Goal: Task Accomplishment & Management: Manage account settings

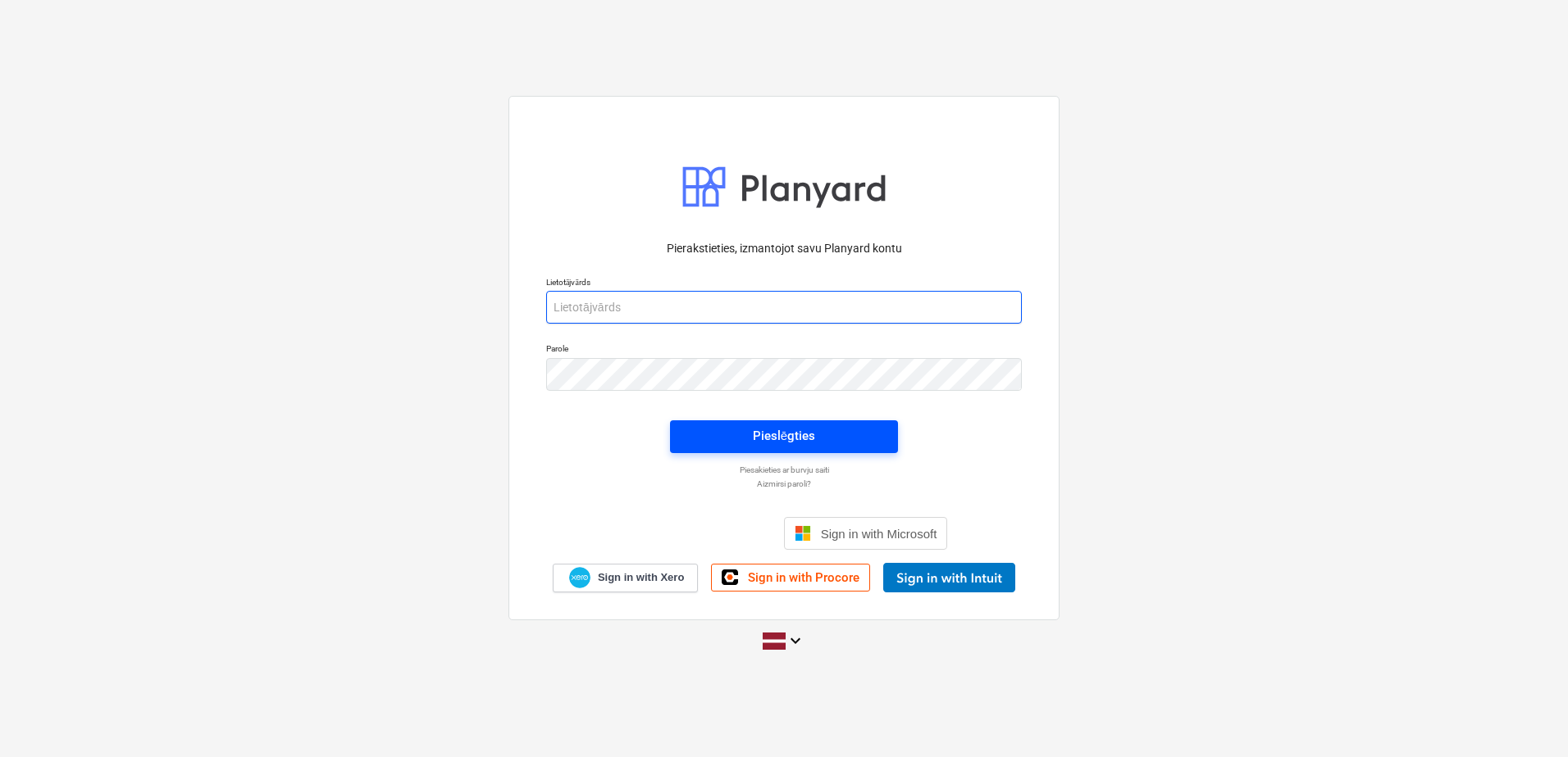
type input "[PERSON_NAME][EMAIL_ADDRESS][PERSON_NAME][DOMAIN_NAME]"
click at [780, 443] on div "Pieslēgties" at bounding box center [783, 436] width 62 height 22
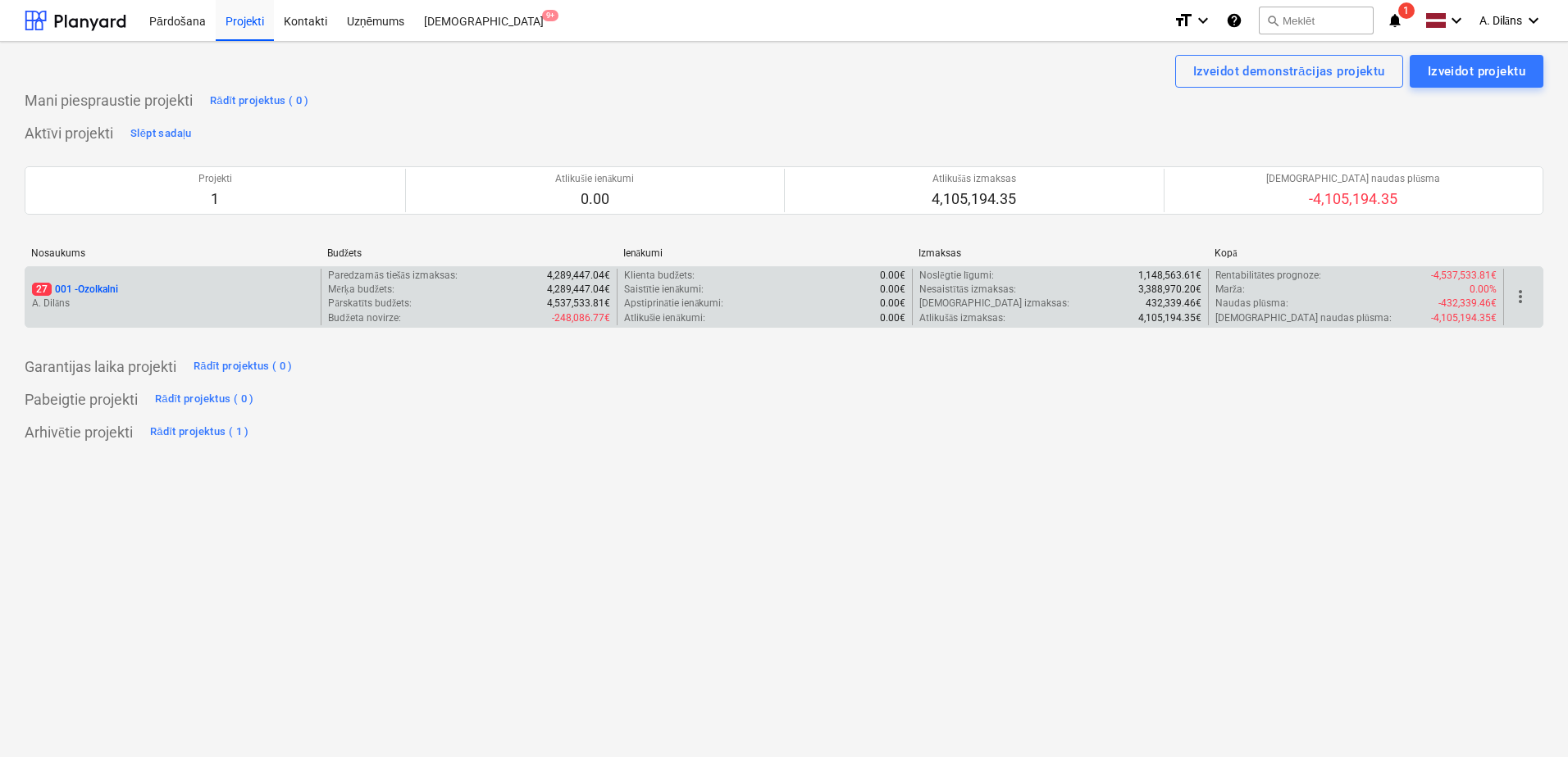
click at [198, 305] on p "A. Dilāns" at bounding box center [173, 303] width 282 height 14
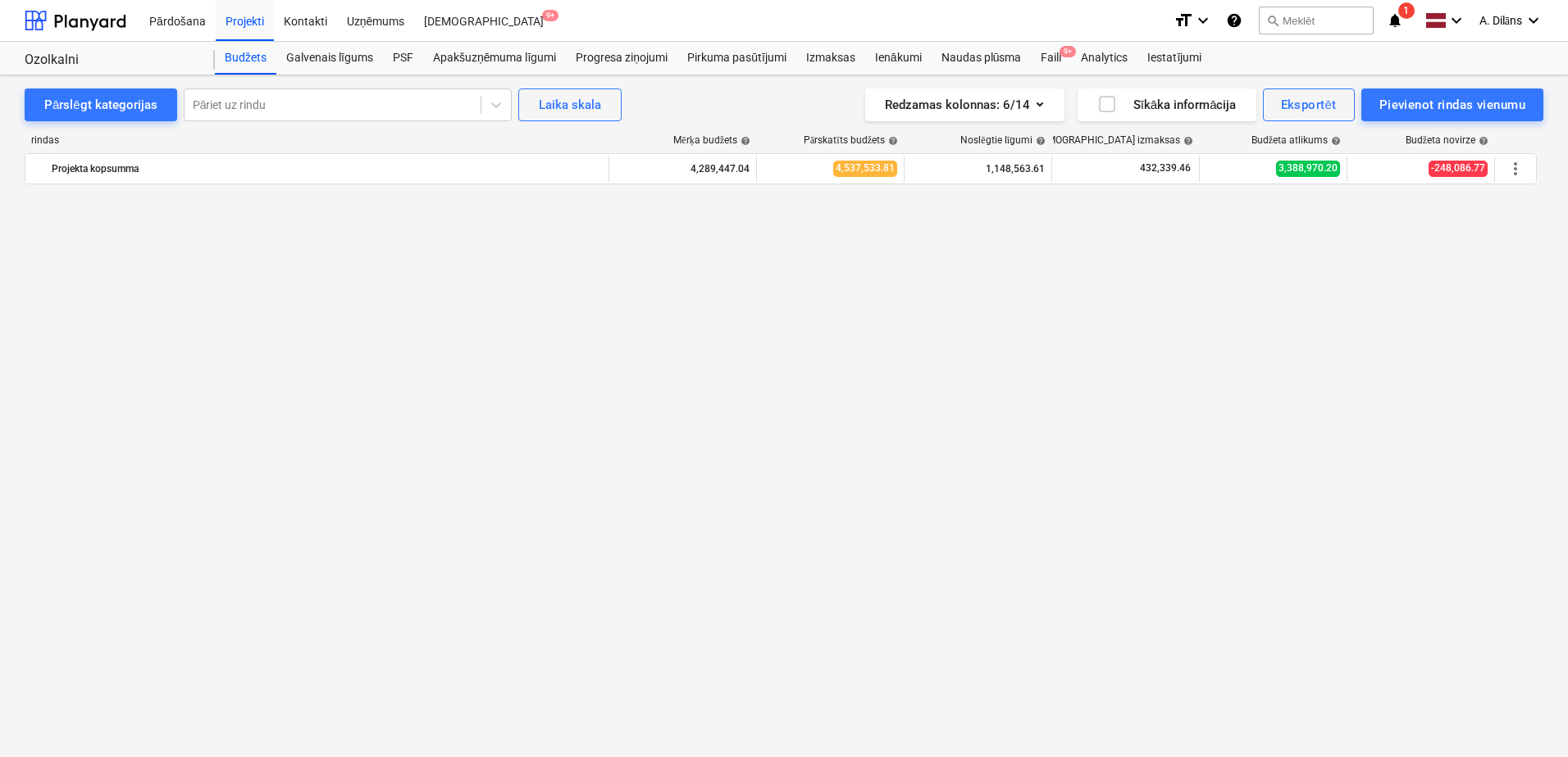
scroll to position [1308, 0]
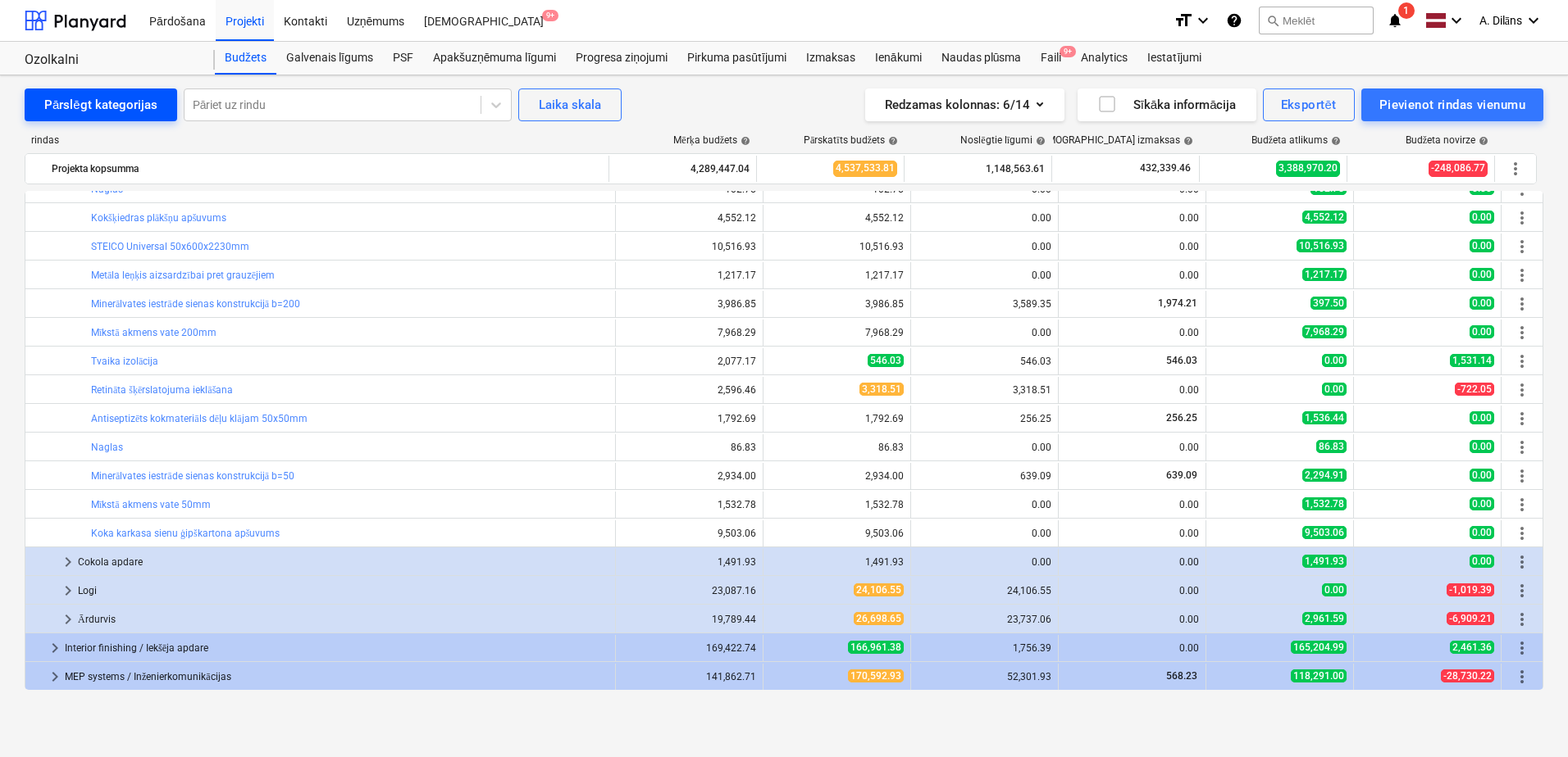
click at [120, 116] on div "Pārslēgt kategorijas" at bounding box center [100, 105] width 113 height 22
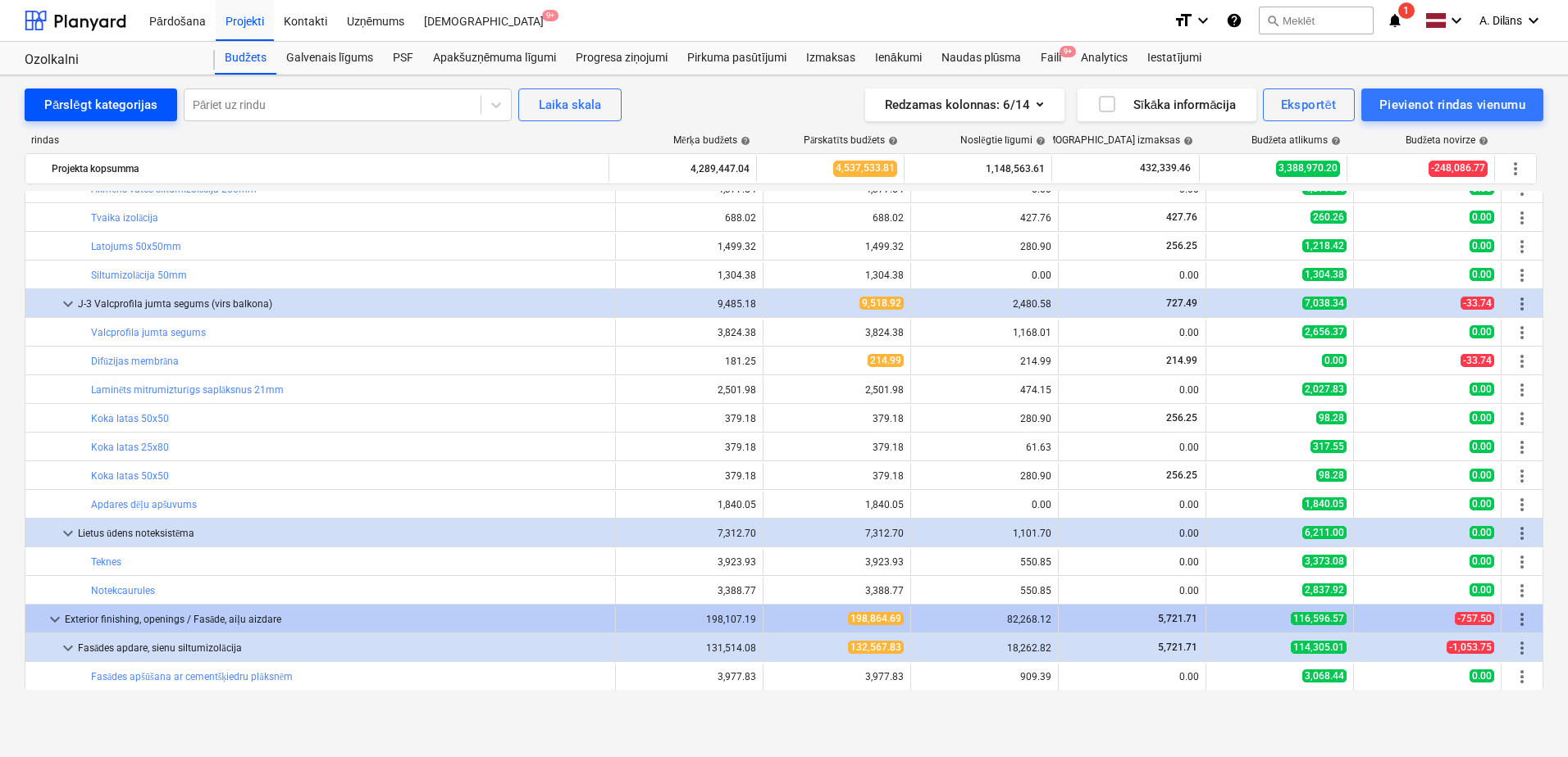
click at [106, 112] on div "Pārslēgt kategorijas" at bounding box center [100, 105] width 113 height 22
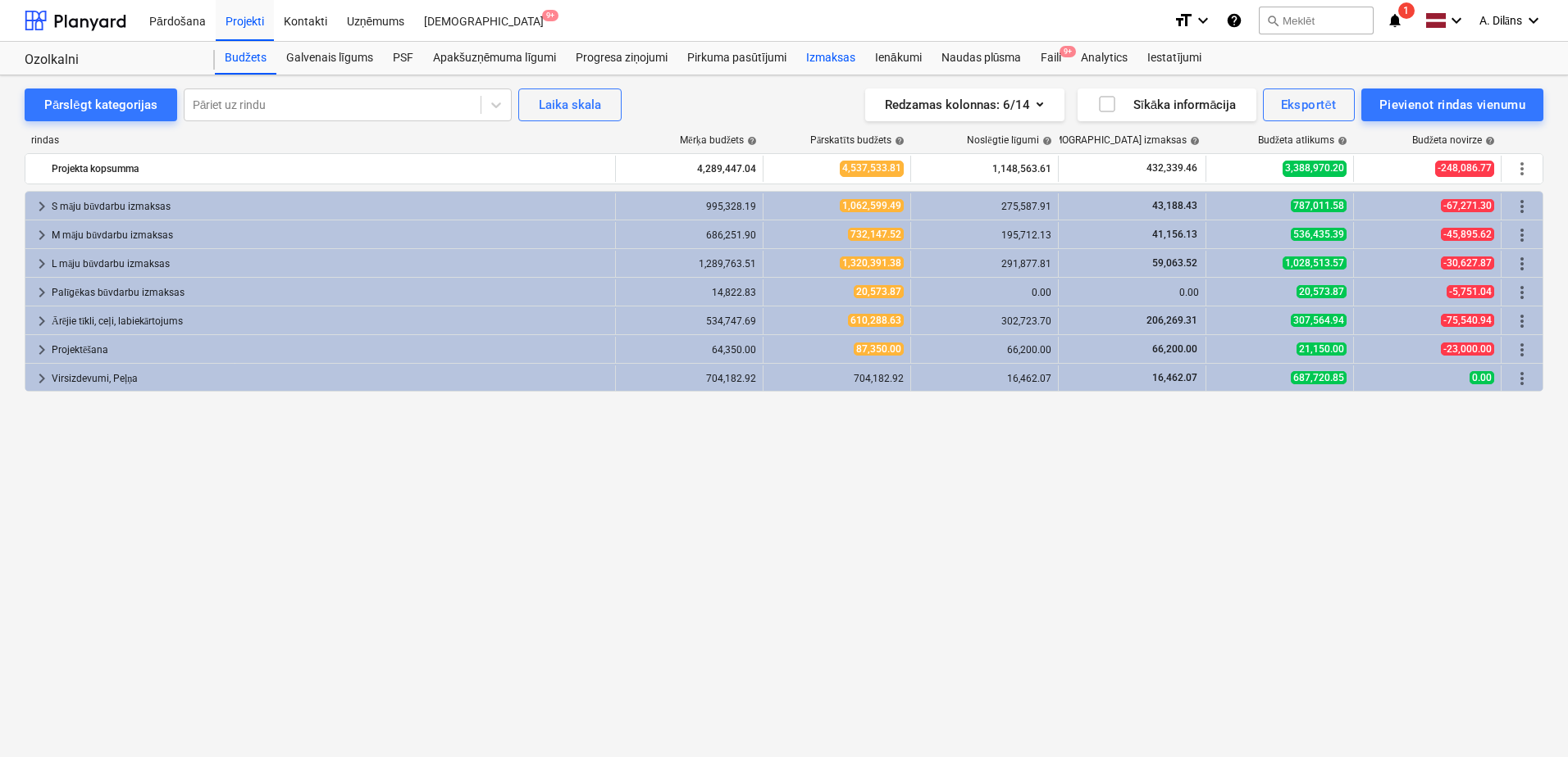
click at [825, 53] on div "Izmaksas" at bounding box center [830, 58] width 69 height 32
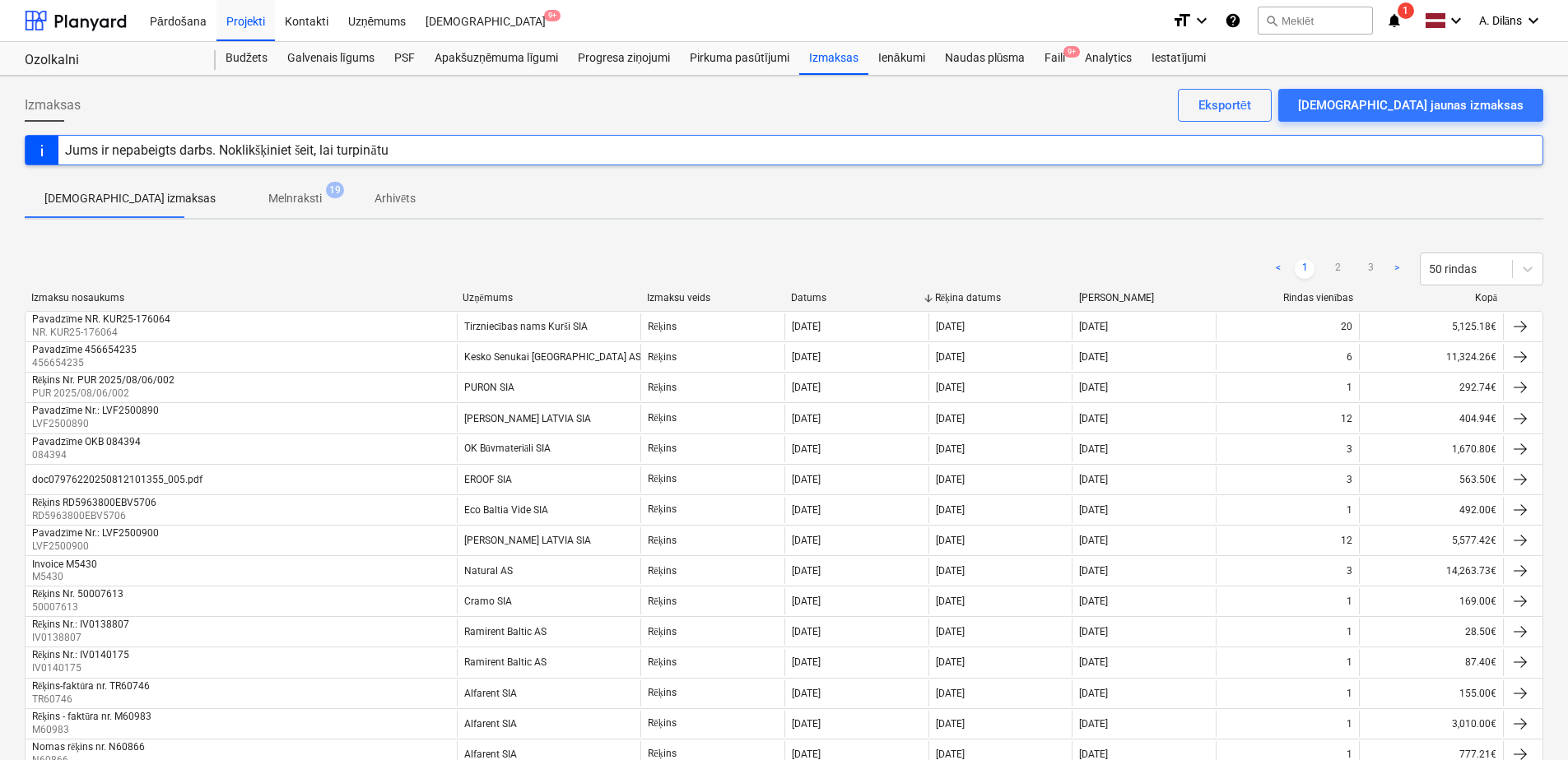
click at [268, 203] on p "Melnraksti" at bounding box center [295, 199] width 53 height 18
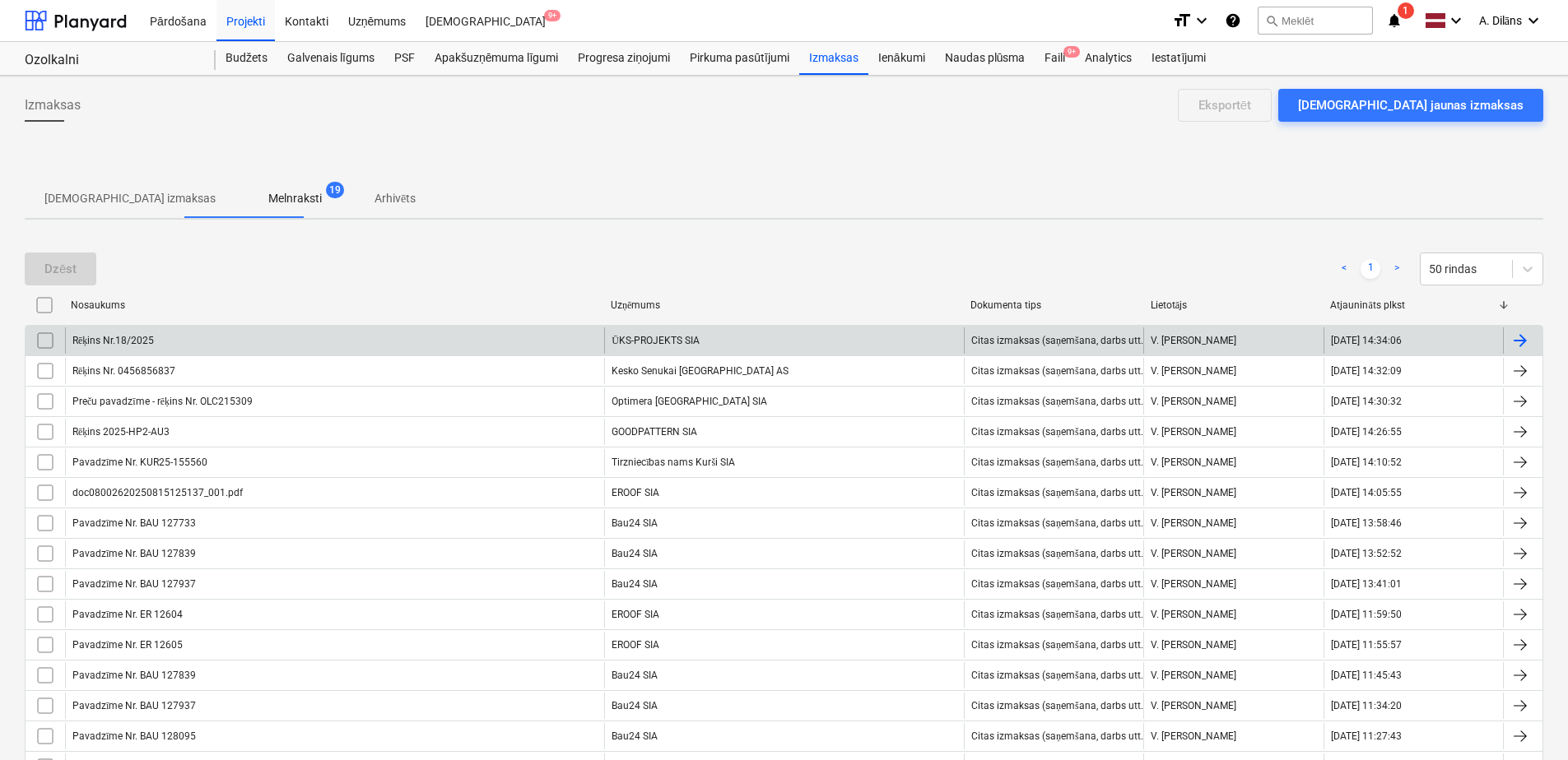
click at [387, 339] on div "Rēķins Nr.18/2025" at bounding box center [334, 340] width 539 height 27
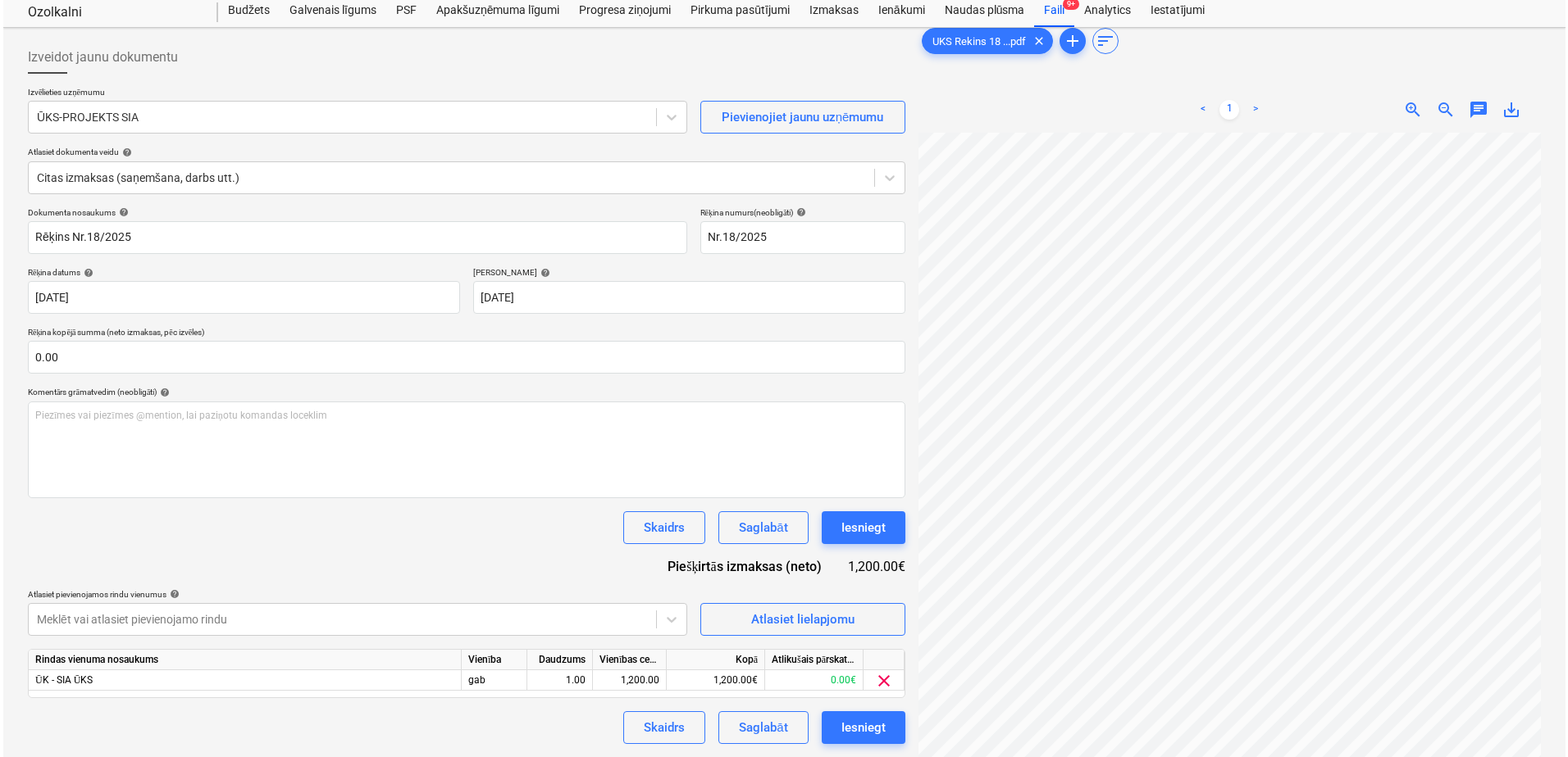
scroll to position [52, 0]
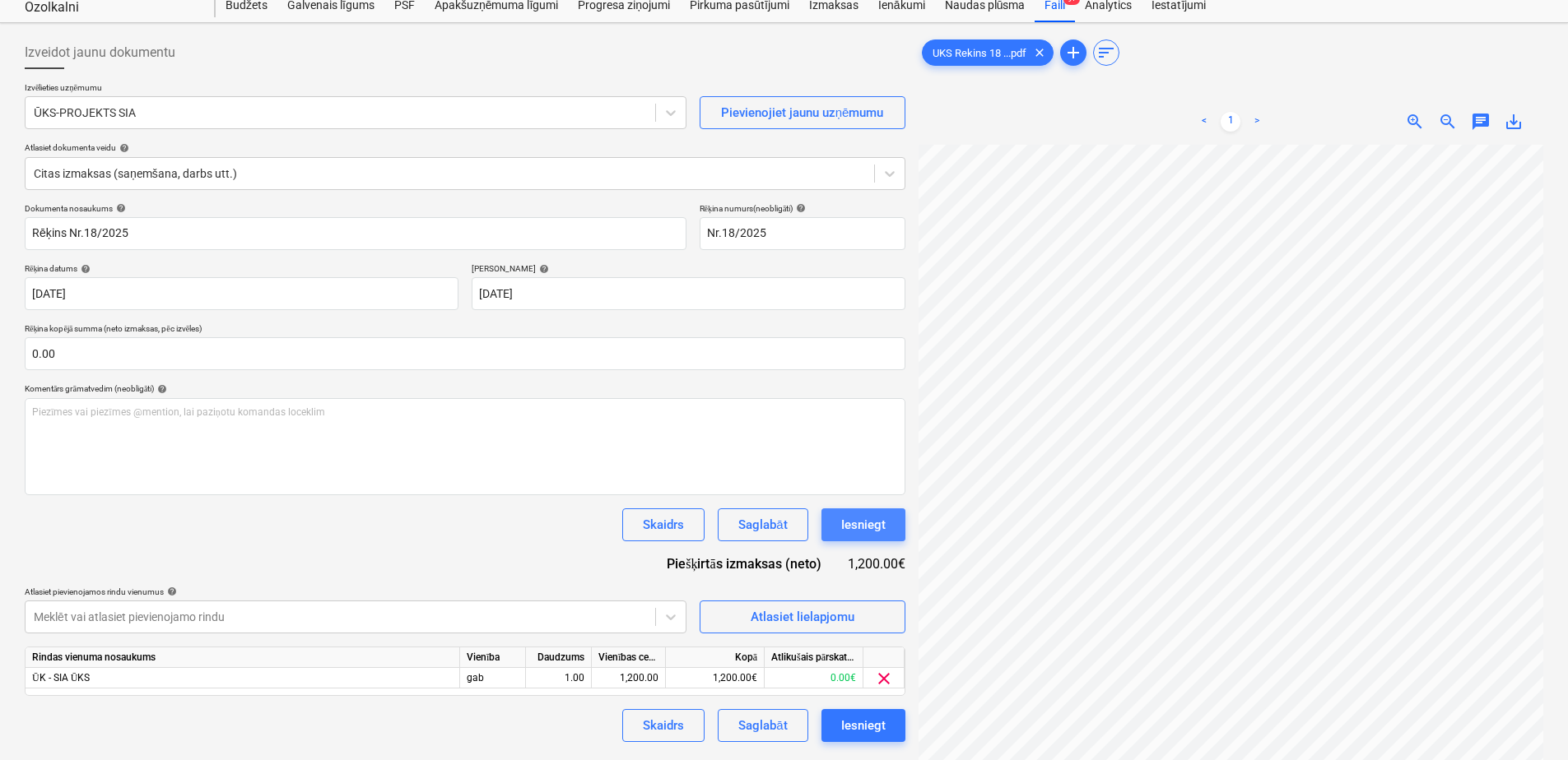
click at [872, 523] on div "Iesniegt" at bounding box center [863, 525] width 44 height 22
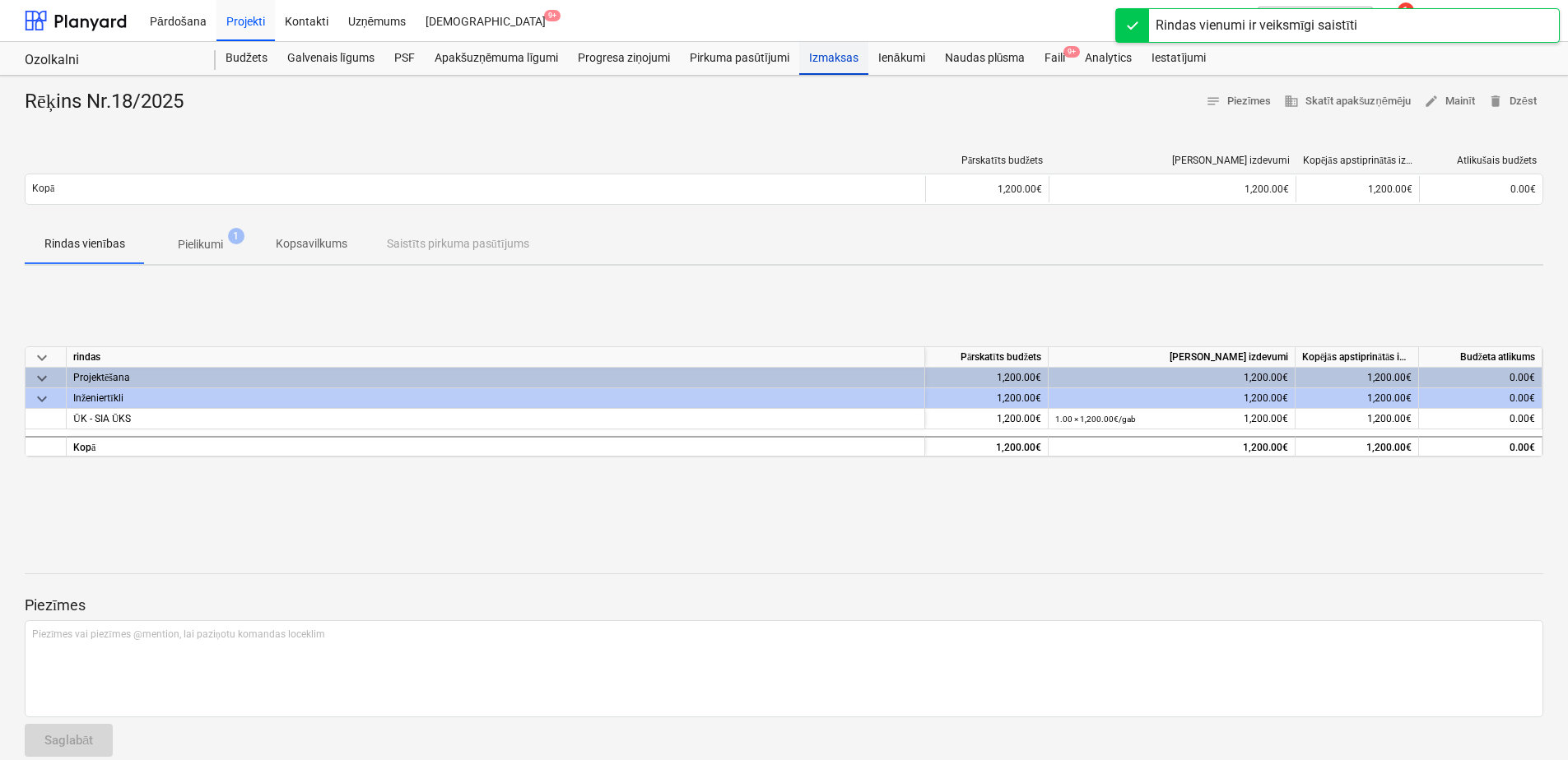
click at [837, 61] on div "Izmaksas" at bounding box center [833, 58] width 69 height 33
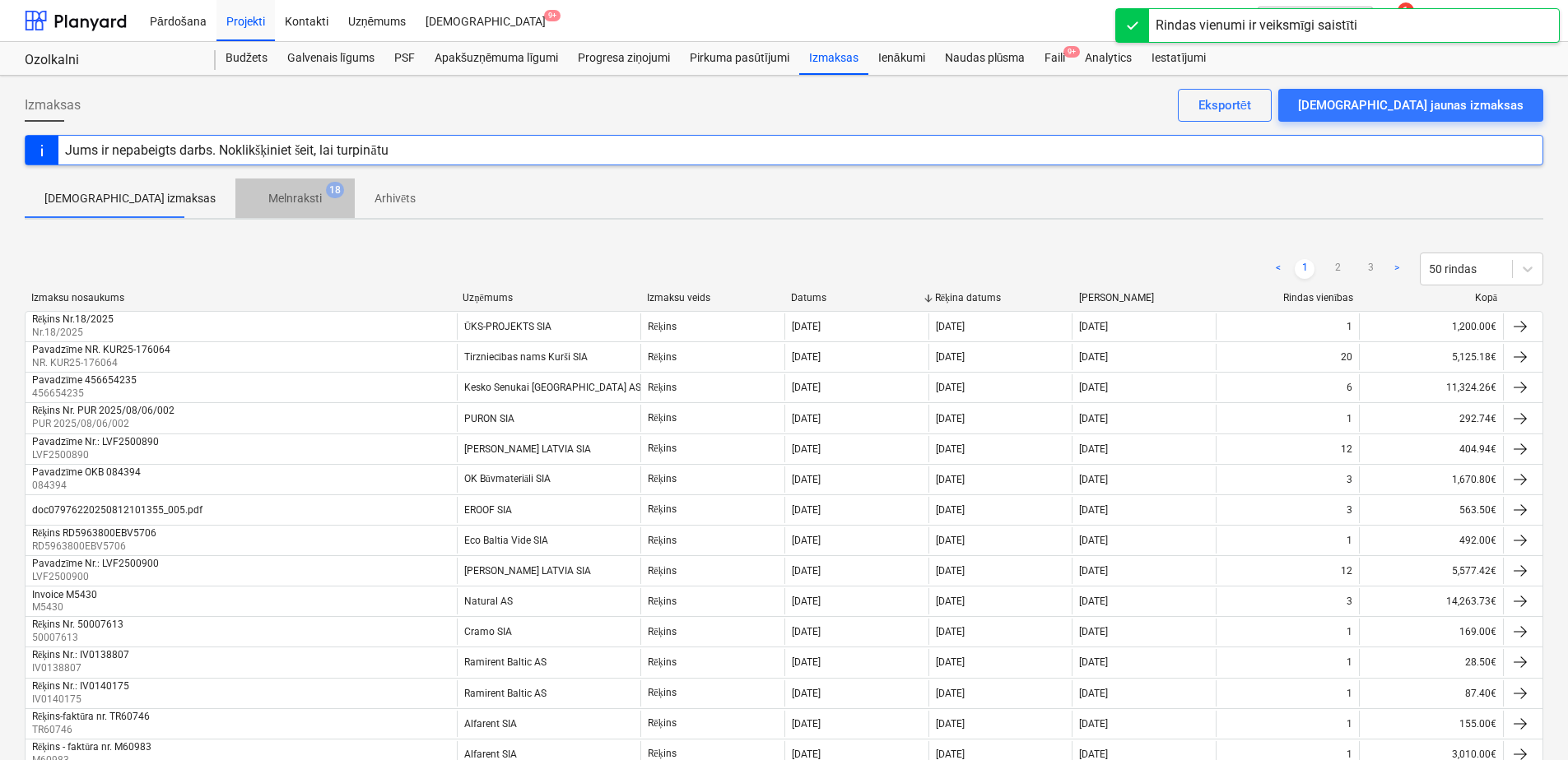
click at [268, 201] on p "Melnraksti" at bounding box center [295, 199] width 53 height 18
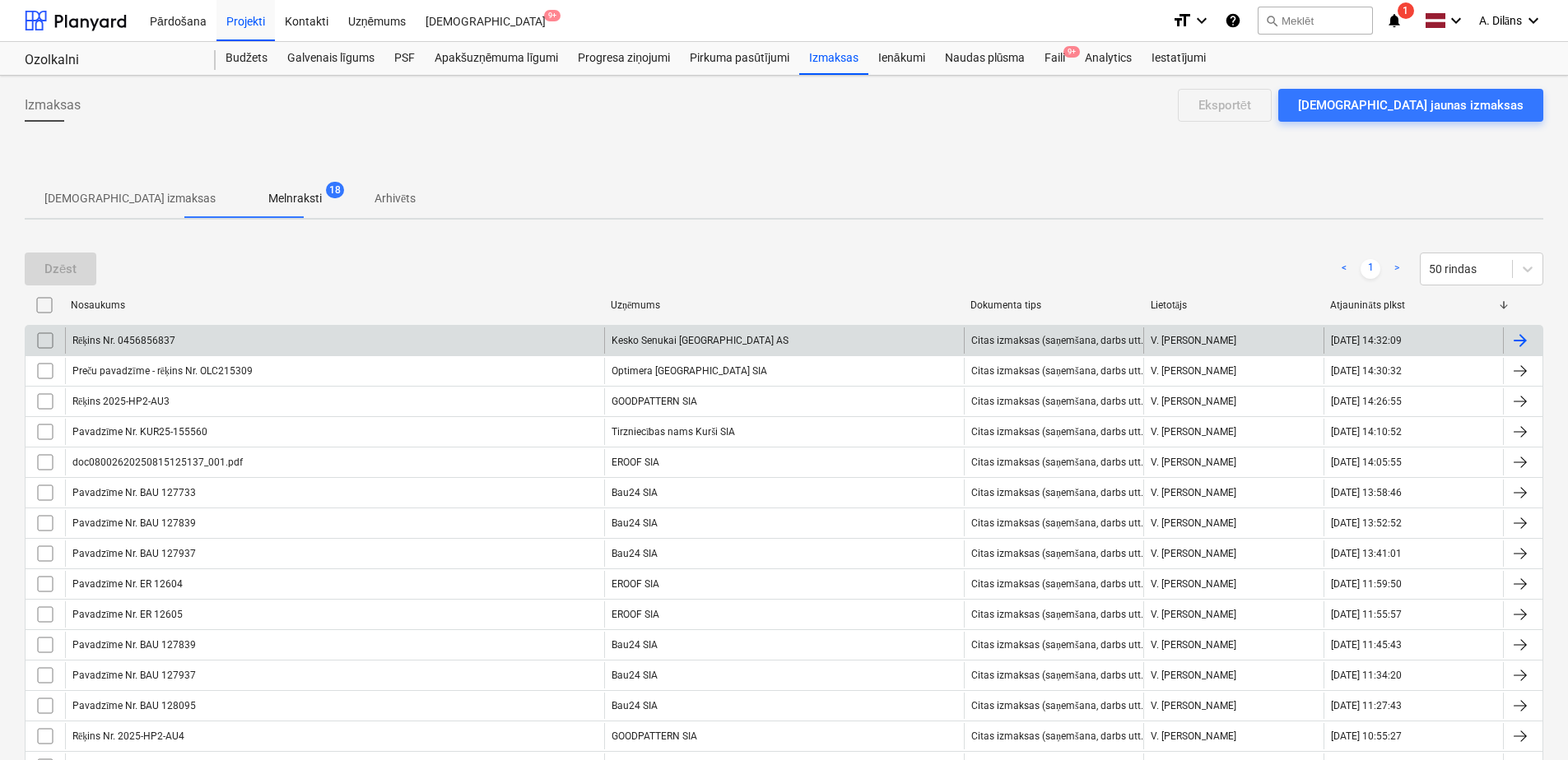
click at [395, 332] on div "Rēķins Nr. 0456856837" at bounding box center [334, 340] width 539 height 27
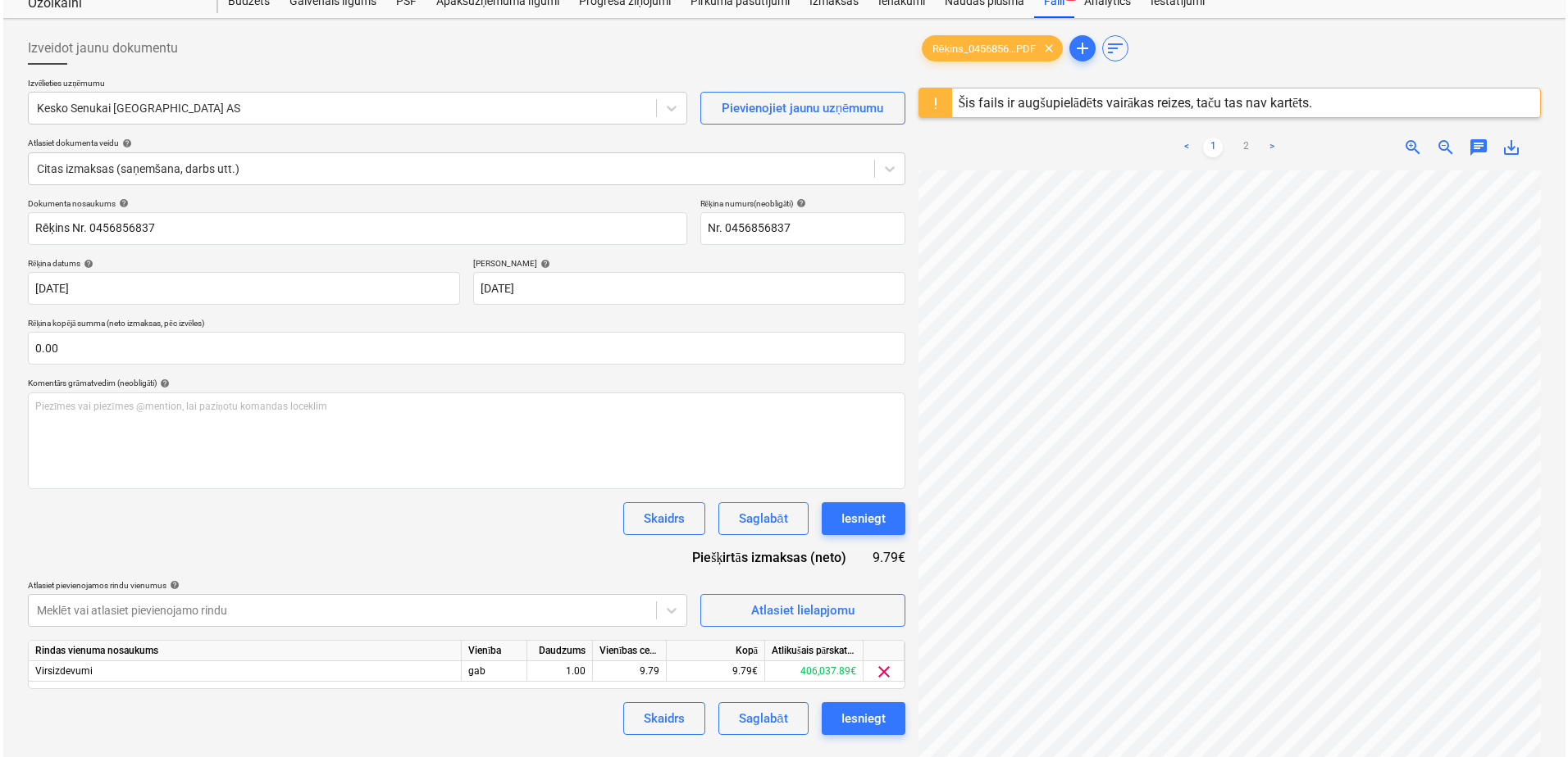
scroll to position [409, 0]
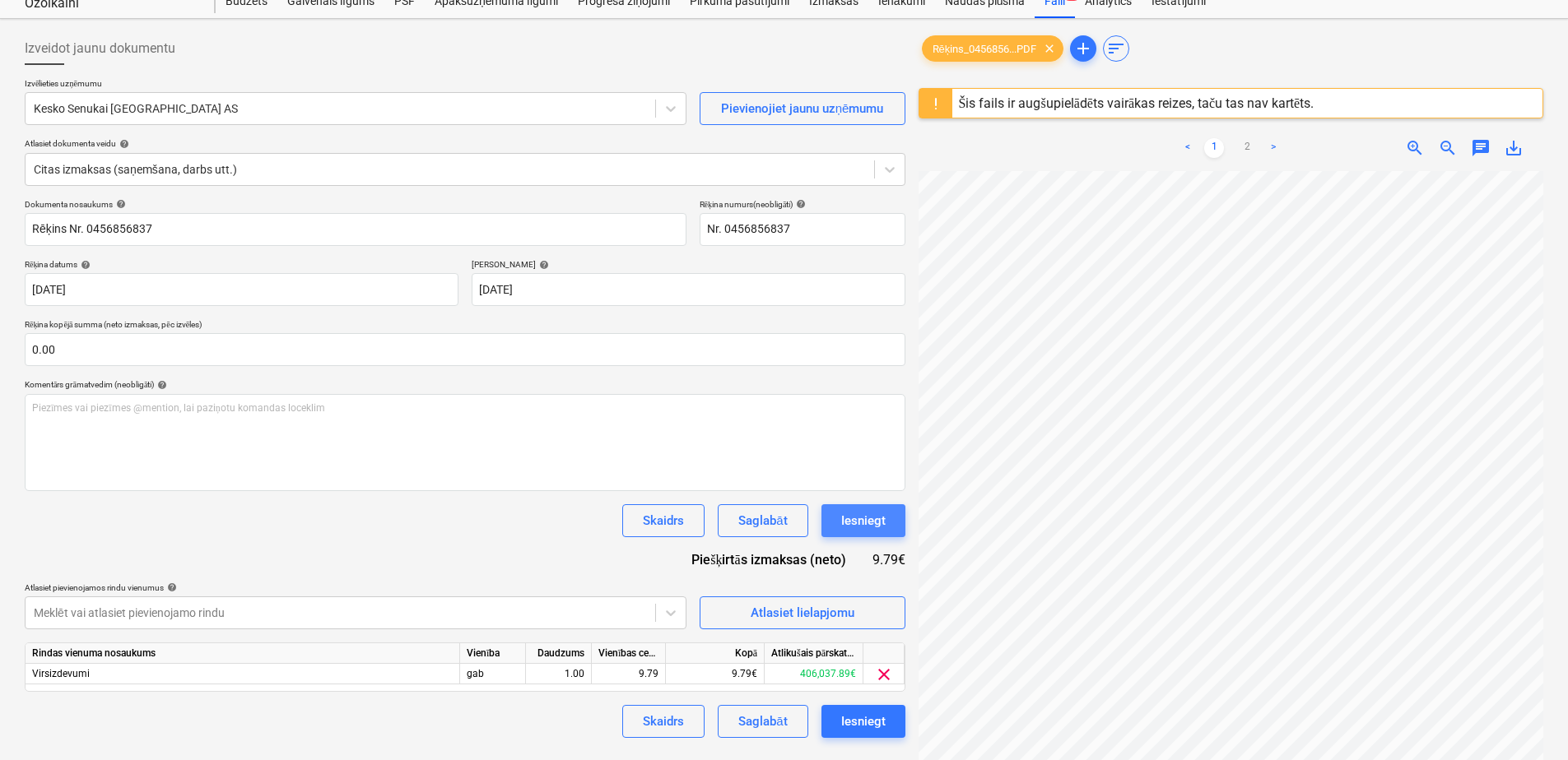
click at [868, 519] on div "Iesniegt" at bounding box center [863, 520] width 44 height 22
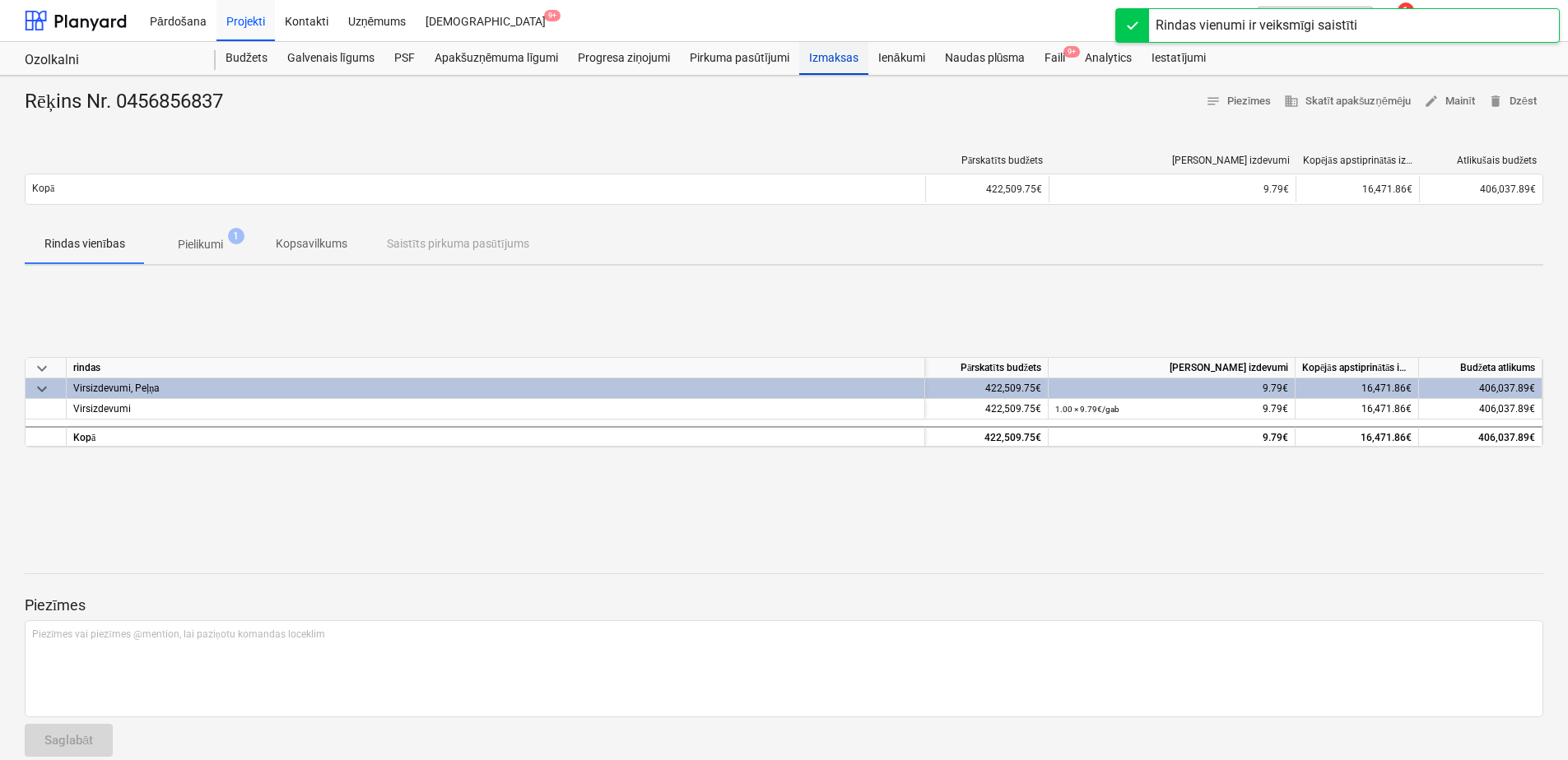
click at [846, 58] on div "Izmaksas" at bounding box center [833, 58] width 69 height 33
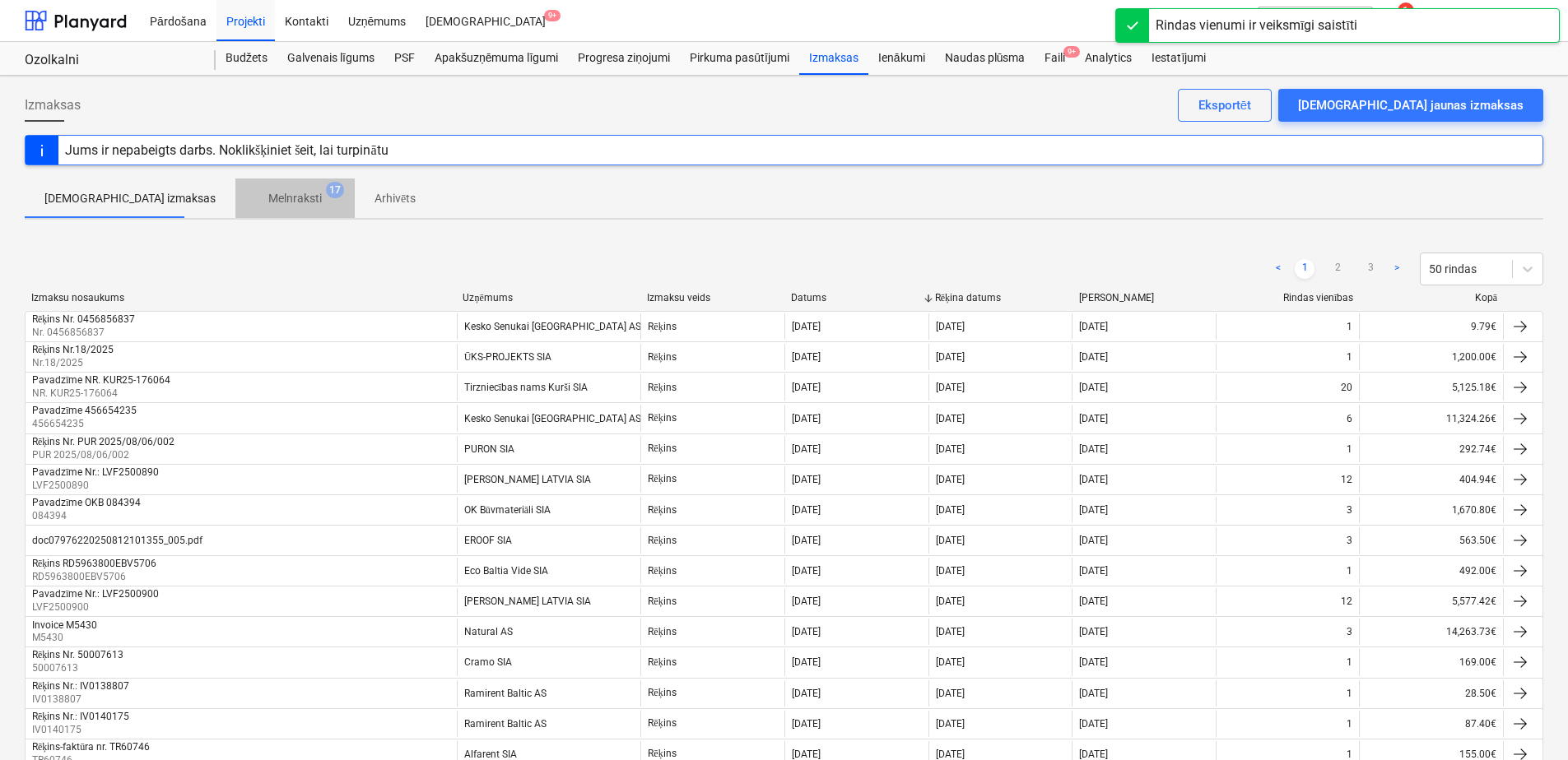
click at [242, 178] on button "Melnraksti 17" at bounding box center [295, 198] width 119 height 39
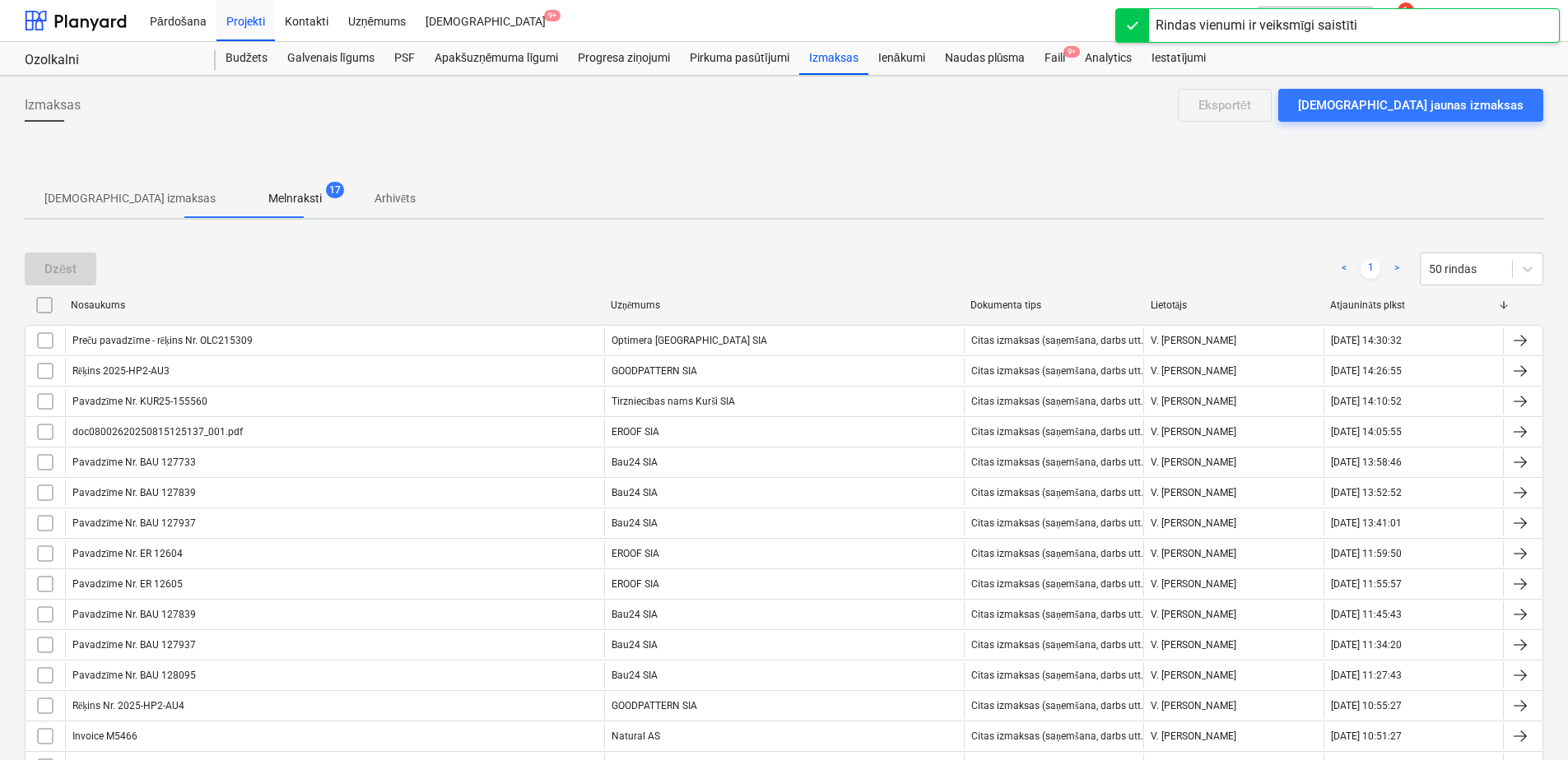
click at [242, 186] on span "Melnraksti 17" at bounding box center [295, 198] width 119 height 30
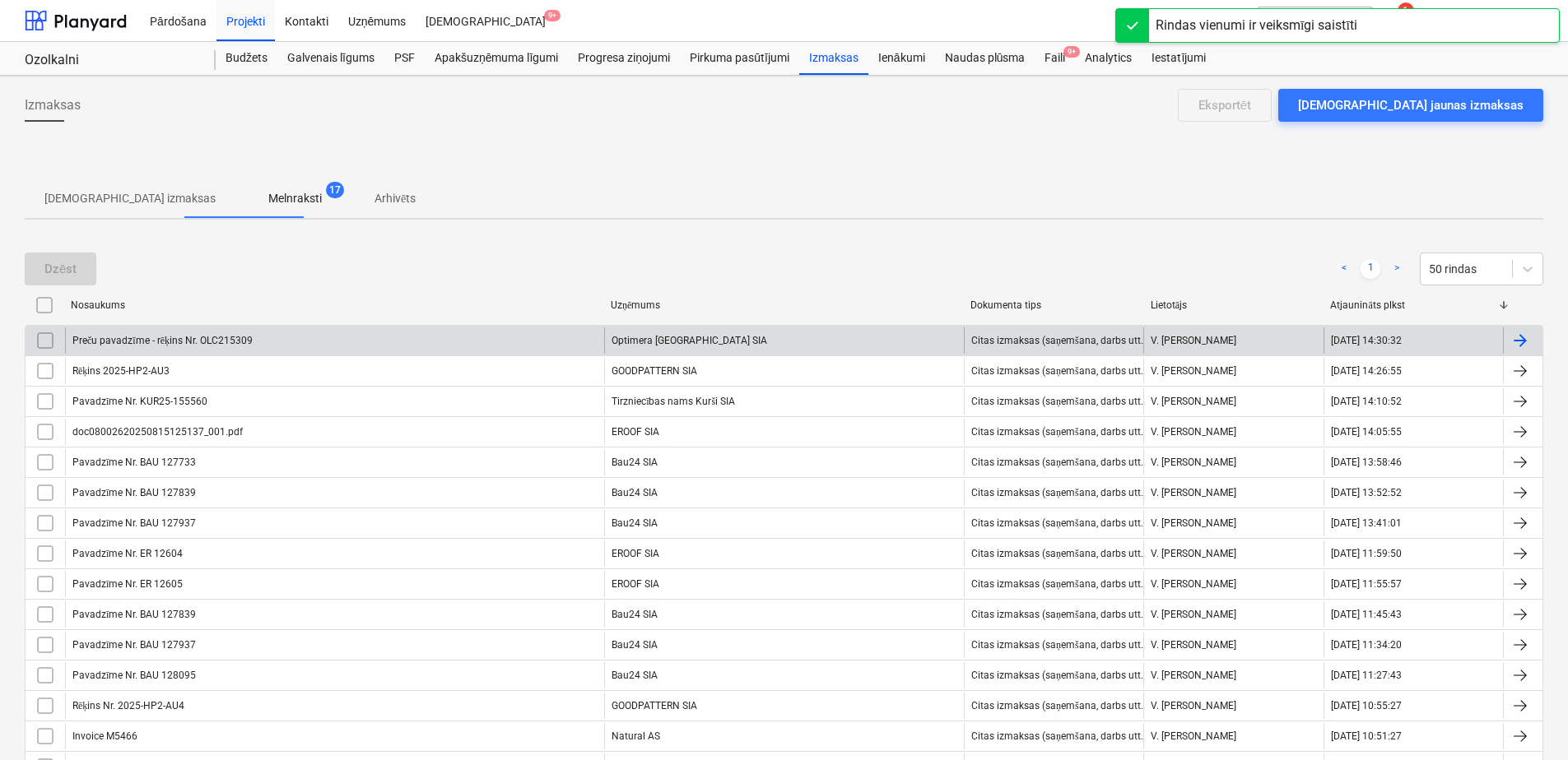
click at [561, 341] on div "Preču pavadzīme - rēķins Nr. OLC215309" at bounding box center [334, 340] width 539 height 27
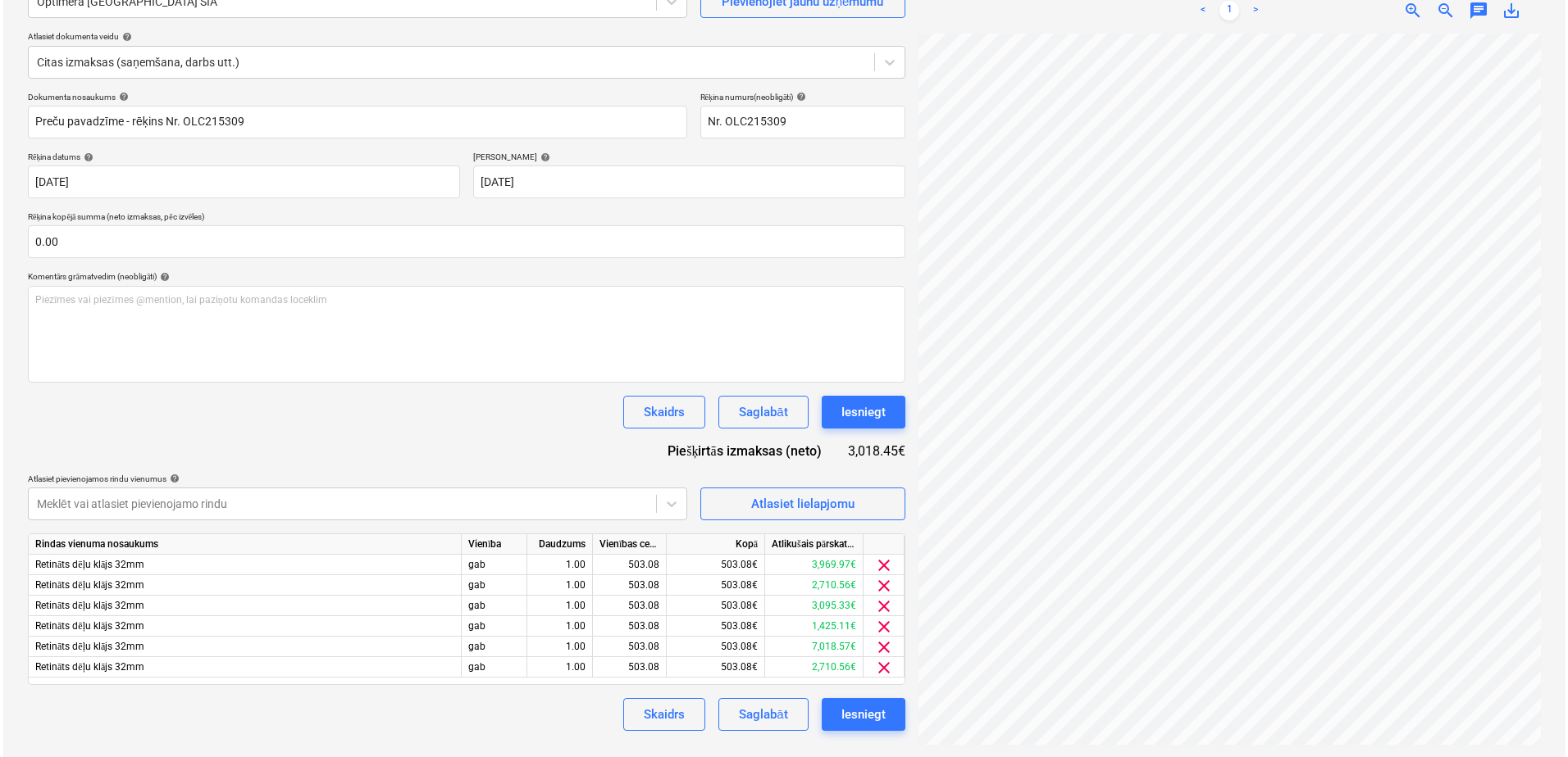
scroll to position [164, 0]
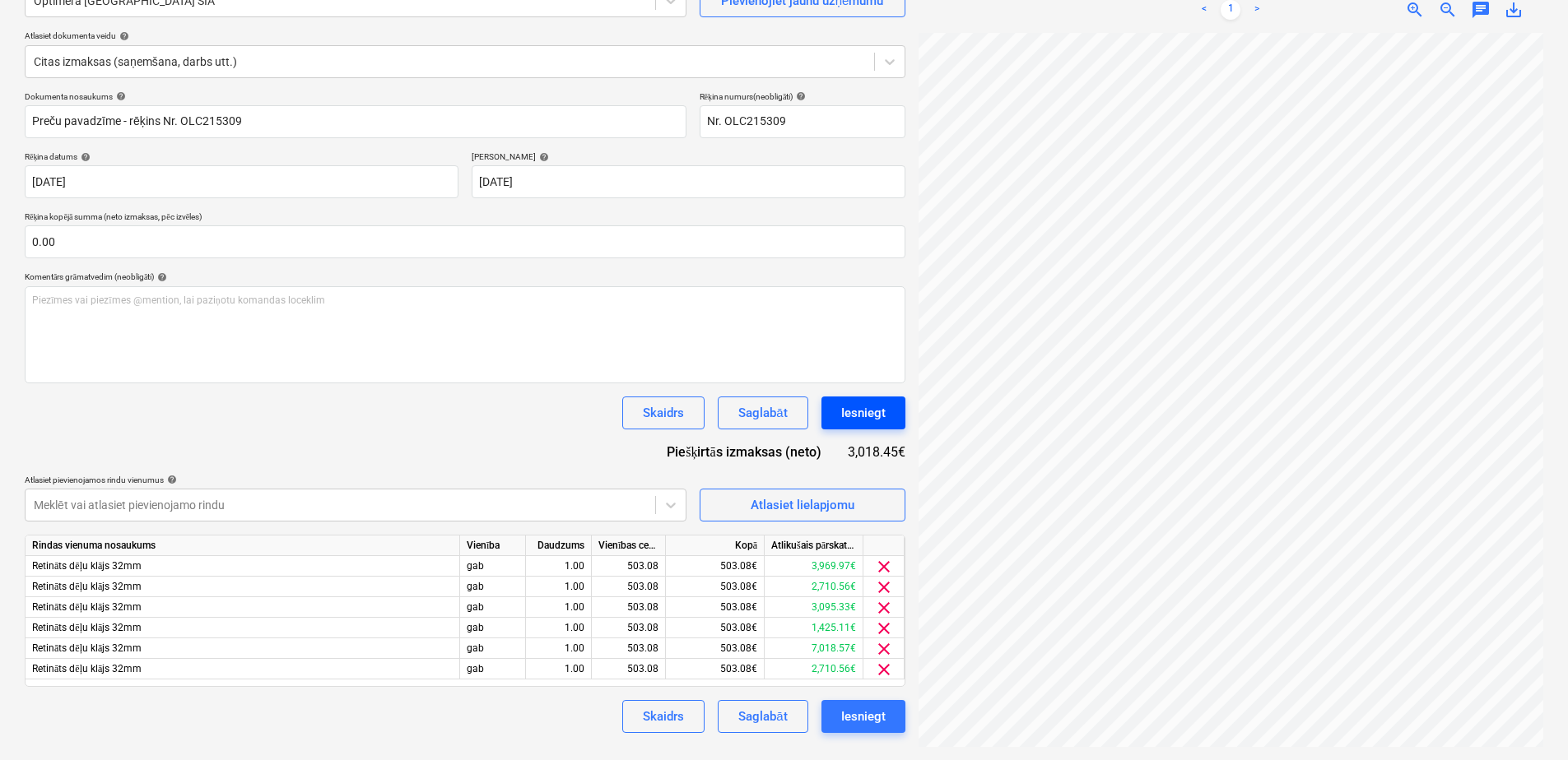
click at [876, 411] on div "Iesniegt" at bounding box center [863, 413] width 44 height 22
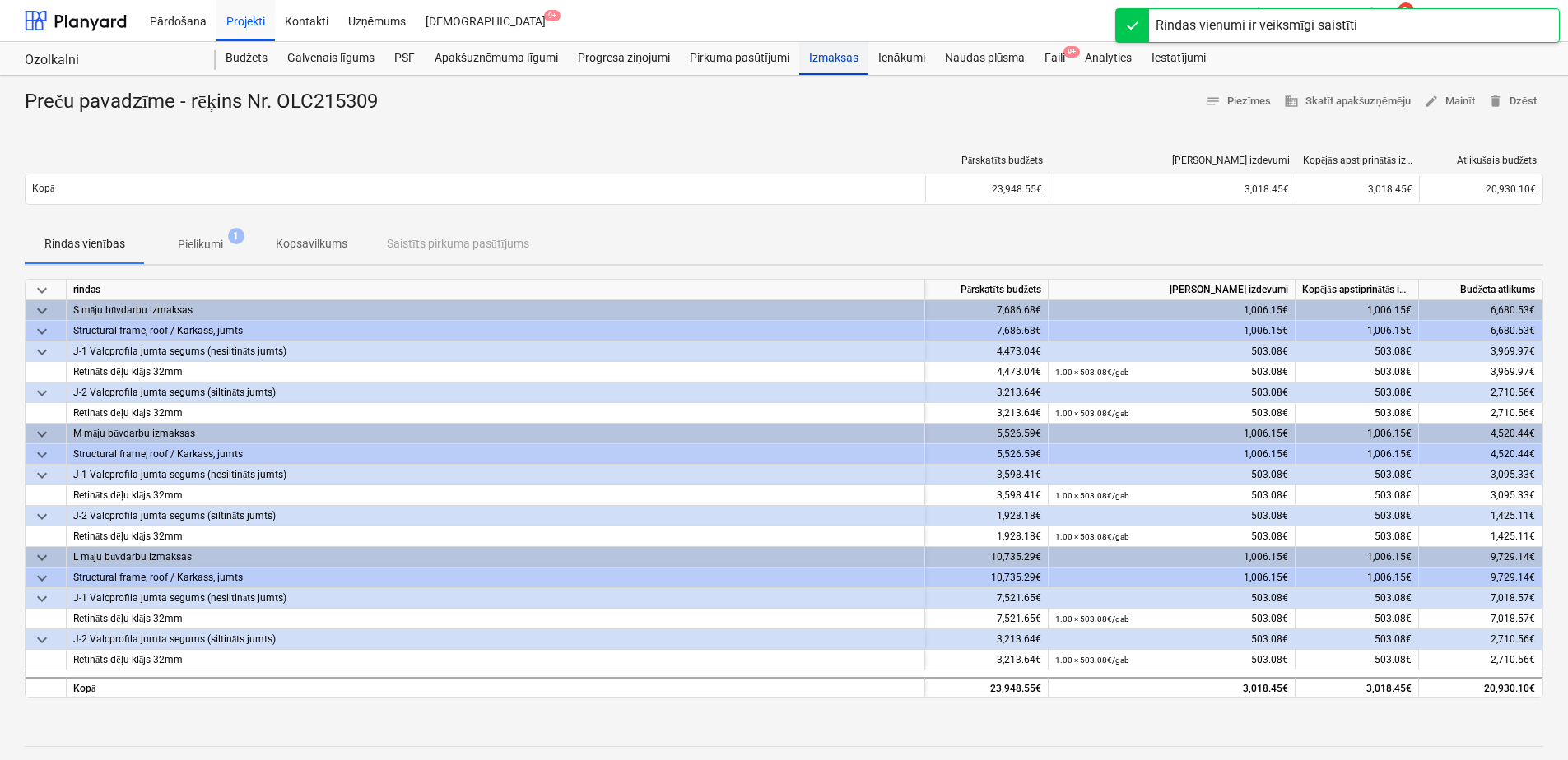
click at [818, 50] on div "Izmaksas" at bounding box center [833, 58] width 69 height 33
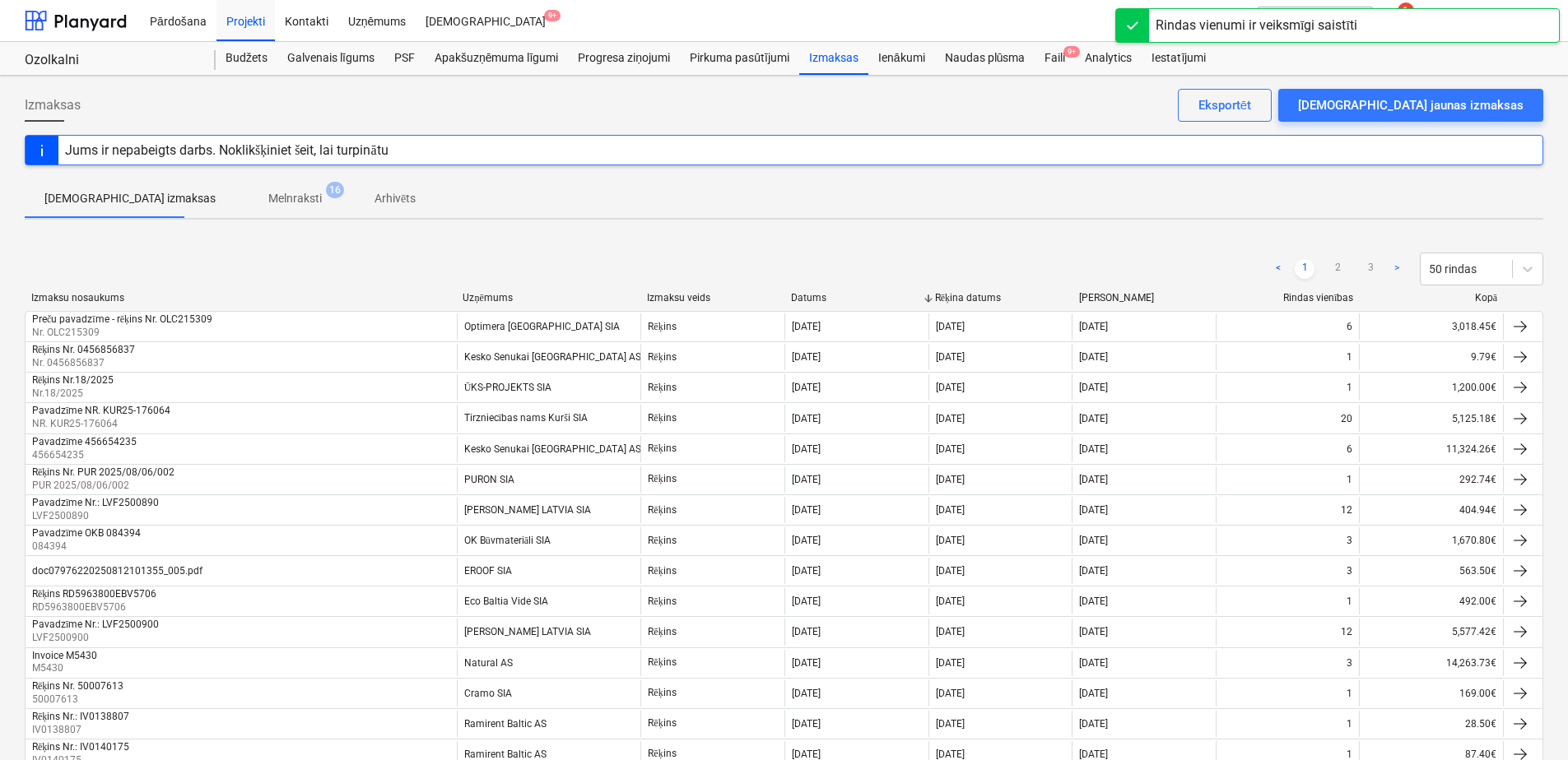
click at [255, 200] on span "Melnraksti 16" at bounding box center [295, 199] width 80 height 18
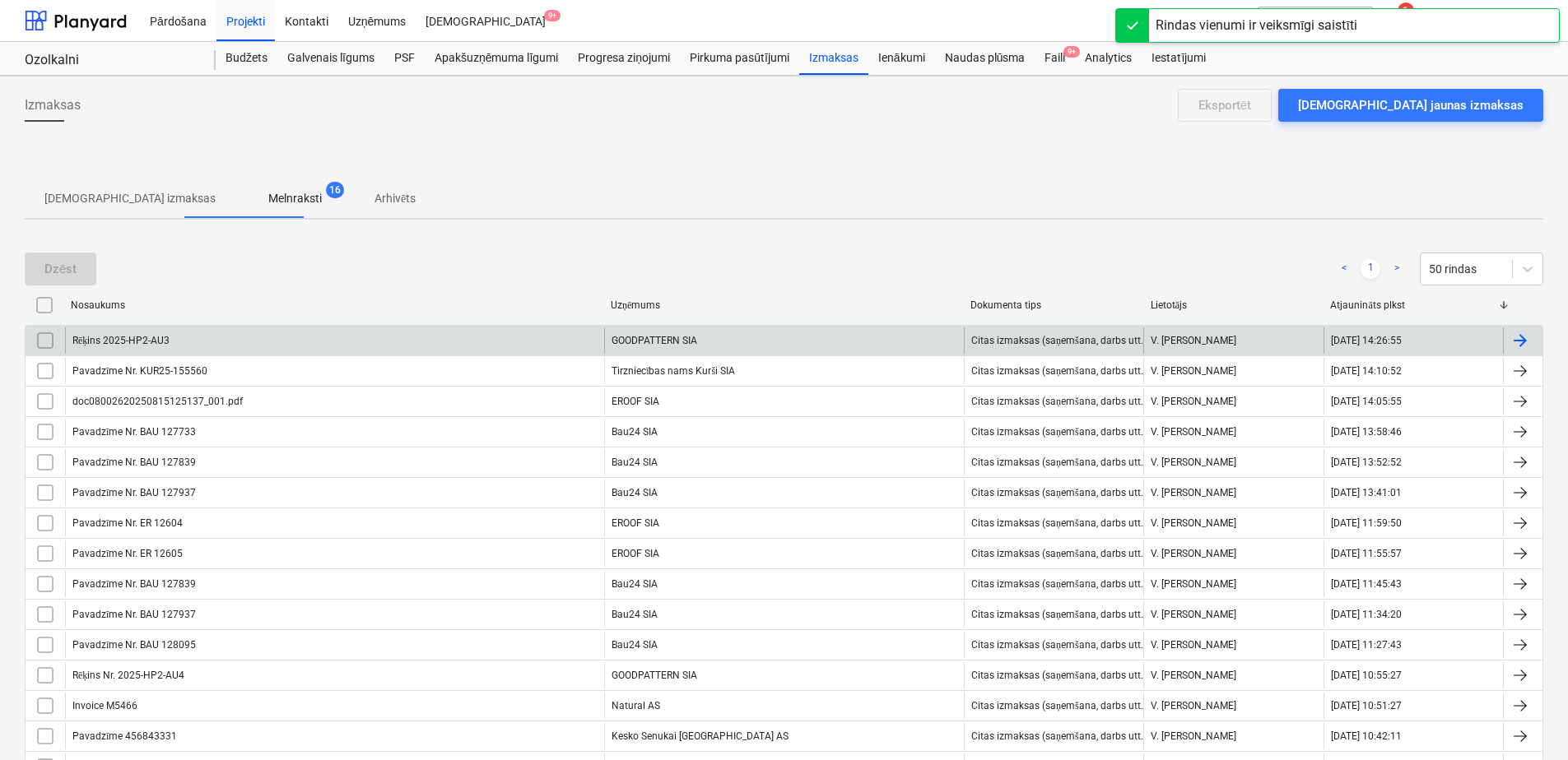
click at [483, 334] on div "Rēķins 2025-HP2-AU3" at bounding box center [334, 340] width 539 height 27
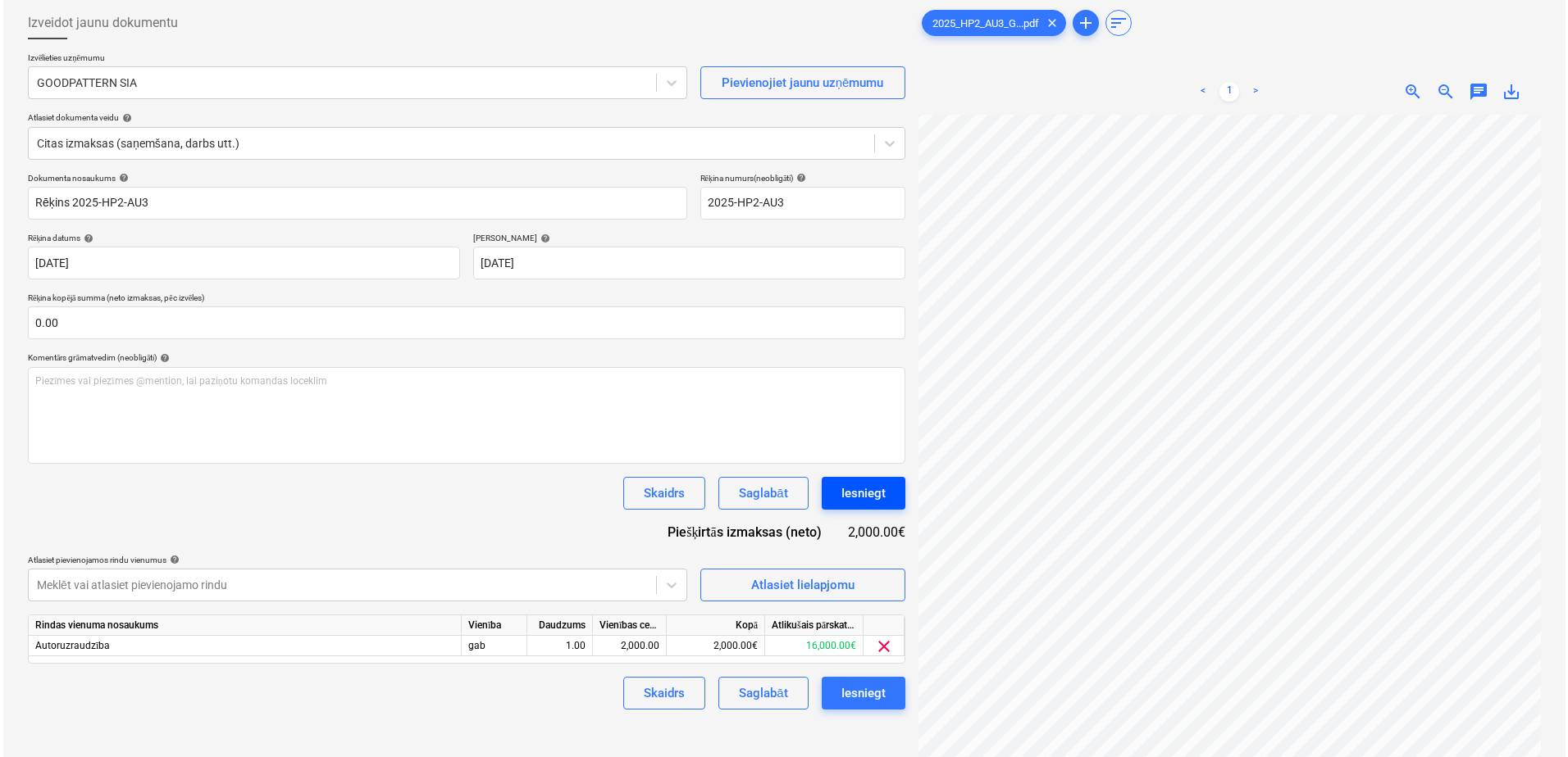
scroll to position [347, 155]
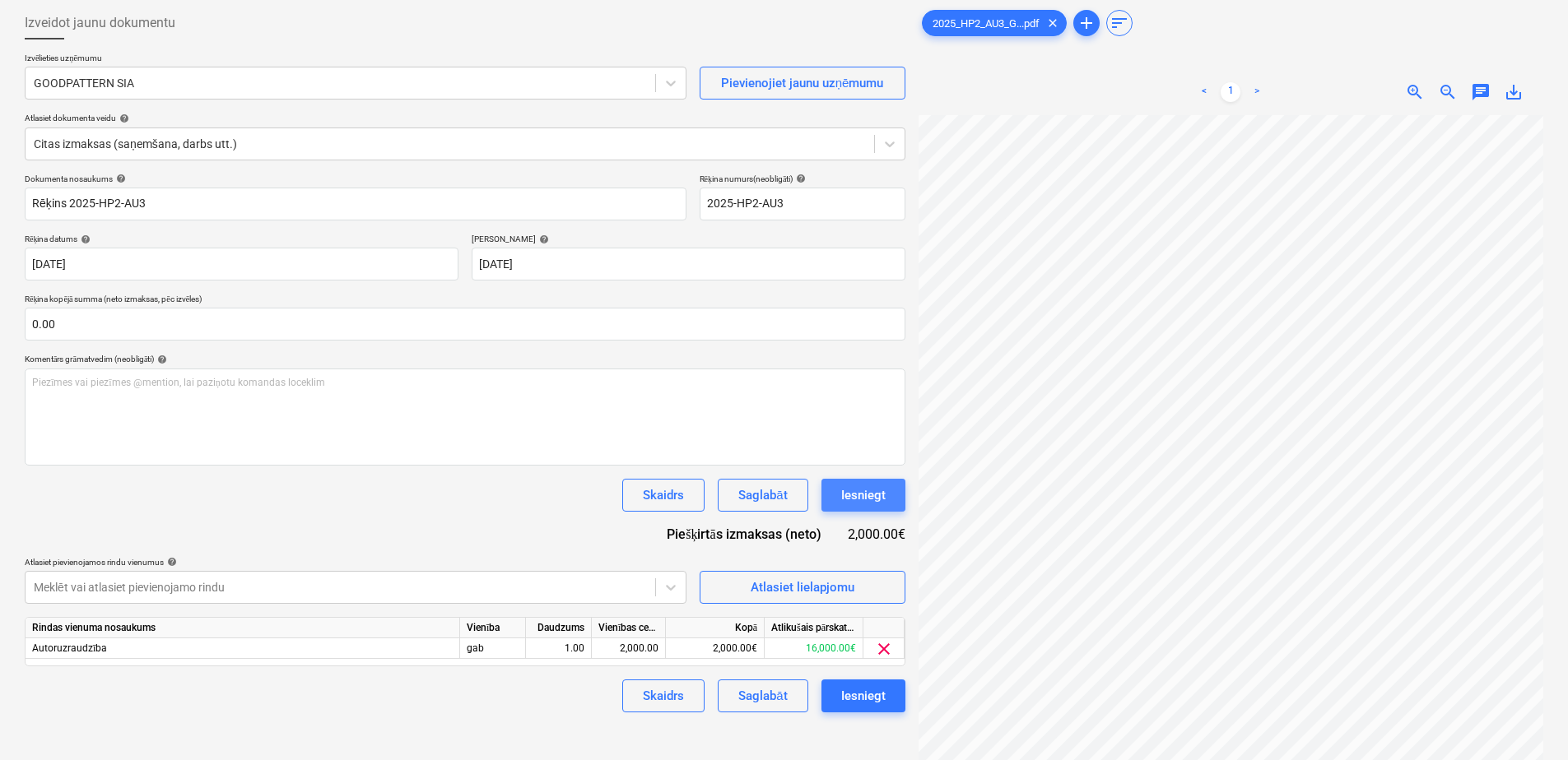
click at [880, 497] on div "Iesniegt" at bounding box center [863, 496] width 44 height 22
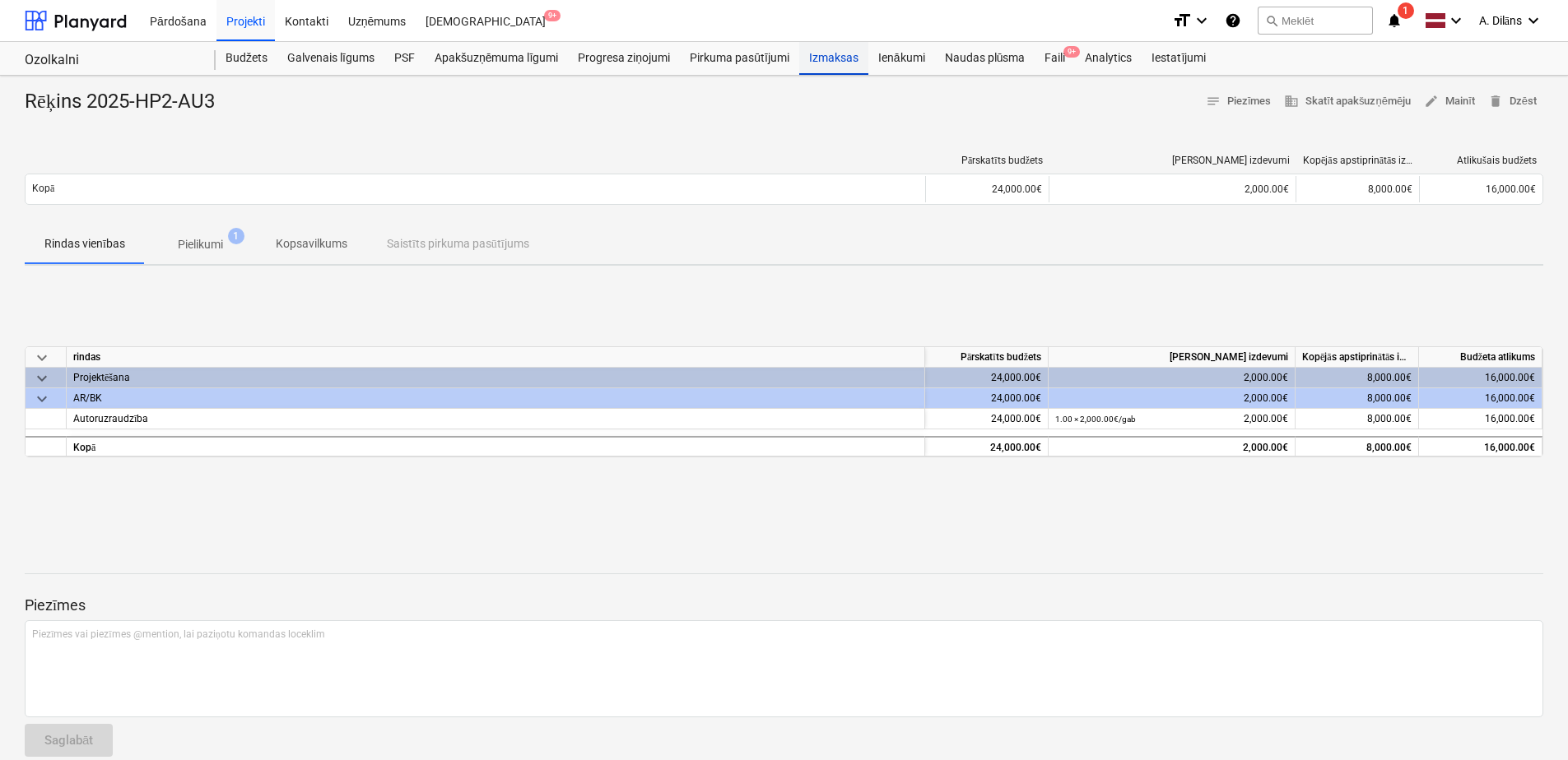
click at [838, 52] on div "Izmaksas" at bounding box center [833, 58] width 69 height 33
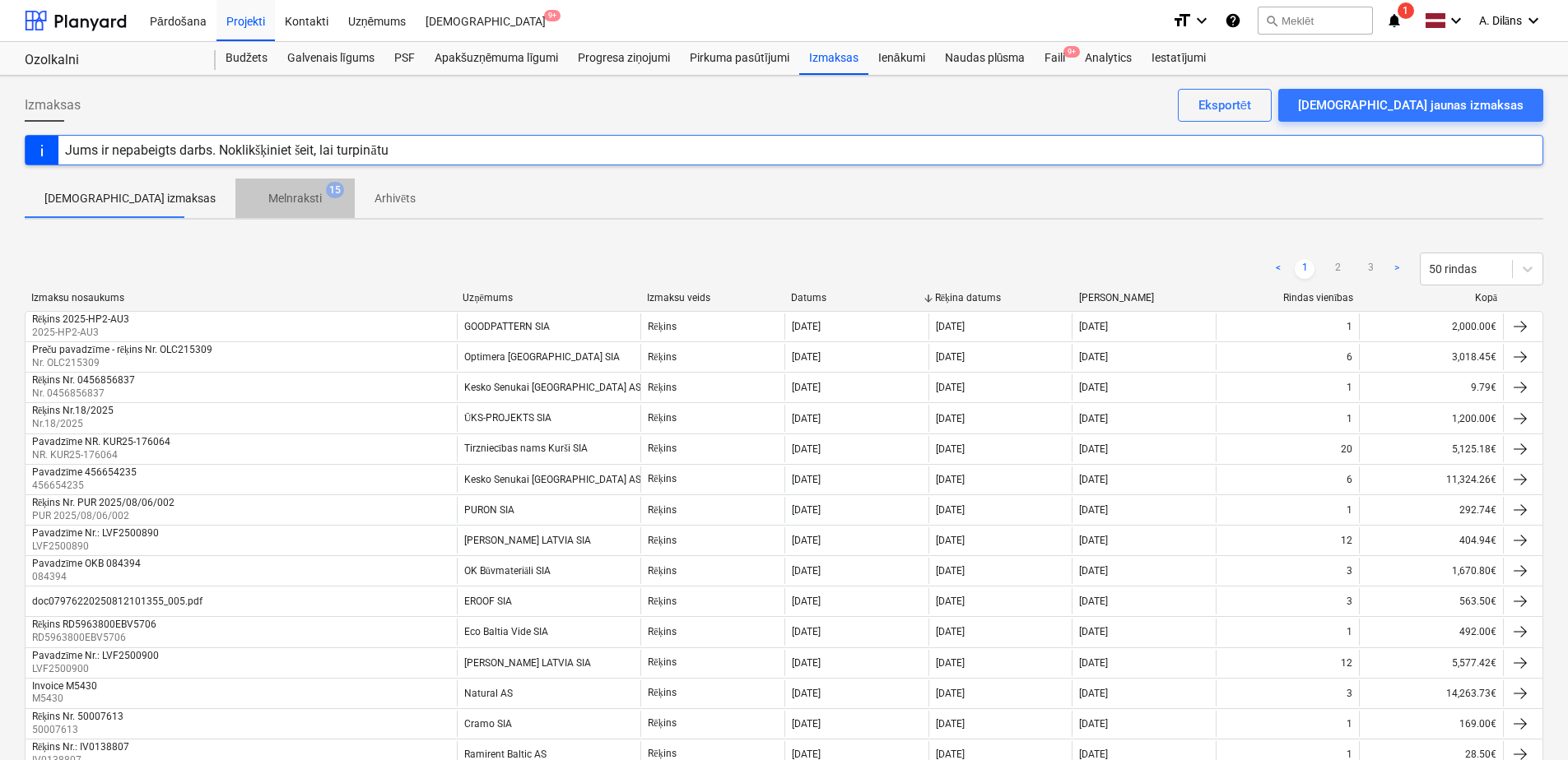
click at [268, 195] on p "Melnraksti" at bounding box center [295, 199] width 53 height 18
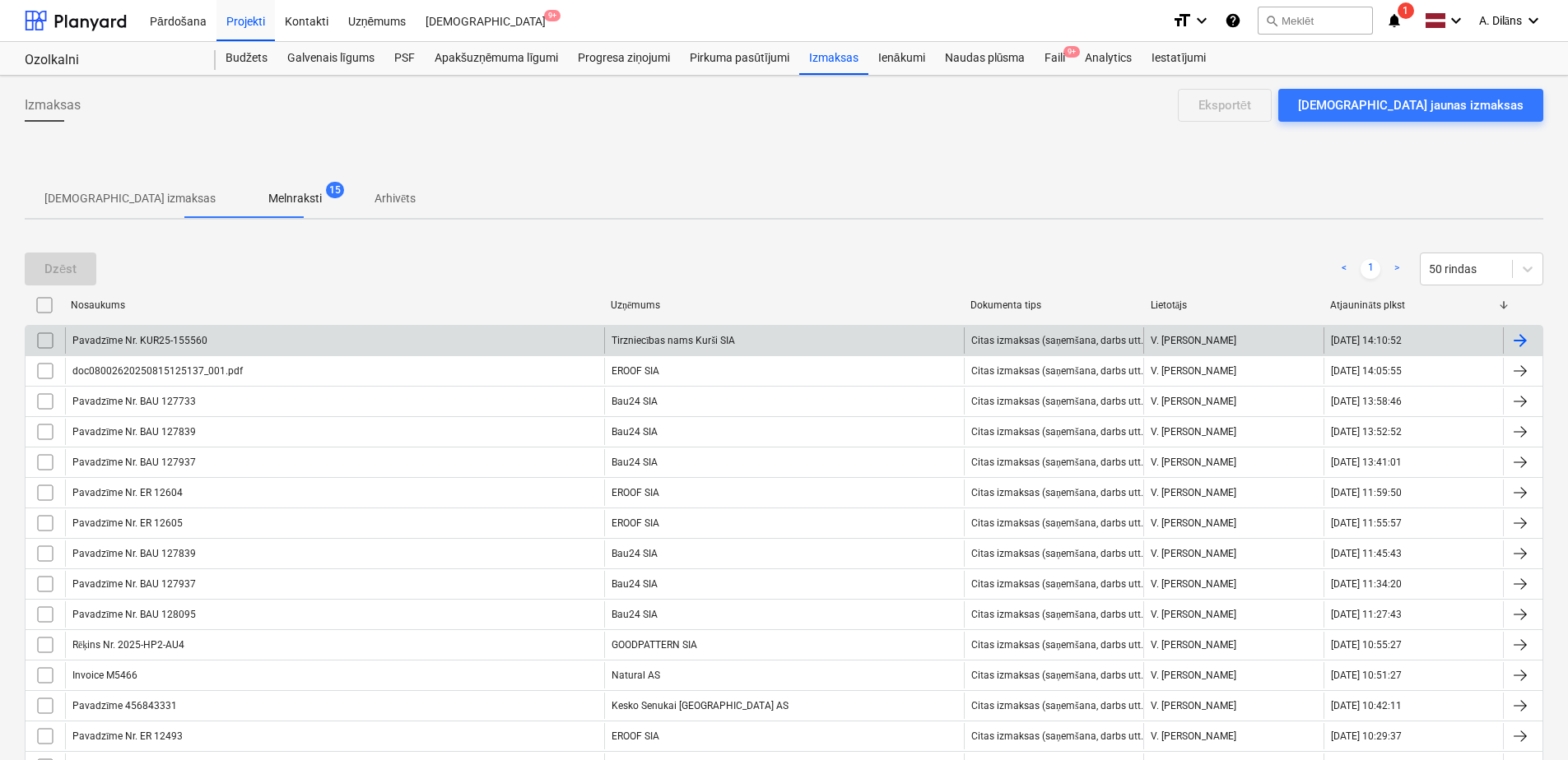
click at [495, 338] on div "Pavadzīme Nr. KUR25-155560" at bounding box center [334, 340] width 539 height 27
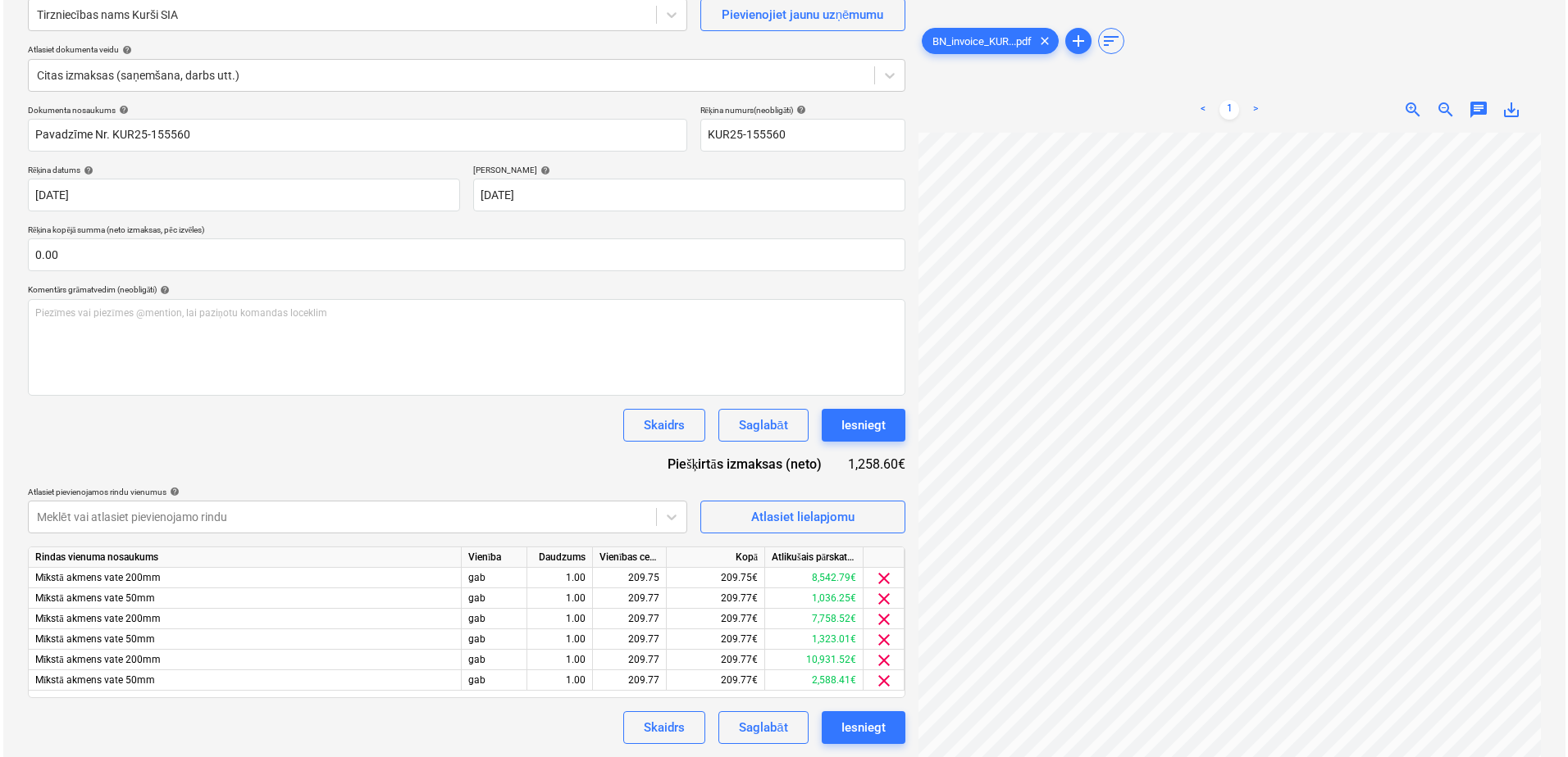
scroll to position [123, 0]
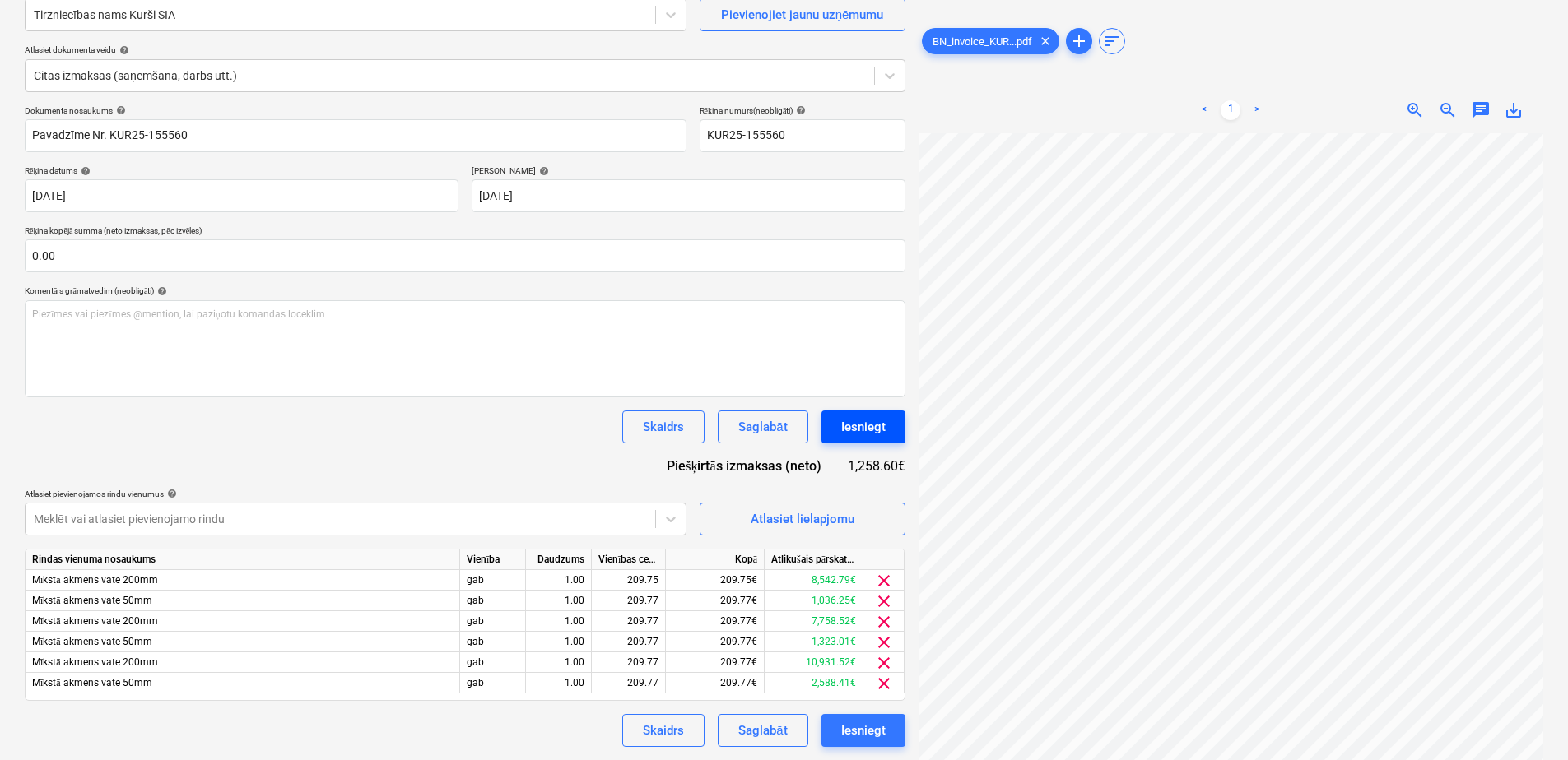
click at [868, 424] on div "Iesniegt" at bounding box center [863, 427] width 44 height 22
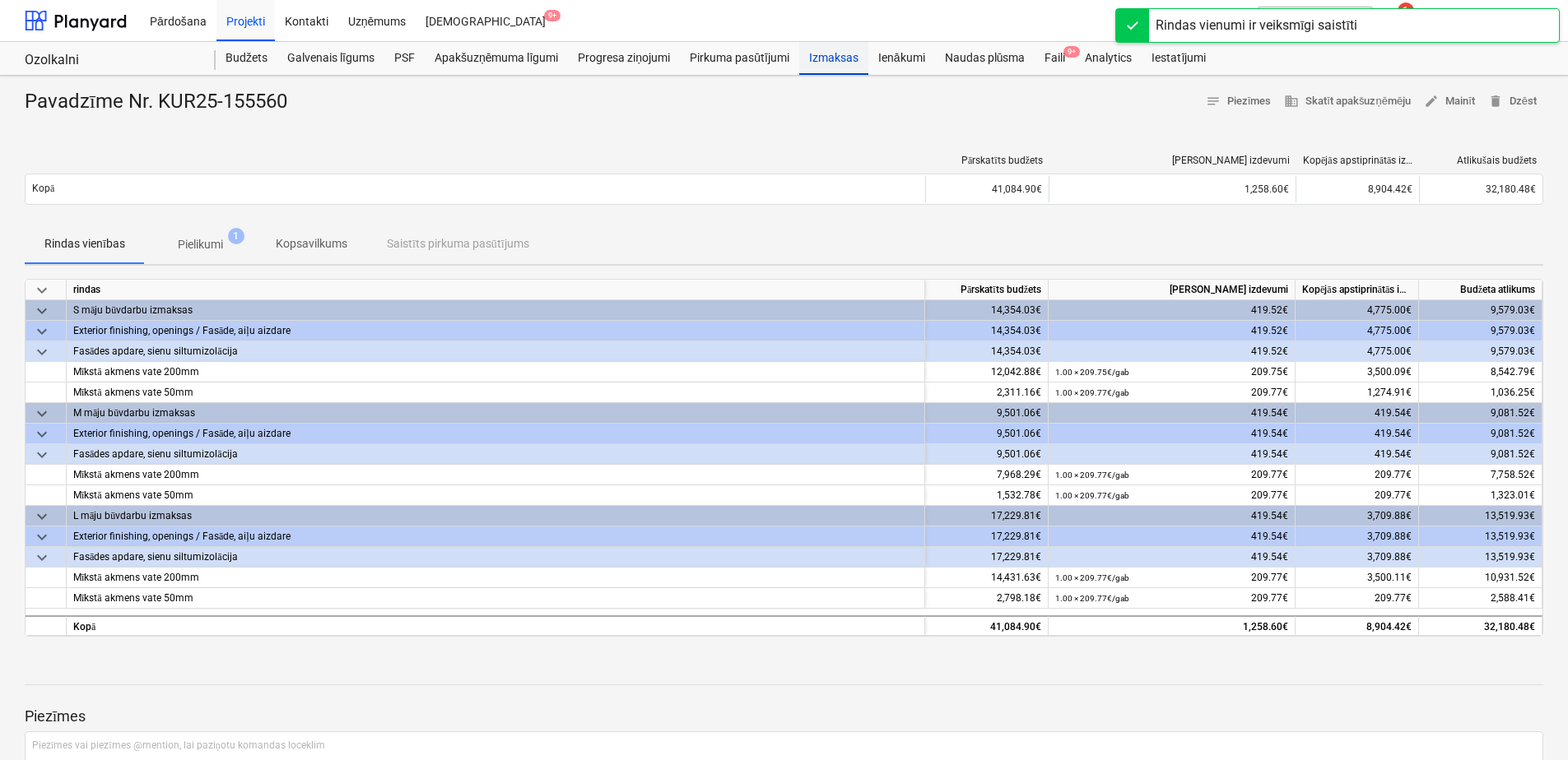
click at [821, 57] on div "Izmaksas" at bounding box center [833, 58] width 69 height 33
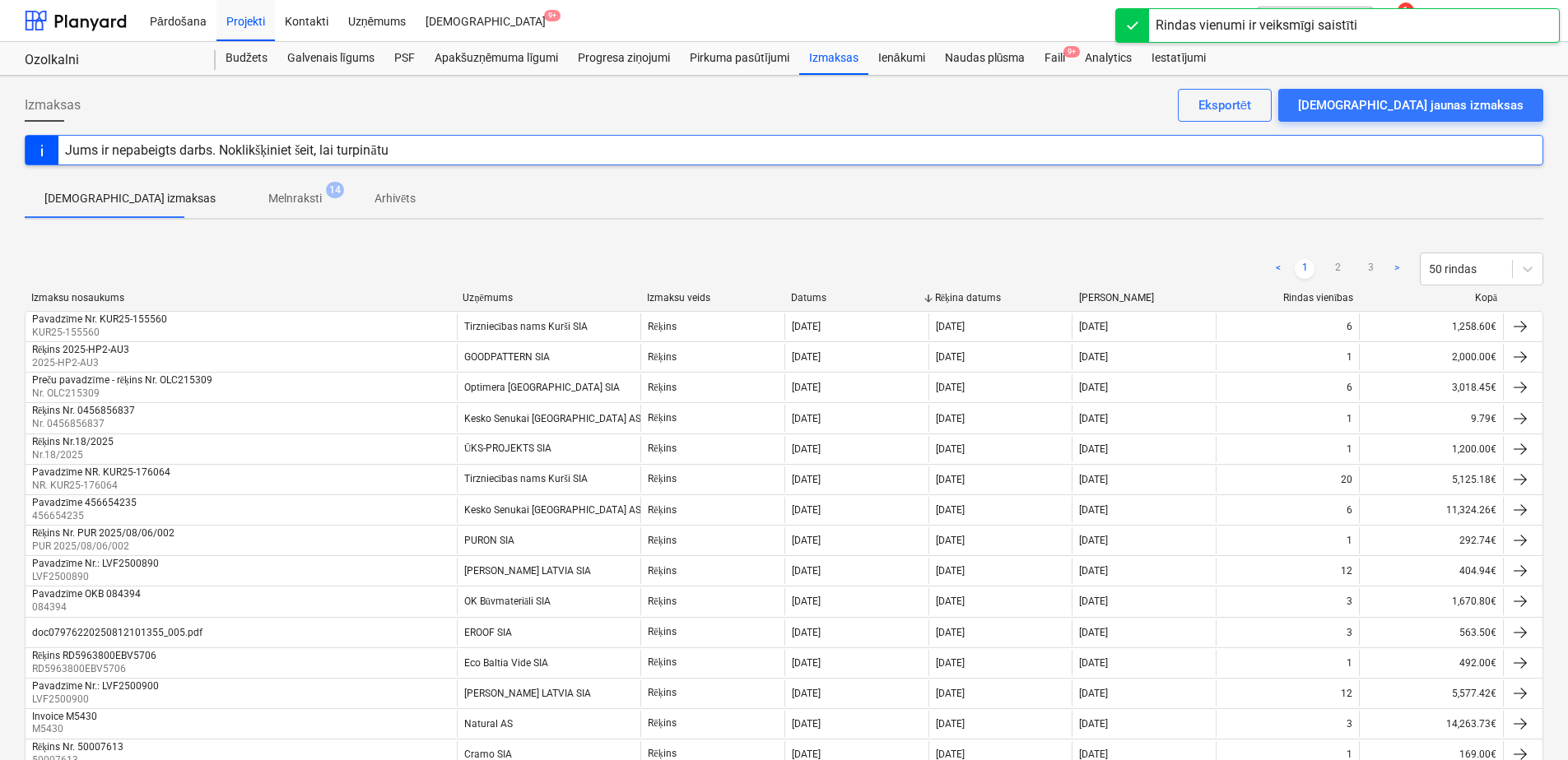
click at [268, 200] on p "Melnraksti" at bounding box center [295, 199] width 53 height 18
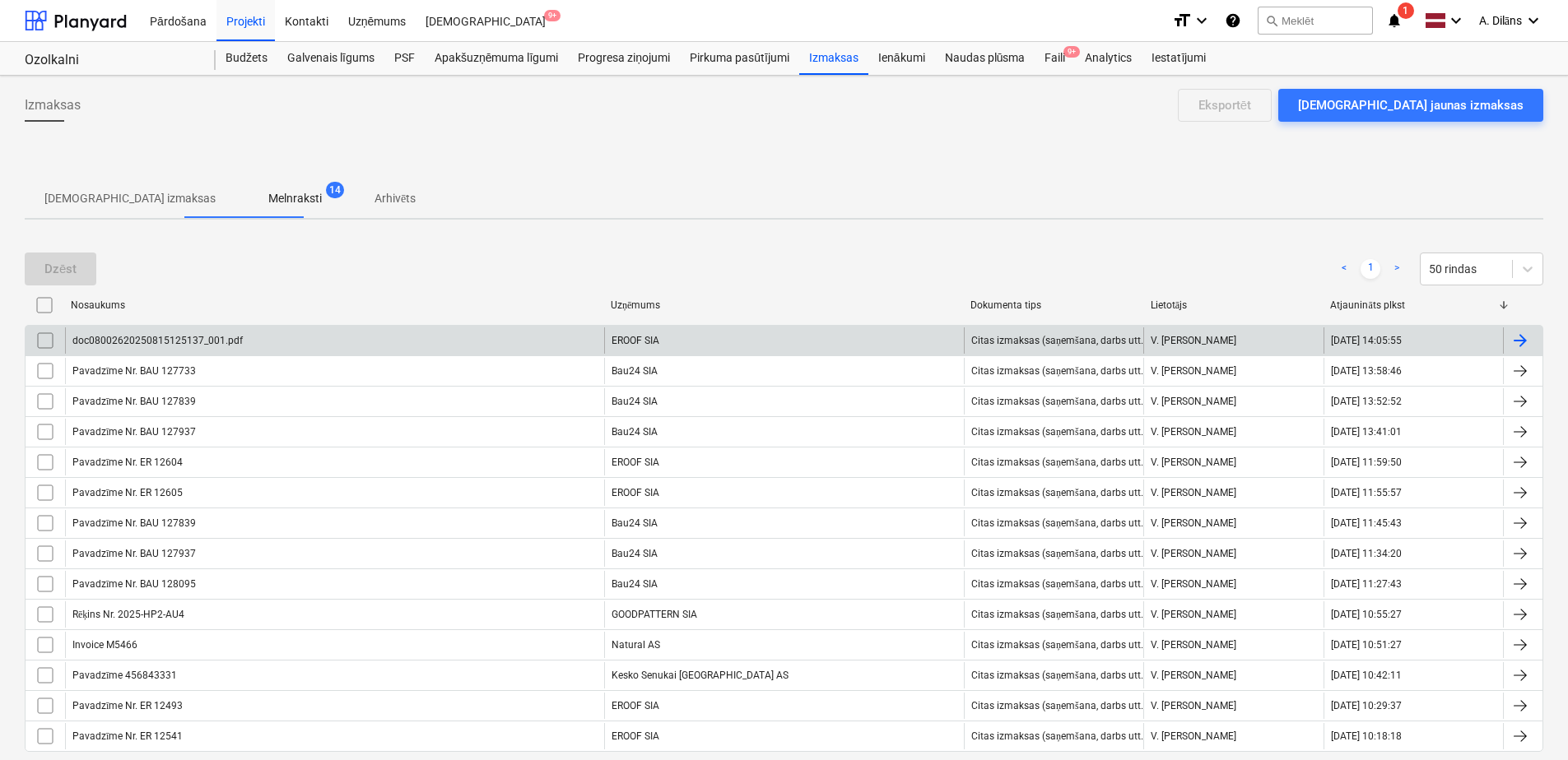
click at [385, 345] on div "doc08002620250815125137_001.pdf" at bounding box center [334, 340] width 539 height 27
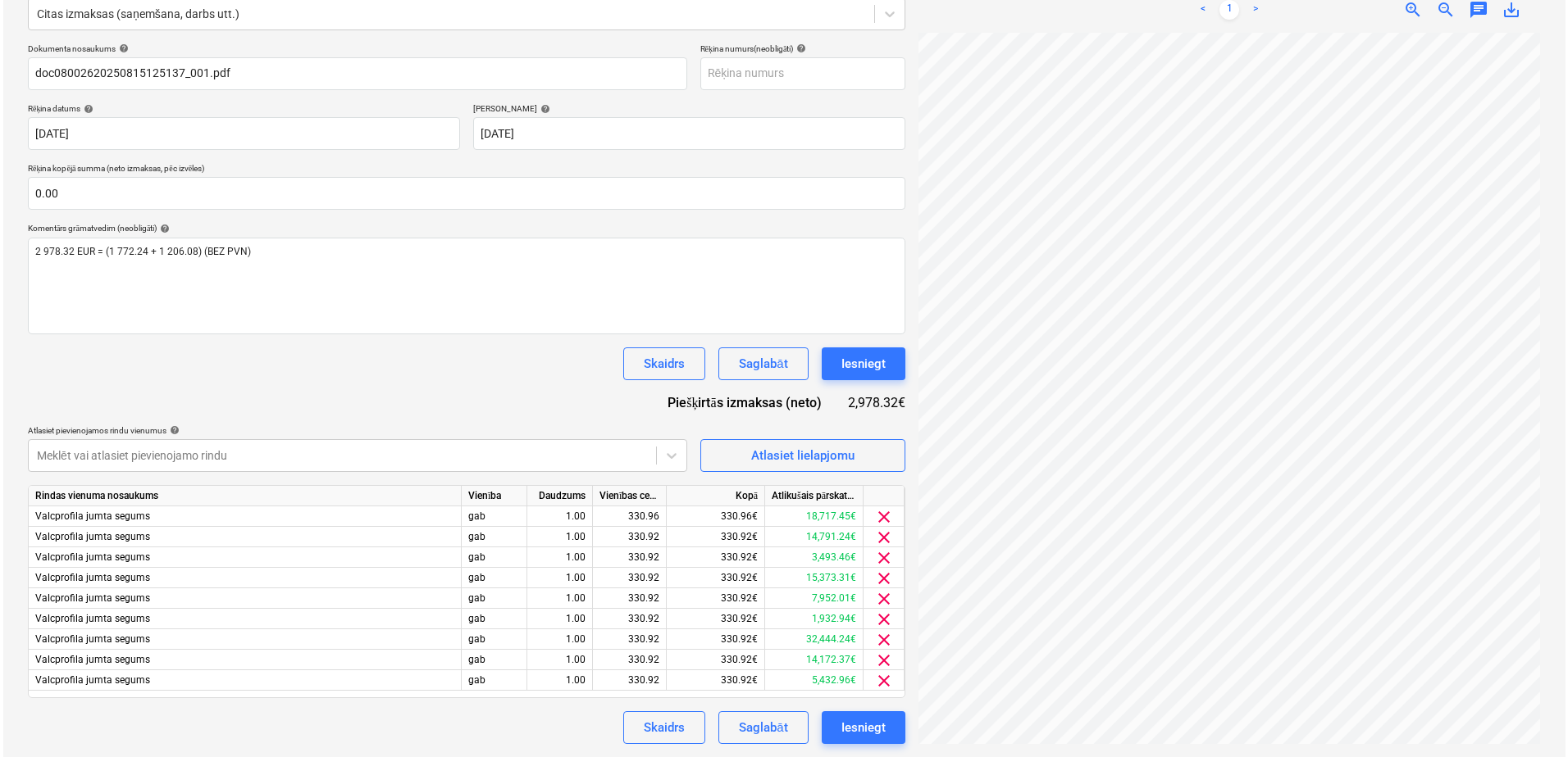
scroll to position [130, 0]
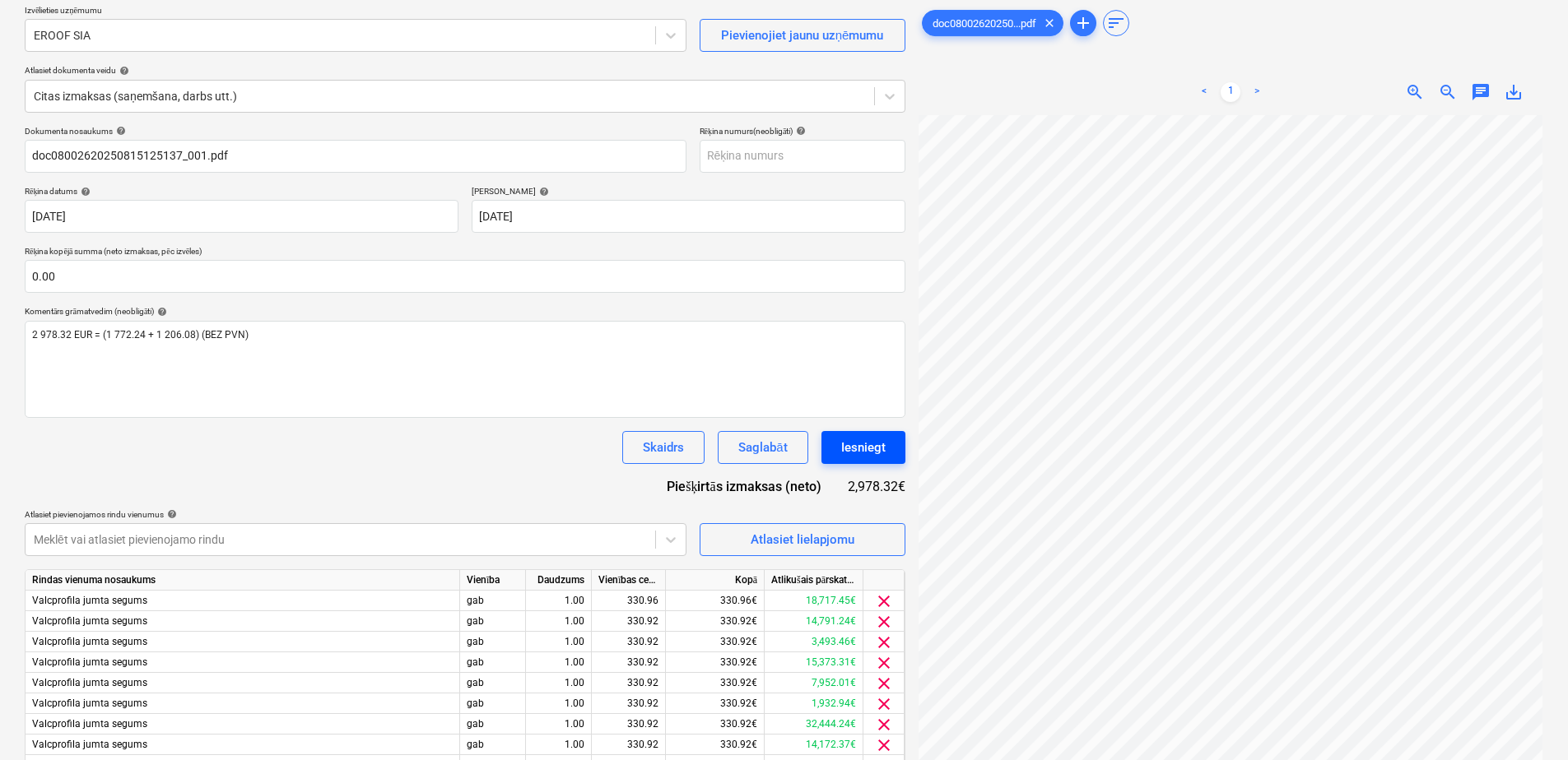
click at [880, 455] on div "Iesniegt" at bounding box center [863, 448] width 44 height 22
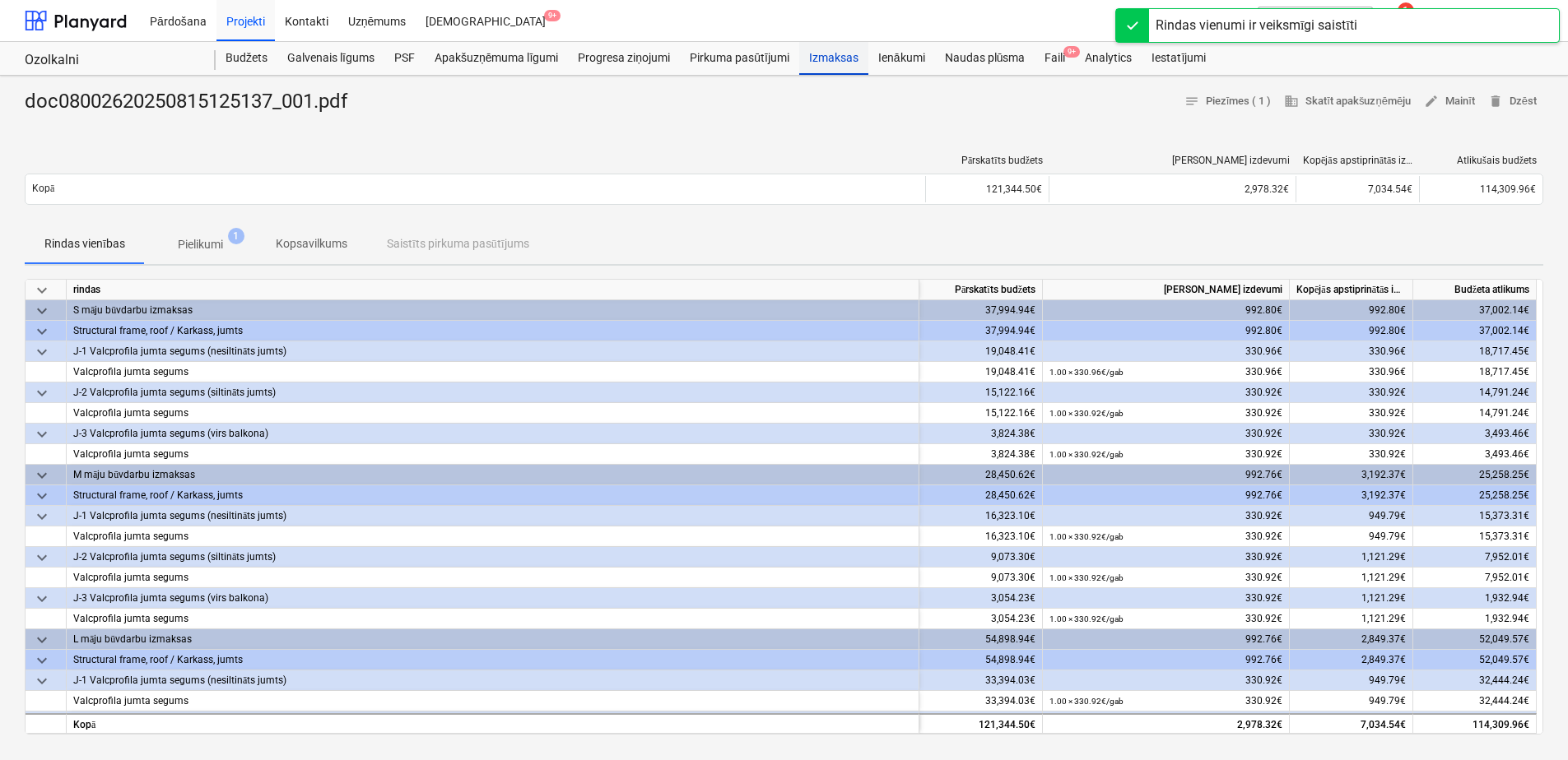
click at [843, 57] on div "Izmaksas" at bounding box center [833, 58] width 69 height 33
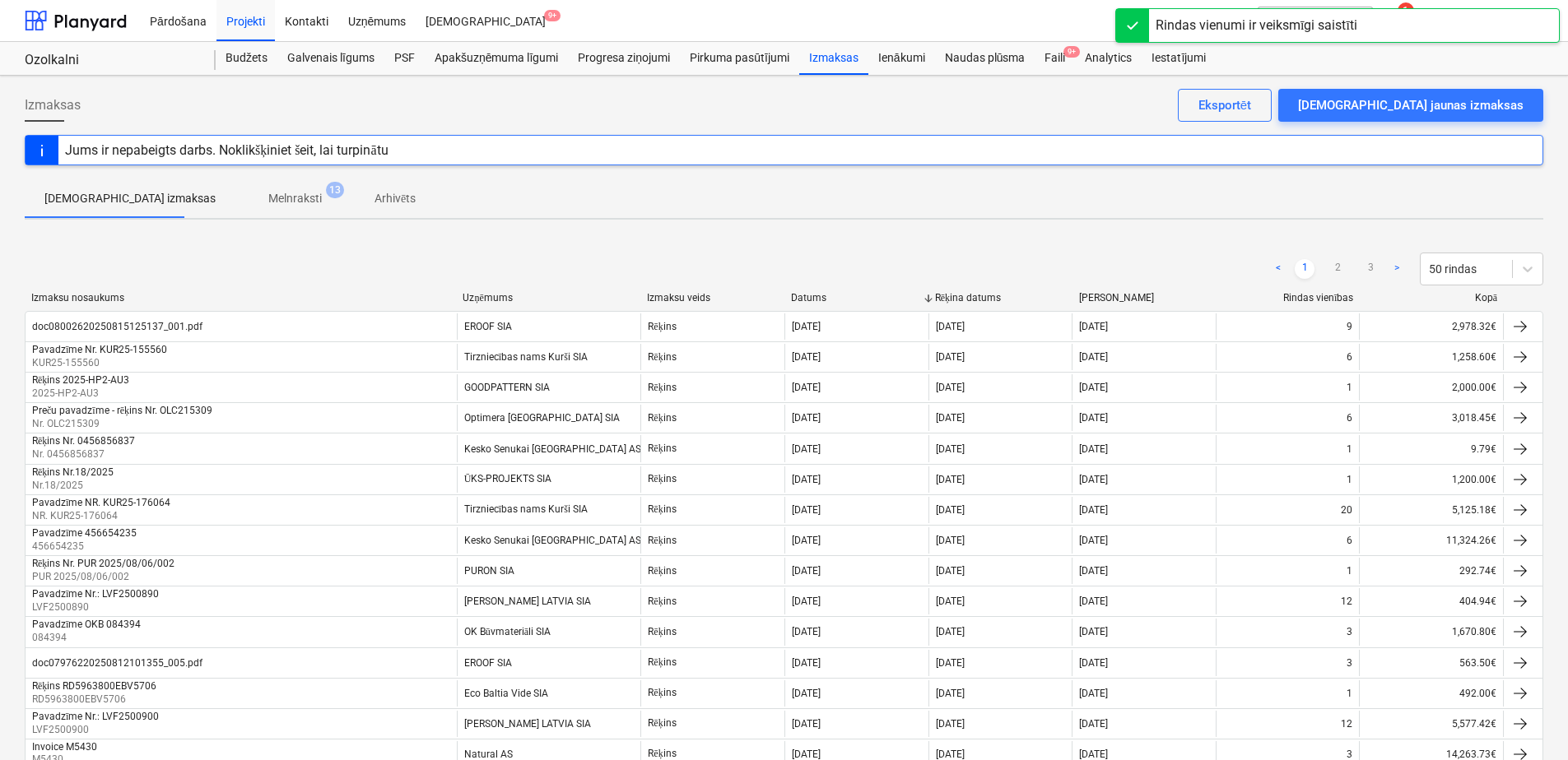
click at [272, 186] on span "Melnraksti 13" at bounding box center [295, 198] width 119 height 30
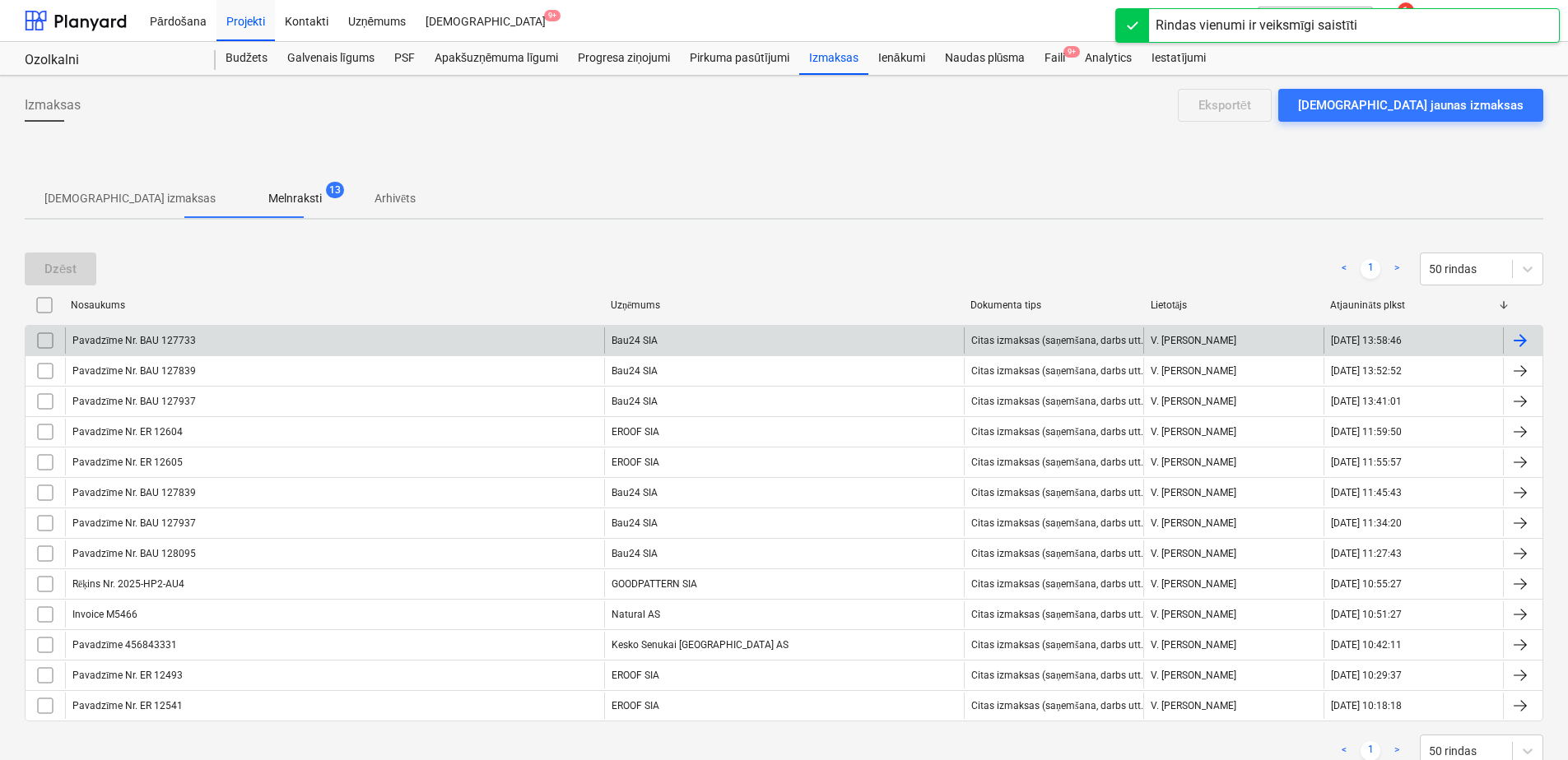
click at [368, 341] on div "Pavadzīme Nr. BAU 127733" at bounding box center [334, 340] width 539 height 27
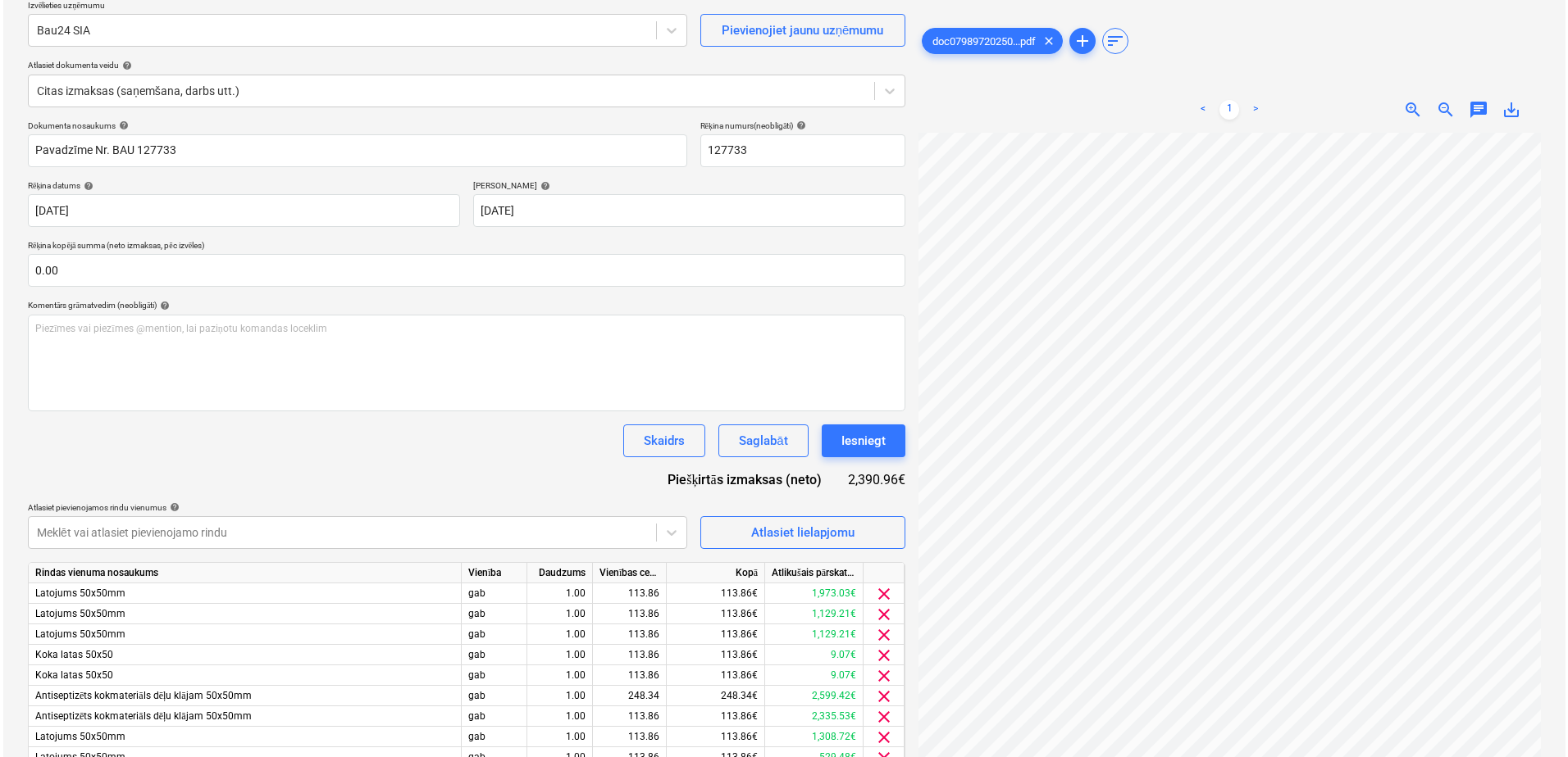
scroll to position [130, 0]
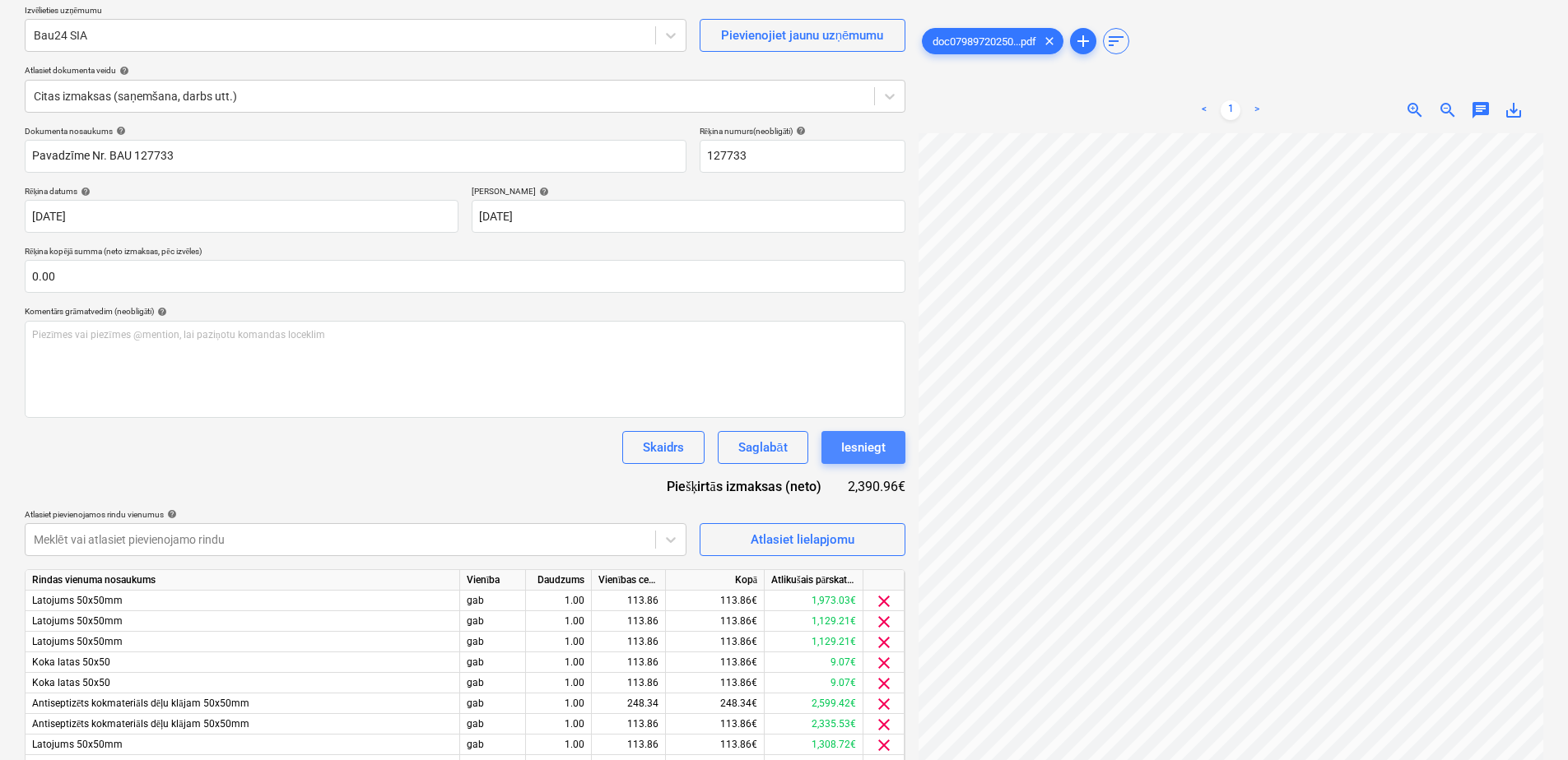
click at [888, 449] on button "Iesniegt" at bounding box center [863, 447] width 84 height 33
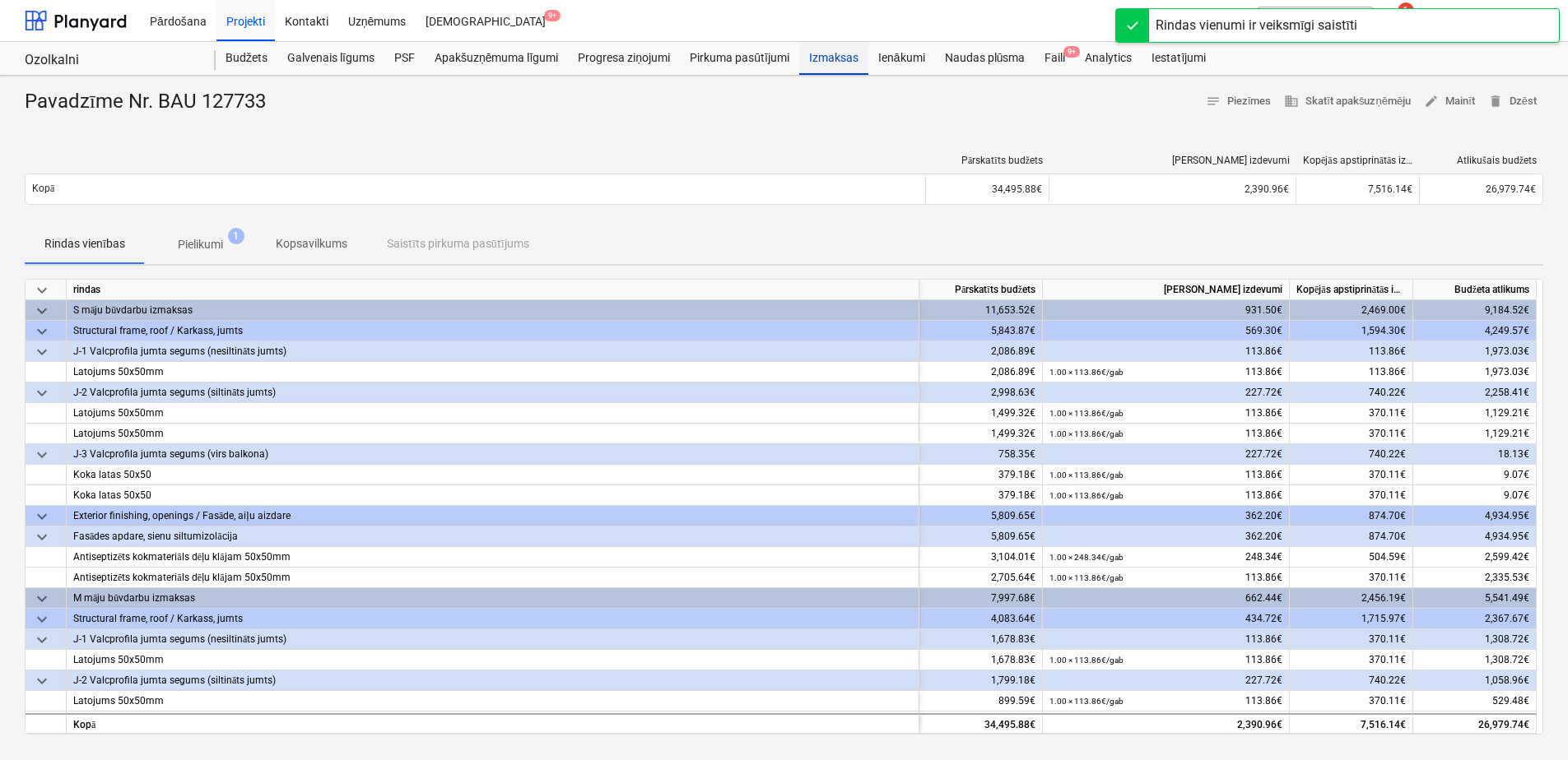
click at [836, 47] on div "Izmaksas" at bounding box center [833, 58] width 69 height 33
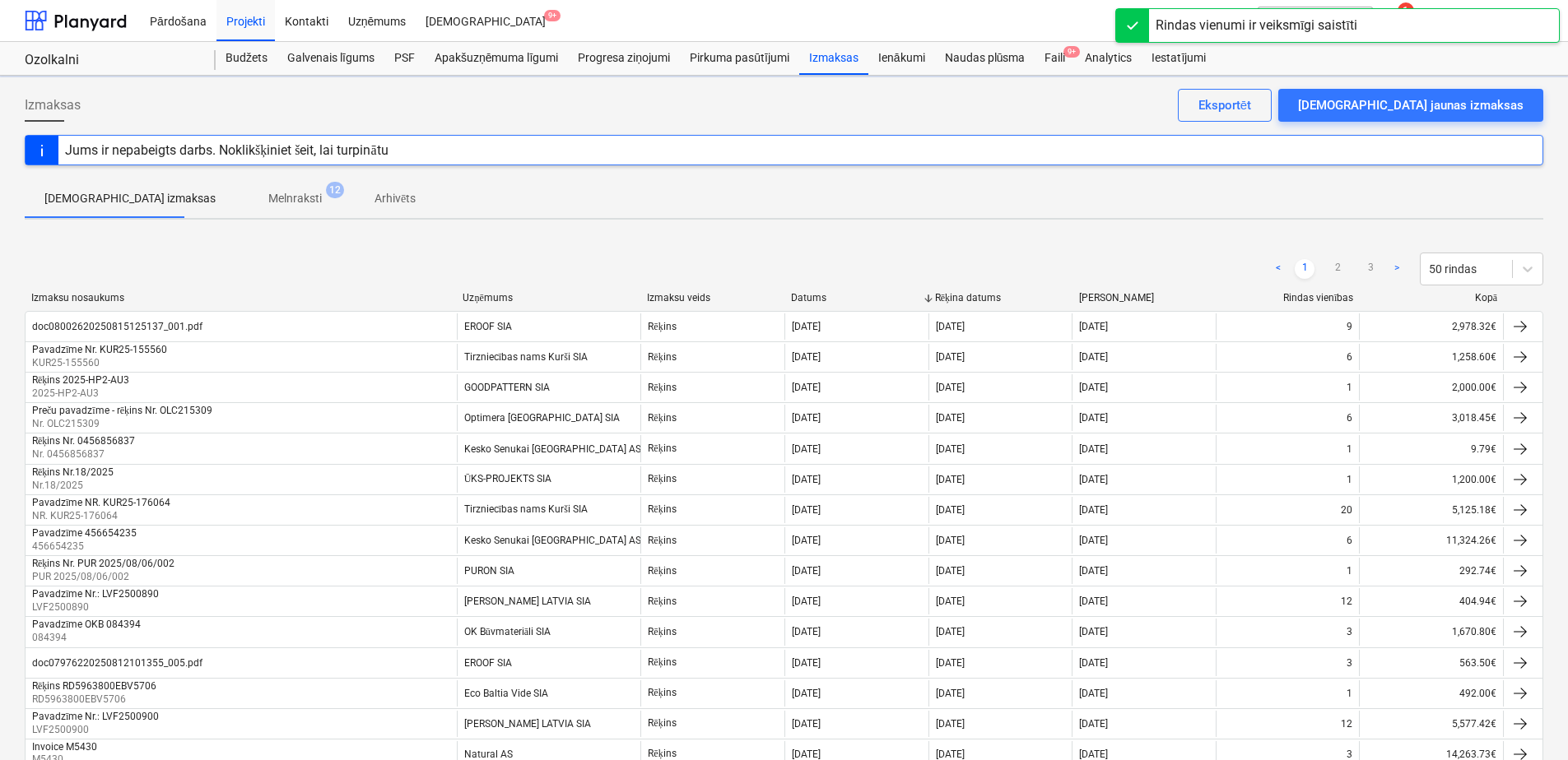
click at [268, 197] on p "Melnraksti" at bounding box center [295, 199] width 53 height 18
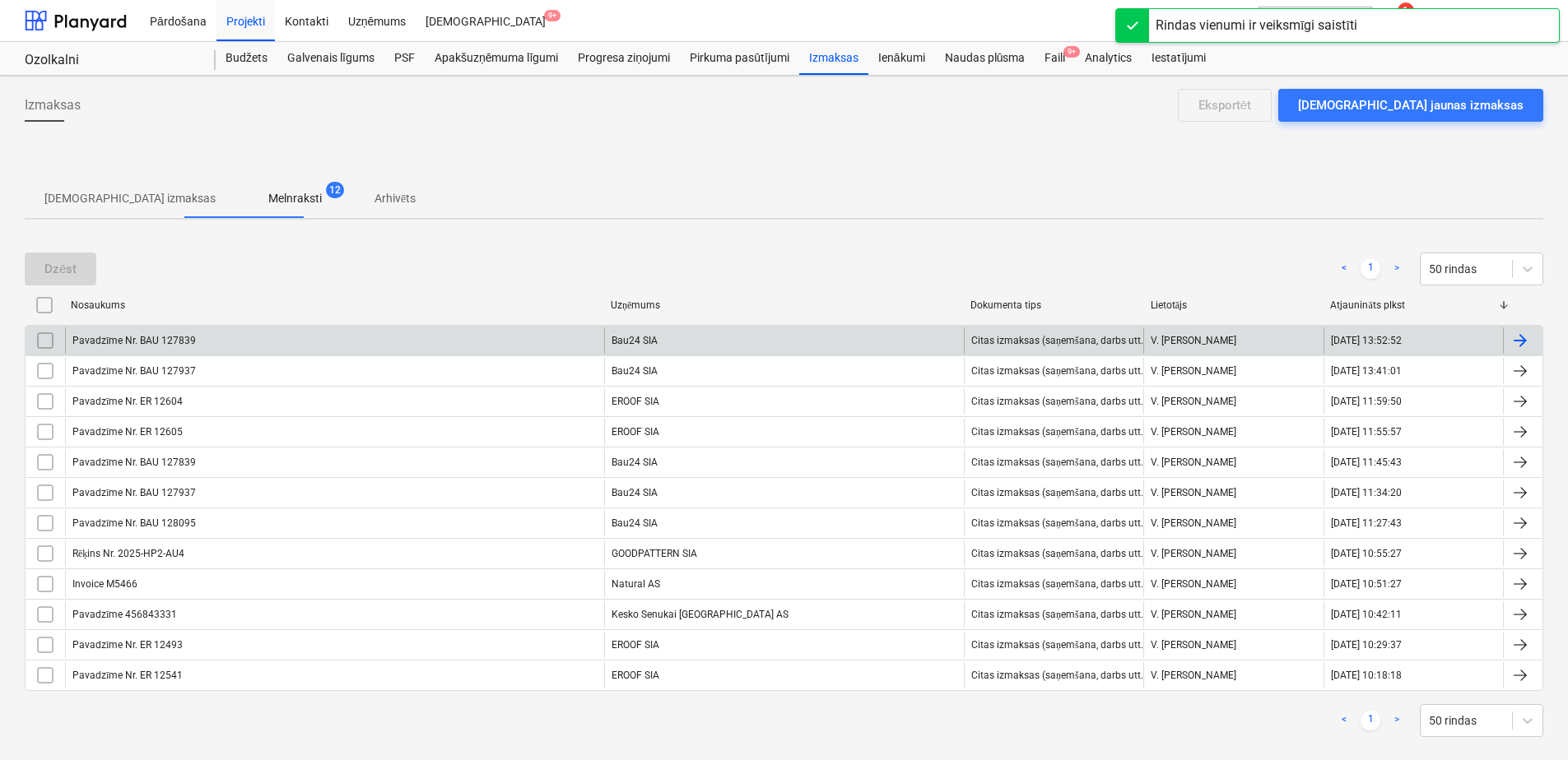
click at [665, 343] on div "Bau24 SIA" at bounding box center [784, 340] width 360 height 27
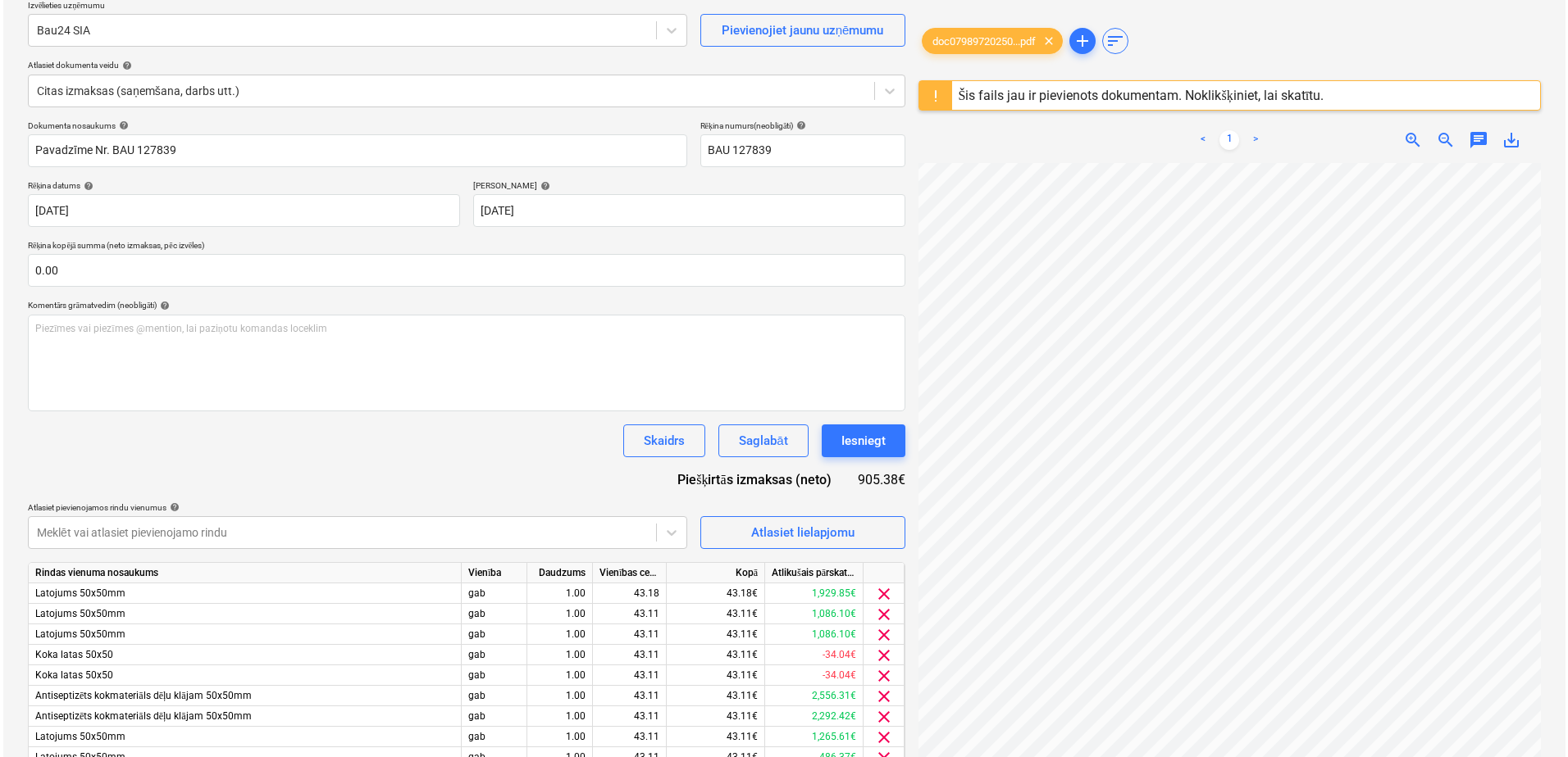
scroll to position [130, 0]
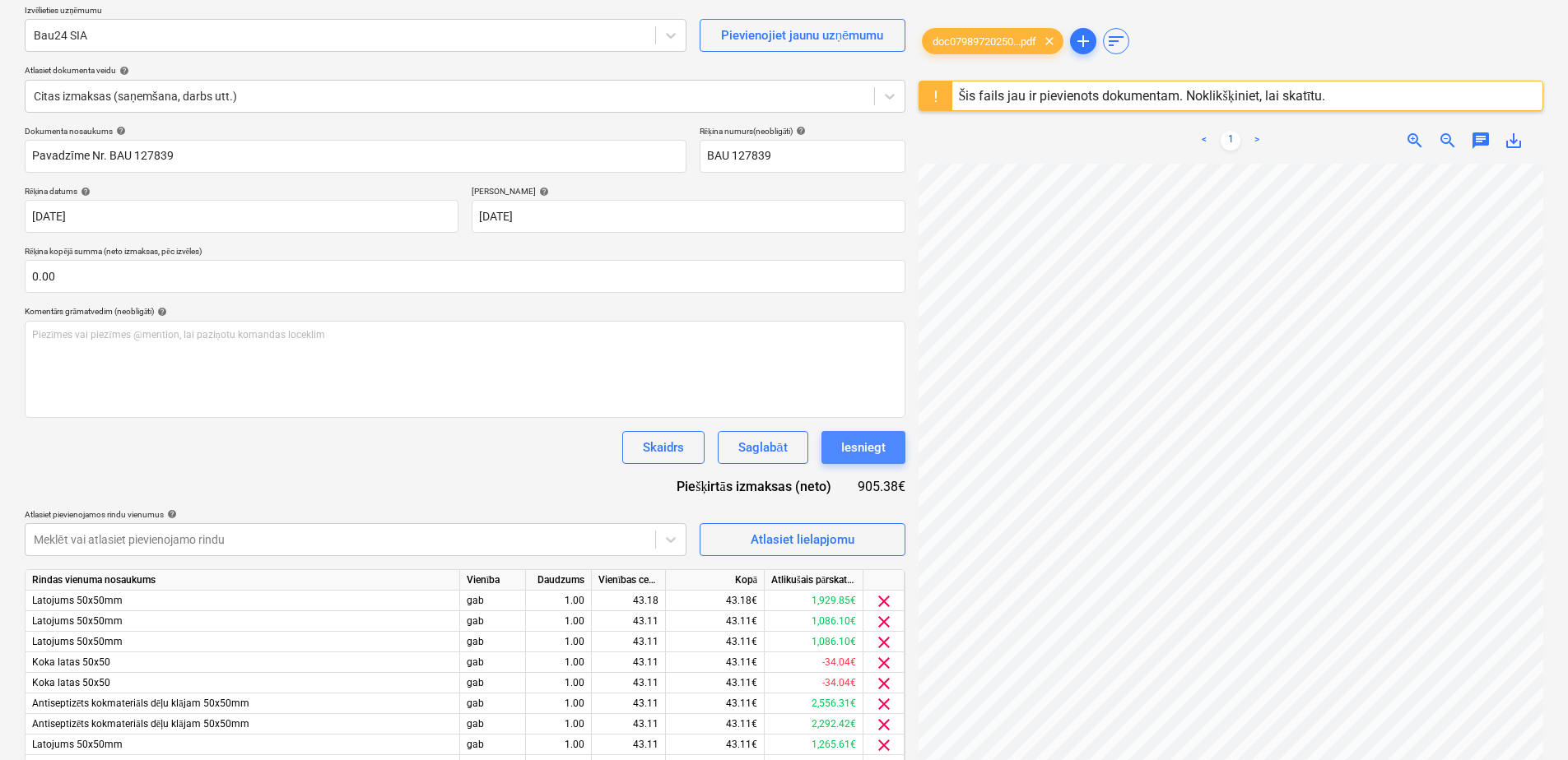
click at [869, 442] on div "Iesniegt" at bounding box center [863, 448] width 44 height 22
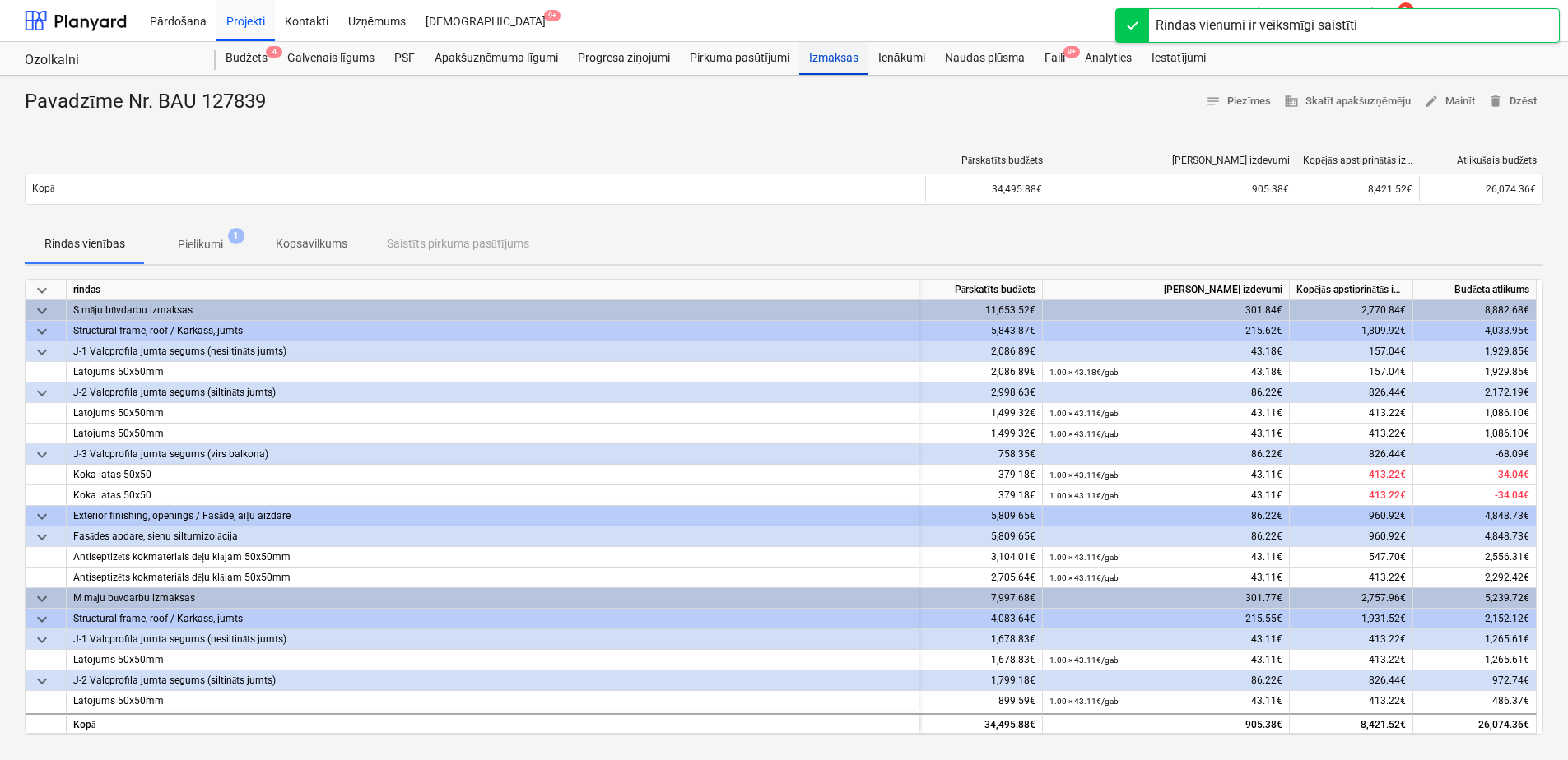
click at [835, 62] on div "Izmaksas" at bounding box center [833, 58] width 69 height 33
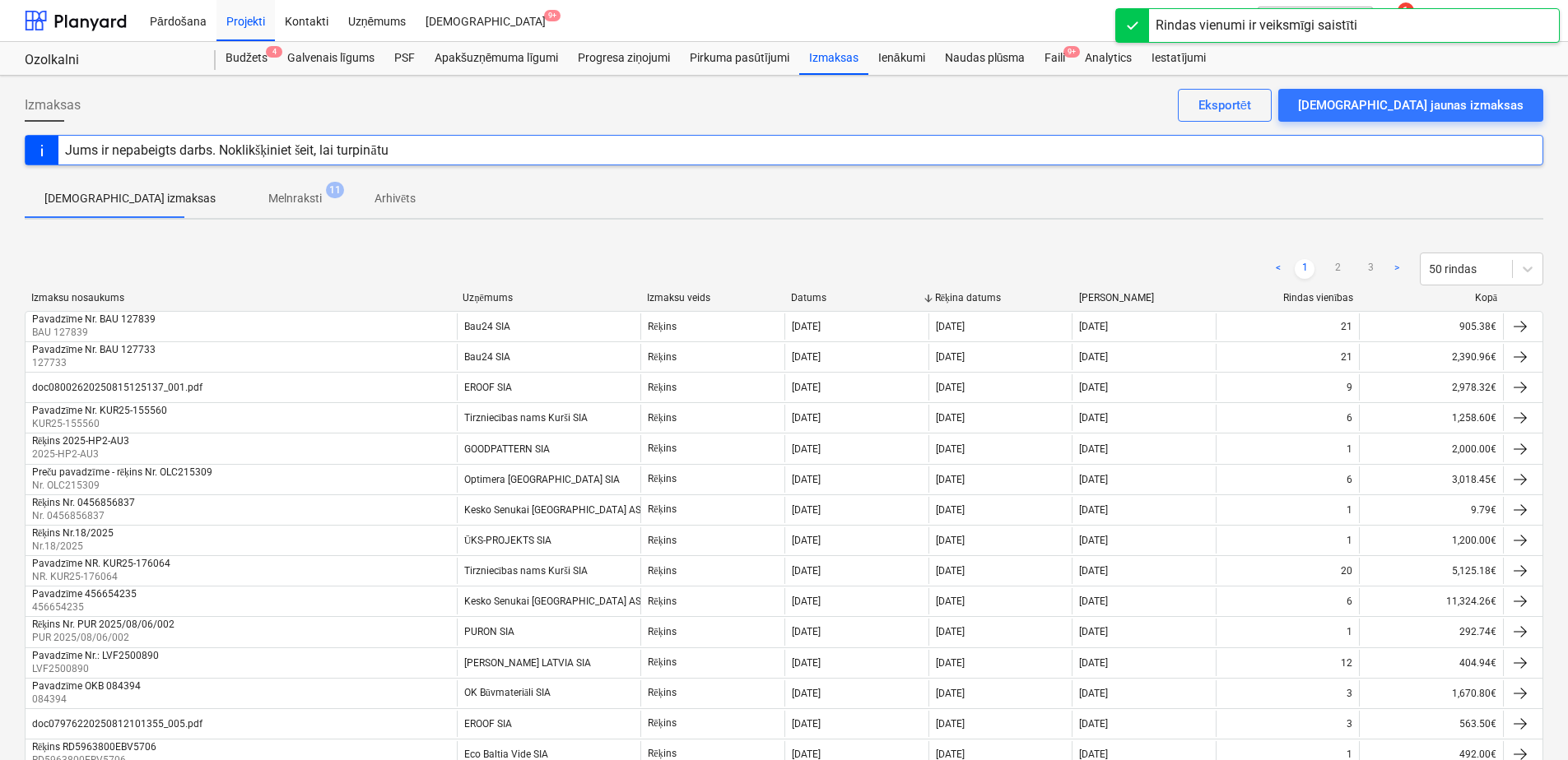
click at [271, 194] on p "Melnraksti" at bounding box center [295, 199] width 53 height 18
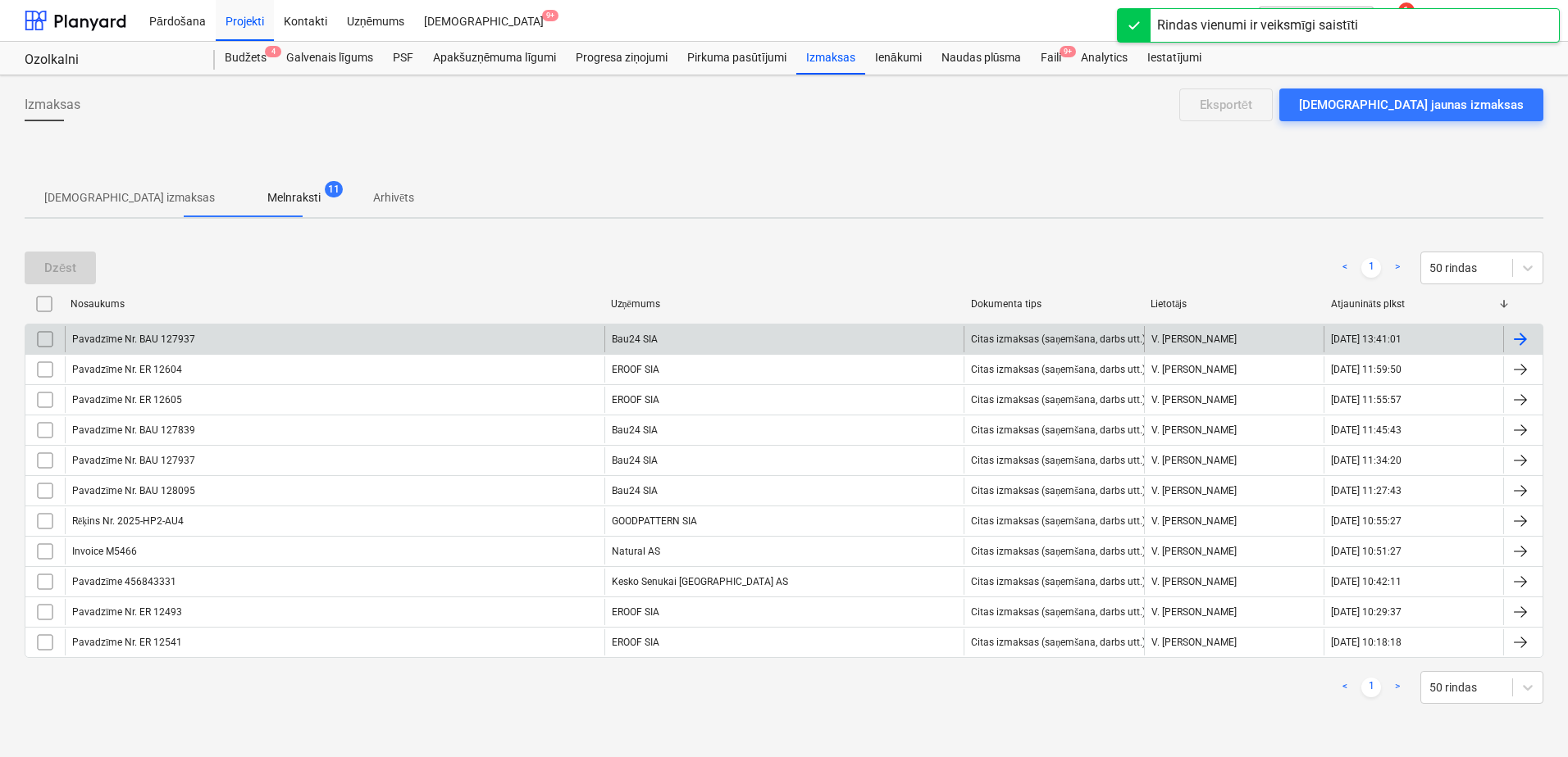
click at [725, 345] on div "Bau24 SIA" at bounding box center [784, 339] width 360 height 27
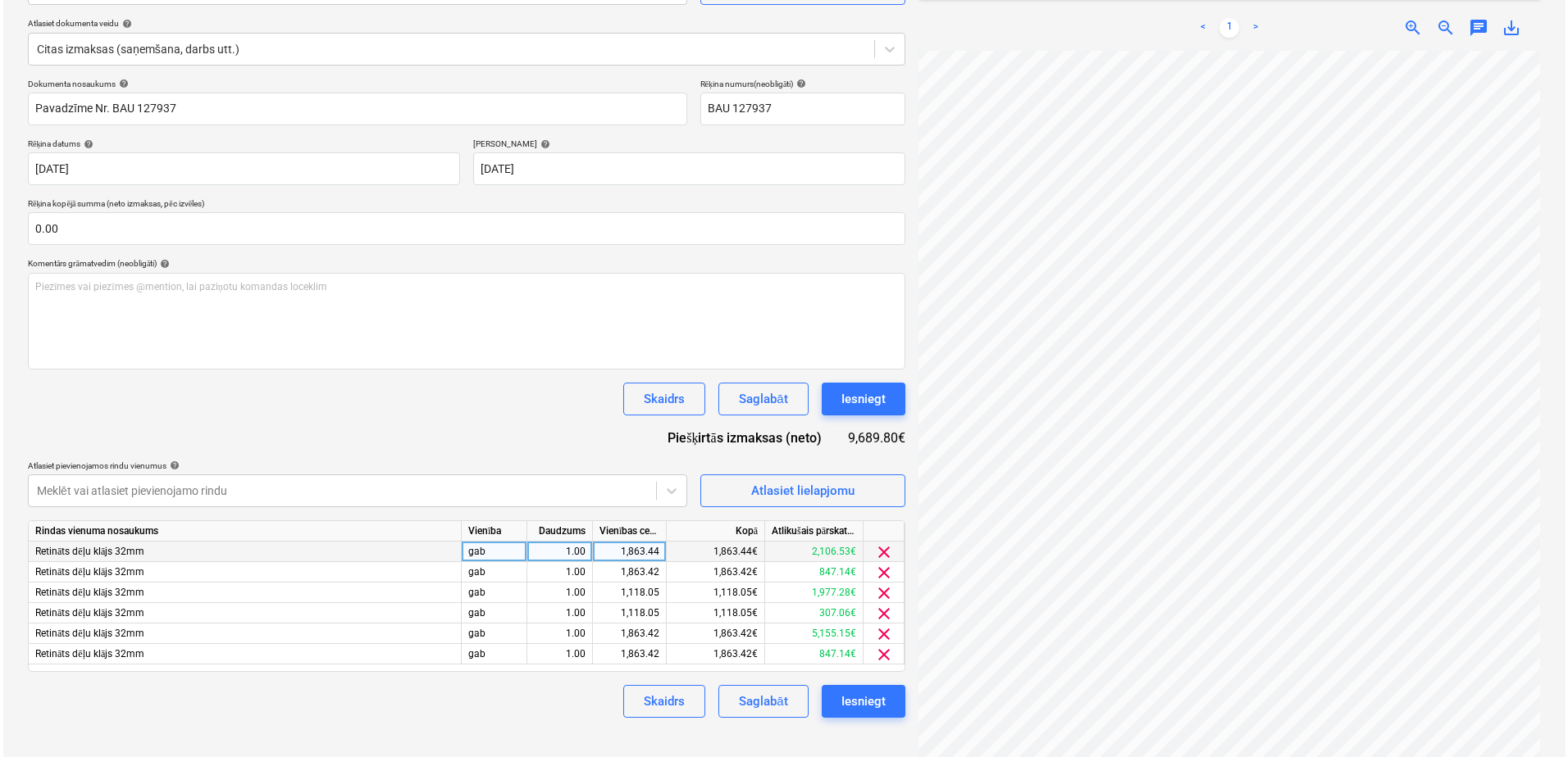
scroll to position [194, 0]
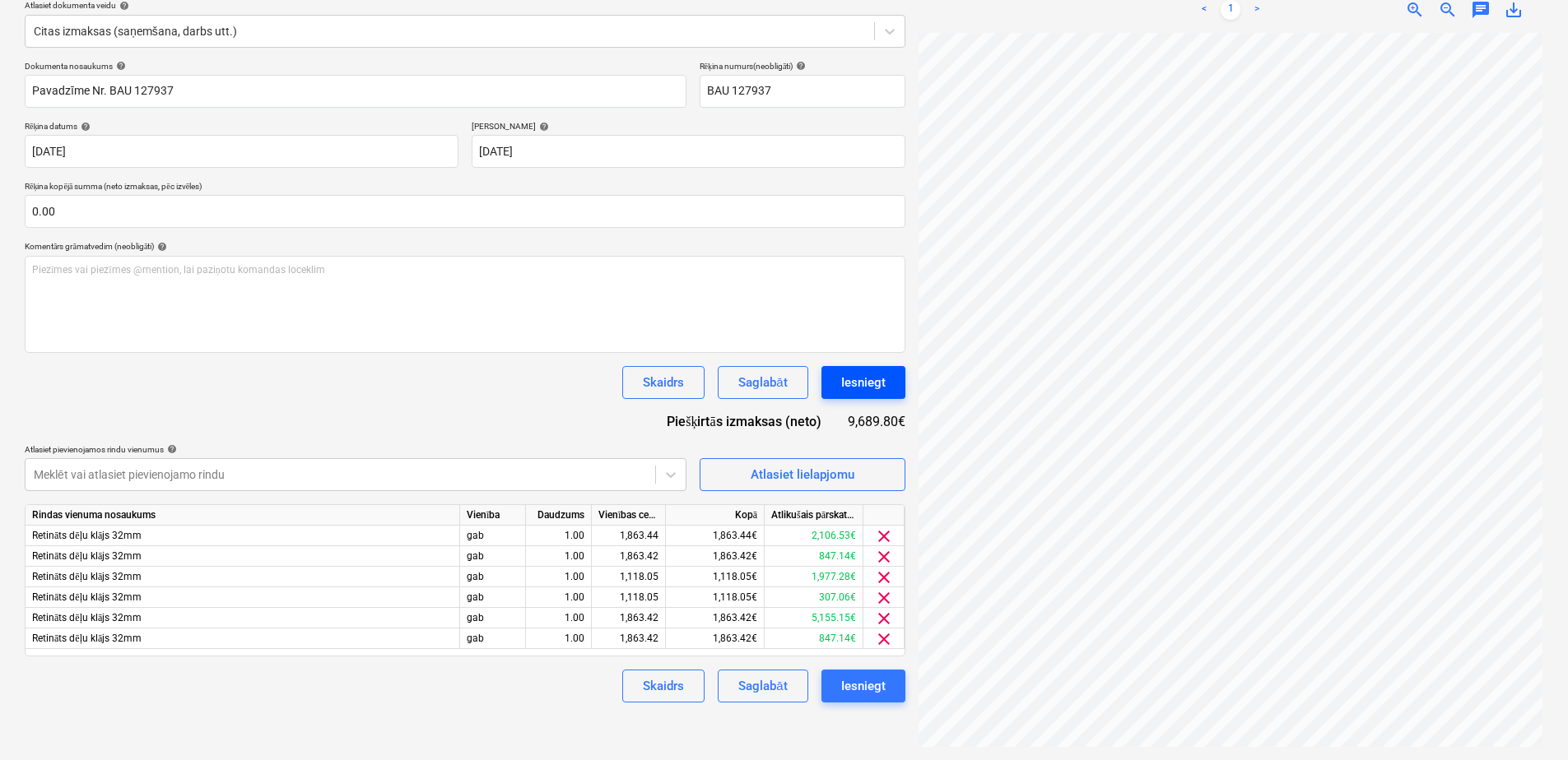
click at [863, 380] on div "Iesniegt" at bounding box center [863, 382] width 44 height 22
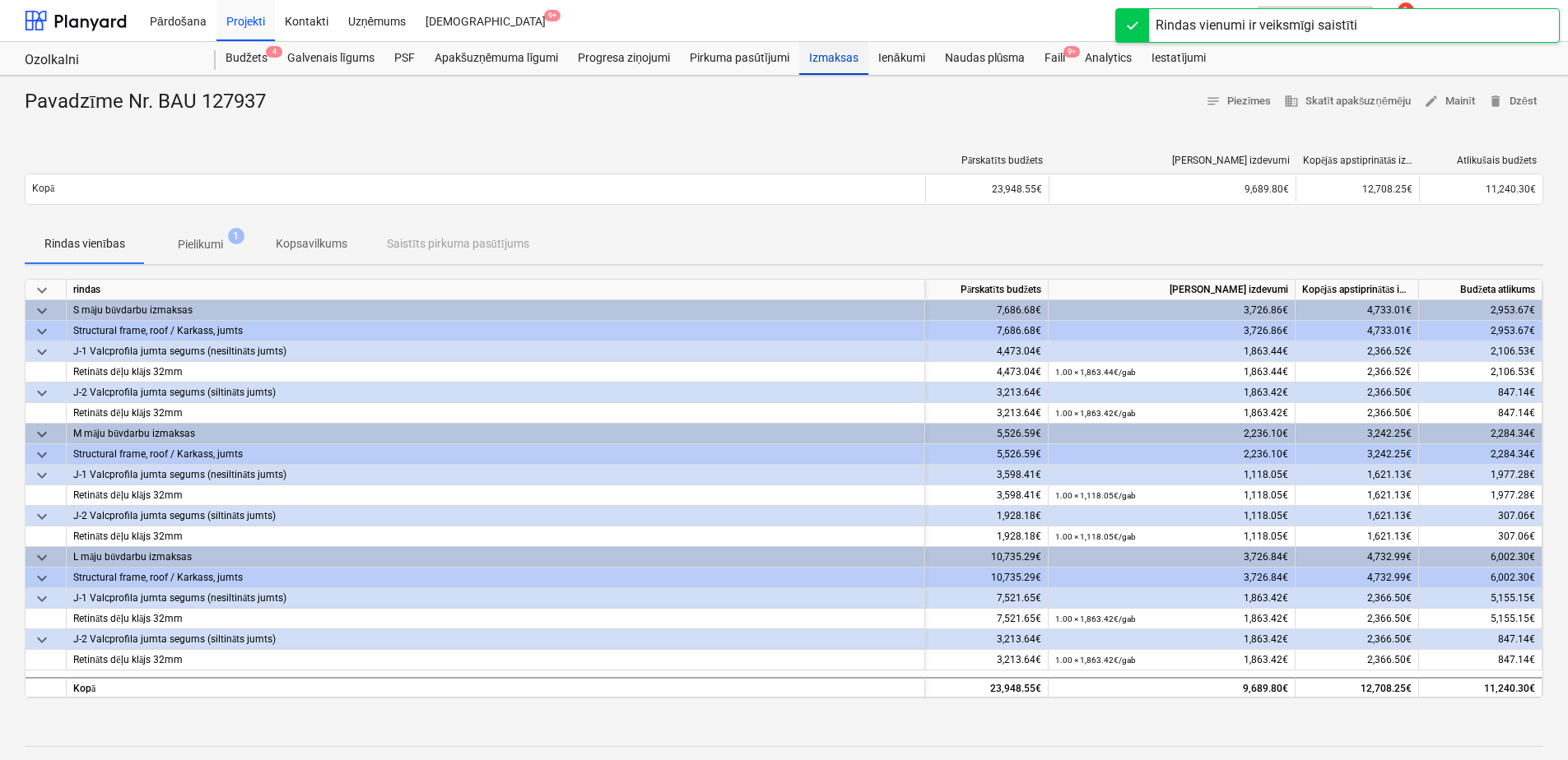
click at [838, 43] on div "Izmaksas" at bounding box center [833, 58] width 69 height 33
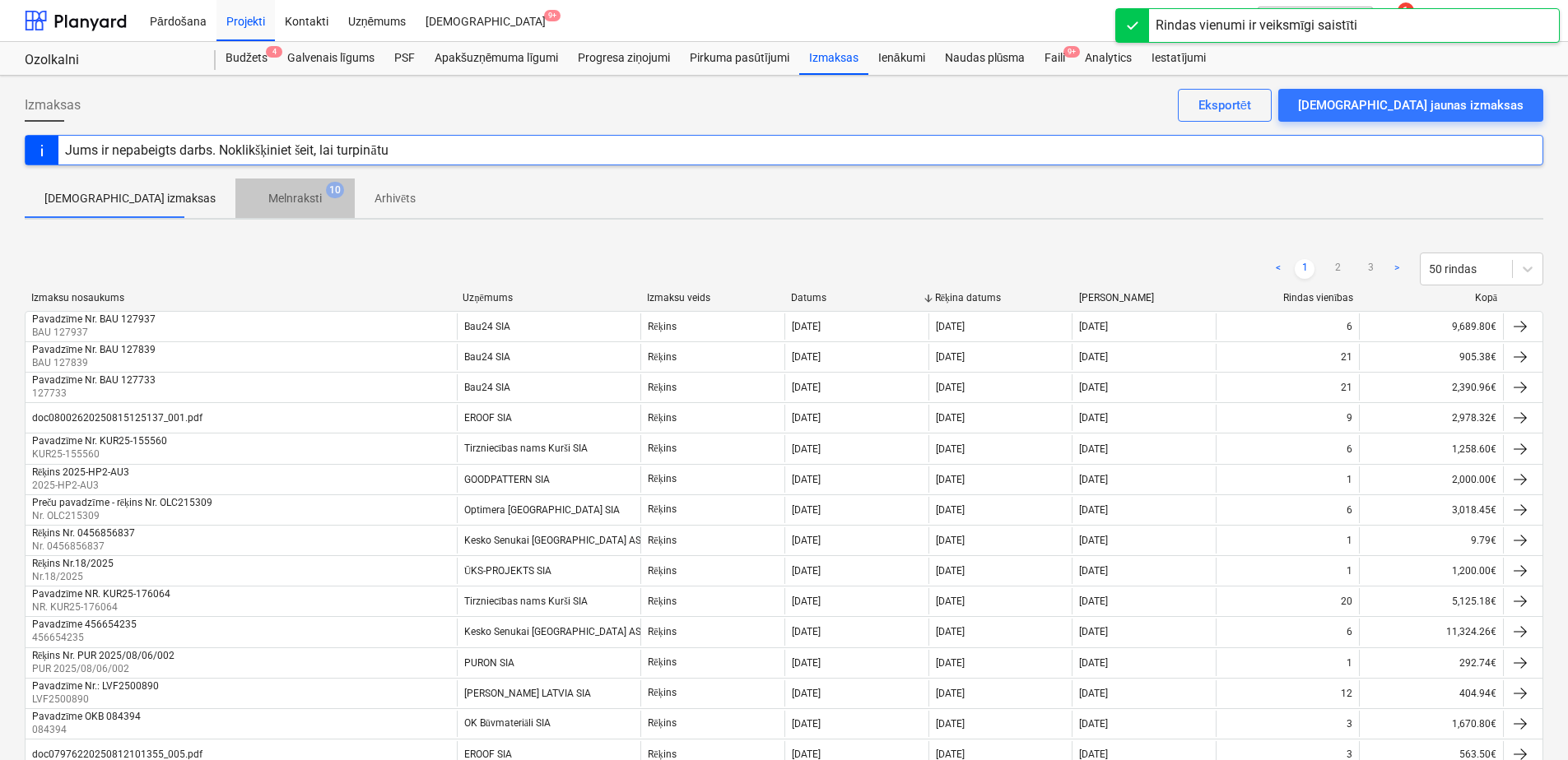
click at [236, 211] on span "Melnraksti 10" at bounding box center [295, 198] width 119 height 30
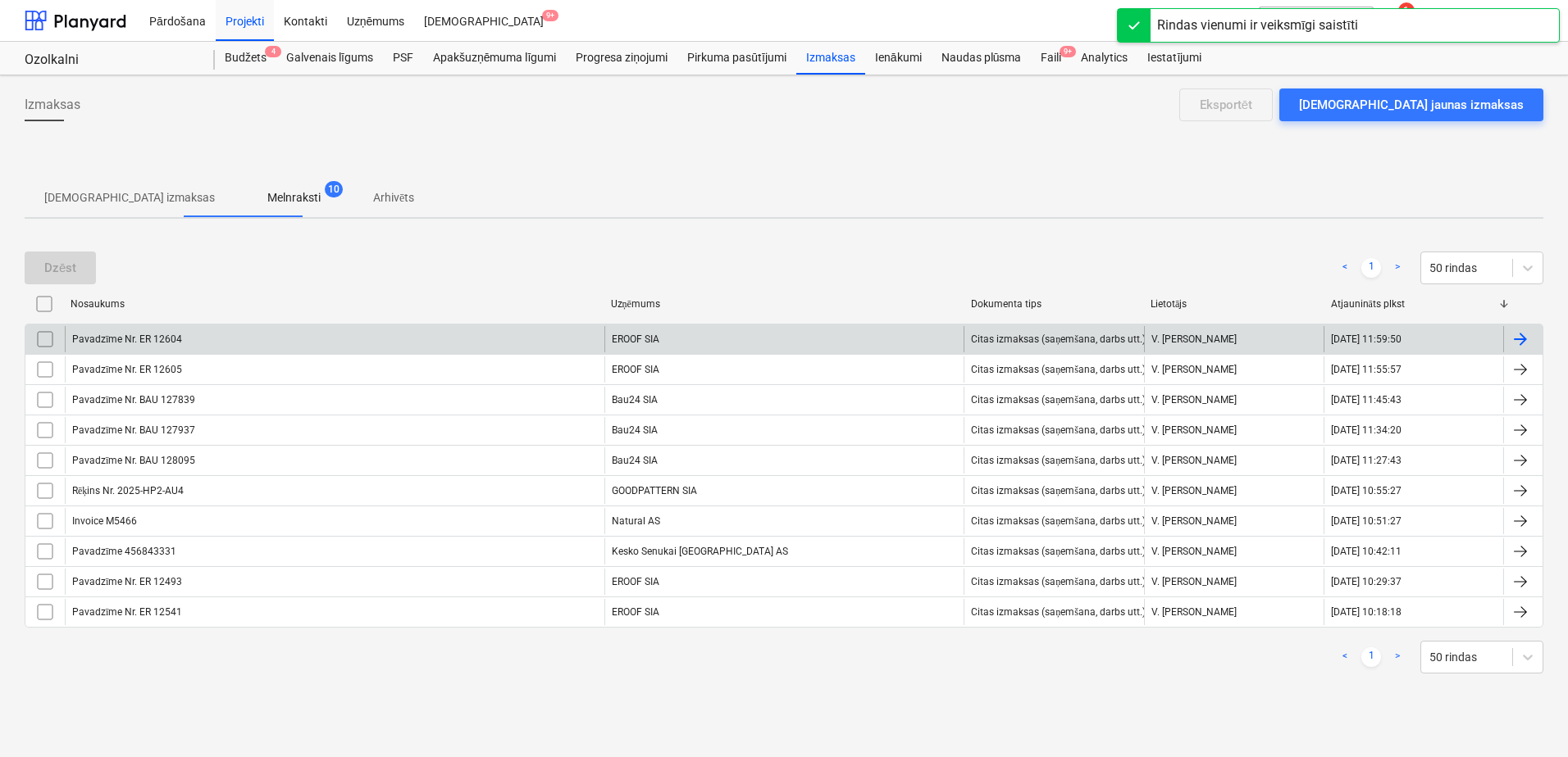
click at [528, 336] on div "Pavadzīme Nr. ER 12604" at bounding box center [334, 339] width 539 height 27
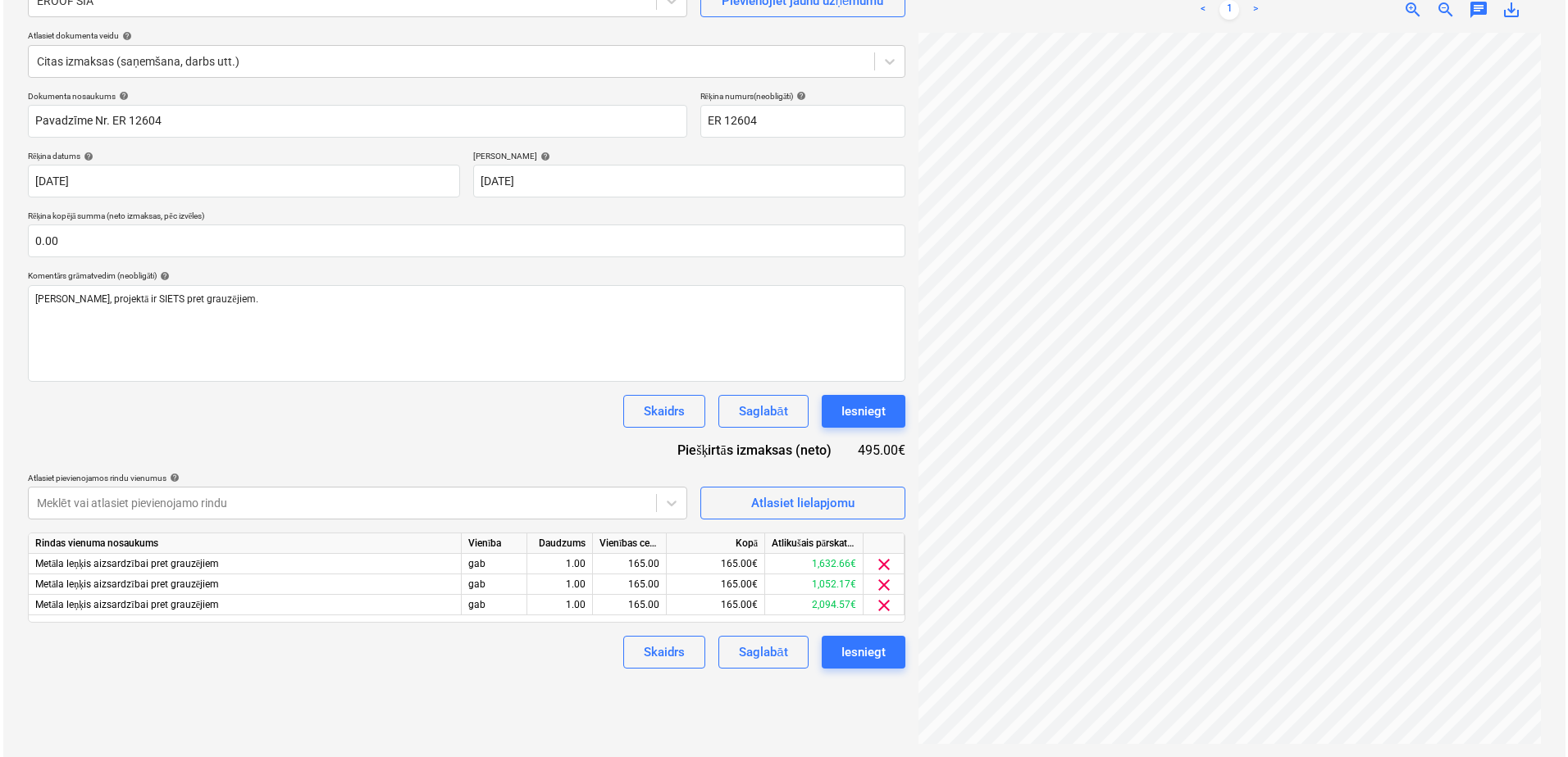
scroll to position [141, 65]
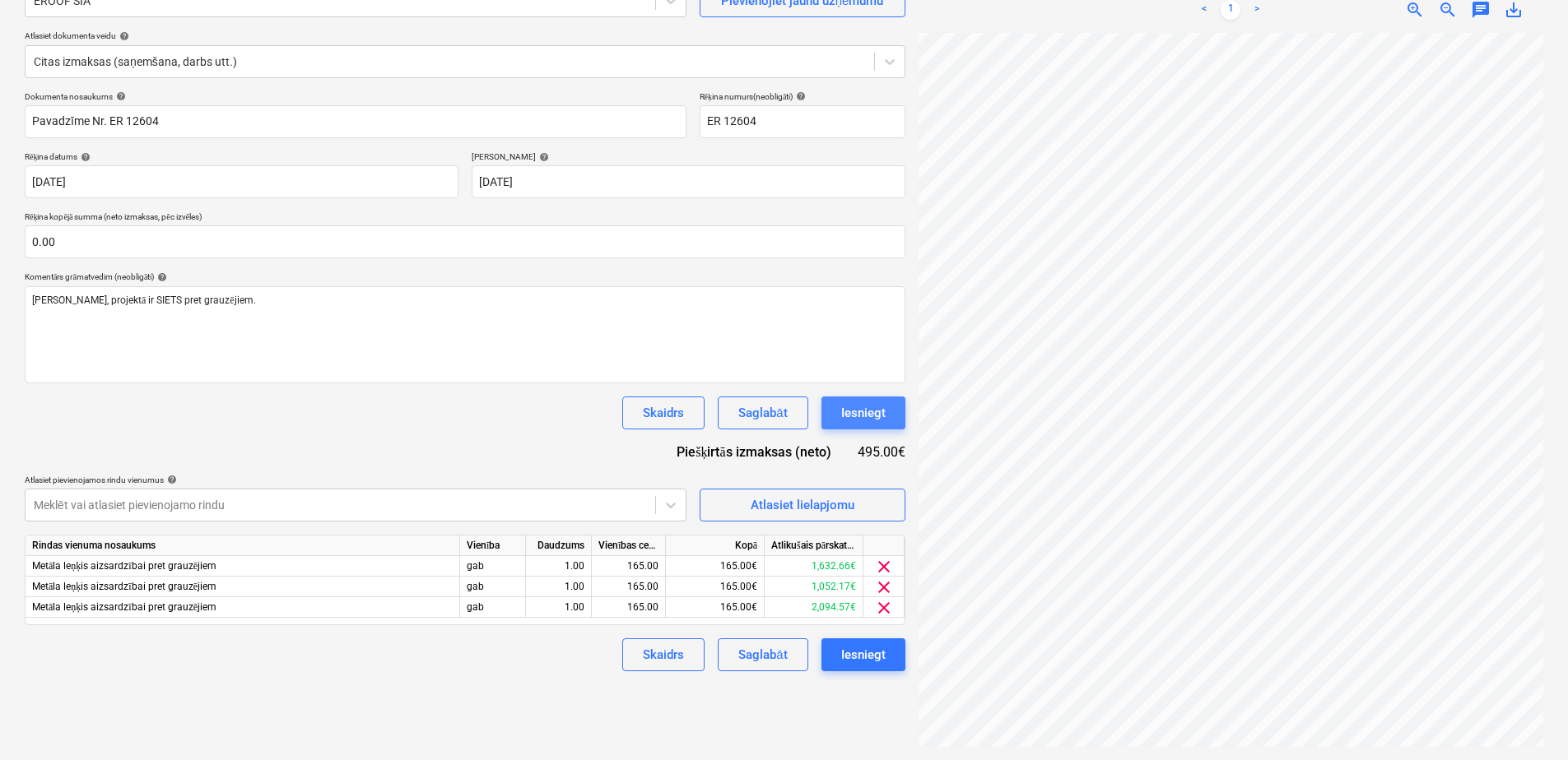
click at [869, 413] on div "Iesniegt" at bounding box center [863, 413] width 44 height 22
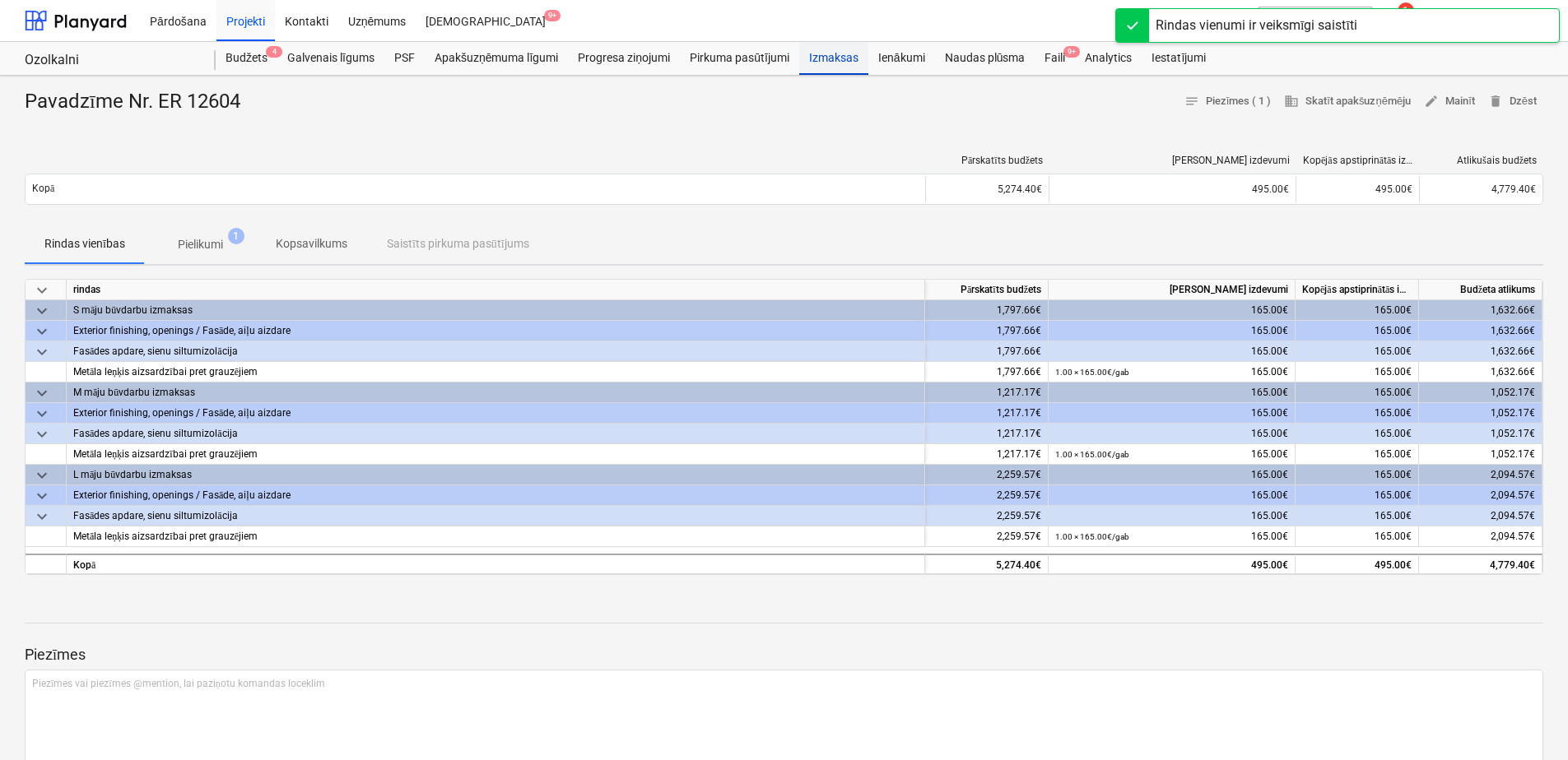
click at [835, 59] on div "Izmaksas" at bounding box center [833, 58] width 69 height 33
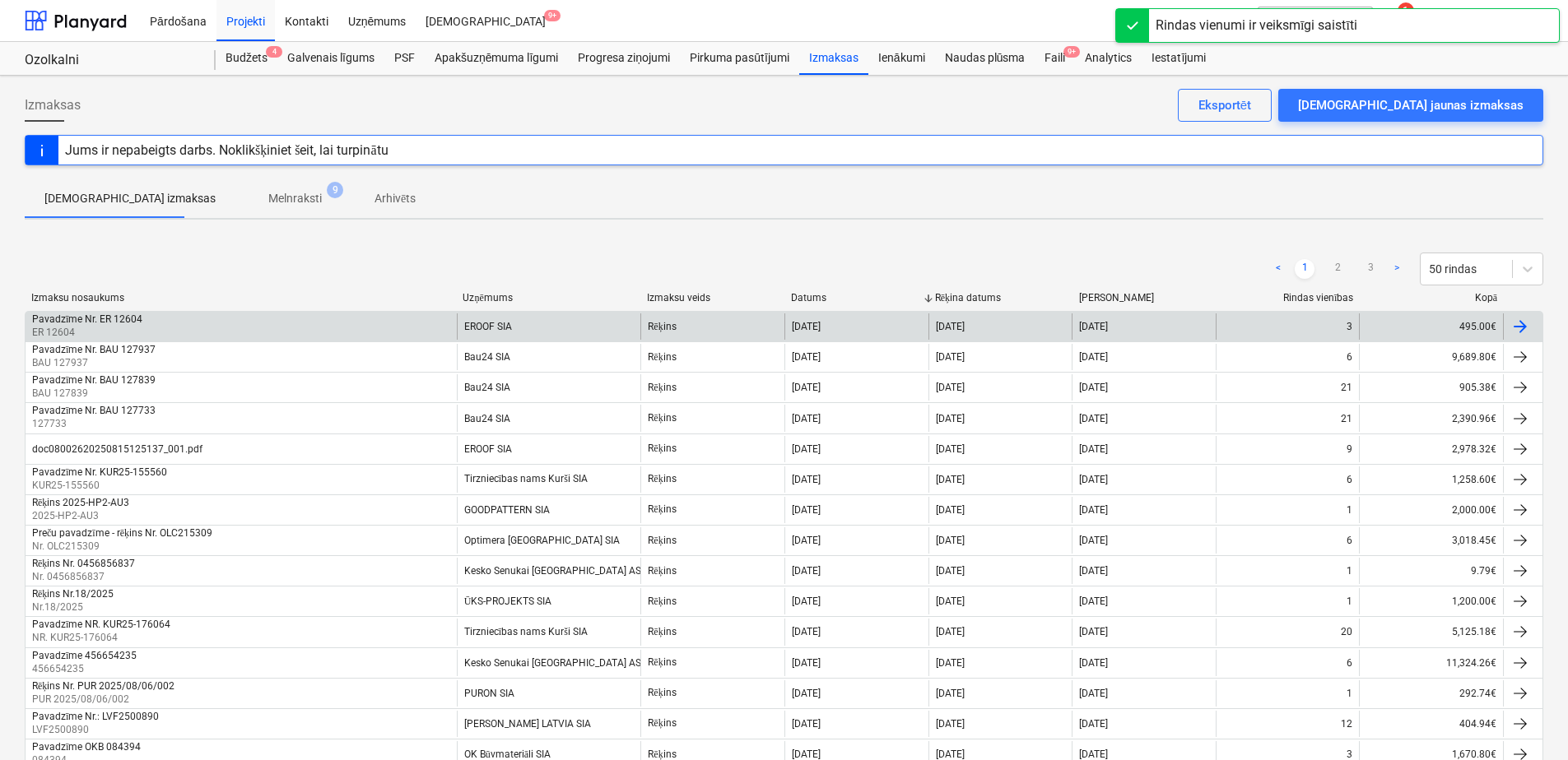
click at [336, 323] on div "Pavadzīme Nr. ER 12604 ER 12604" at bounding box center [241, 326] width 431 height 27
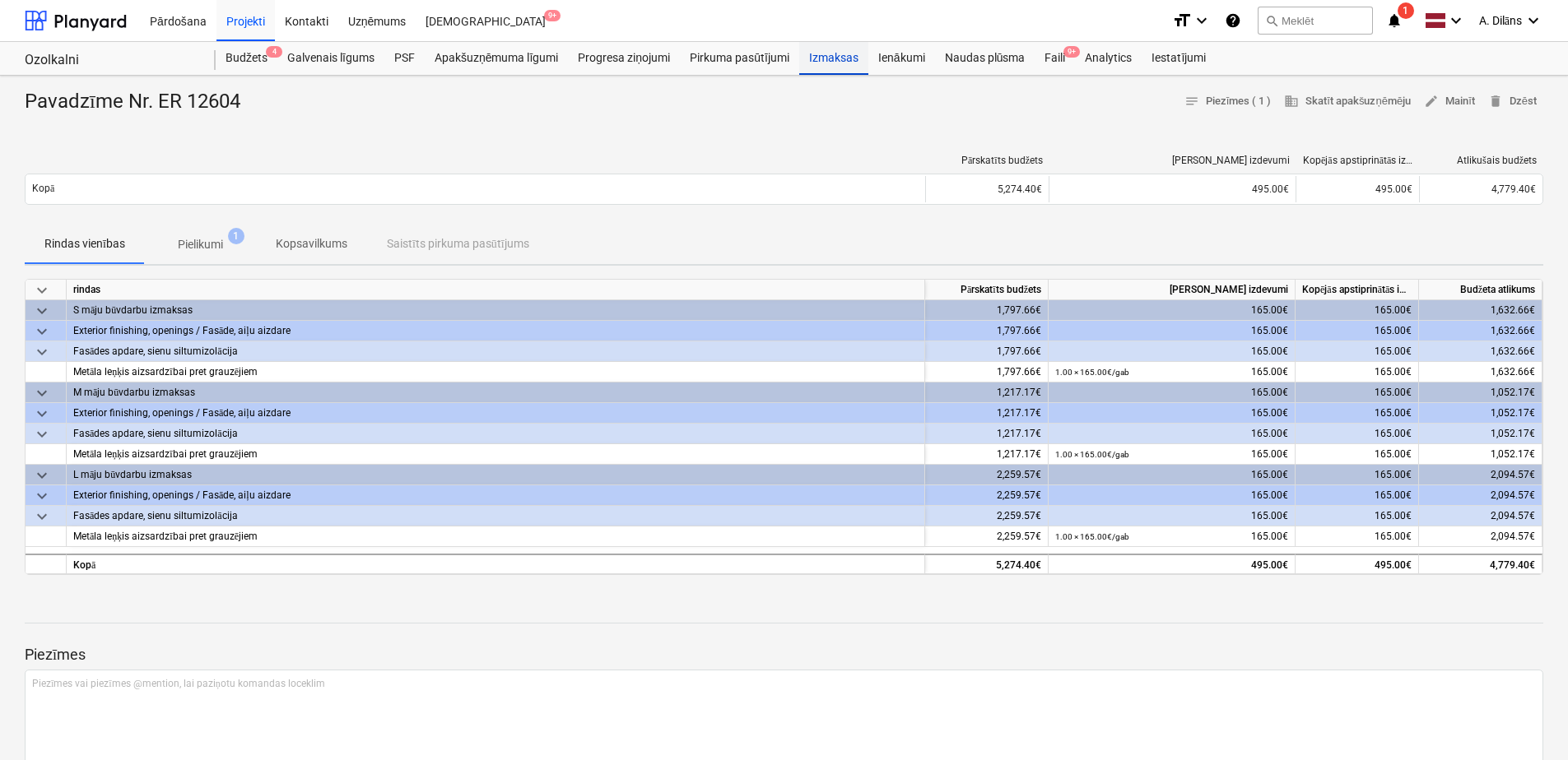
click at [840, 52] on div "Izmaksas" at bounding box center [833, 58] width 69 height 33
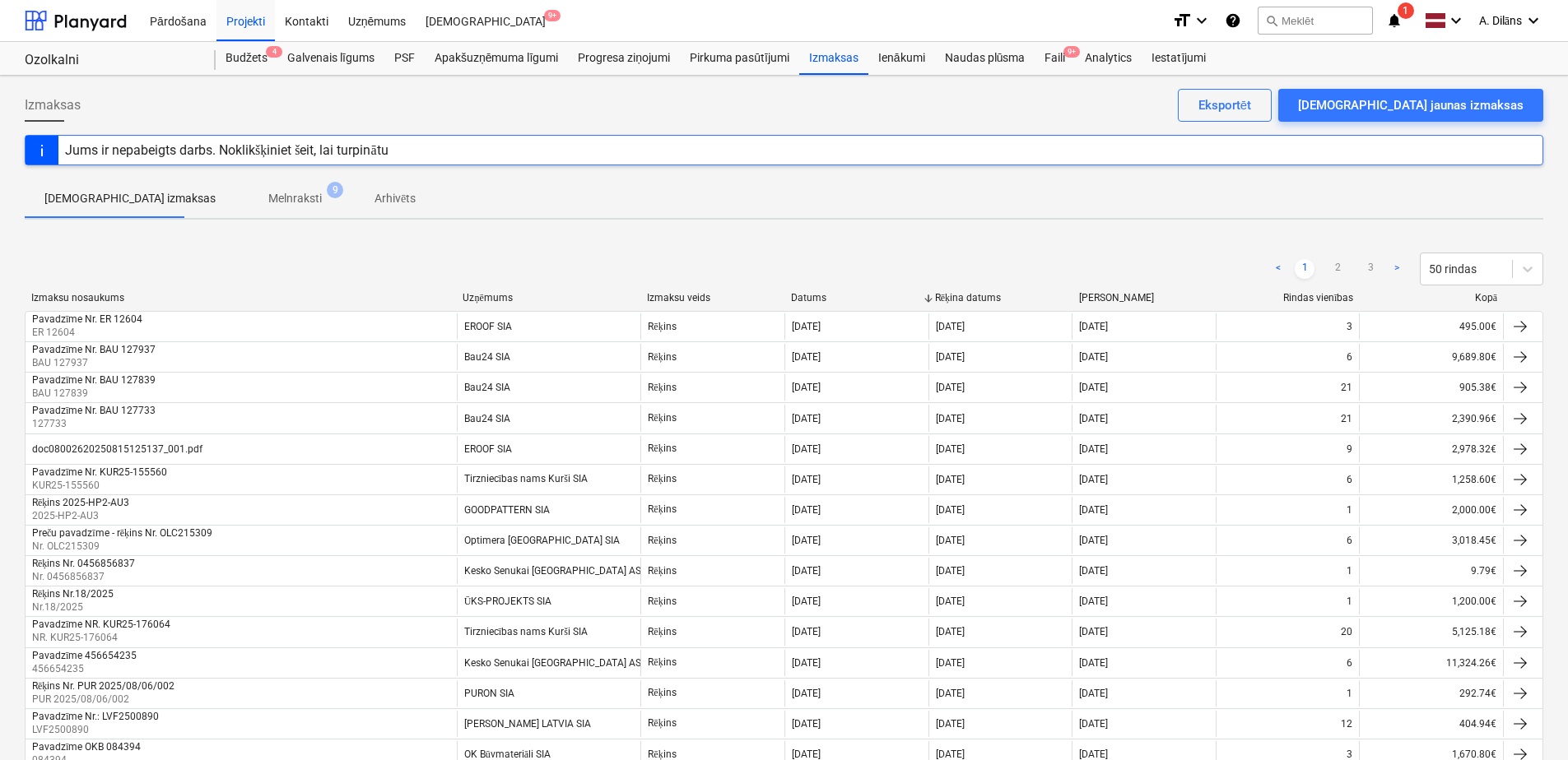
click at [268, 197] on p "Melnraksti" at bounding box center [295, 199] width 53 height 18
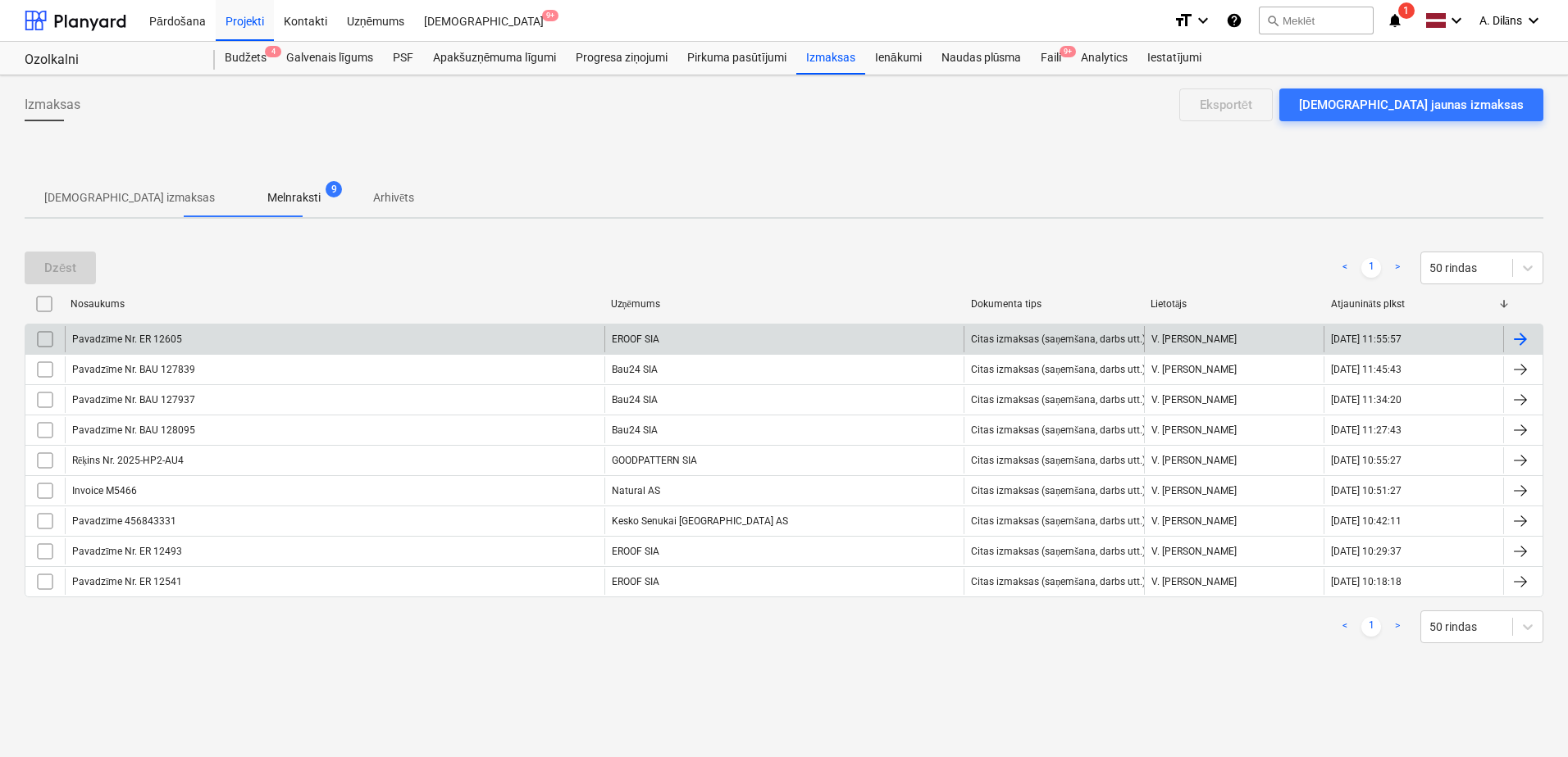
click at [458, 340] on div "Pavadzīme Nr. ER 12605" at bounding box center [334, 339] width 539 height 27
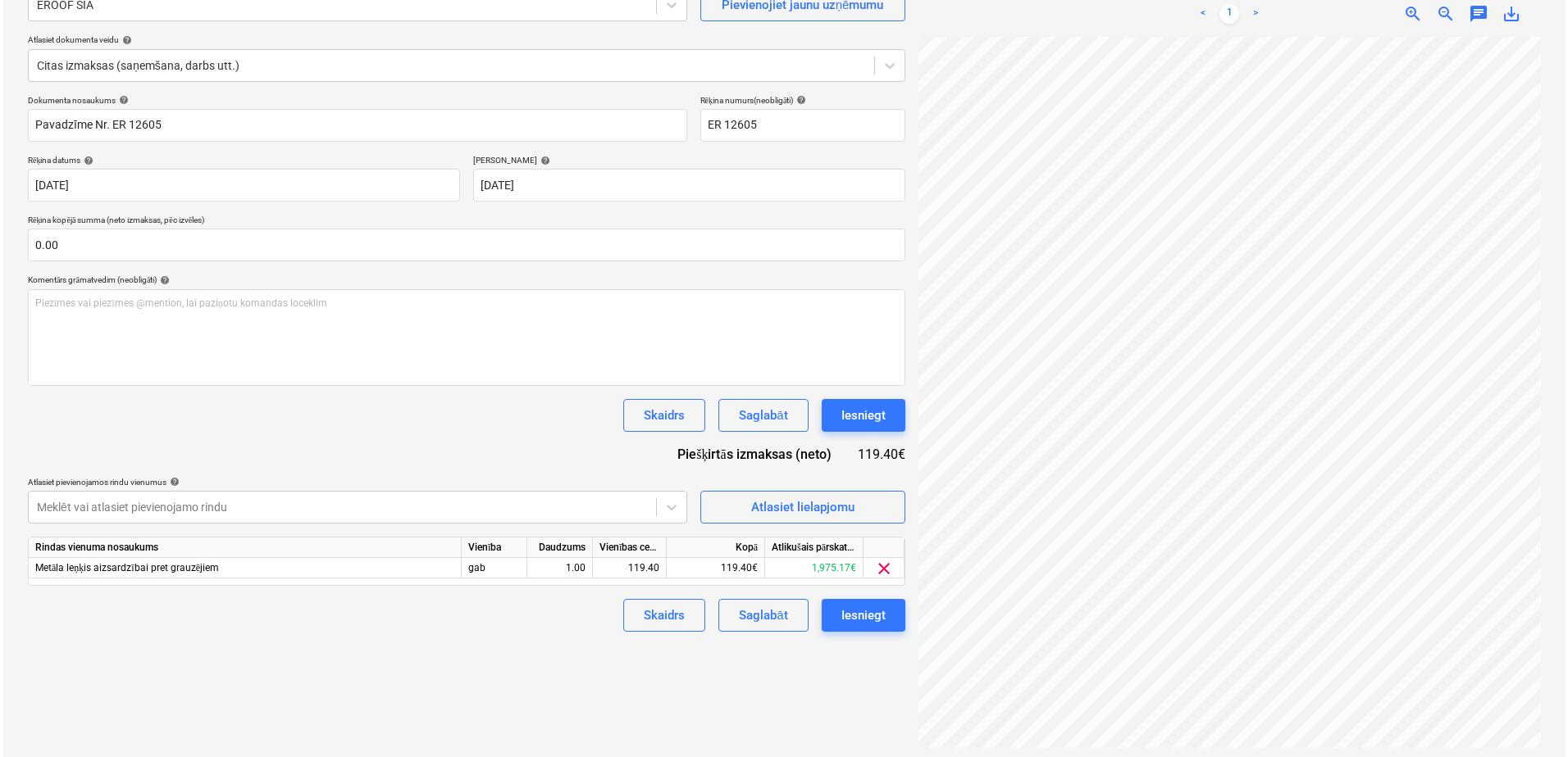
scroll to position [164, 0]
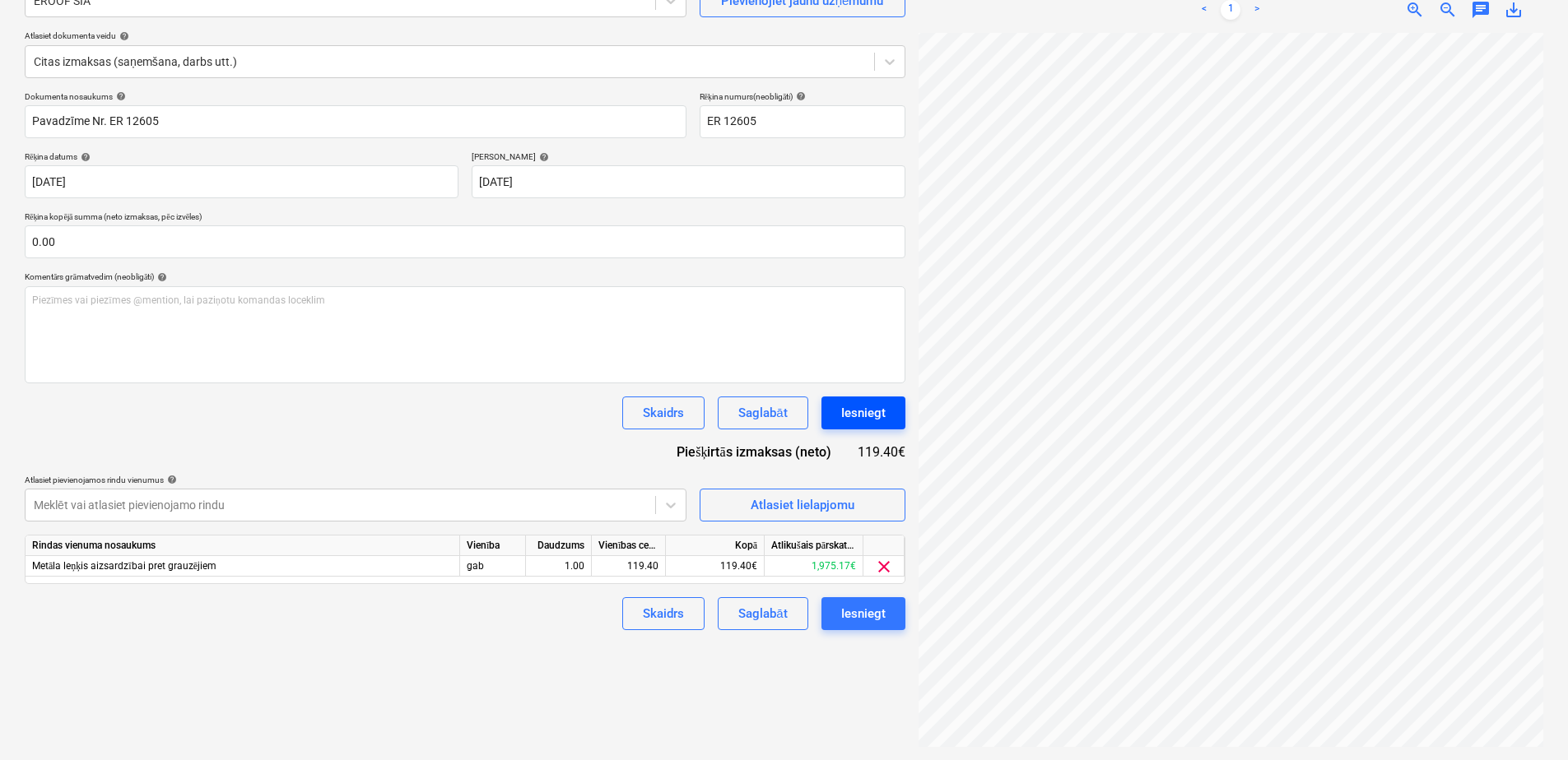
click at [864, 412] on div "Iesniegt" at bounding box center [863, 413] width 44 height 22
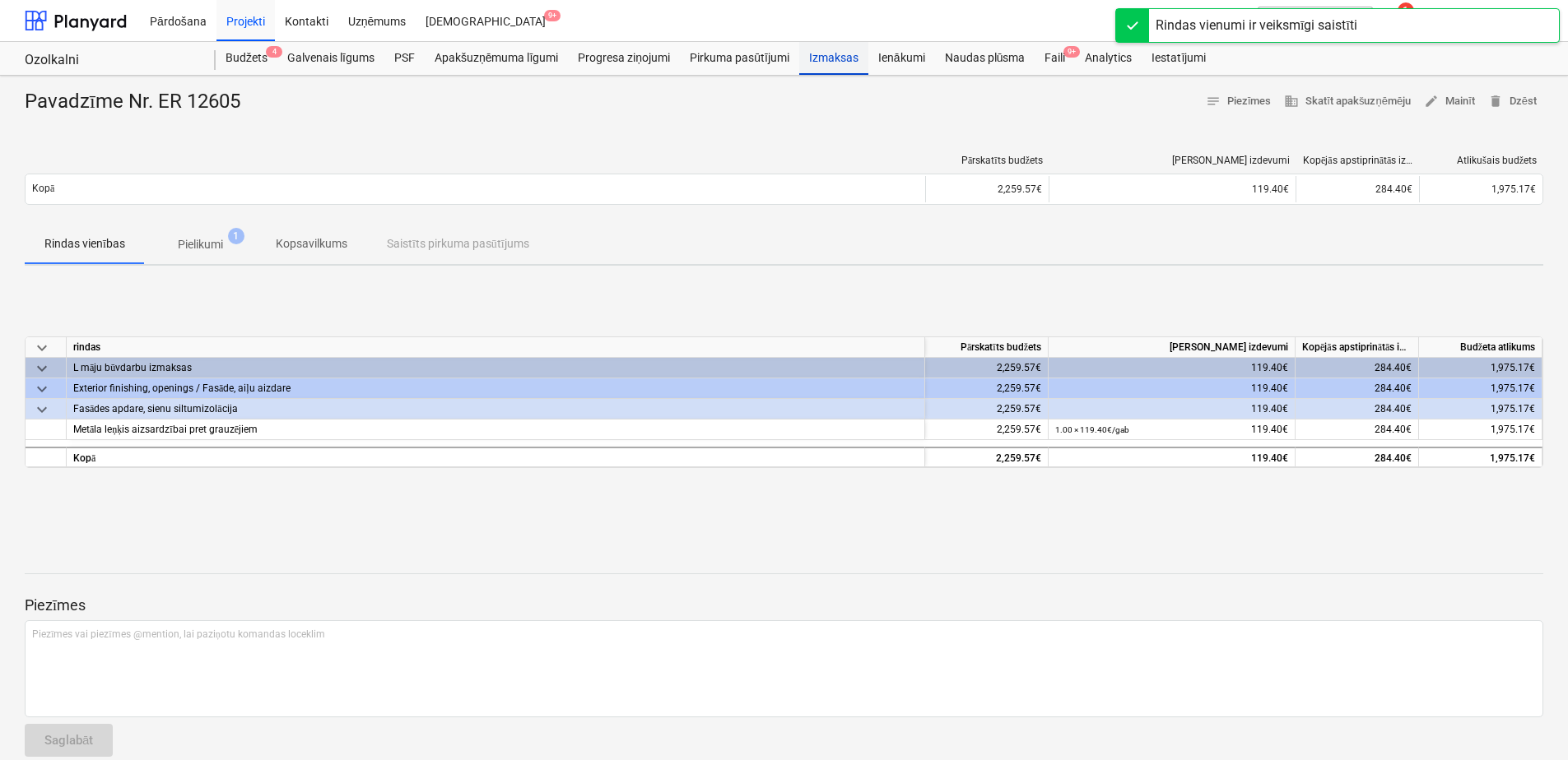
click at [831, 60] on div "Izmaksas" at bounding box center [833, 58] width 69 height 33
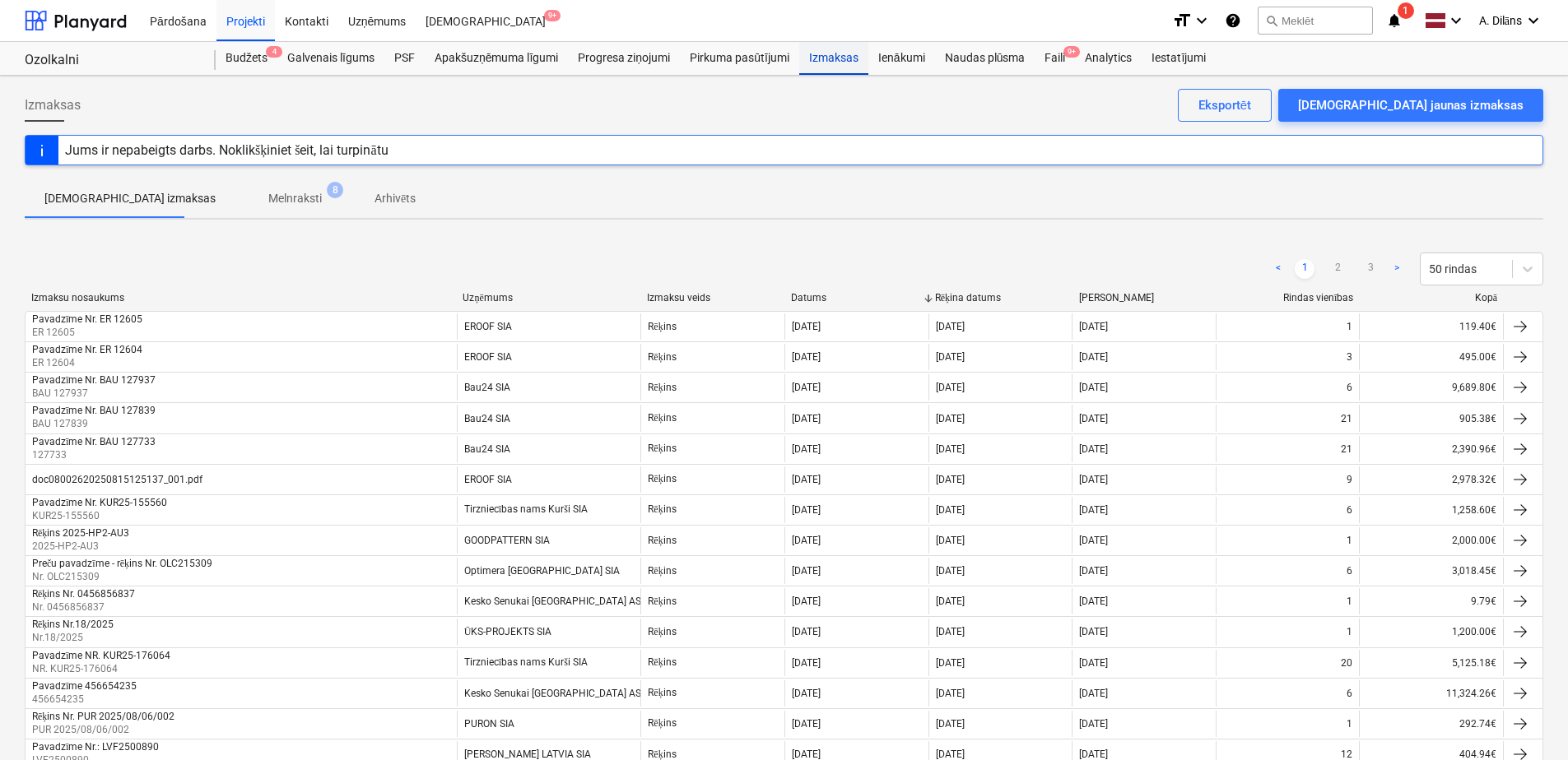
click at [847, 47] on div "Izmaksas" at bounding box center [833, 58] width 69 height 33
drag, startPoint x: 816, startPoint y: 199, endPoint x: 707, endPoint y: 191, distance: 109.3
drag, startPoint x: 707, startPoint y: 191, endPoint x: 650, endPoint y: 188, distance: 57.1
drag, startPoint x: 650, startPoint y: 188, endPoint x: 596, endPoint y: 191, distance: 54.1
click at [596, 191] on div "Apstiprinātas izmaksas Melnraksti 8 Arhivēts" at bounding box center [784, 198] width 1519 height 39
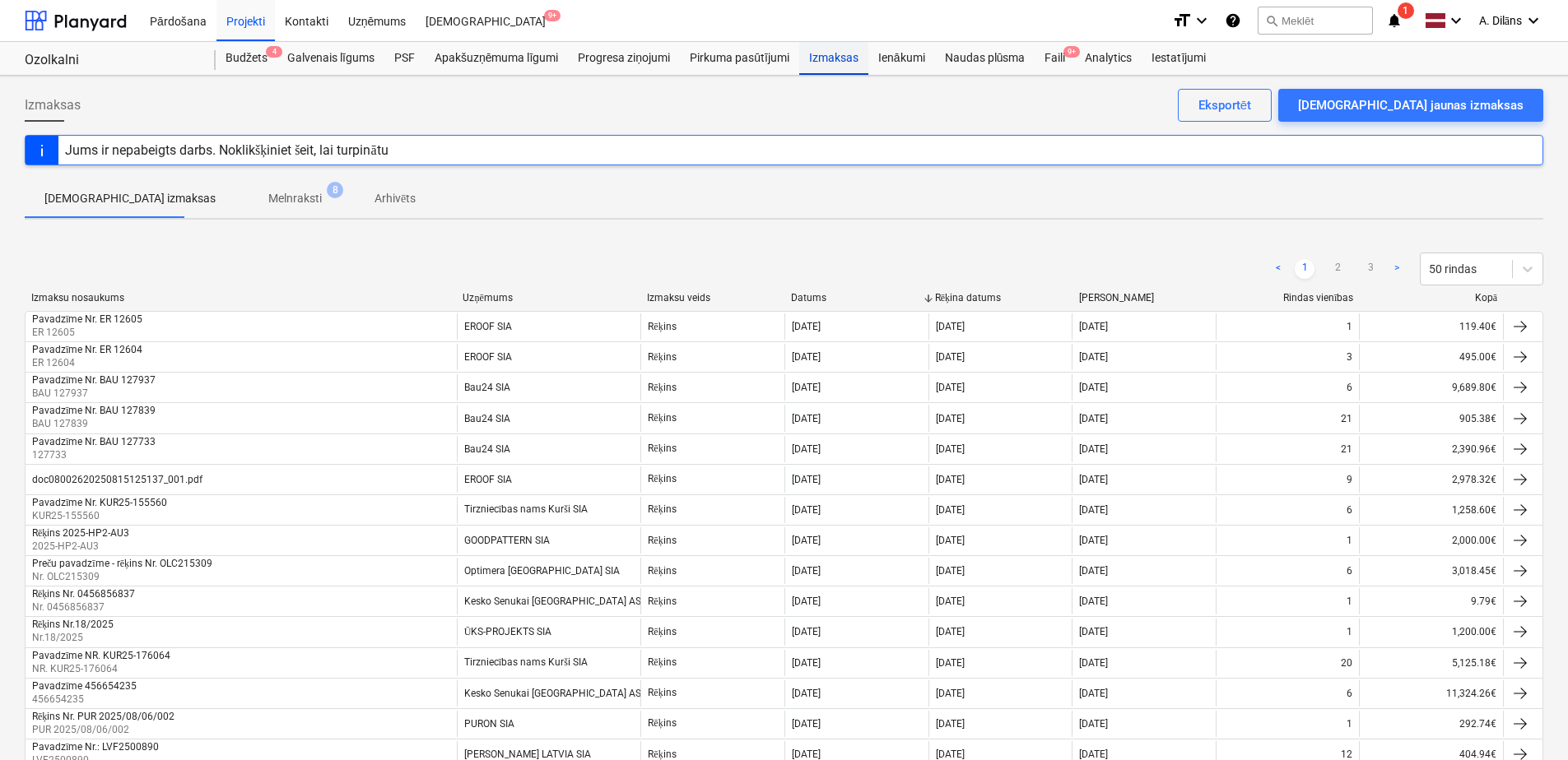
click at [847, 58] on div "Izmaksas" at bounding box center [833, 58] width 69 height 33
click at [268, 196] on p "Melnraksti" at bounding box center [295, 199] width 53 height 18
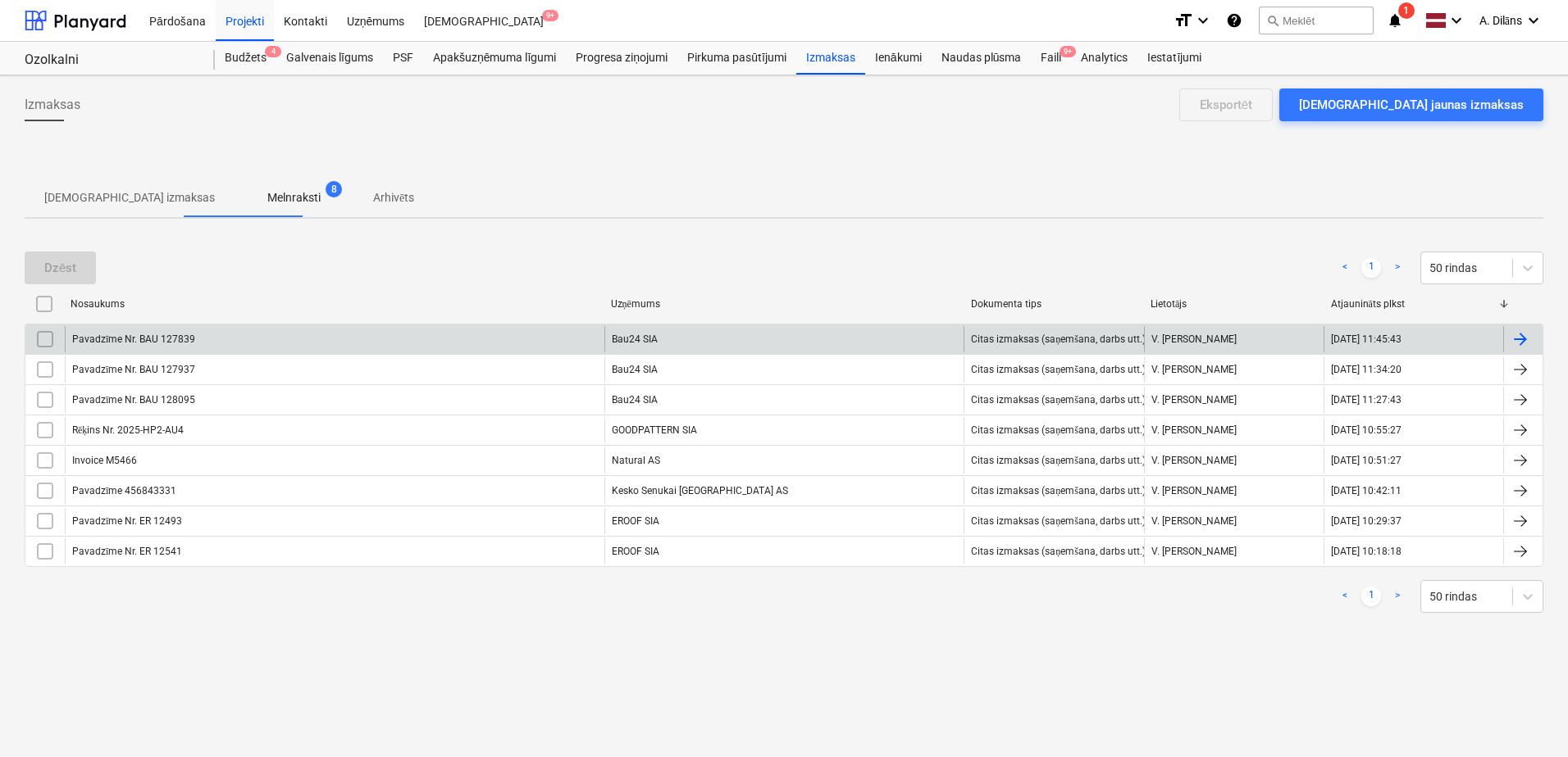
click at [697, 333] on div "Bau24 SIA" at bounding box center [784, 339] width 360 height 27
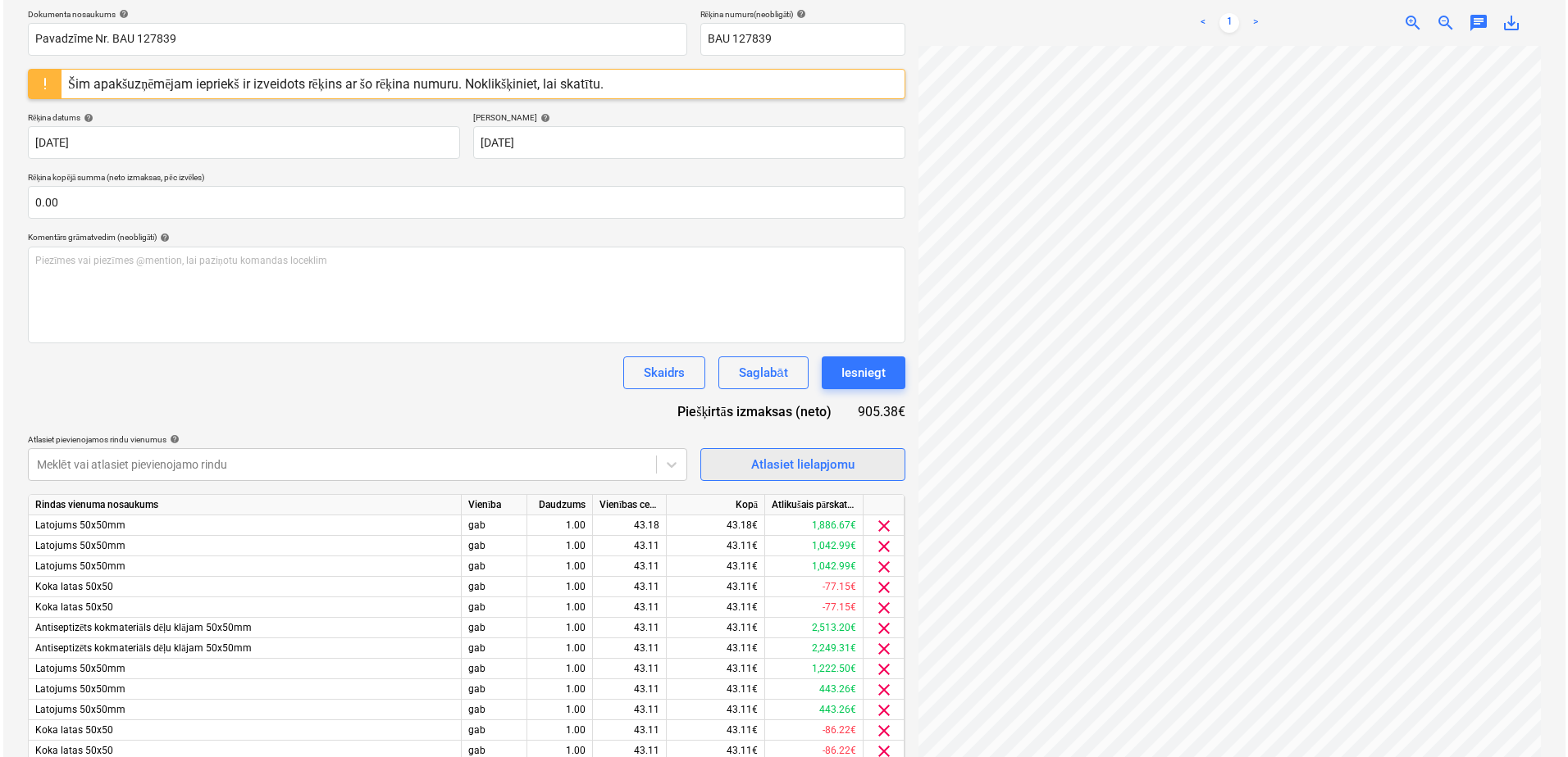
scroll to position [209, 196]
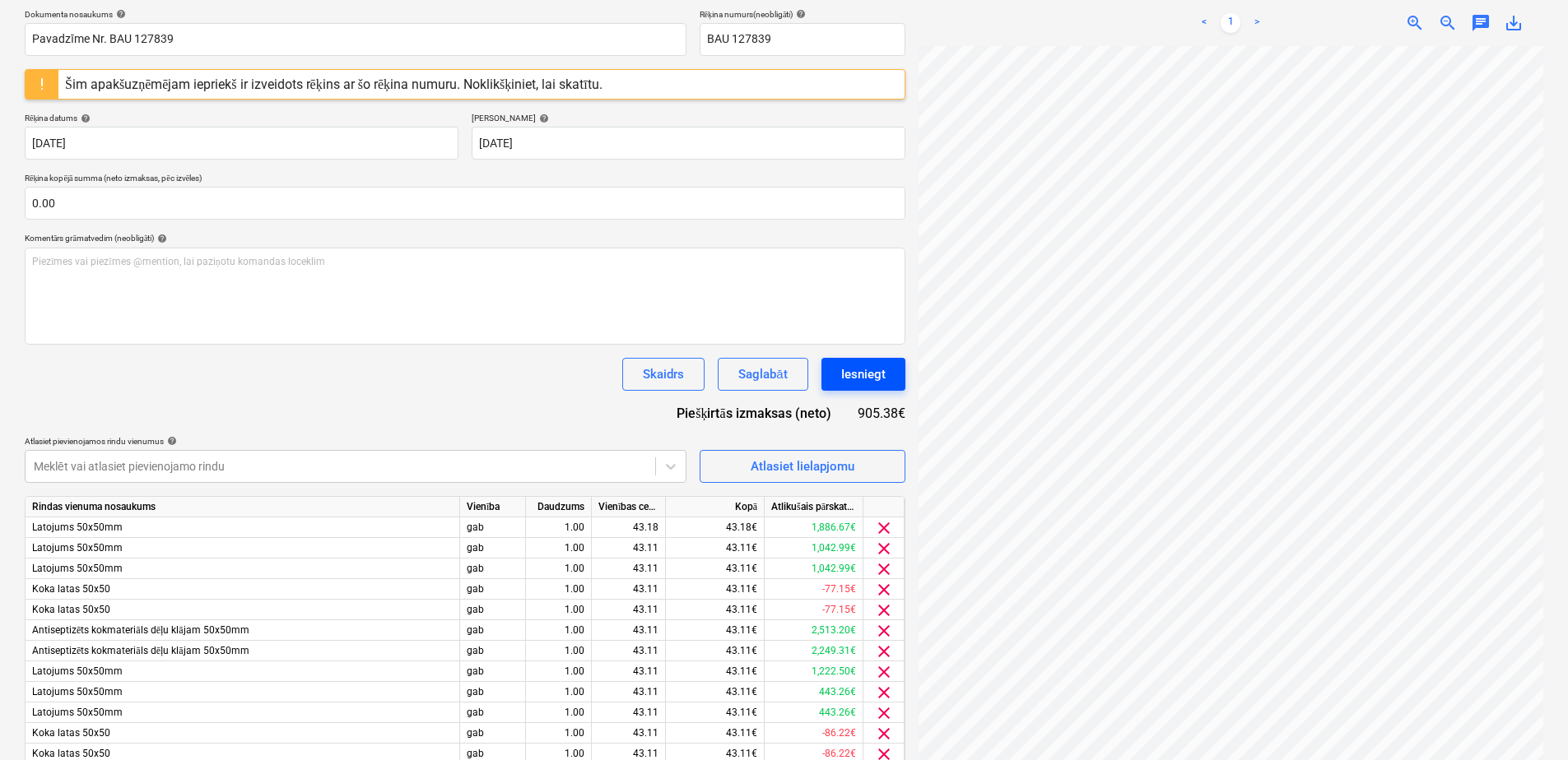
click at [858, 374] on div "Iesniegt" at bounding box center [863, 375] width 44 height 22
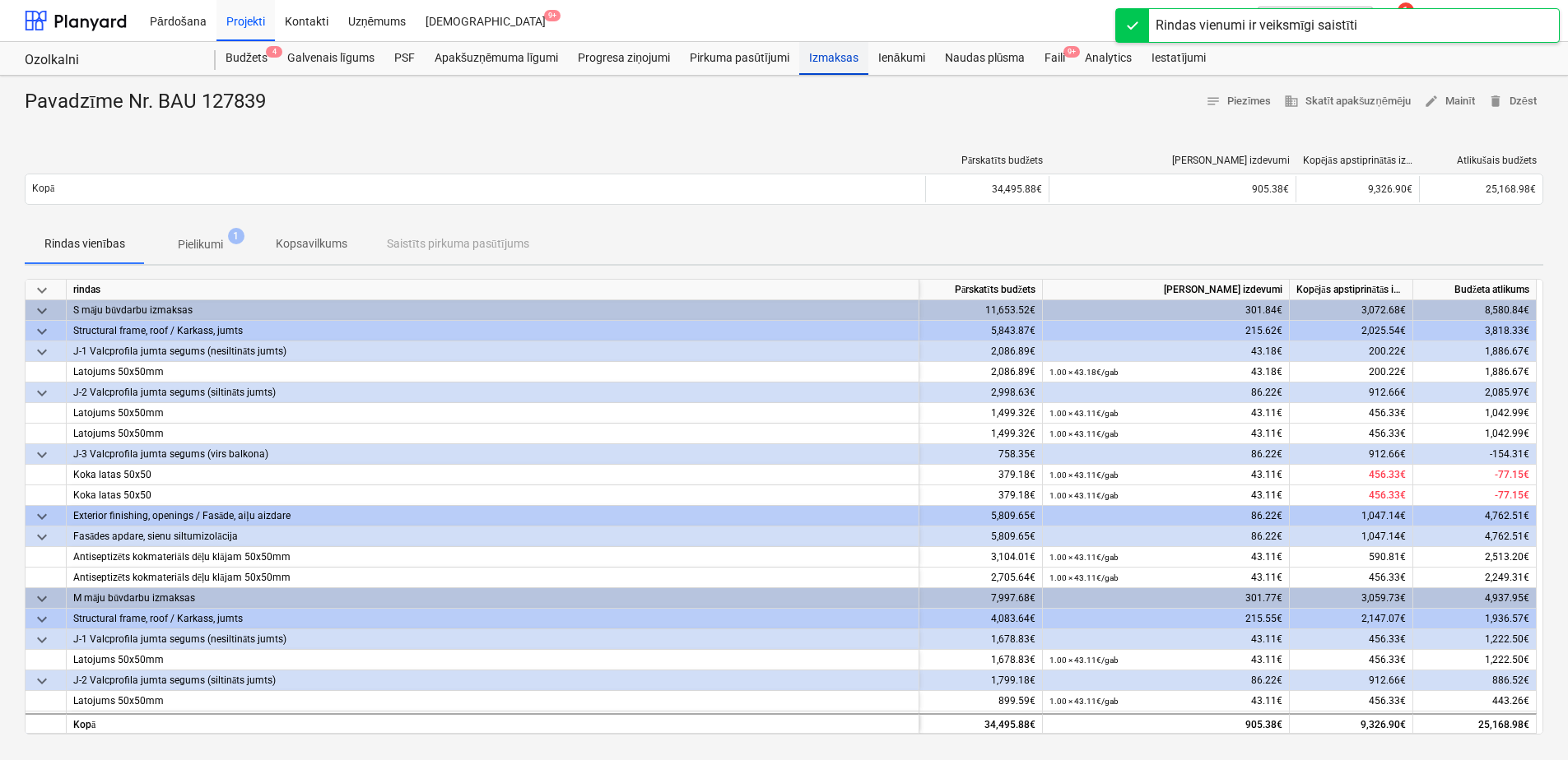
click at [832, 52] on div "Izmaksas" at bounding box center [833, 58] width 69 height 33
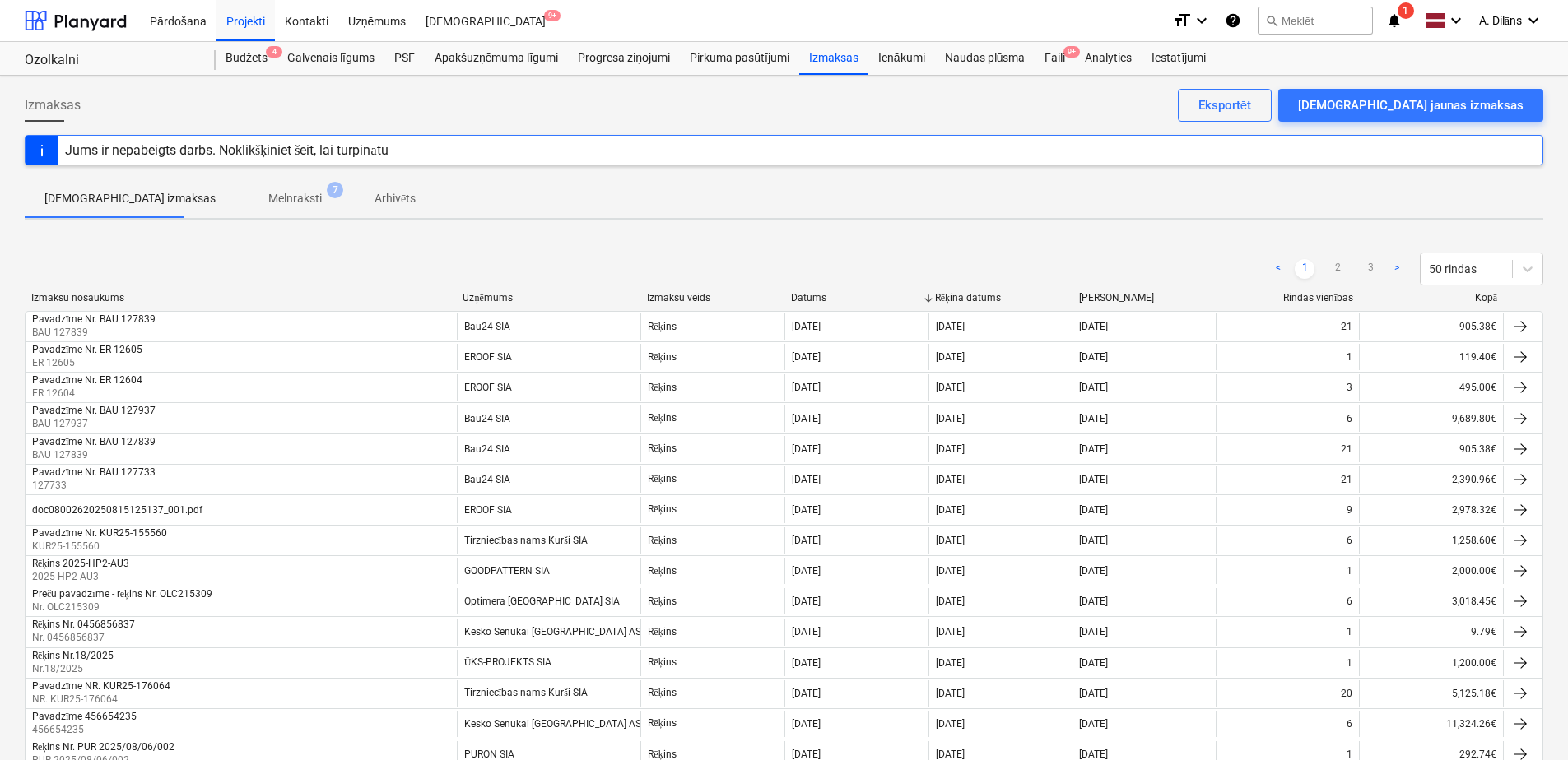
click at [268, 197] on p "Melnraksti" at bounding box center [295, 199] width 53 height 18
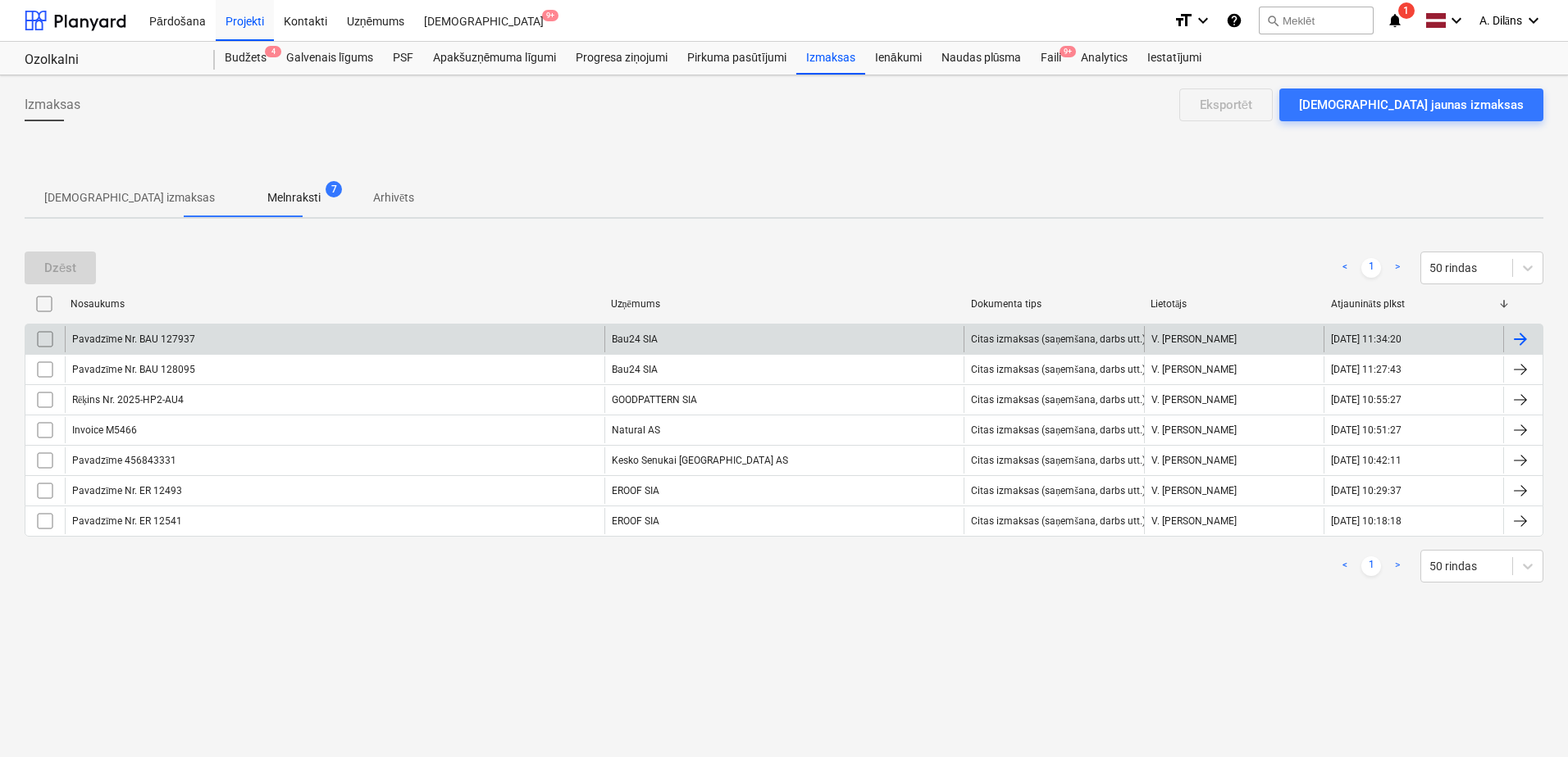
click at [674, 335] on div "Bau24 SIA" at bounding box center [784, 339] width 360 height 27
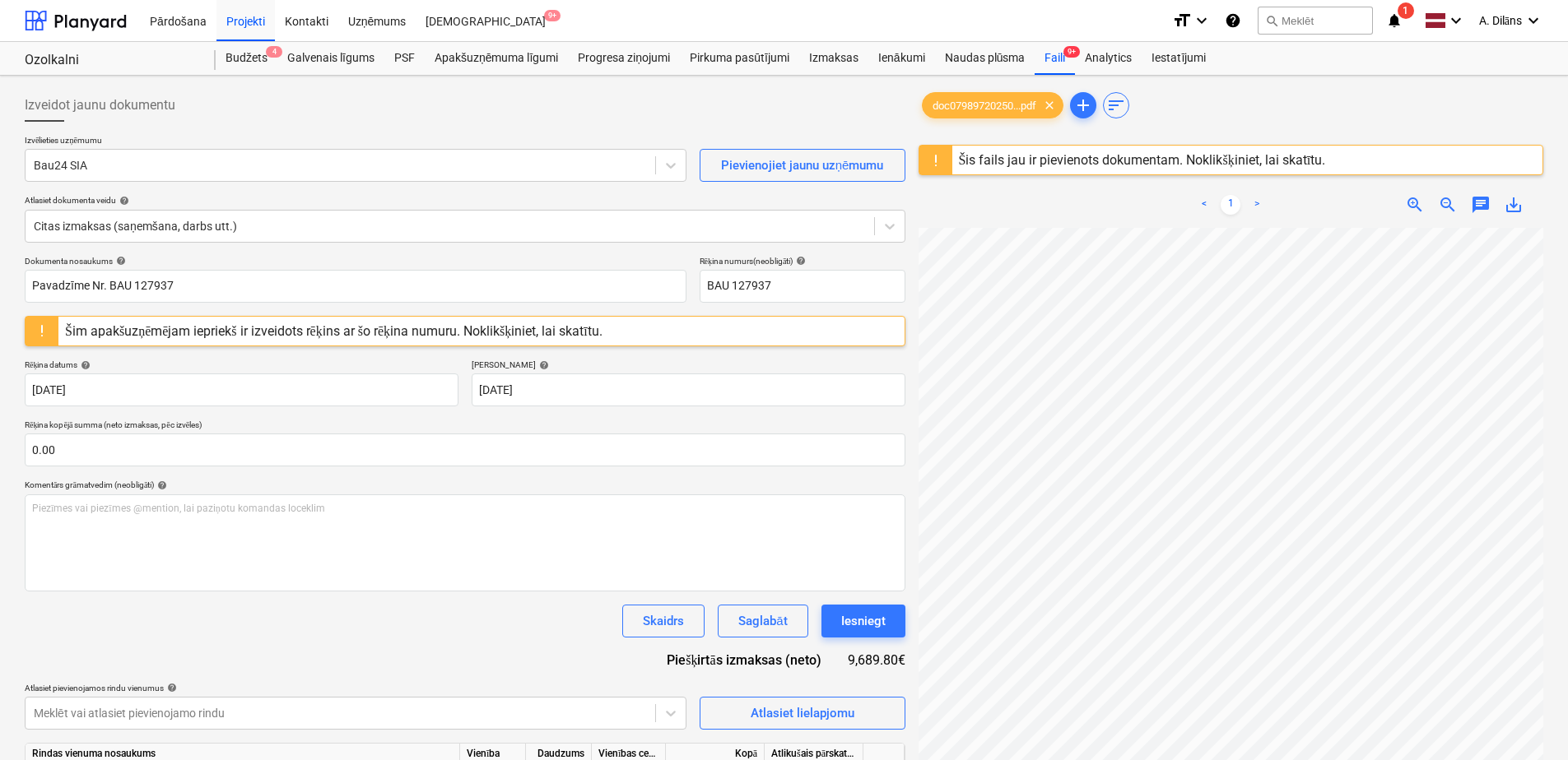
scroll to position [266, 0]
click at [868, 619] on div "Iesniegt" at bounding box center [863, 621] width 44 height 22
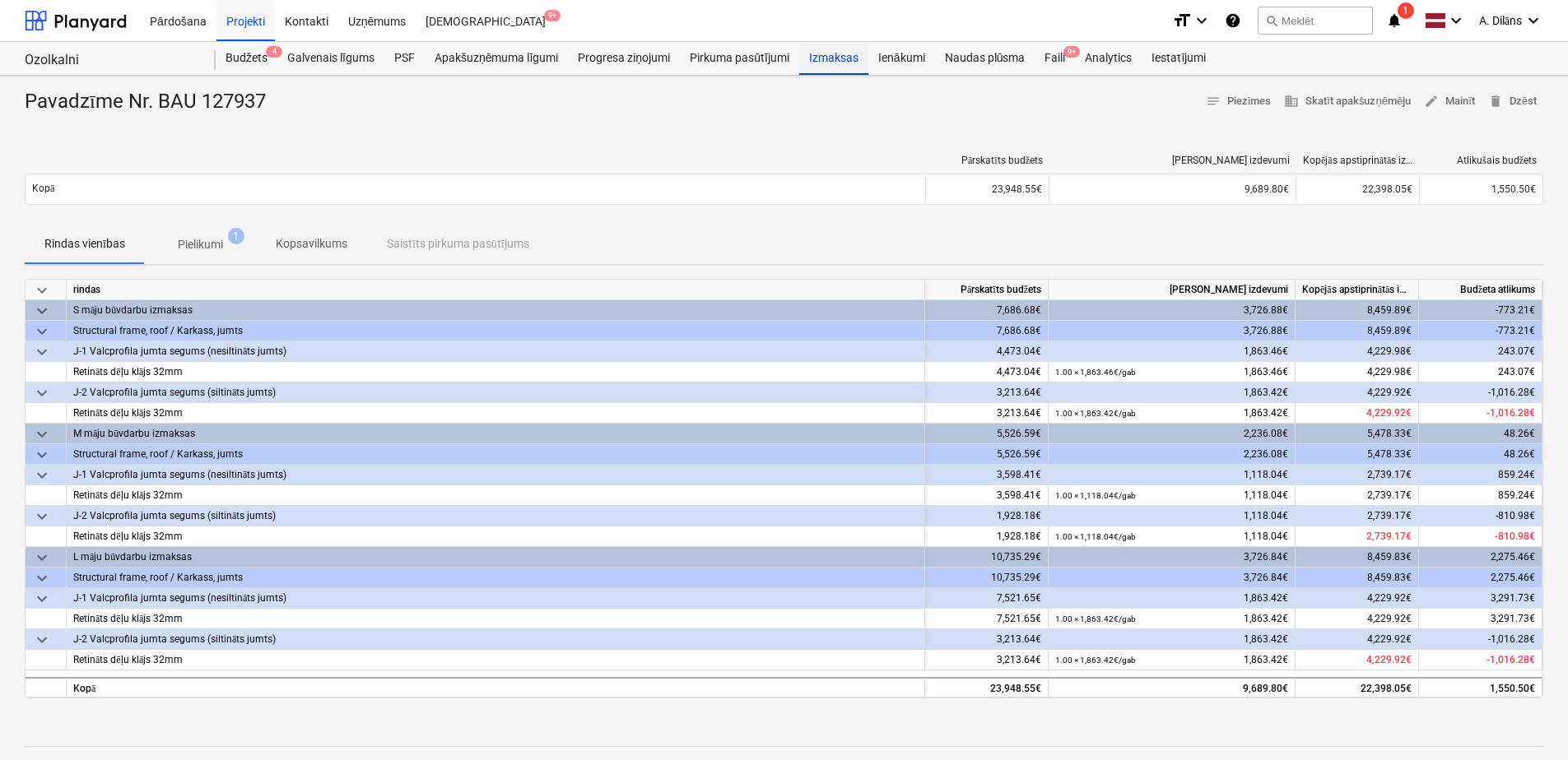
click at [831, 47] on div "Izmaksas" at bounding box center [833, 58] width 69 height 33
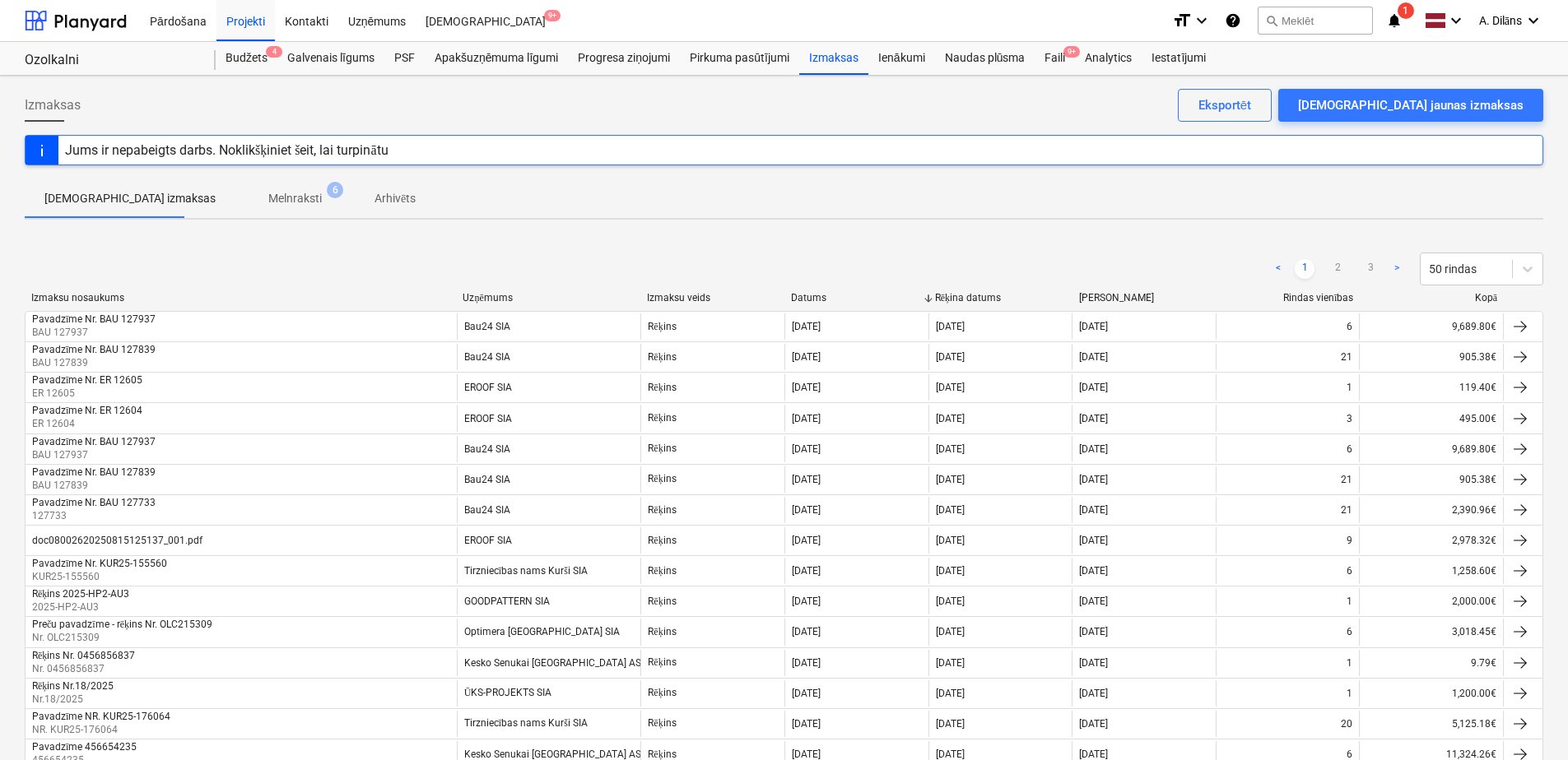
click at [268, 205] on p "Melnraksti" at bounding box center [295, 199] width 53 height 18
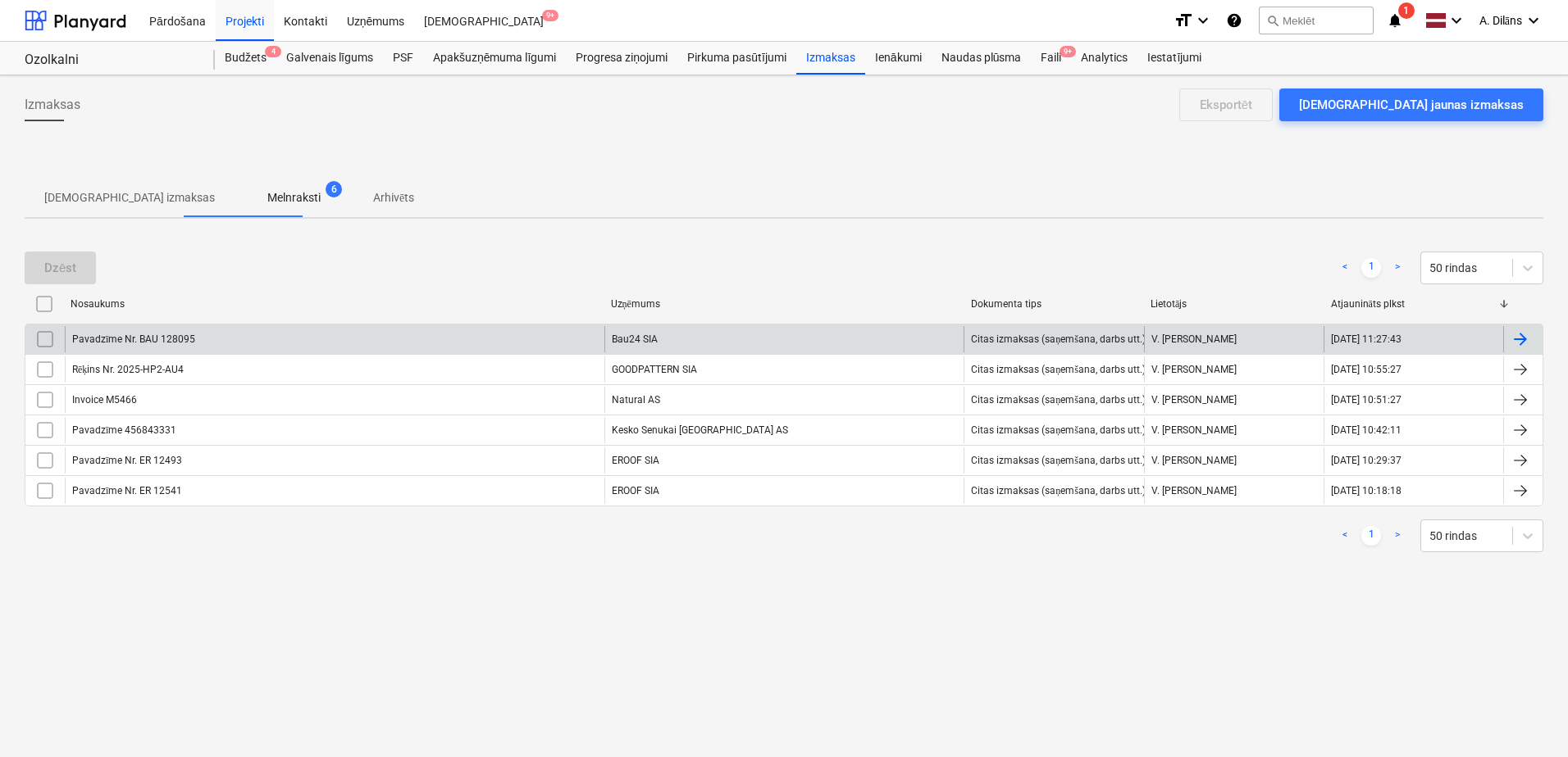
click at [445, 337] on div "Pavadzīme Nr. BAU 128095" at bounding box center [334, 339] width 539 height 27
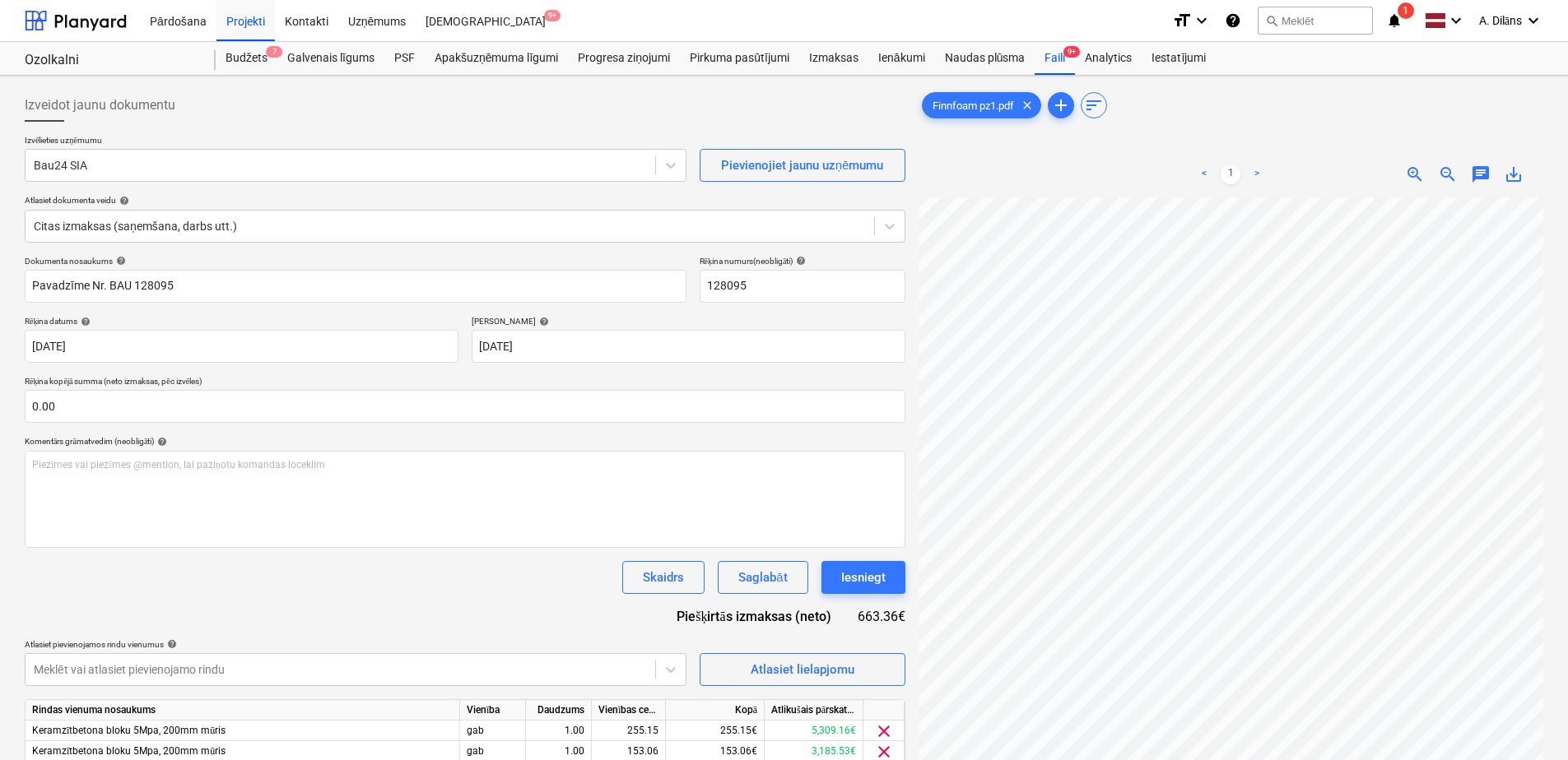
scroll to position [172, 196]
click at [879, 584] on div "Iesniegt" at bounding box center [863, 578] width 44 height 22
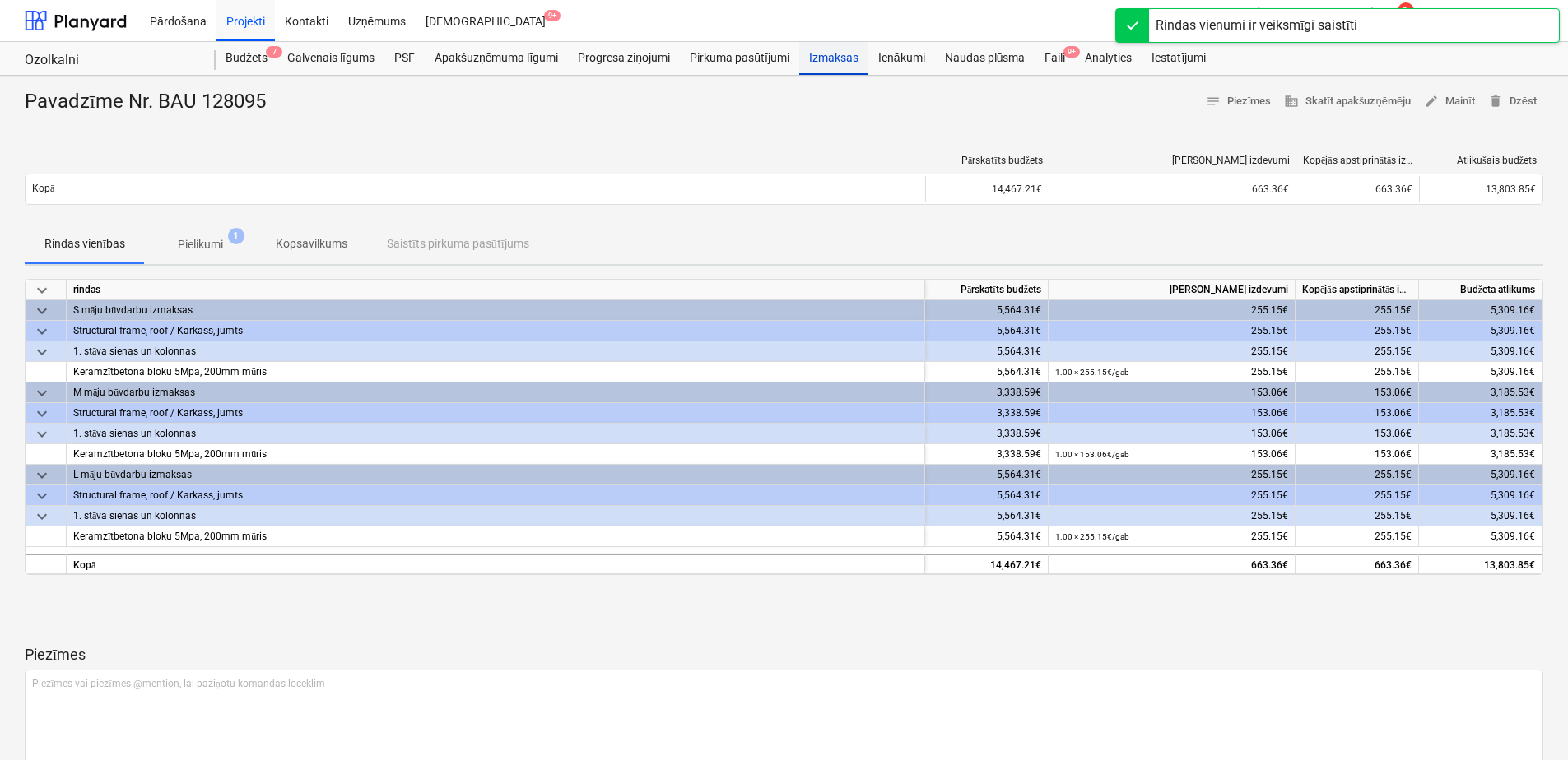
click at [817, 62] on div "Izmaksas" at bounding box center [833, 58] width 69 height 33
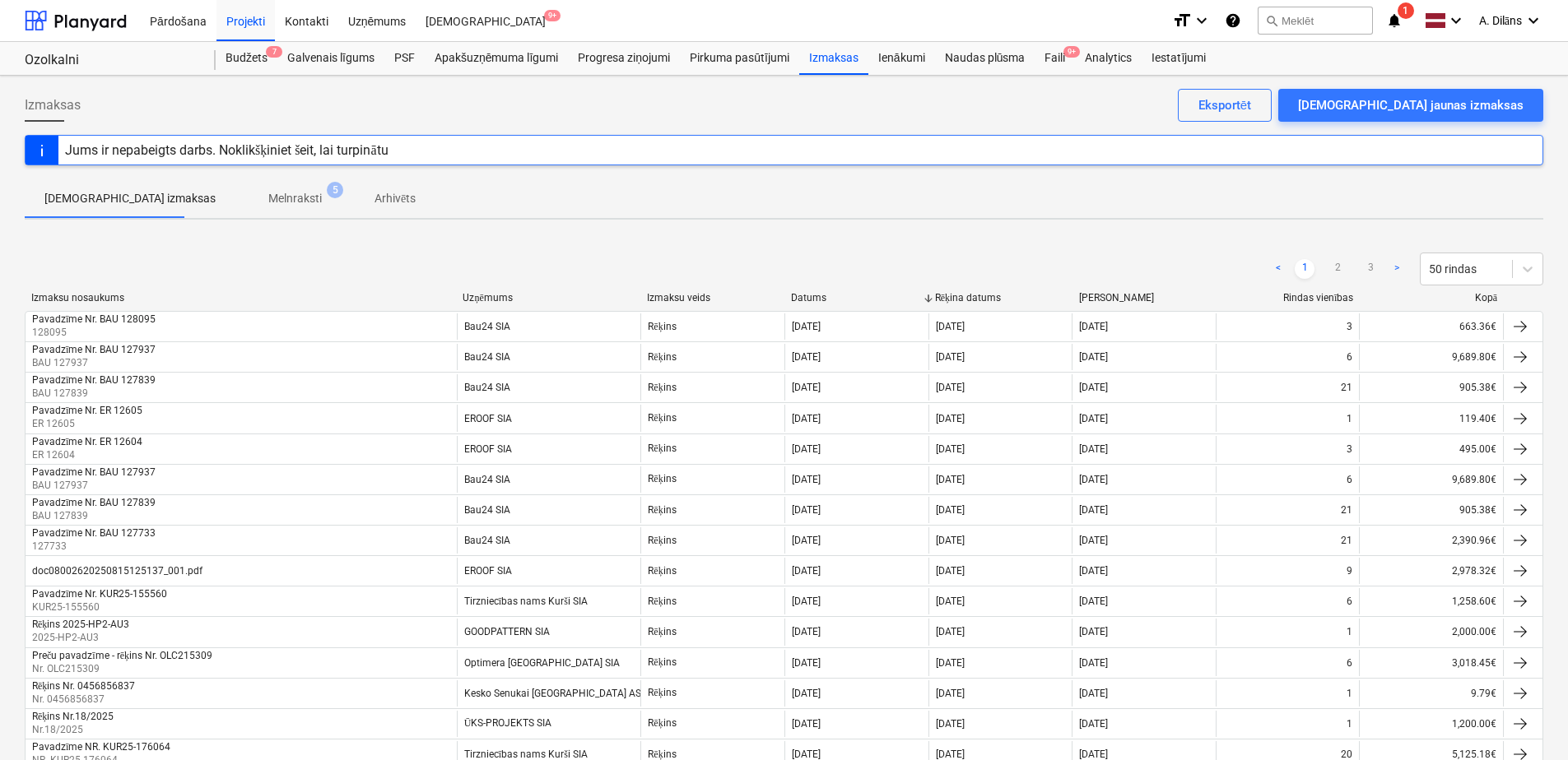
click at [268, 191] on p "Melnraksti" at bounding box center [295, 199] width 53 height 18
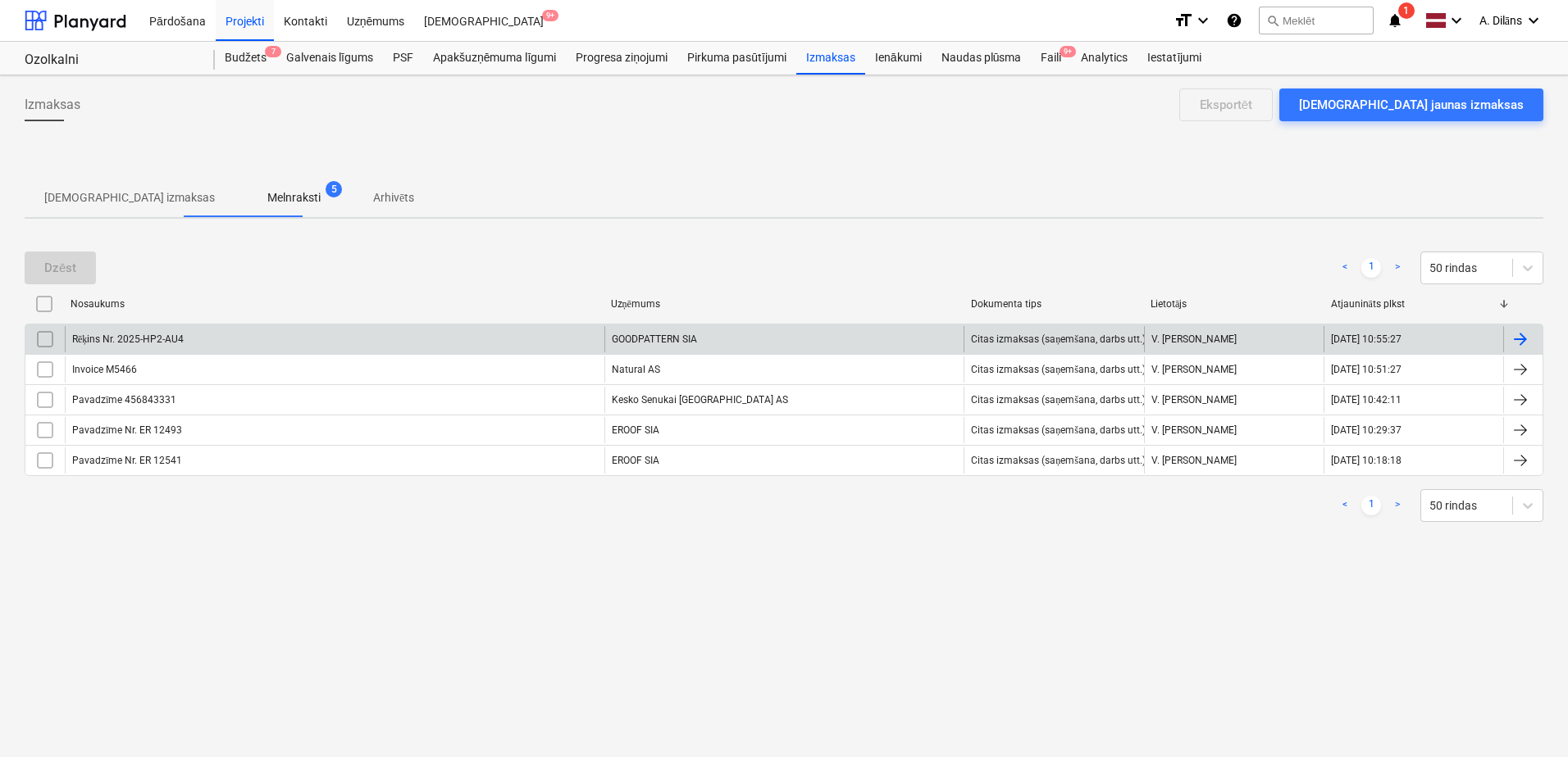
click at [643, 341] on div "GOODPATTERN SIA" at bounding box center [784, 339] width 360 height 27
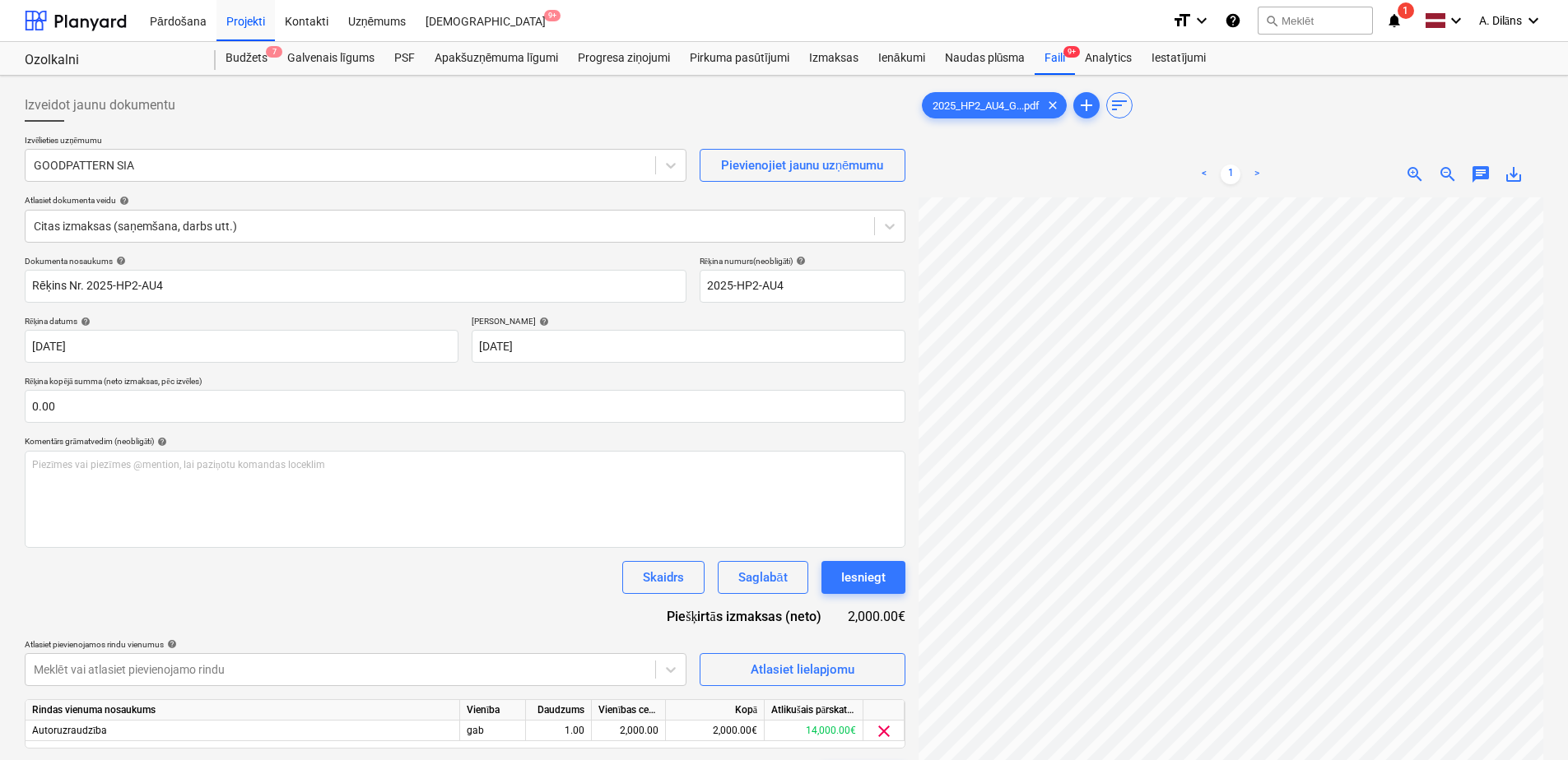
scroll to position [277, 216]
click at [861, 583] on div "Iesniegt" at bounding box center [863, 578] width 44 height 22
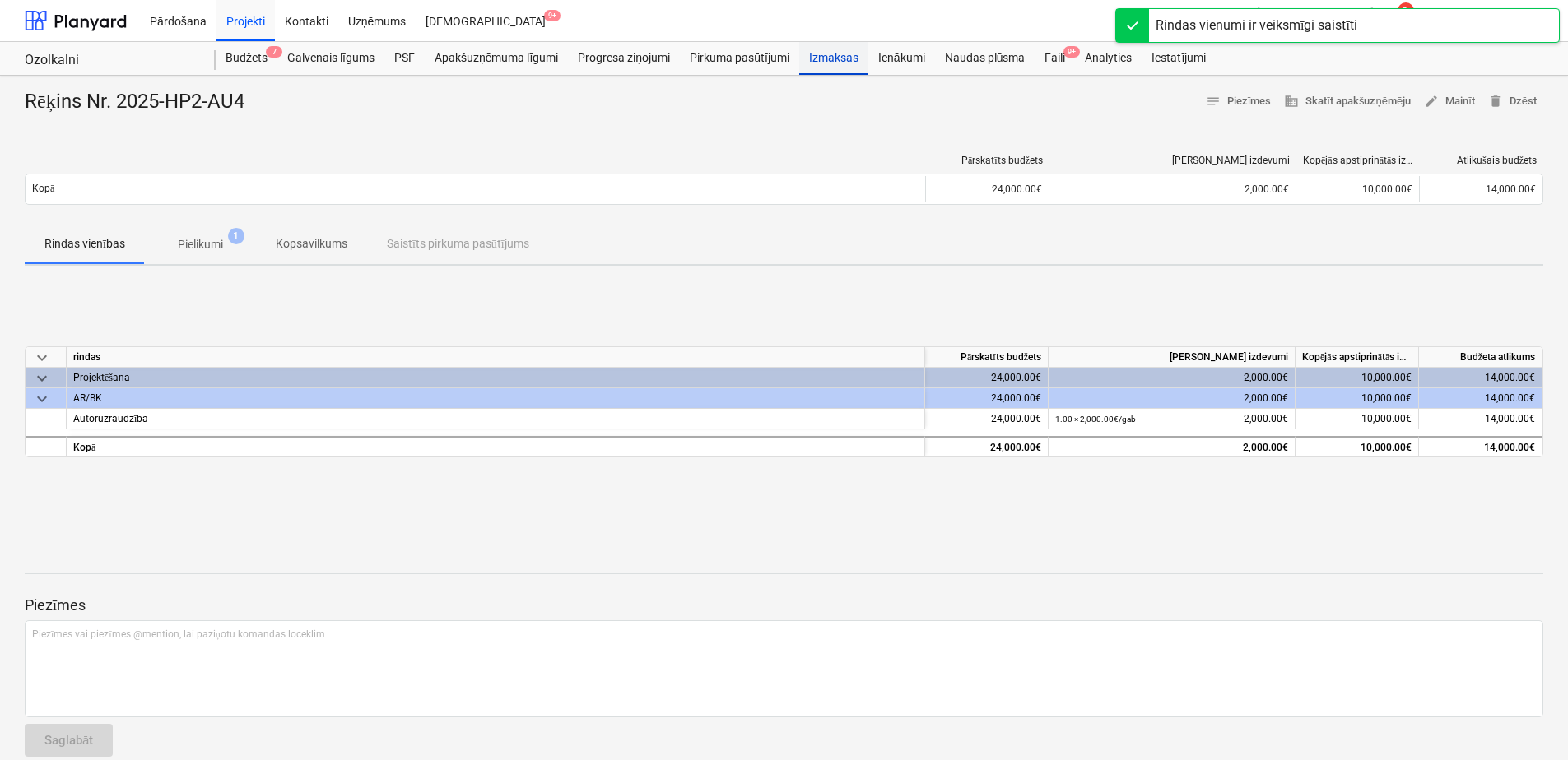
click at [832, 55] on div "Izmaksas" at bounding box center [833, 58] width 69 height 33
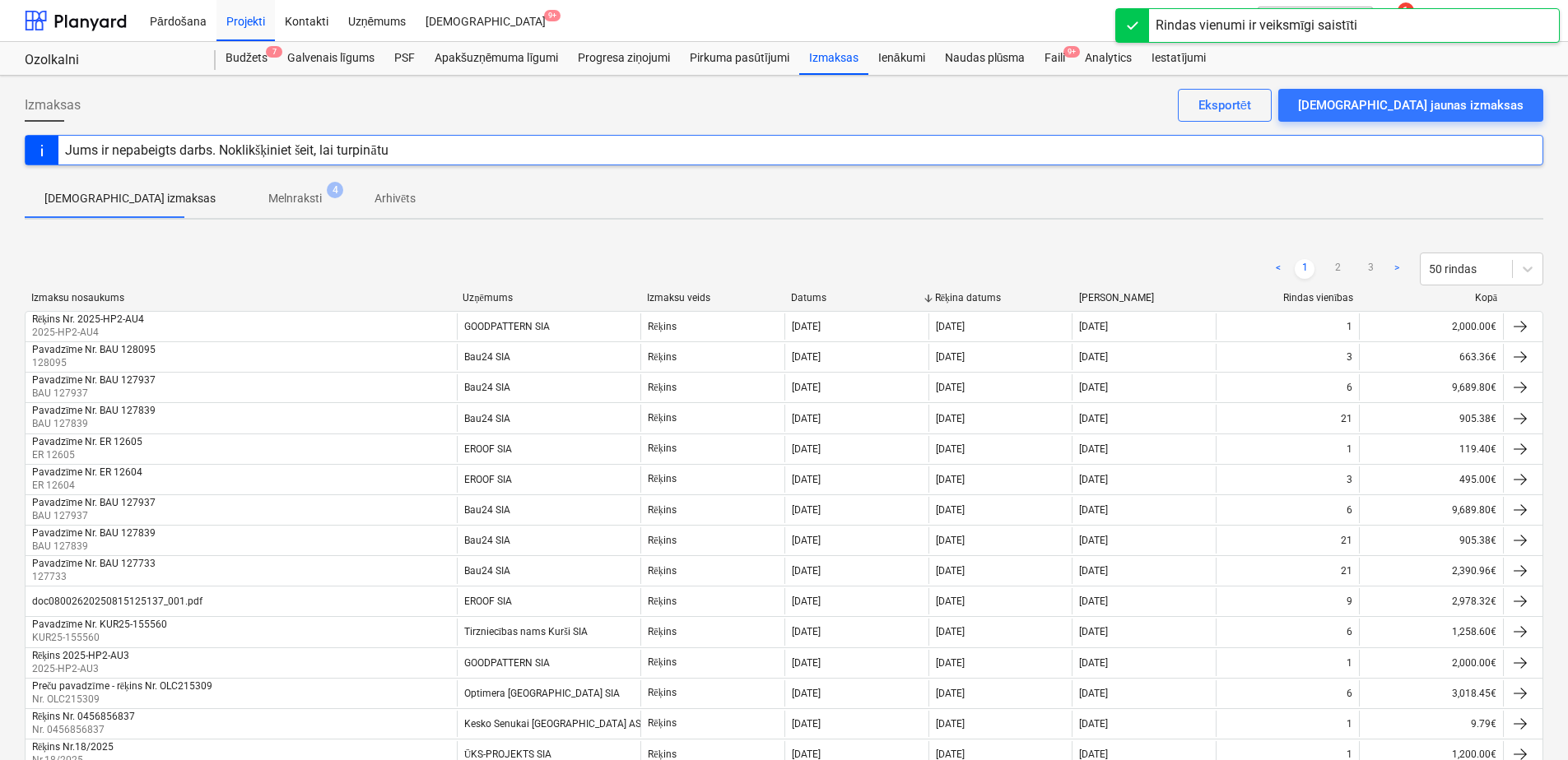
click at [268, 203] on p "Melnraksti" at bounding box center [295, 199] width 53 height 18
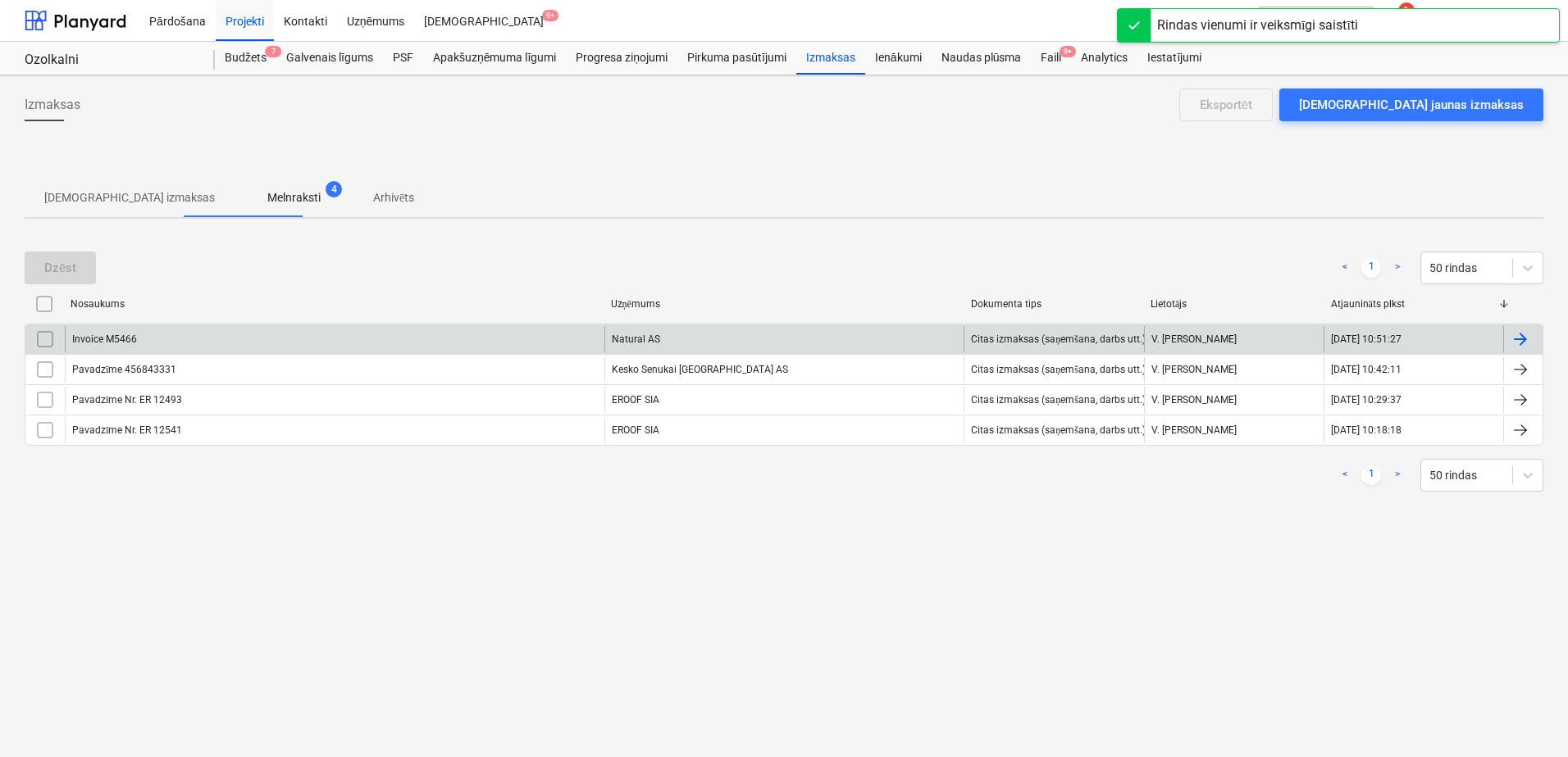
click at [709, 350] on div "Natural AS" at bounding box center [784, 339] width 360 height 27
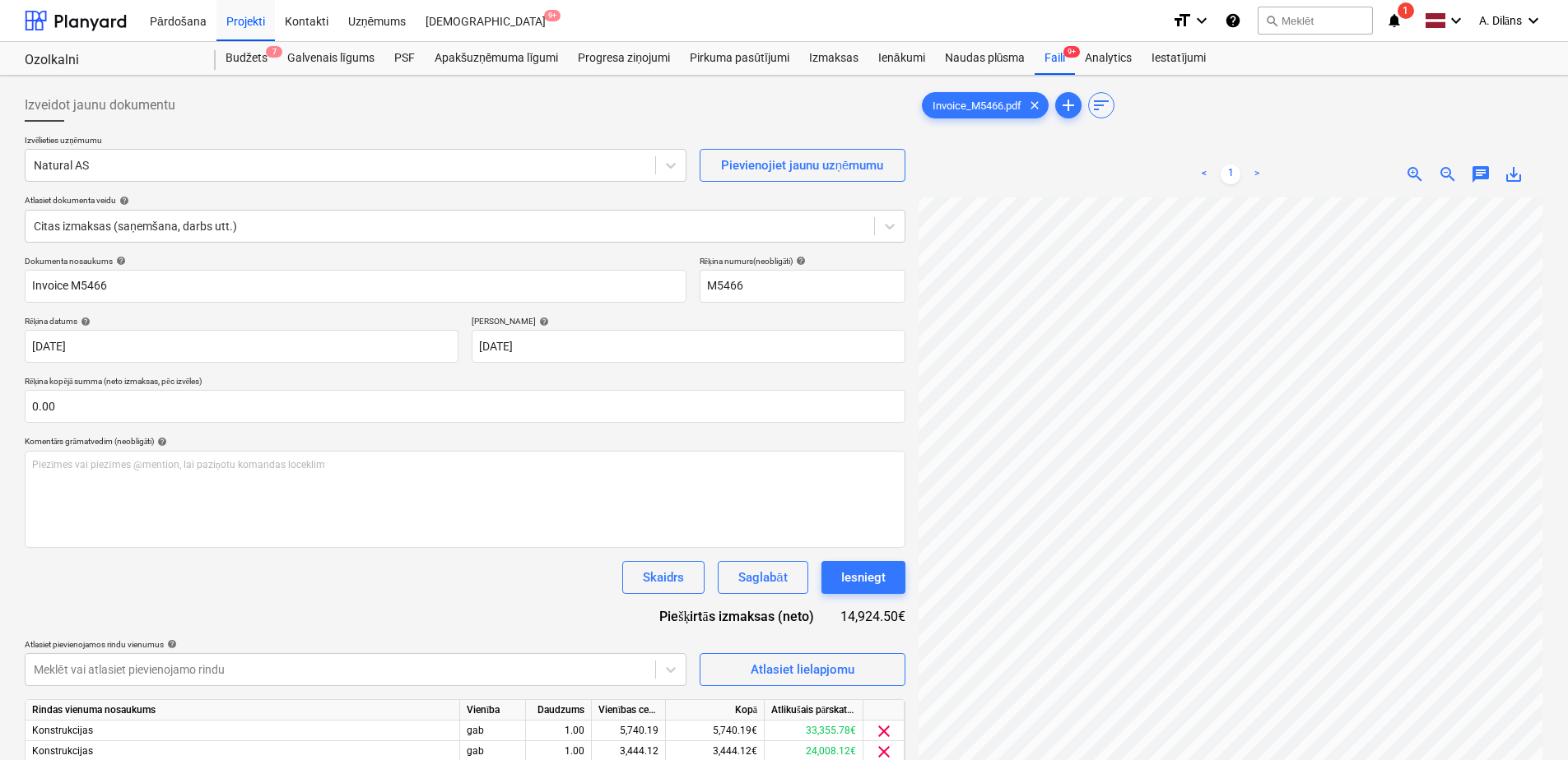
scroll to position [266, 240]
click at [880, 585] on div "Iesniegt" at bounding box center [863, 578] width 44 height 22
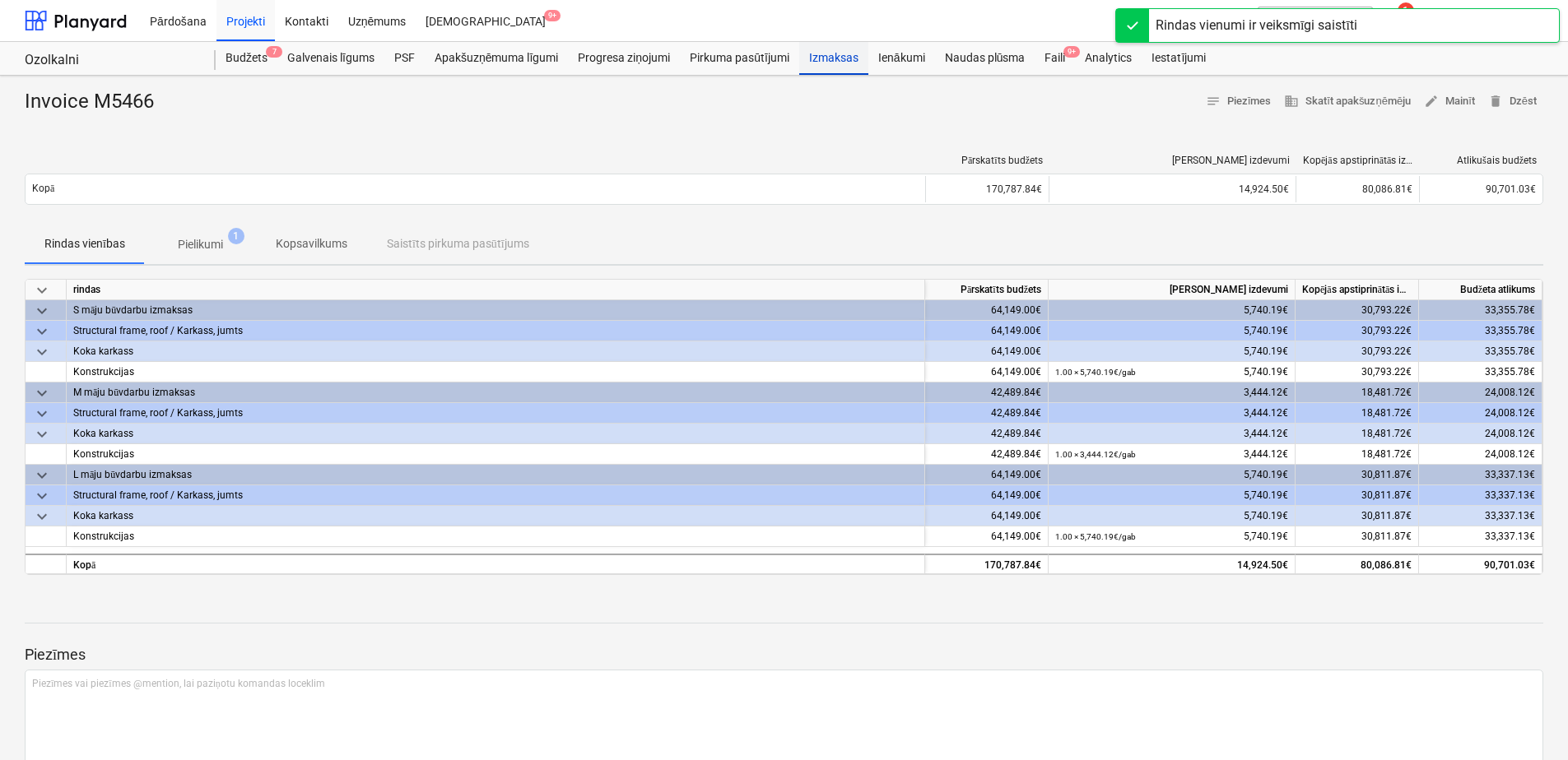
click at [832, 58] on div "Izmaksas" at bounding box center [833, 58] width 69 height 33
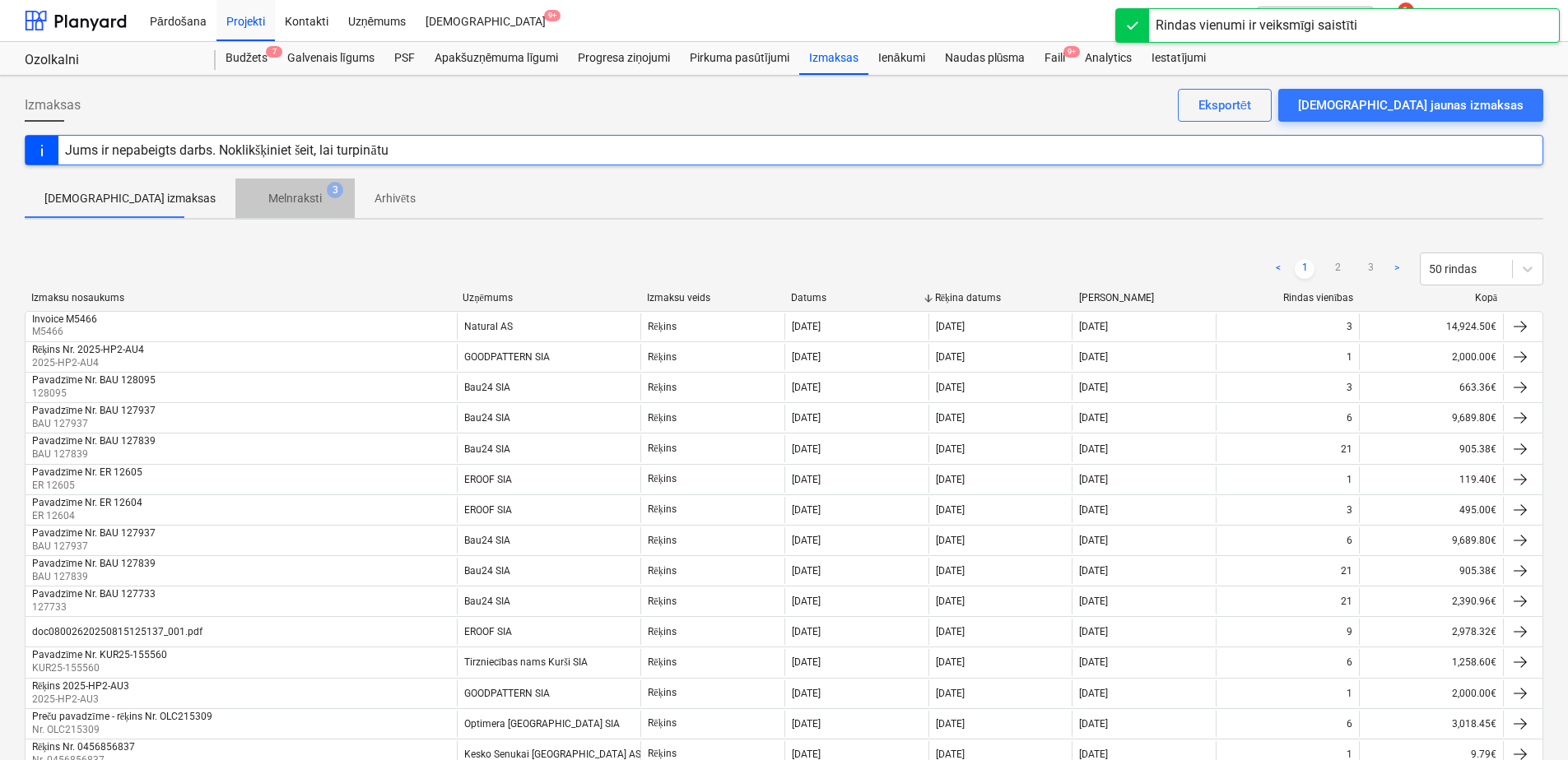
click at [270, 197] on p "Melnraksti" at bounding box center [295, 199] width 53 height 18
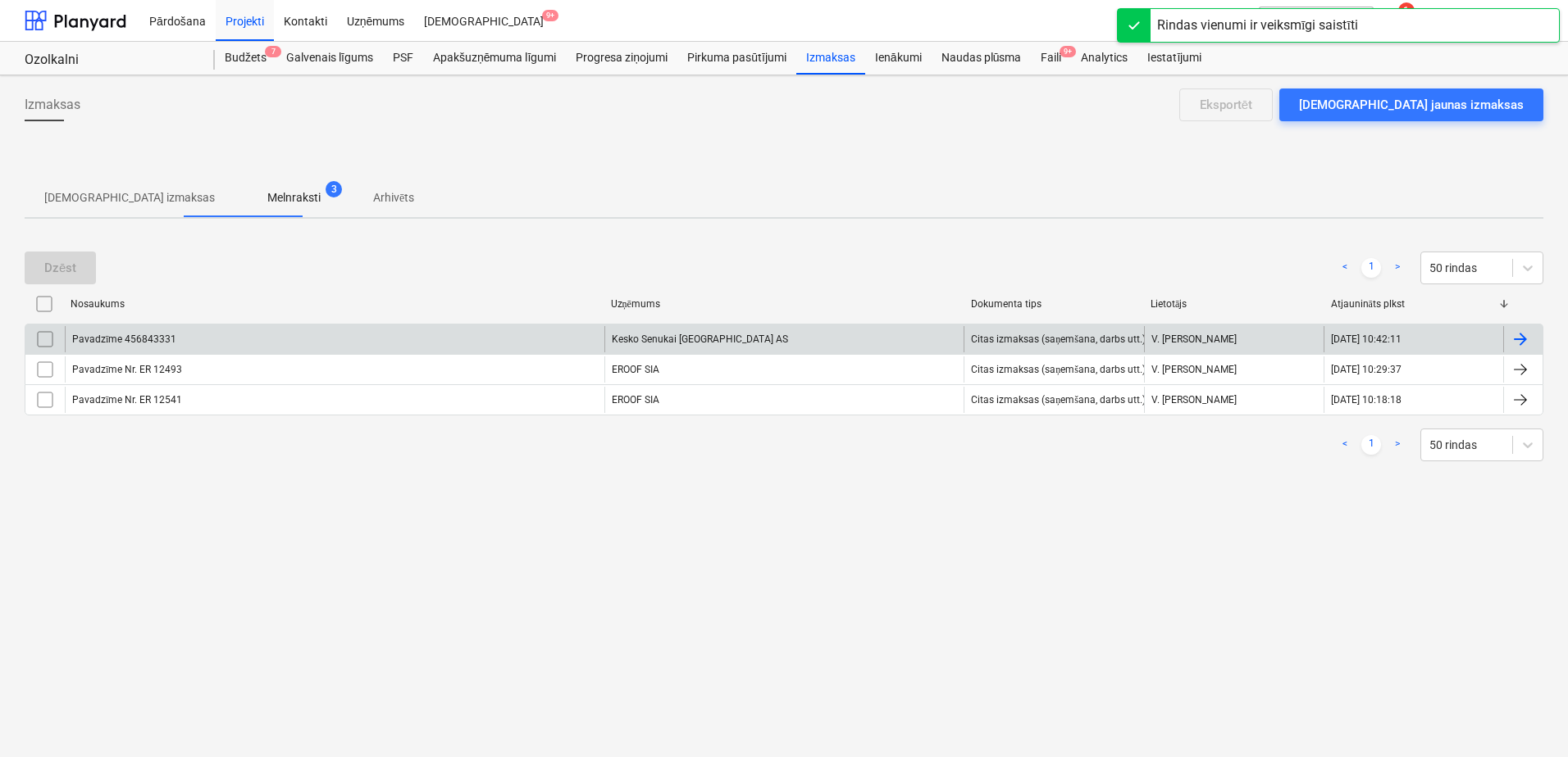
click at [722, 337] on div "Kesko Senukai [GEOGRAPHIC_DATA] AS" at bounding box center [784, 339] width 360 height 27
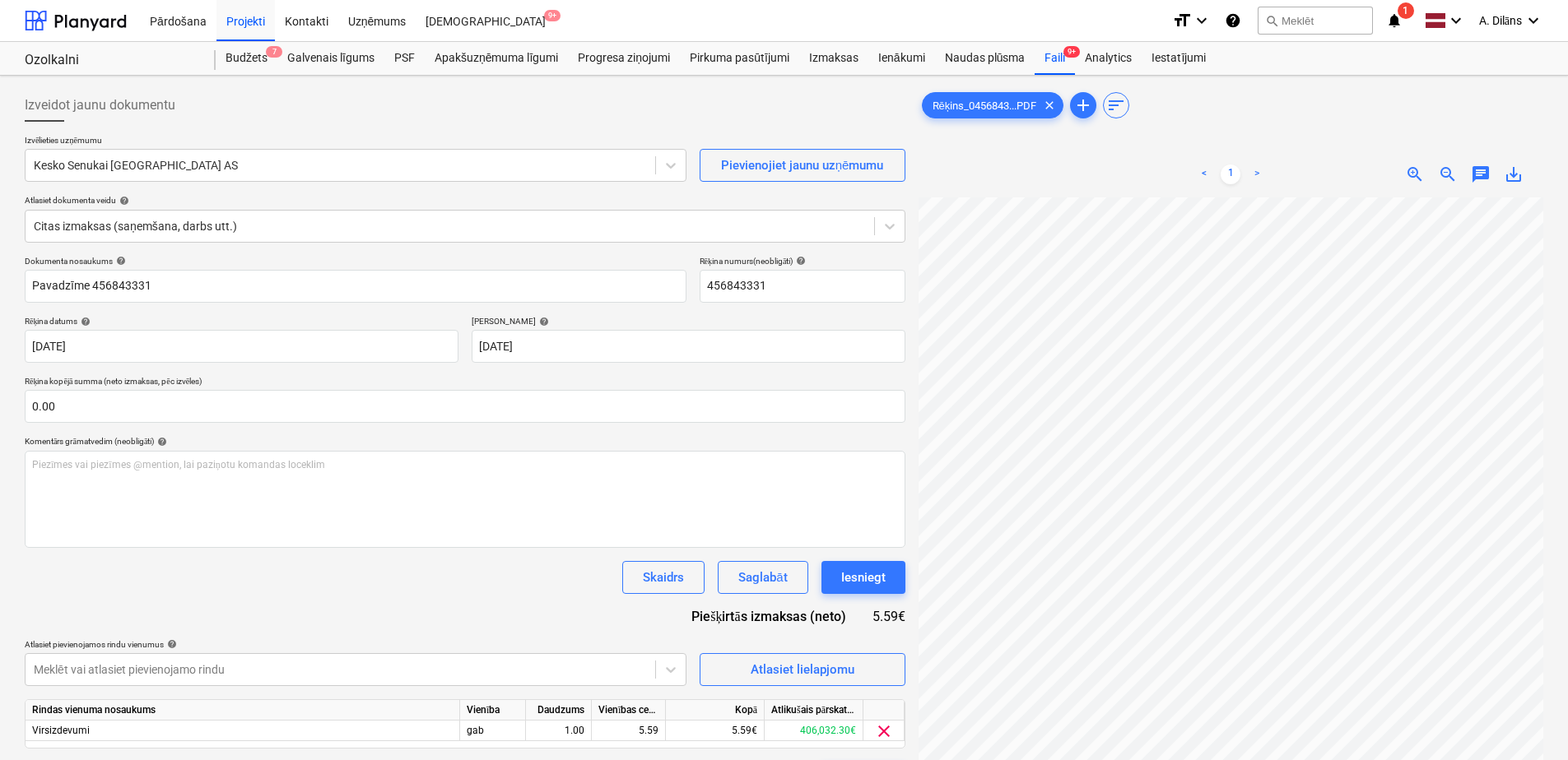
scroll to position [412, 0]
click at [879, 581] on div "Iesniegt" at bounding box center [863, 578] width 44 height 22
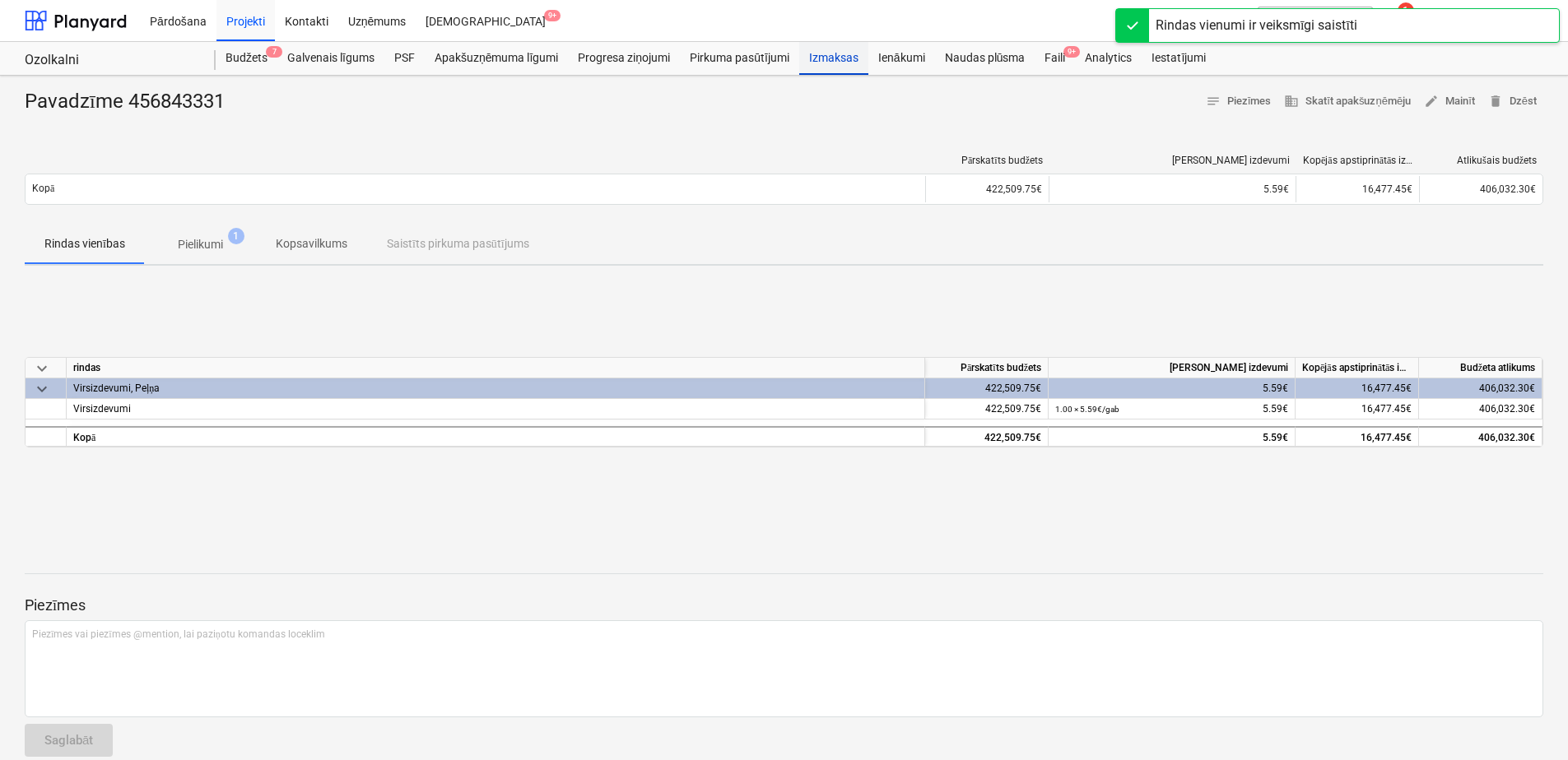
click at [844, 55] on div "Izmaksas" at bounding box center [833, 58] width 69 height 33
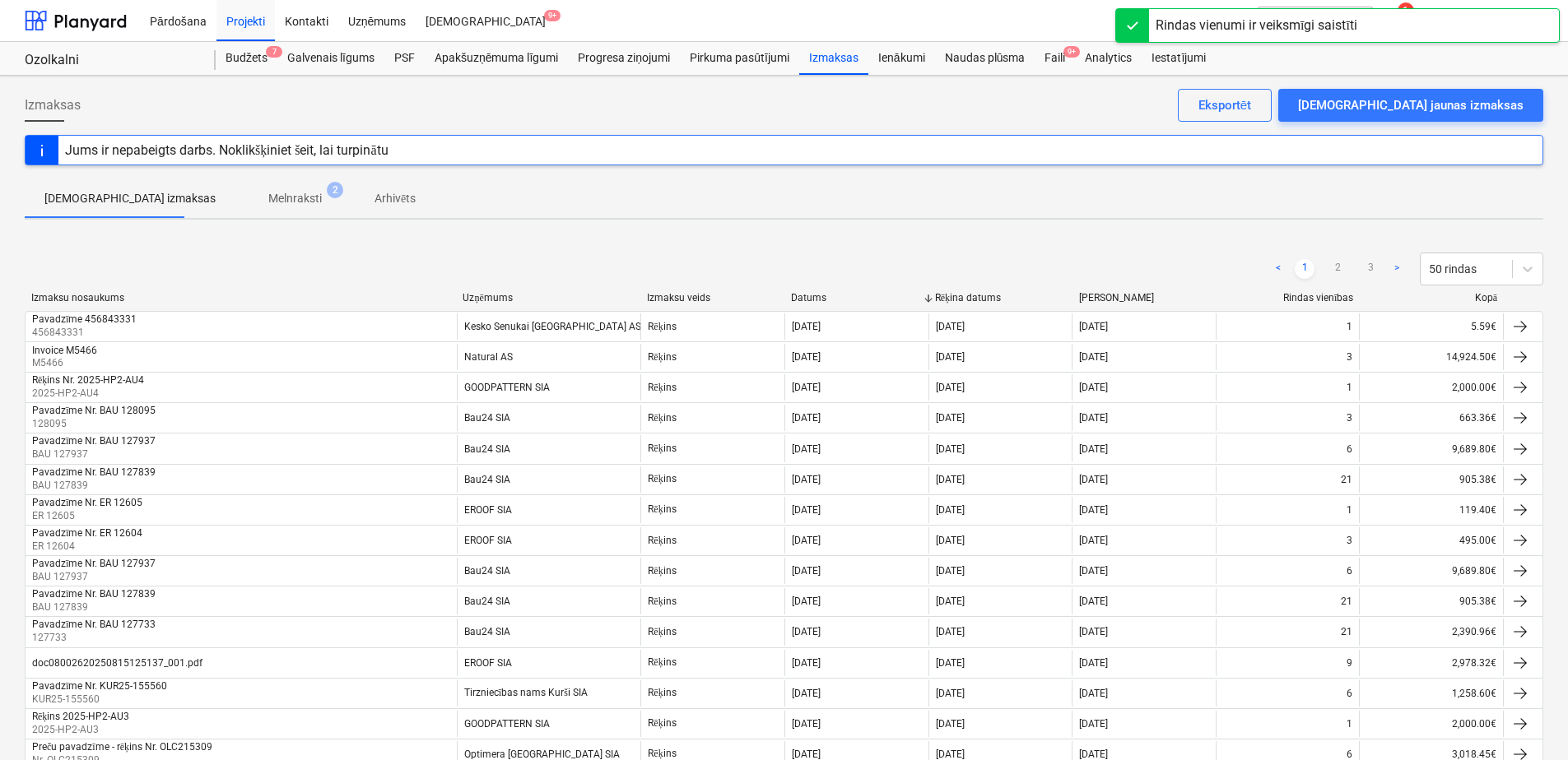
click at [268, 194] on p "Melnraksti" at bounding box center [295, 199] width 53 height 18
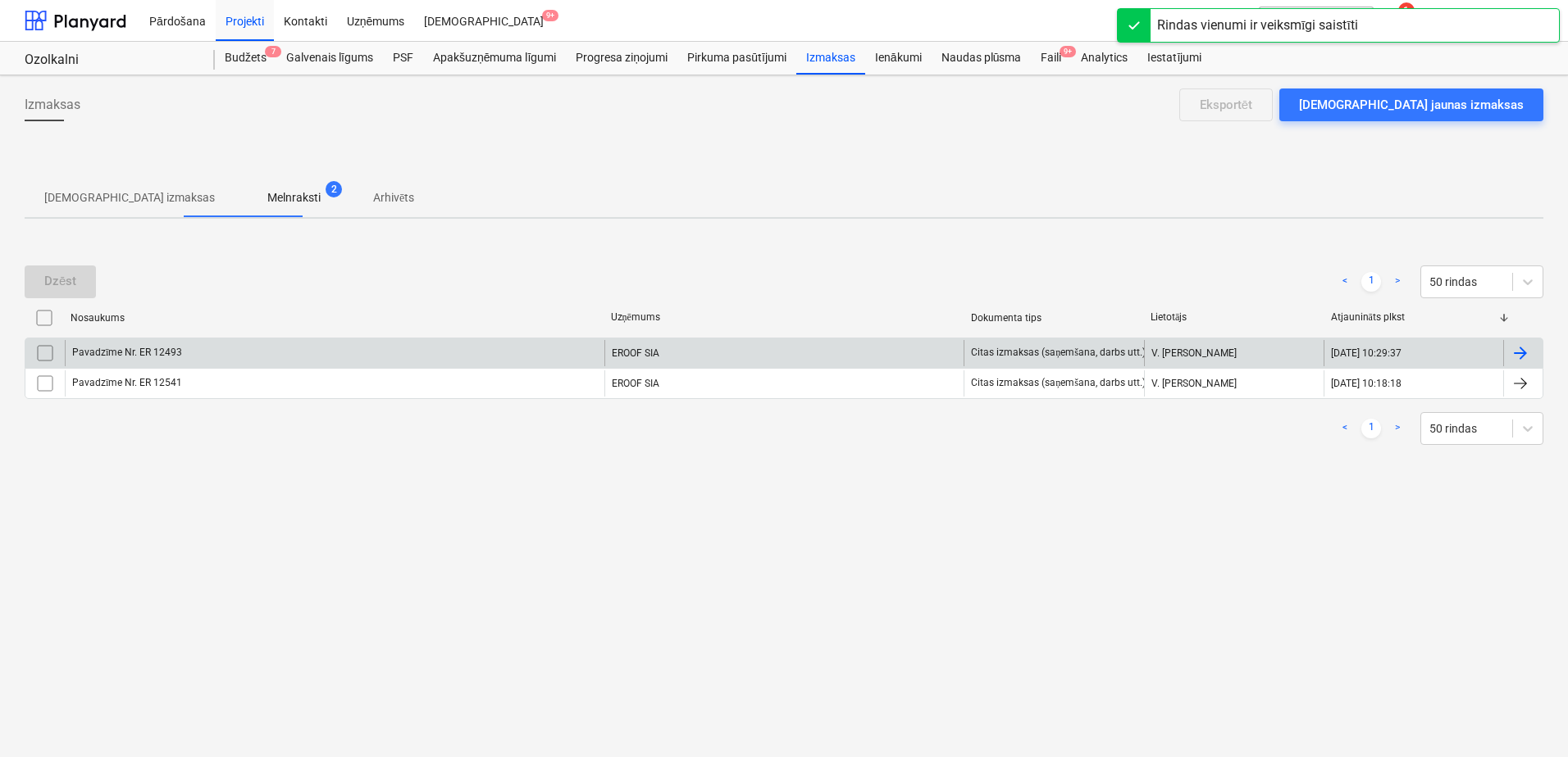
click at [541, 349] on div "Pavadzīme Nr. ER 12493" at bounding box center [334, 352] width 539 height 27
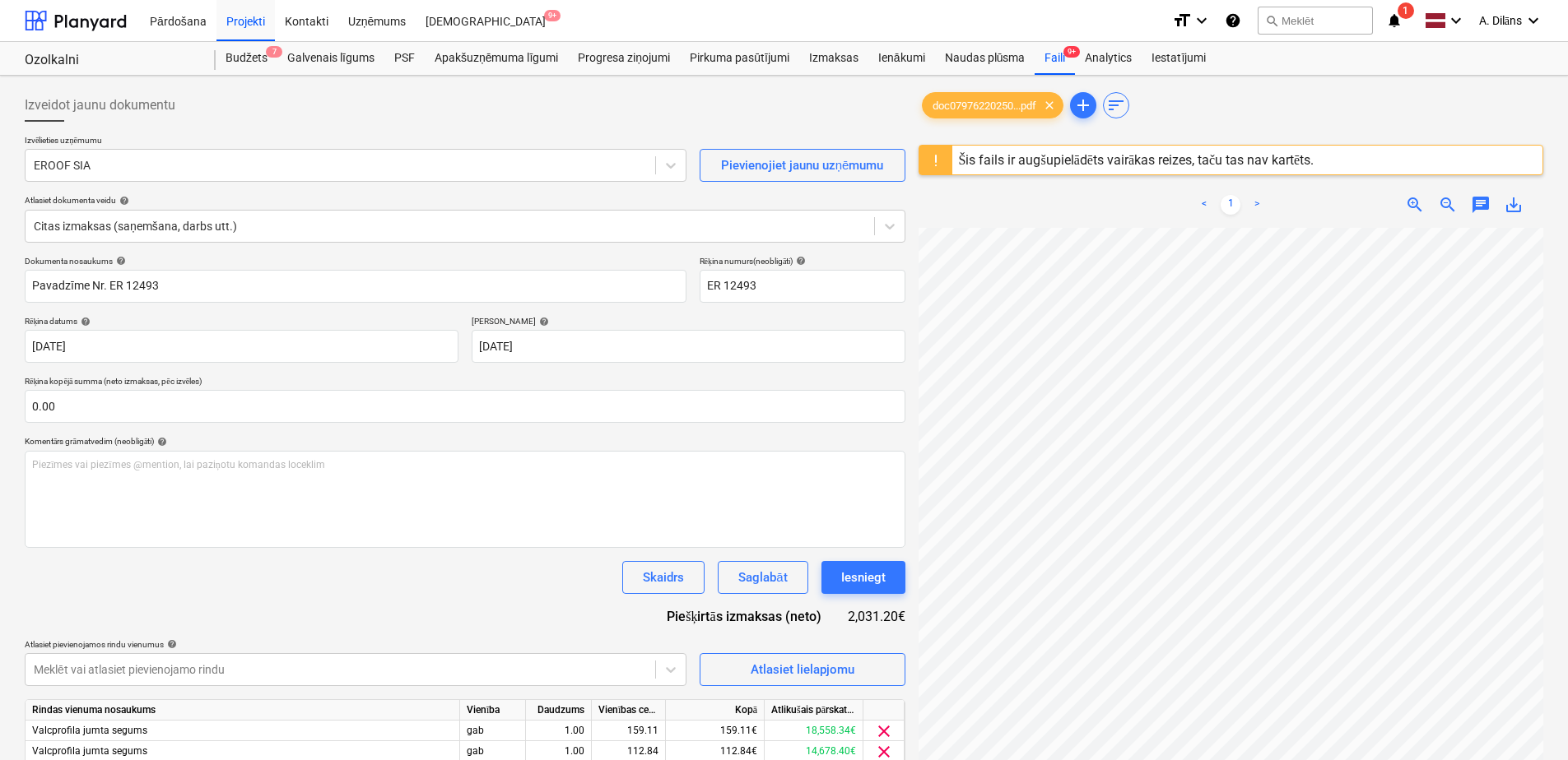
scroll to position [510, 242]
click at [863, 584] on div "Iesniegt" at bounding box center [863, 578] width 44 height 22
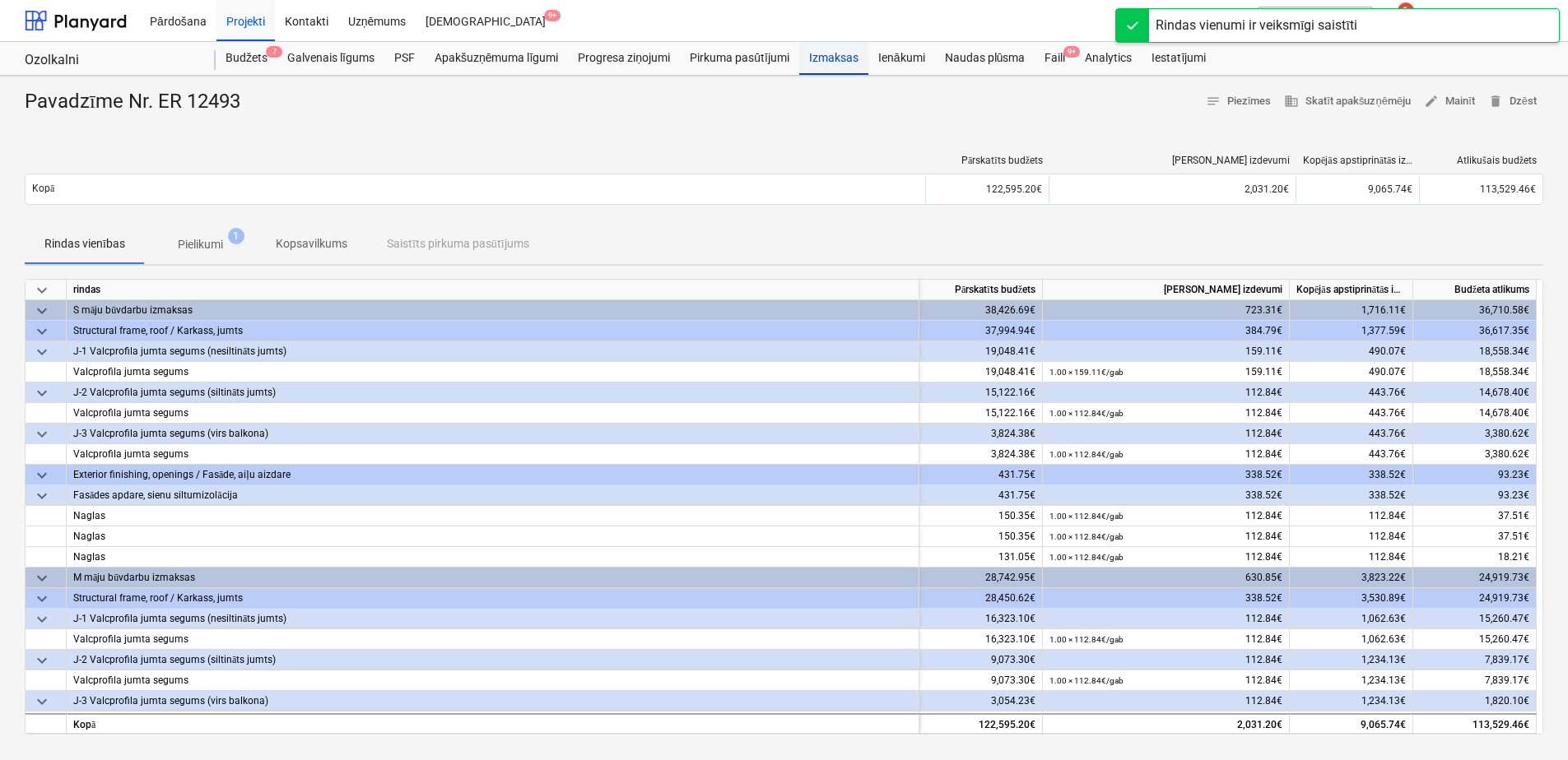
click at [834, 60] on div "Izmaksas" at bounding box center [833, 58] width 69 height 33
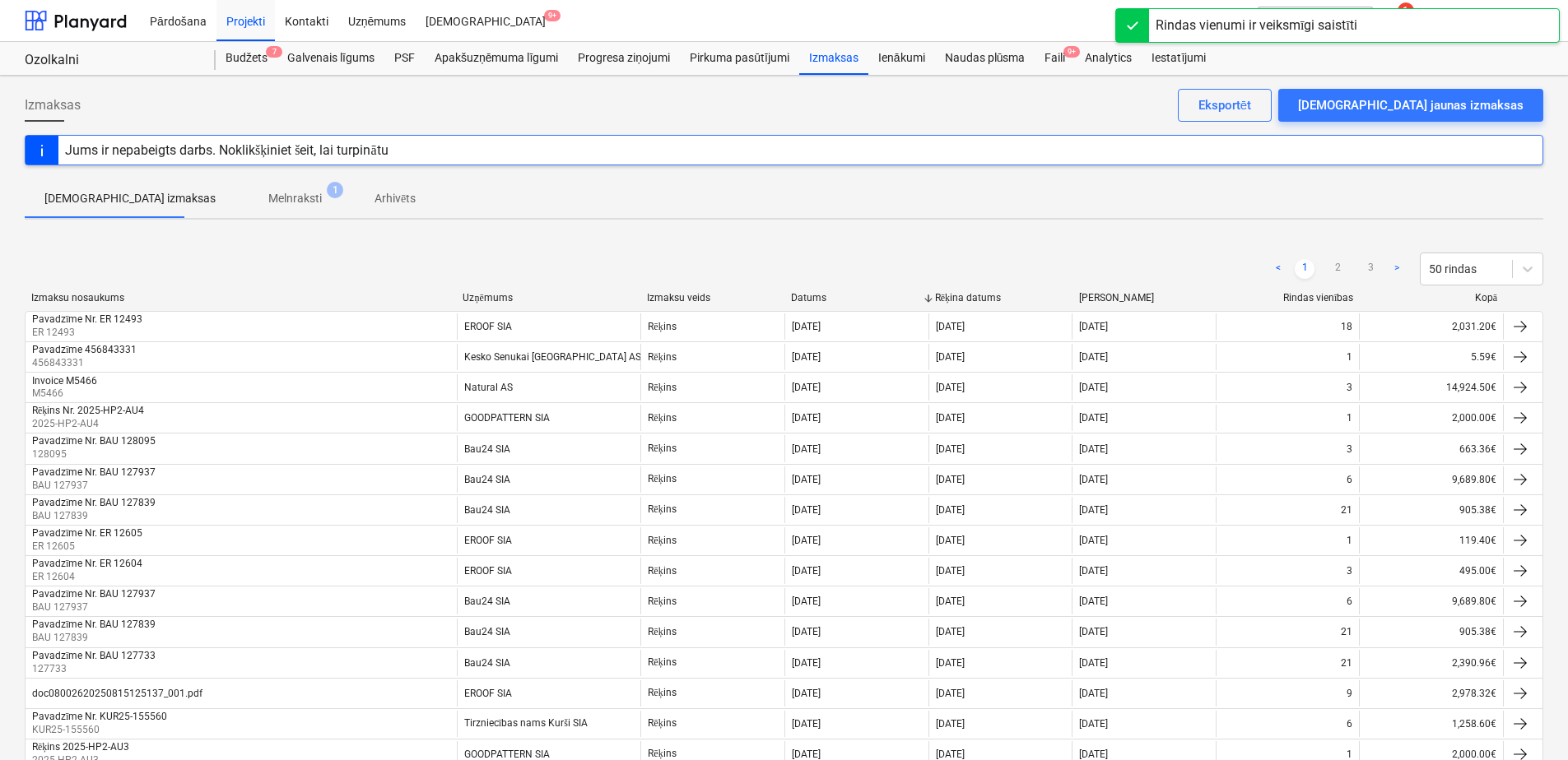
click at [255, 188] on span "Melnraksti 1" at bounding box center [295, 198] width 119 height 30
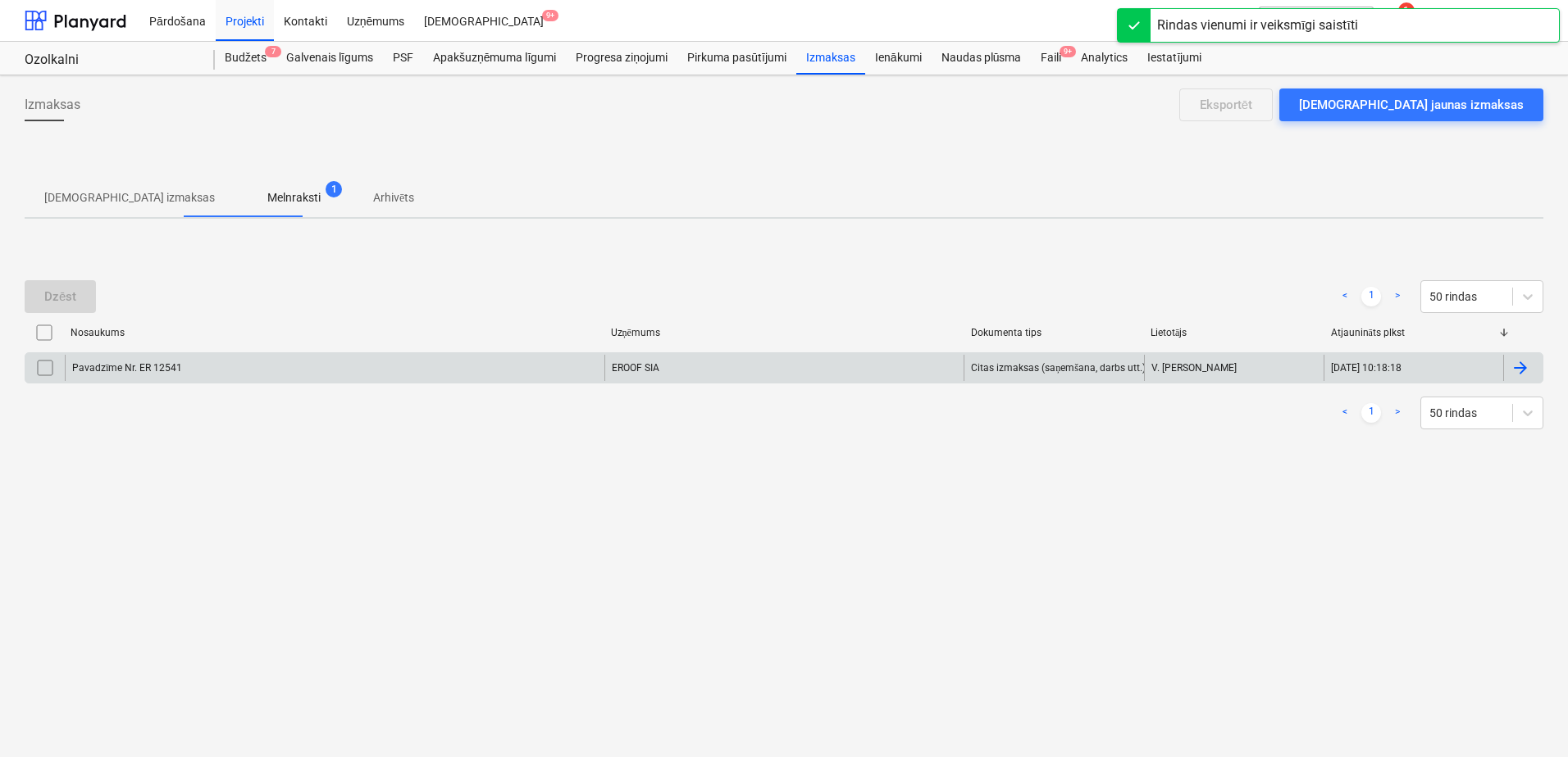
click at [712, 368] on div "EROOF SIA" at bounding box center [784, 367] width 360 height 27
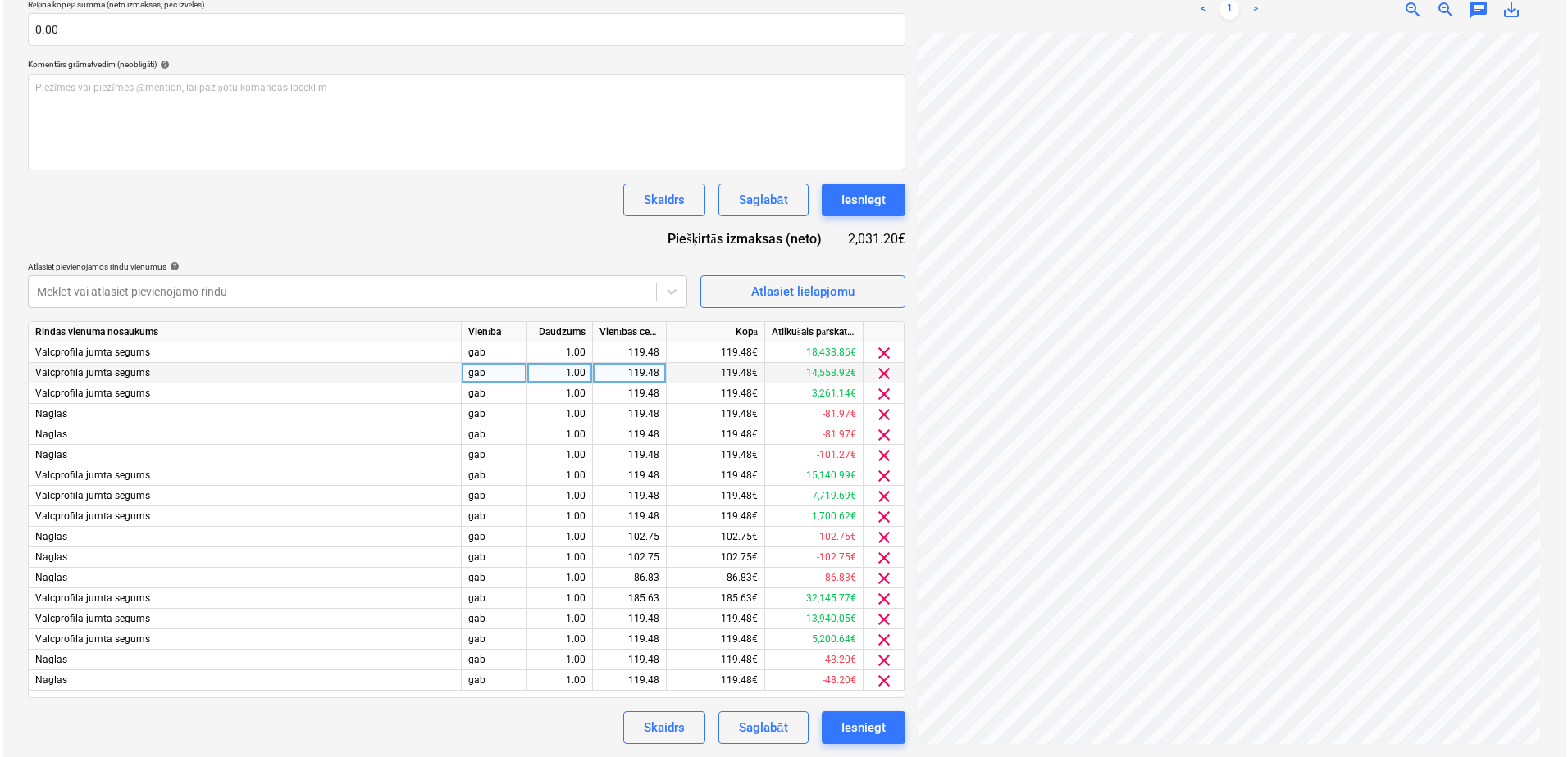
scroll to position [427, 241]
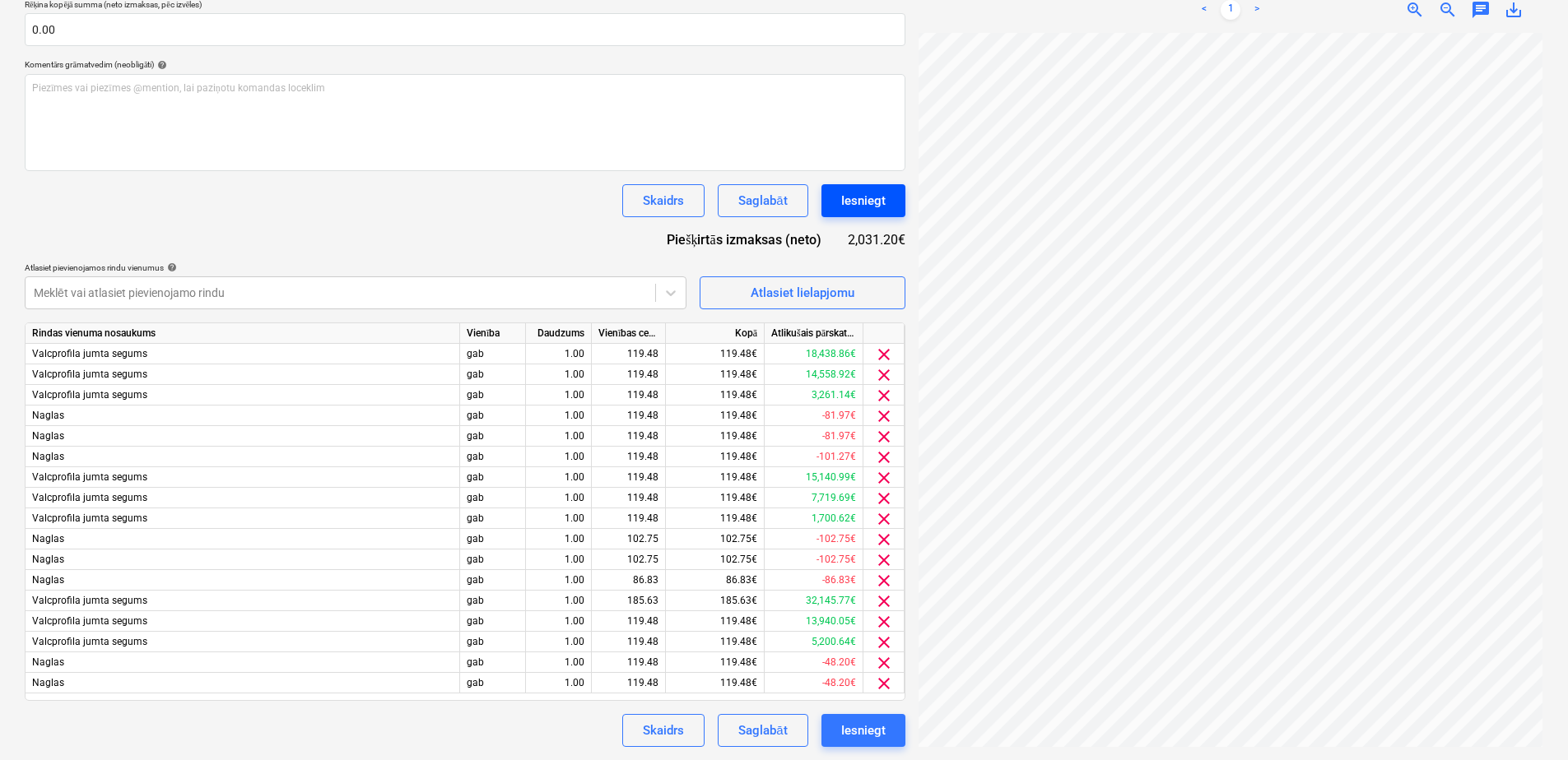
click at [877, 203] on div "Iesniegt" at bounding box center [863, 201] width 44 height 22
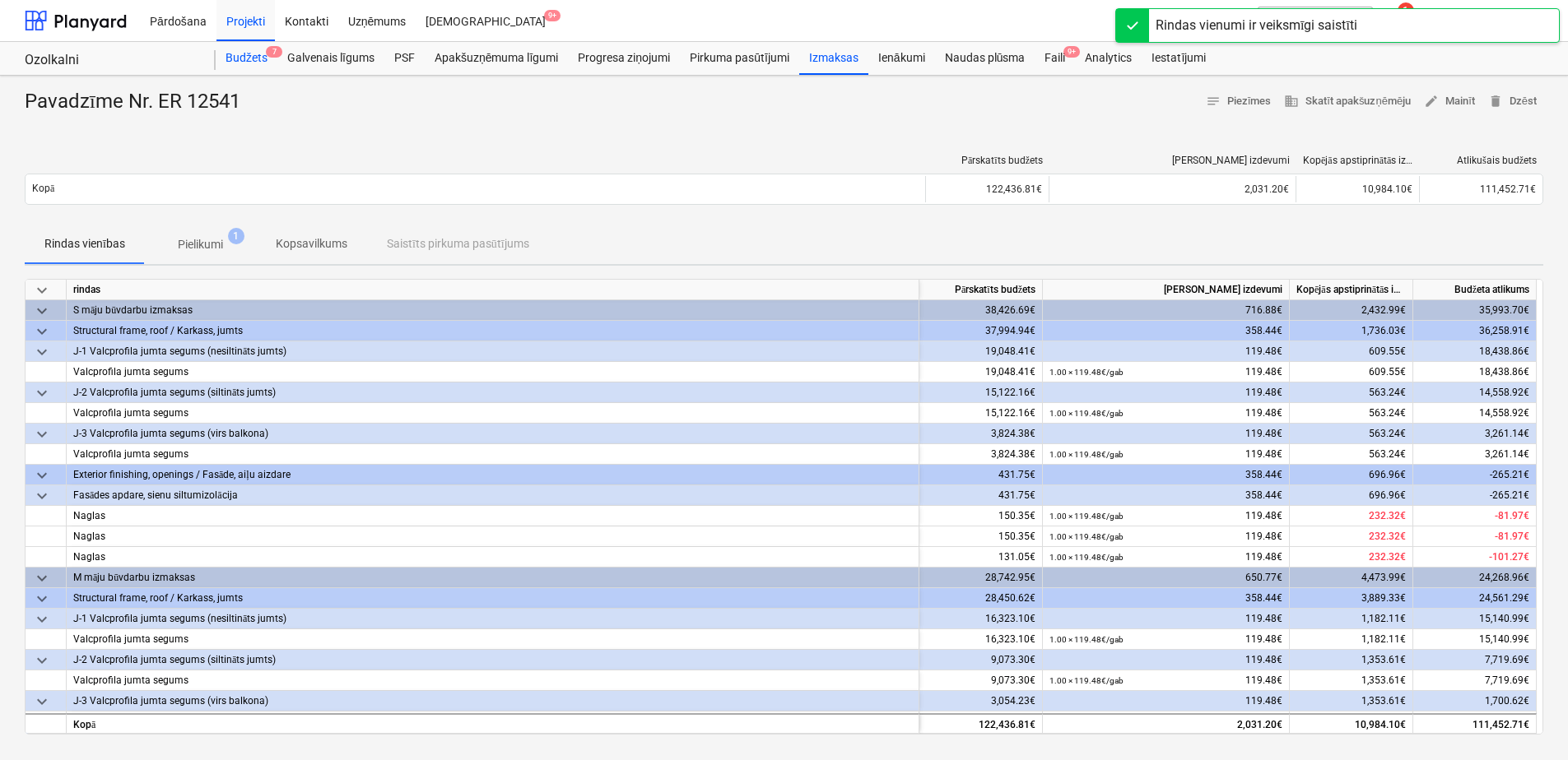
click at [251, 53] on div "Budžets 7" at bounding box center [247, 58] width 62 height 33
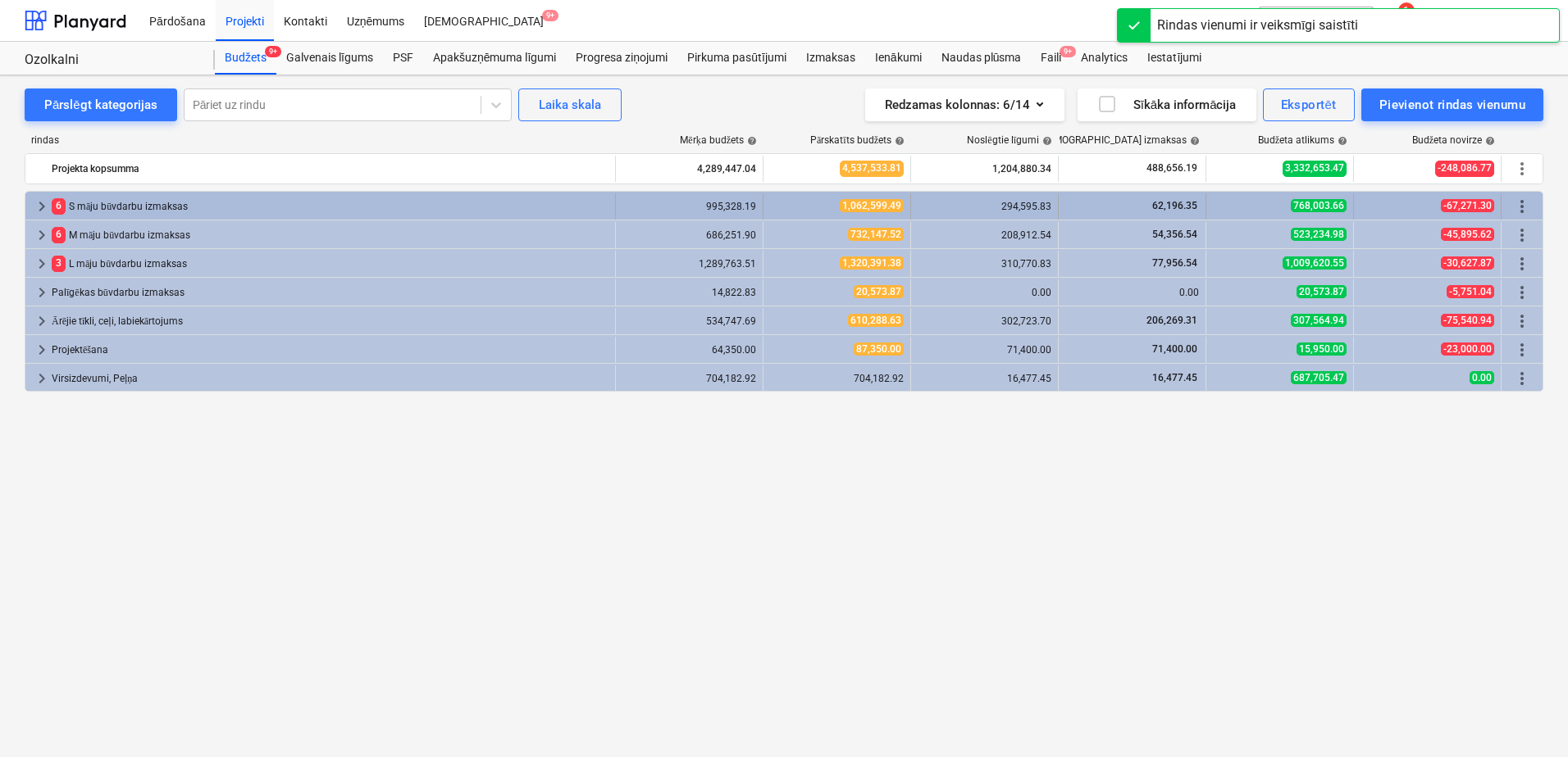
click at [41, 206] on span "keyboard_arrow_right" at bounding box center [42, 206] width 20 height 20
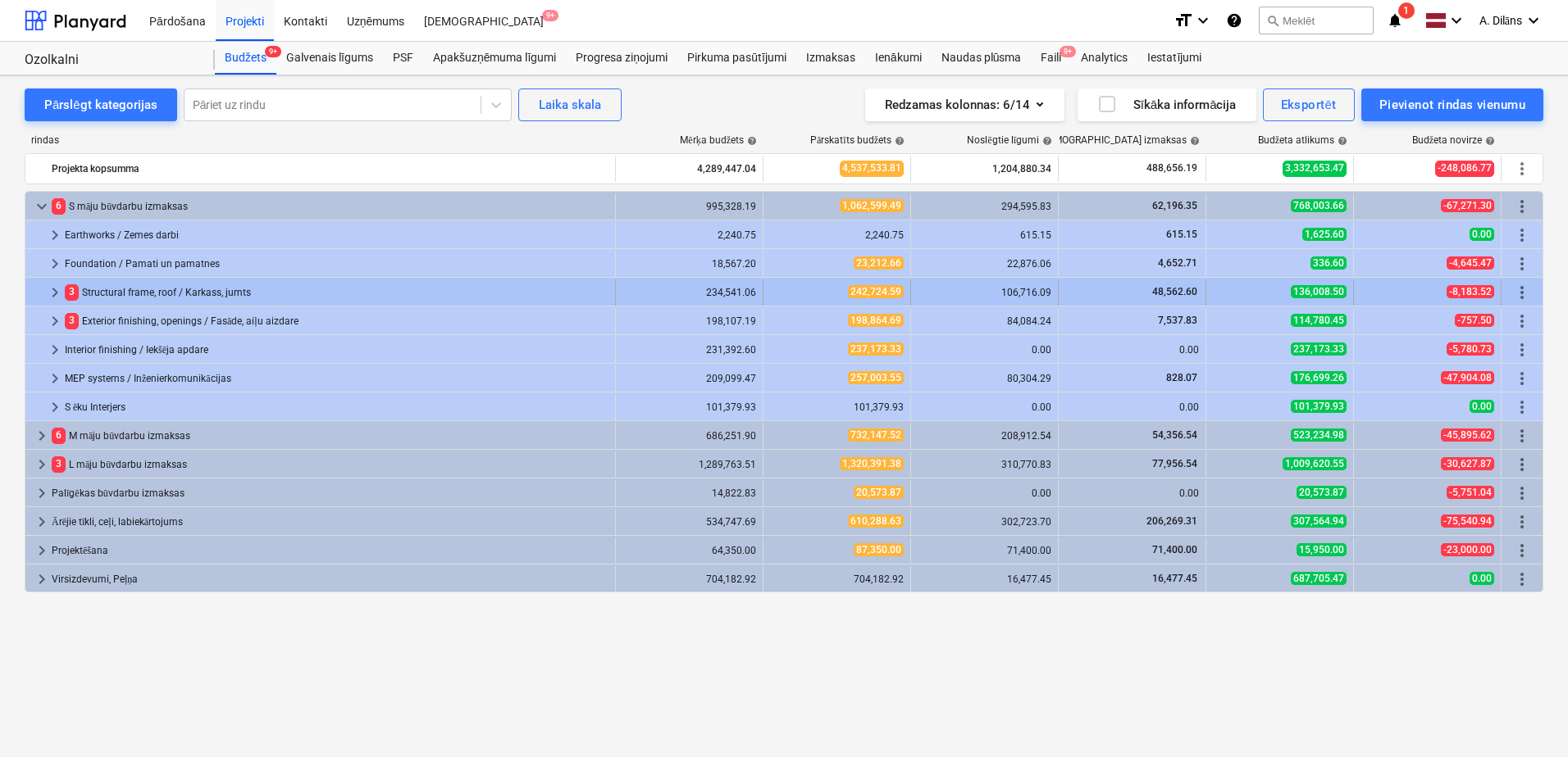
click at [53, 291] on span "keyboard_arrow_right" at bounding box center [55, 293] width 20 height 20
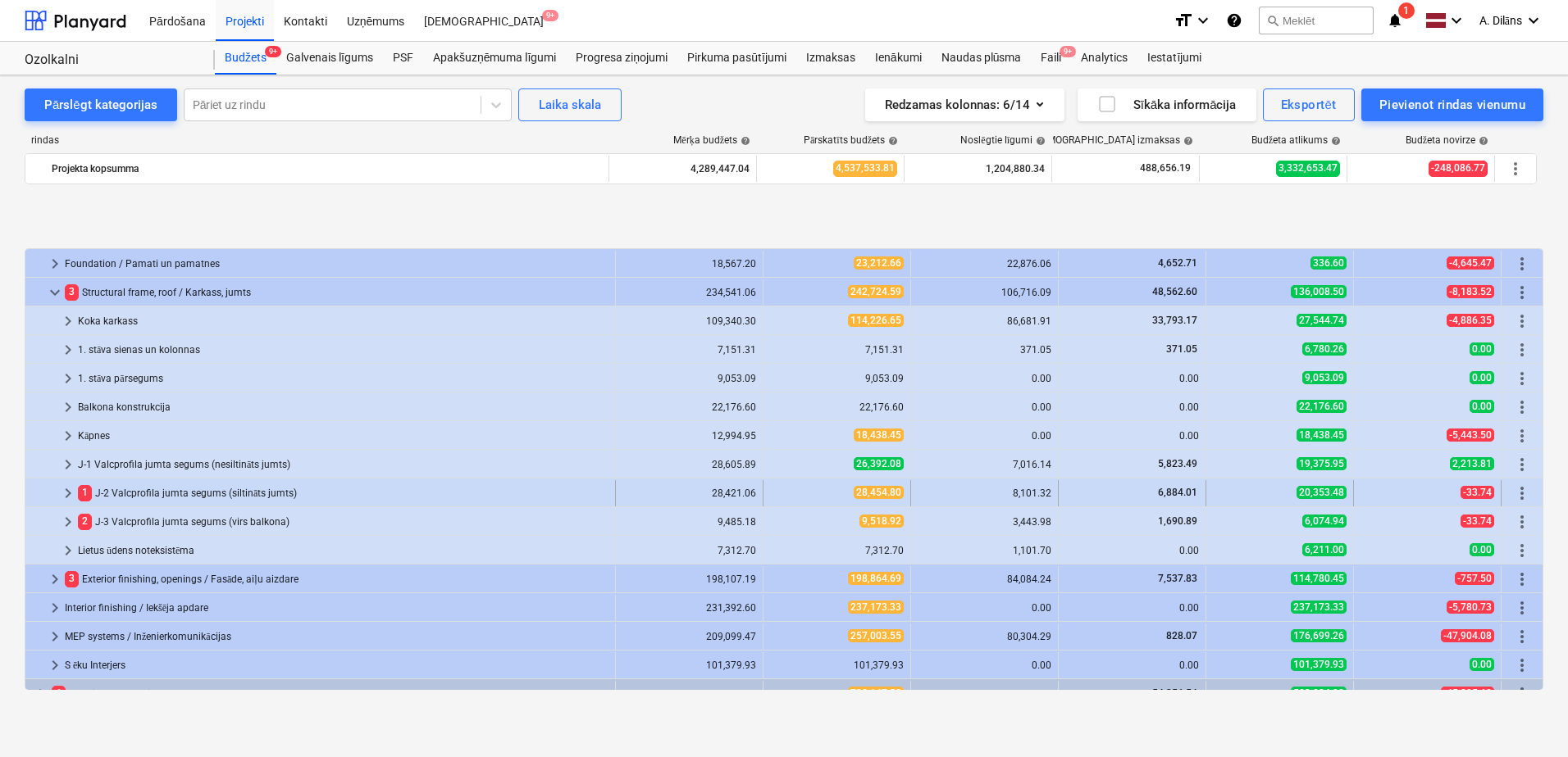
click at [69, 484] on span "keyboard_arrow_right" at bounding box center [68, 493] width 20 height 20
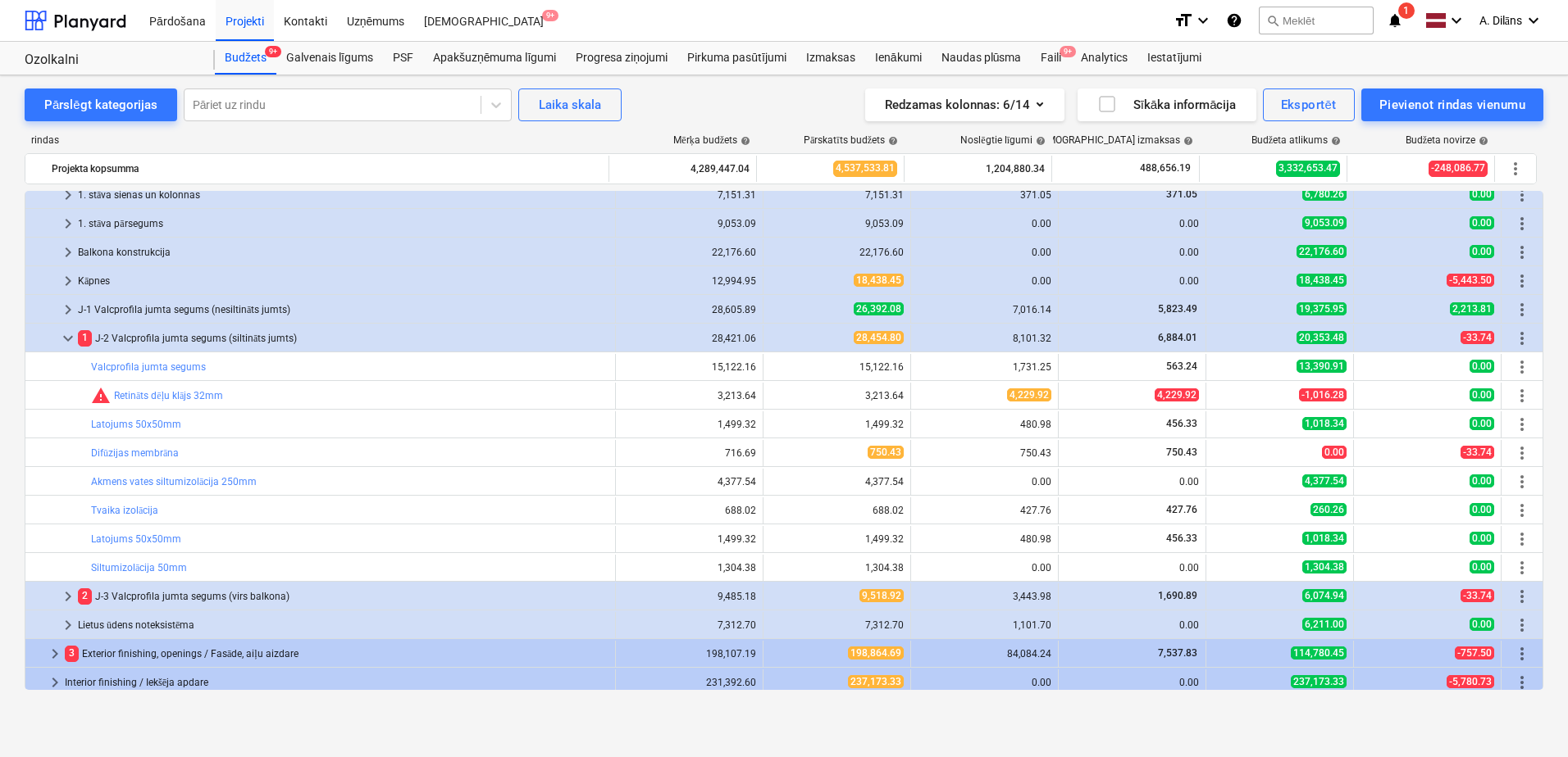
scroll to position [164, 0]
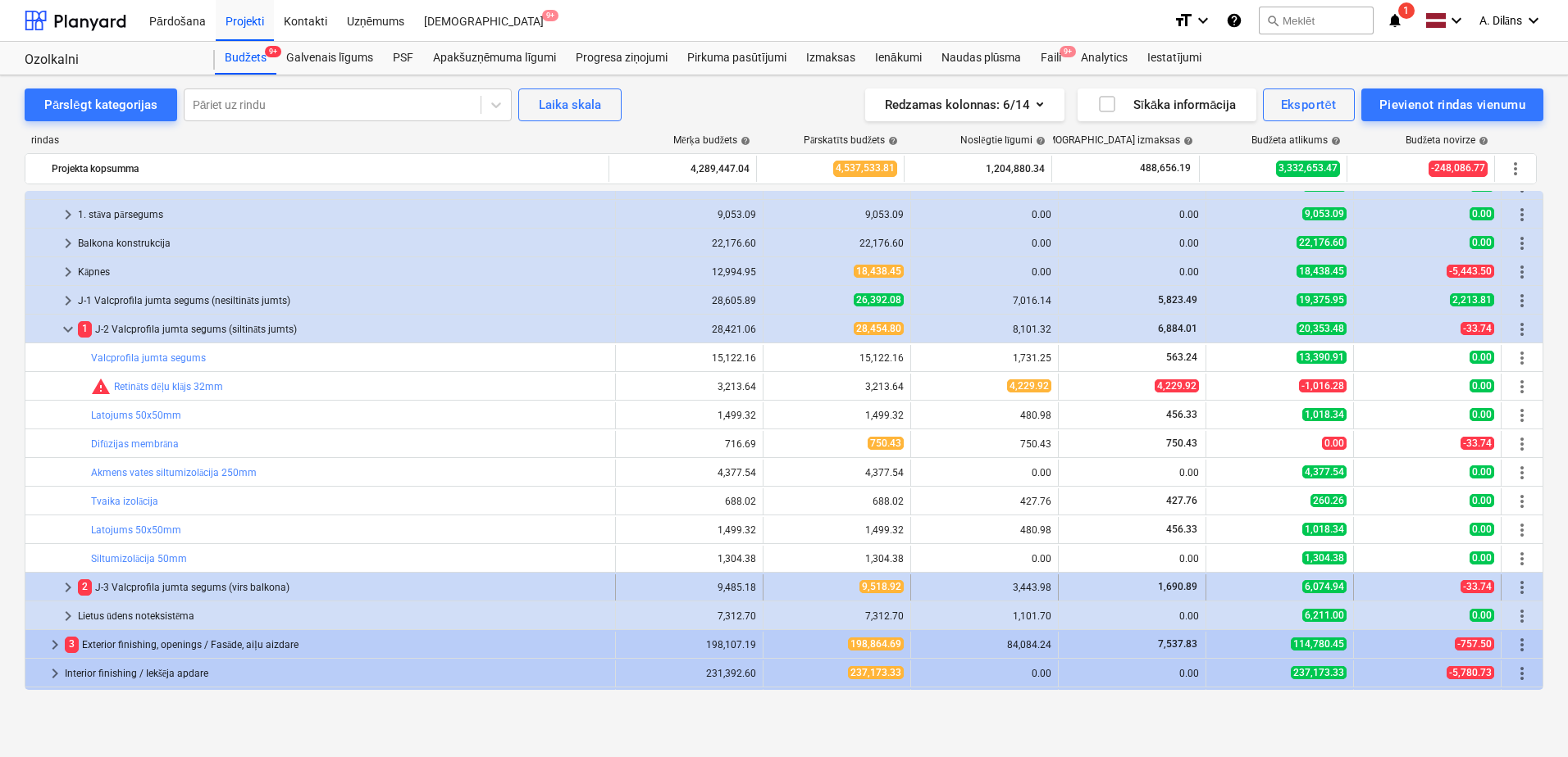
click at [70, 587] on span "keyboard_arrow_right" at bounding box center [68, 587] width 20 height 20
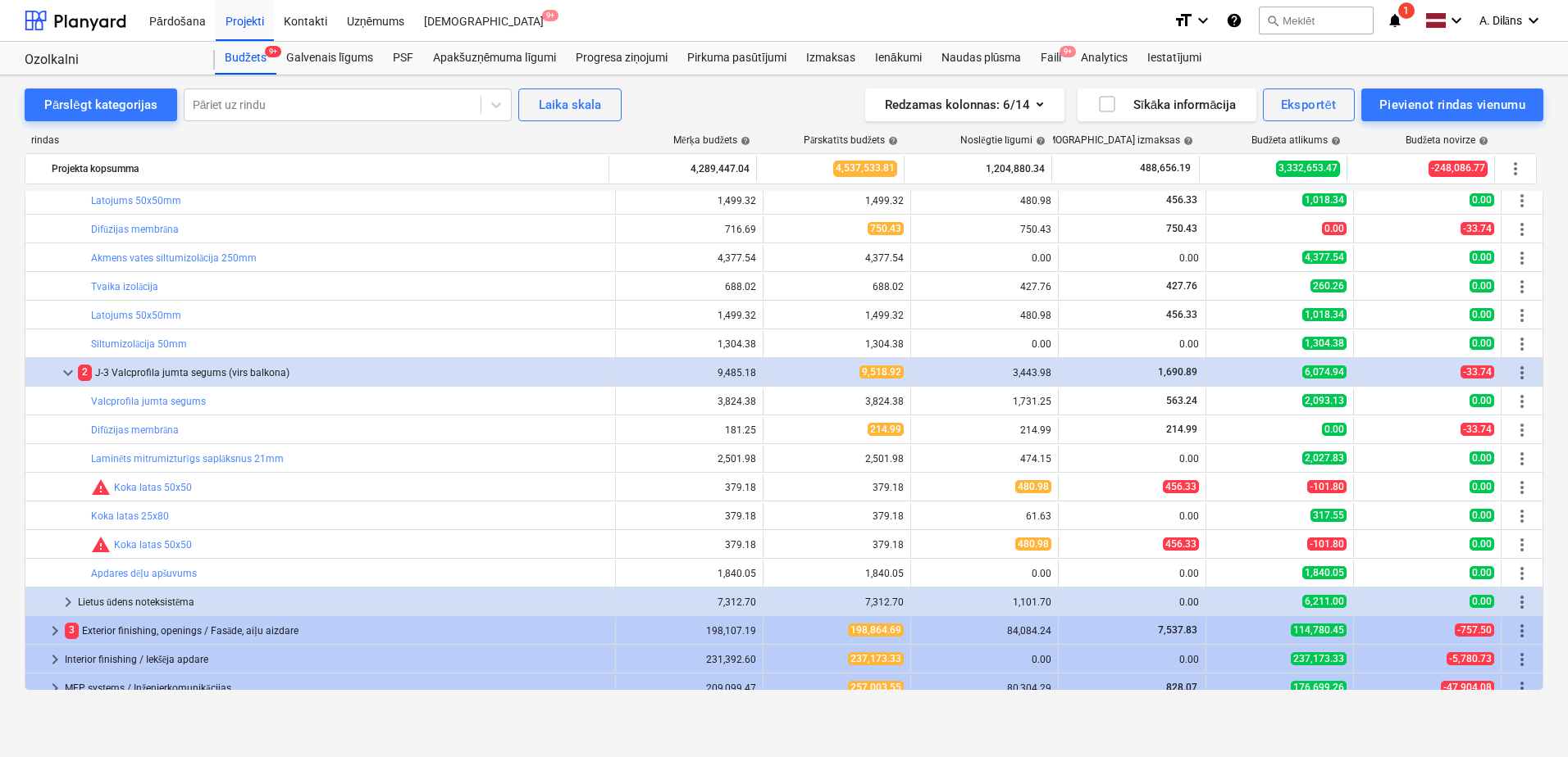
scroll to position [409, 0]
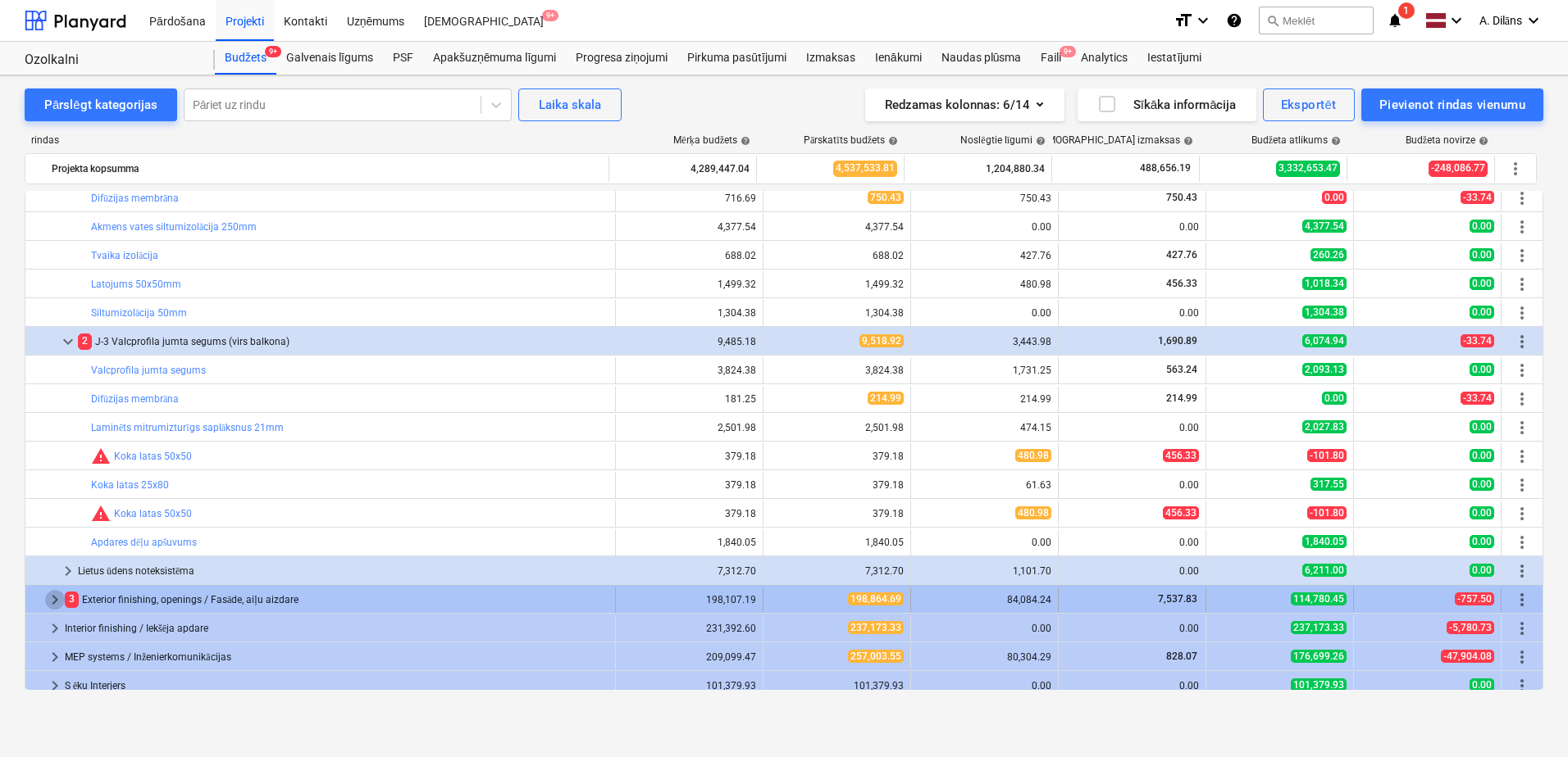
click at [47, 600] on span "keyboard_arrow_right" at bounding box center [55, 600] width 20 height 20
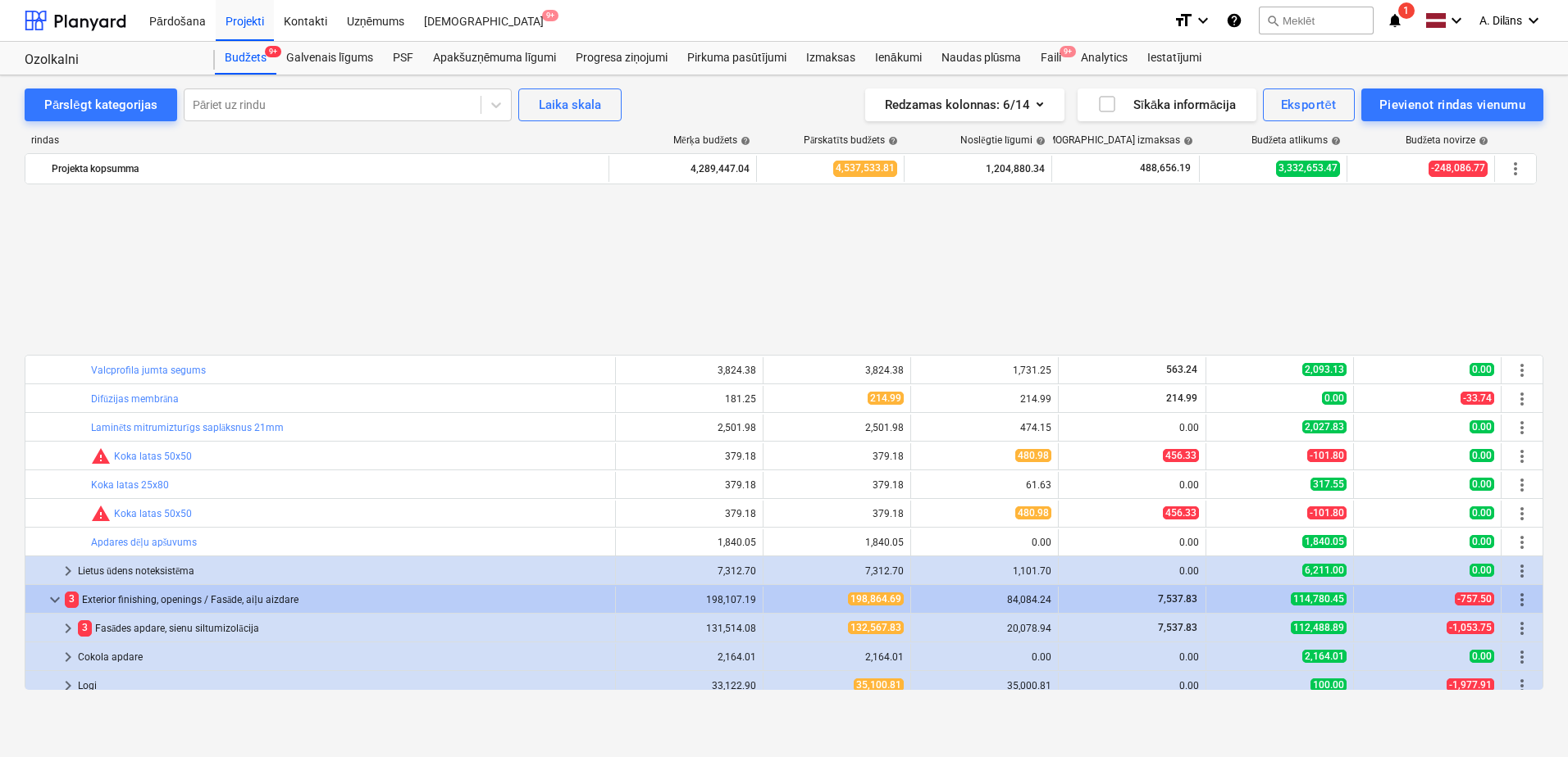
scroll to position [706, 0]
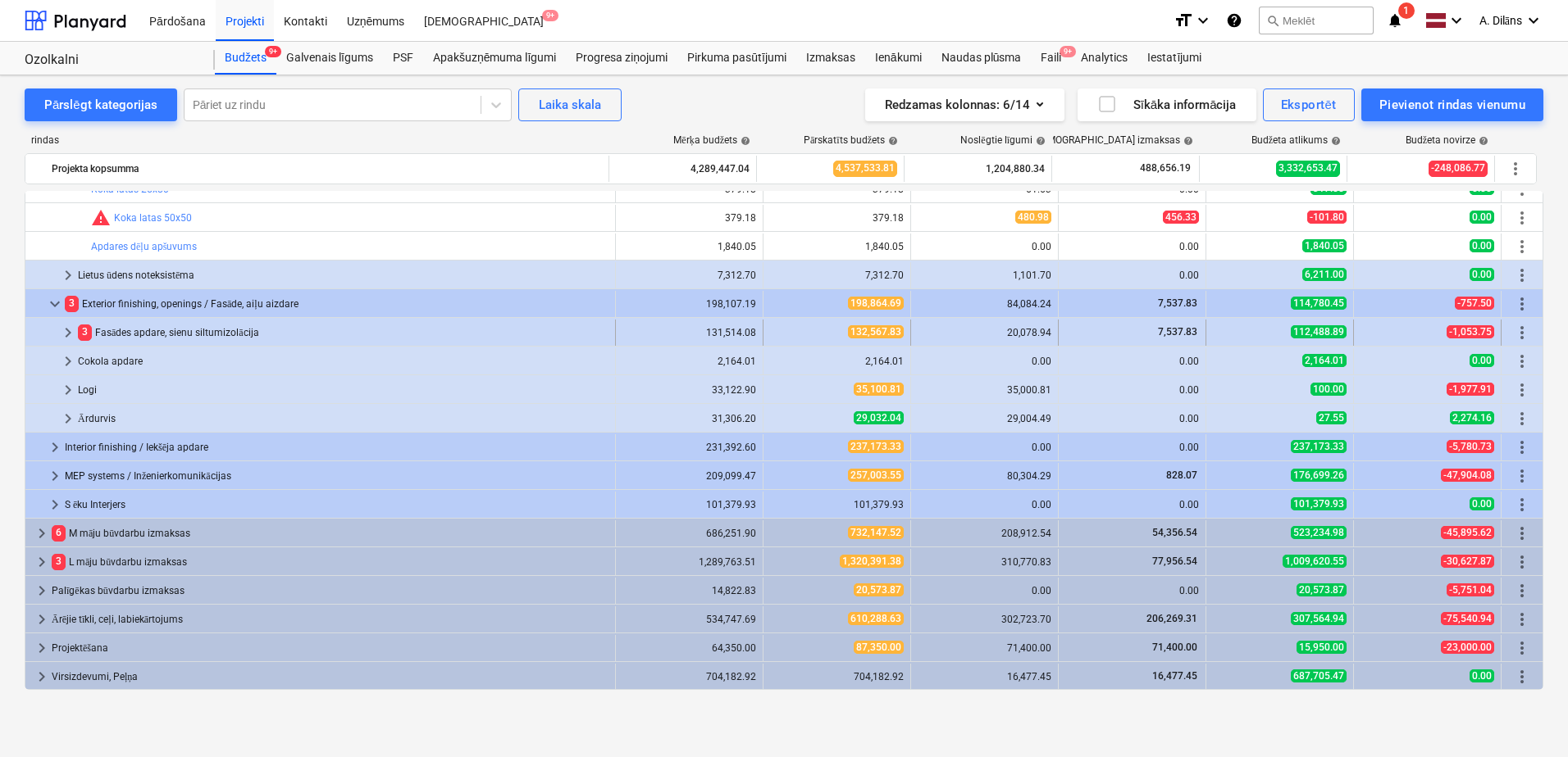
click at [64, 333] on span "keyboard_arrow_right" at bounding box center [68, 333] width 20 height 20
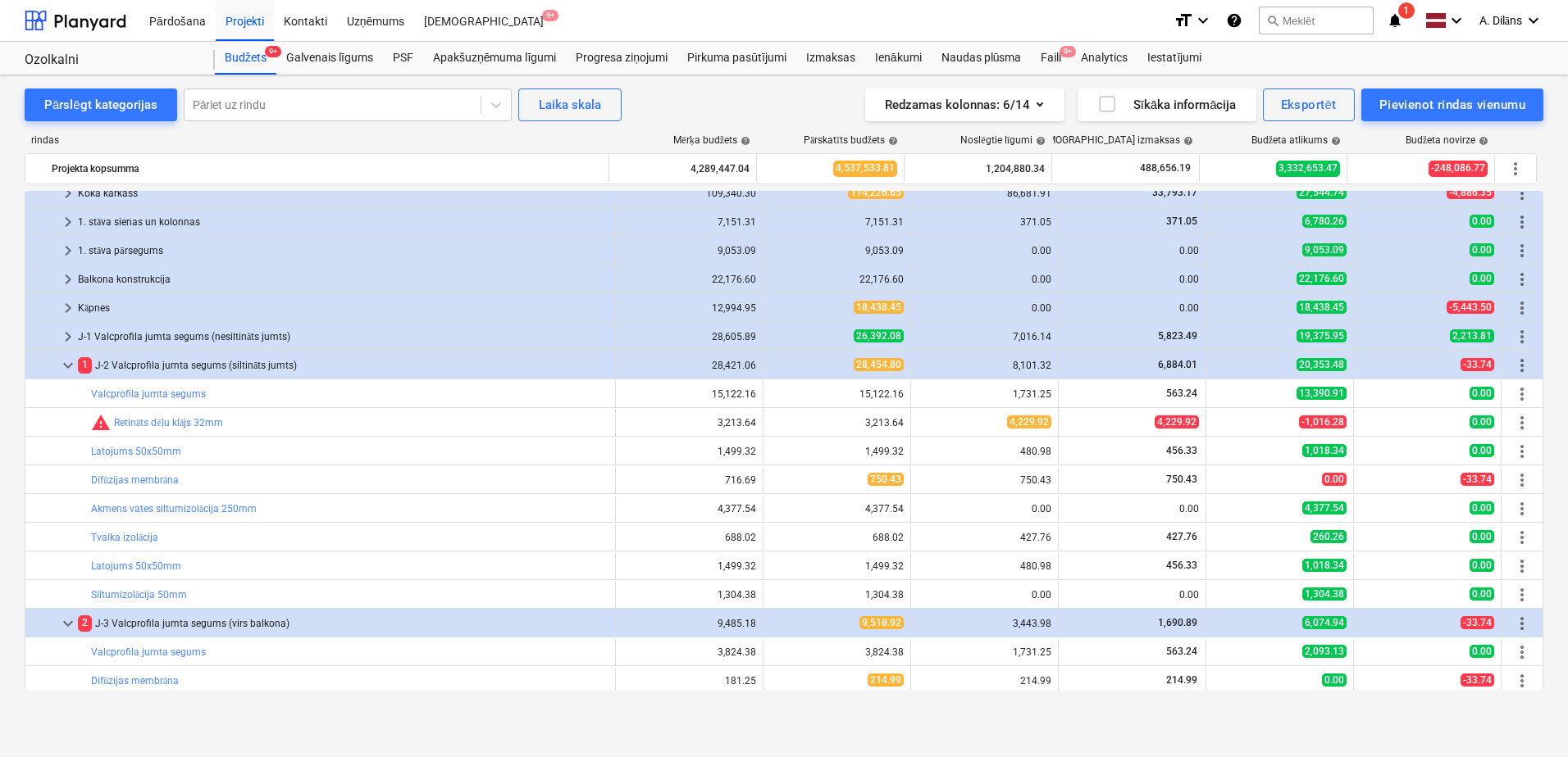
scroll to position [164, 0]
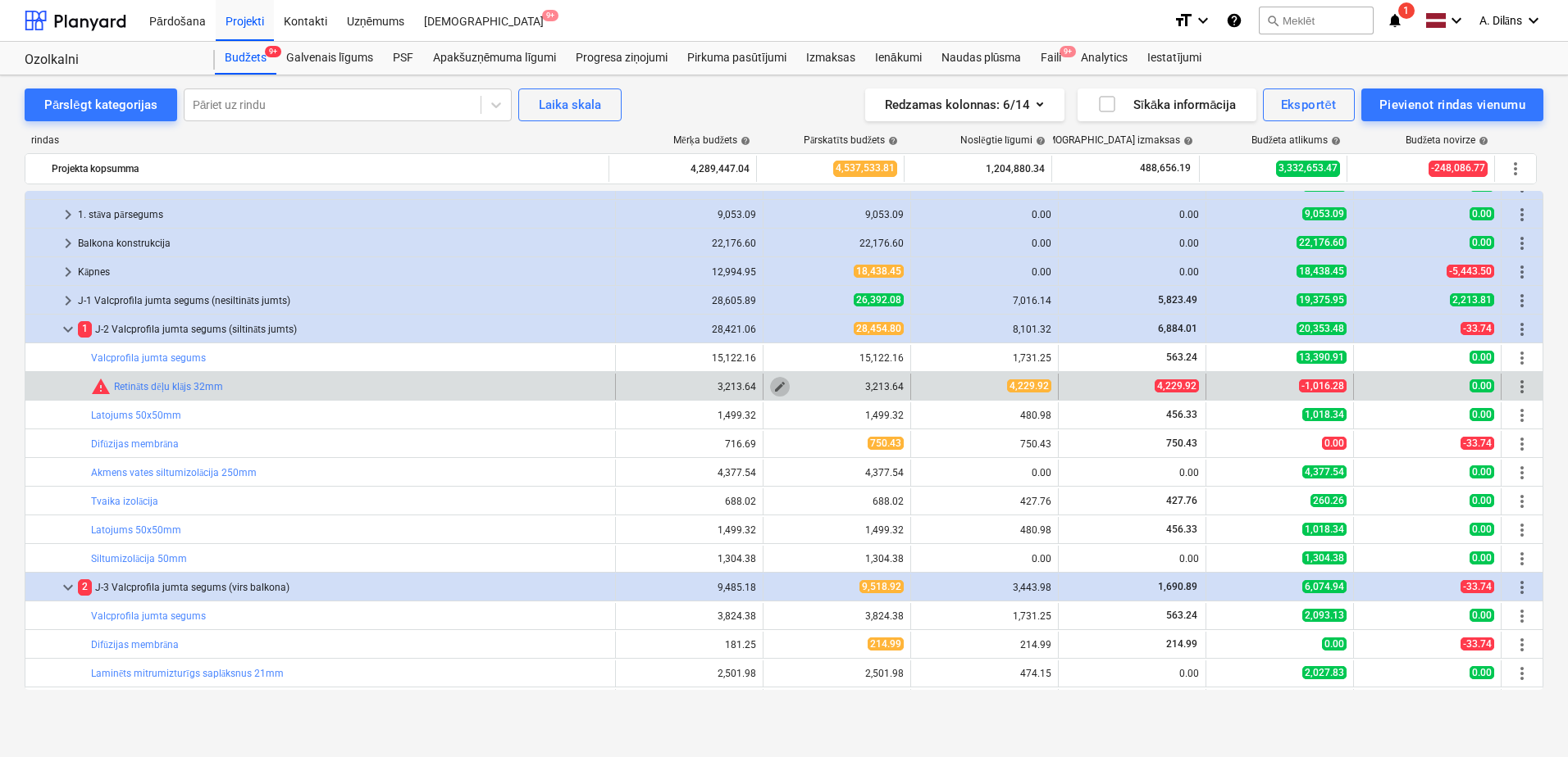
click at [773, 385] on span "edit" at bounding box center [779, 386] width 13 height 13
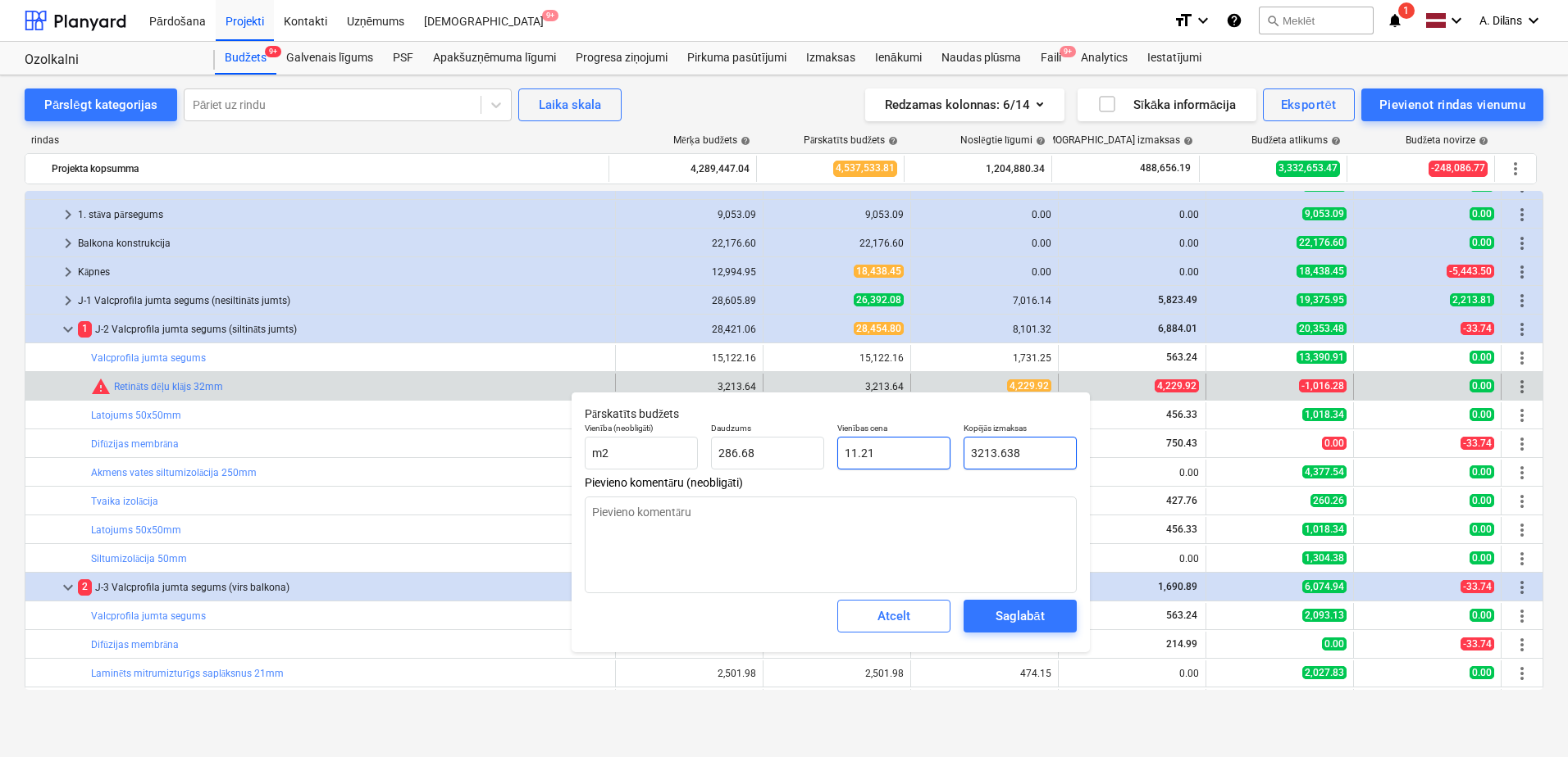
drag, startPoint x: 1042, startPoint y: 455, endPoint x: 940, endPoint y: 454, distance: 102.0
click at [940, 454] on div "Vienība (neobligāti) m2 Daudzums 286.68 Vienības cena 11.21 Kopējās izmaksas 32…" at bounding box center [830, 446] width 505 height 60
type input "4"
type textarea "x"
type input "0.01"
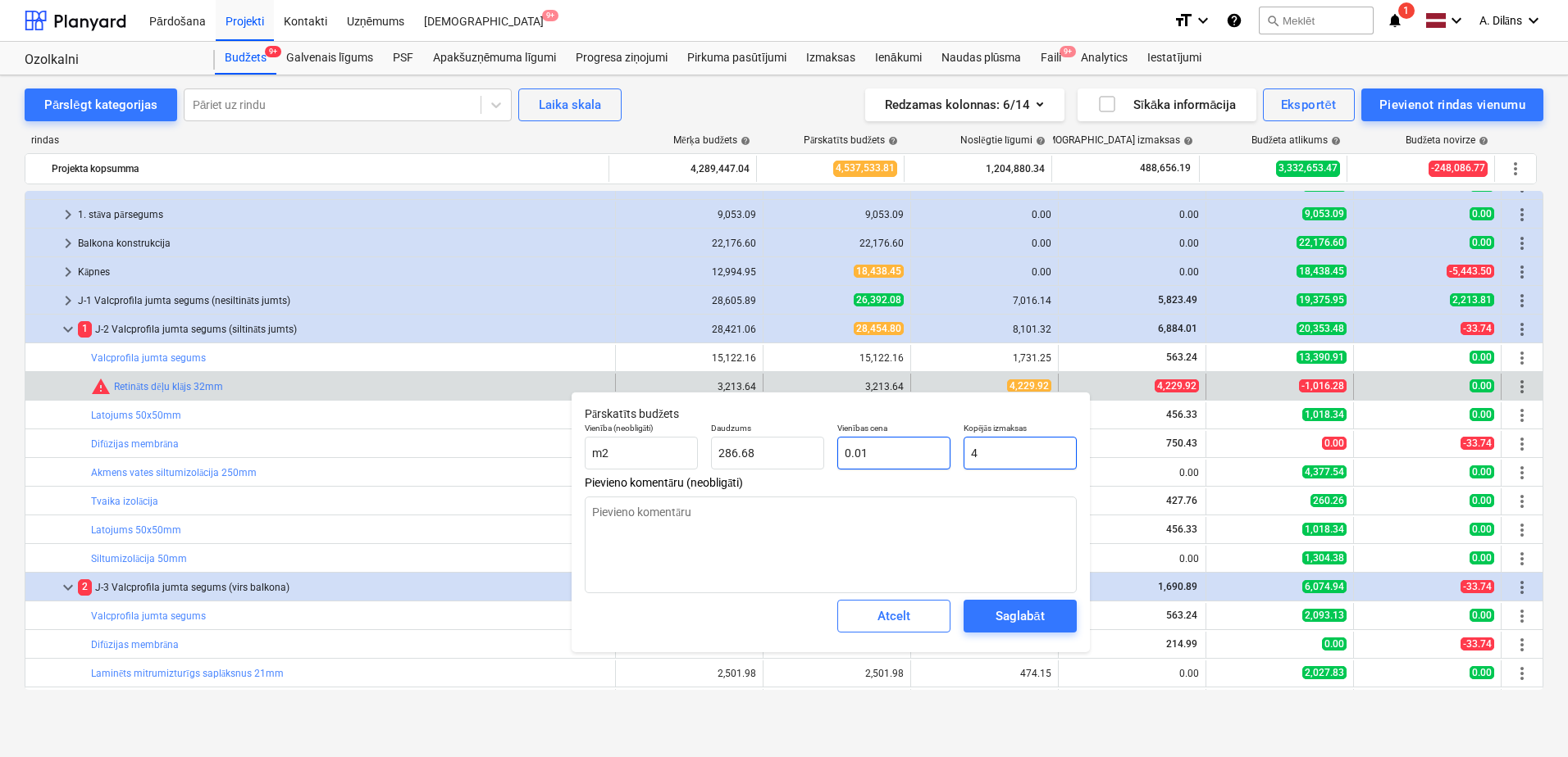
type input "42"
type textarea "x"
type input "0.15"
type input "422"
type textarea "x"
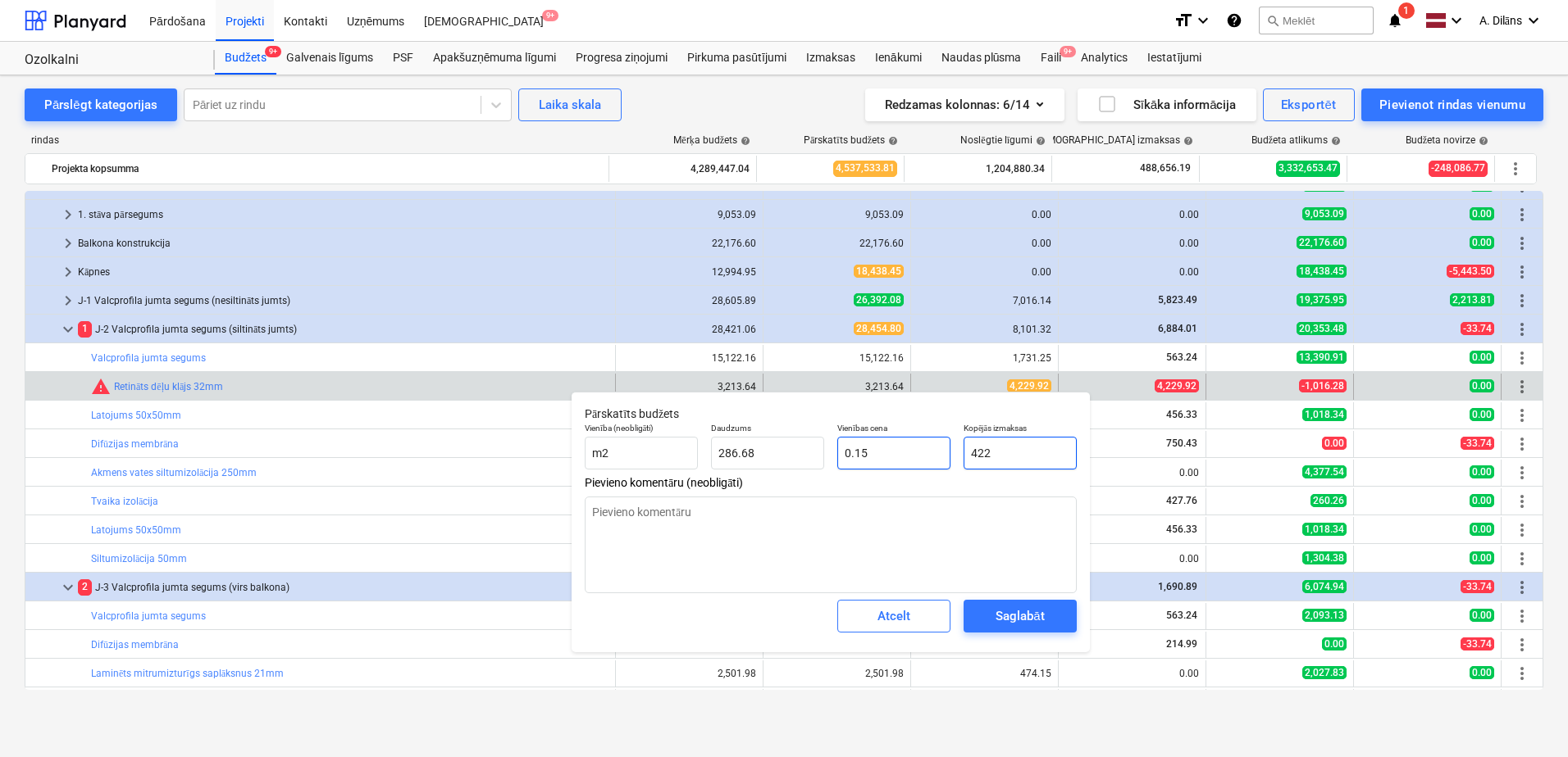
type input "1.47"
type input "4229"
type textarea "x"
type input "14.75"
type input "4229."
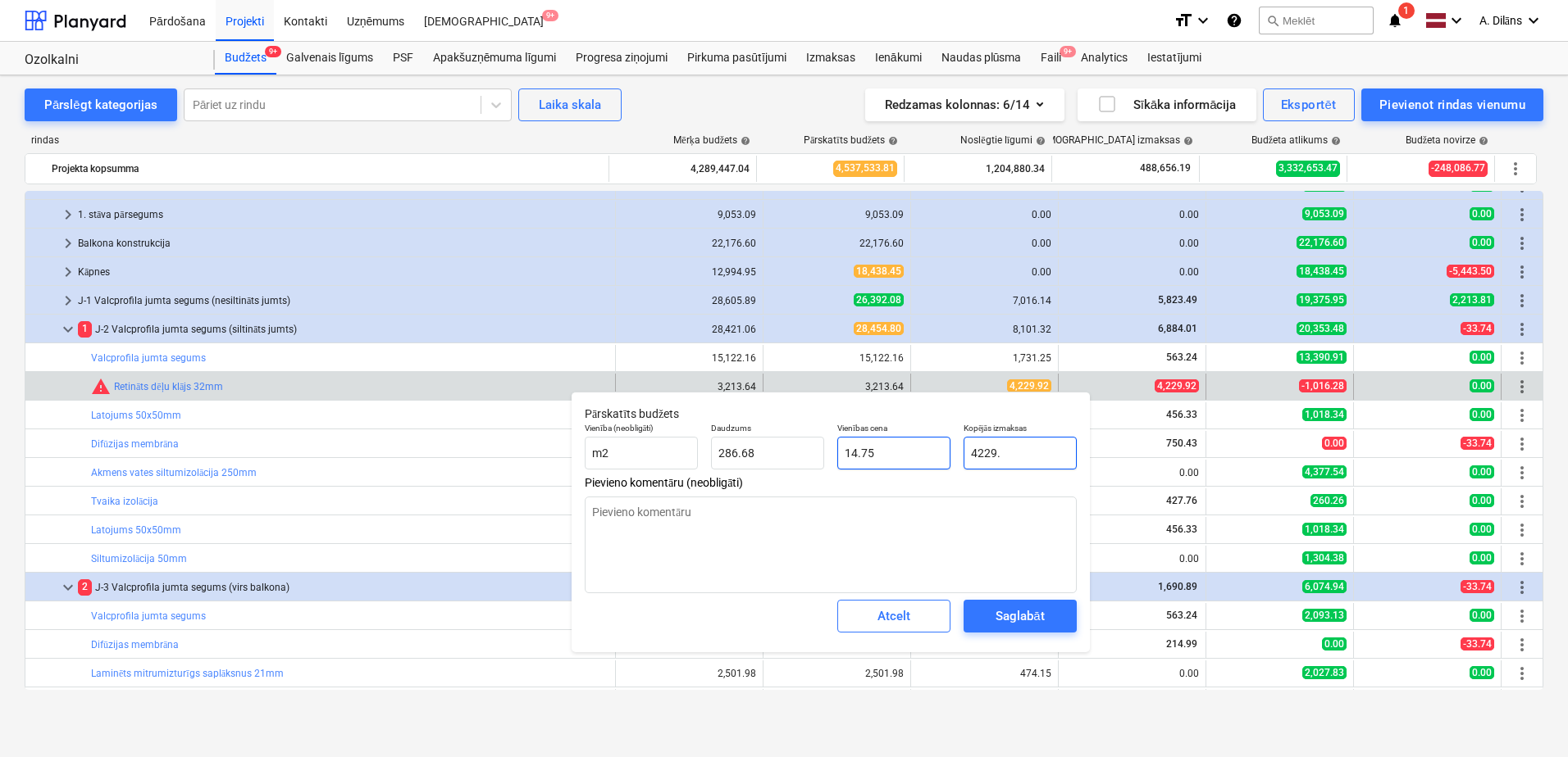
type textarea "x"
type input "4229.9"
type textarea "x"
type input "4229.92"
type textarea "x"
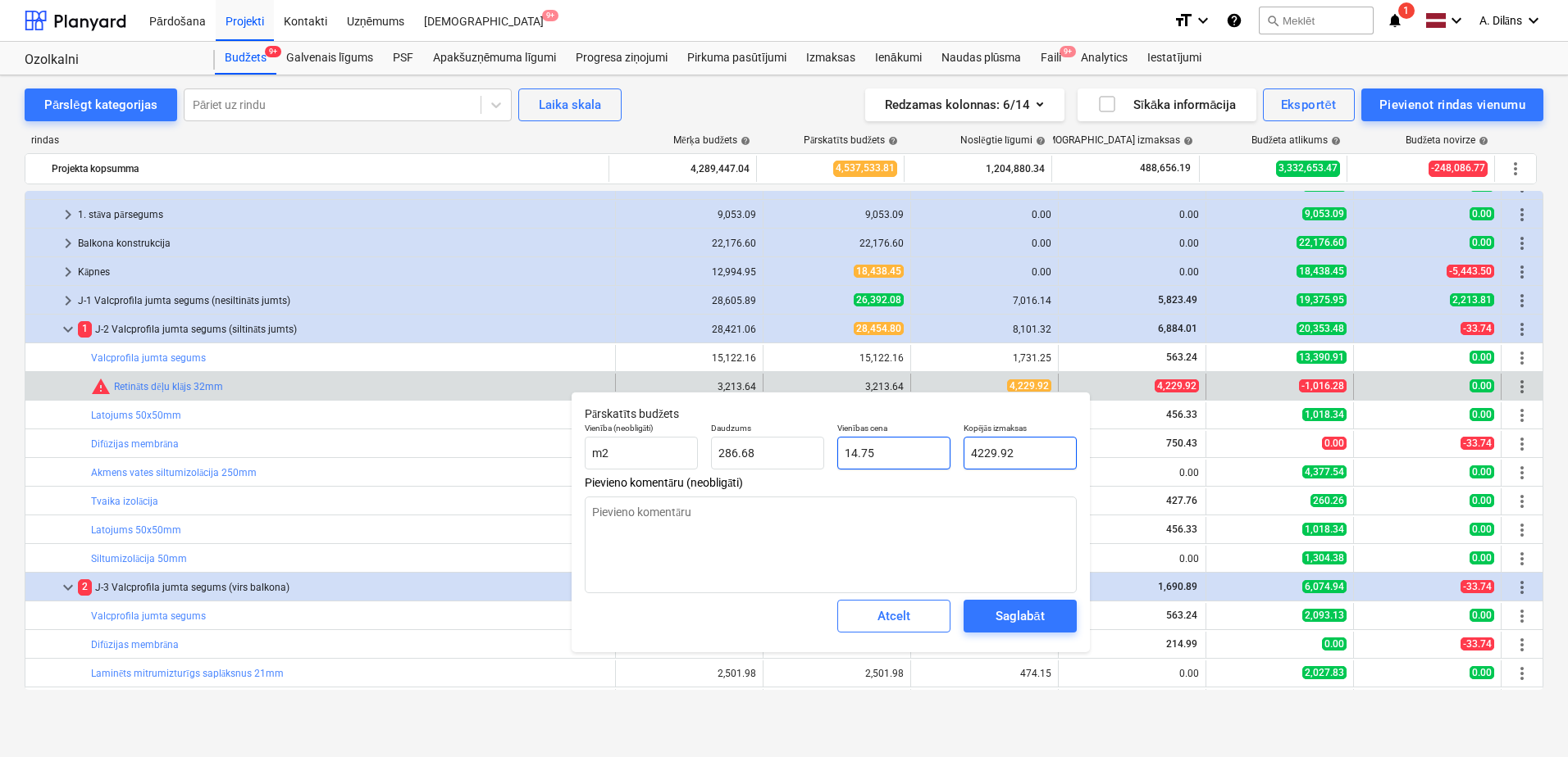
type input "14.76"
type input "4,229.92"
click at [811, 548] on textarea at bounding box center [830, 545] width 492 height 96
click at [1019, 619] on div "Saglabāt" at bounding box center [1019, 617] width 48 height 22
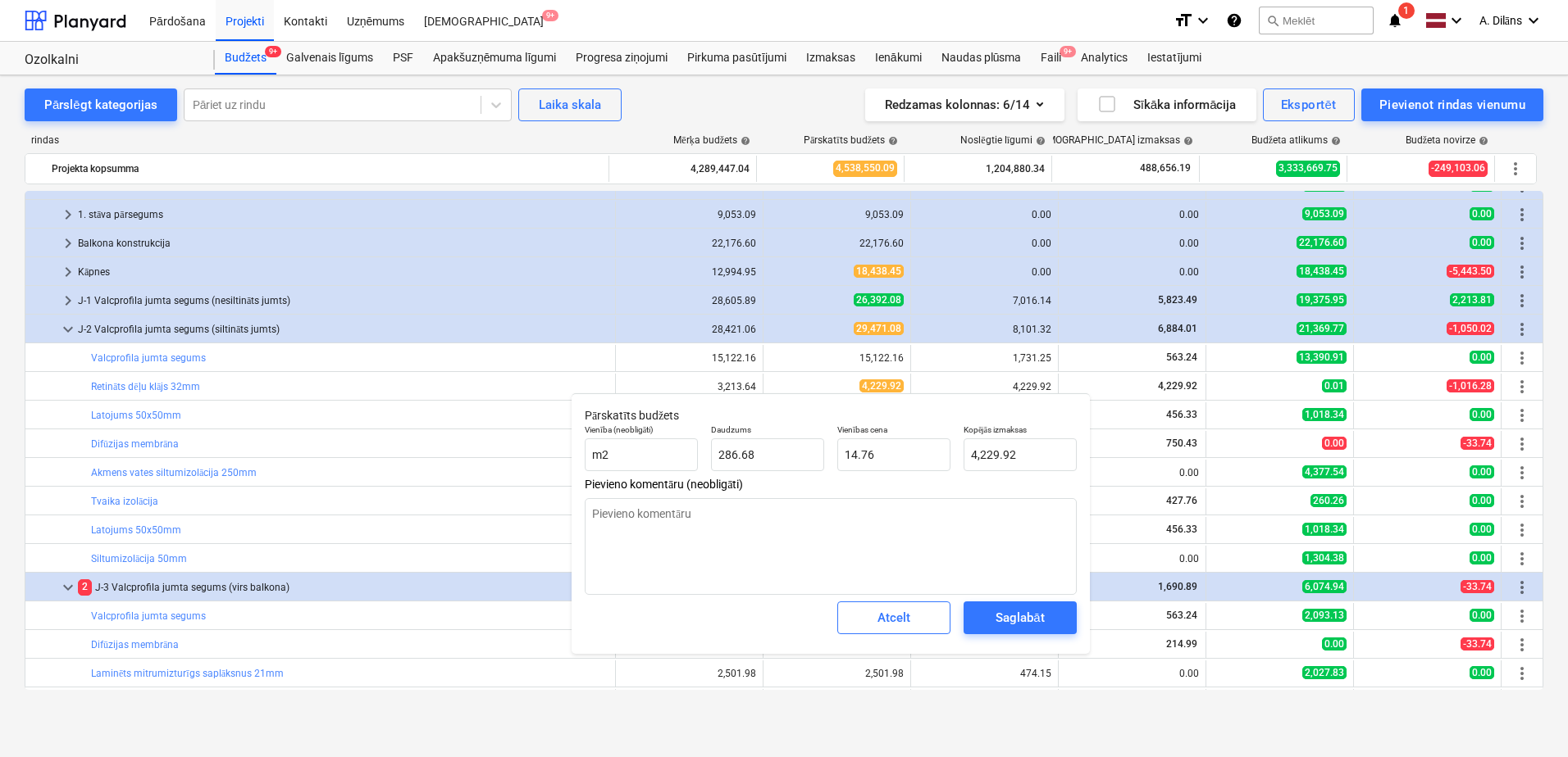
type textarea "x"
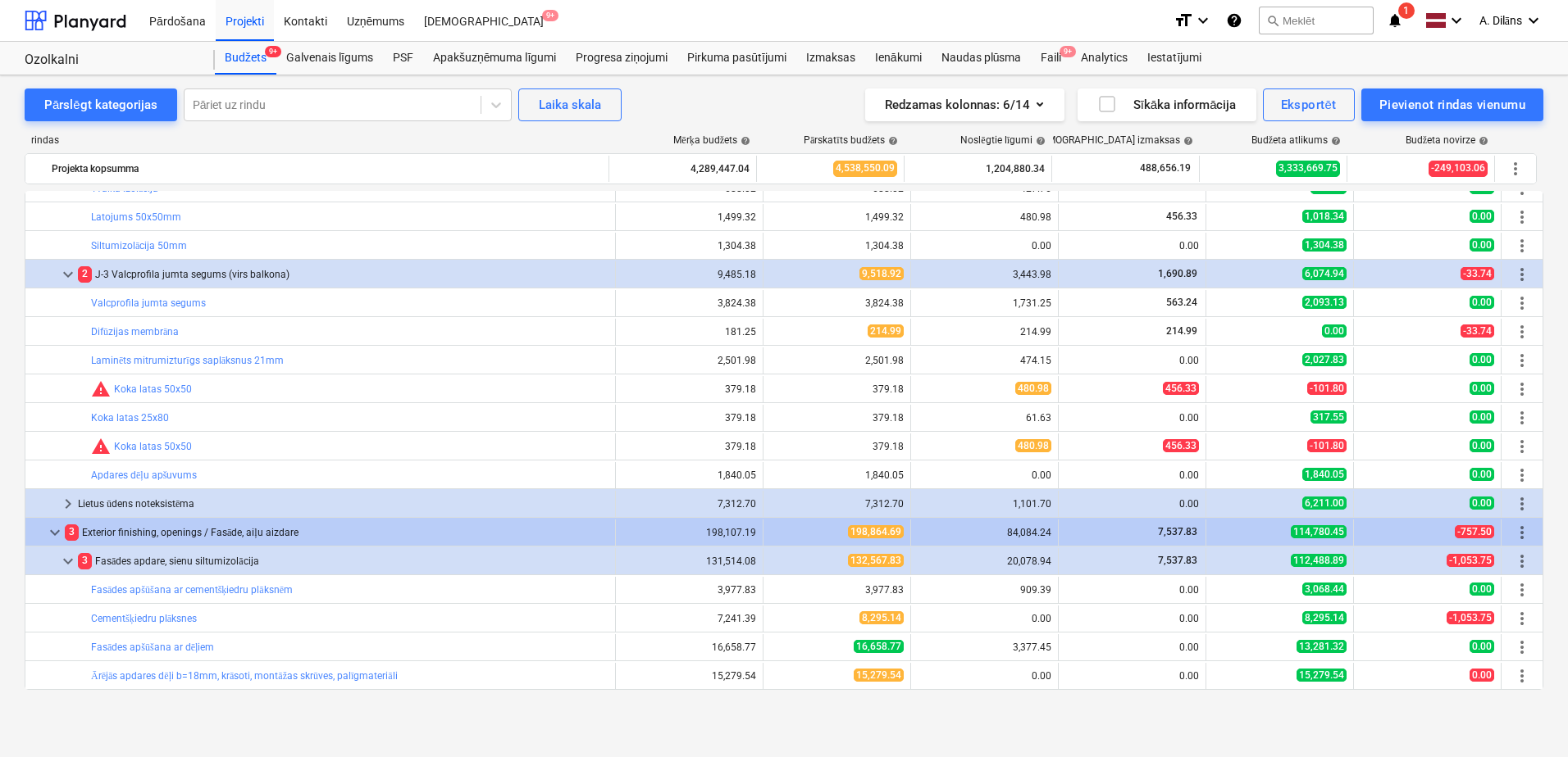
scroll to position [492, 0]
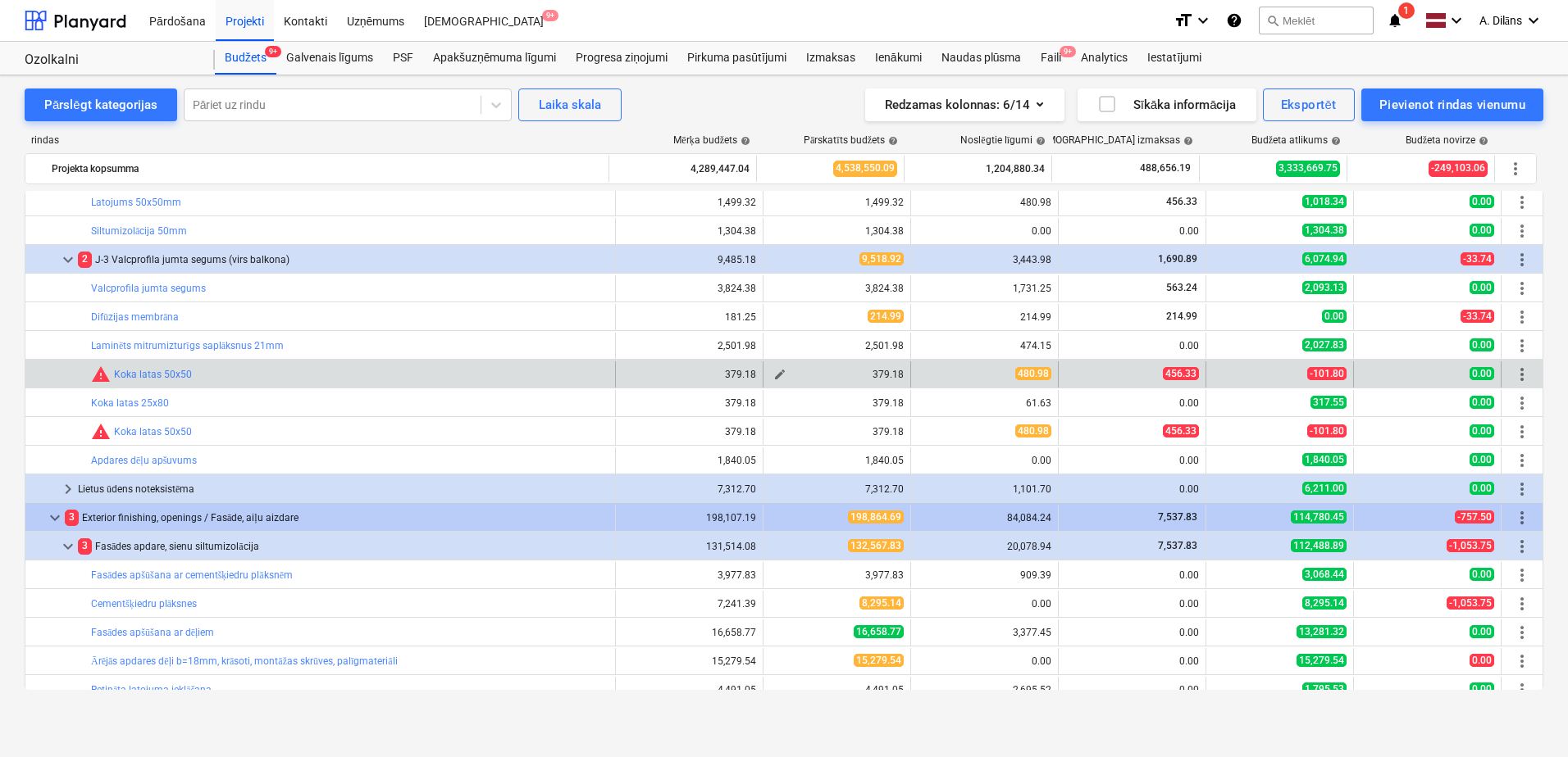
click at [773, 375] on span "edit" at bounding box center [779, 374] width 13 height 13
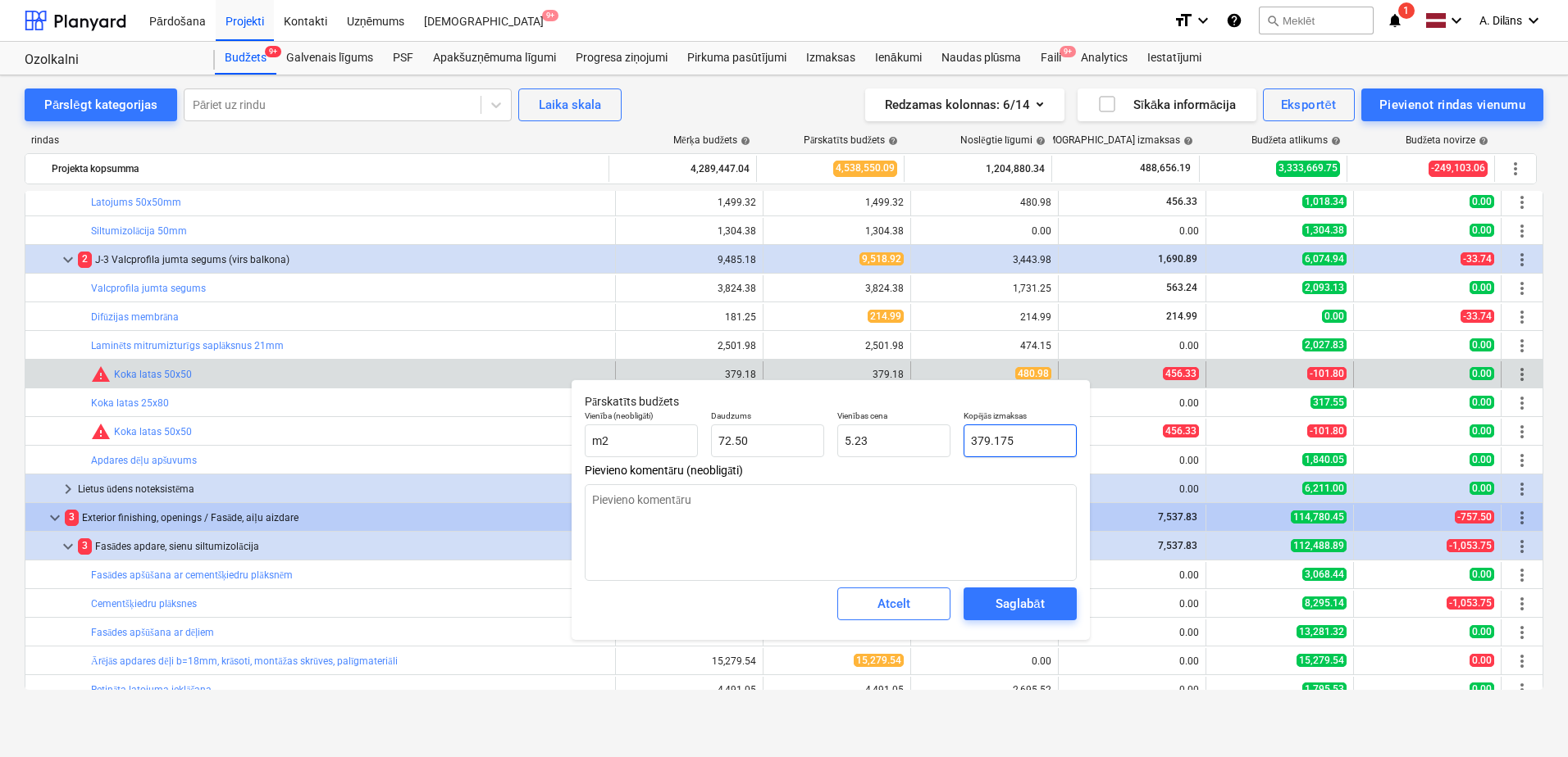
drag, startPoint x: 1036, startPoint y: 439, endPoint x: 962, endPoint y: 436, distance: 74.1
click at [962, 436] on div "Kopējās izmaksas 379.175" at bounding box center [1020, 433] width 127 height 60
type input "4"
type input "0.06"
type input "48"
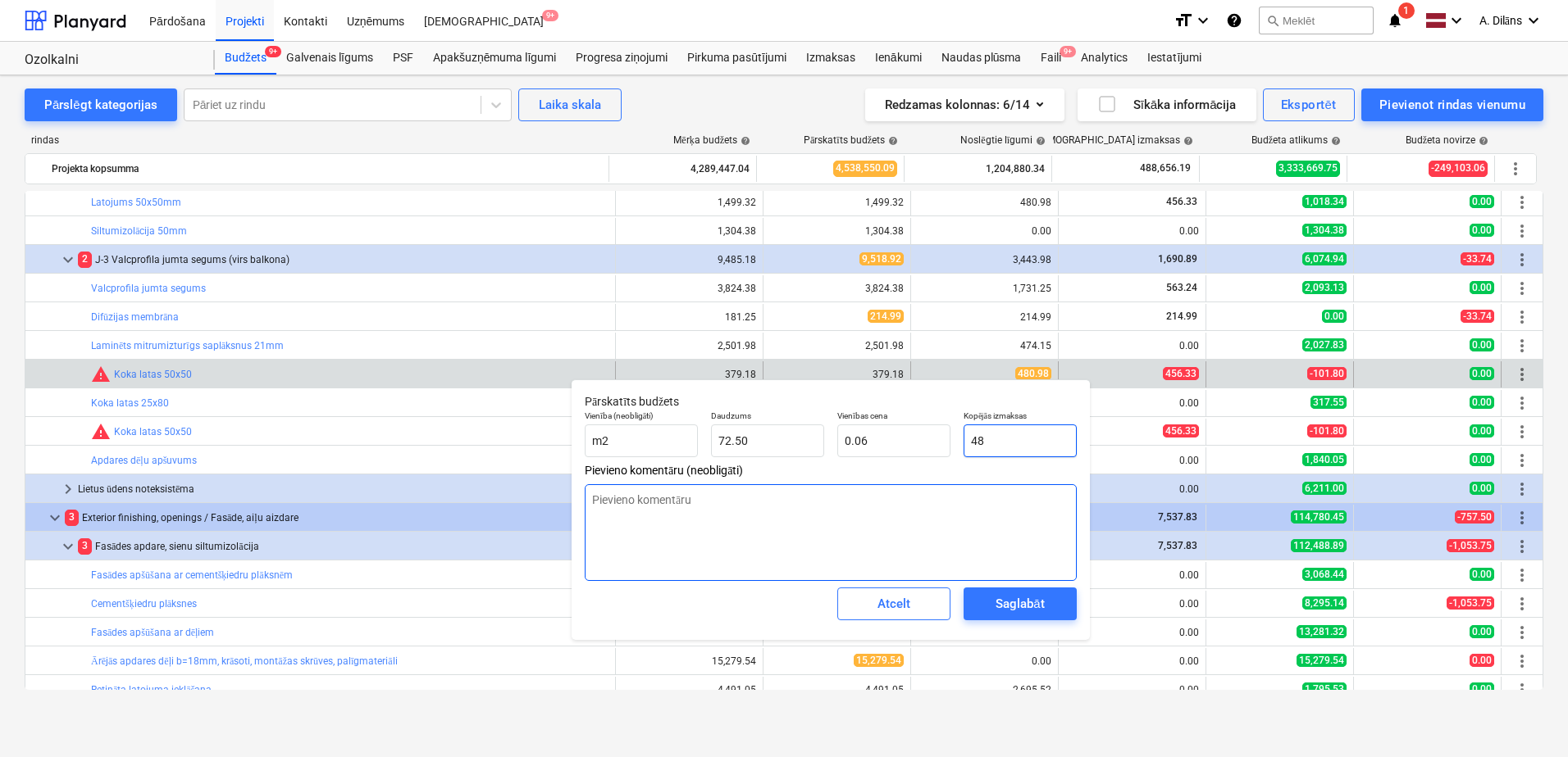
type input "0.66"
type input "480"
type input "6.62"
type input "480.9"
type input "6.63"
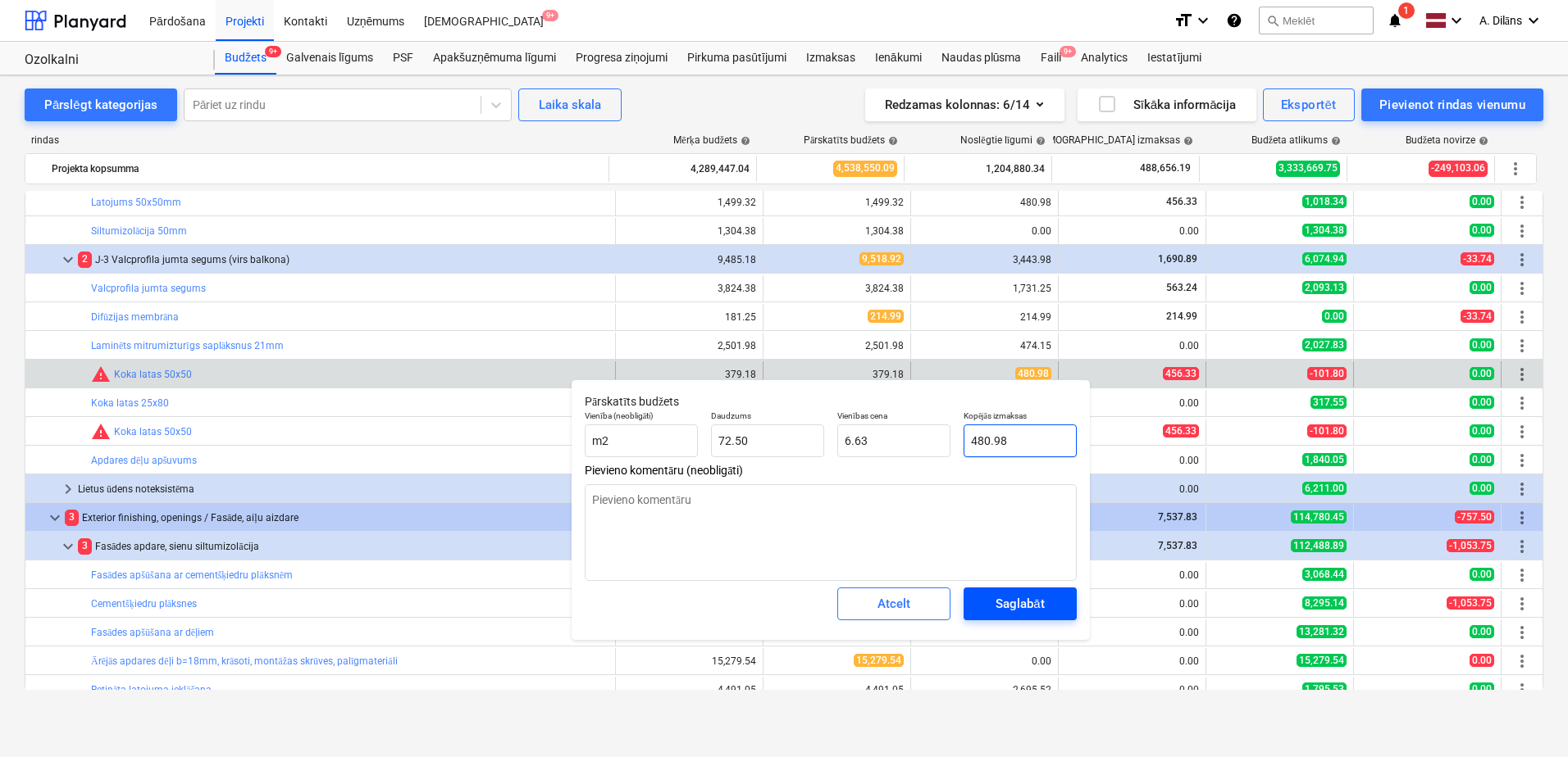
type input "480.98"
click at [1014, 602] on div "Saglabāt" at bounding box center [1019, 604] width 48 height 22
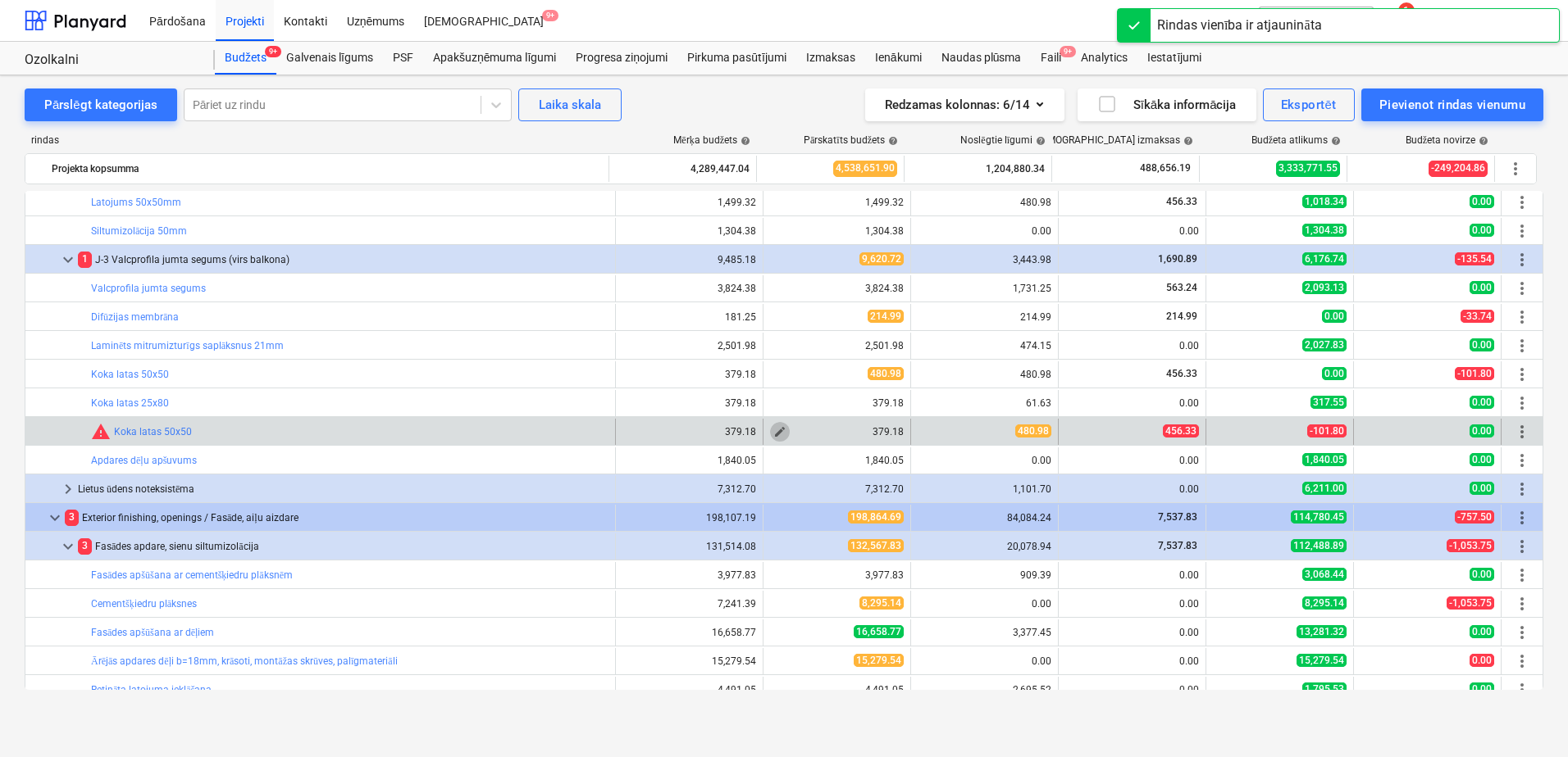
click at [773, 433] on span "edit" at bounding box center [779, 431] width 13 height 13
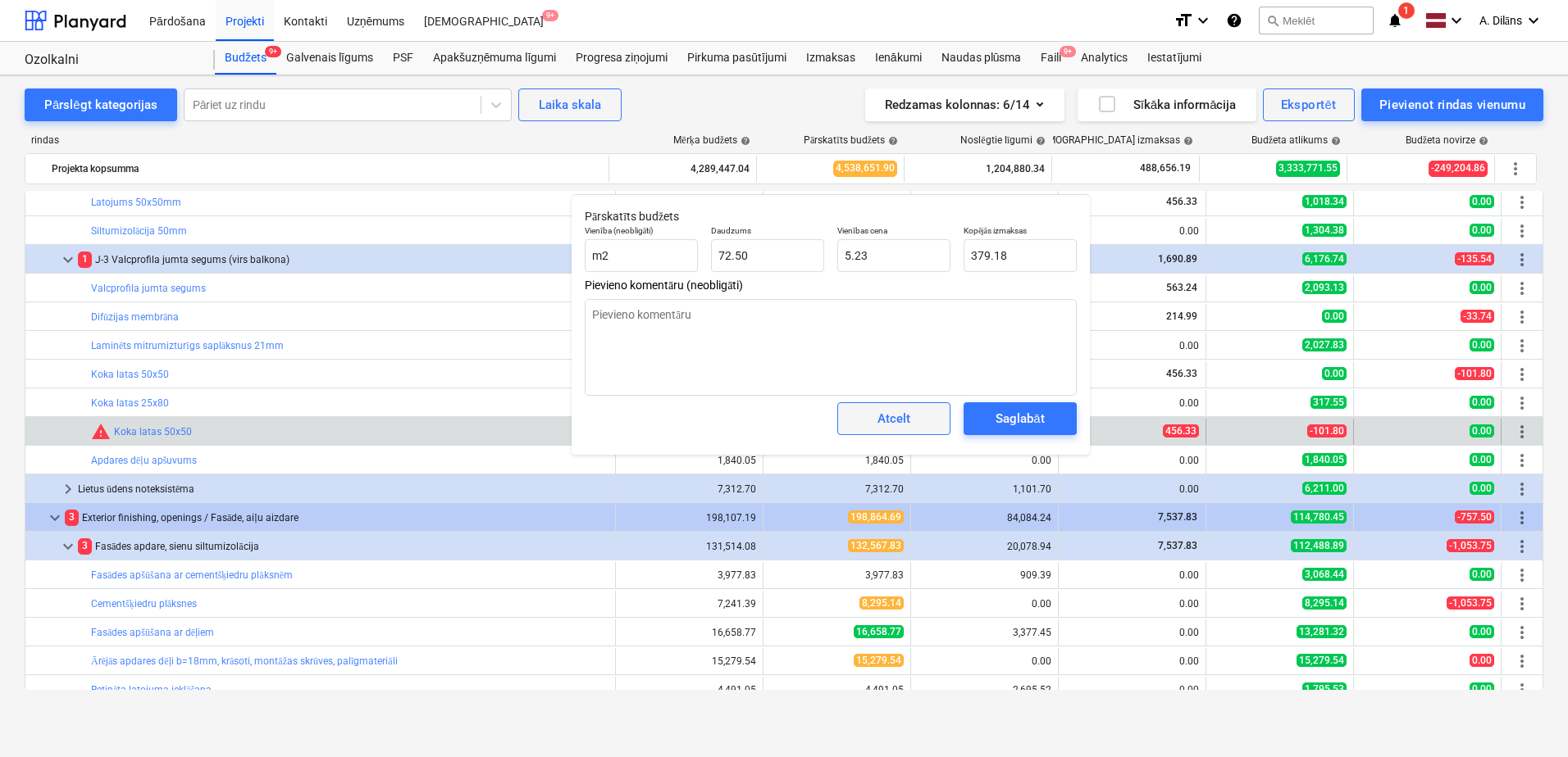
click at [900, 423] on div "Atcelt" at bounding box center [893, 419] width 32 height 22
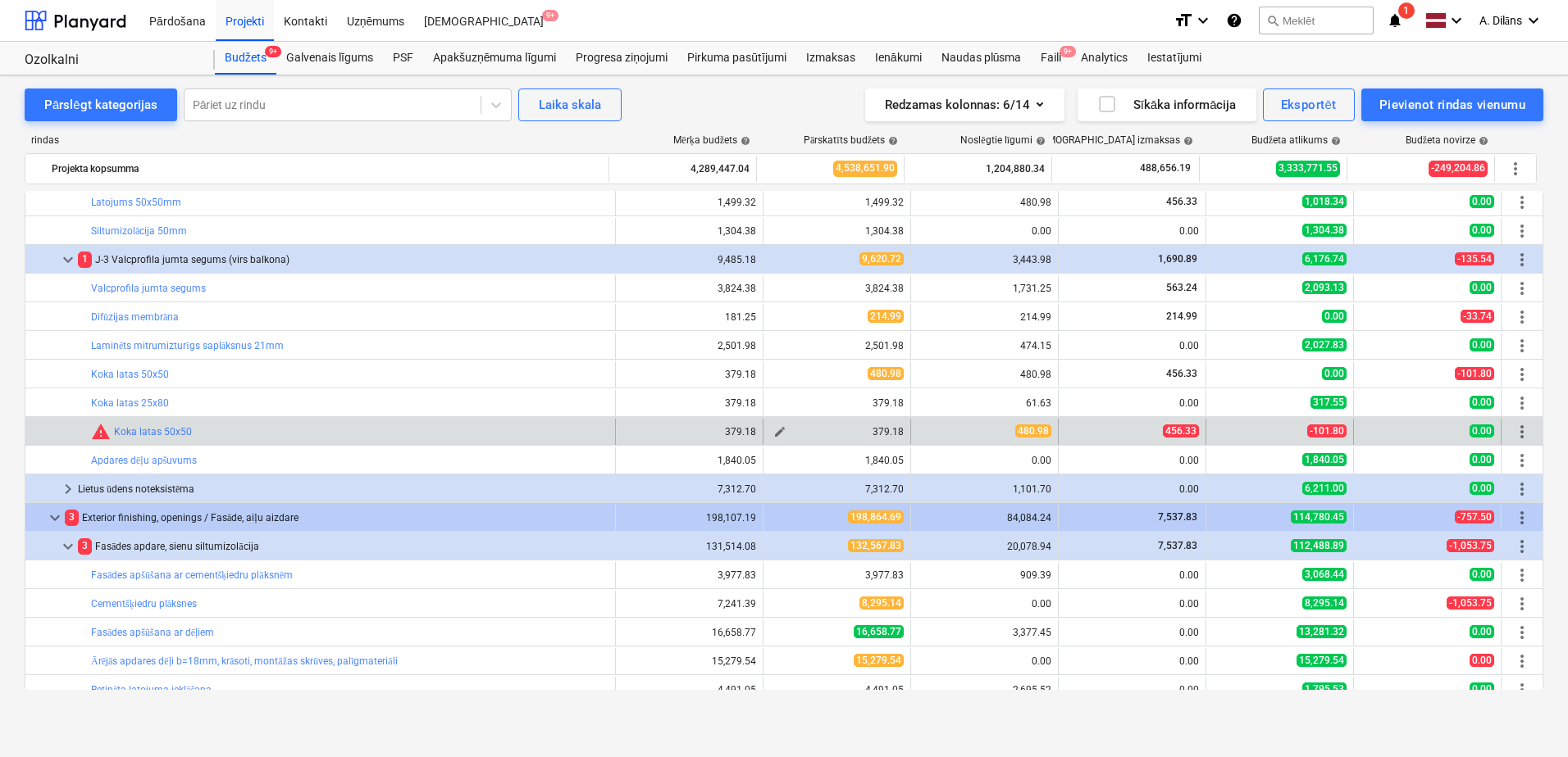
click at [776, 433] on span "edit" at bounding box center [779, 431] width 13 height 13
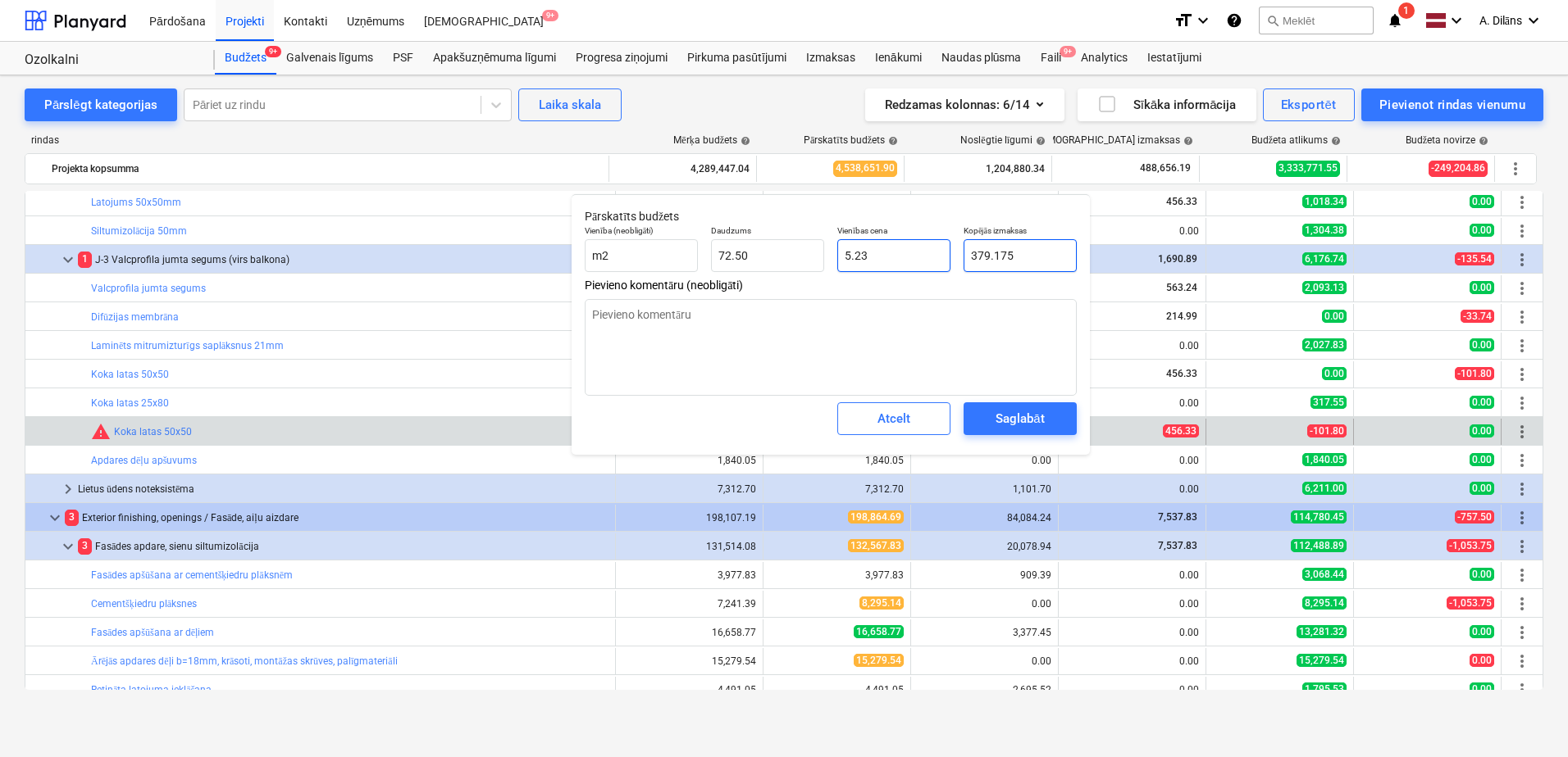
drag, startPoint x: 1014, startPoint y: 250, endPoint x: 924, endPoint y: 250, distance: 90.0
click at [924, 250] on div "Vienība (neobligāti) m2 Daudzums 72.50 Vienības cena 5.23 Kopējās izmaksas 379.…" at bounding box center [830, 248] width 505 height 60
type input "4"
type input "0.06"
type input "48"
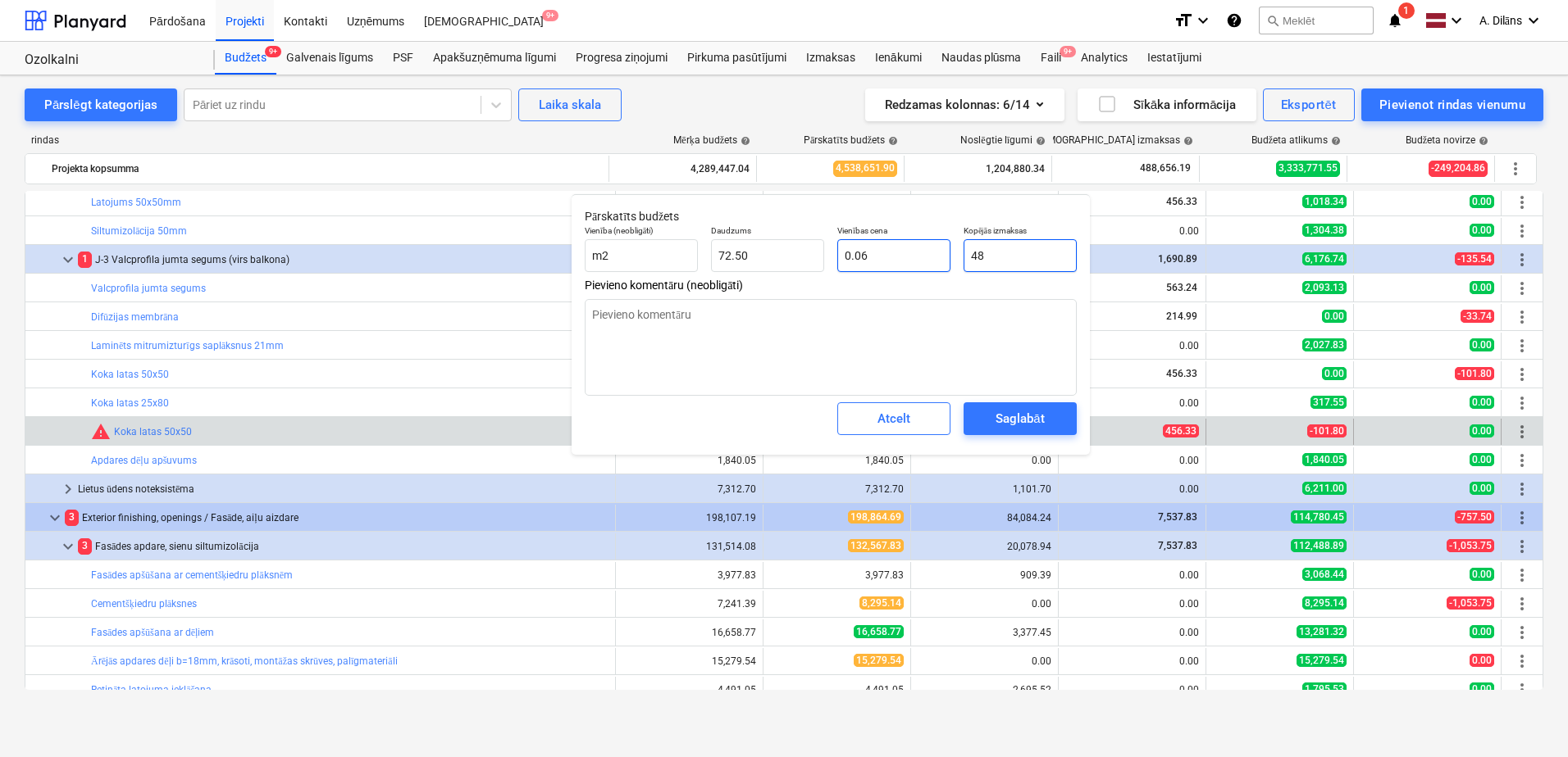
type input "0.66"
type input "480"
type input "6.62"
type input "480.9"
type input "6.63"
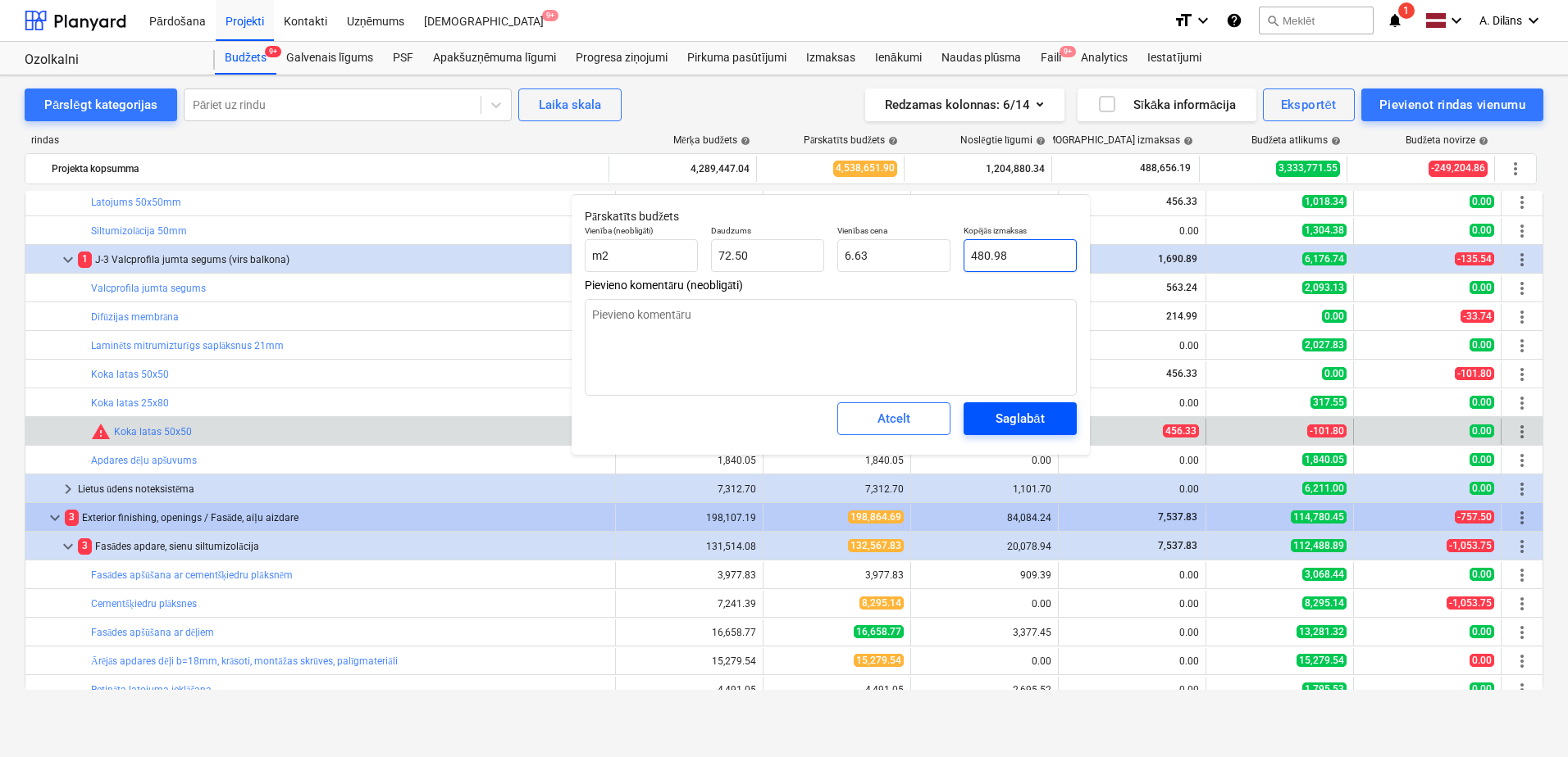
type input "480.98"
click at [1011, 413] on div "Saglabāt" at bounding box center [1019, 419] width 48 height 22
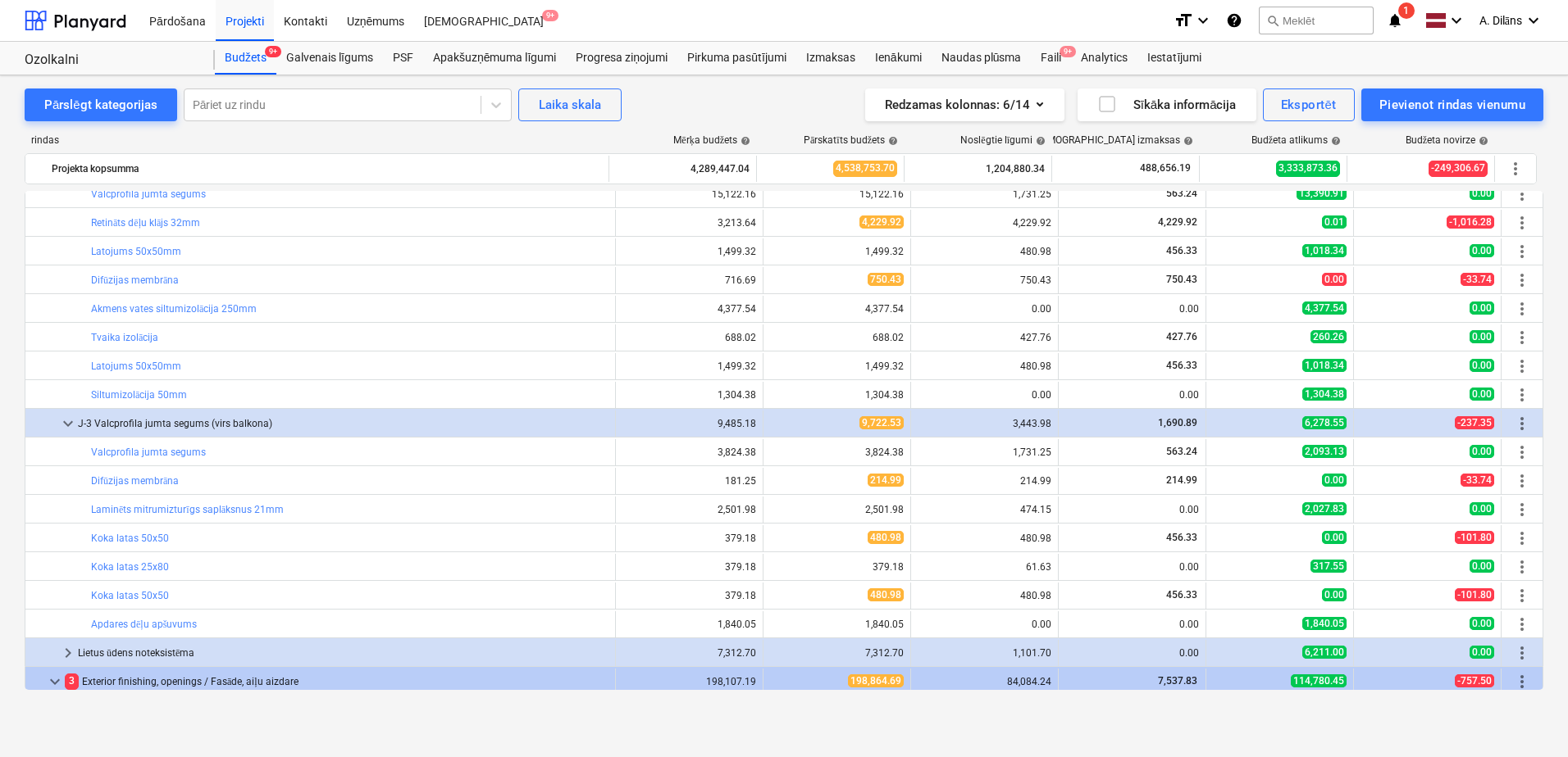
scroll to position [245, 0]
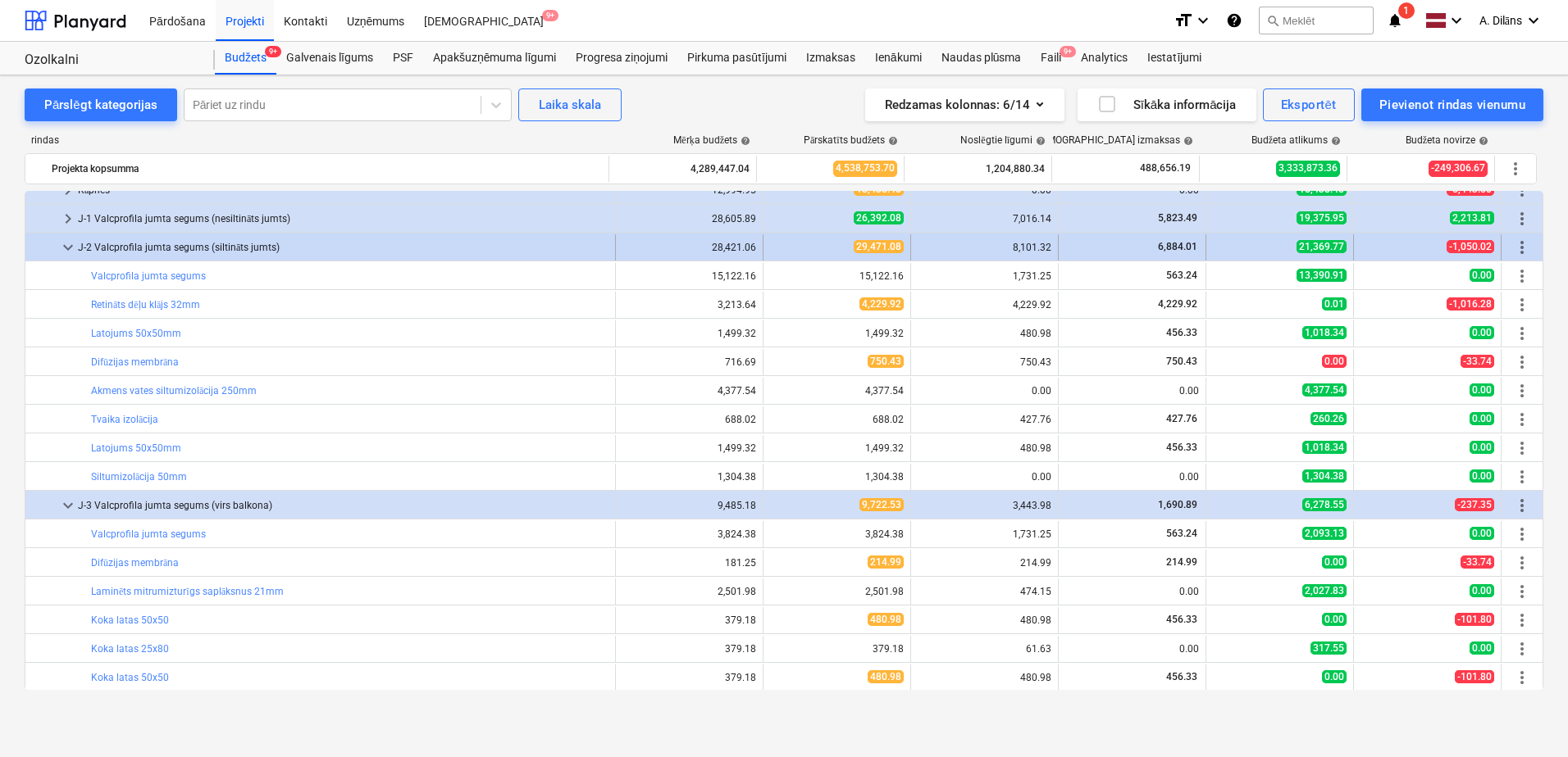
click at [65, 252] on span "keyboard_arrow_down" at bounding box center [68, 247] width 20 height 20
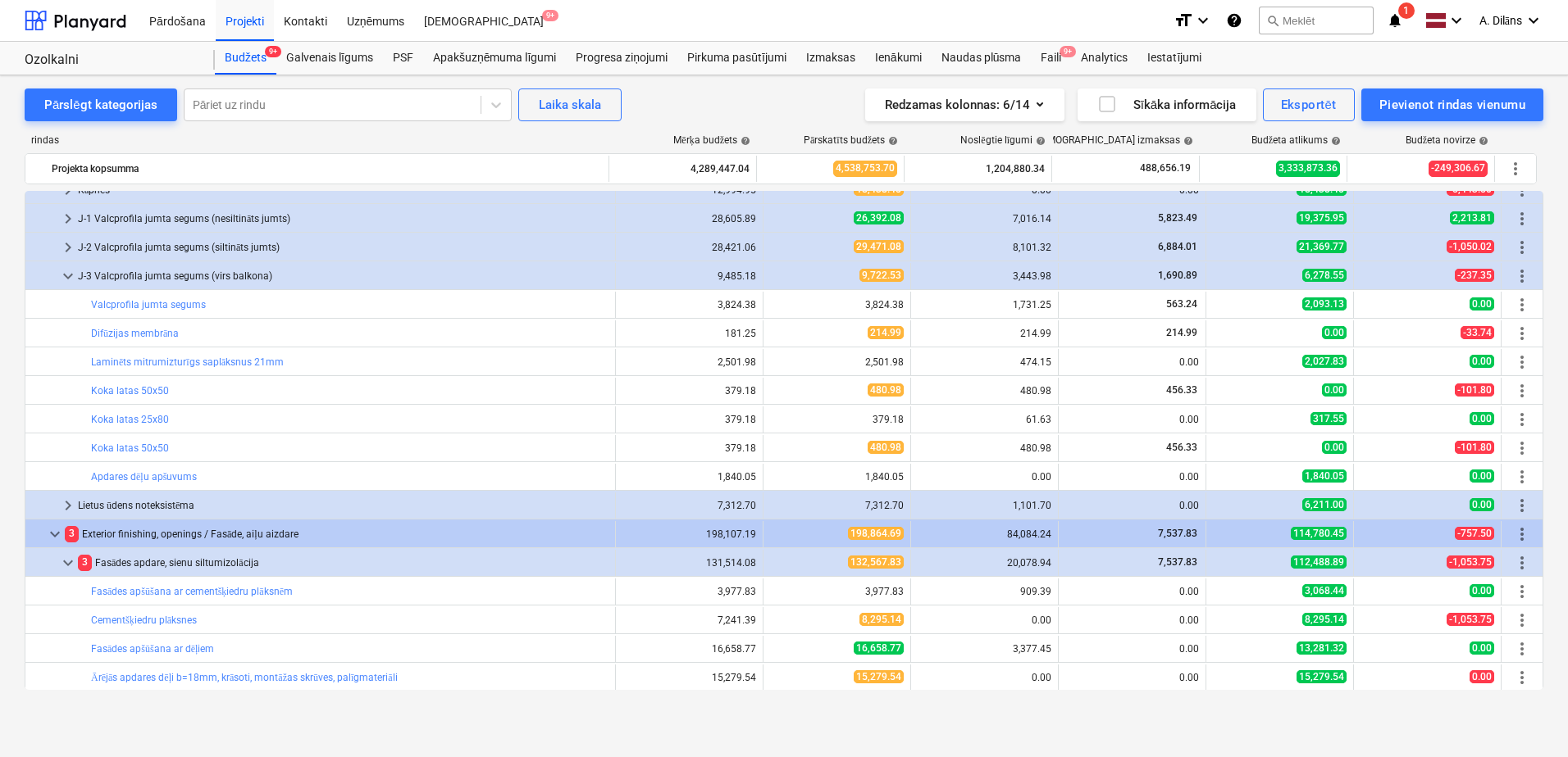
scroll to position [164, 0]
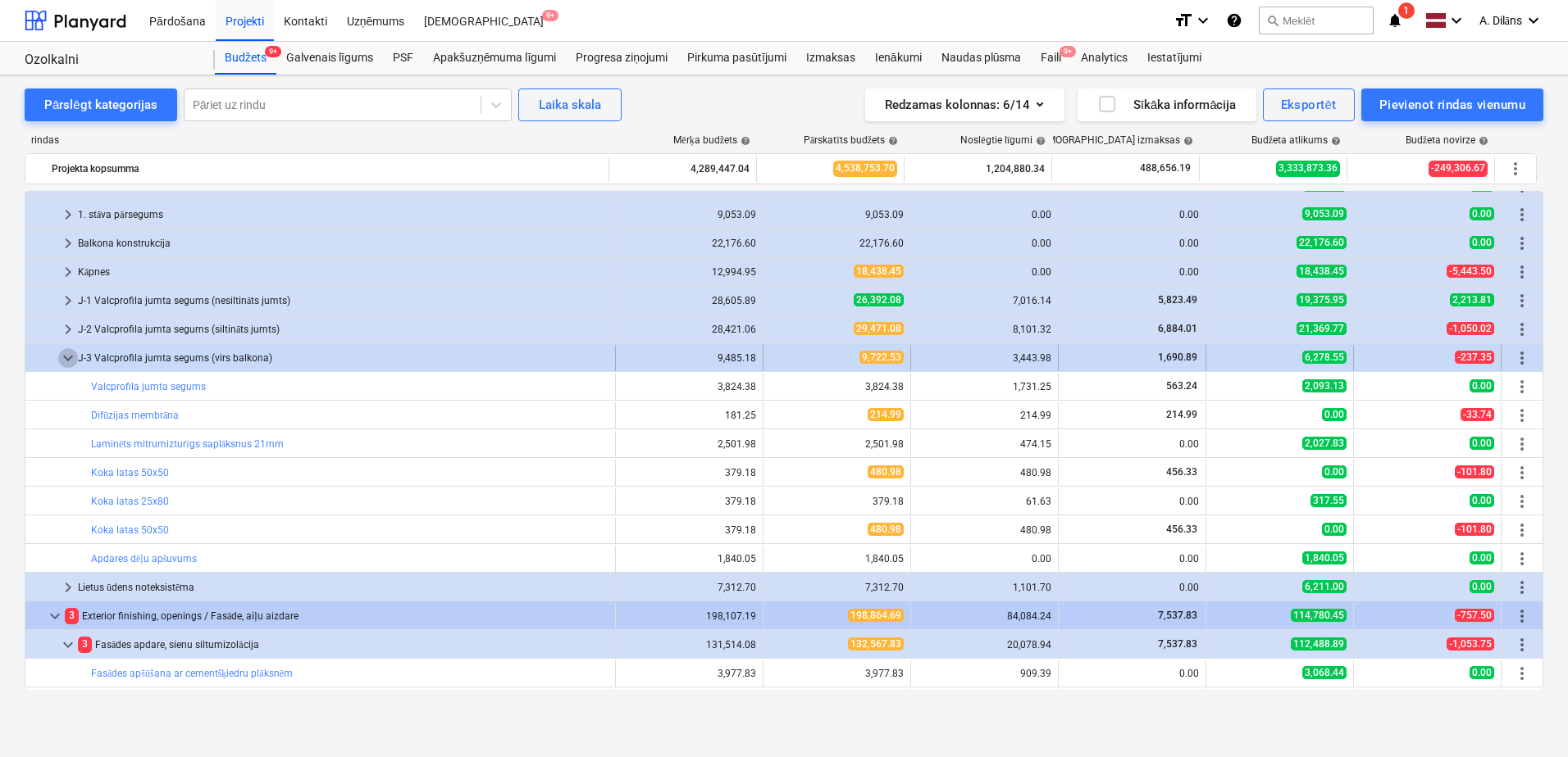
click at [60, 356] on span "keyboard_arrow_down" at bounding box center [68, 358] width 20 height 20
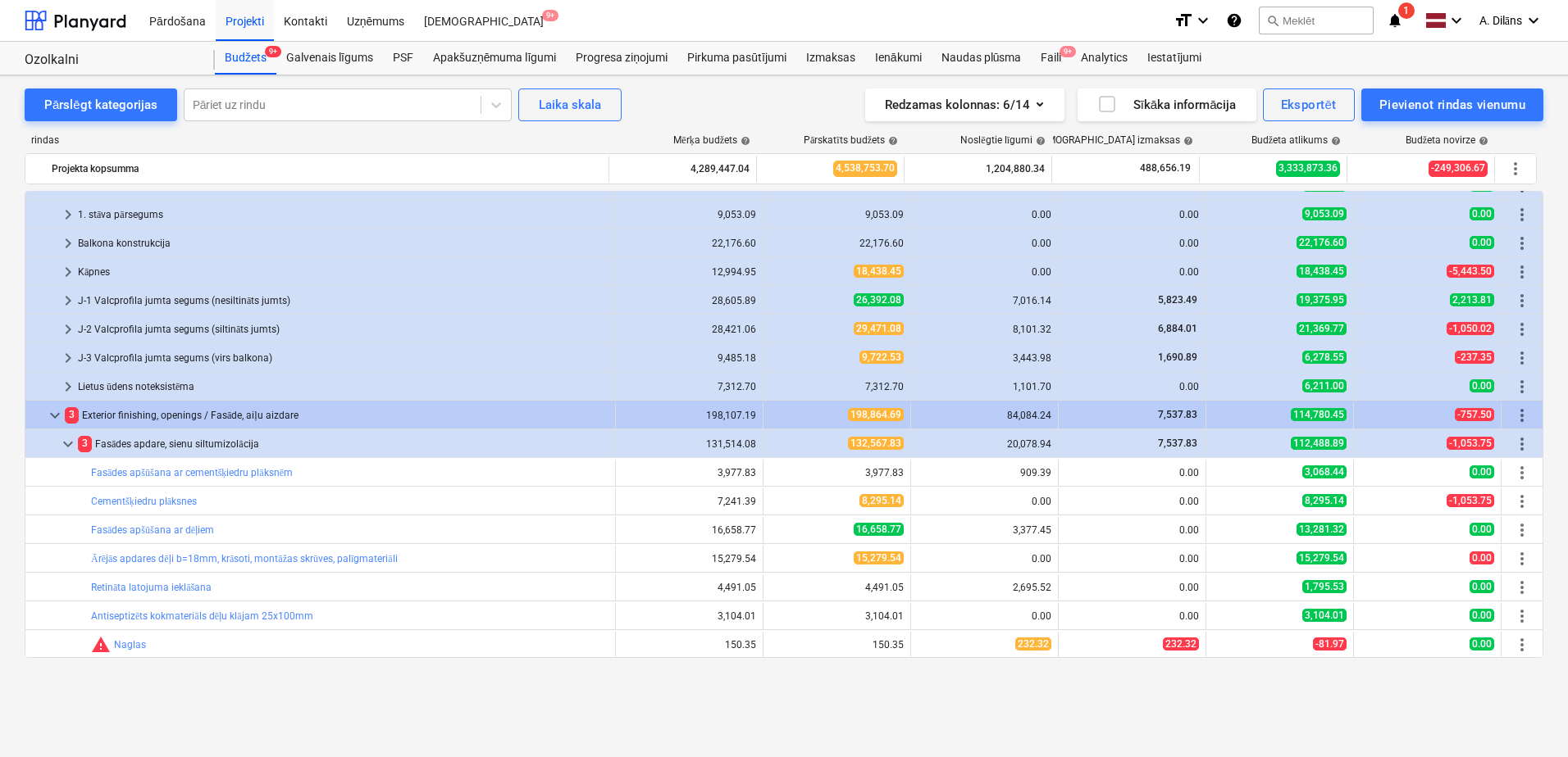
scroll to position [0, 0]
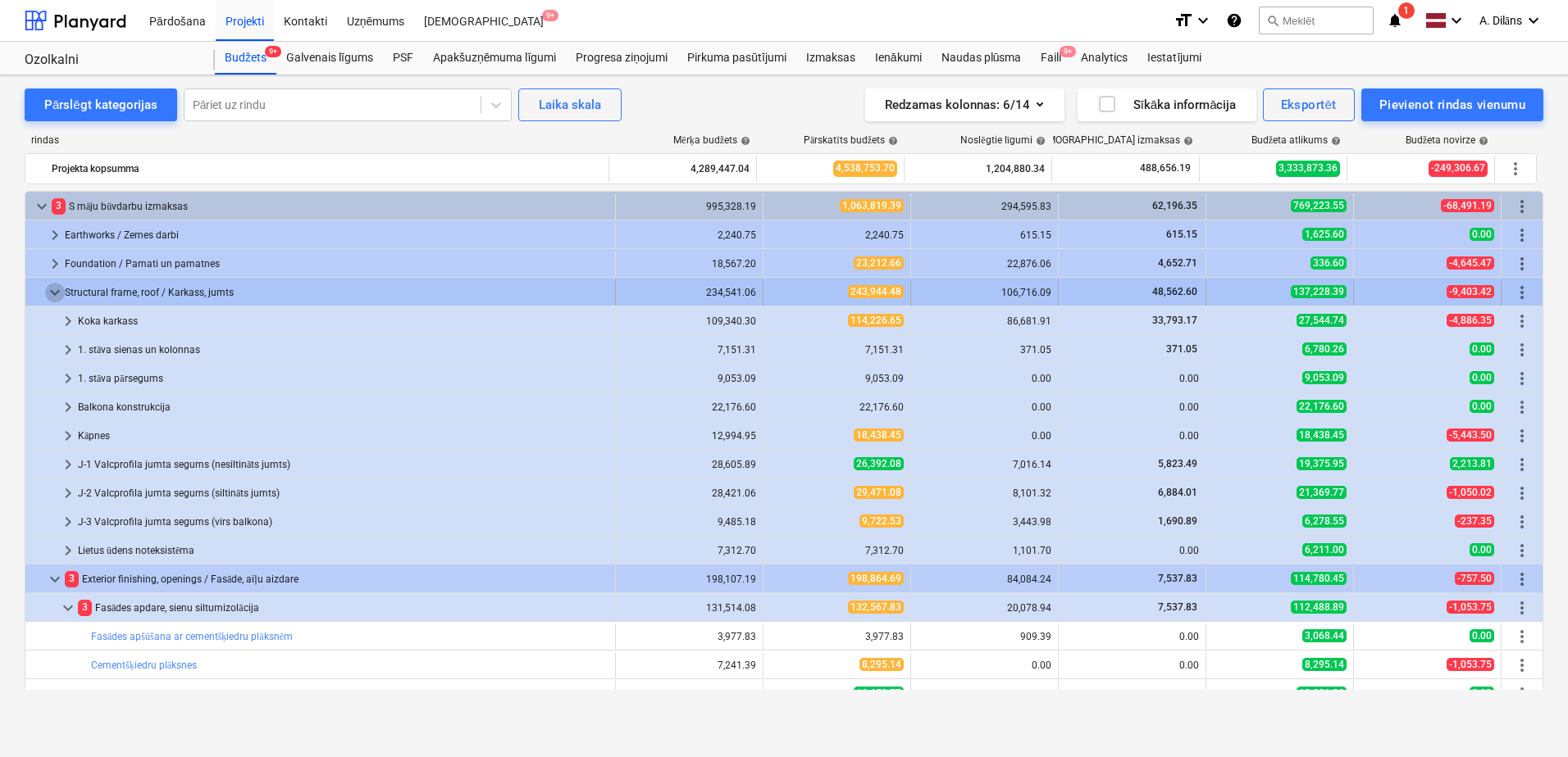
click at [59, 293] on span "keyboard_arrow_down" at bounding box center [55, 293] width 20 height 20
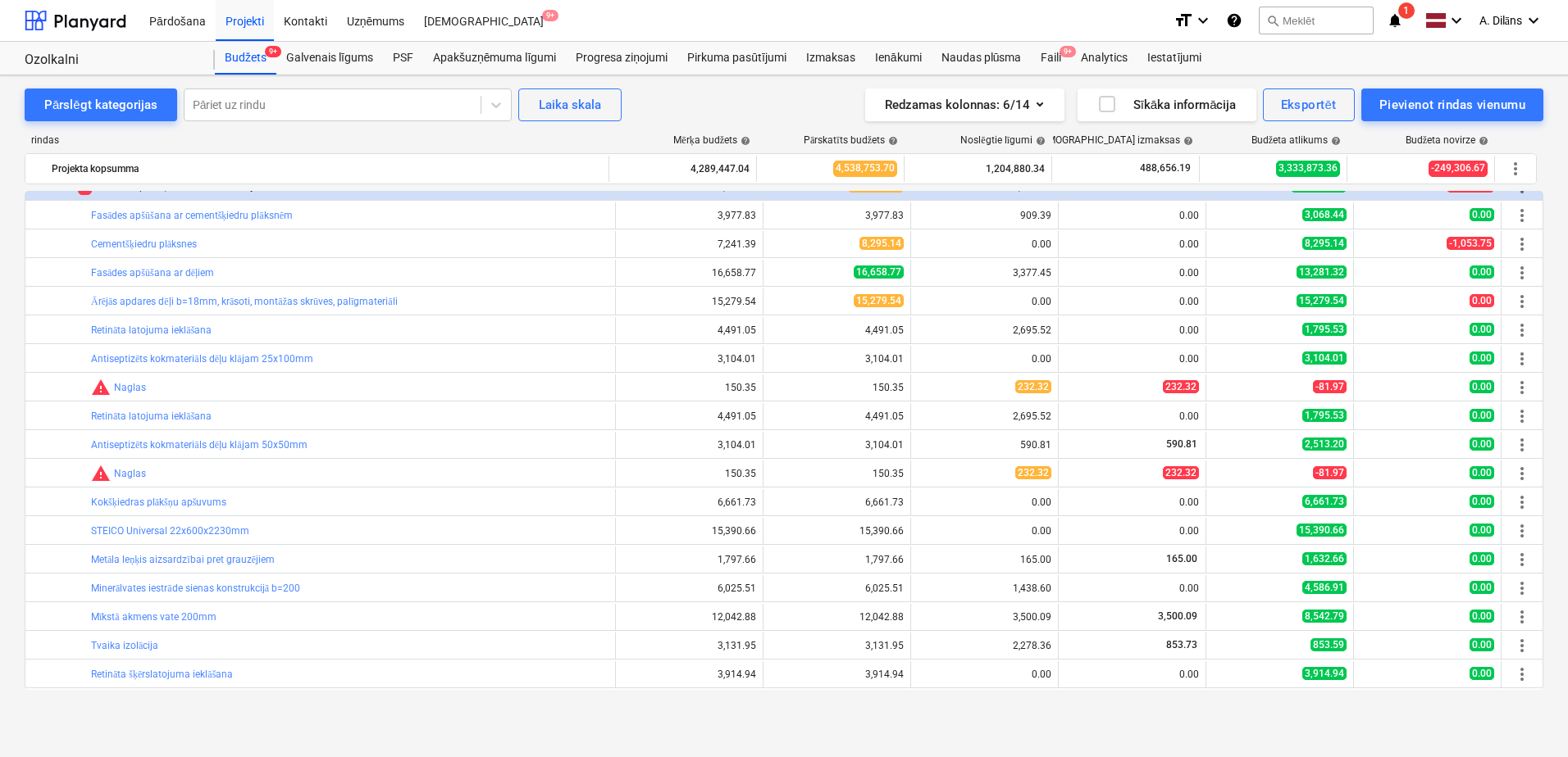
scroll to position [164, 0]
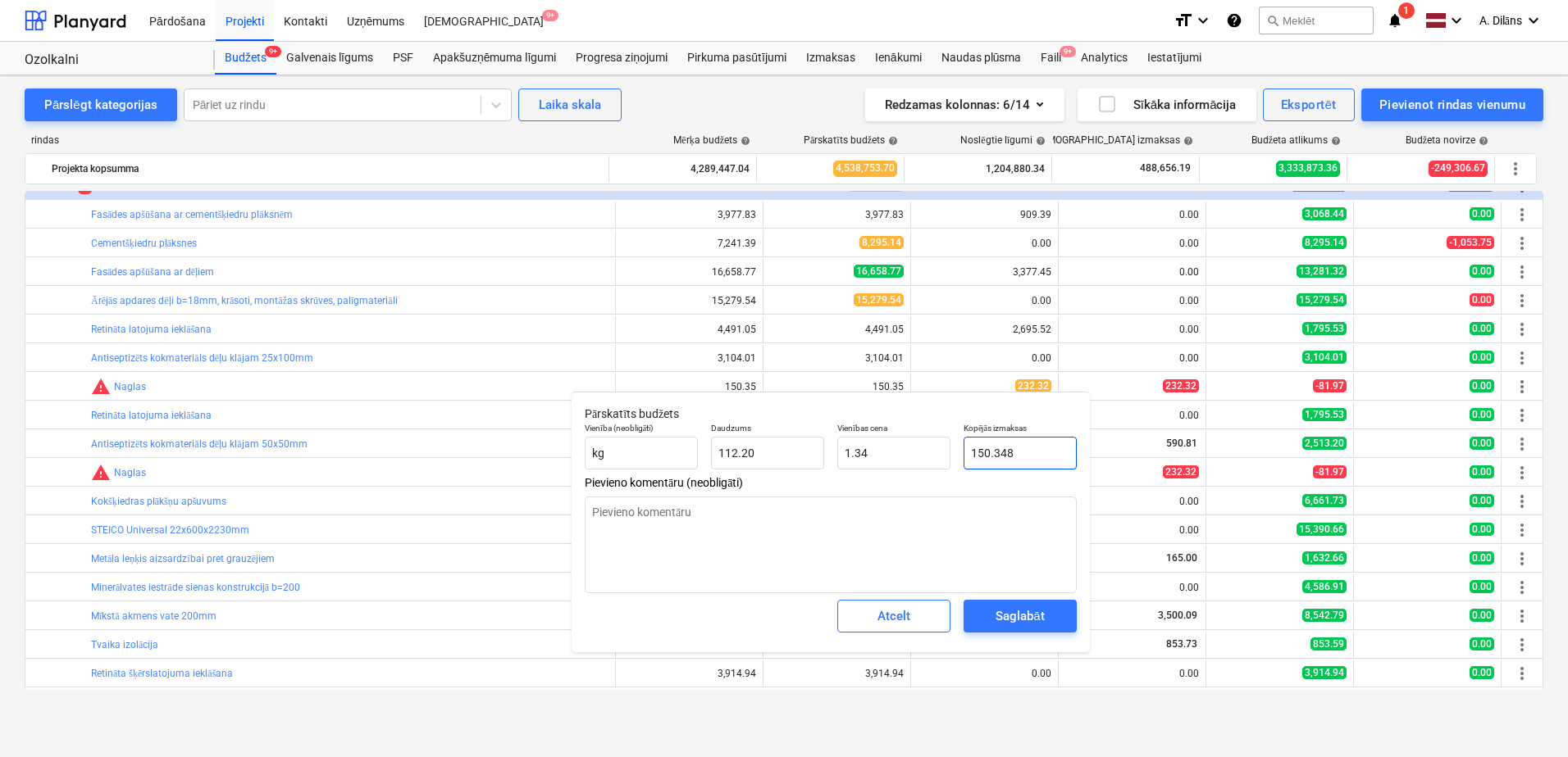
drag, startPoint x: 1027, startPoint y: 454, endPoint x: 960, endPoint y: 454, distance: 67.0
click at [960, 454] on div "Kopējās izmaksas 150.348" at bounding box center [1020, 446] width 127 height 60
type input "2"
type input "0.02"
type input "23"
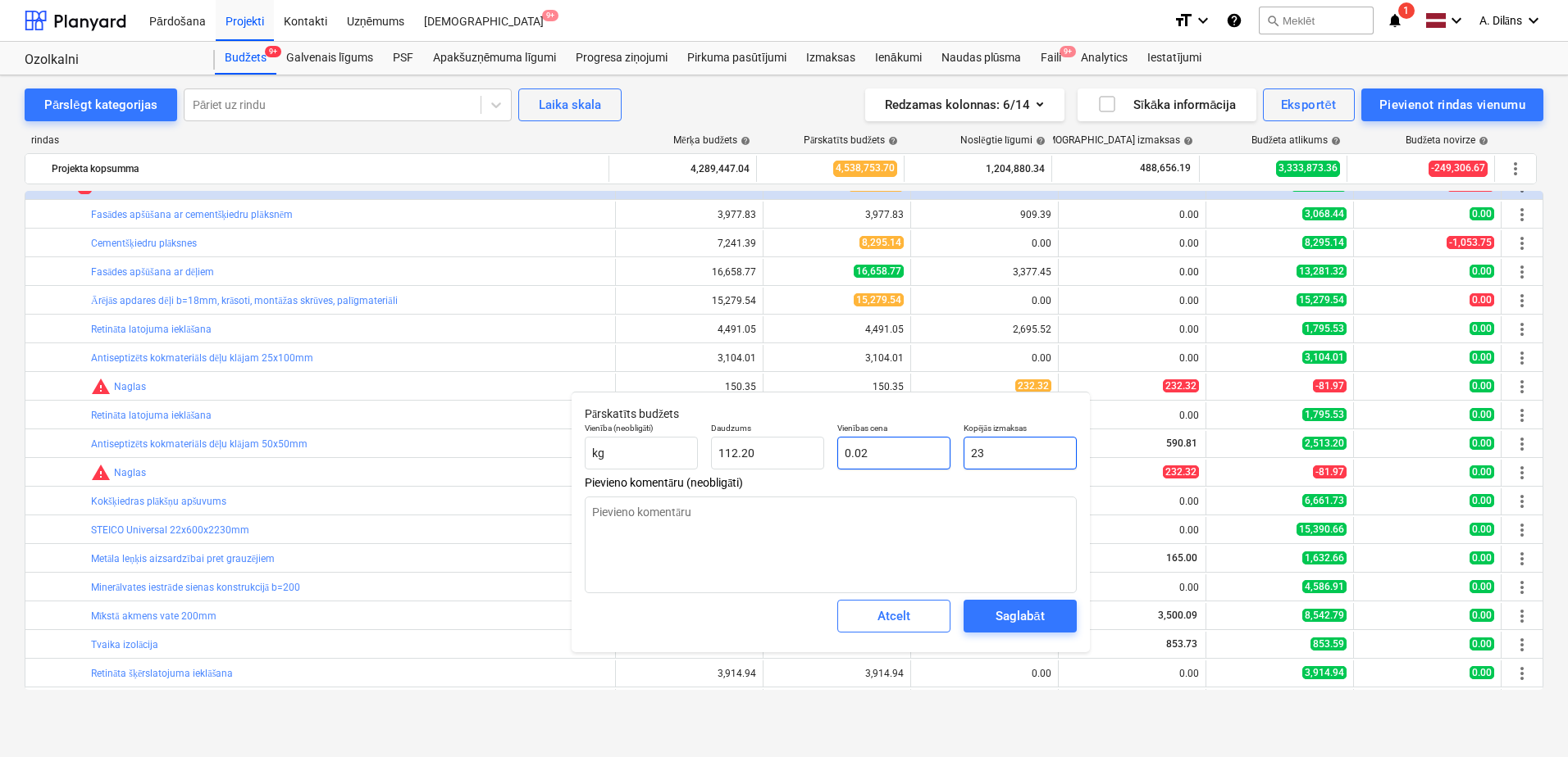
type input "0.20"
type input "232"
type input "2.07"
type input "232.32"
click at [1029, 622] on div "Saglabāt" at bounding box center [1019, 617] width 48 height 22
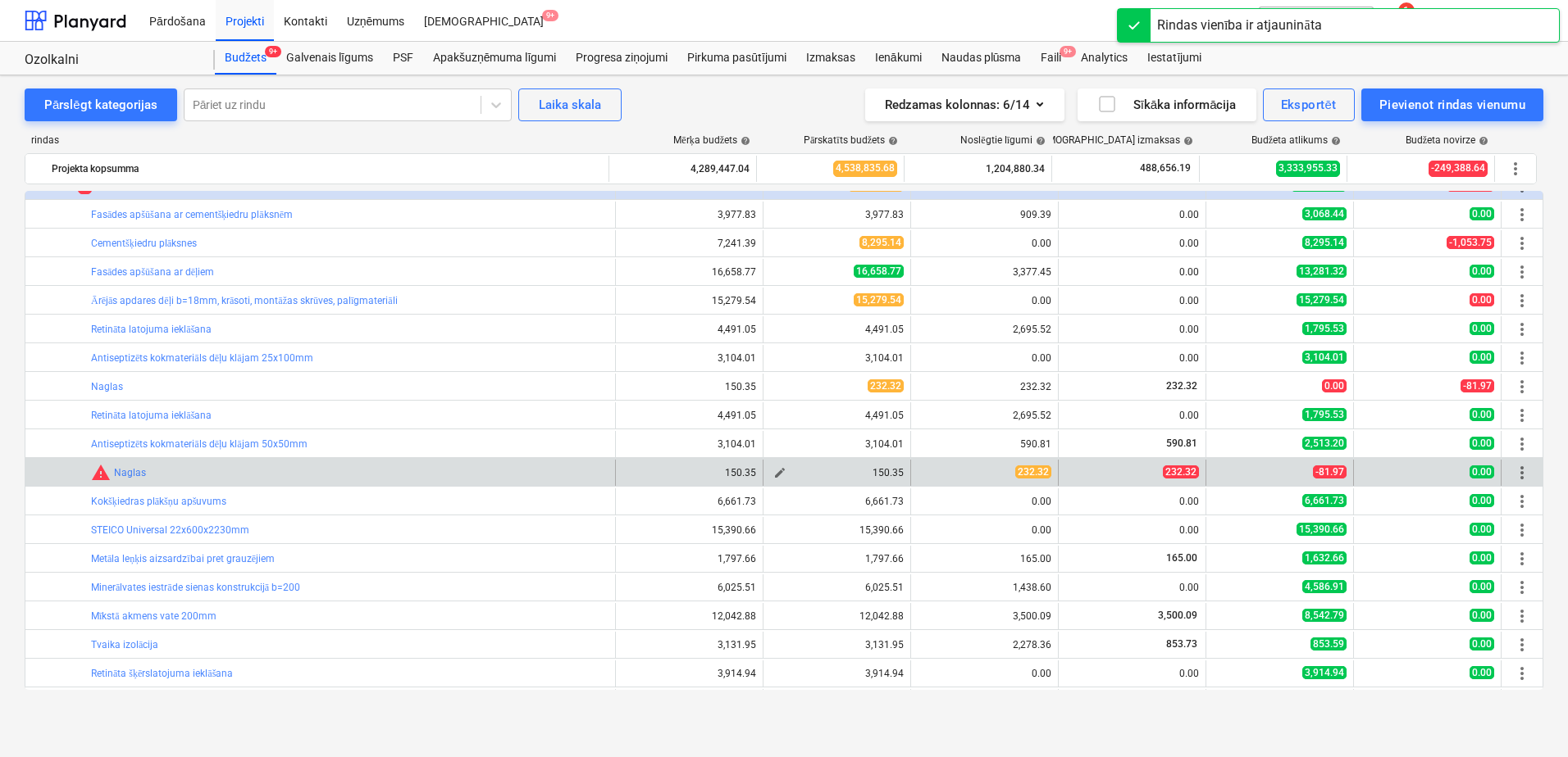
click at [773, 472] on span "edit" at bounding box center [779, 472] width 13 height 13
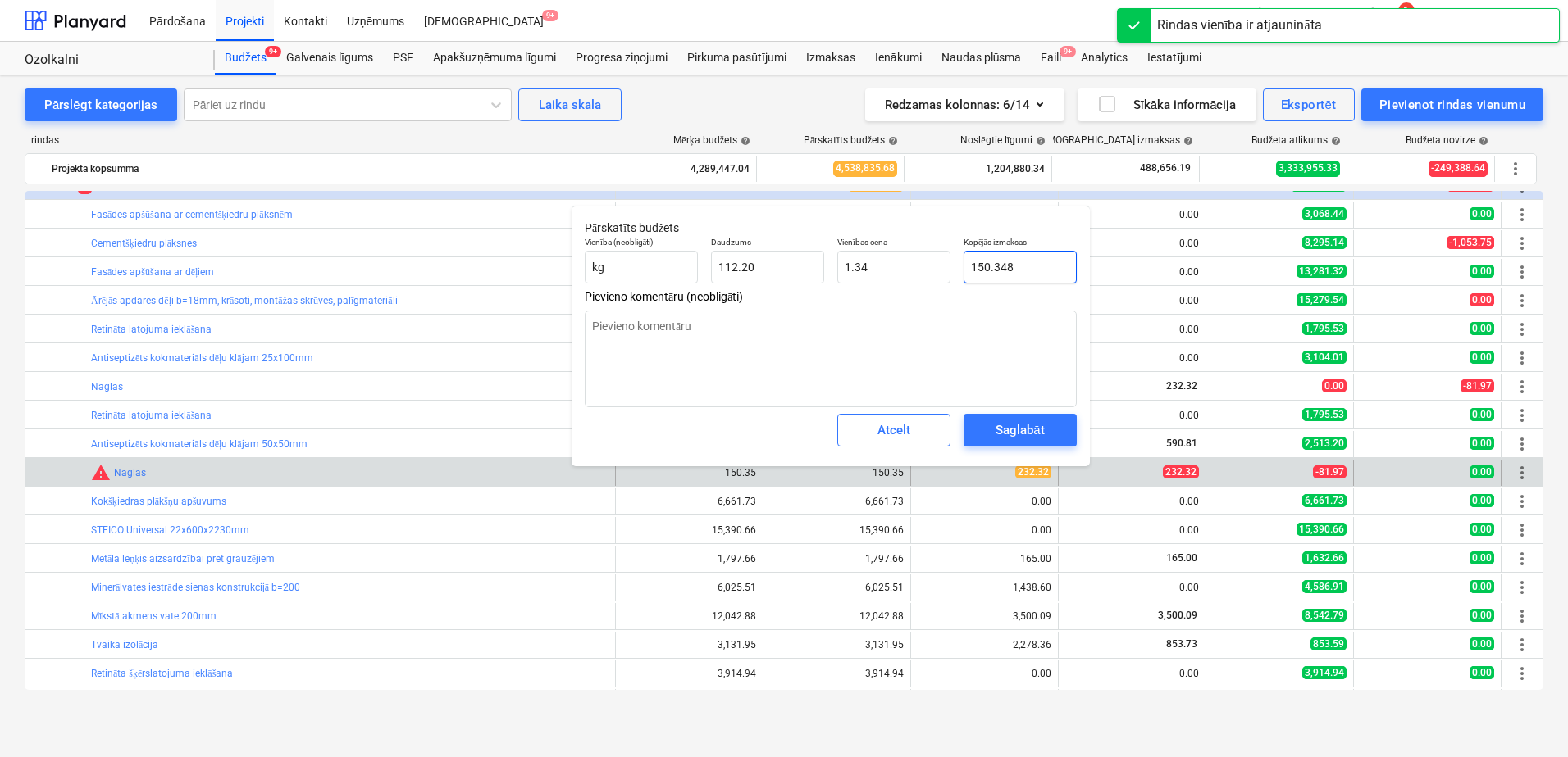
drag, startPoint x: 1017, startPoint y: 268, endPoint x: 960, endPoint y: 268, distance: 57.0
click at [960, 268] on div "Kopējās izmaksas 150.348" at bounding box center [1020, 260] width 127 height 60
type input "2"
type input "0.02"
type input "23"
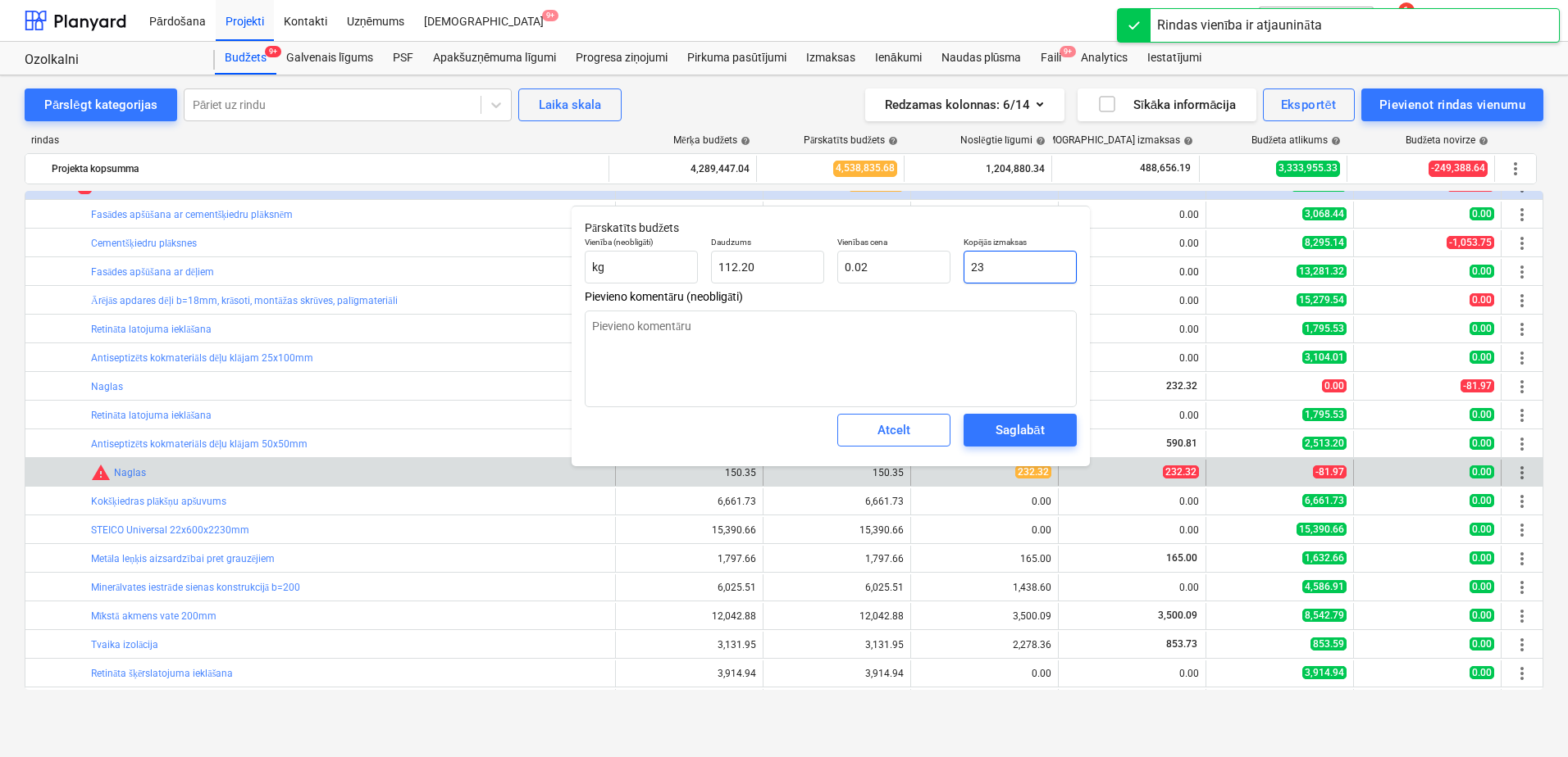
type input "0.20"
type input "232"
type input "2.07"
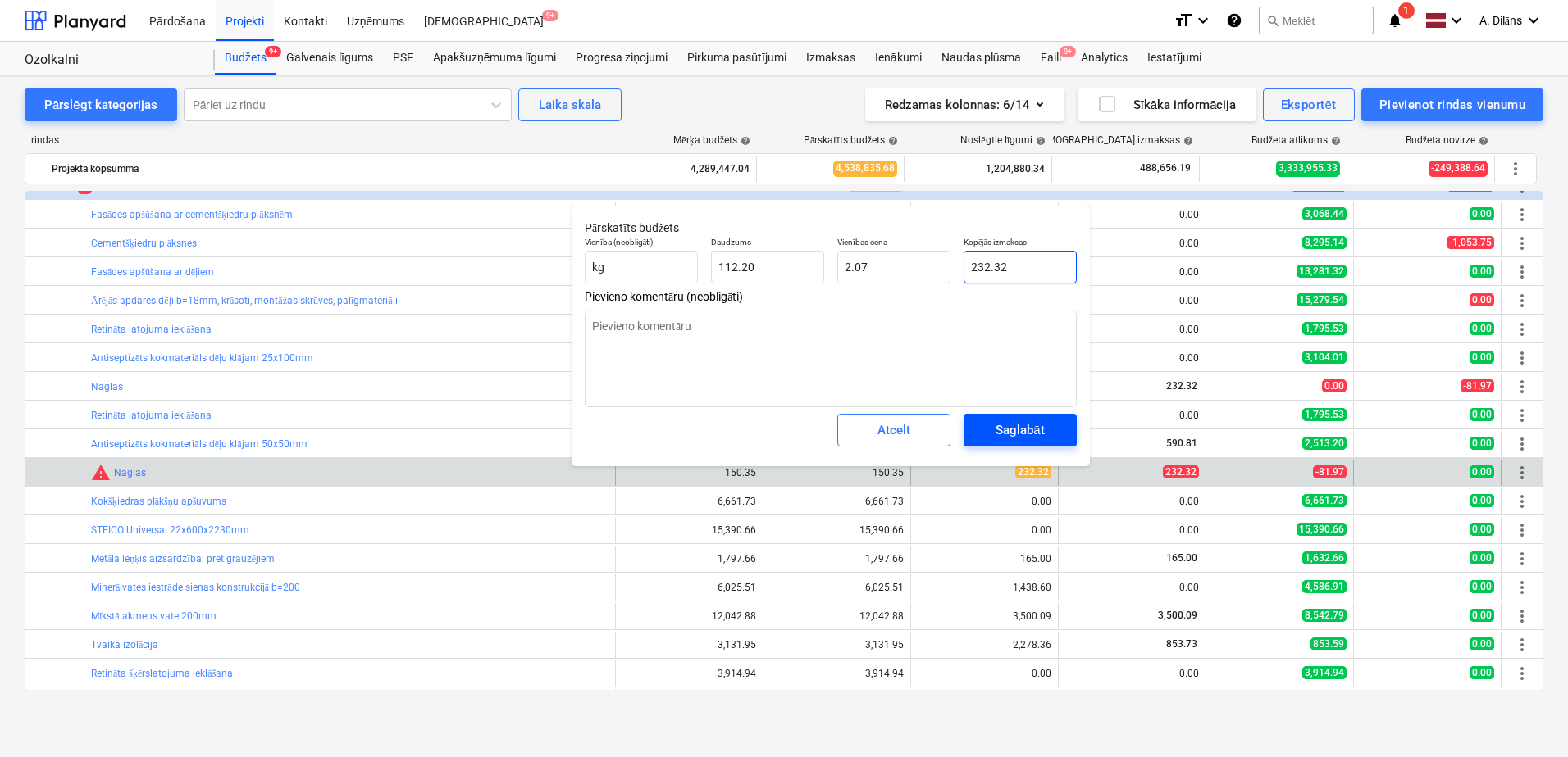
type input "232.32"
click at [1009, 438] on div "Saglabāt" at bounding box center [1019, 430] width 48 height 22
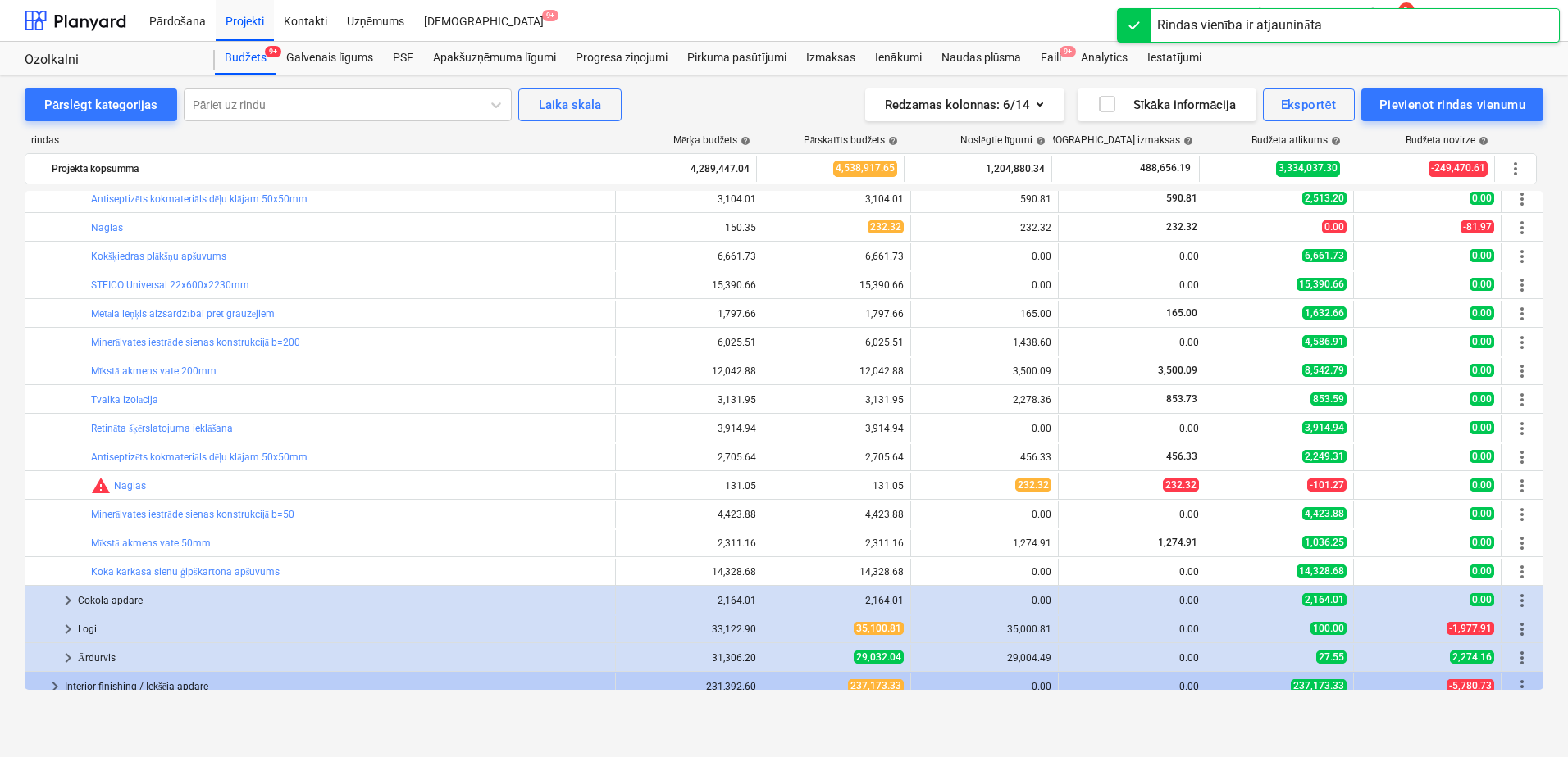
scroll to position [409, 0]
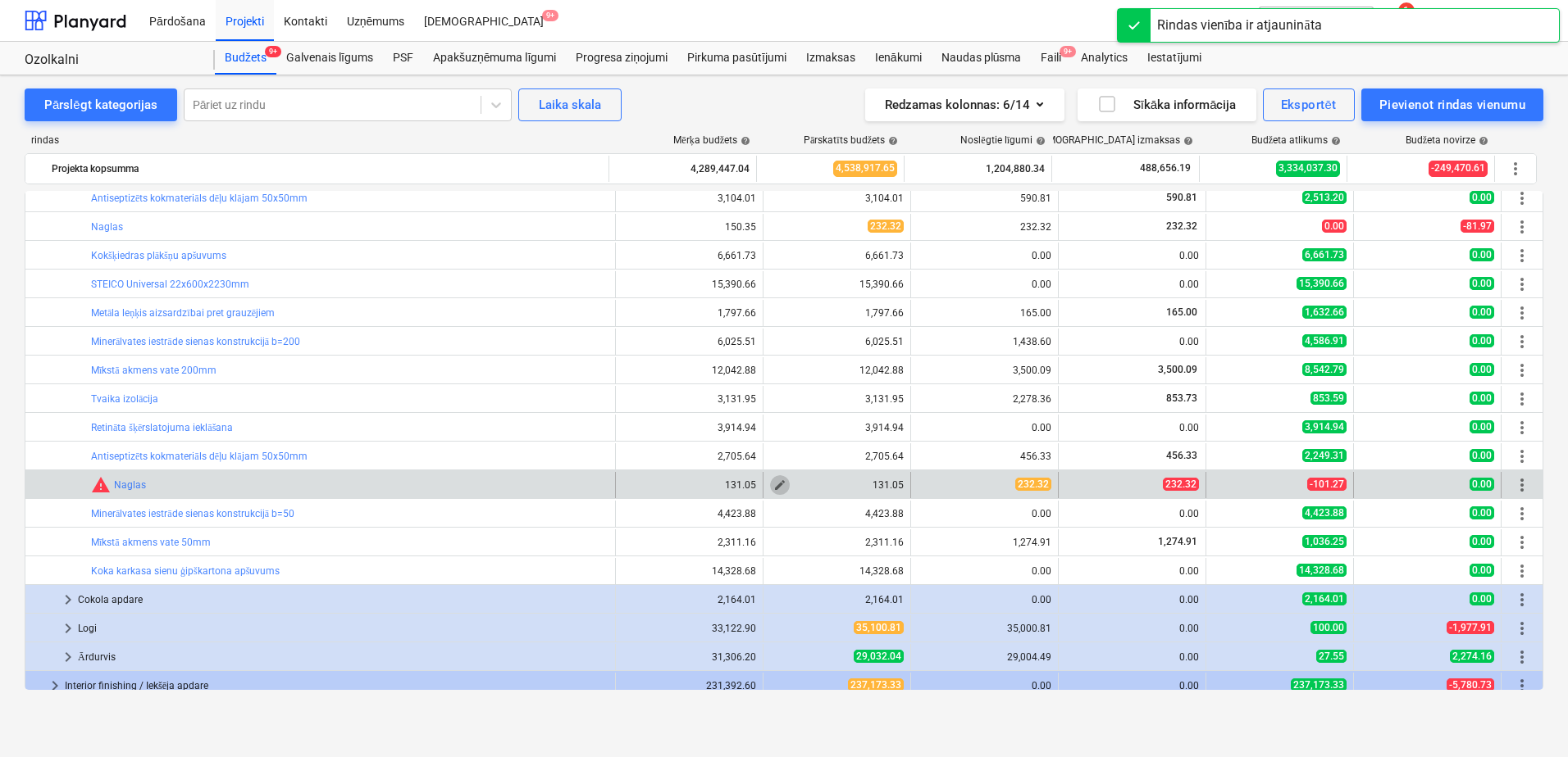
click at [777, 481] on span "edit" at bounding box center [779, 484] width 13 height 13
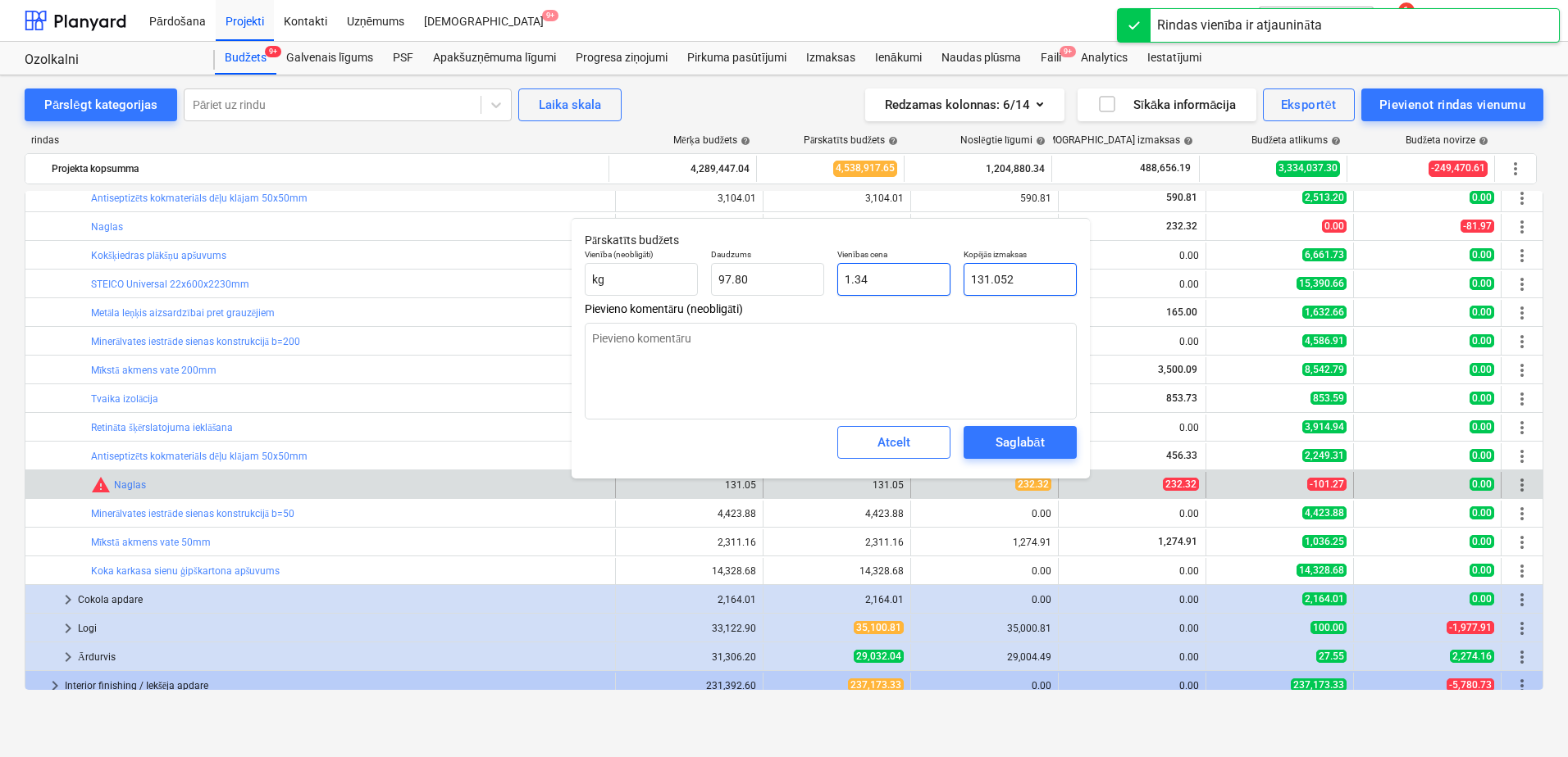
drag, startPoint x: 1026, startPoint y: 274, endPoint x: 946, endPoint y: 272, distance: 80.0
click at [946, 272] on div "Vienība (neobligāti) kg Daudzums 97.80 Vienības cena 1.34 Kopējās izmaksas 131.…" at bounding box center [830, 272] width 505 height 60
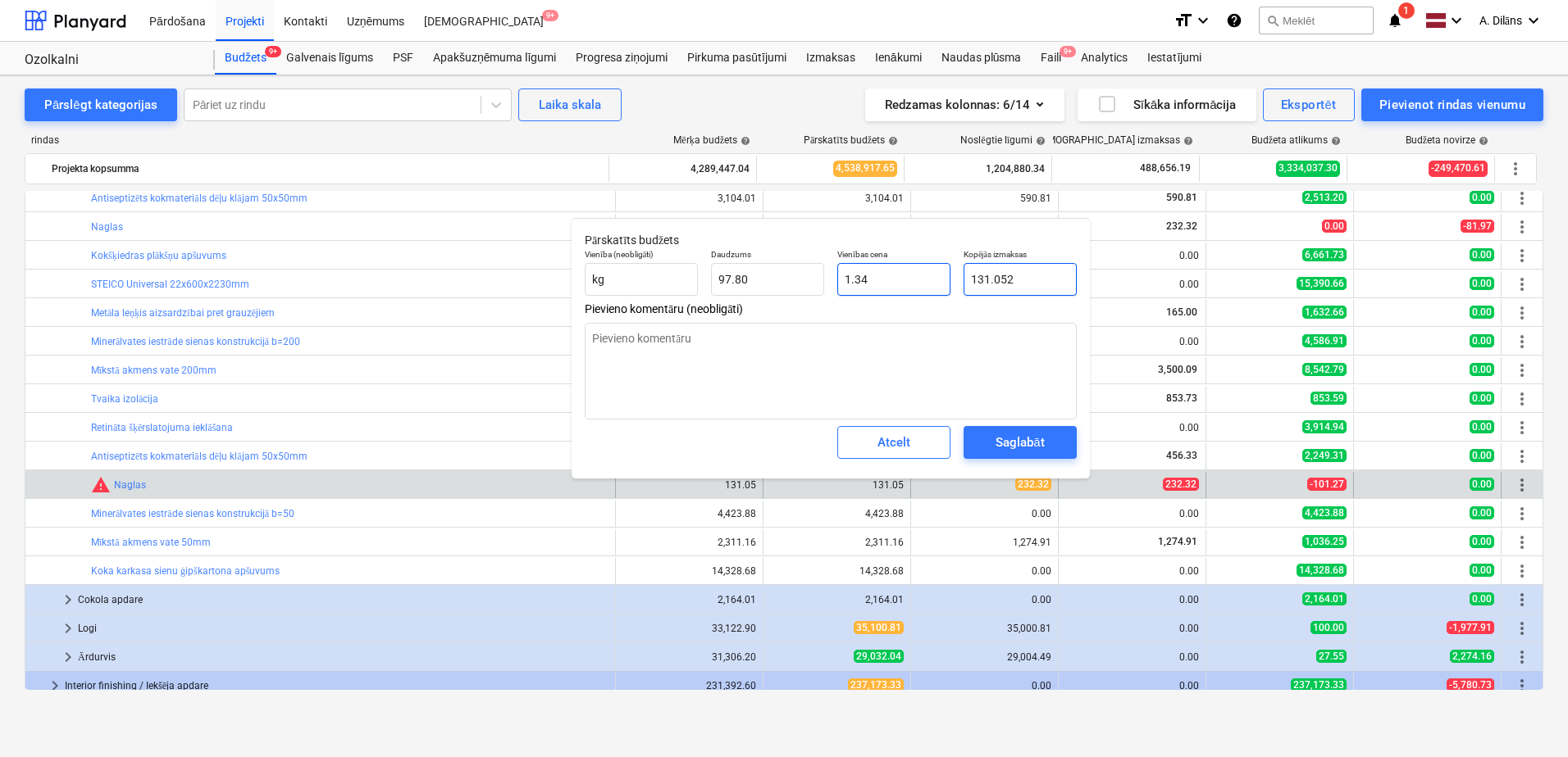
type input "2"
type input "0.02"
type input "23"
type input "0.24"
type input "232"
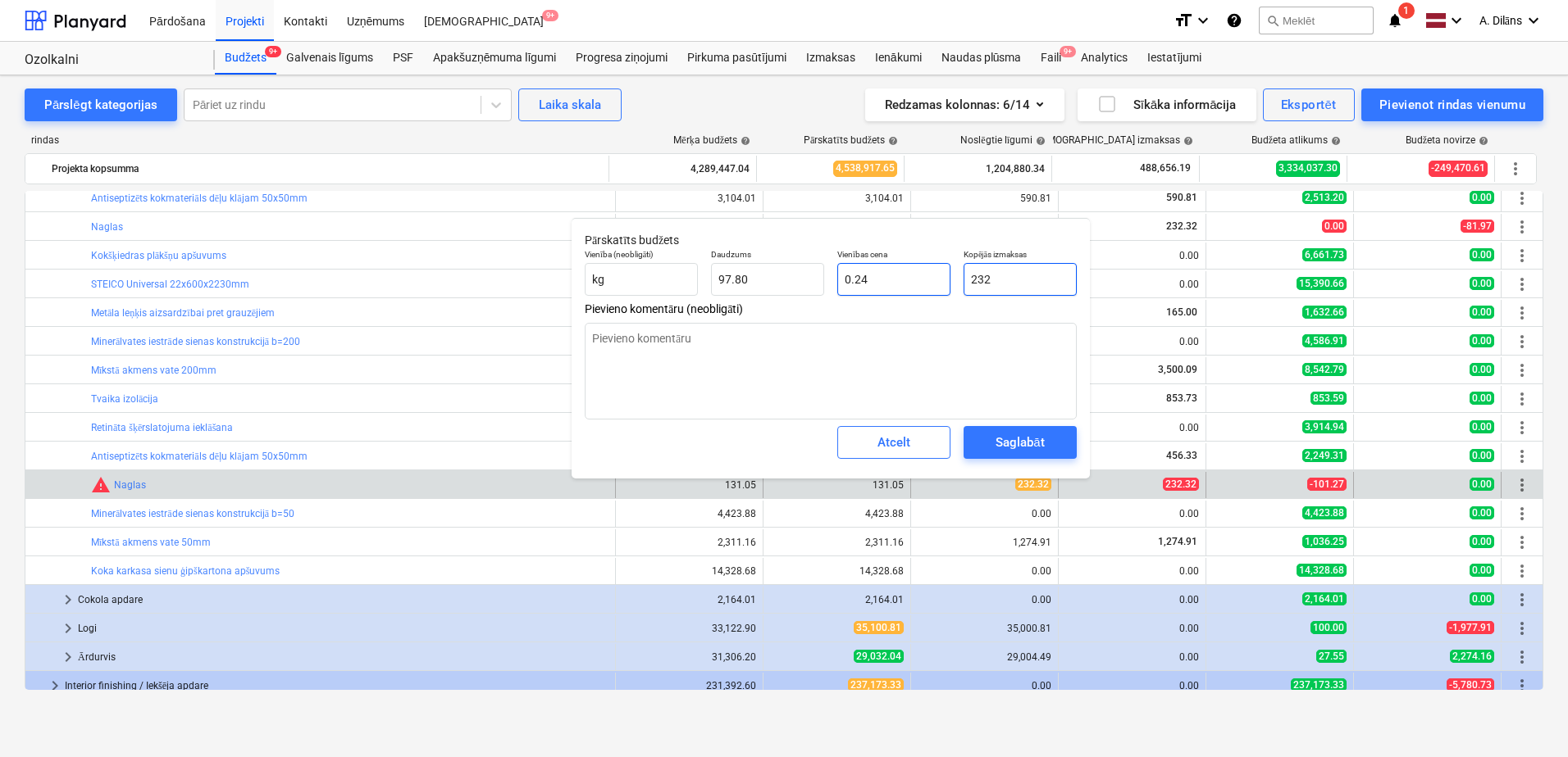
type input "2.37"
type input "232.3"
type input "2.38"
type input "232.32"
click at [1036, 451] on div "Saglabāt" at bounding box center [1019, 443] width 48 height 22
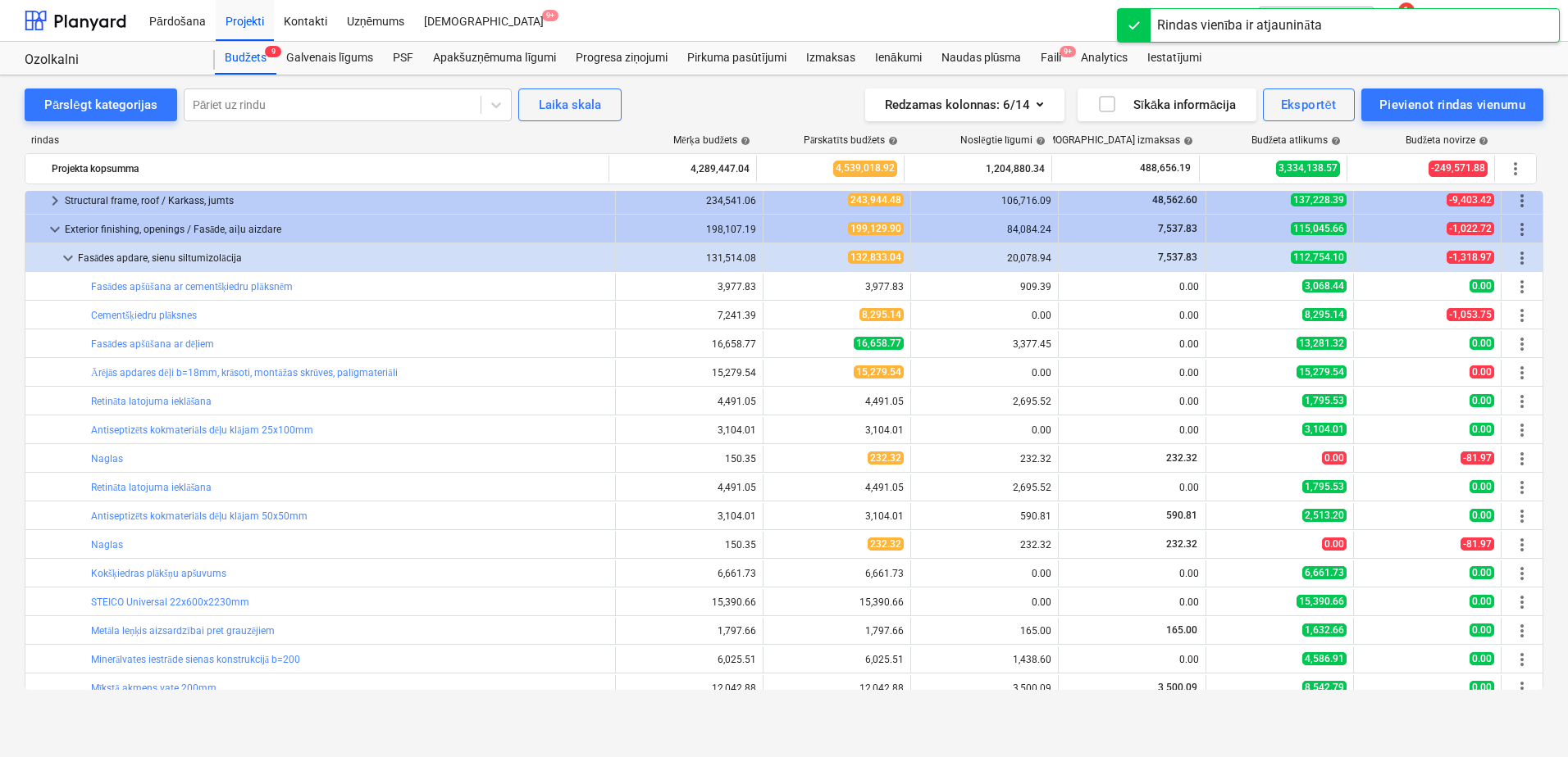
scroll to position [81, 0]
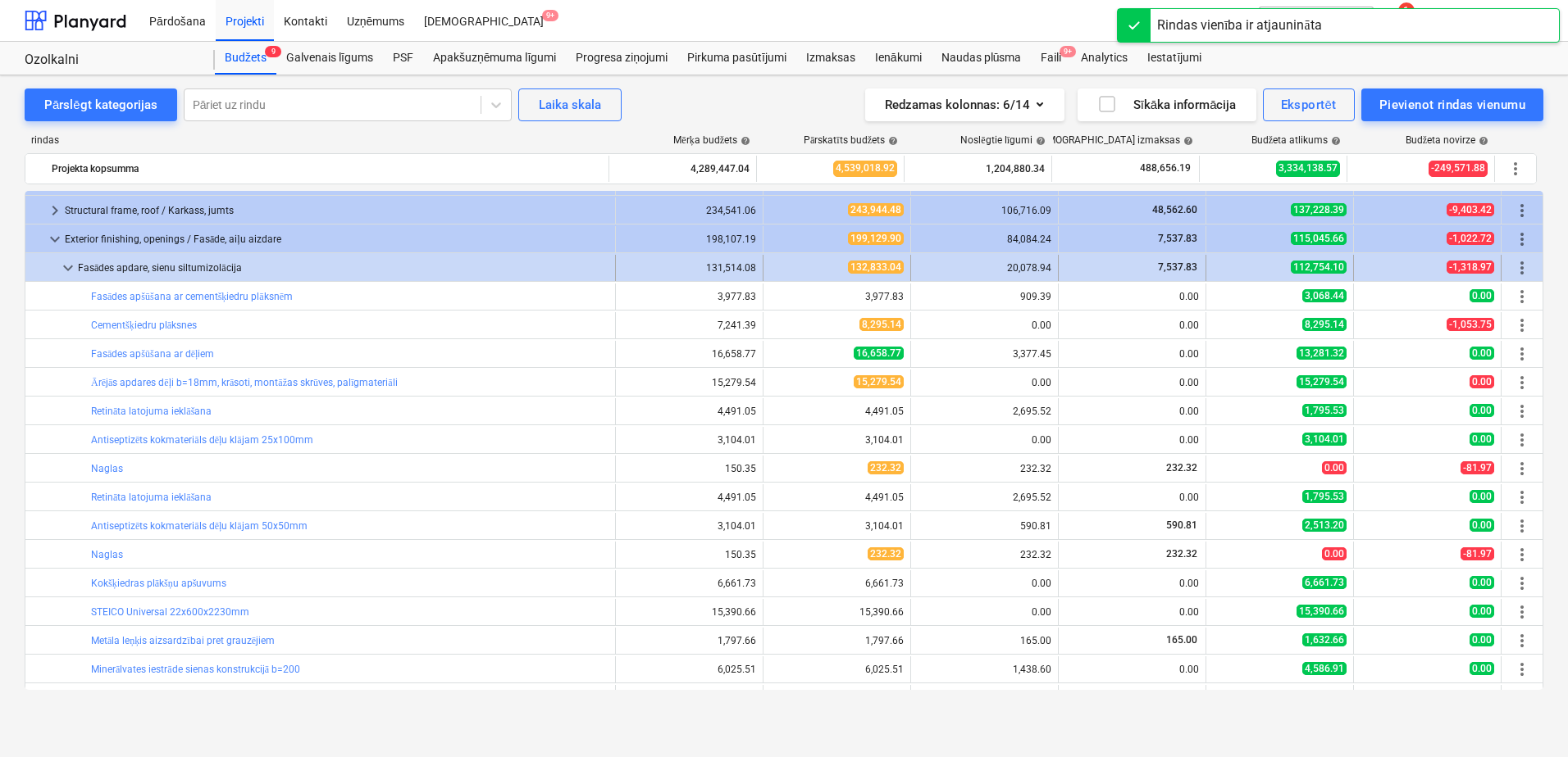
click at [66, 265] on span "keyboard_arrow_down" at bounding box center [68, 268] width 20 height 20
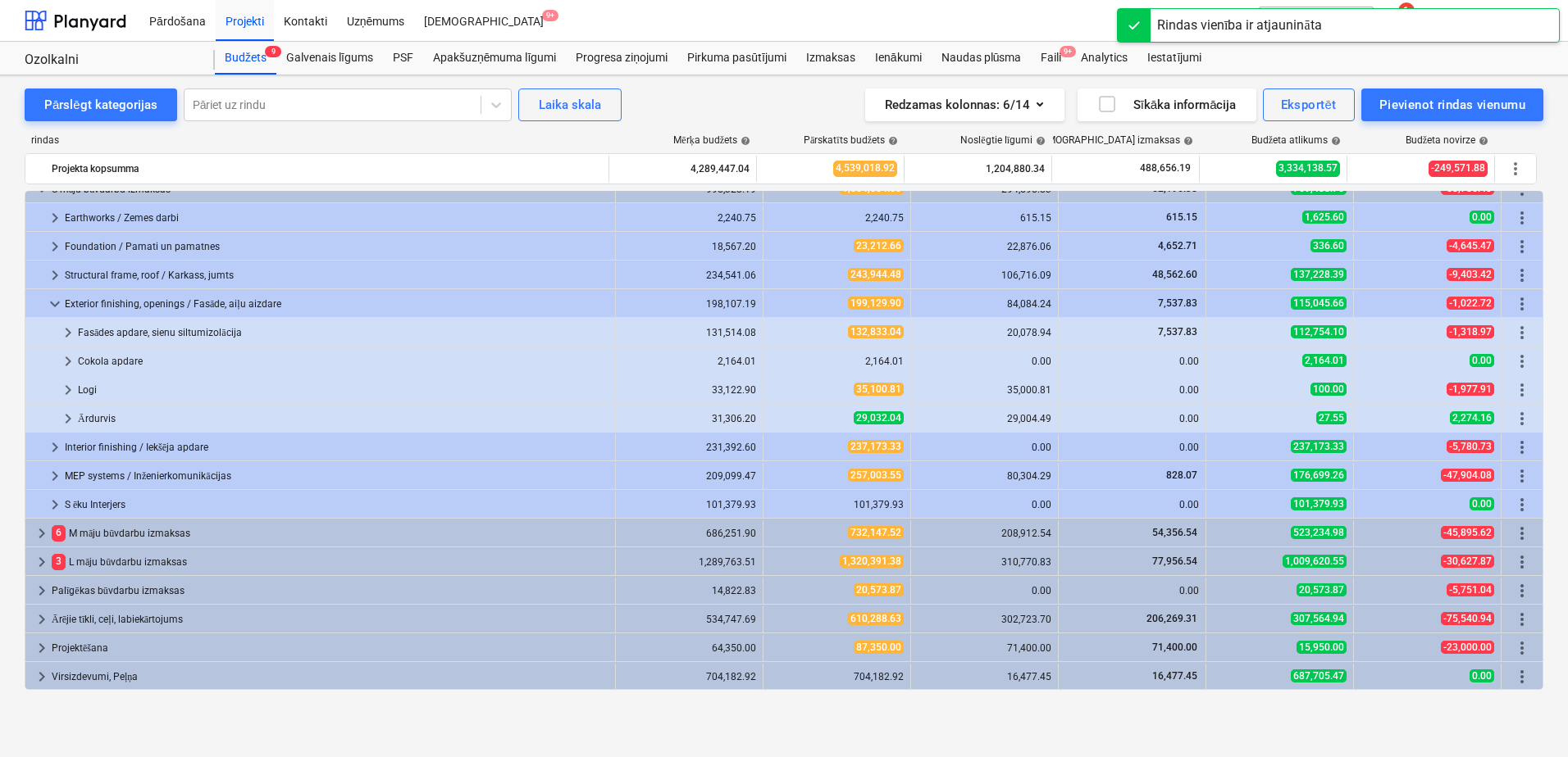
scroll to position [18, 0]
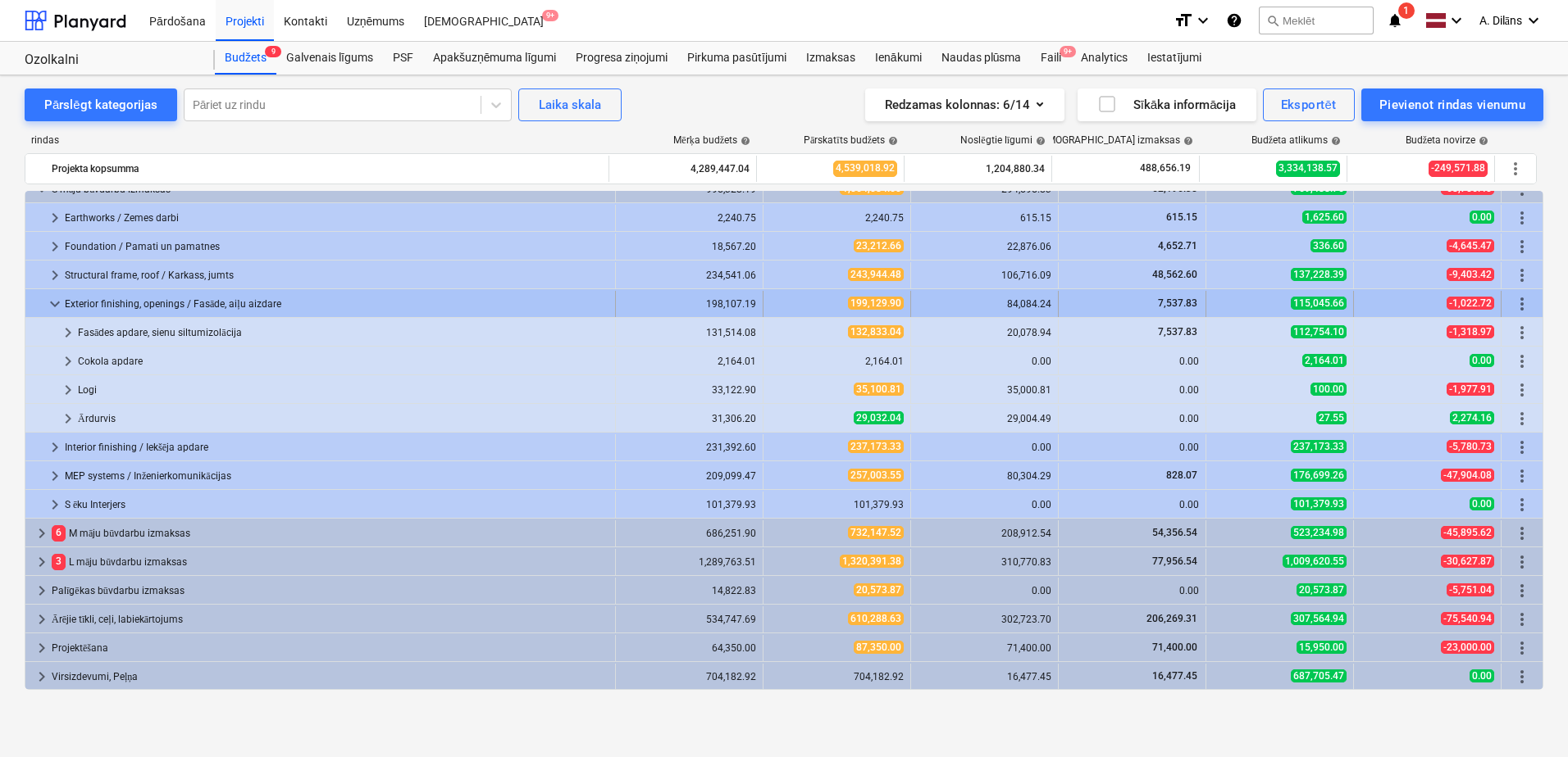
click at [49, 302] on span "keyboard_arrow_down" at bounding box center [55, 304] width 20 height 20
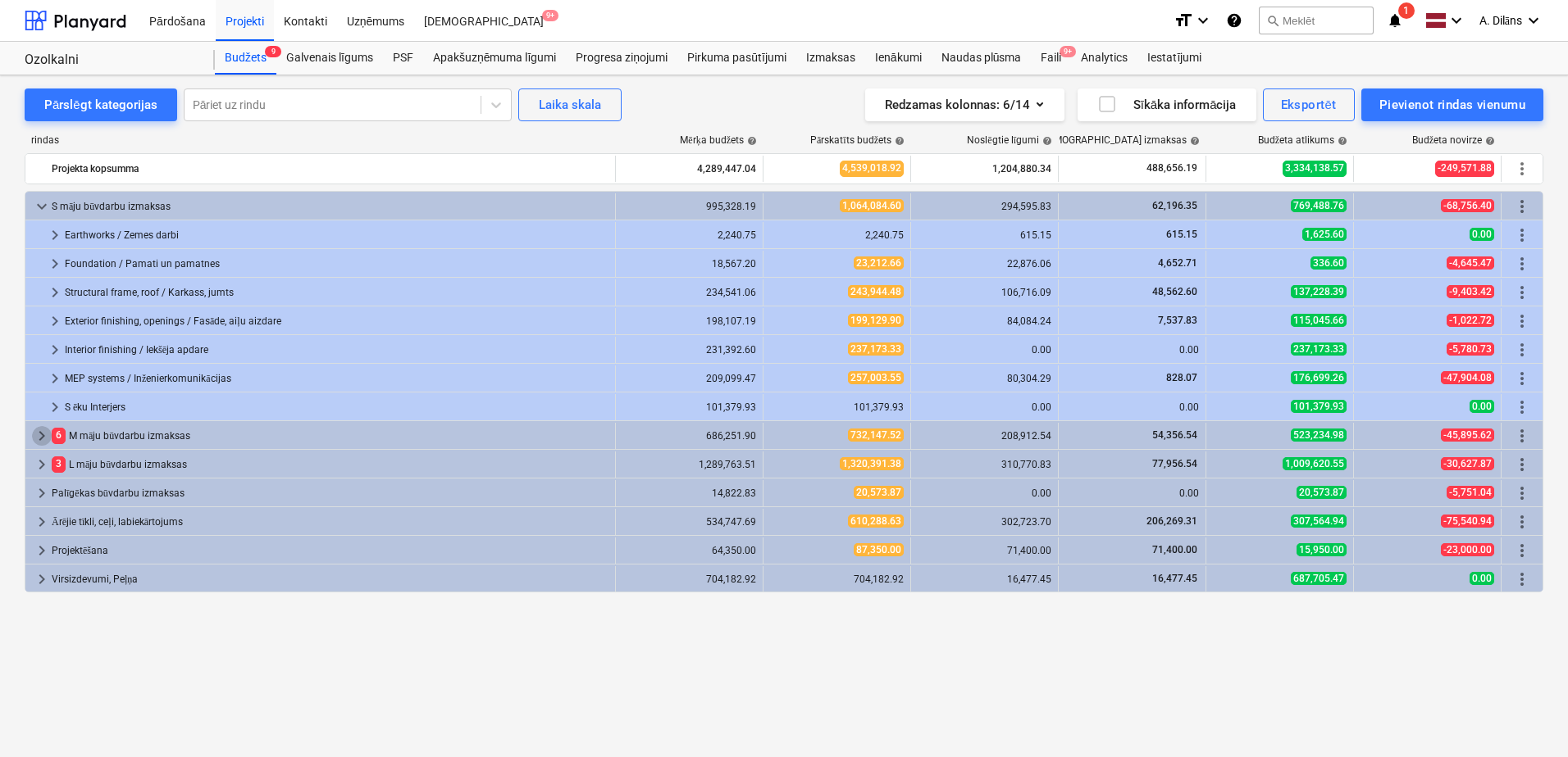
click at [40, 429] on span "keyboard_arrow_right" at bounding box center [42, 436] width 20 height 20
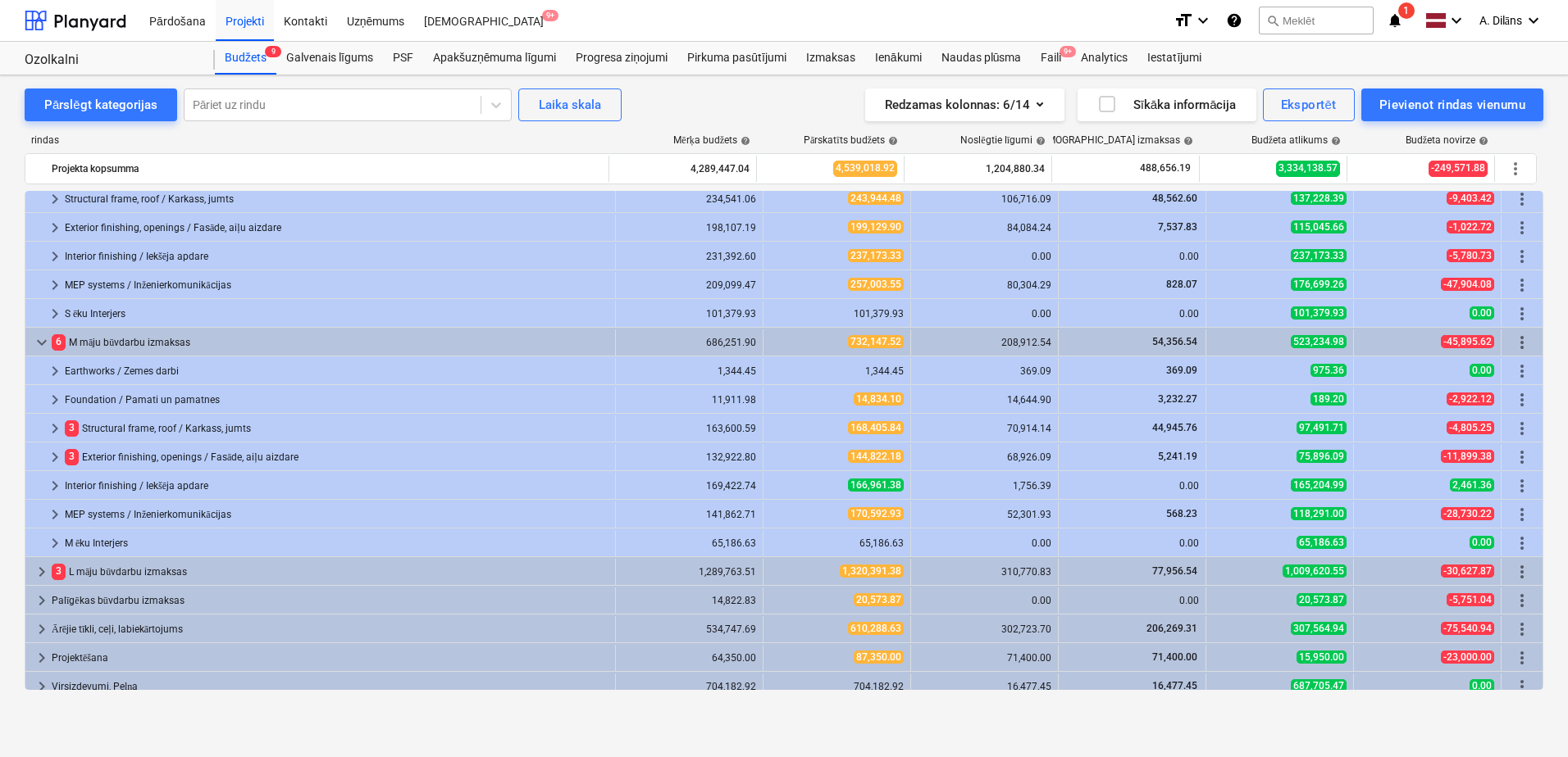
scroll to position [103, 0]
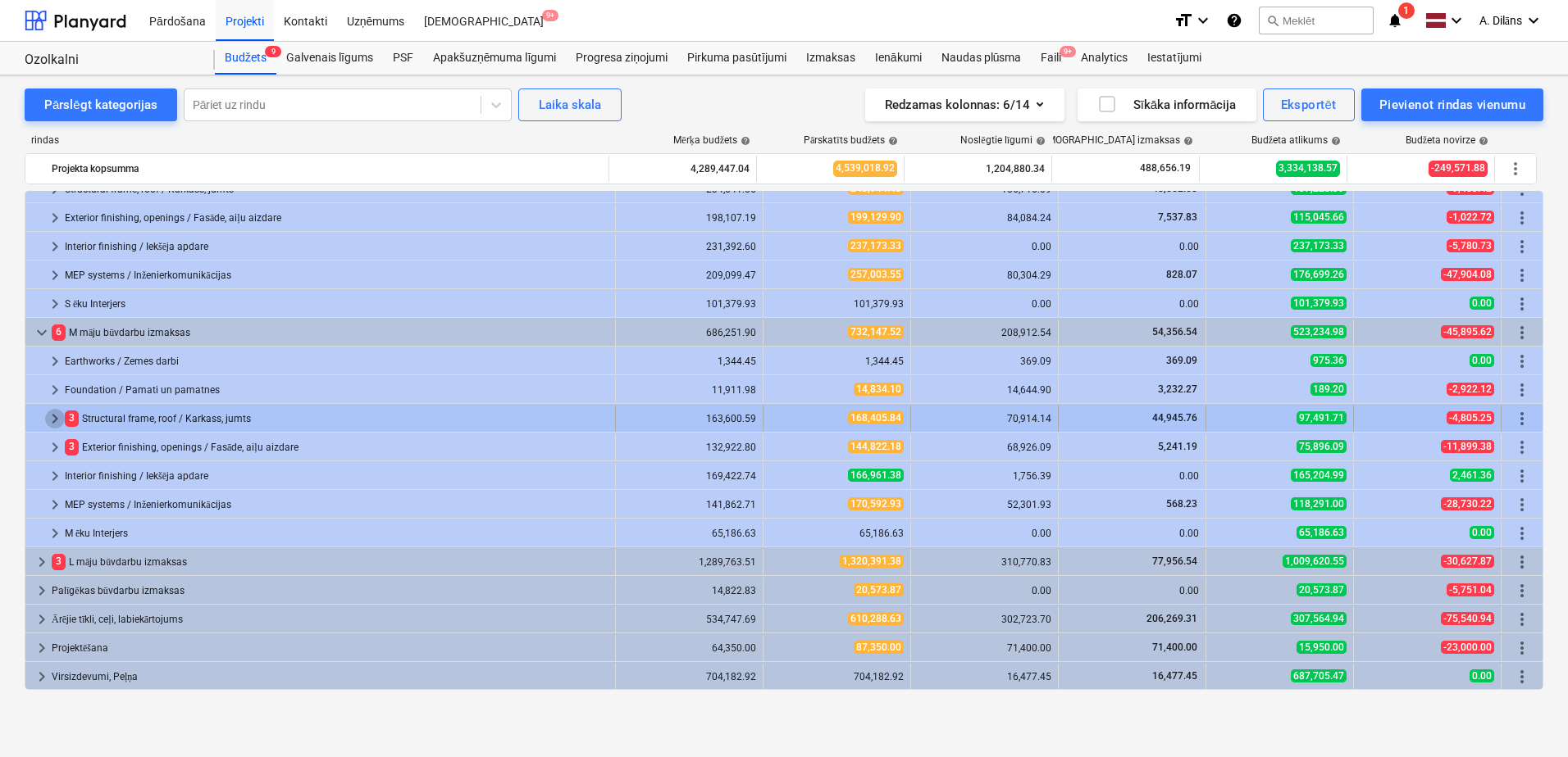
click at [57, 418] on span "keyboard_arrow_right" at bounding box center [55, 418] width 20 height 20
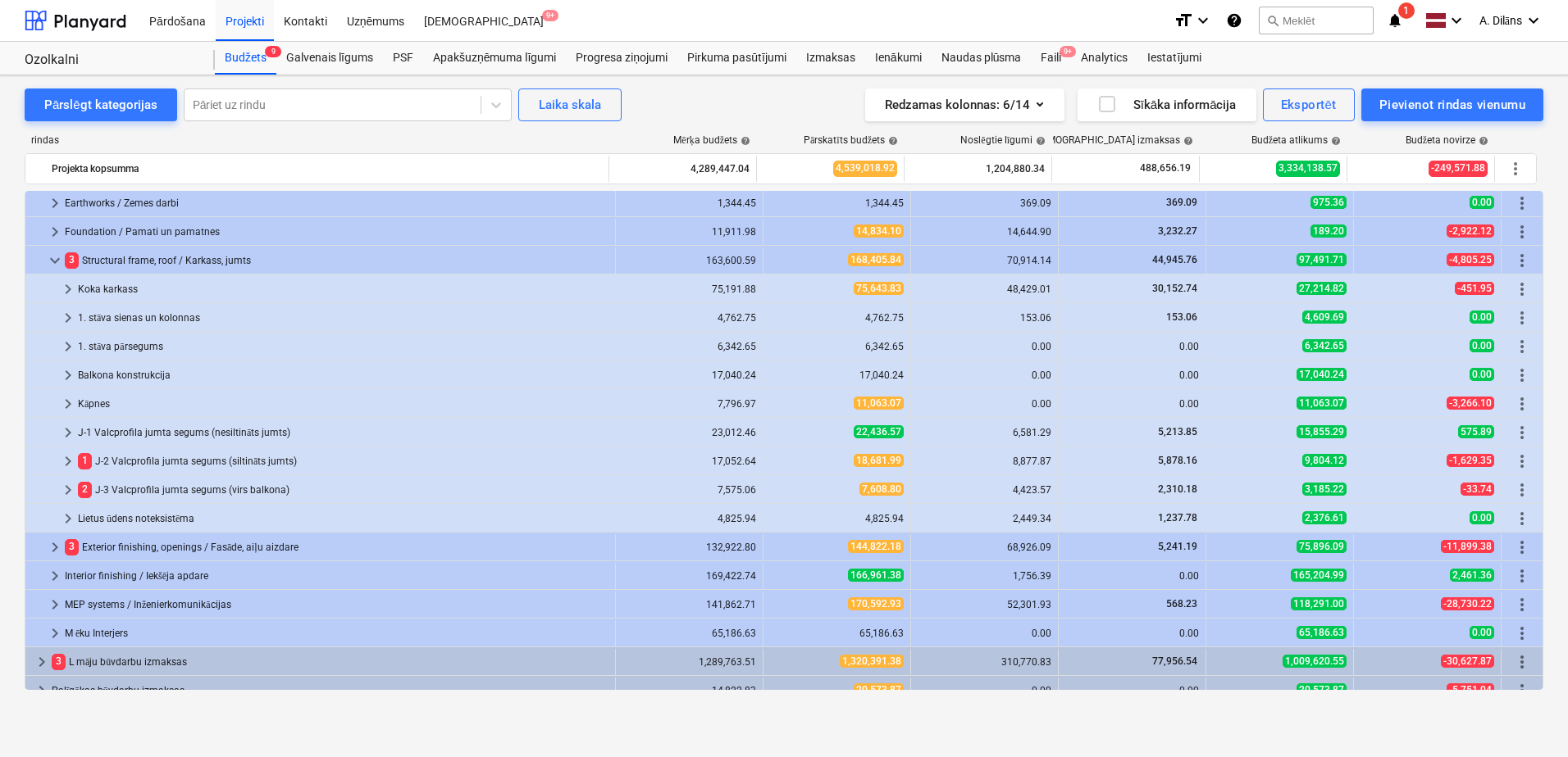
scroll to position [267, 0]
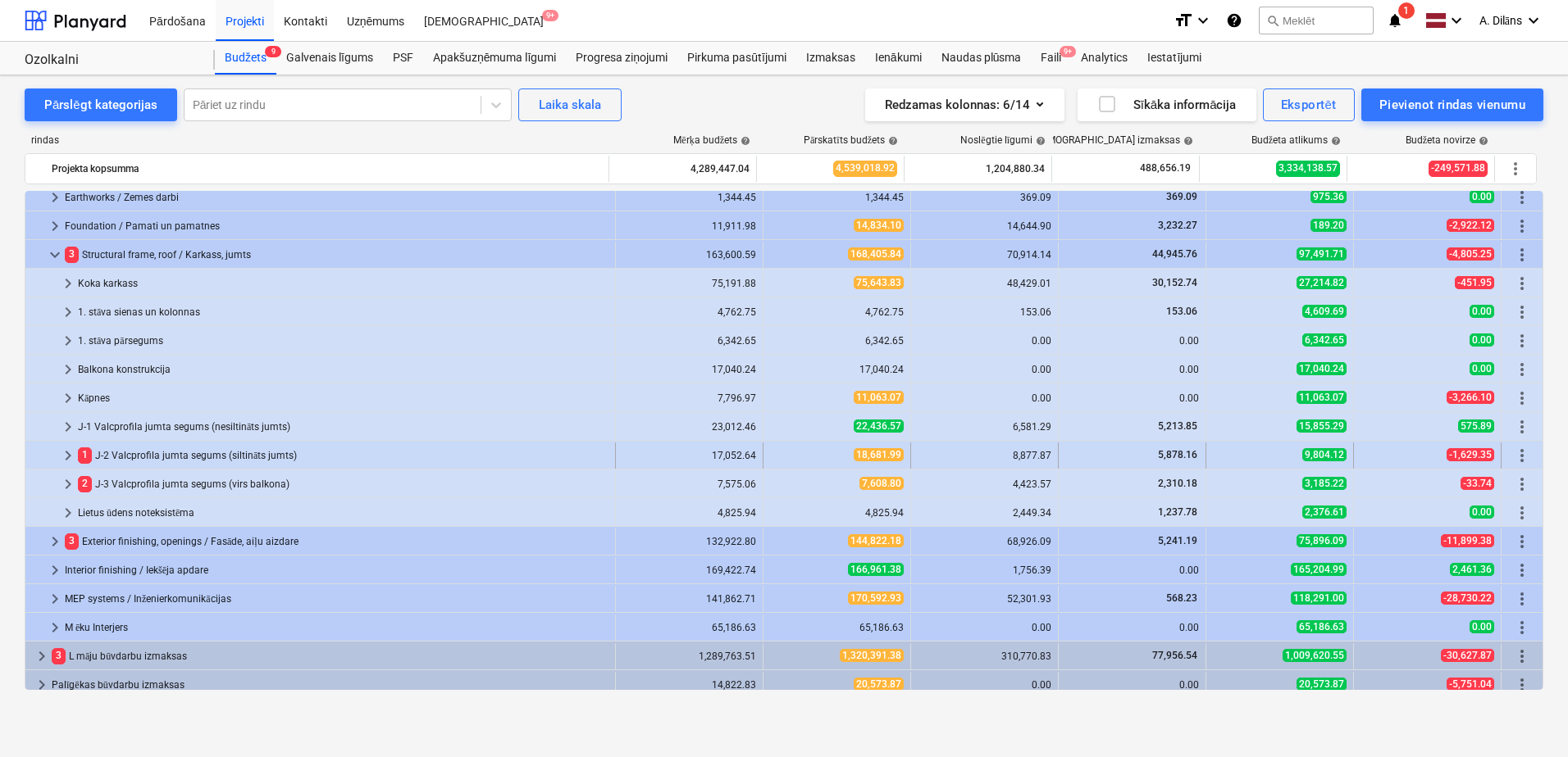
click at [75, 454] on span "keyboard_arrow_right" at bounding box center [68, 456] width 20 height 20
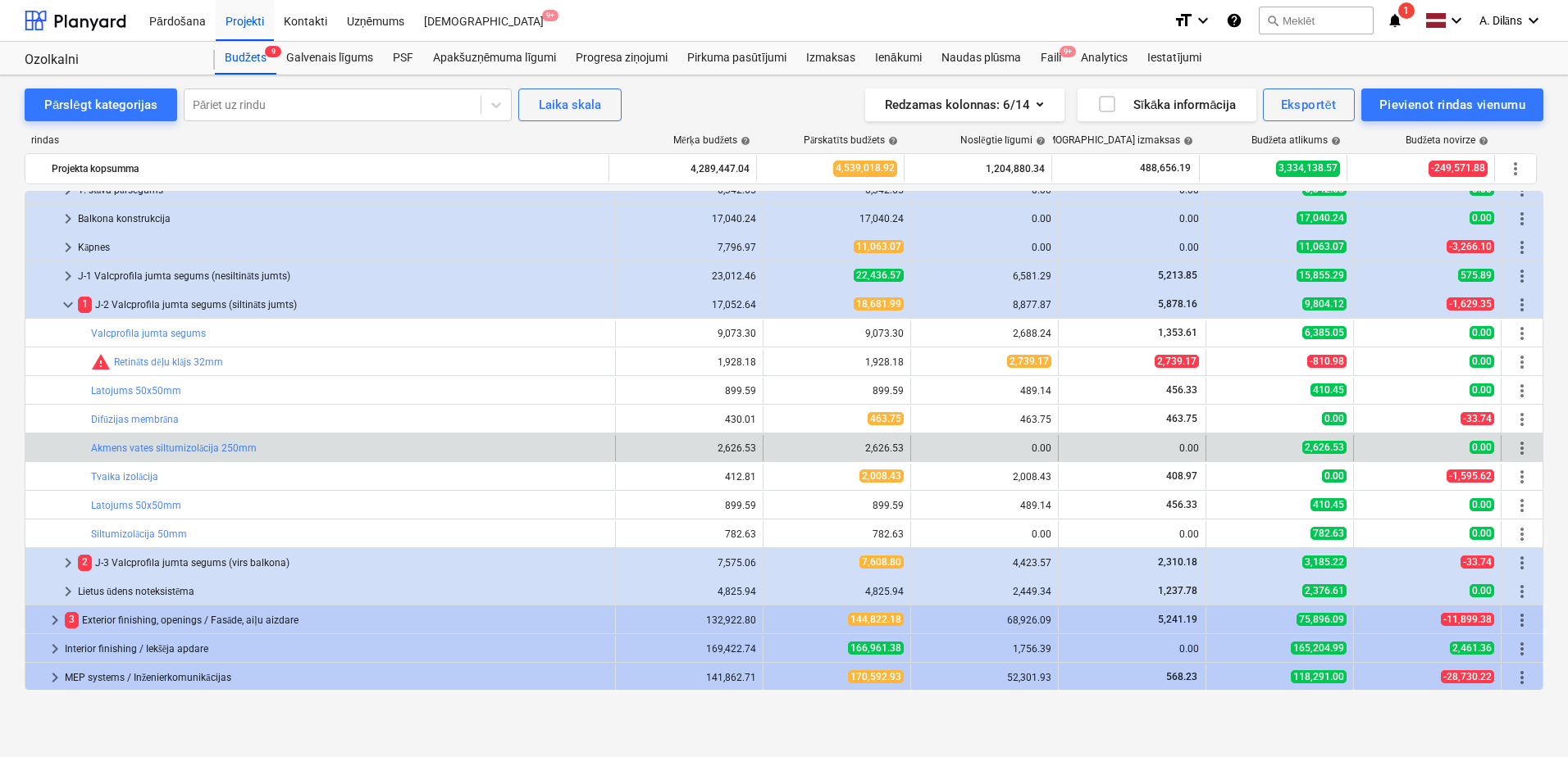
scroll to position [431, 0]
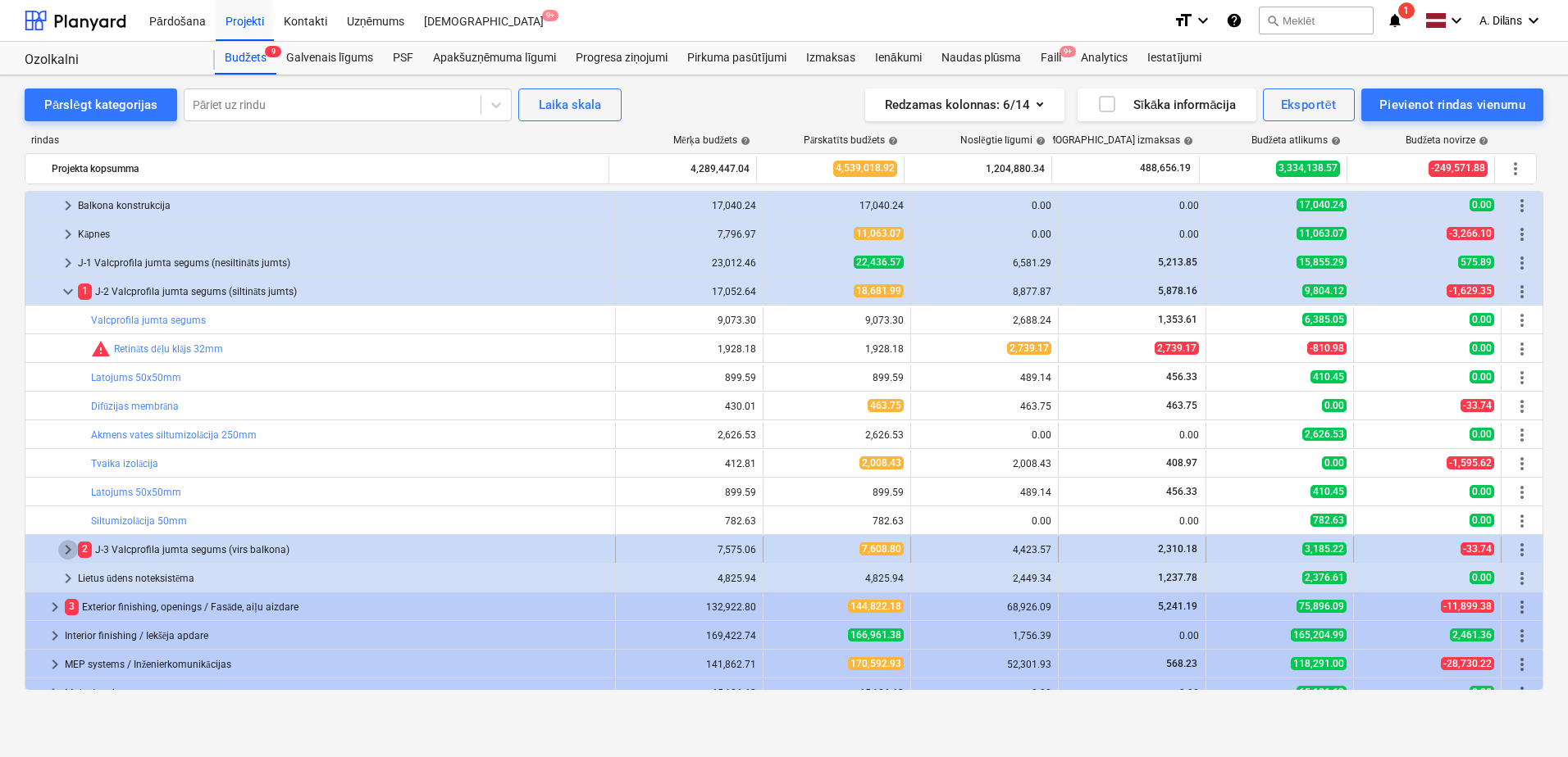
click at [72, 544] on span "keyboard_arrow_right" at bounding box center [68, 550] width 20 height 20
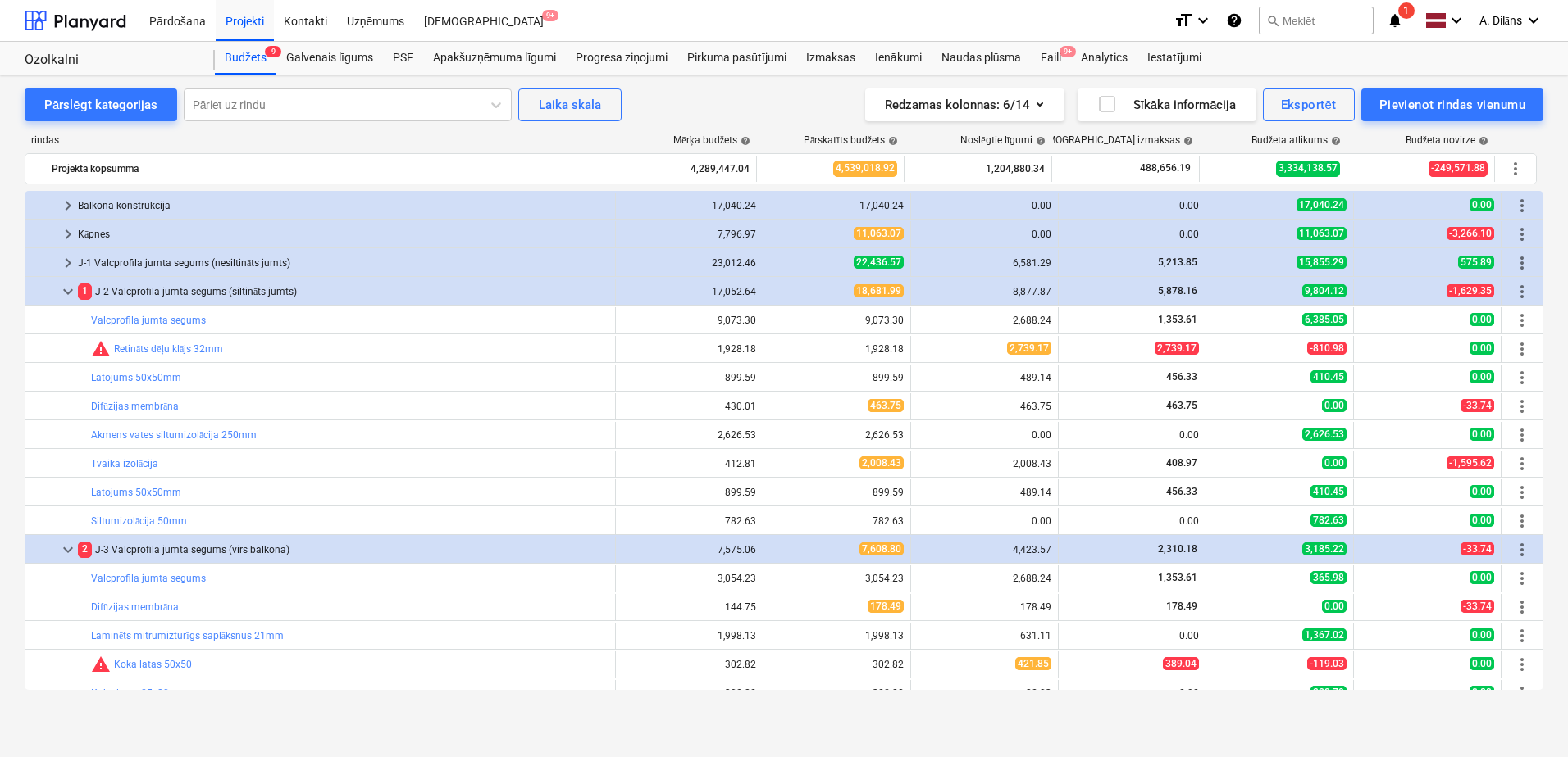
click at [774, 345] on span "edit" at bounding box center [779, 349] width 13 height 13
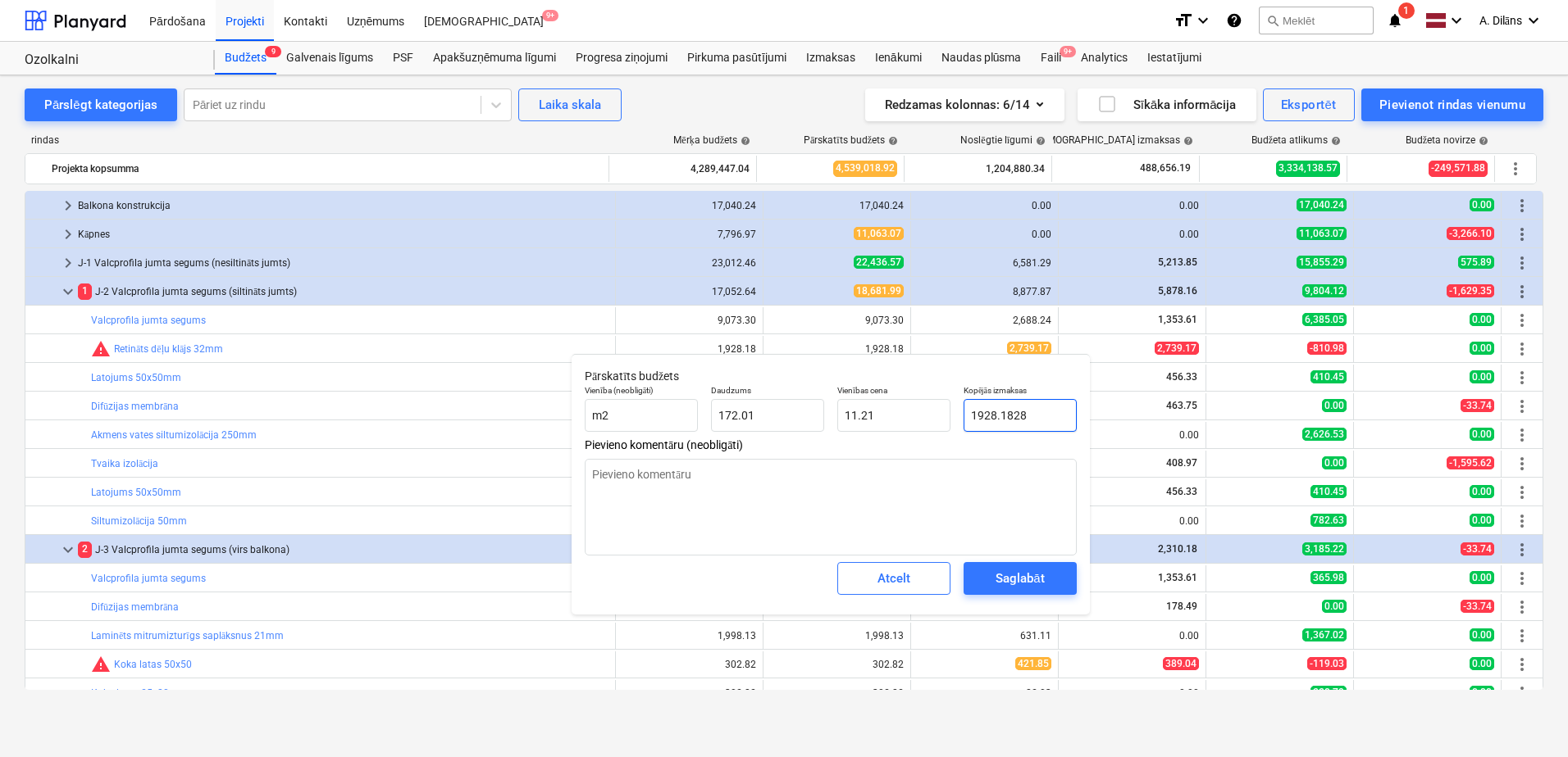
drag, startPoint x: 1024, startPoint y: 414, endPoint x: 963, endPoint y: 414, distance: 61.0
click at [963, 414] on div "Kopējās izmaksas 1928.1828" at bounding box center [1020, 408] width 127 height 60
type input "2"
type input "0.01"
type input "27"
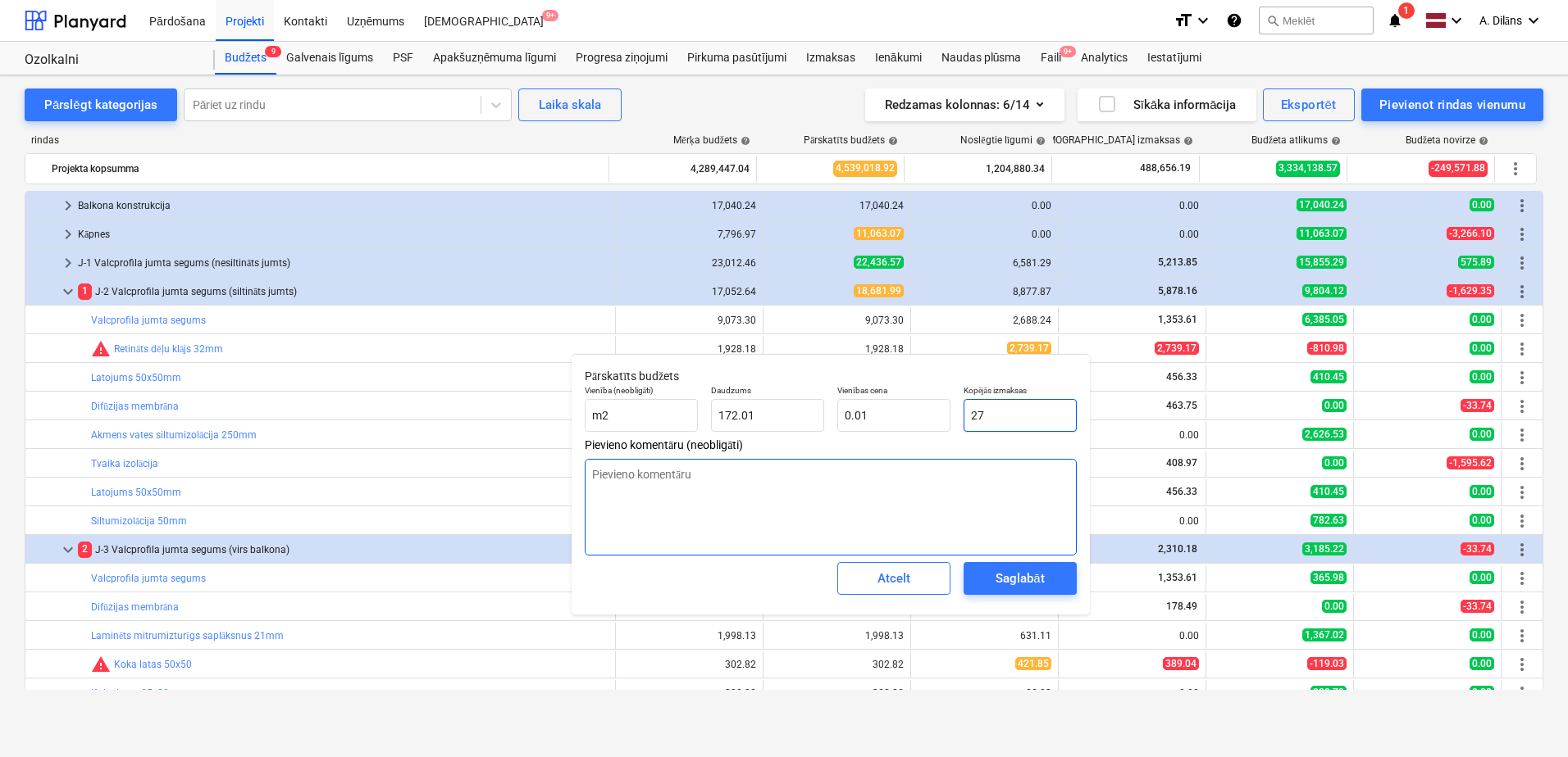
type input "0.16"
type input "273"
type input "1.59"
type input "2739"
type input "15.92"
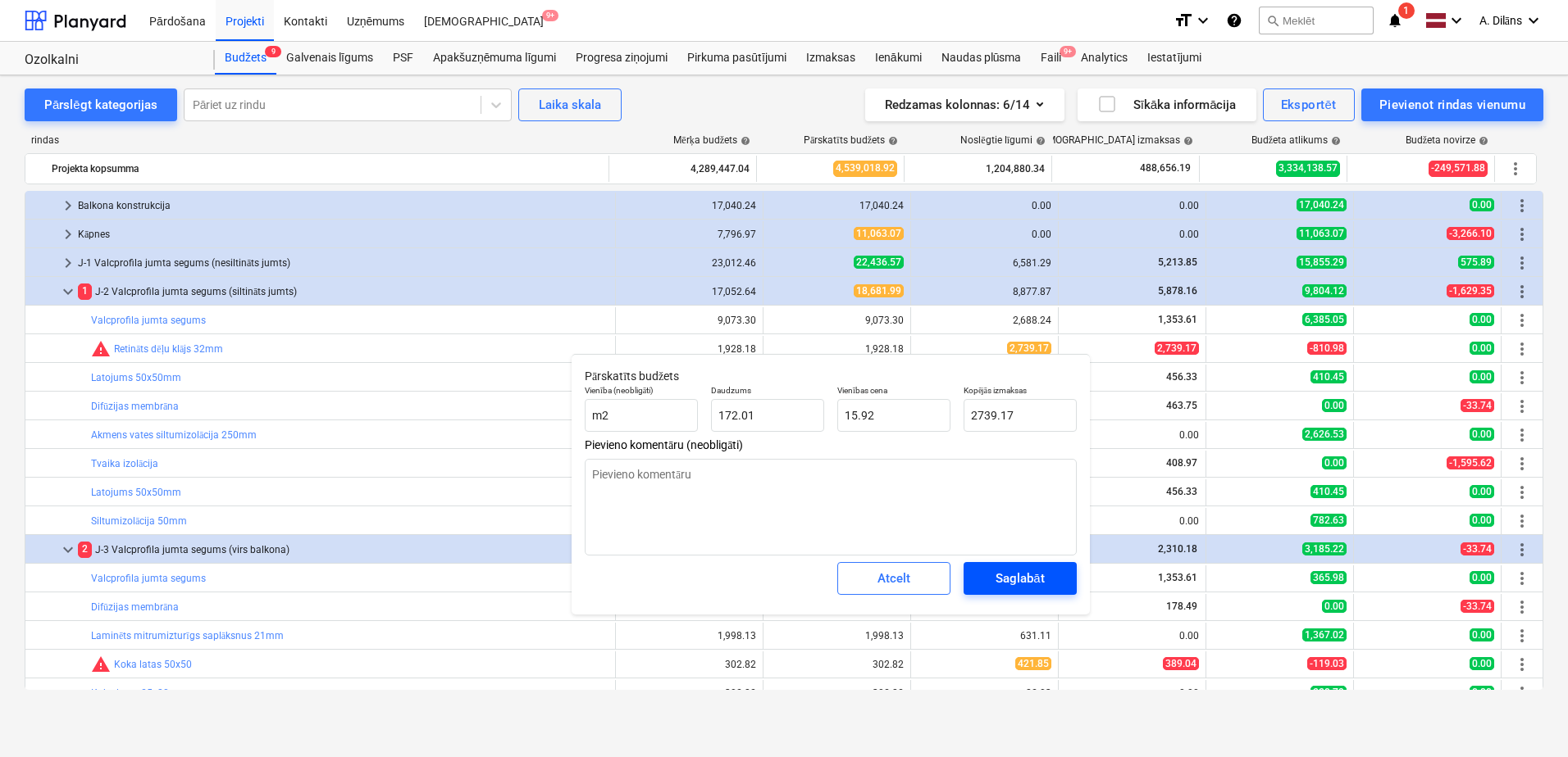
type input "2,739.17"
click at [1035, 572] on div "Saglabāt" at bounding box center [1019, 578] width 48 height 22
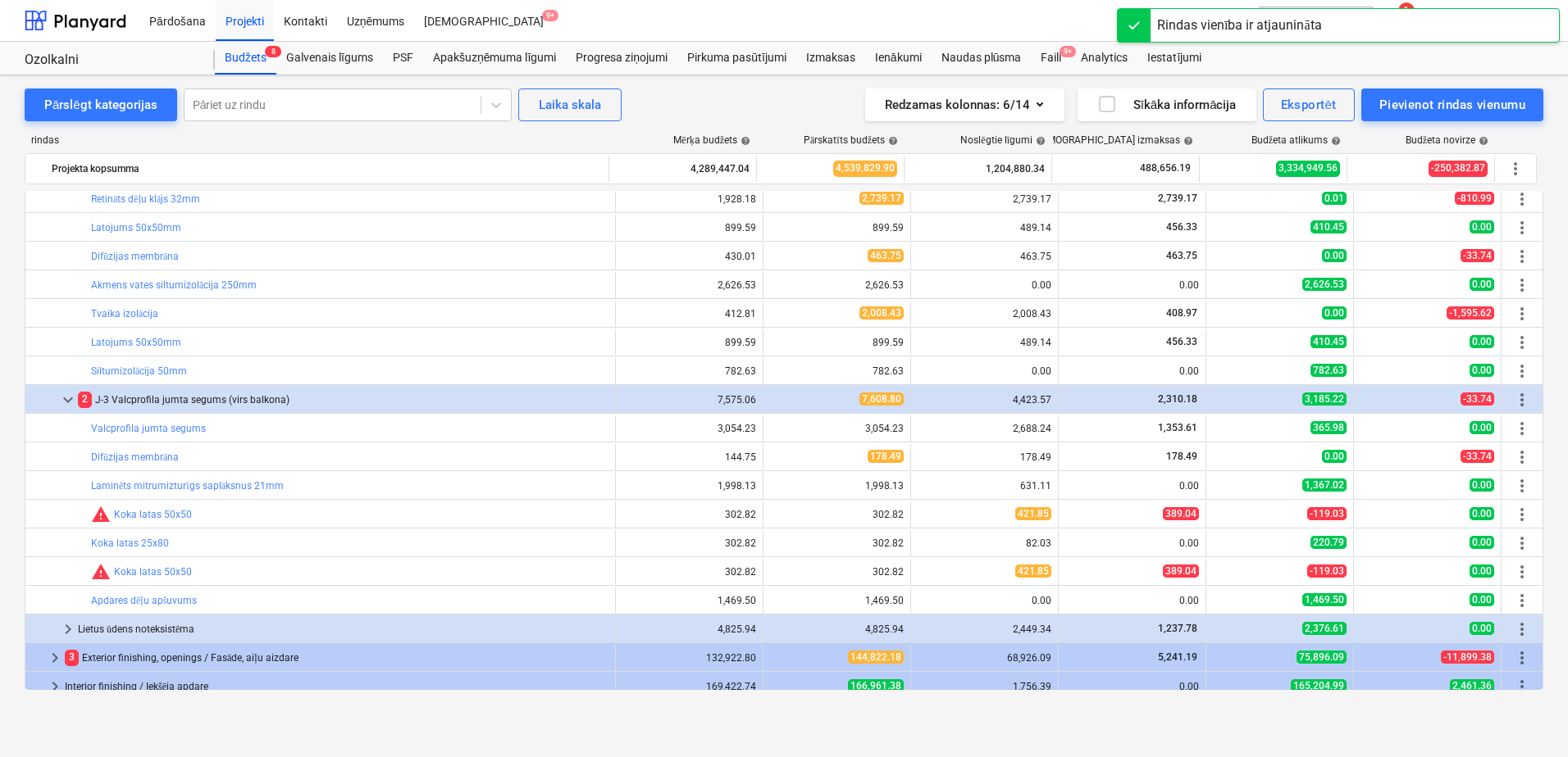
scroll to position [595, 0]
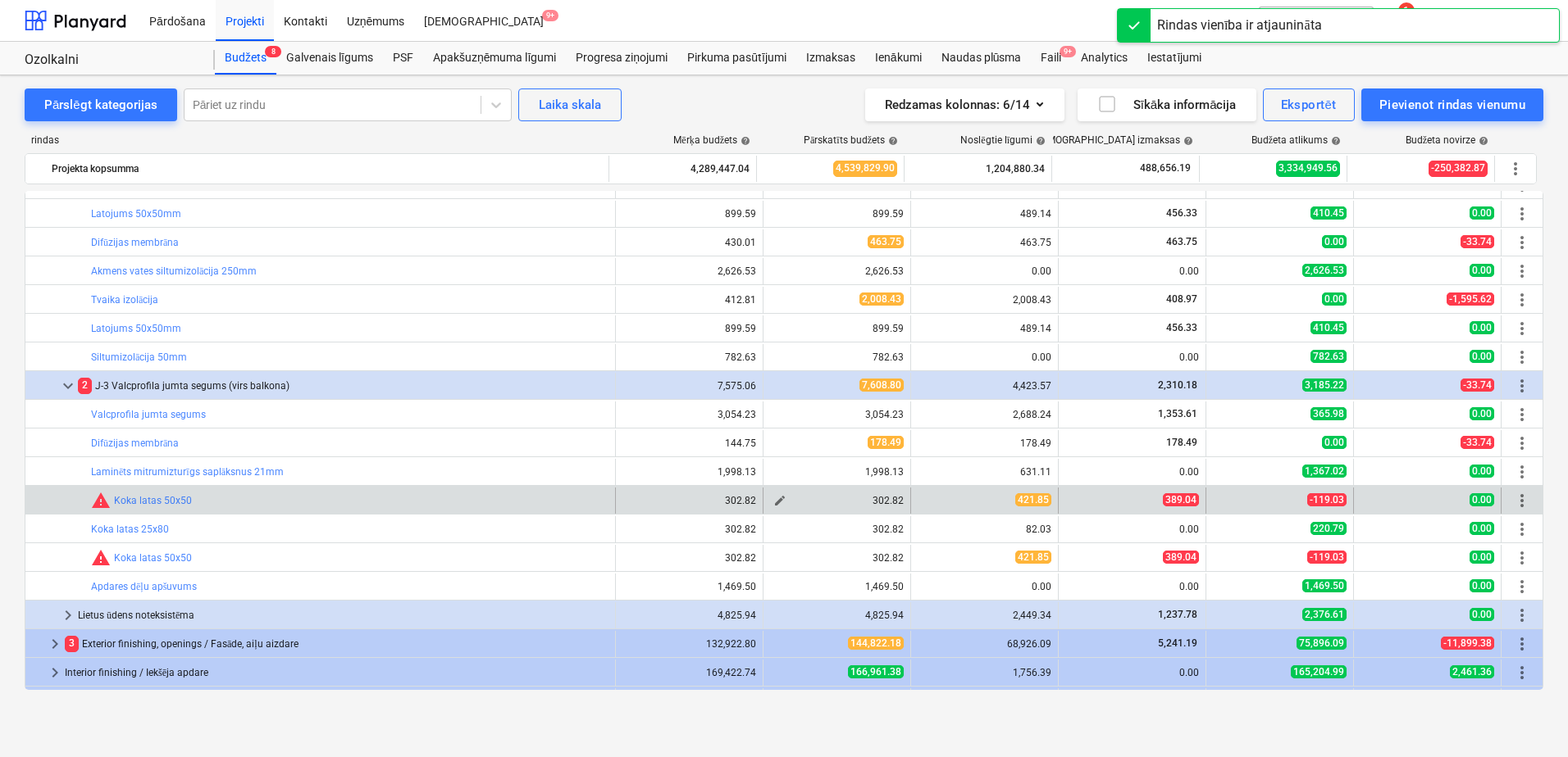
click at [779, 501] on span "edit" at bounding box center [779, 500] width 13 height 13
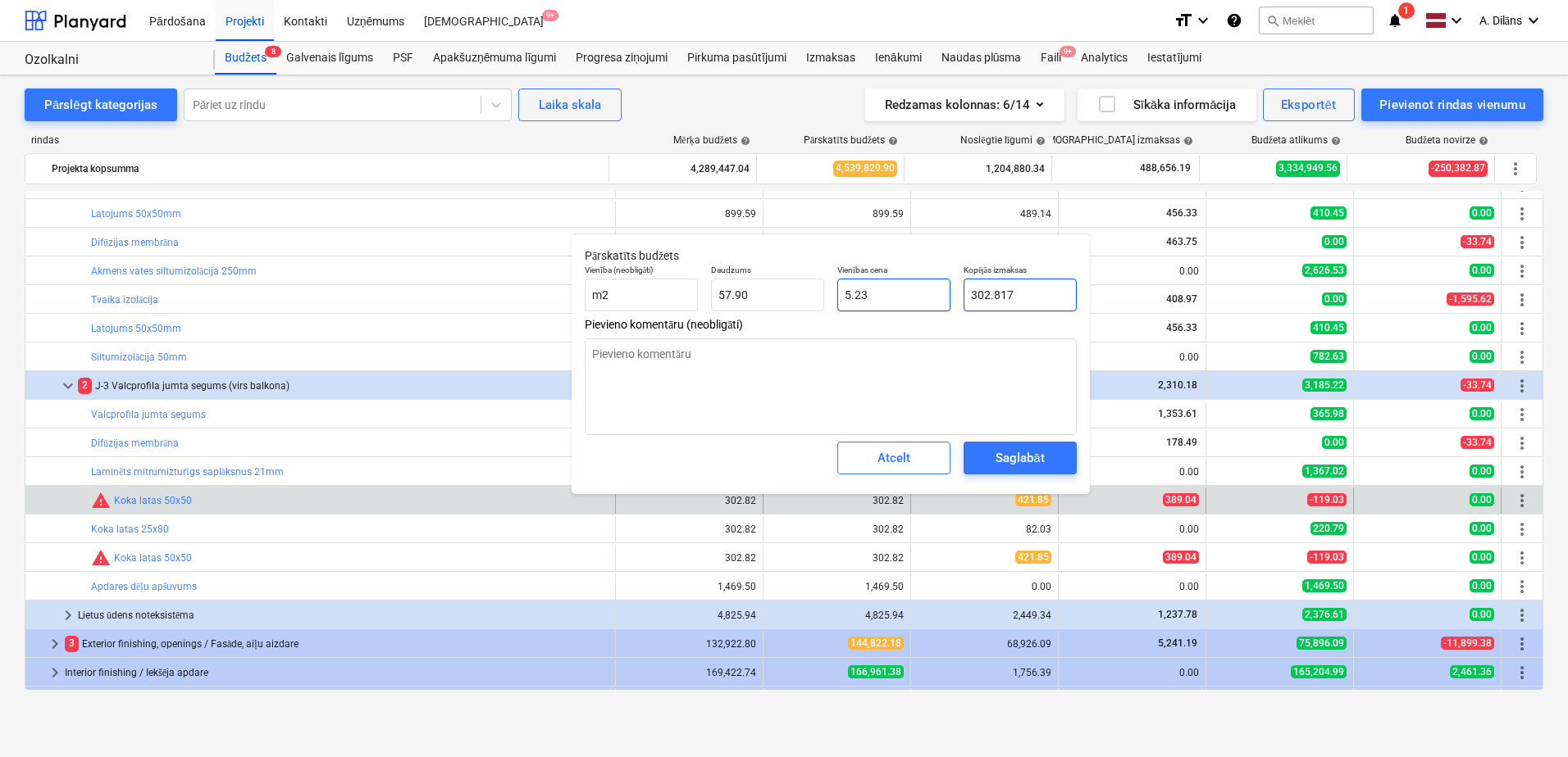
drag, startPoint x: 1017, startPoint y: 297, endPoint x: 934, endPoint y: 296, distance: 83.0
click at [934, 296] on div "Vienība (neobligāti) m2 Daudzums 57.90 Vienības cena 5.23 Kopējās izmaksas 302.…" at bounding box center [830, 288] width 505 height 60
type input "4"
type input "0.07"
type input "42"
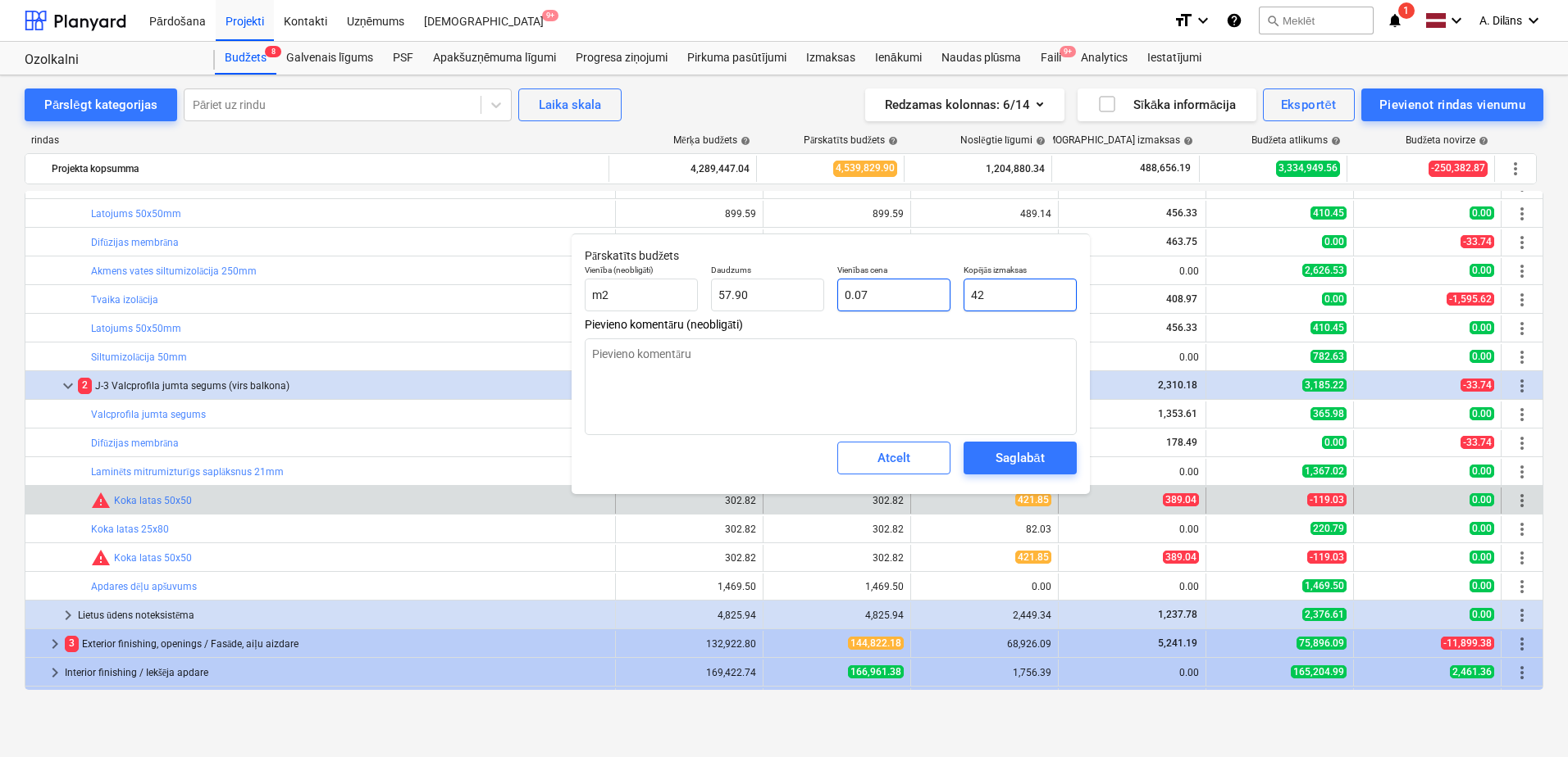
type input "0.73"
type input "421"
type input "7.27"
type input "421.8"
type input "7.28"
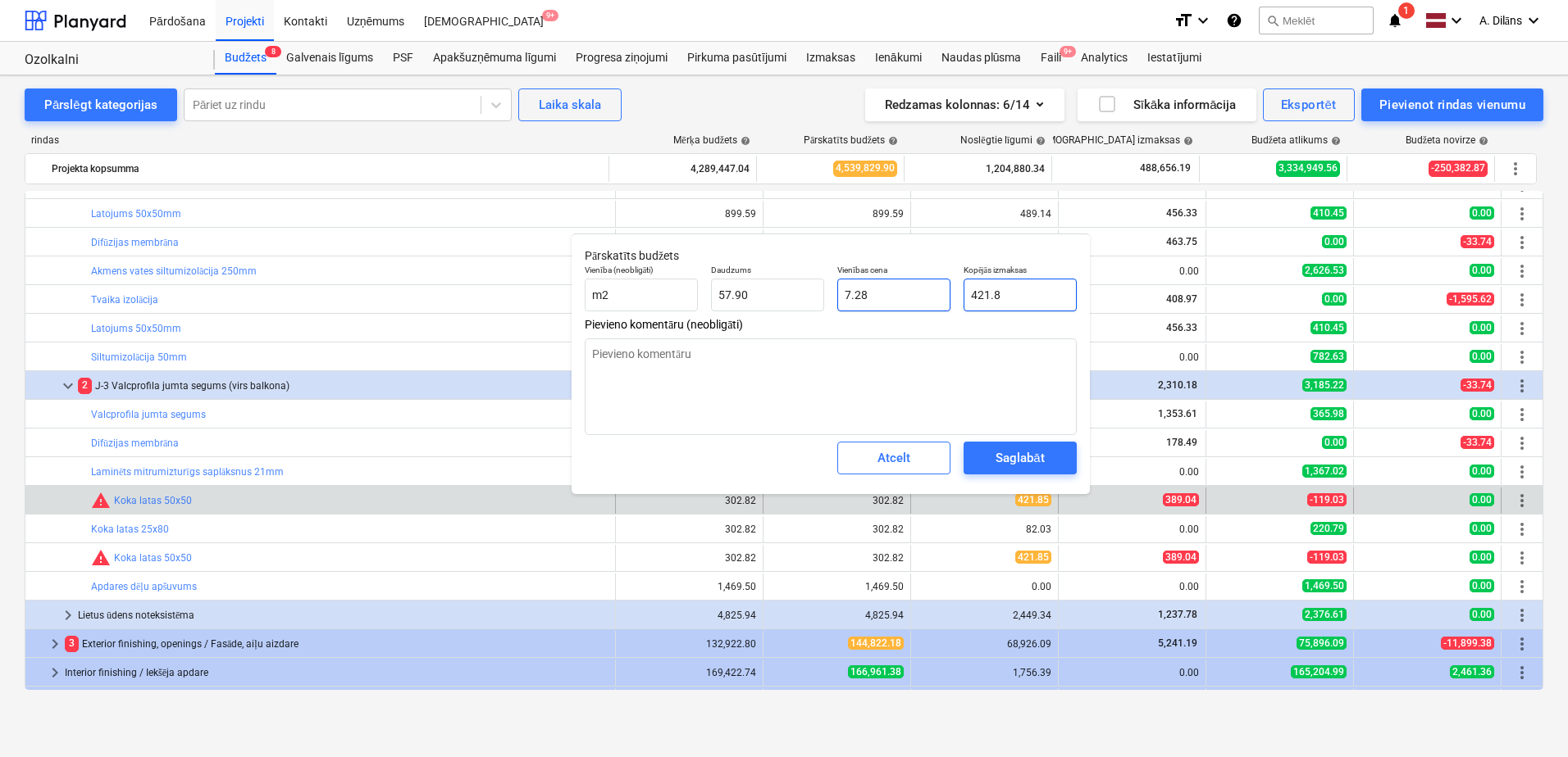
type input "421.85"
type input "7.29"
type input "421.85"
click at [1017, 449] on div "Saglabāt" at bounding box center [1019, 459] width 48 height 22
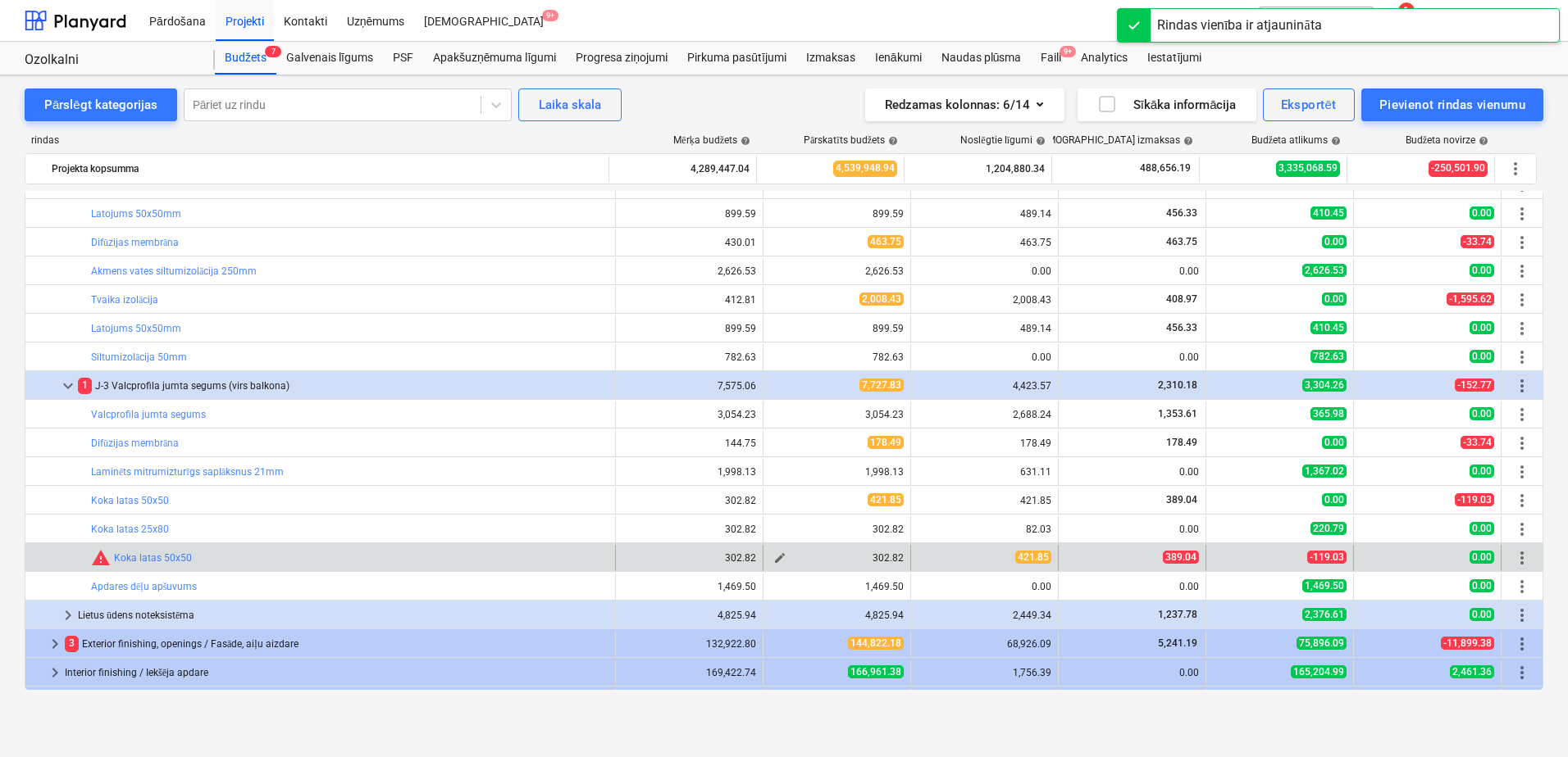
click at [776, 558] on span "edit" at bounding box center [779, 558] width 13 height 13
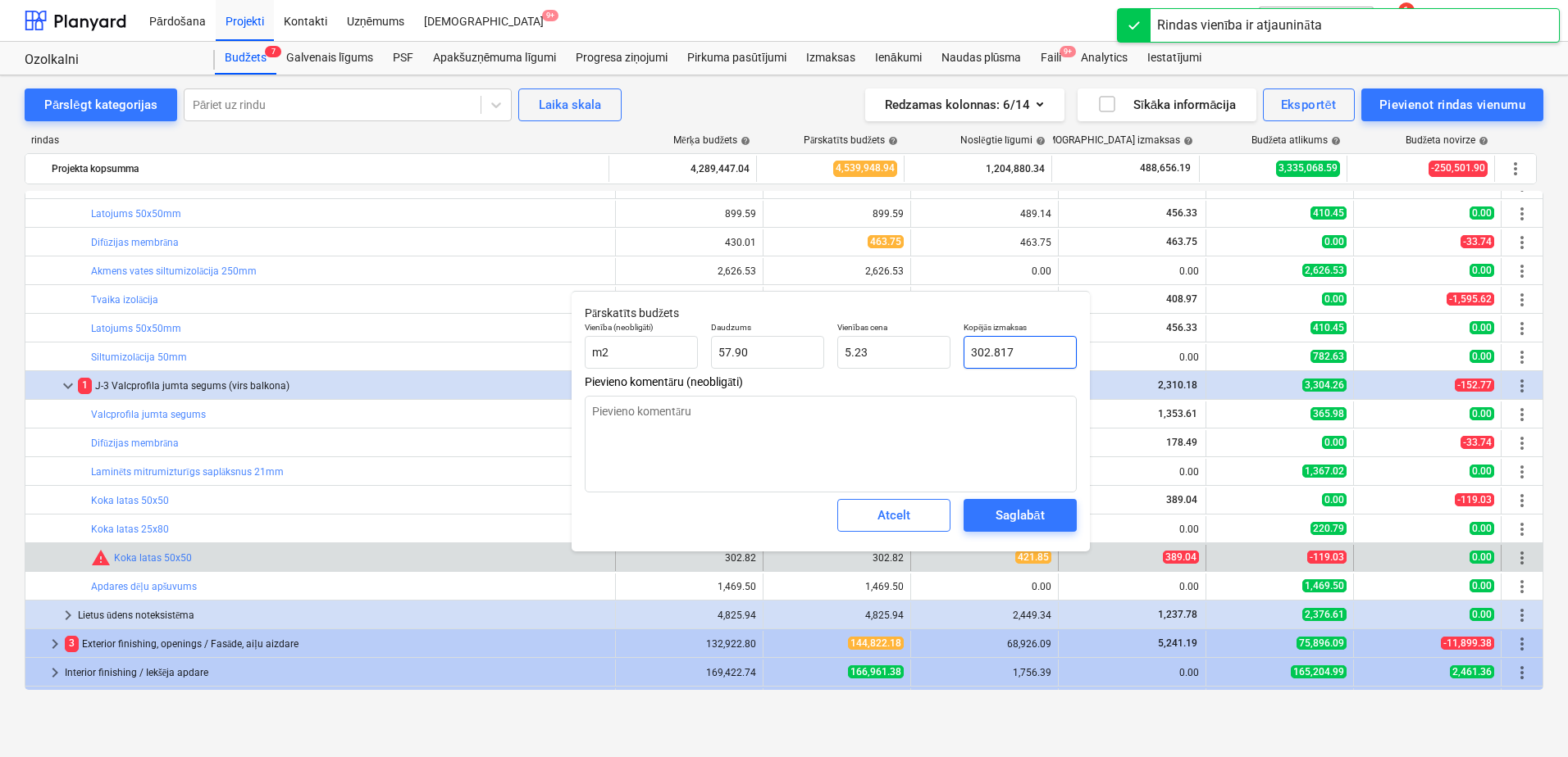
drag, startPoint x: 1004, startPoint y: 351, endPoint x: 957, endPoint y: 351, distance: 47.0
click at [957, 351] on div "Kopējās izmaksas 302.817" at bounding box center [1020, 345] width 127 height 60
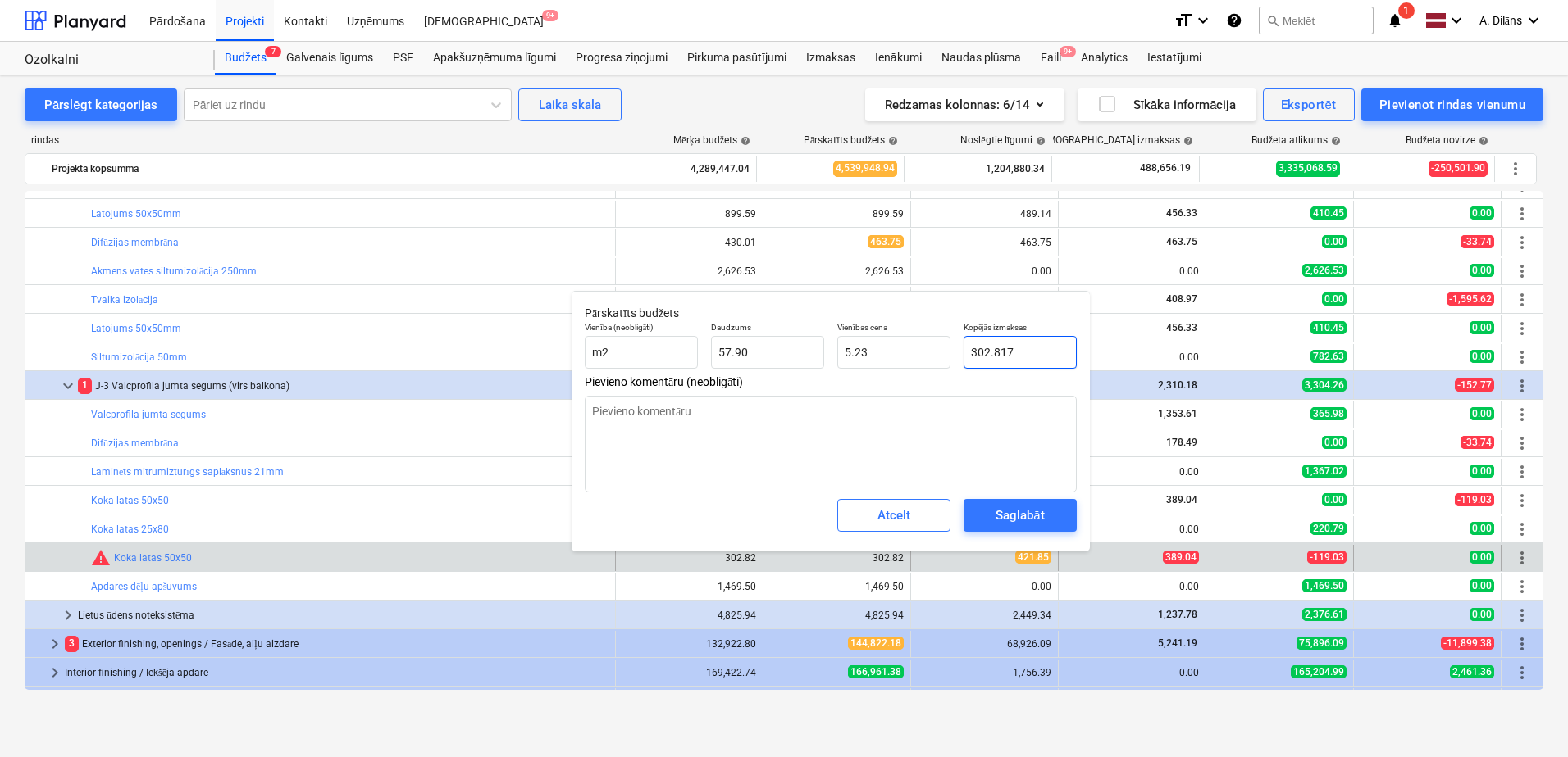
type input "4"
type input "0.07"
type input "42"
type input "0.73"
type input "421"
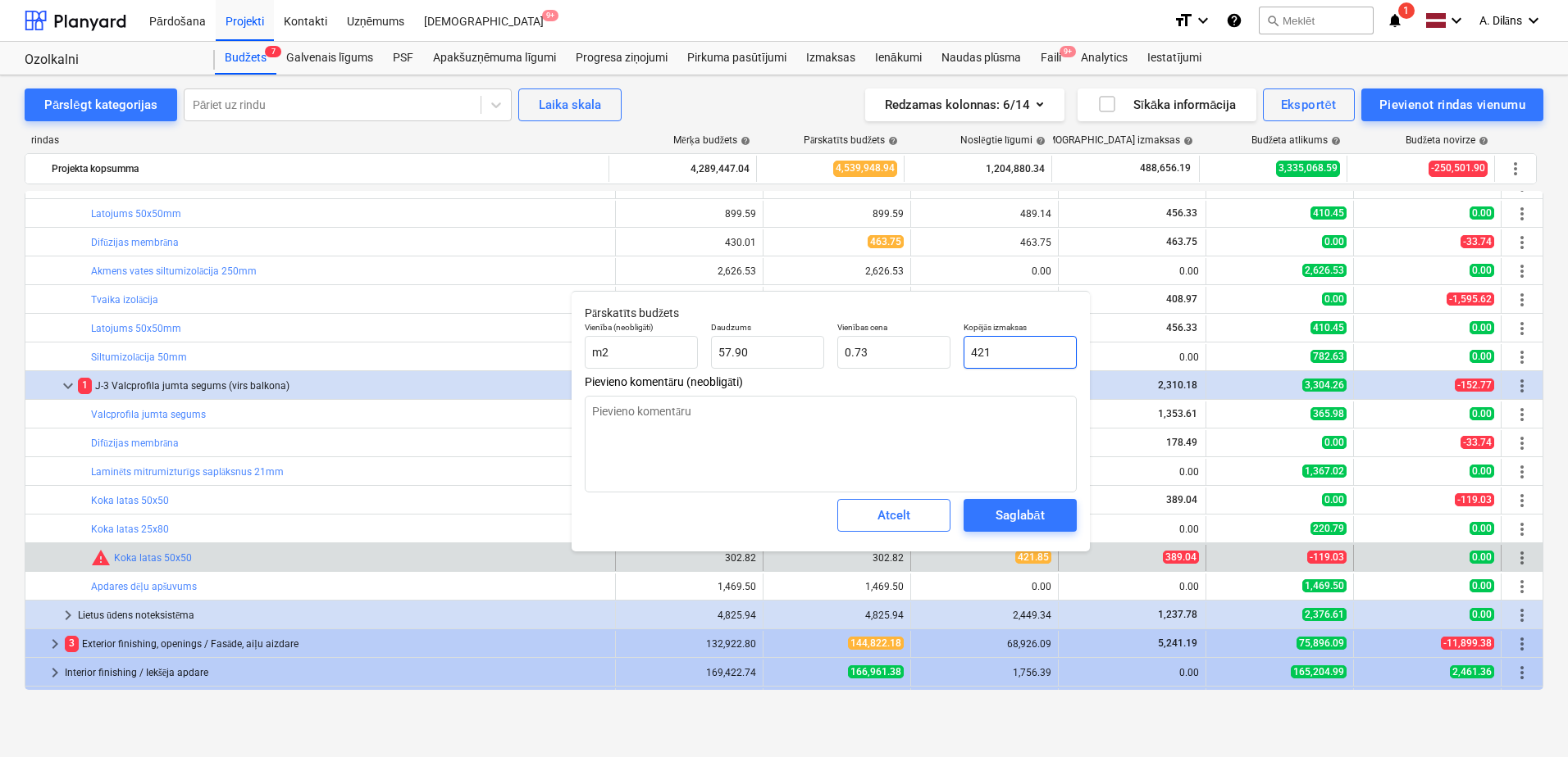
type input "7.27"
type input "421.8"
type input "7.28"
type input "421.85"
type input "7.29"
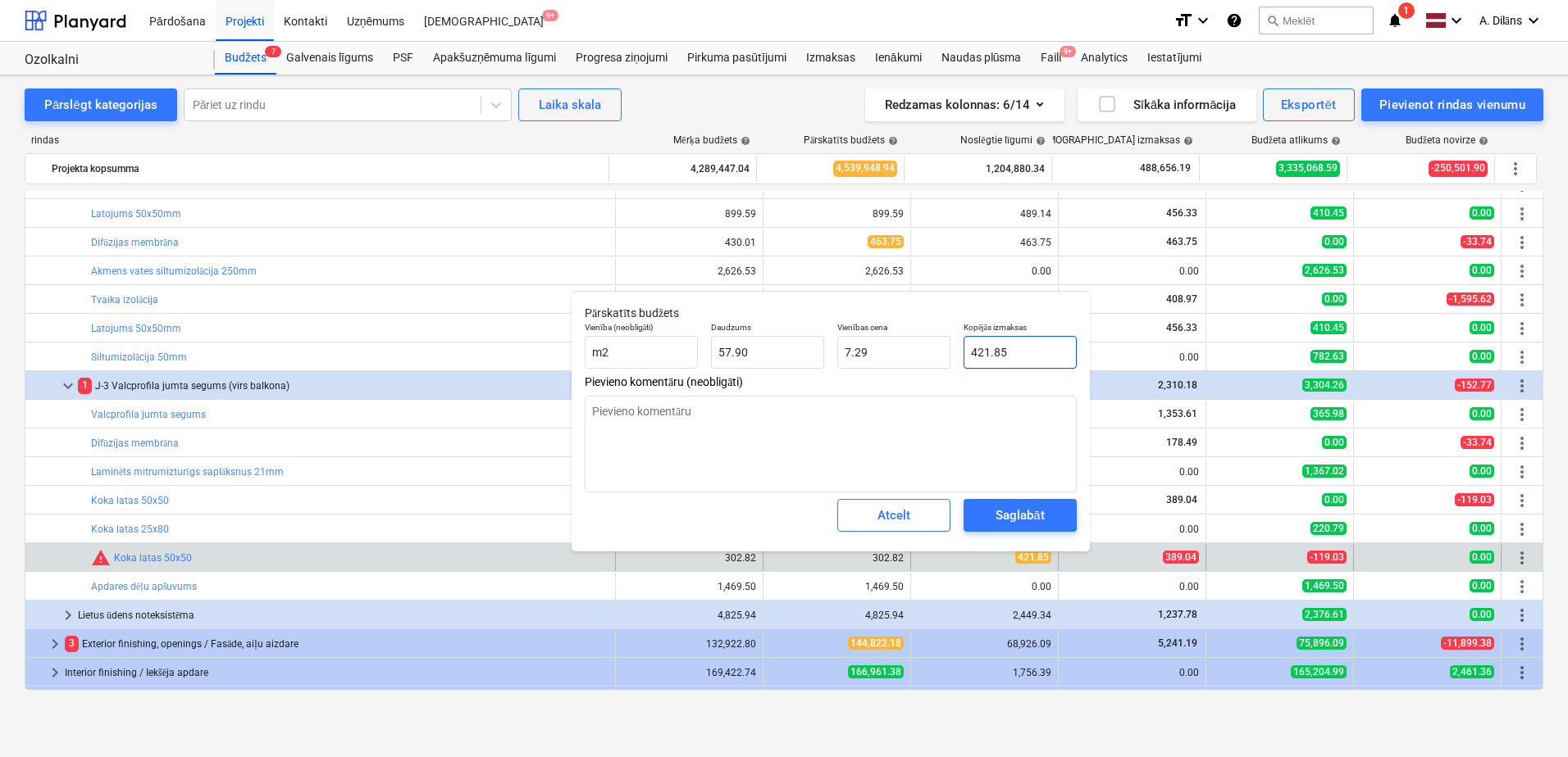
type input "421.85"
click at [1008, 513] on div "Saglabāt" at bounding box center [1019, 515] width 48 height 22
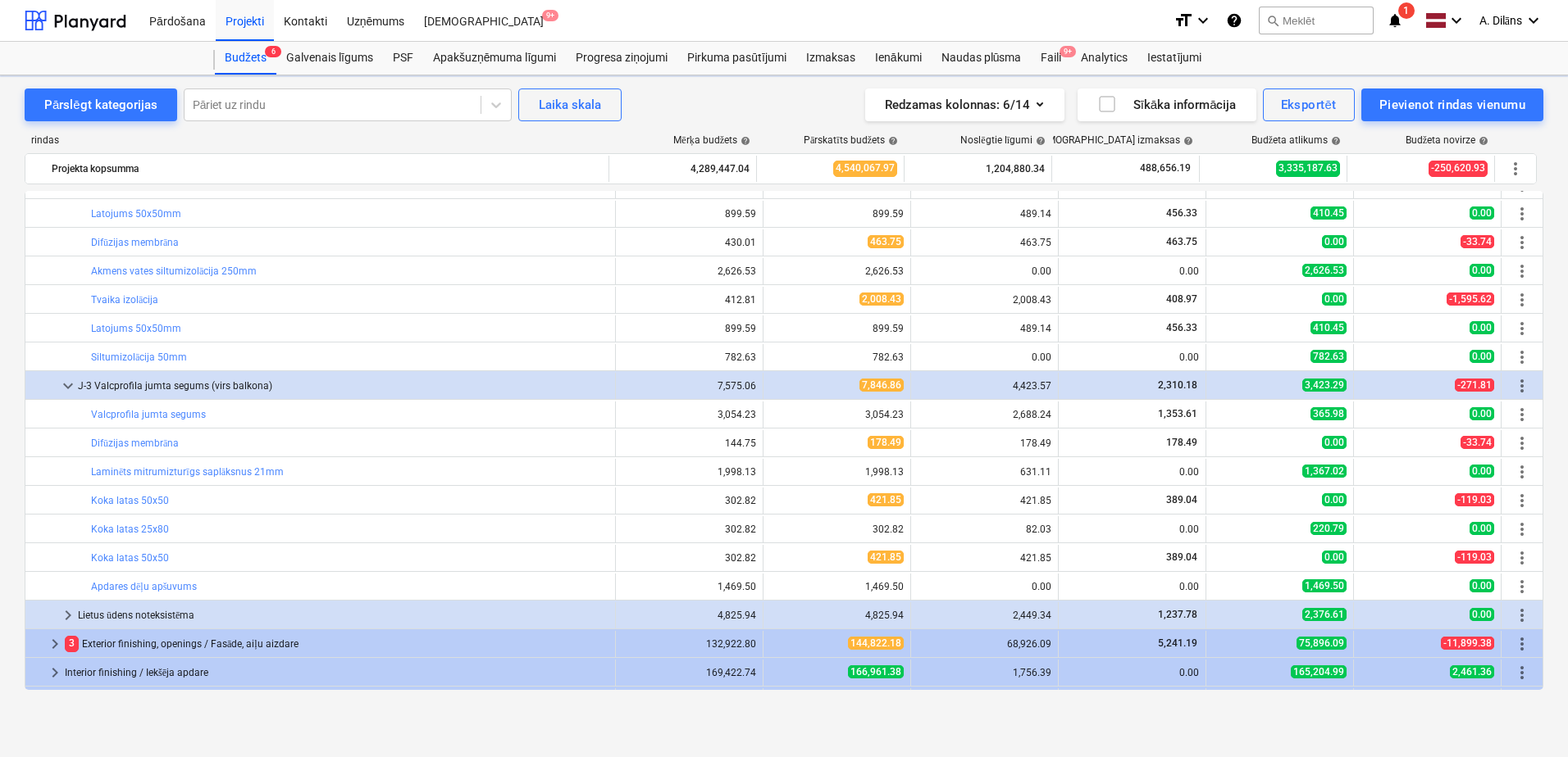
click at [1018, 508] on div "421.85" at bounding box center [984, 501] width 134 height 27
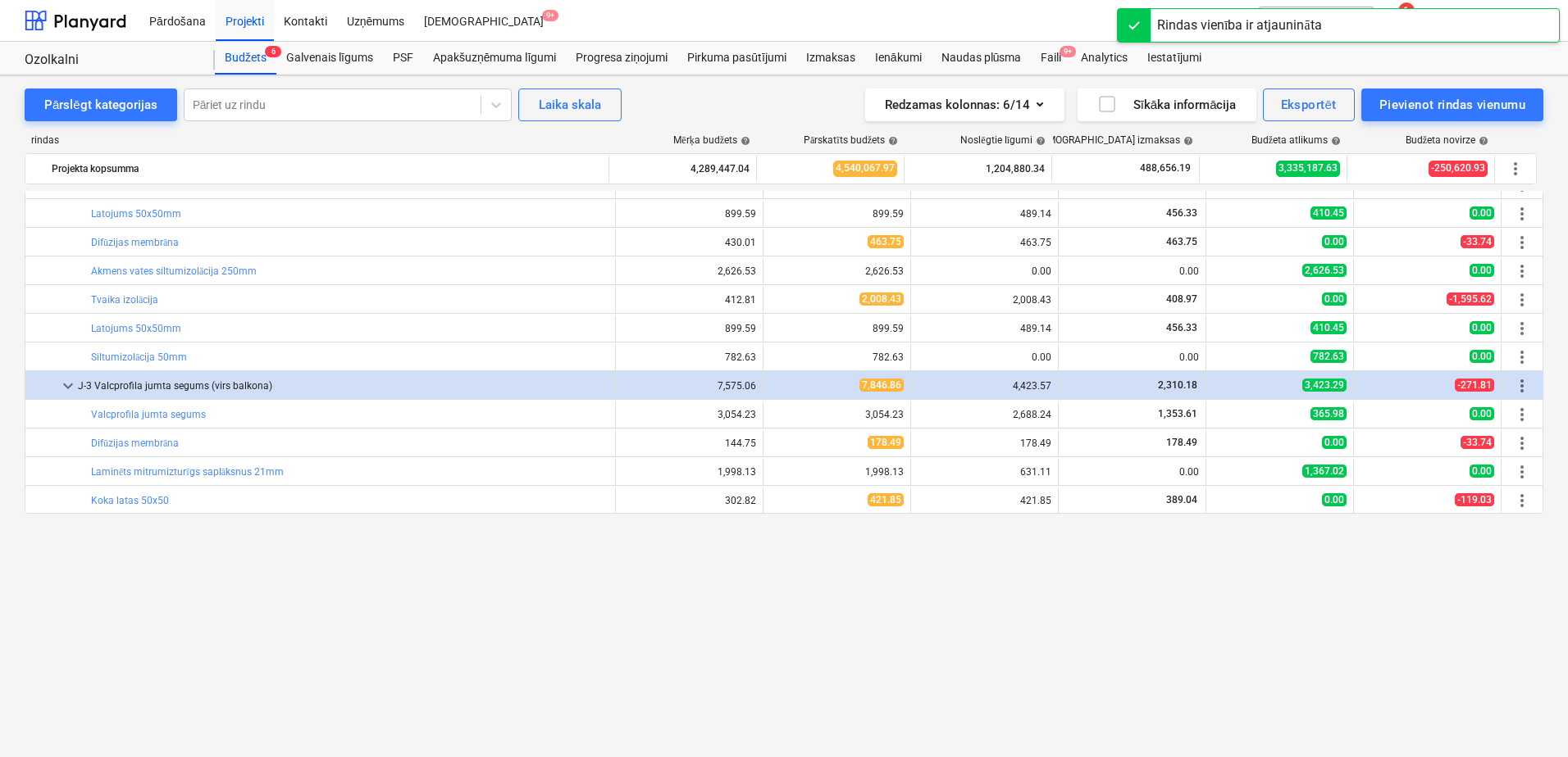
scroll to position [350, 0]
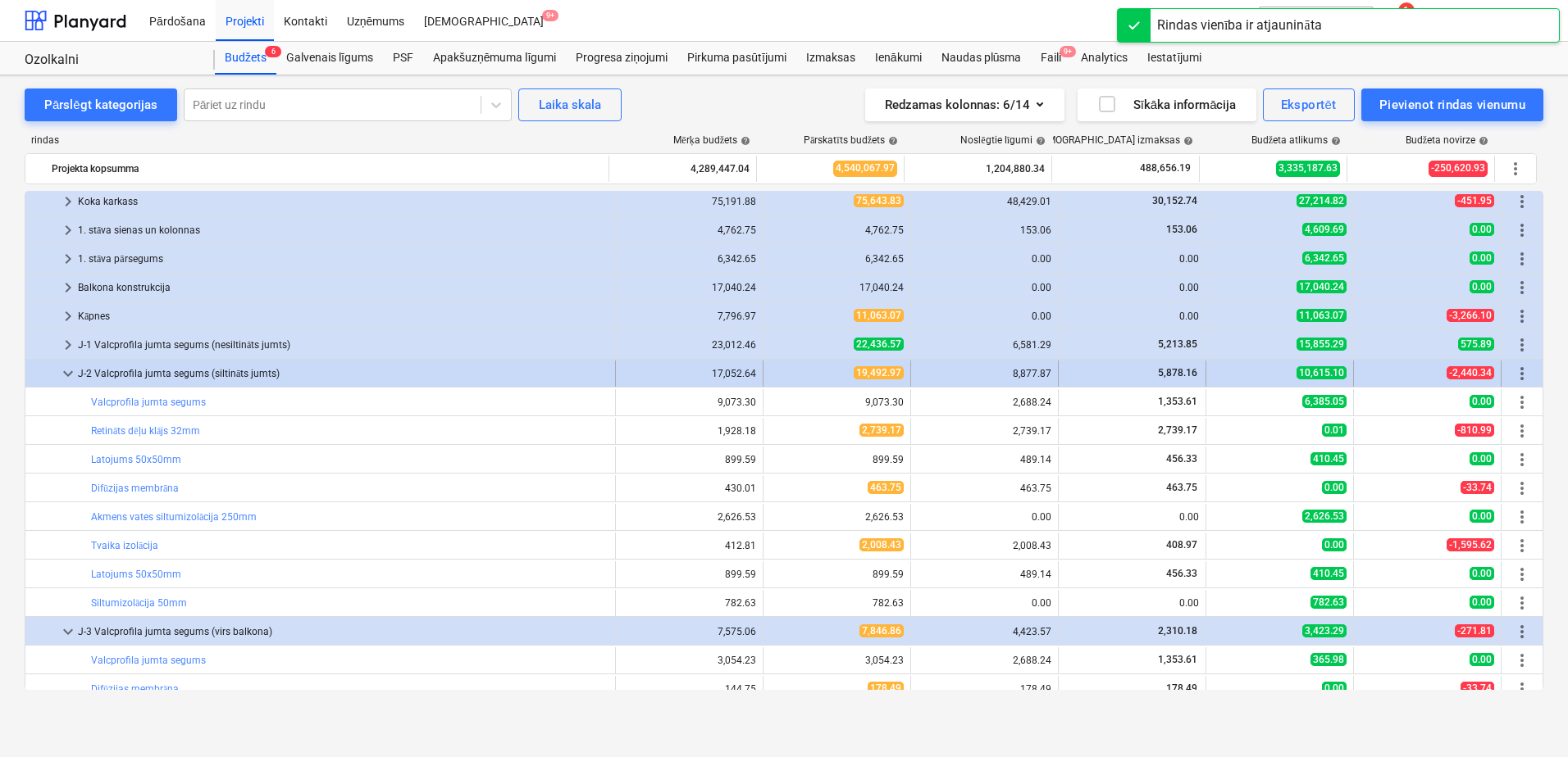
click at [60, 374] on span "keyboard_arrow_down" at bounding box center [68, 374] width 20 height 20
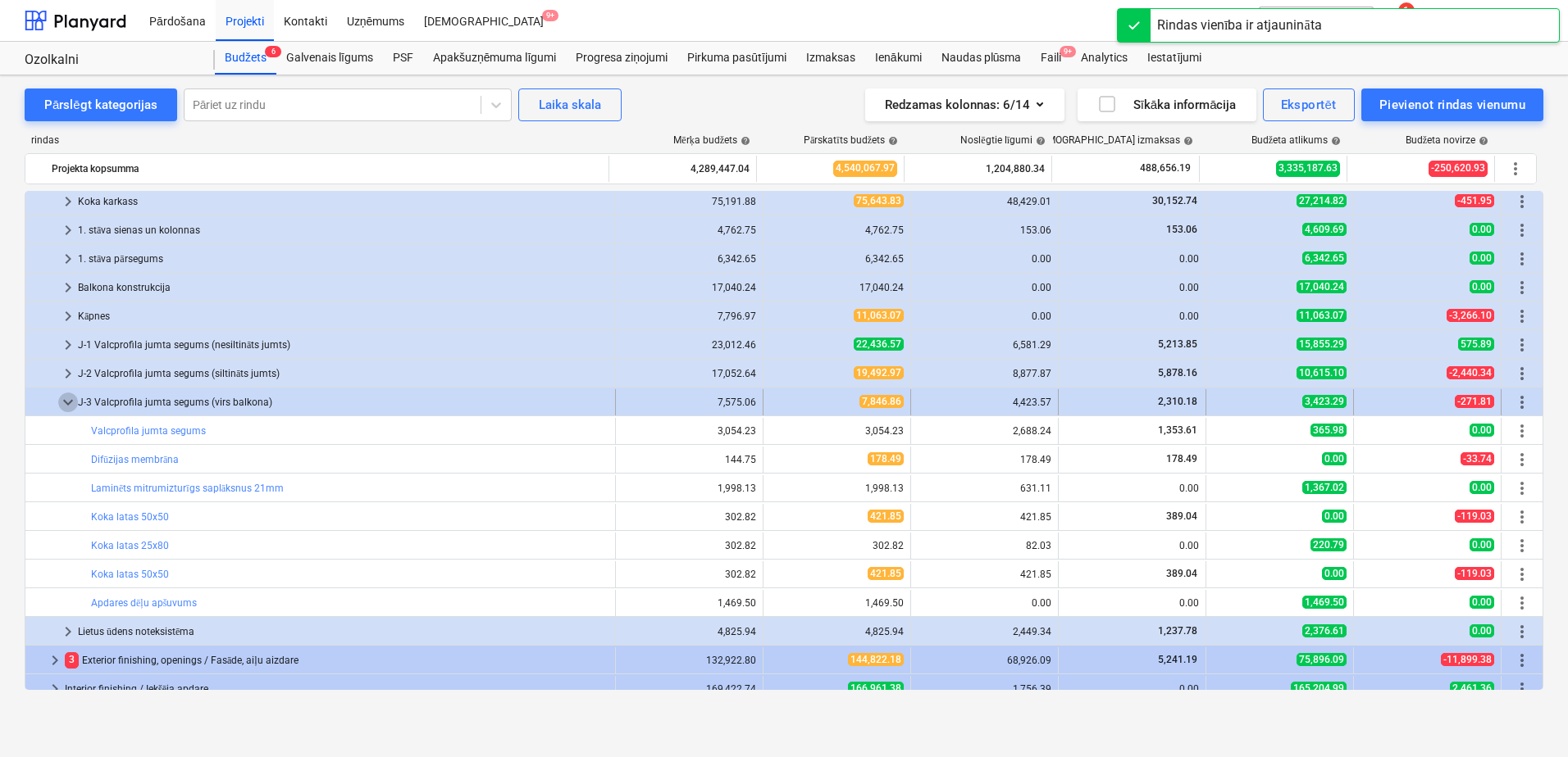
click at [69, 396] on span "keyboard_arrow_down" at bounding box center [68, 403] width 20 height 20
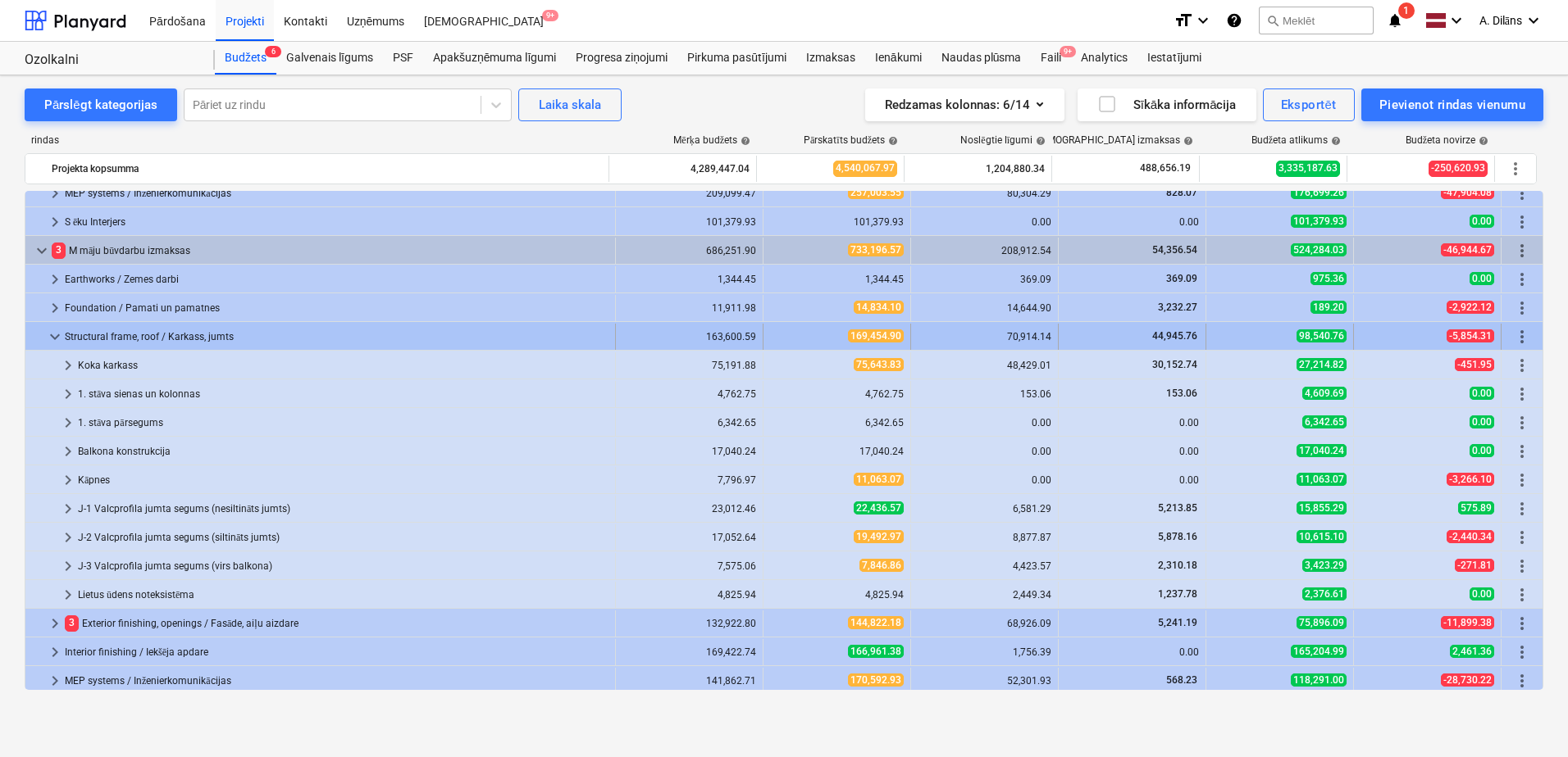
click at [57, 335] on span "keyboard_arrow_down" at bounding box center [55, 337] width 20 height 20
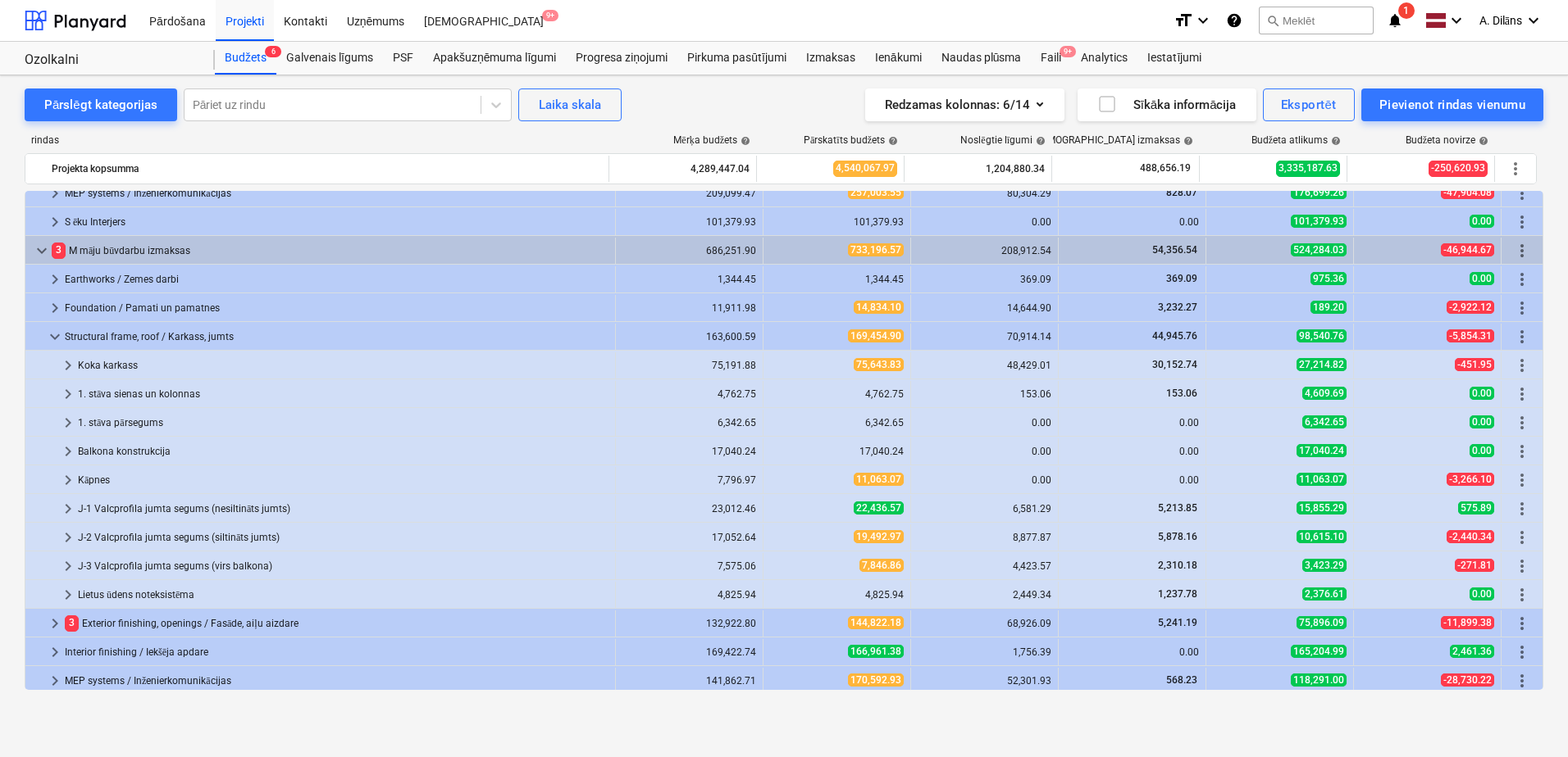
scroll to position [103, 0]
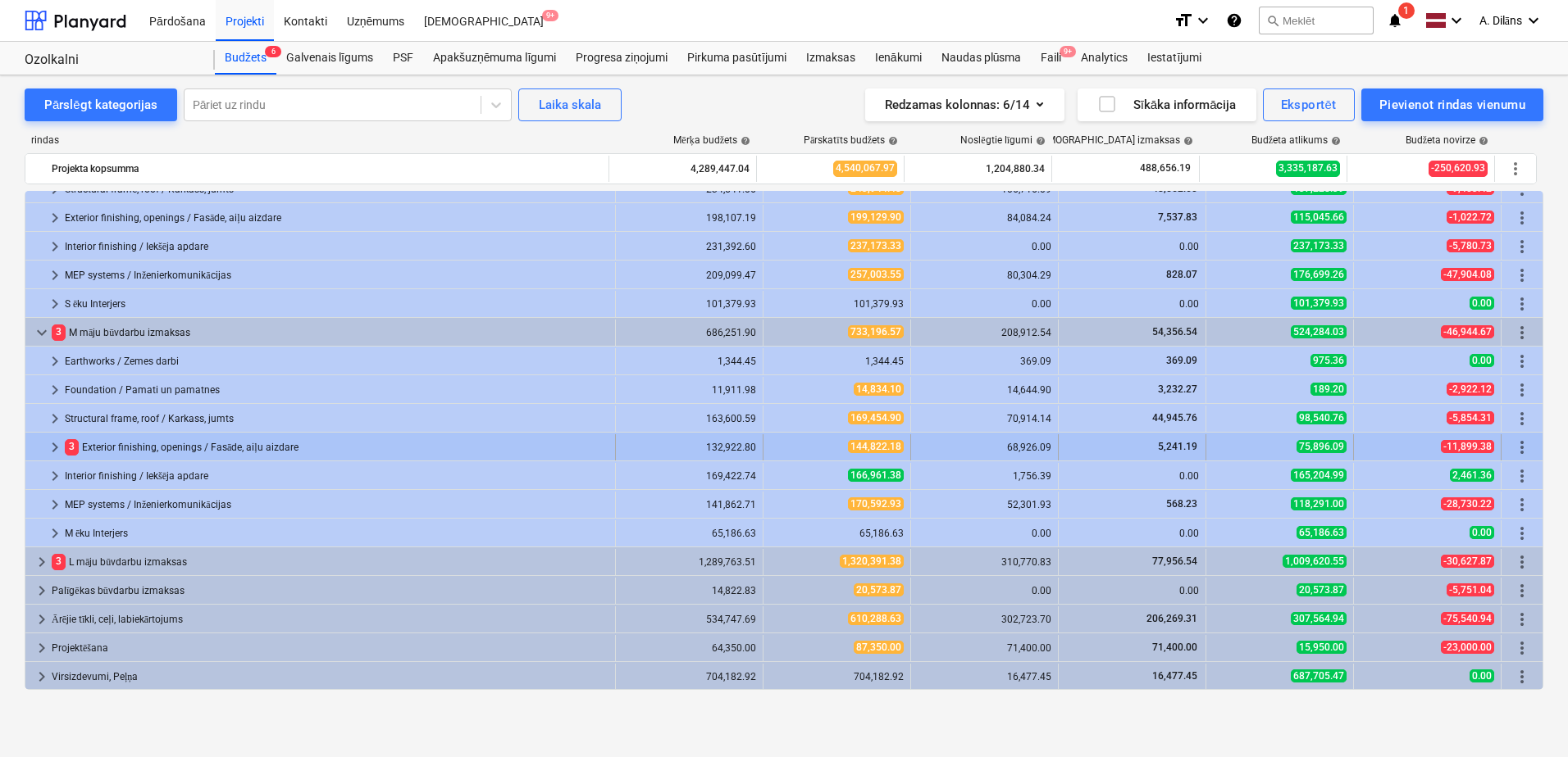
click at [55, 447] on span "keyboard_arrow_right" at bounding box center [55, 448] width 20 height 20
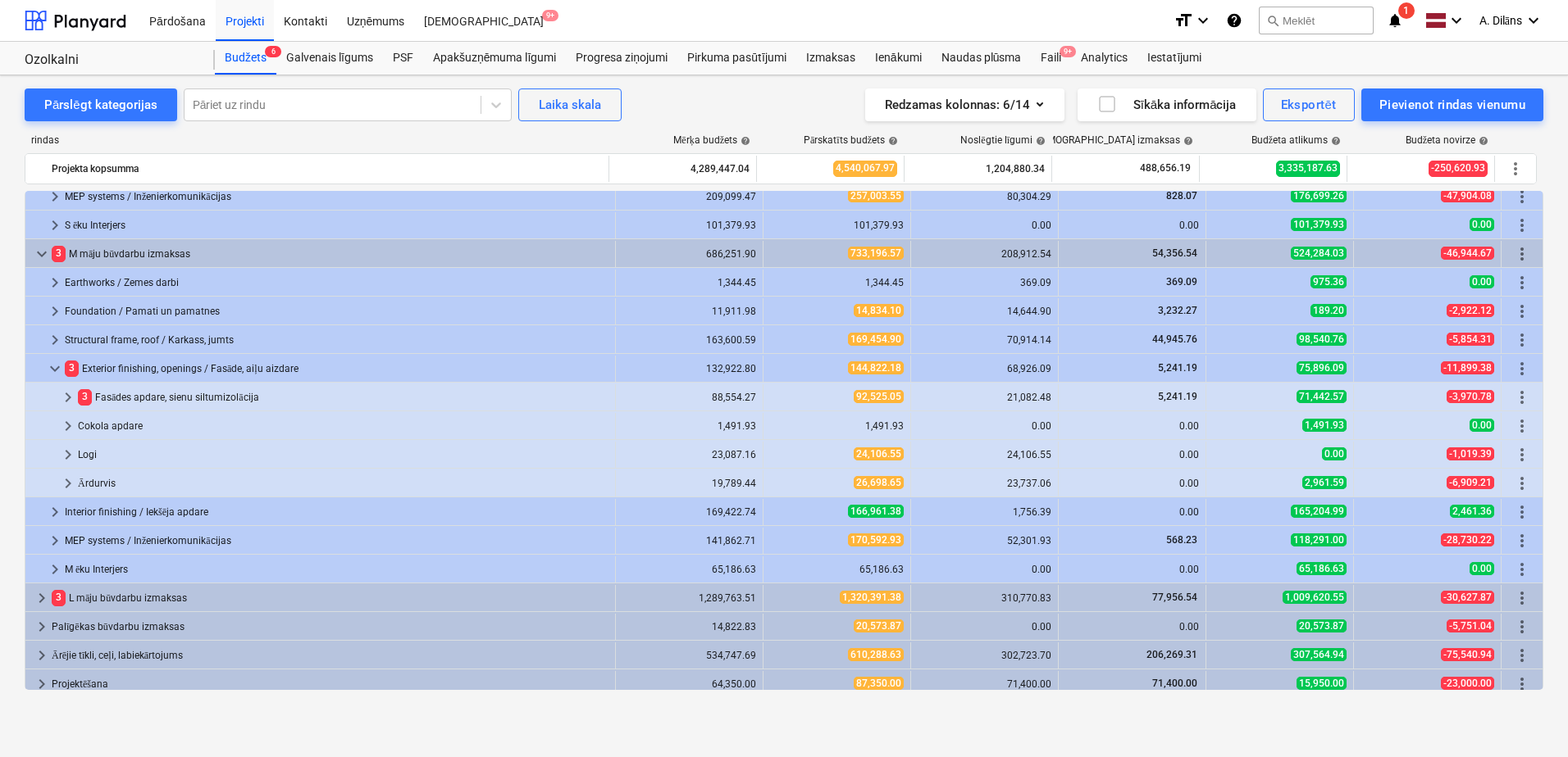
scroll to position [186, 0]
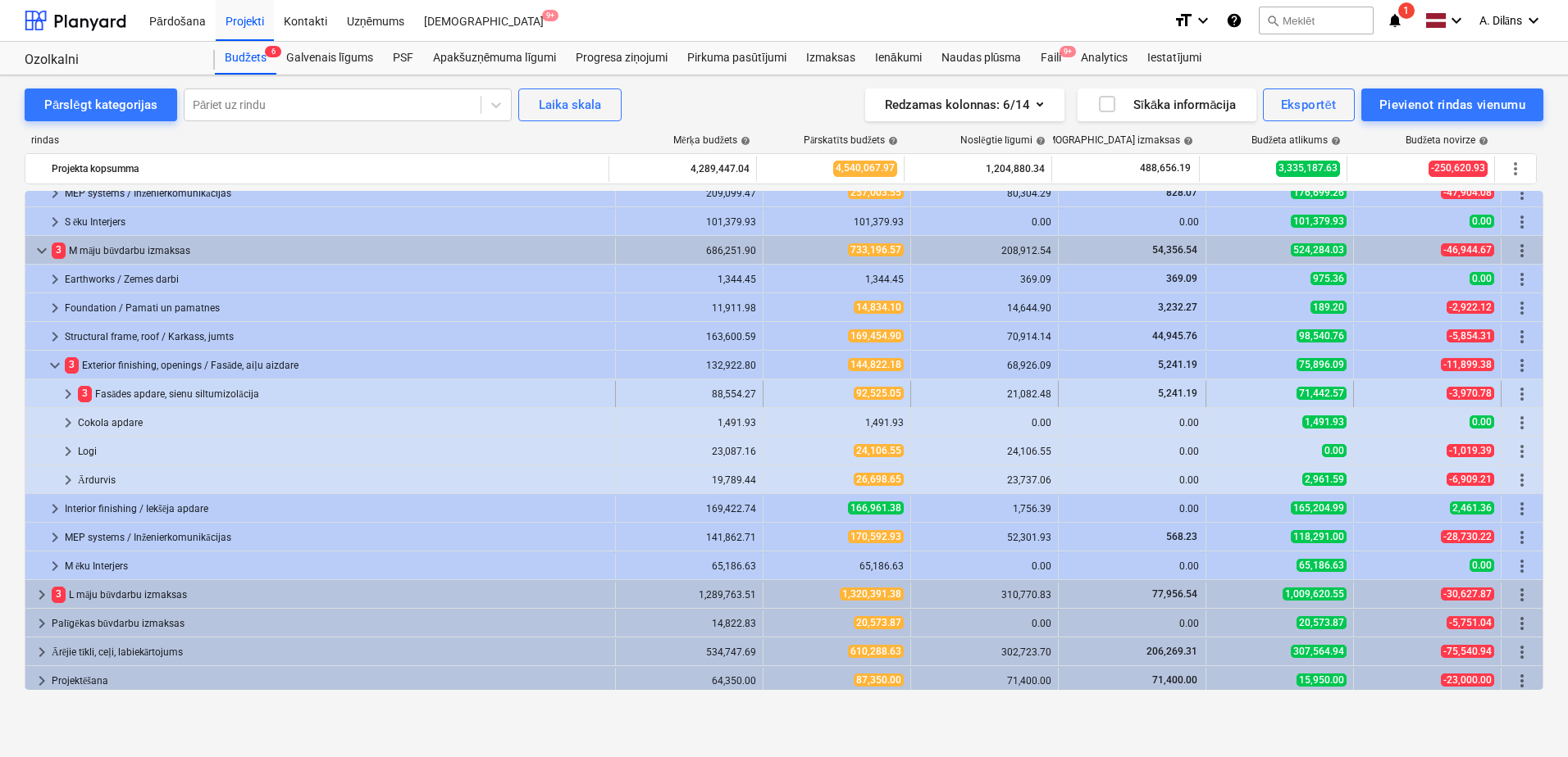
click at [71, 399] on span "keyboard_arrow_right" at bounding box center [68, 394] width 20 height 20
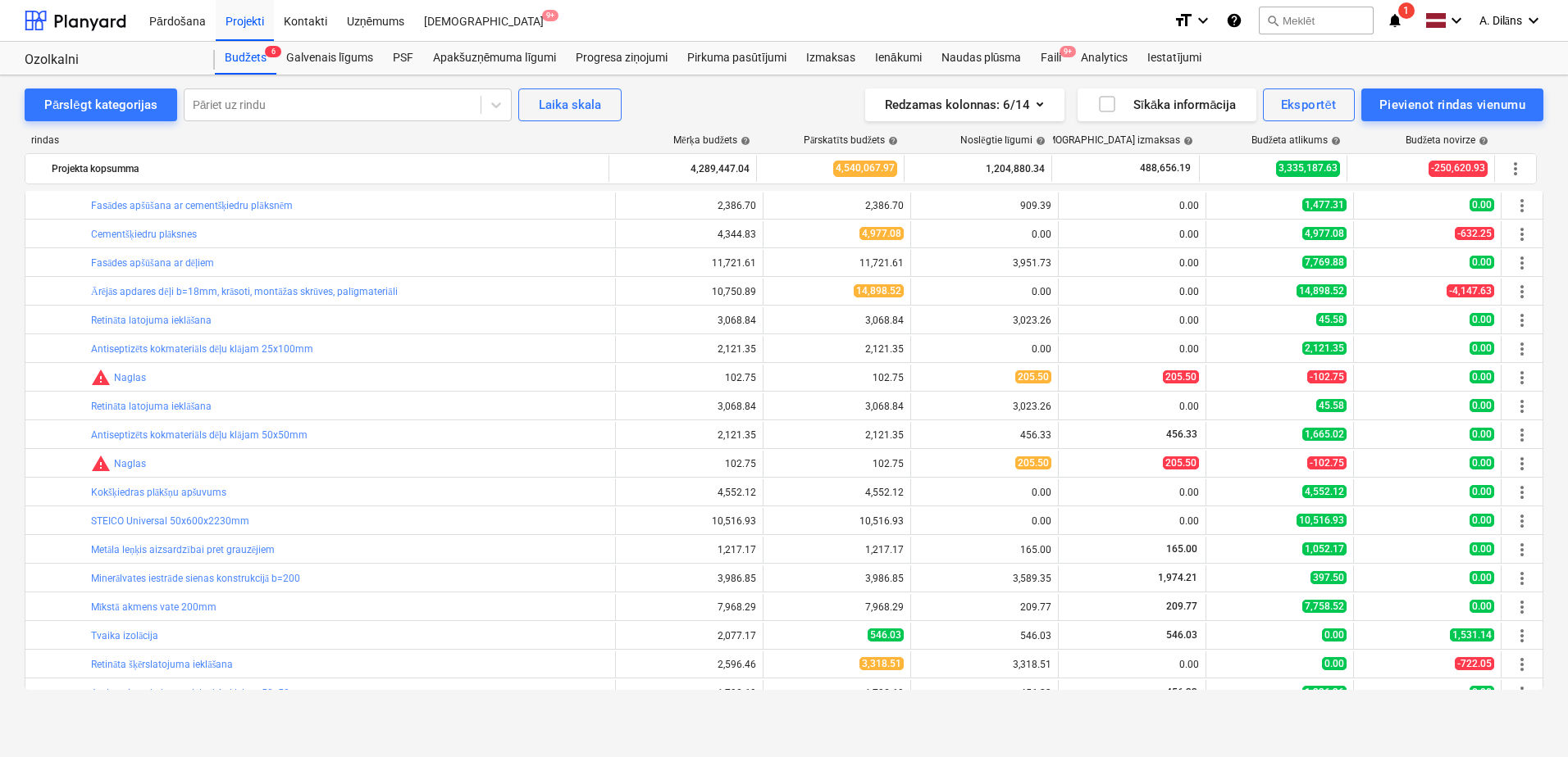
scroll to position [431, 0]
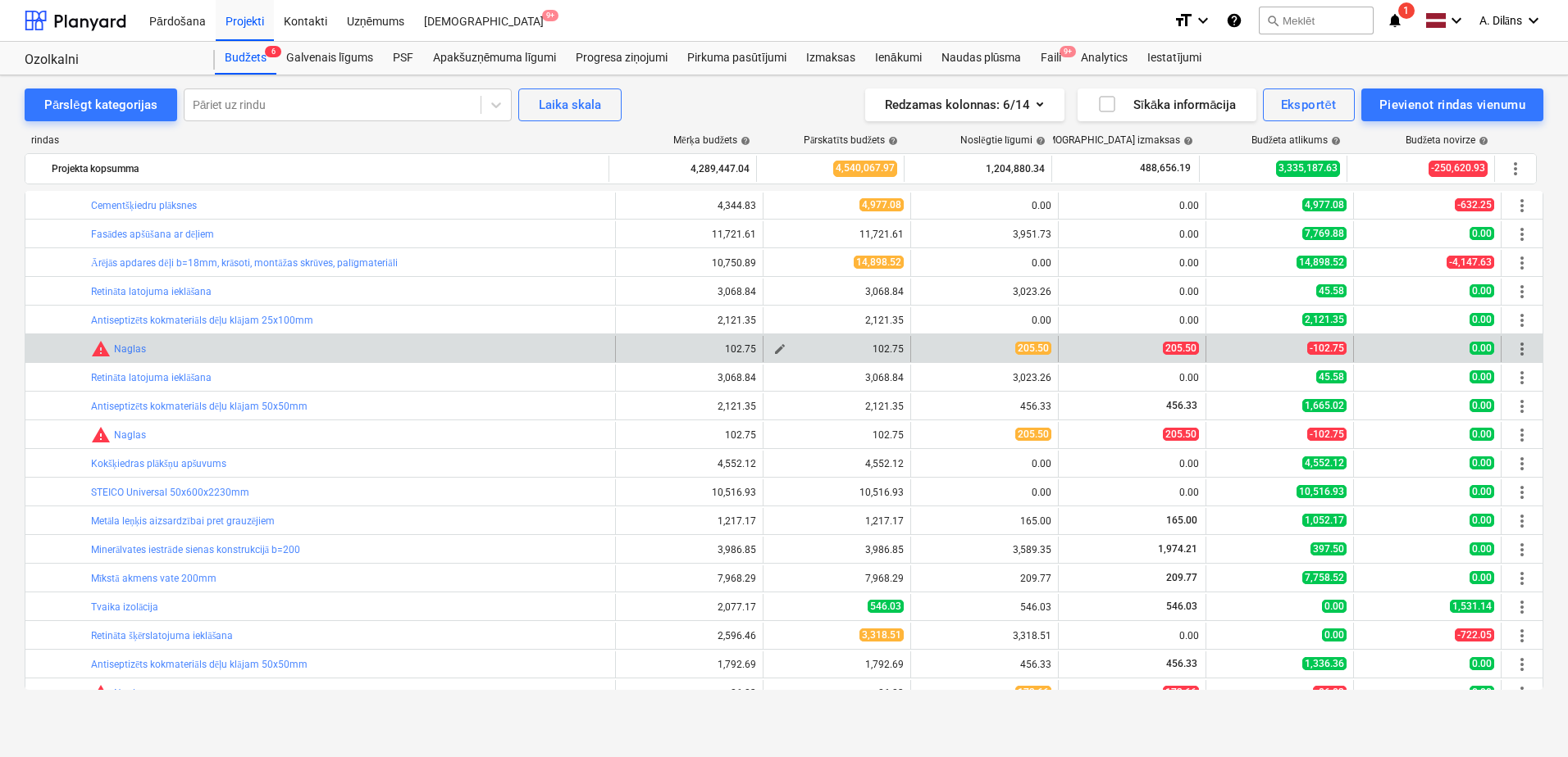
click at [779, 348] on span "edit" at bounding box center [779, 349] width 13 height 13
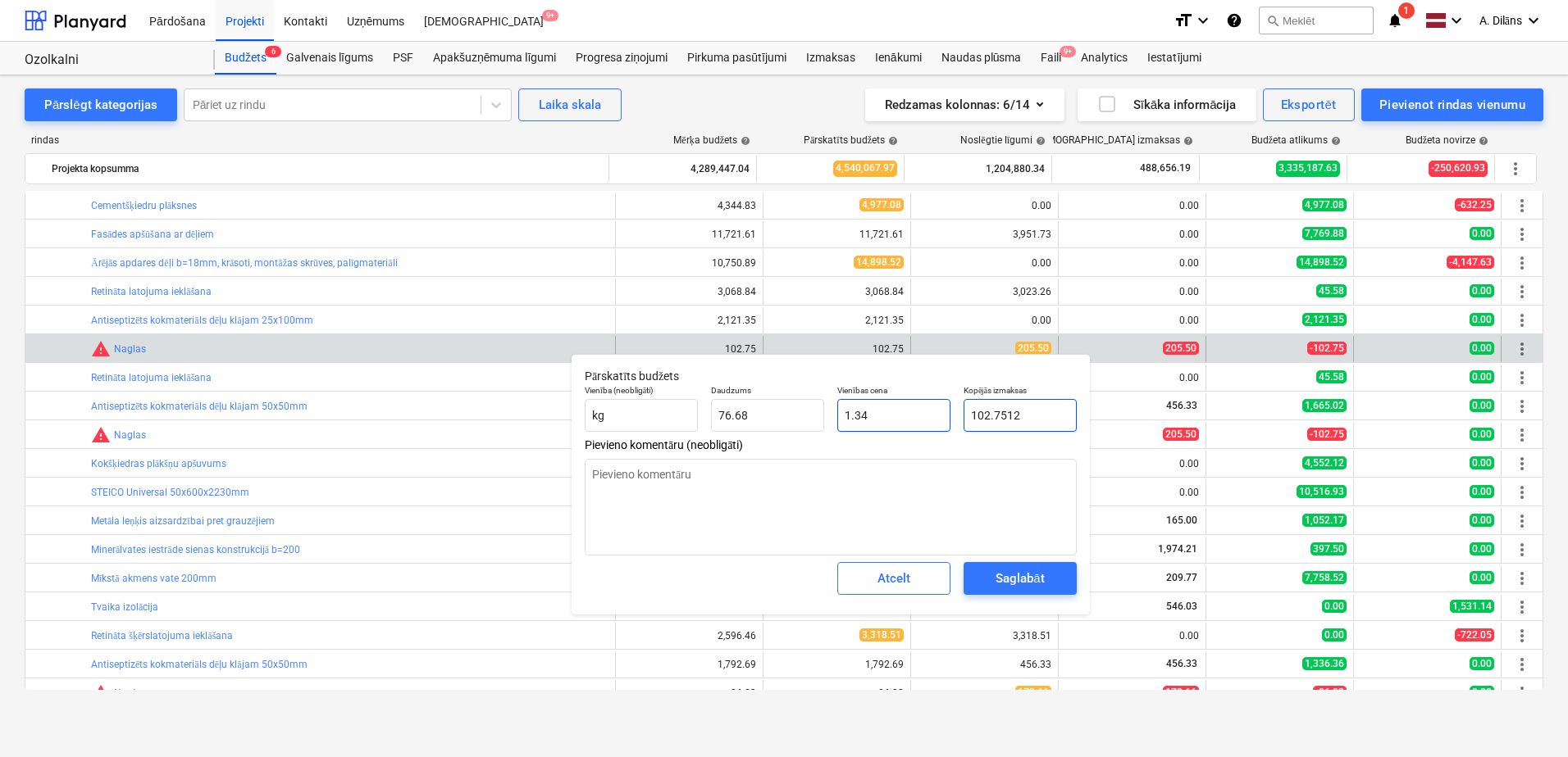
drag, startPoint x: 1022, startPoint y: 411, endPoint x: 926, endPoint y: 411, distance: 96.0
click at [926, 411] on div "Vienība (neobligāti) kg Daudzums 76.68 Vienības cena 1.34 Kopējās izmaksas 102.…" at bounding box center [830, 408] width 505 height 60
type input "2"
type input "0.03"
type input "20"
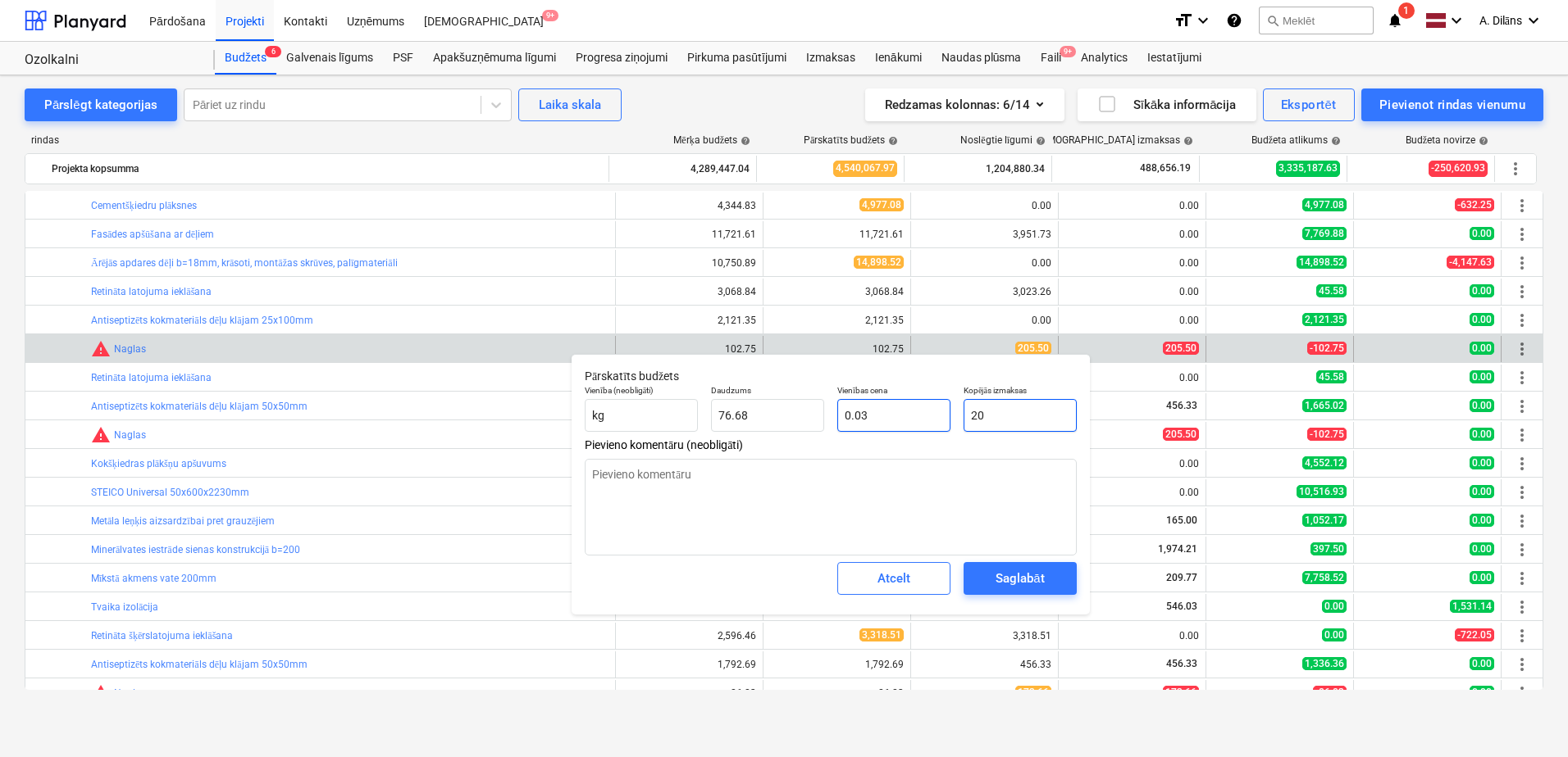
type input "0.26"
type input "205"
type input "2.67"
type input "205.5"
type input "2.68"
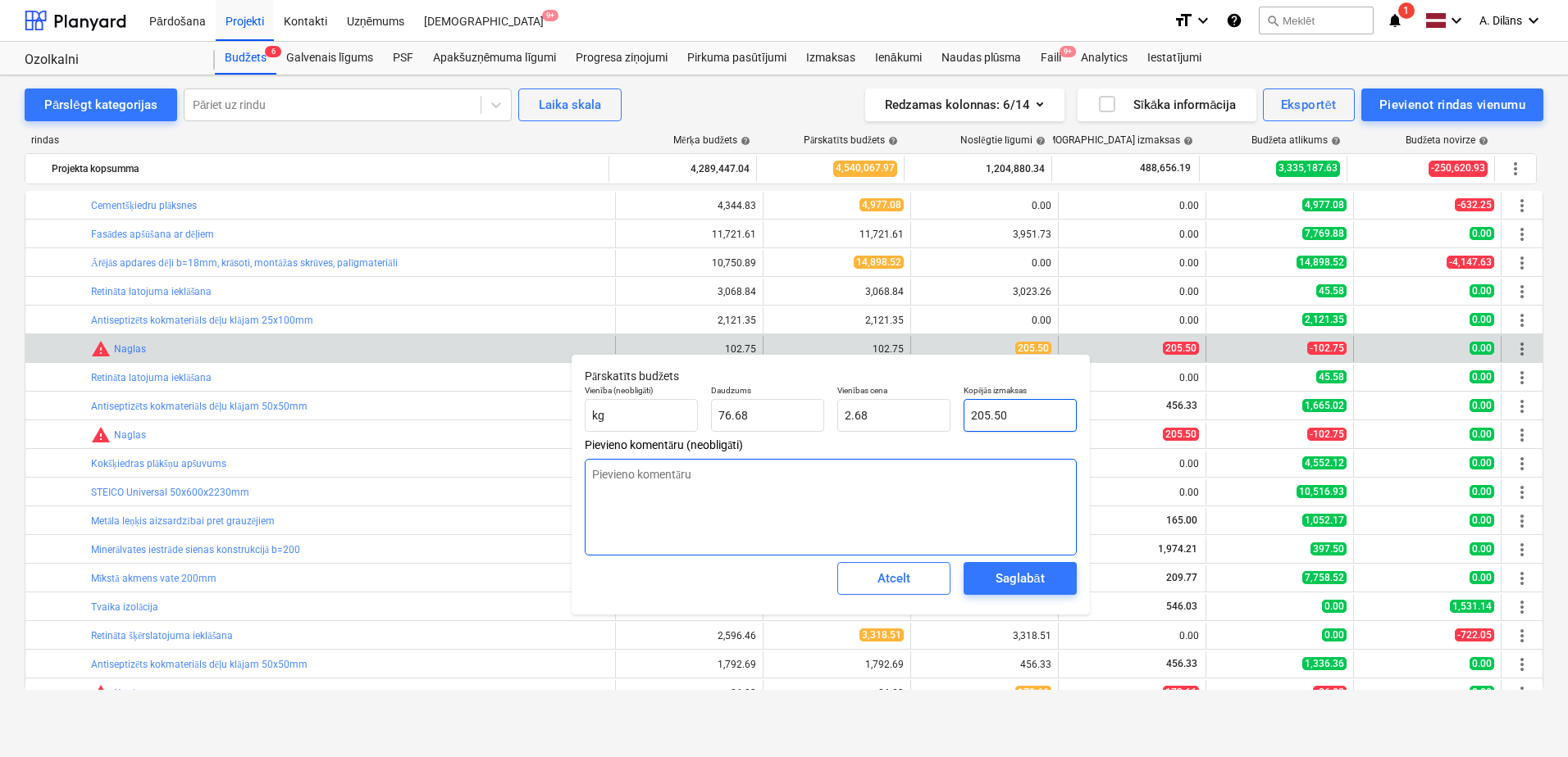
type input "205.50"
click at [984, 485] on textarea at bounding box center [830, 507] width 492 height 96
click at [1018, 577] on div "Saglabāt" at bounding box center [1019, 578] width 48 height 22
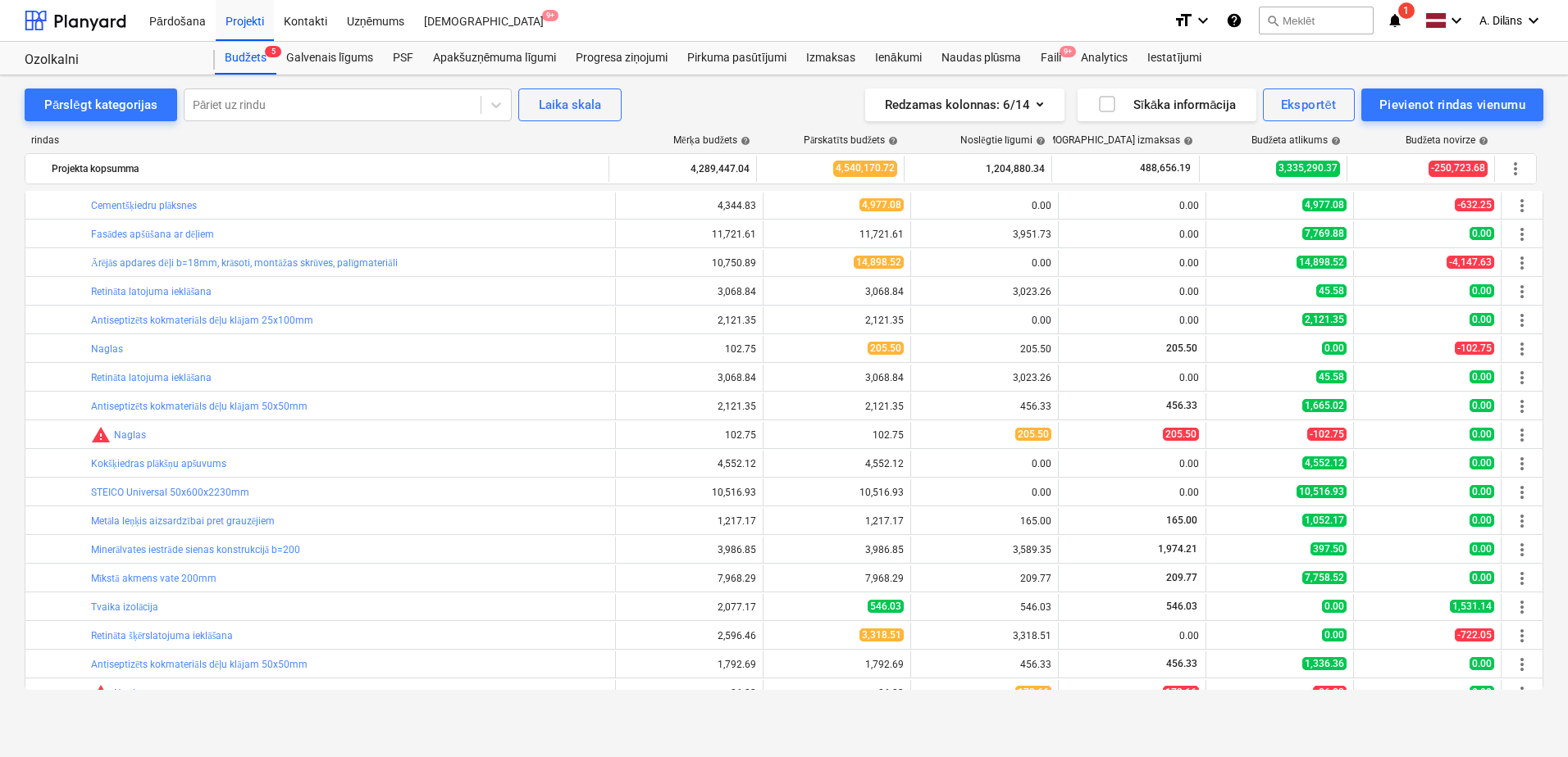
type input "76.68"
type input "2.68"
type input "205.50"
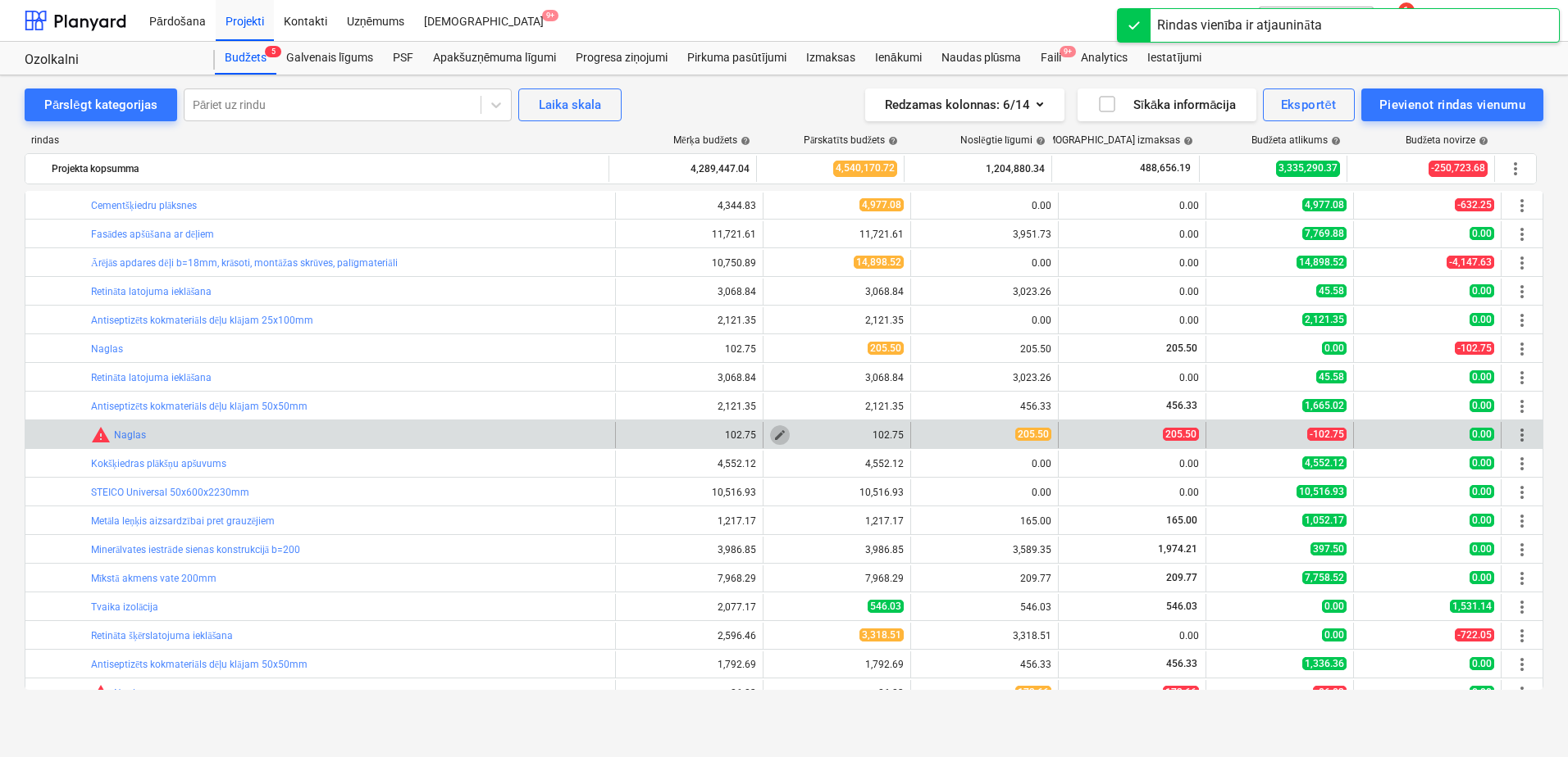
click at [773, 434] on span "edit" at bounding box center [779, 435] width 13 height 13
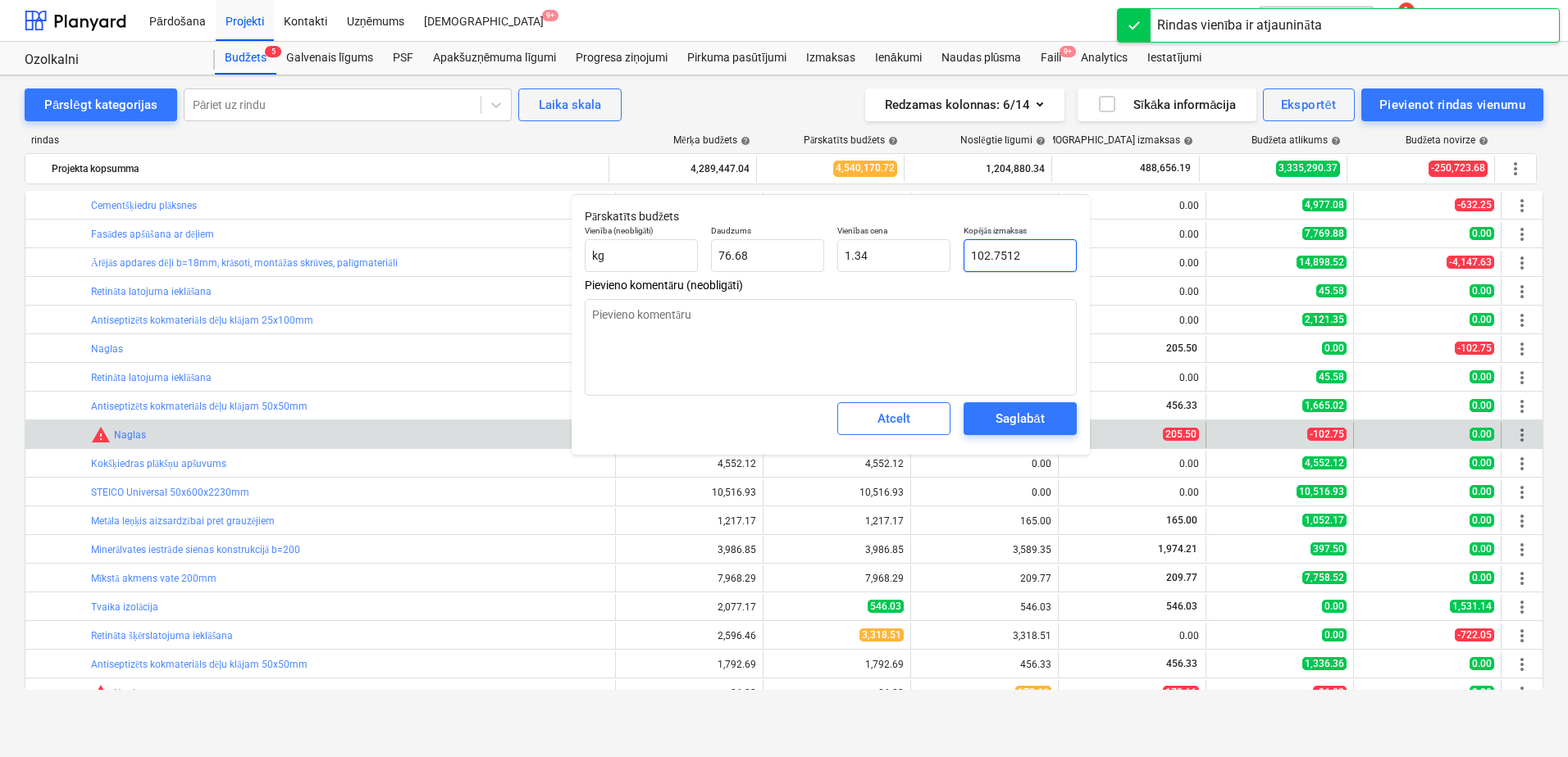
drag, startPoint x: 1029, startPoint y: 252, endPoint x: 968, endPoint y: 252, distance: 61.0
click at [968, 252] on input "102.7512" at bounding box center [1020, 255] width 113 height 32
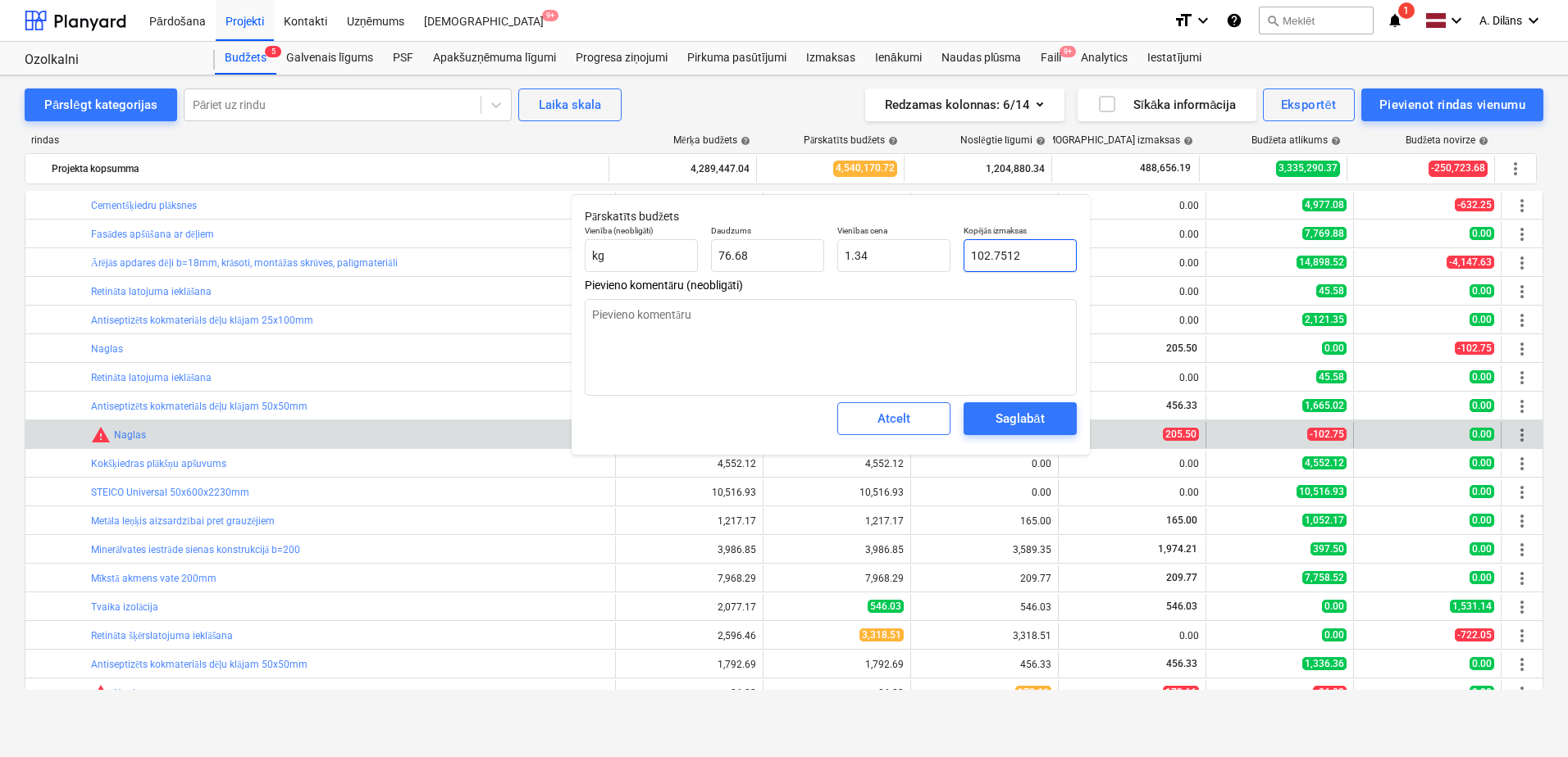
type input "2"
type input "0.03"
type input "20"
type input "0.26"
type input "205"
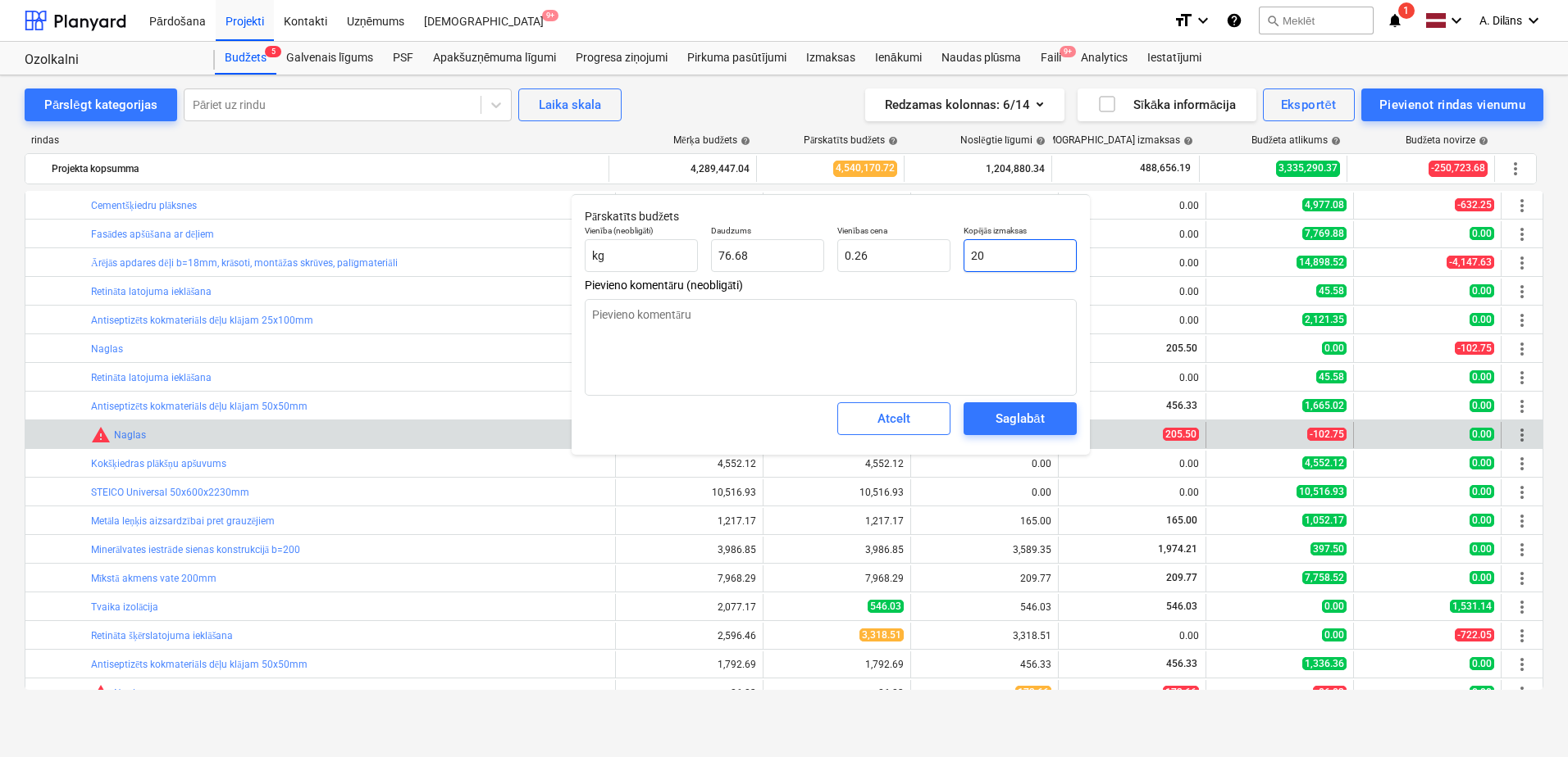
type input "2.67"
type input "205.5"
type input "2.68"
type input "205.50"
click at [1016, 421] on div "Saglabāt" at bounding box center [1019, 419] width 48 height 22
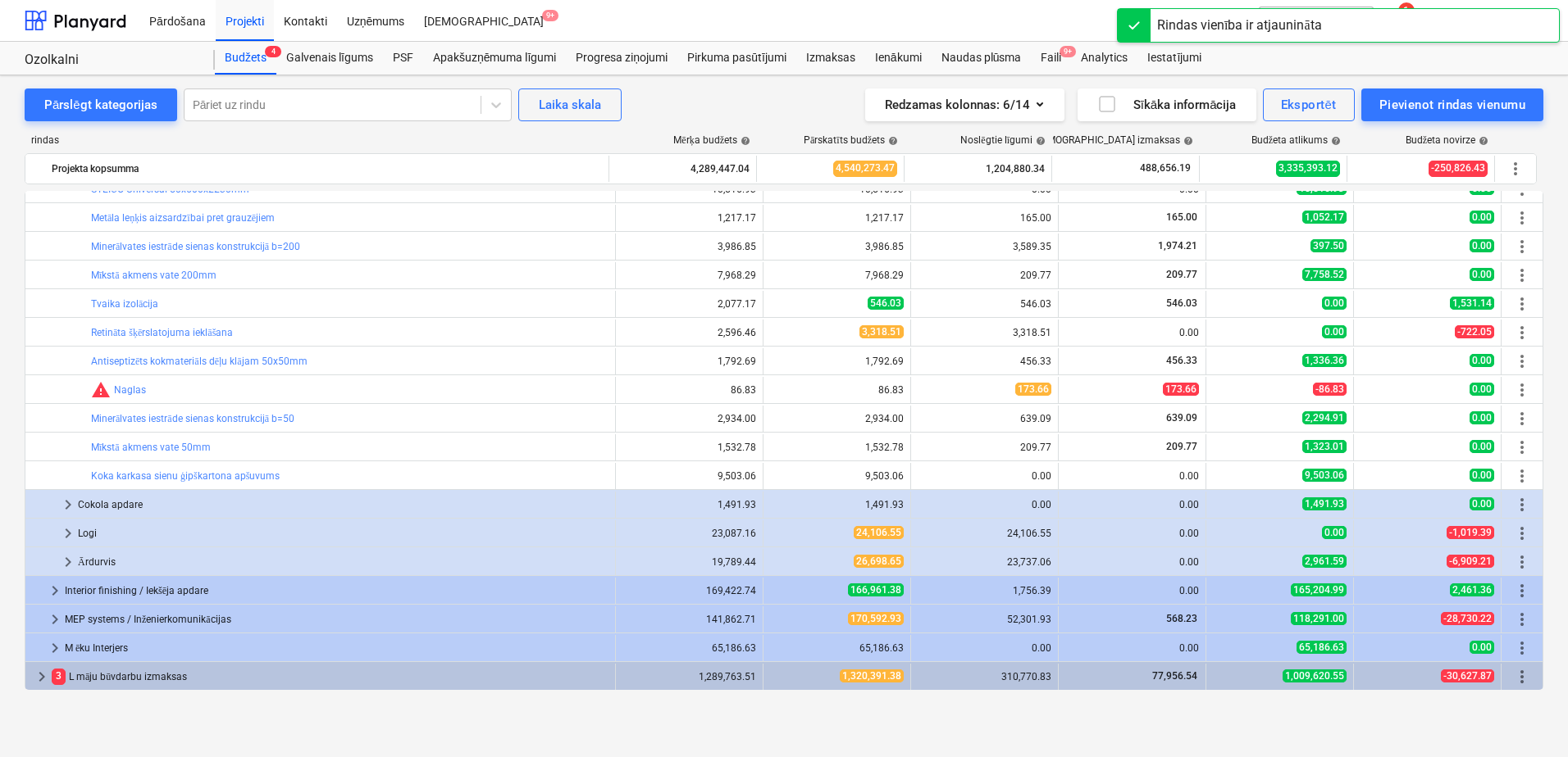
scroll to position [759, 0]
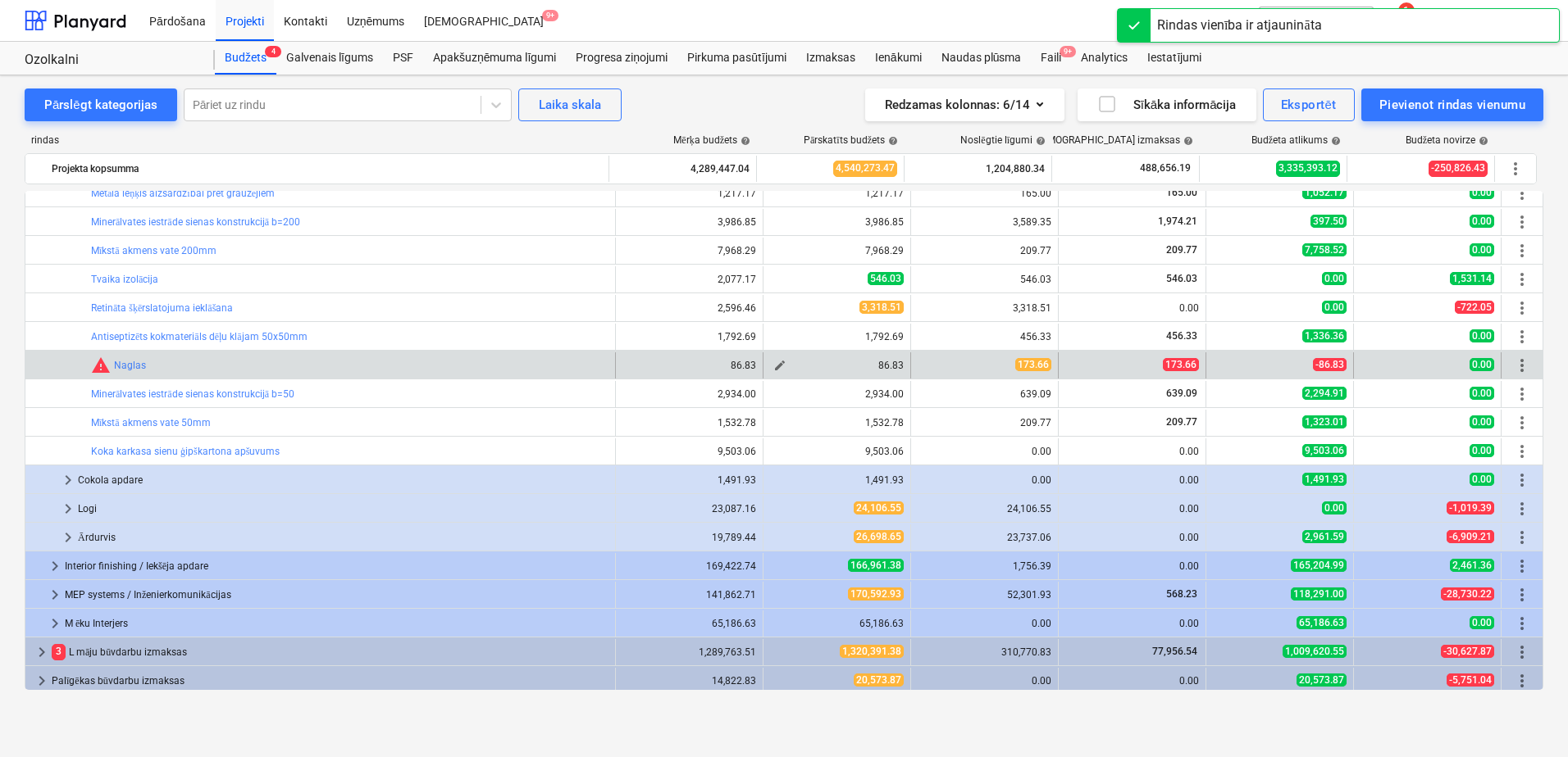
click at [775, 368] on span "edit" at bounding box center [779, 365] width 13 height 13
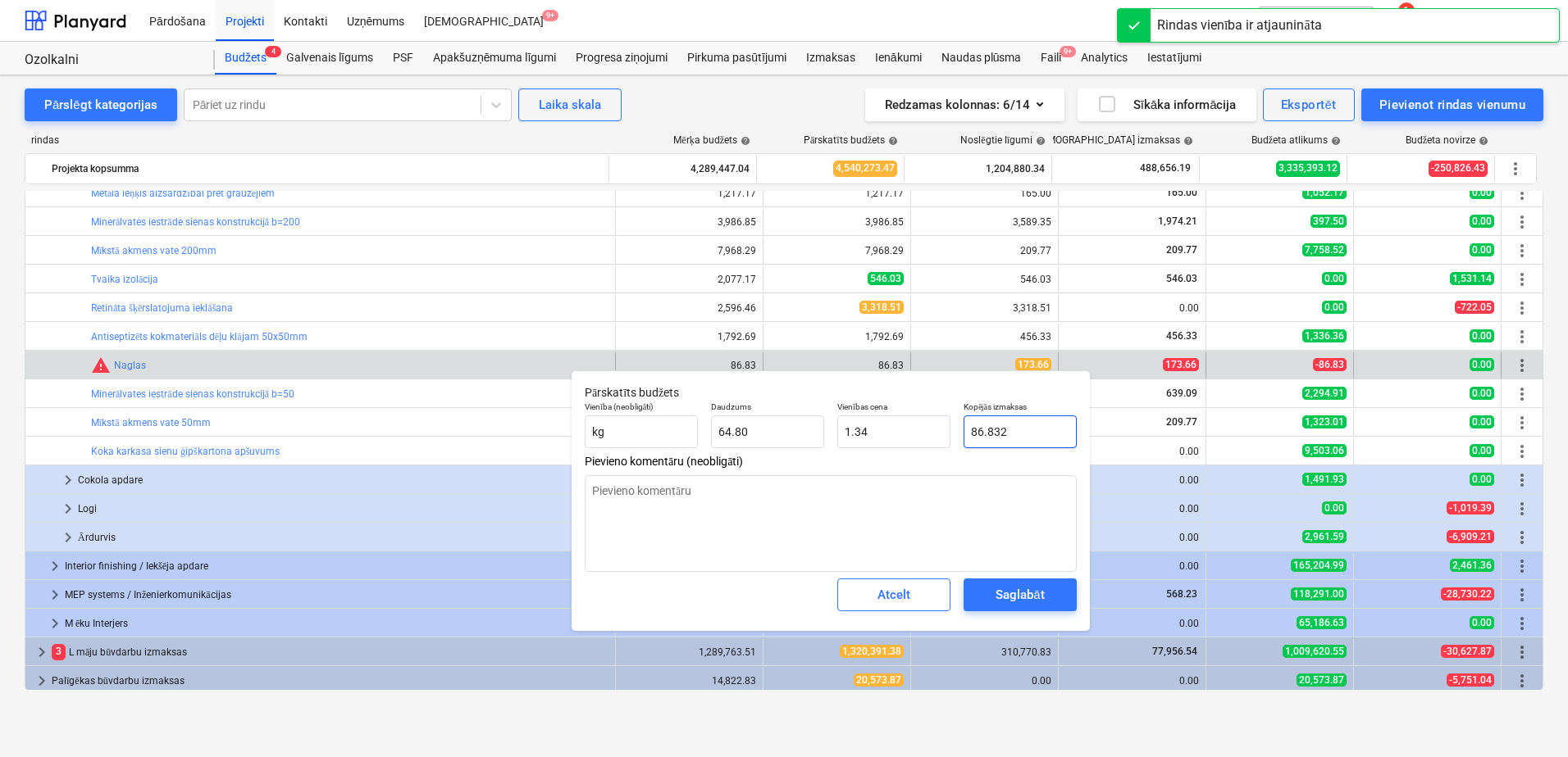
drag, startPoint x: 1010, startPoint y: 434, endPoint x: 964, endPoint y: 429, distance: 46.3
click at [964, 429] on input "86.832" at bounding box center [1020, 431] width 113 height 32
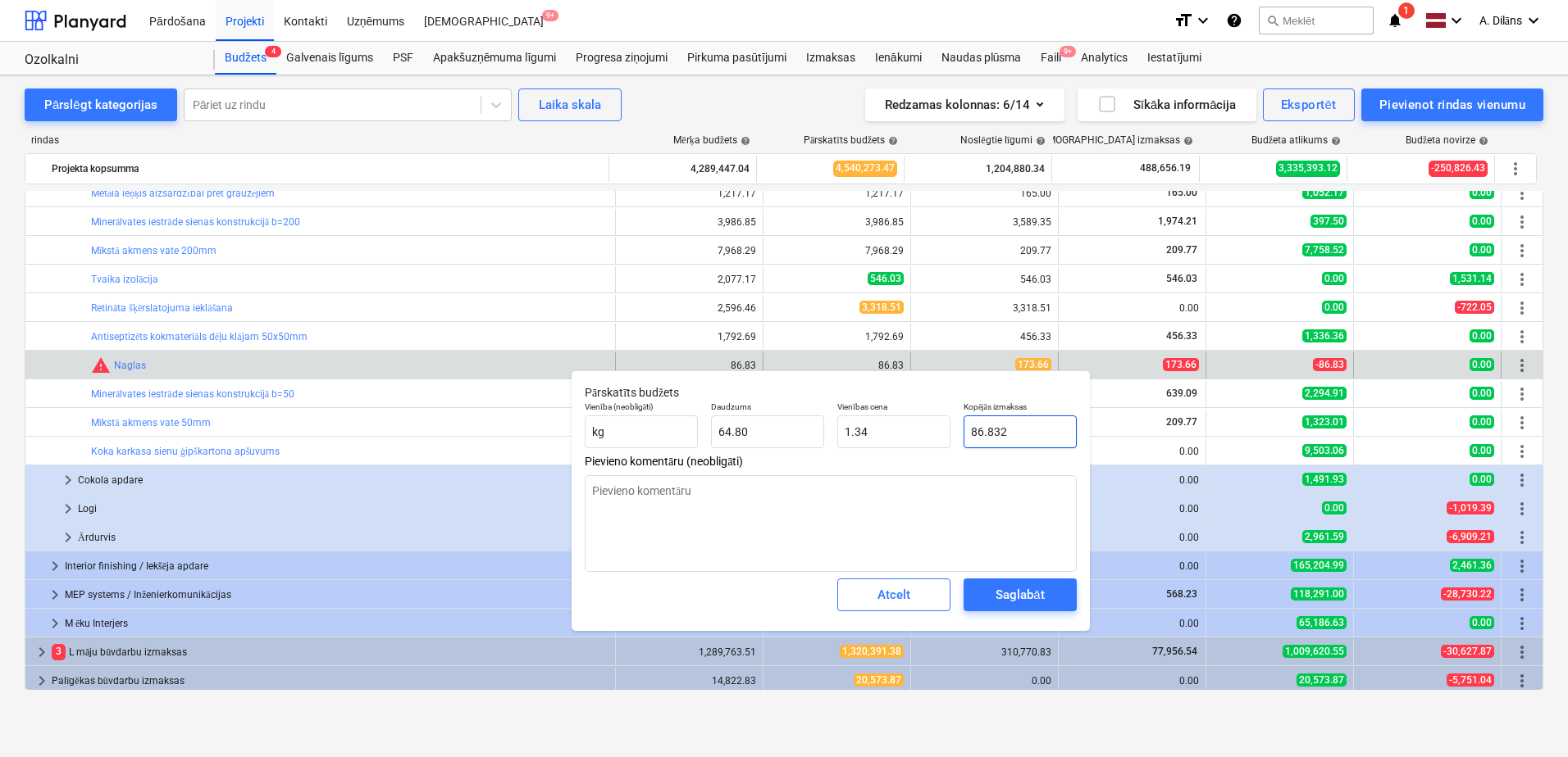
type input "1"
type input "0.02"
type input "17"
type input "0.26"
type input "173"
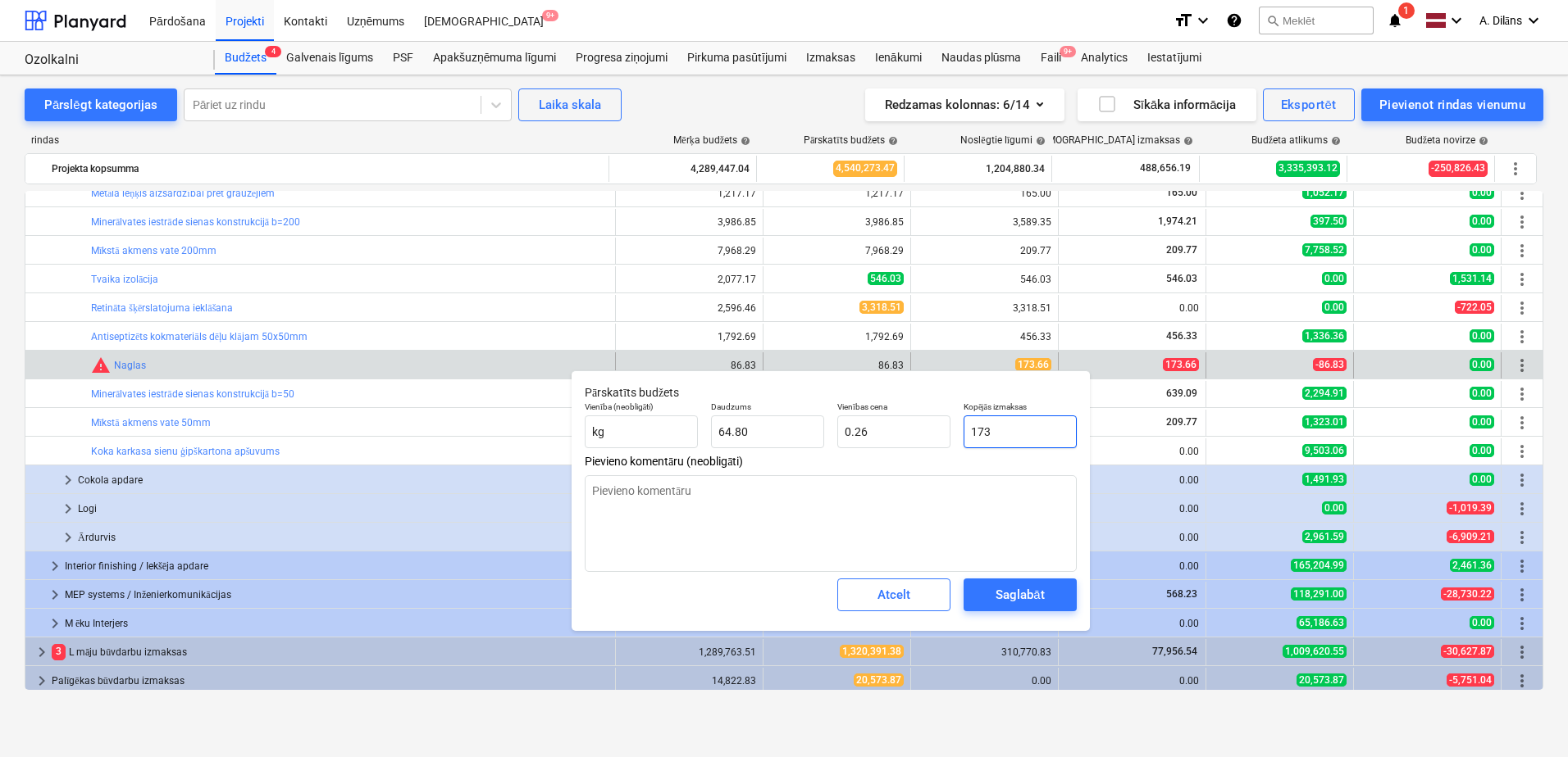
type input "2.67"
type input "173.6"
type input "2.68"
type input "173.66"
click at [962, 503] on textarea at bounding box center [830, 523] width 492 height 96
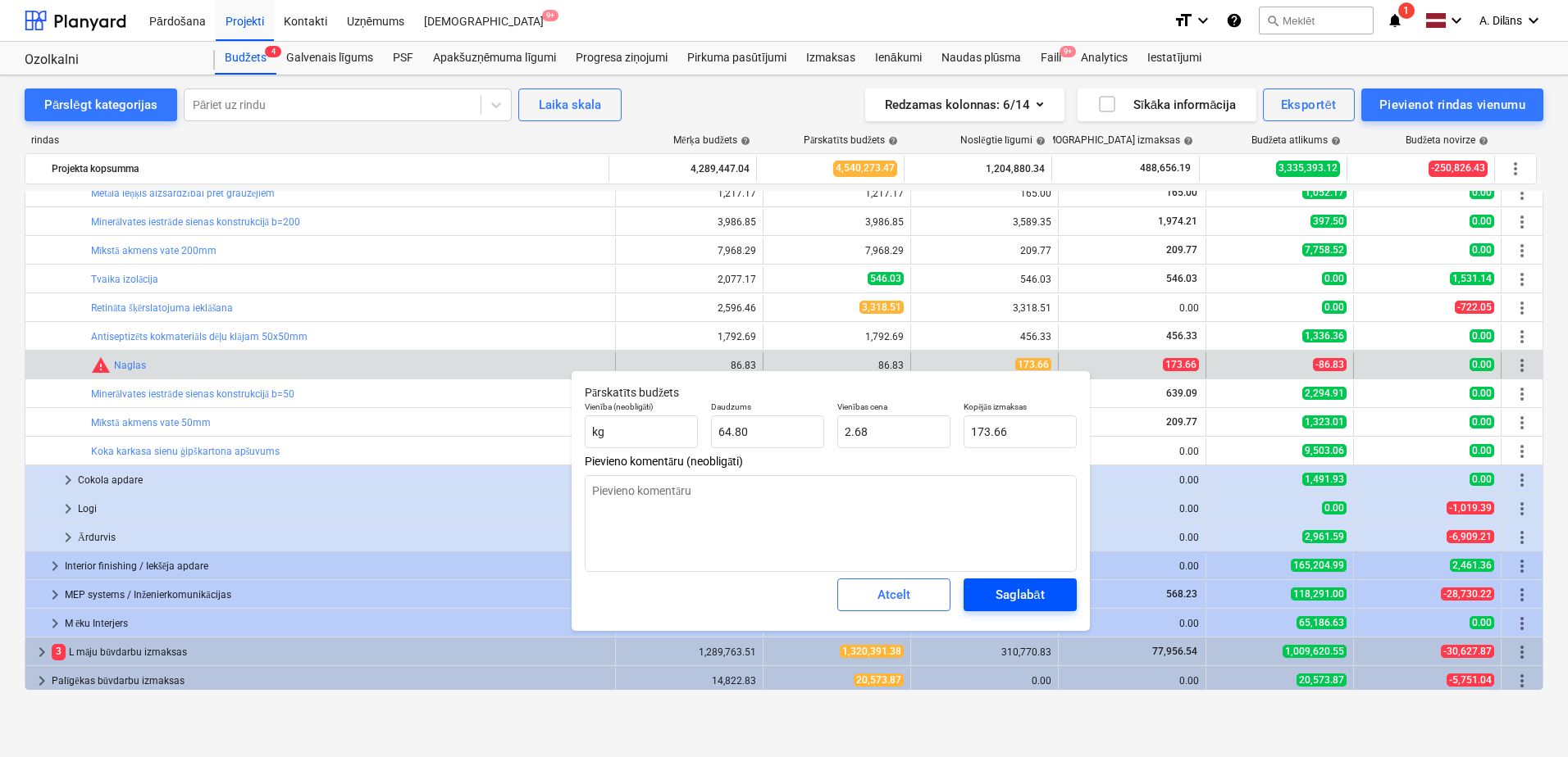
click at [1015, 595] on div "Saglabāt" at bounding box center [1019, 595] width 48 height 22
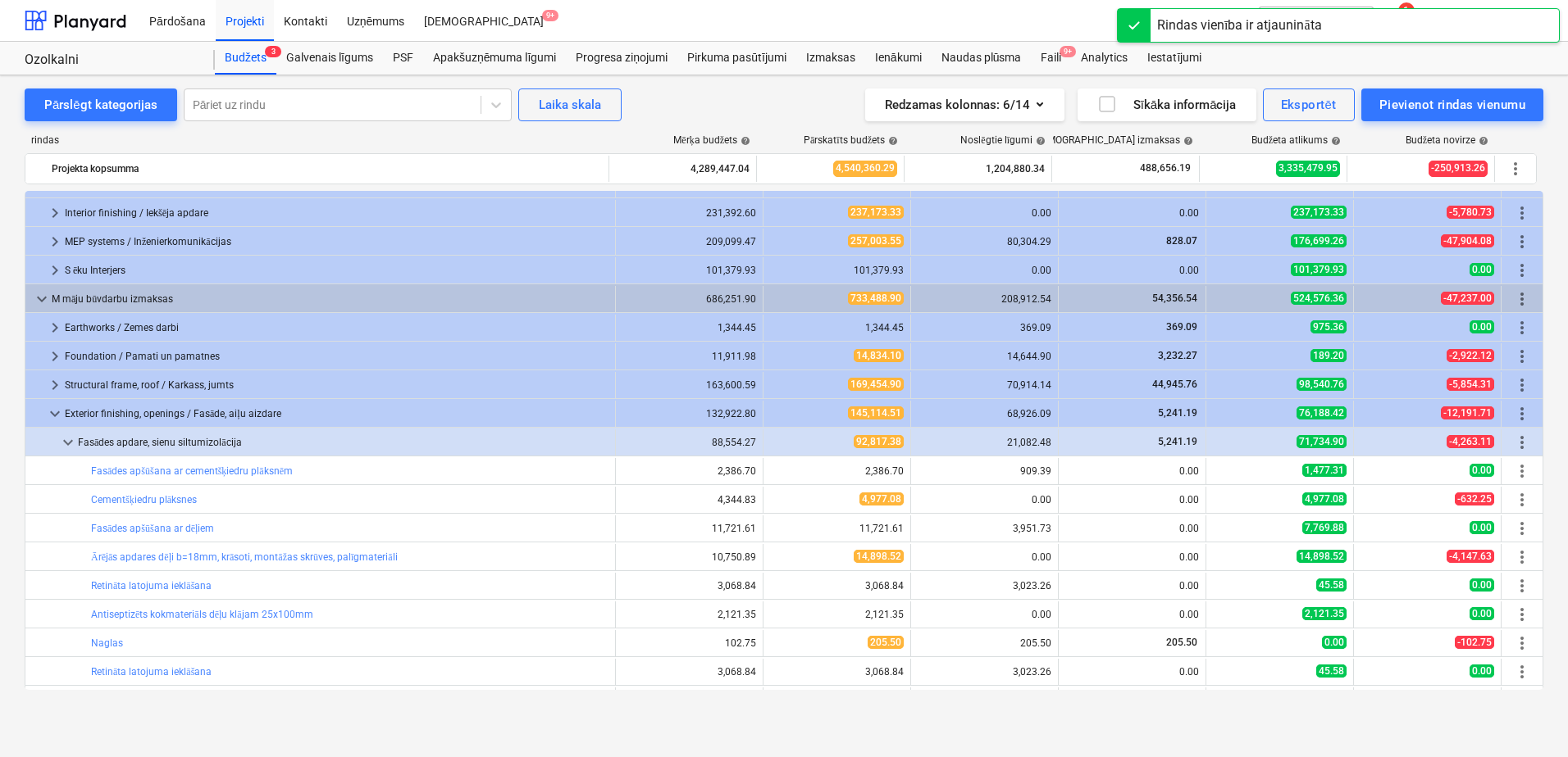
scroll to position [112, 0]
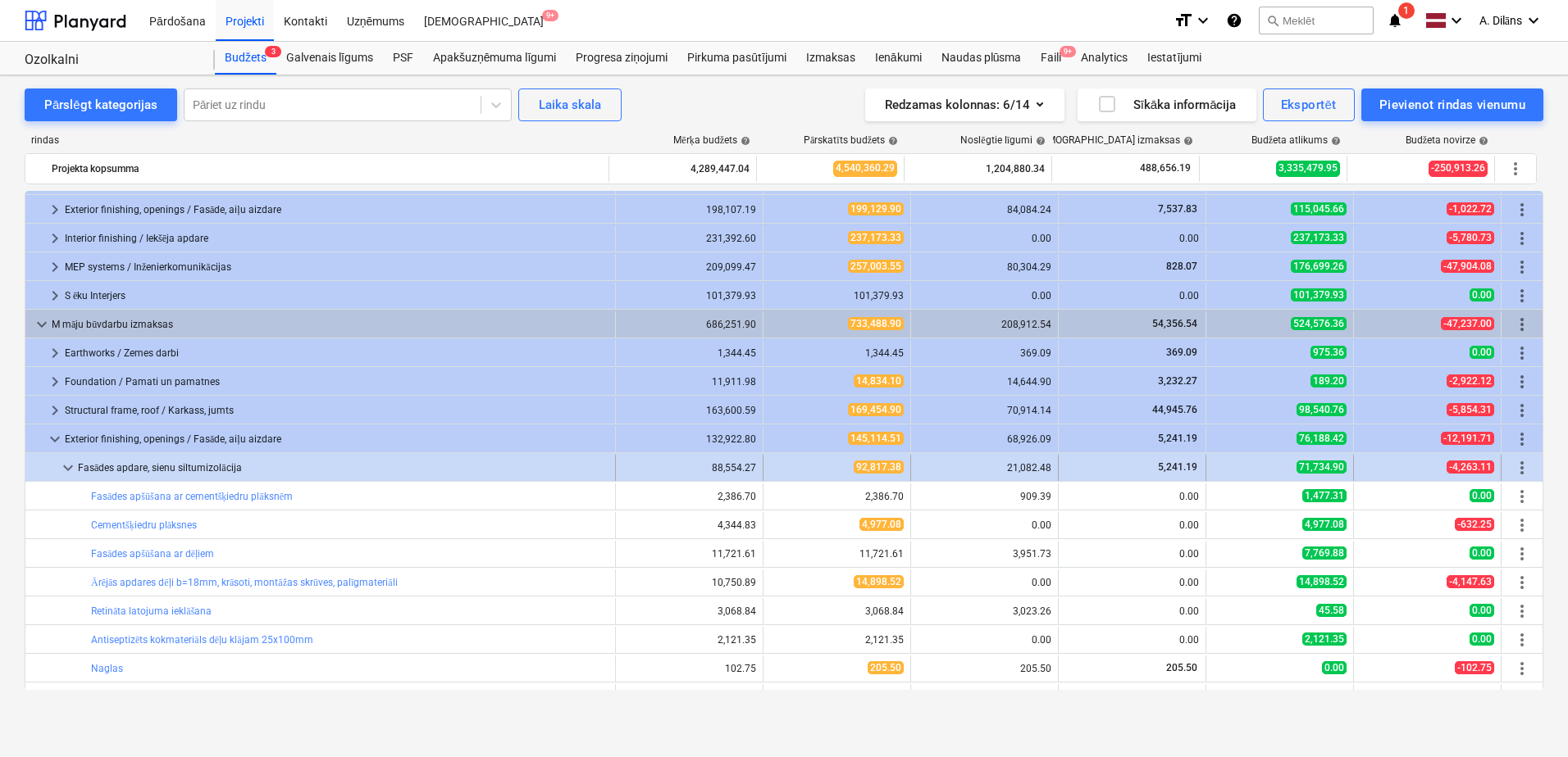
click at [64, 468] on span "keyboard_arrow_down" at bounding box center [68, 468] width 20 height 20
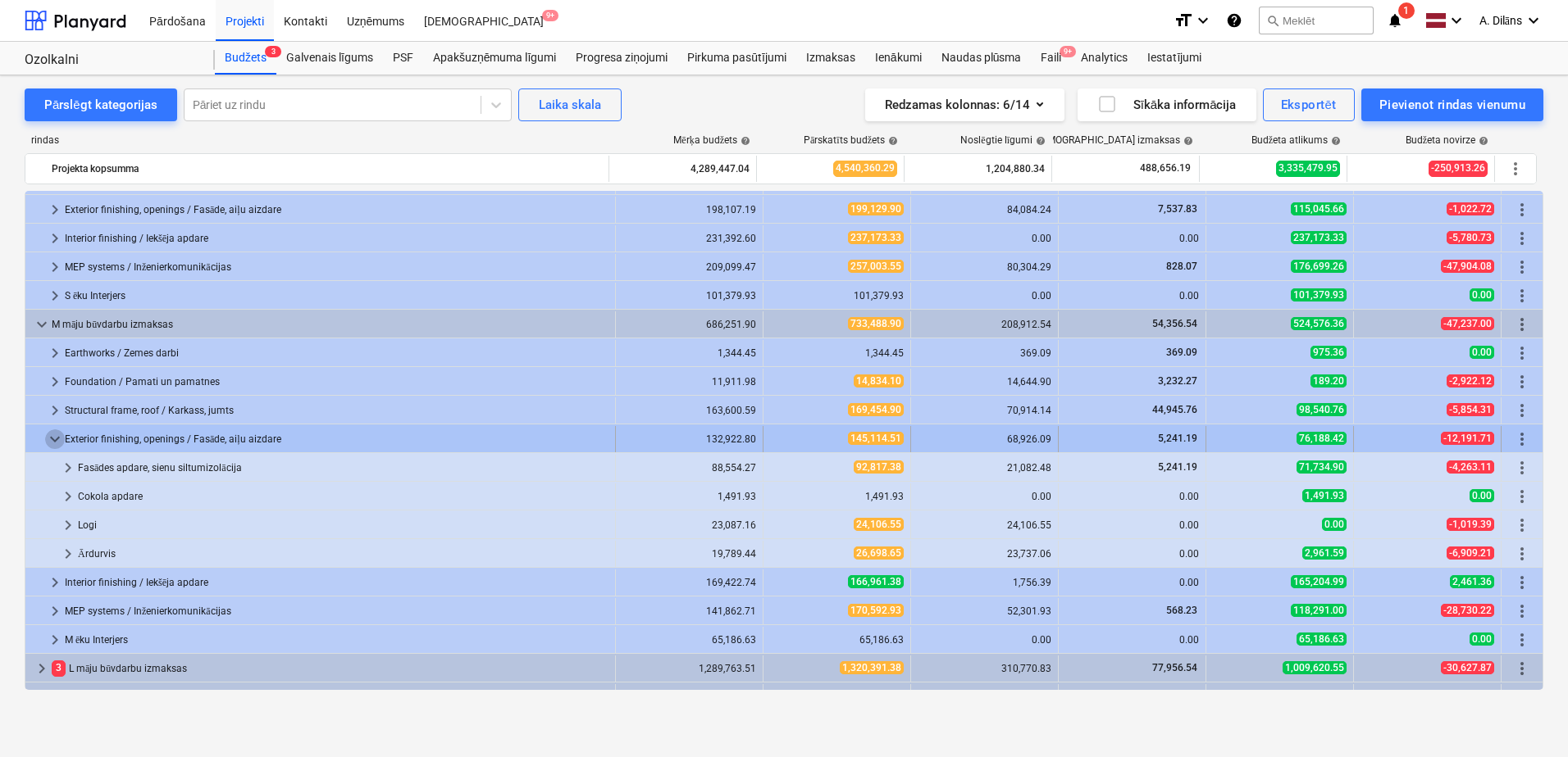
click at [46, 439] on span "keyboard_arrow_down" at bounding box center [55, 439] width 20 height 20
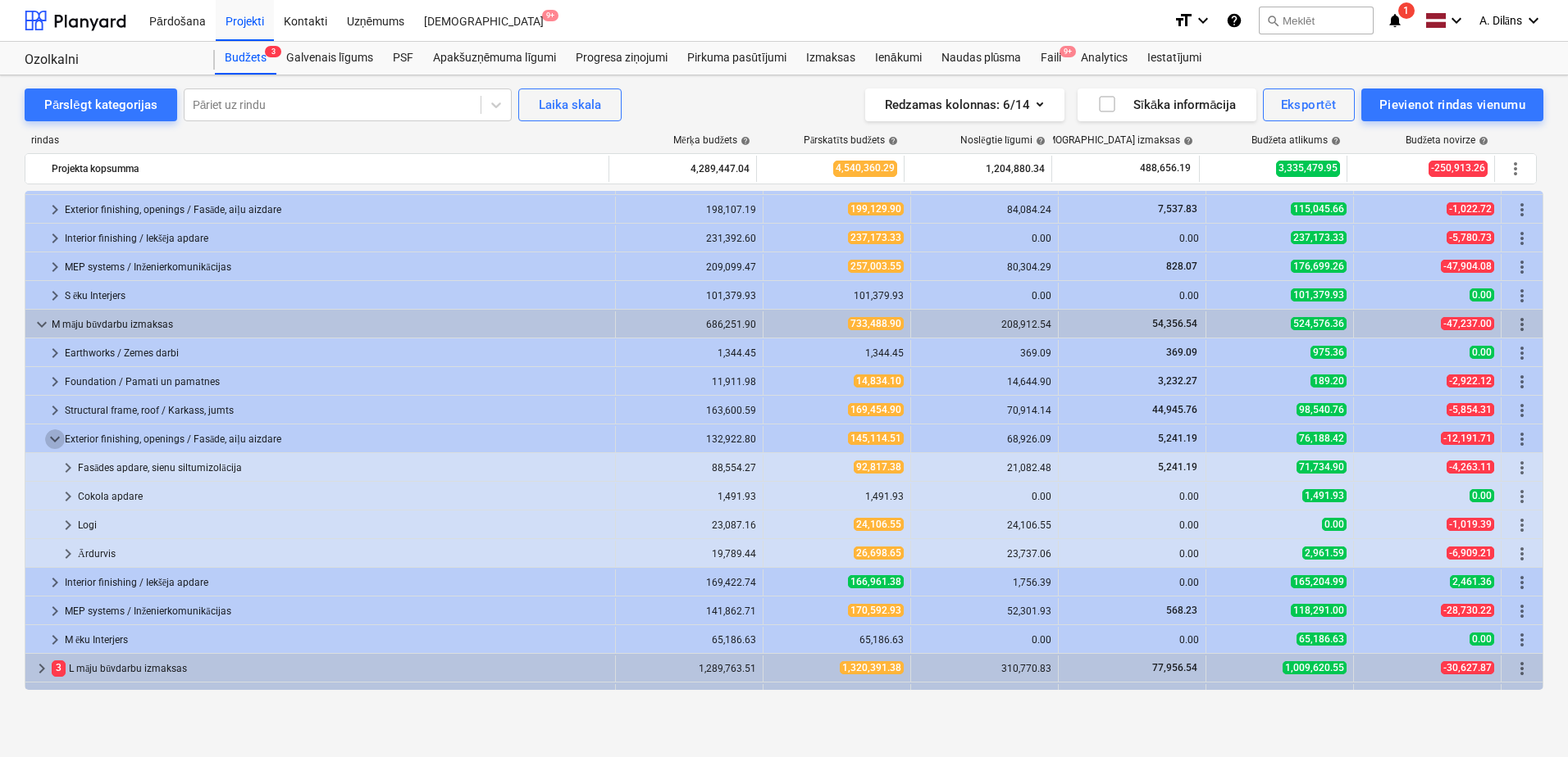
scroll to position [103, 0]
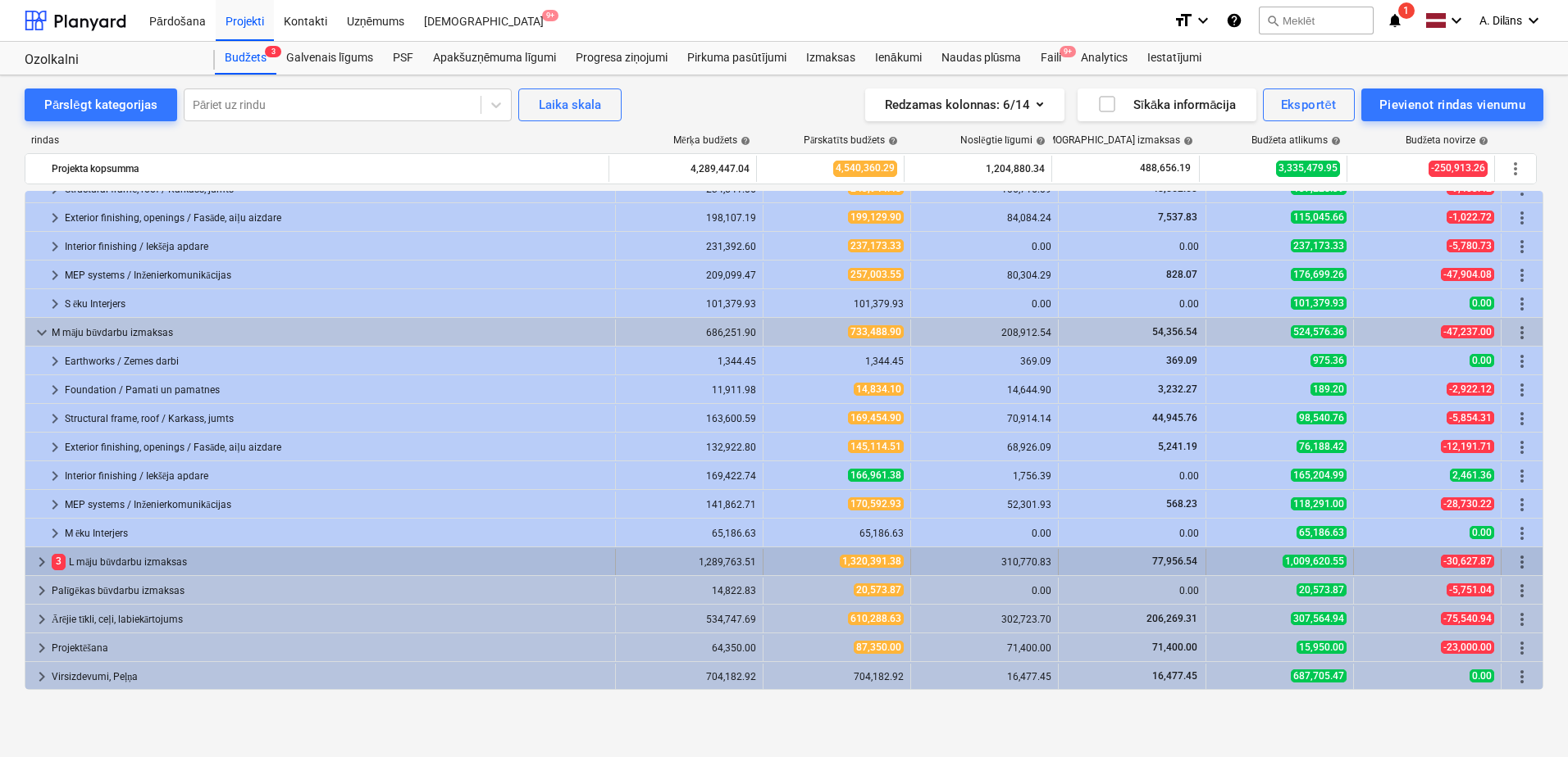
click at [46, 559] on span "keyboard_arrow_right" at bounding box center [42, 563] width 20 height 20
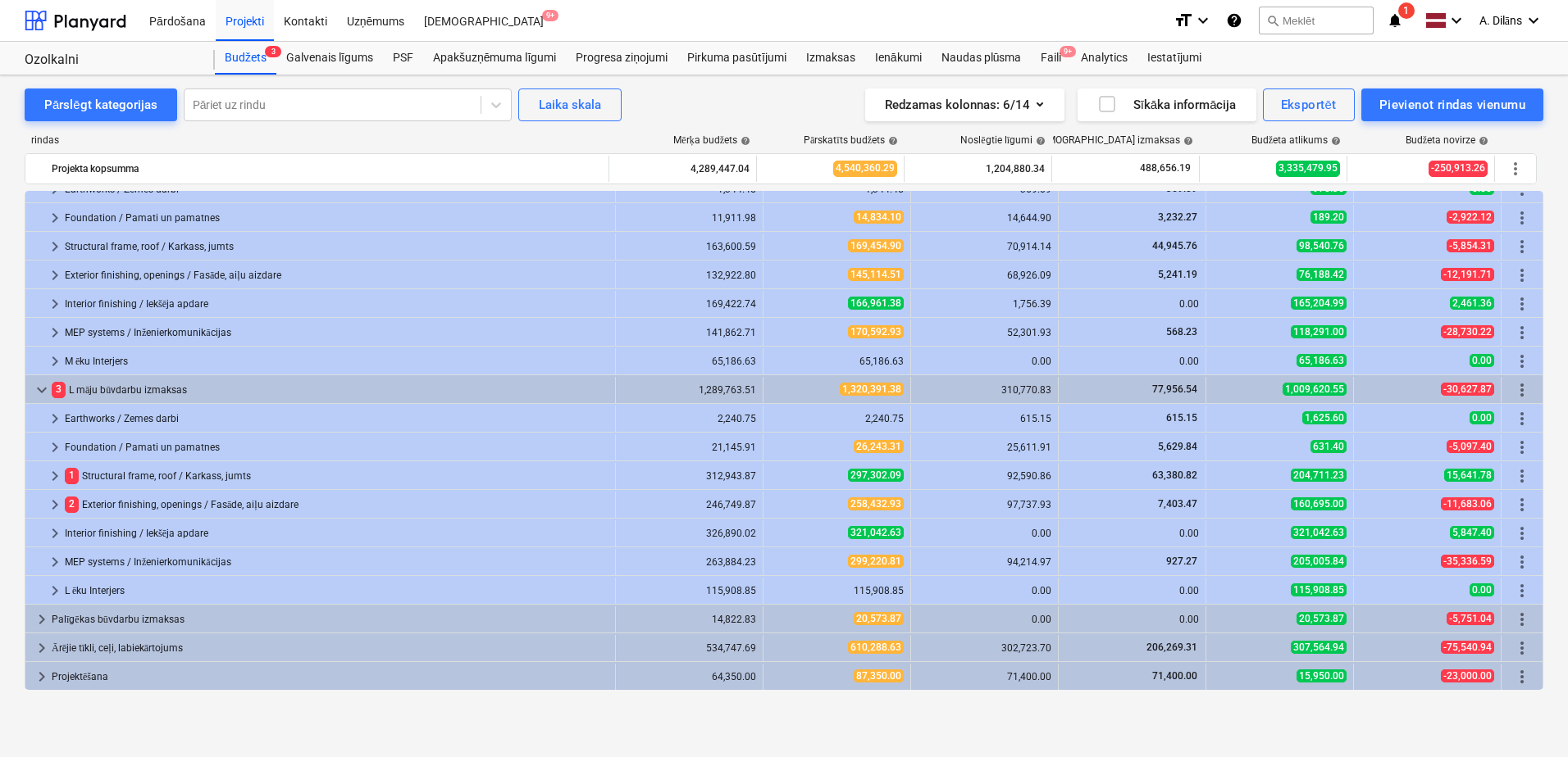
scroll to position [304, 0]
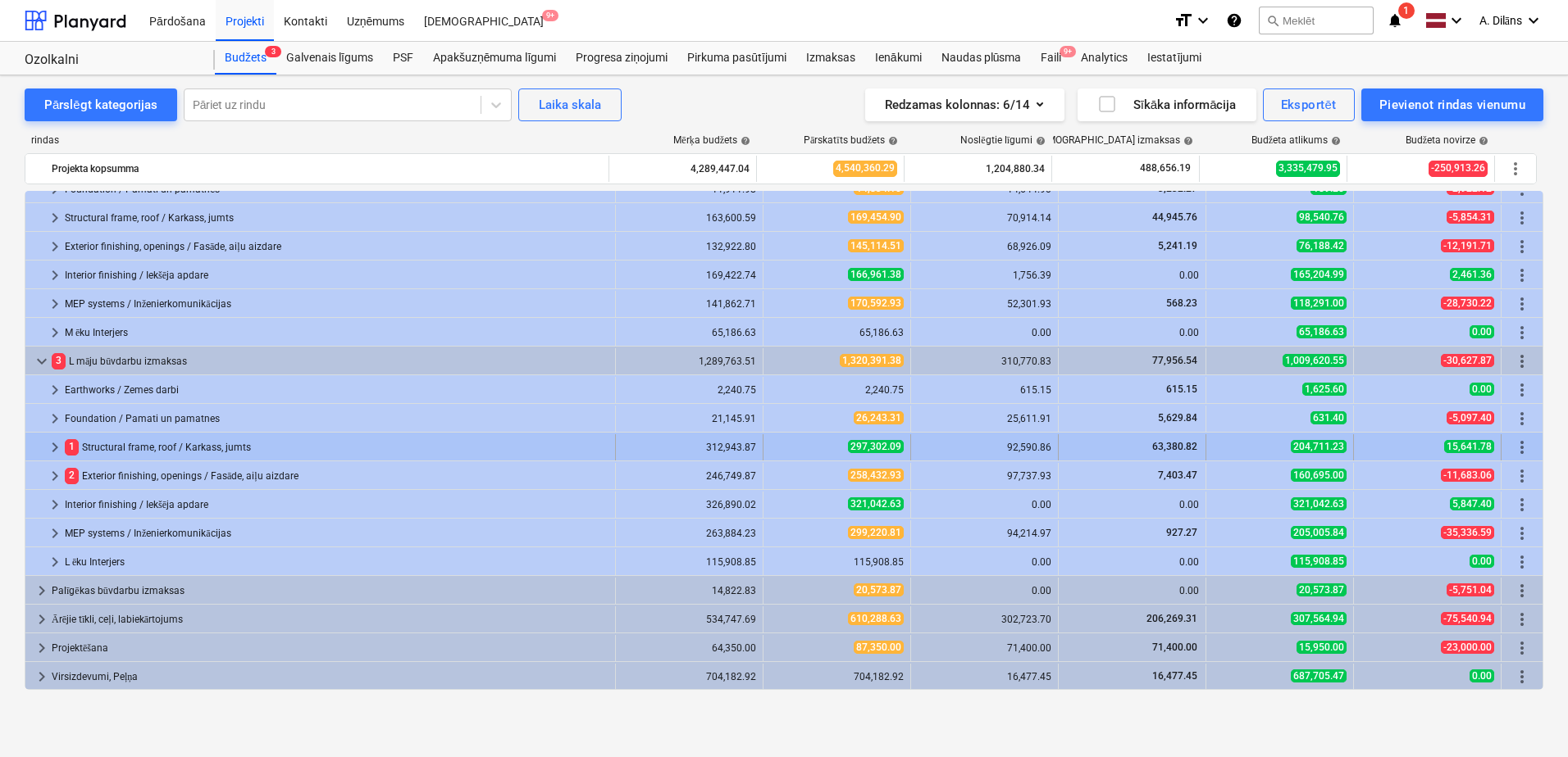
click at [54, 447] on span "keyboard_arrow_right" at bounding box center [55, 448] width 20 height 20
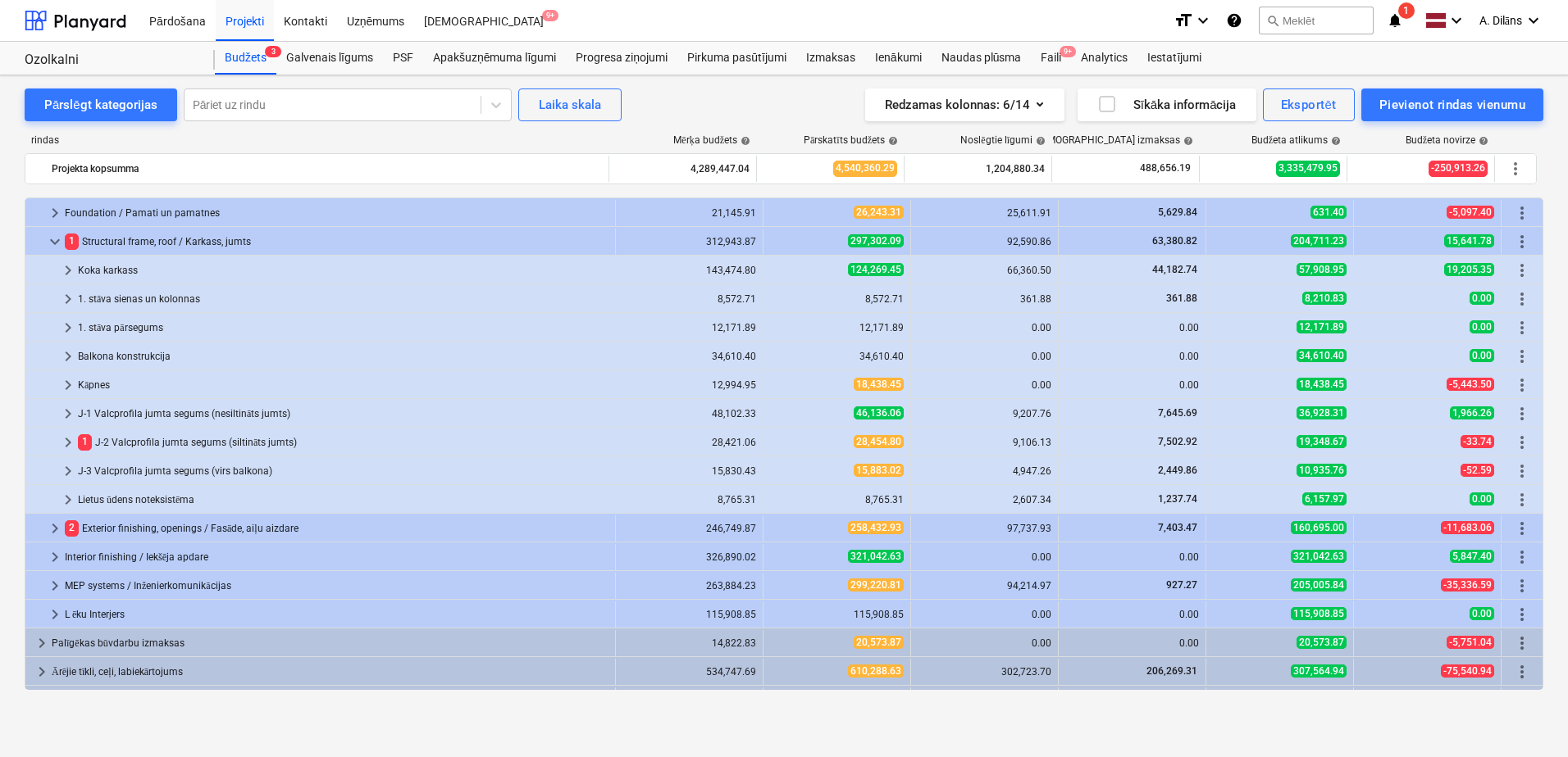
scroll to position [550, 0]
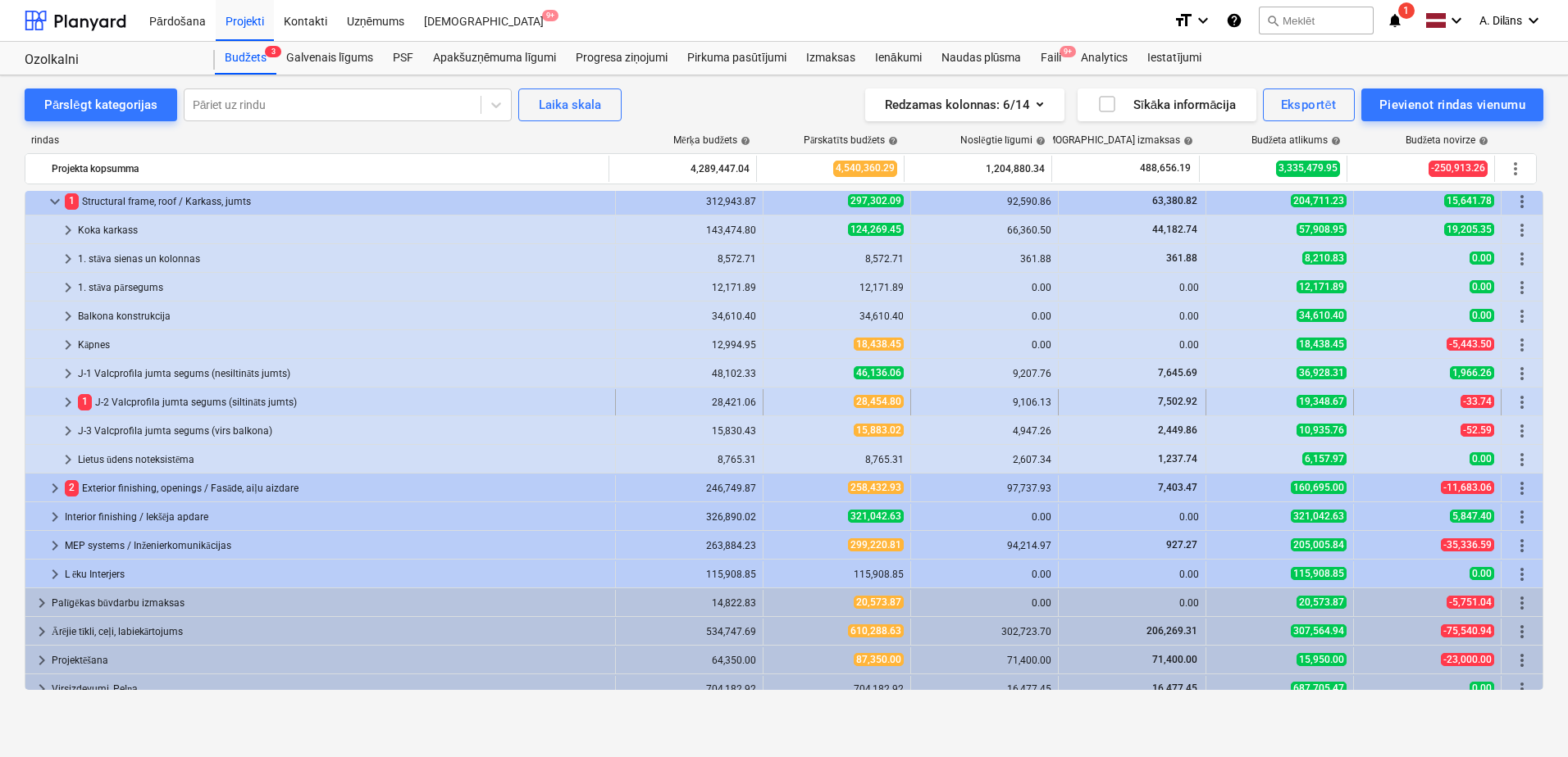
click at [72, 406] on span "keyboard_arrow_right" at bounding box center [68, 403] width 20 height 20
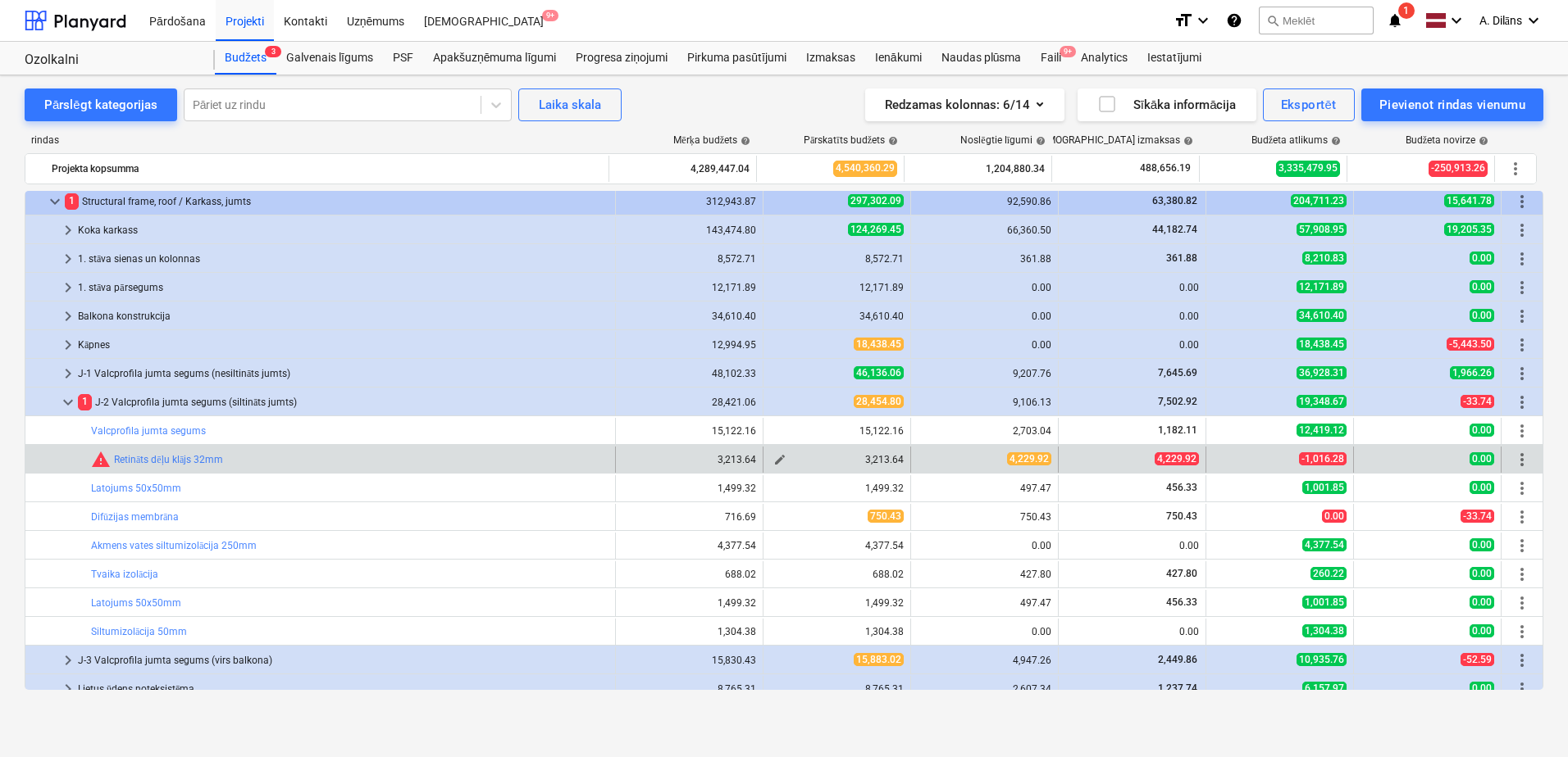
click at [774, 459] on span "edit" at bounding box center [779, 460] width 13 height 13
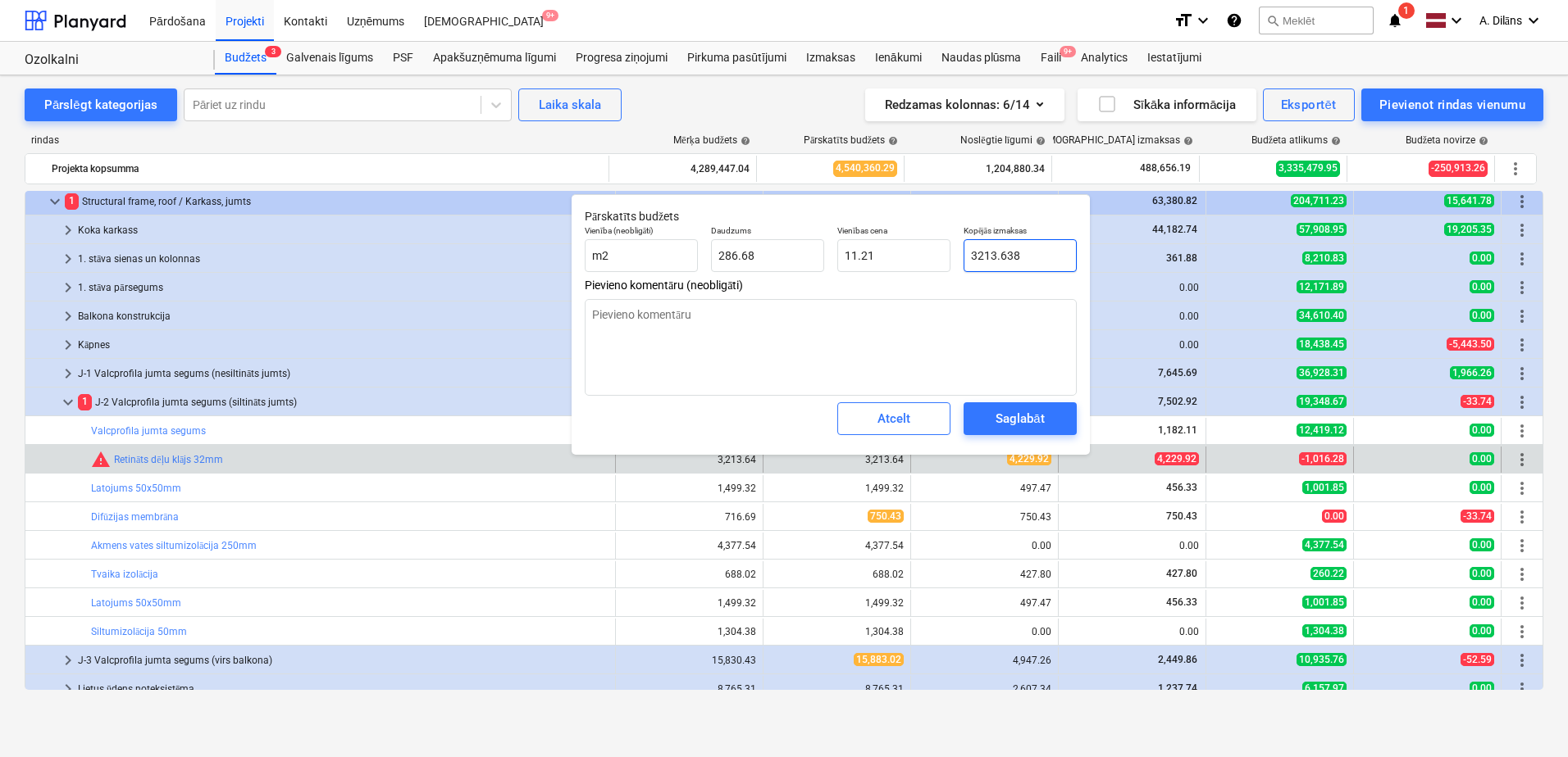
drag, startPoint x: 1029, startPoint y: 259, endPoint x: 961, endPoint y: 258, distance: 68.0
click at [961, 258] on div "Kopējās izmaksas 3213.638" at bounding box center [1020, 248] width 127 height 60
type input "4"
type input "0.01"
type input "42"
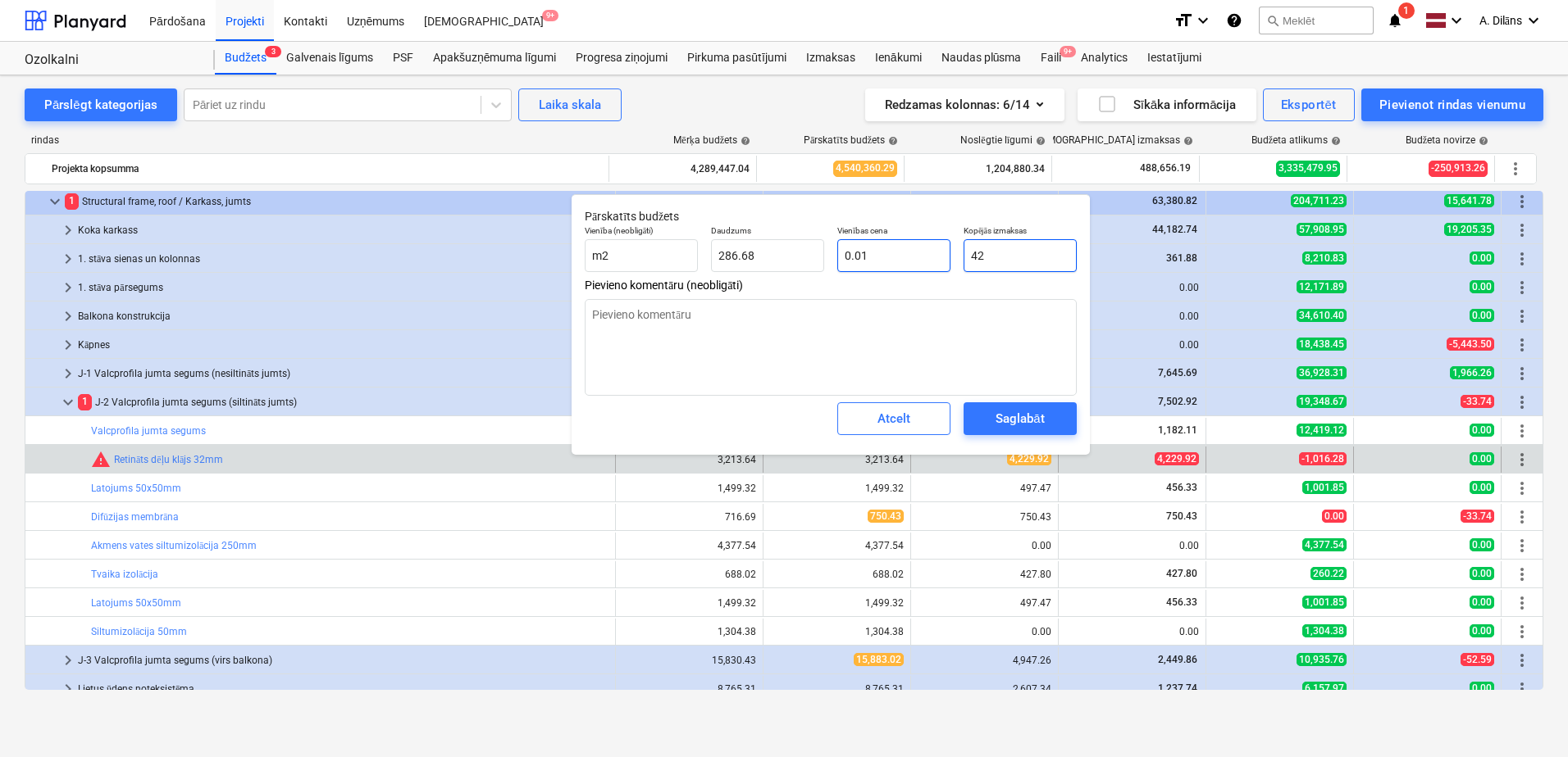
type input "0.15"
type input "422"
type input "1.47"
type input "4229"
type input "14.75"
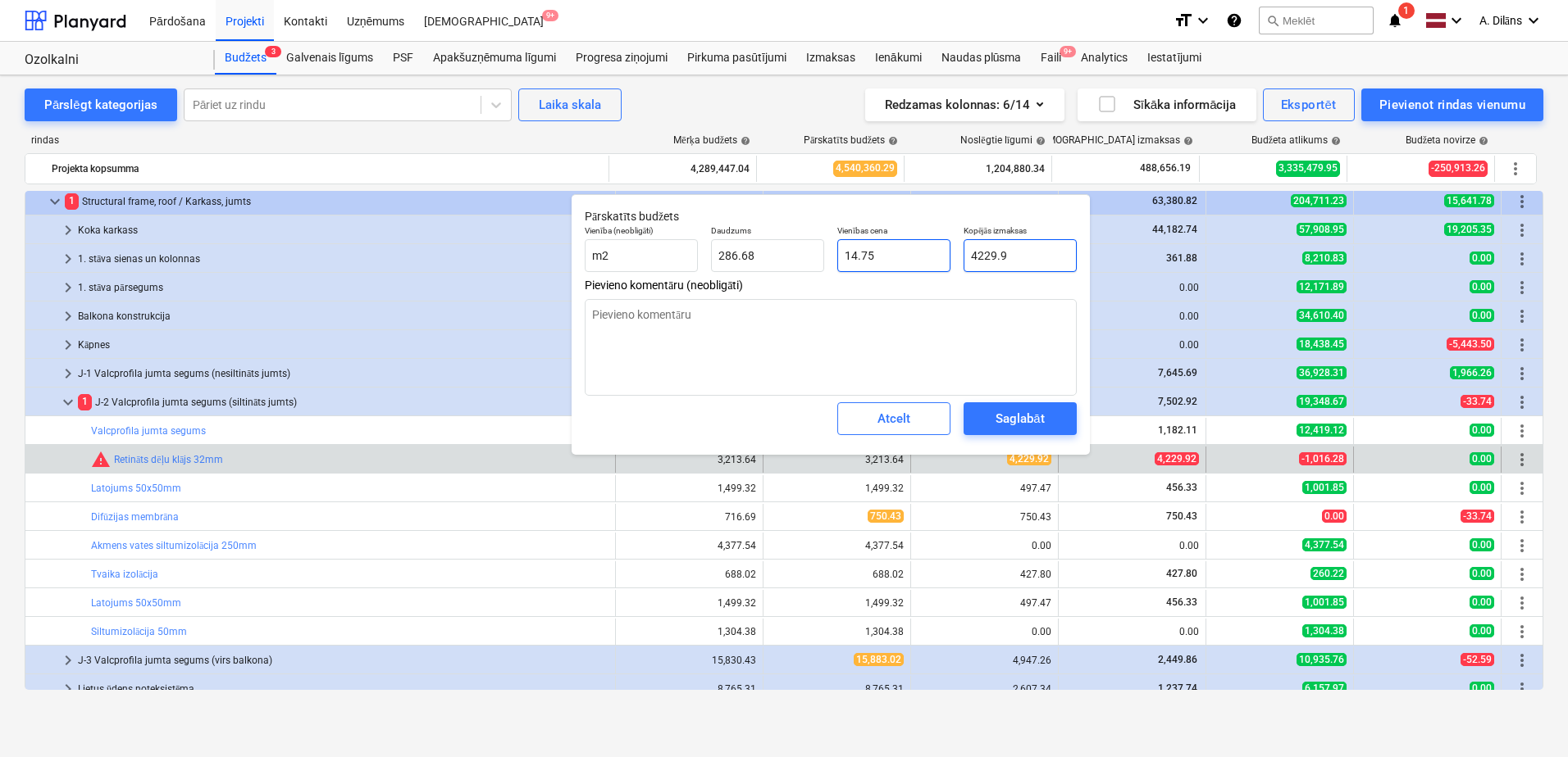
type input "4229.92"
type input "14.76"
type input "4,229.92"
click at [931, 327] on textarea at bounding box center [830, 348] width 492 height 96
click at [1037, 412] on div "Saglabāt" at bounding box center [1019, 419] width 48 height 22
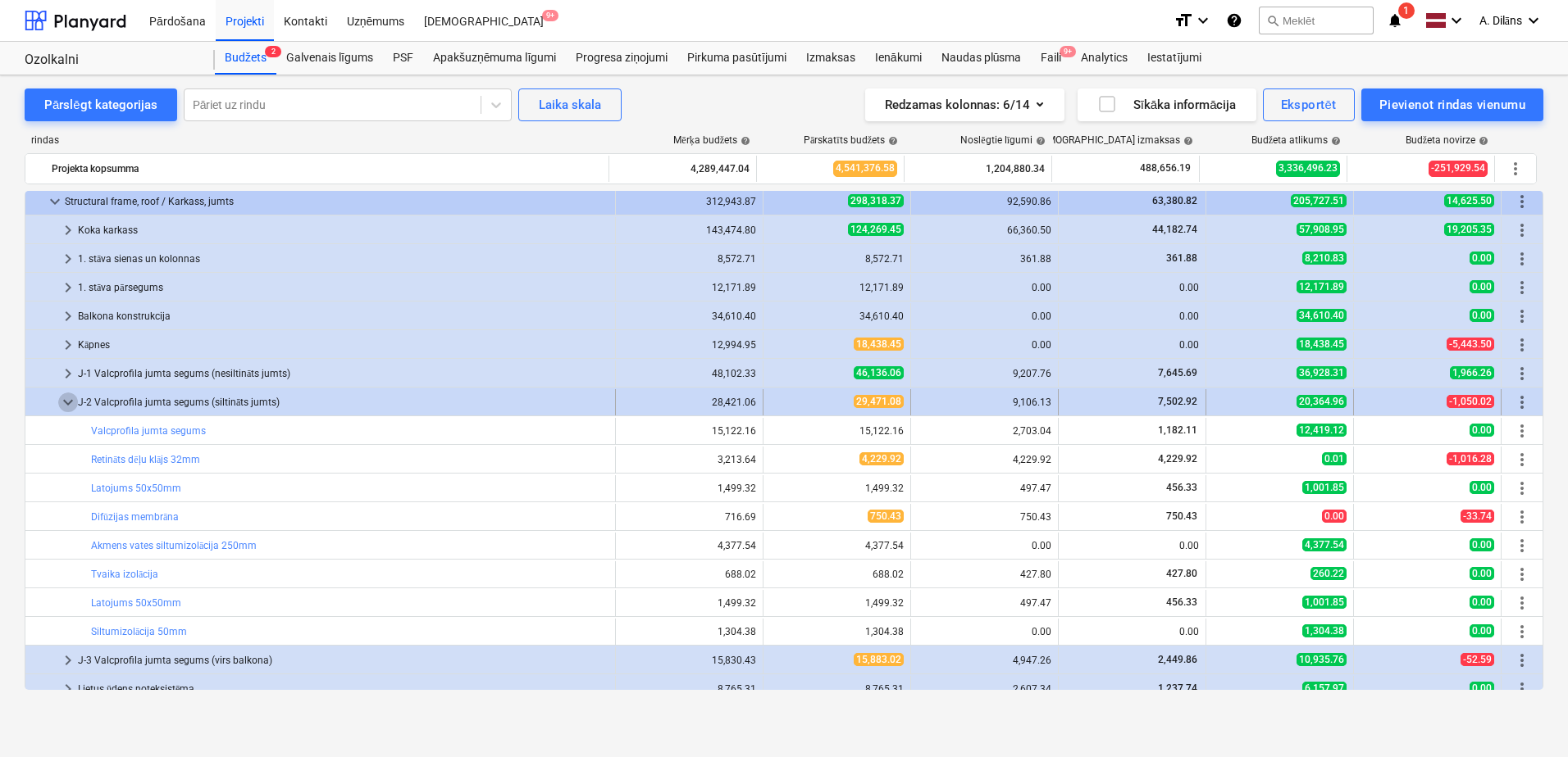
click at [70, 398] on span "keyboard_arrow_down" at bounding box center [68, 403] width 20 height 20
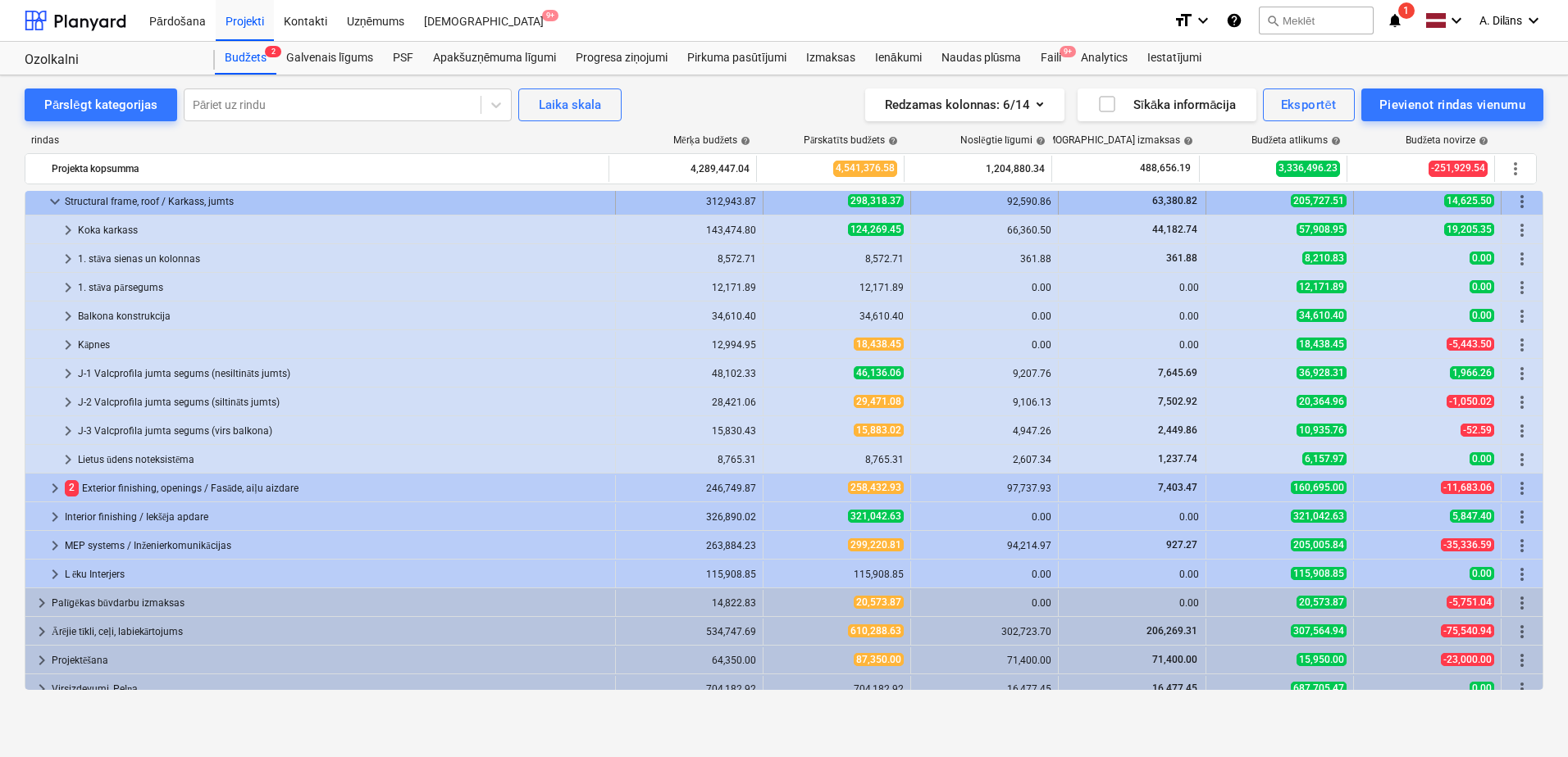
click at [54, 202] on span "keyboard_arrow_down" at bounding box center [55, 201] width 20 height 20
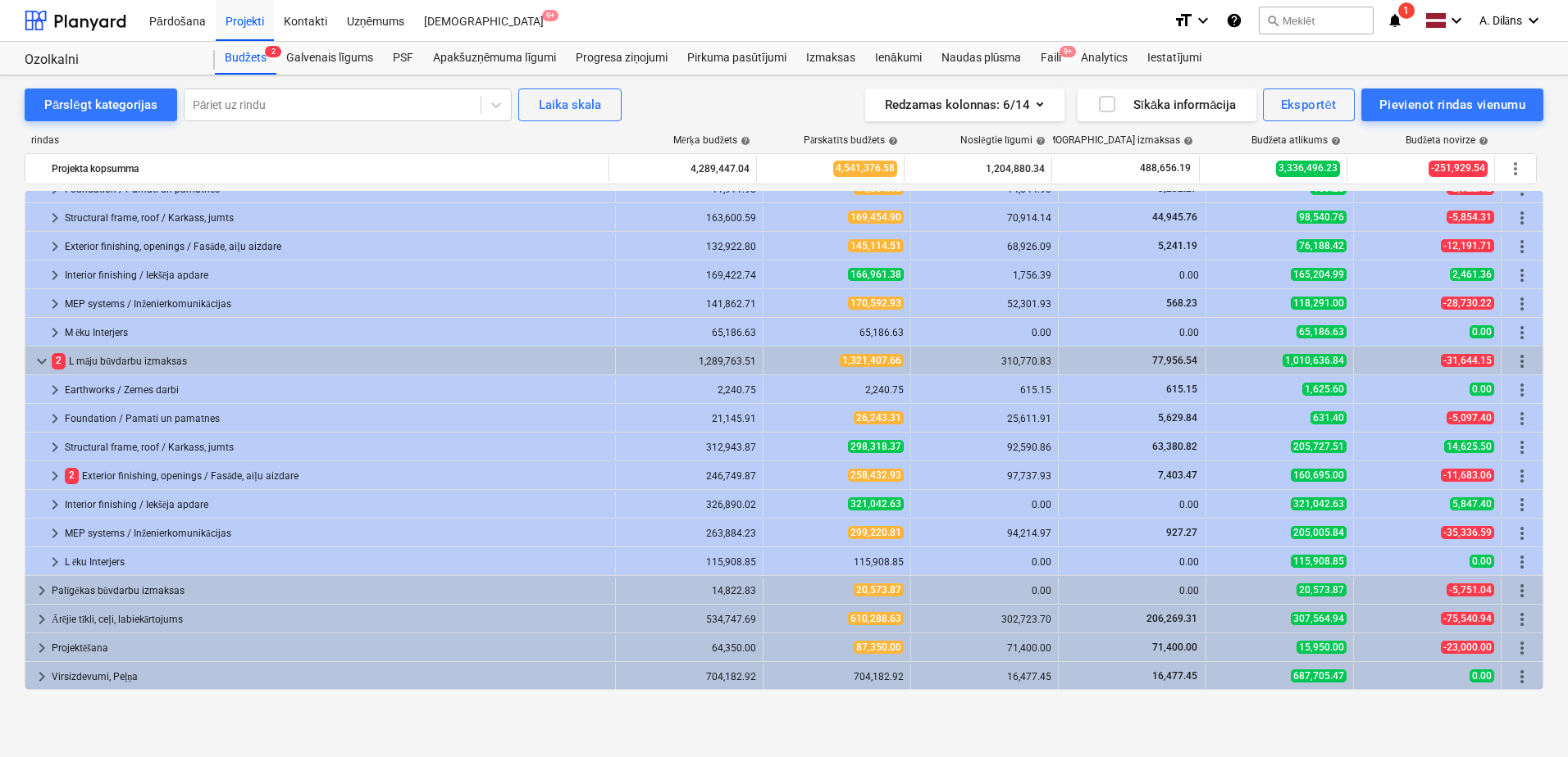
scroll to position [304, 0]
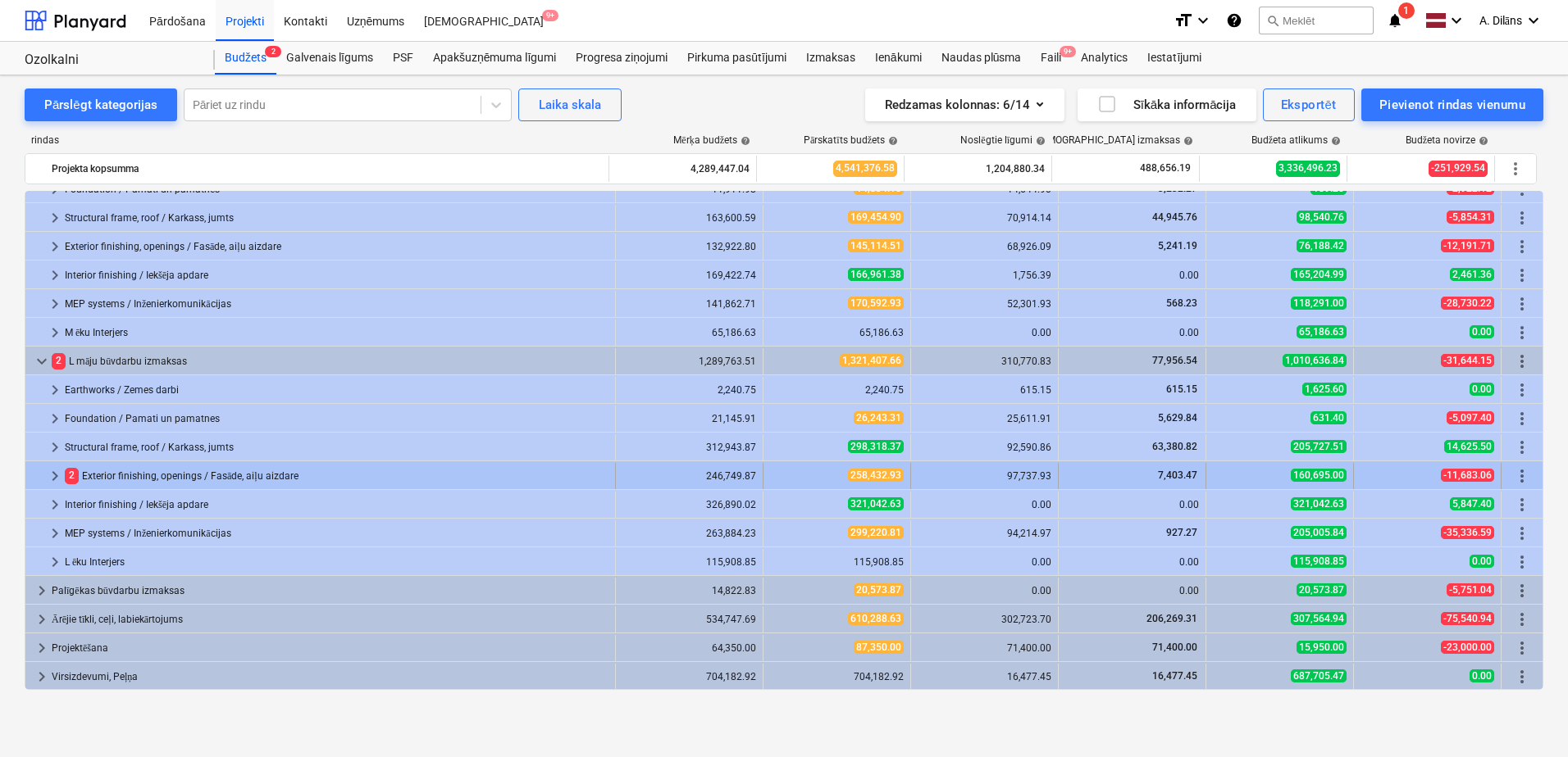
click at [53, 477] on span "keyboard_arrow_right" at bounding box center [55, 476] width 20 height 20
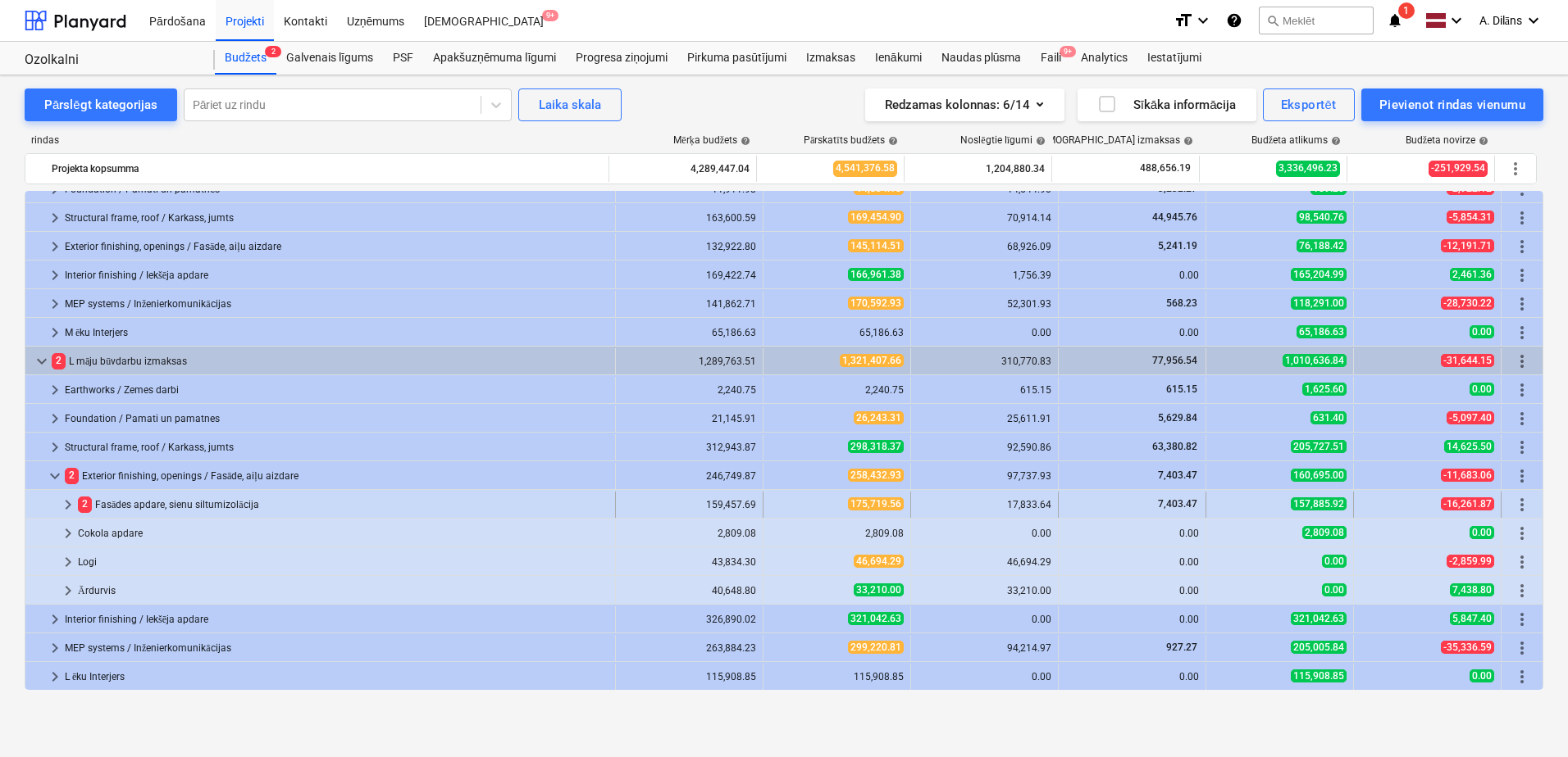
click at [72, 503] on span "keyboard_arrow_right" at bounding box center [68, 505] width 20 height 20
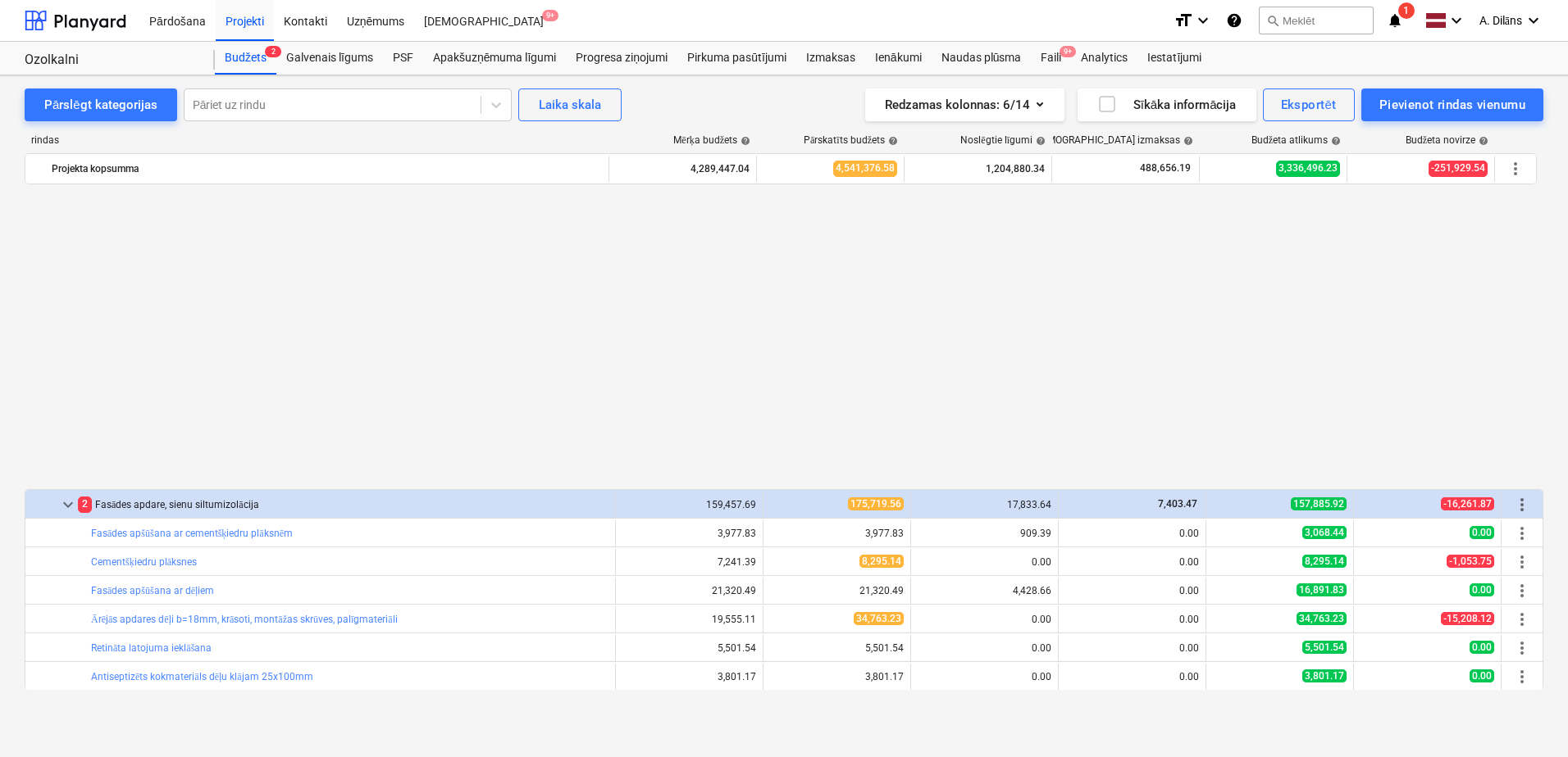
scroll to position [631, 0]
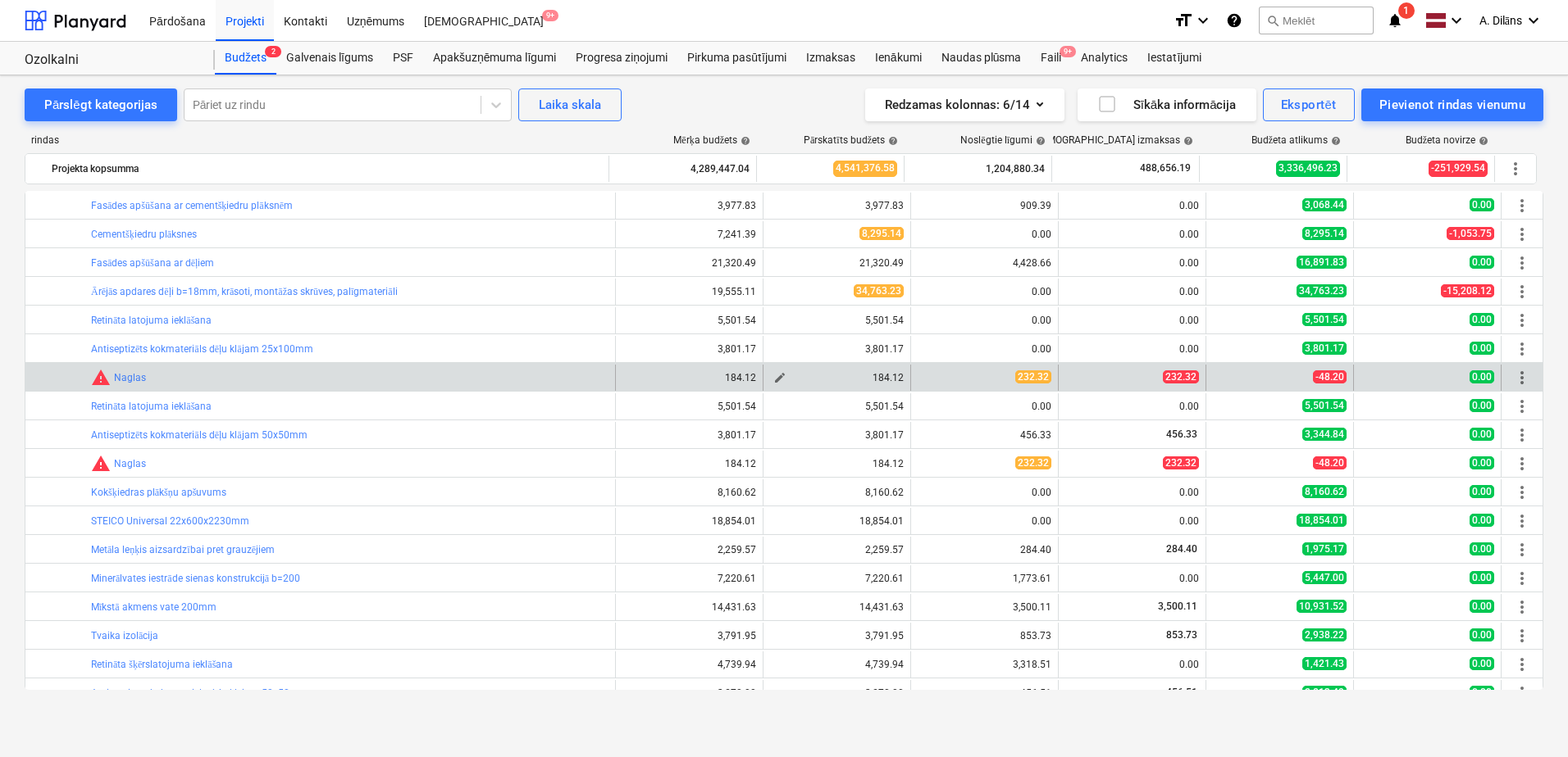
click at [776, 379] on span "edit" at bounding box center [779, 377] width 13 height 13
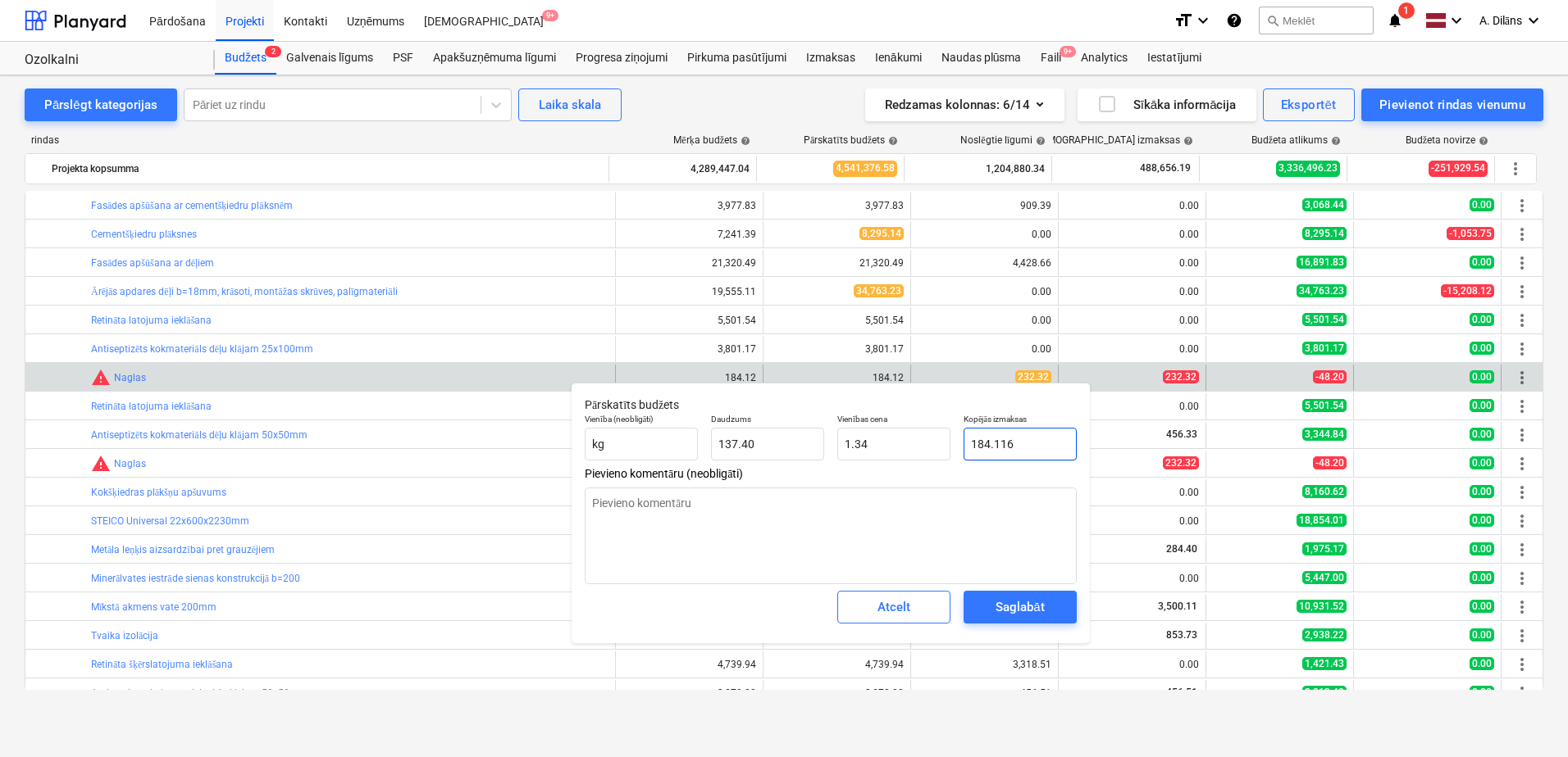
drag, startPoint x: 1025, startPoint y: 446, endPoint x: 960, endPoint y: 443, distance: 65.1
click at [960, 443] on div "Kopējās izmaksas 184.116" at bounding box center [1020, 437] width 127 height 60
type input "2"
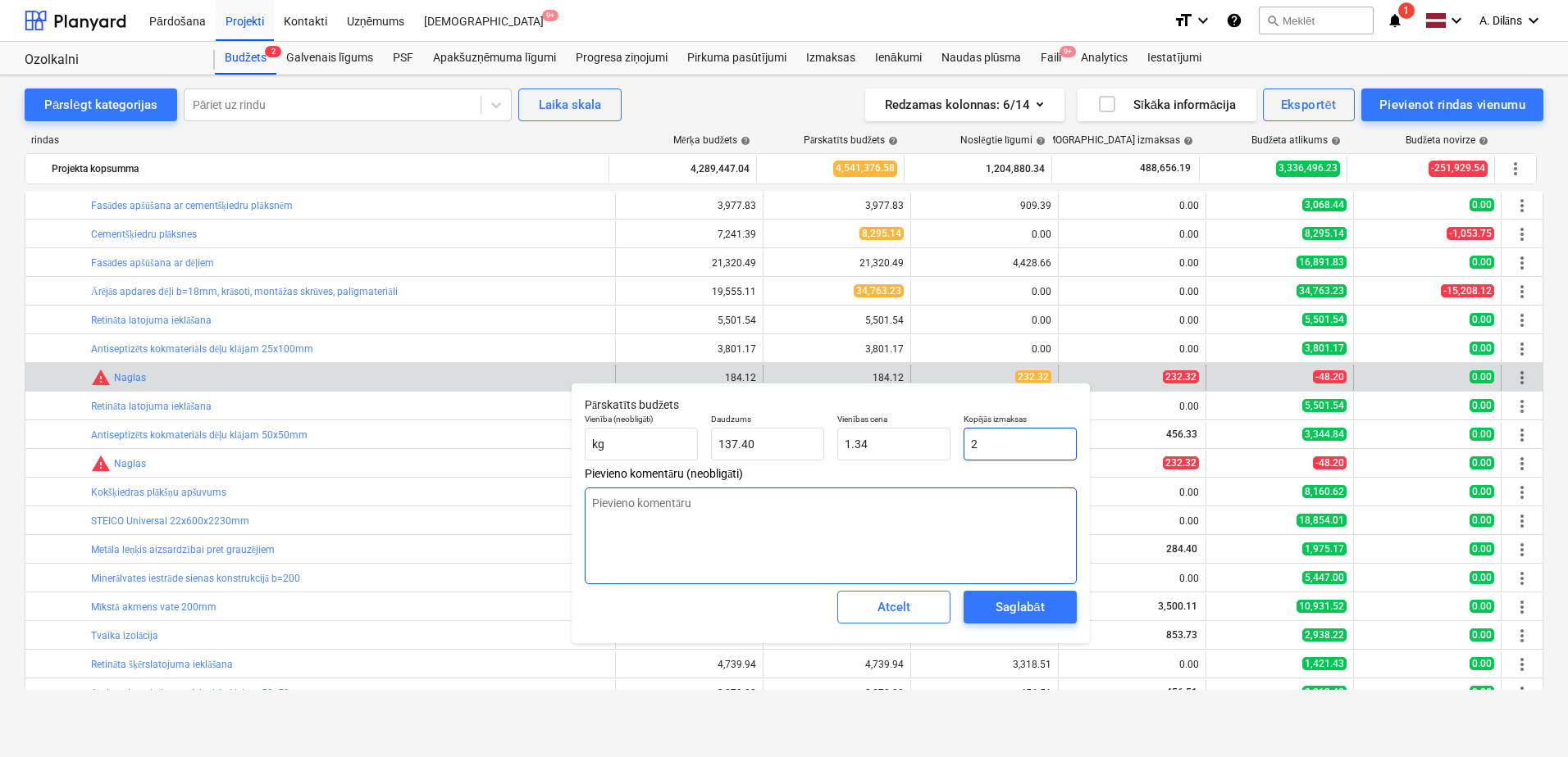
type input "0.01"
type input "23"
type input "0.17"
type input "232"
type input "1.69"
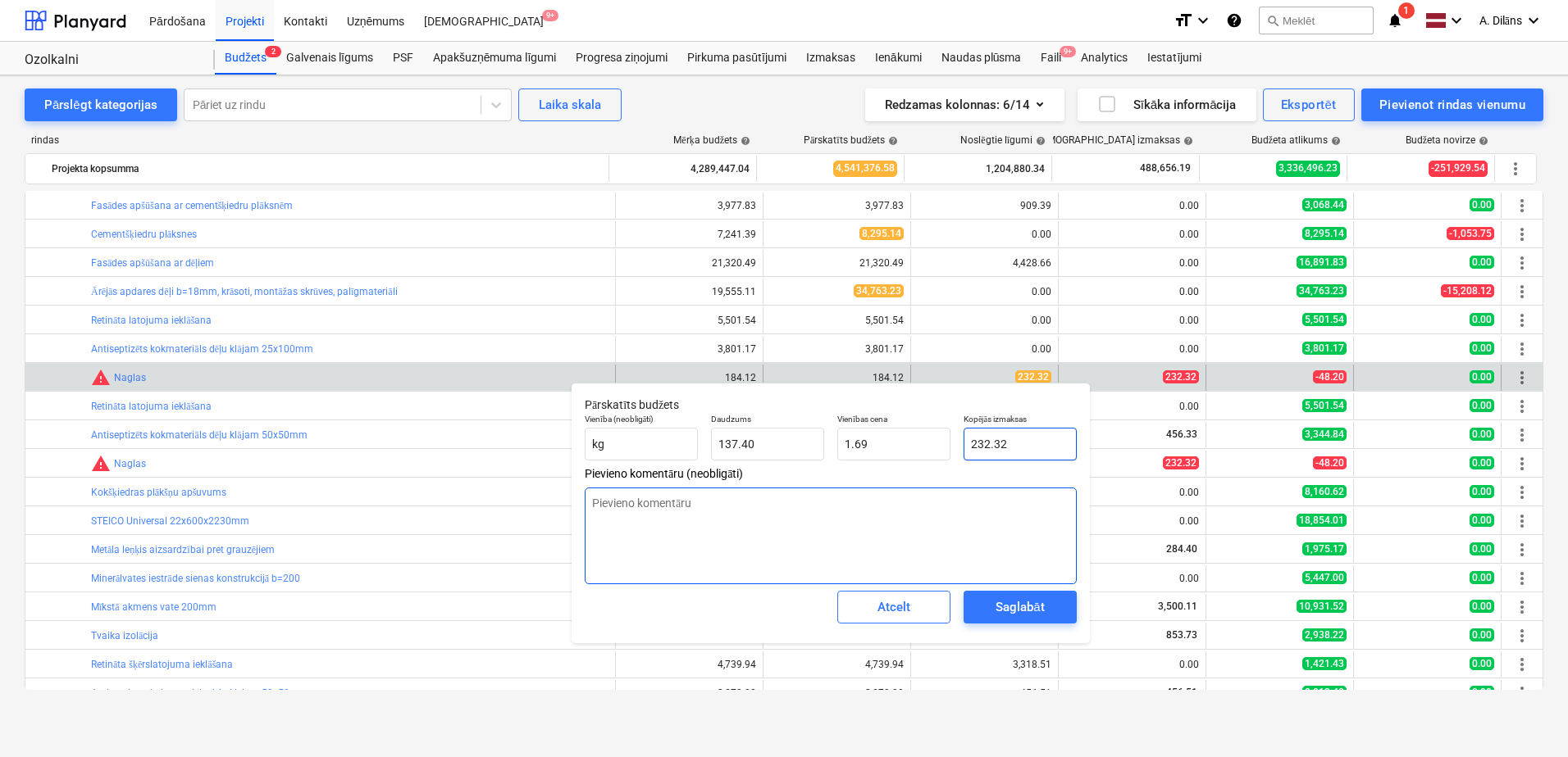
type input "232.32"
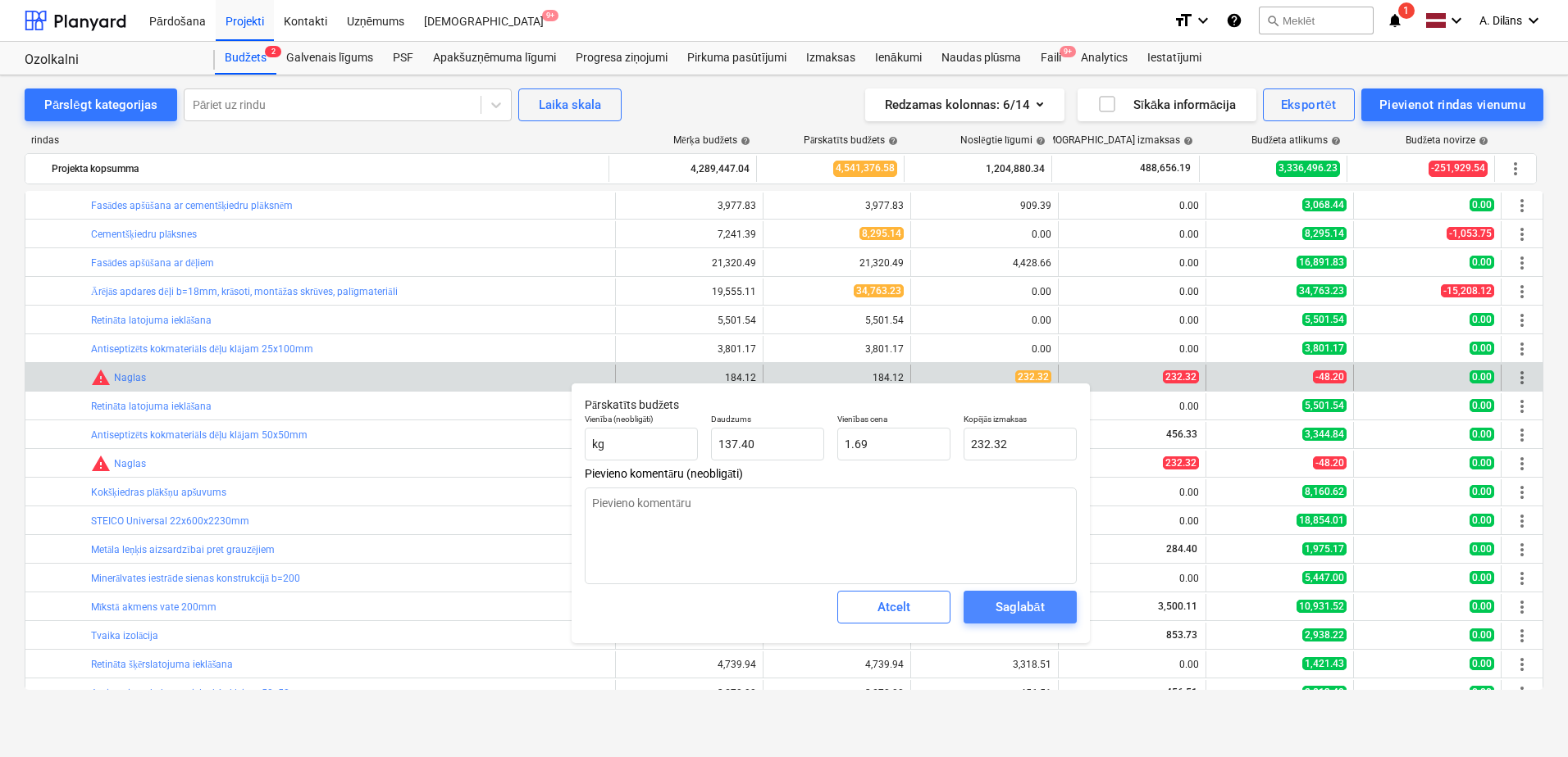
click at [1016, 597] on div "Saglabāt" at bounding box center [1019, 608] width 48 height 22
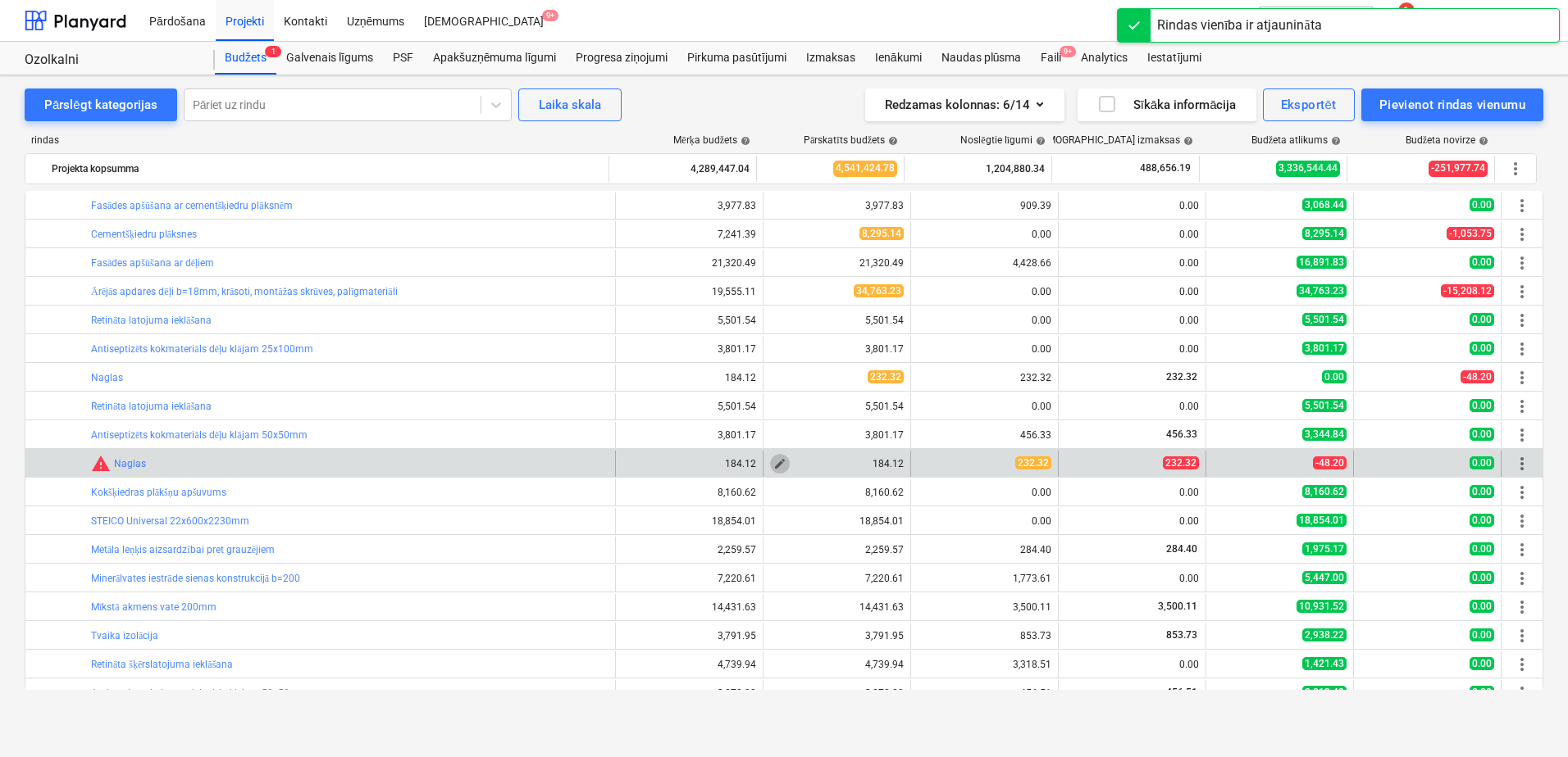
click at [773, 460] on span "edit" at bounding box center [779, 463] width 13 height 13
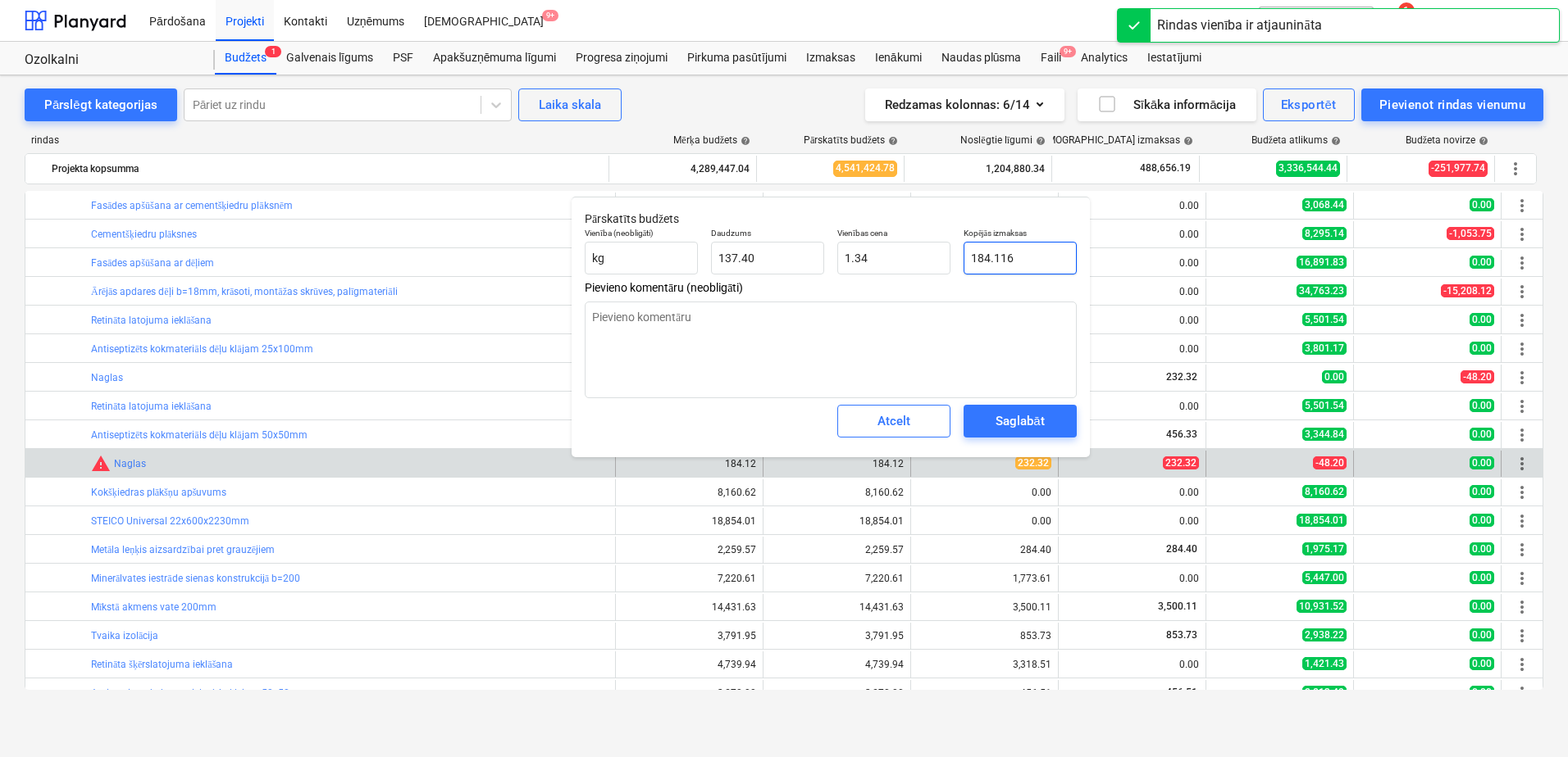
drag, startPoint x: 1016, startPoint y: 260, endPoint x: 952, endPoint y: 260, distance: 64.0
click at [952, 260] on div "Vienība (neobligāti) kg Daudzums 137.40 Vienības cena 1.34 Kopējās izmaksas 184…" at bounding box center [830, 250] width 505 height 60
type input "2"
type input "0.01"
type input "23"
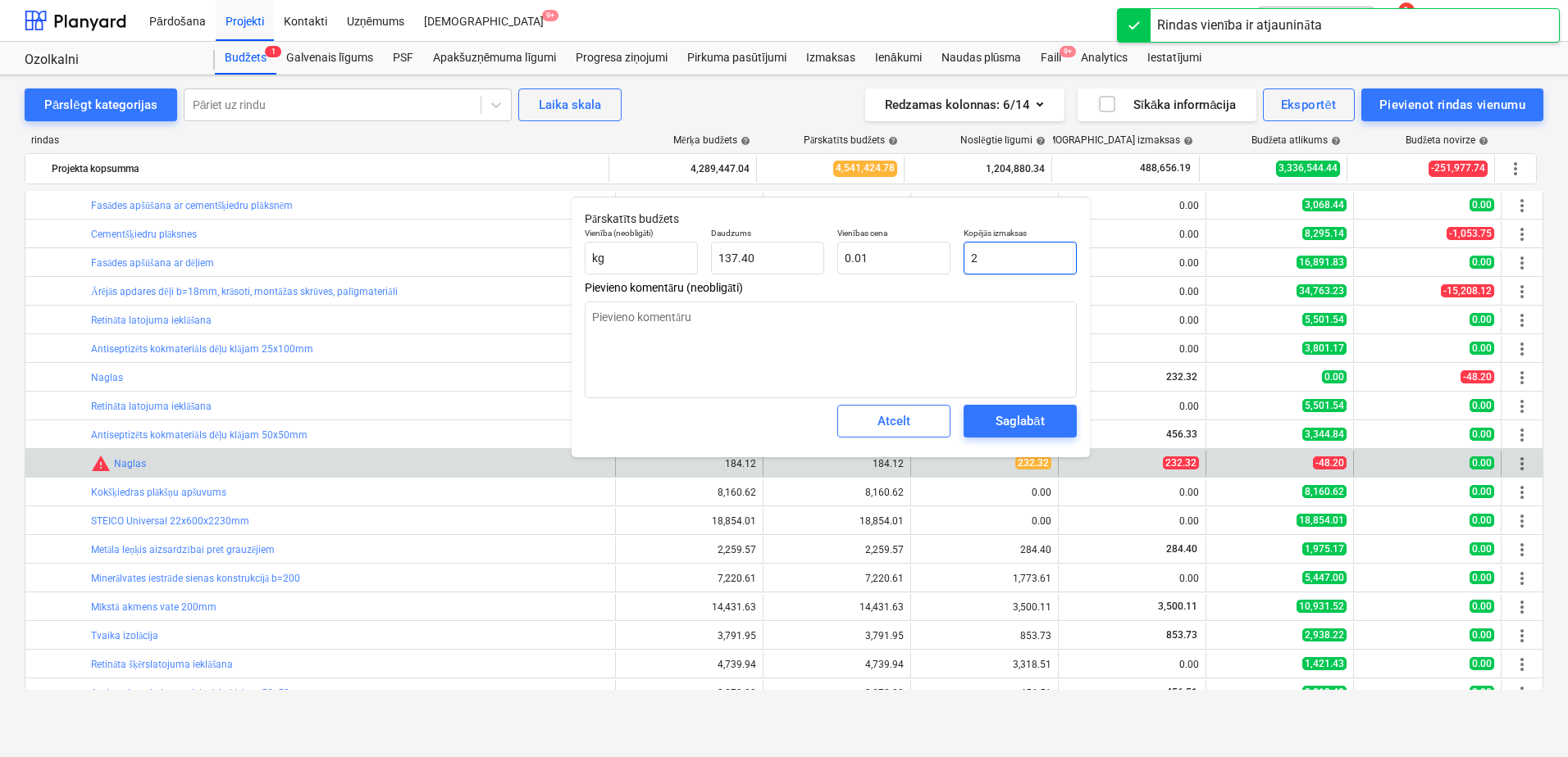
type input "0.17"
type input "232"
type input "1.69"
type input "232.32"
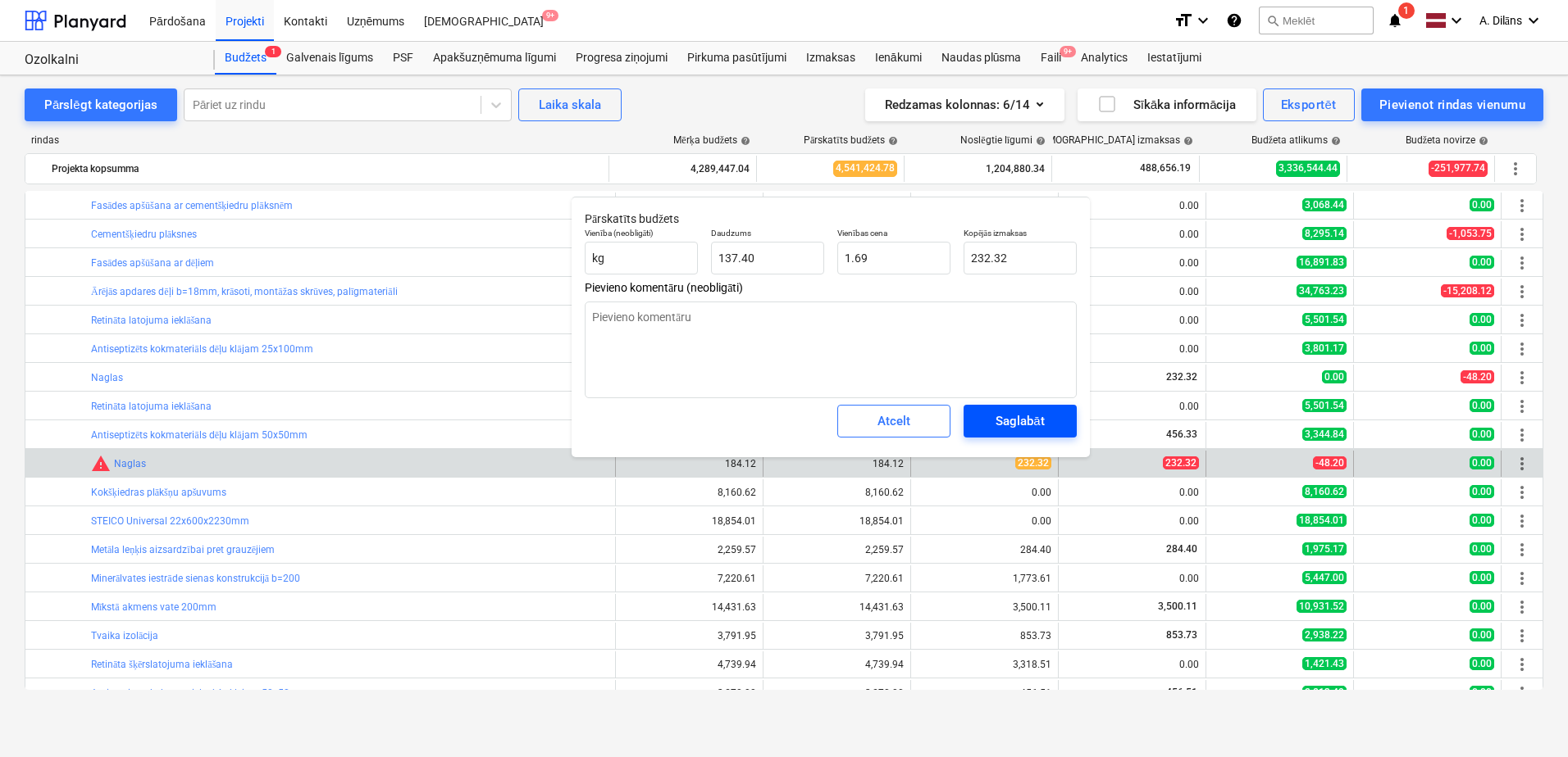
click at [1016, 418] on div "Saglabāt" at bounding box center [1019, 421] width 48 height 22
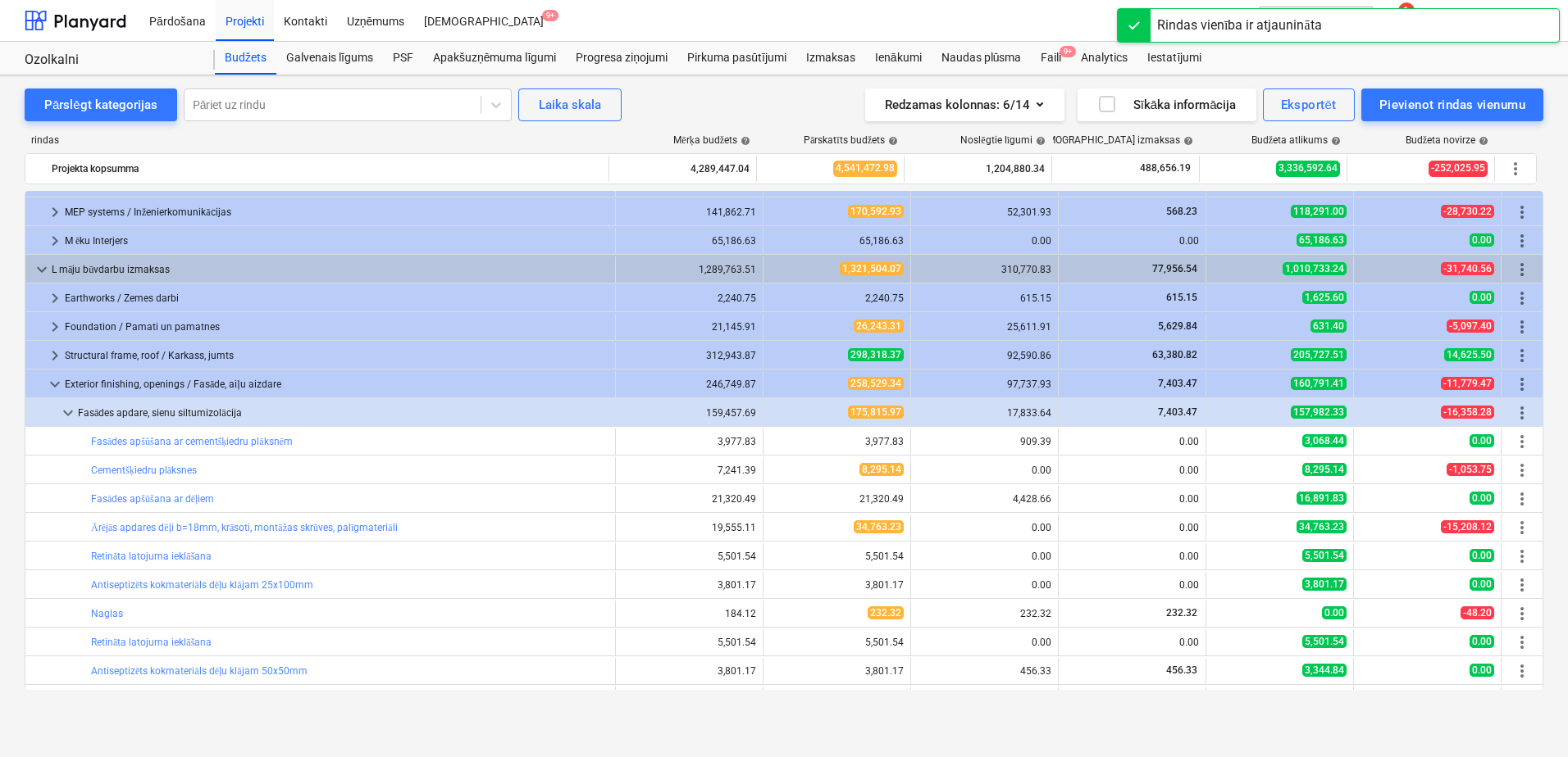
scroll to position [386, 0]
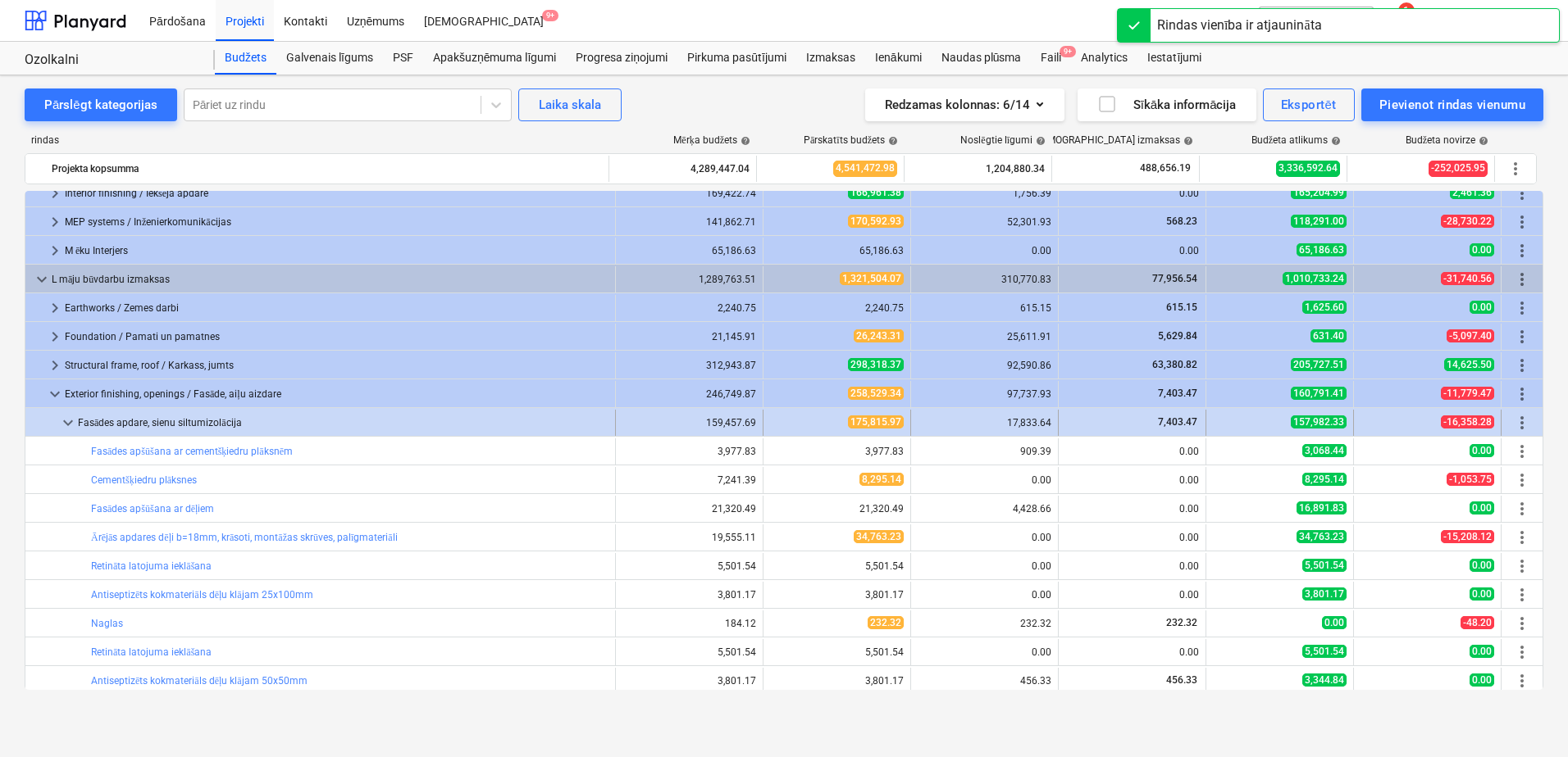
click at [61, 418] on span "keyboard_arrow_down" at bounding box center [68, 423] width 20 height 20
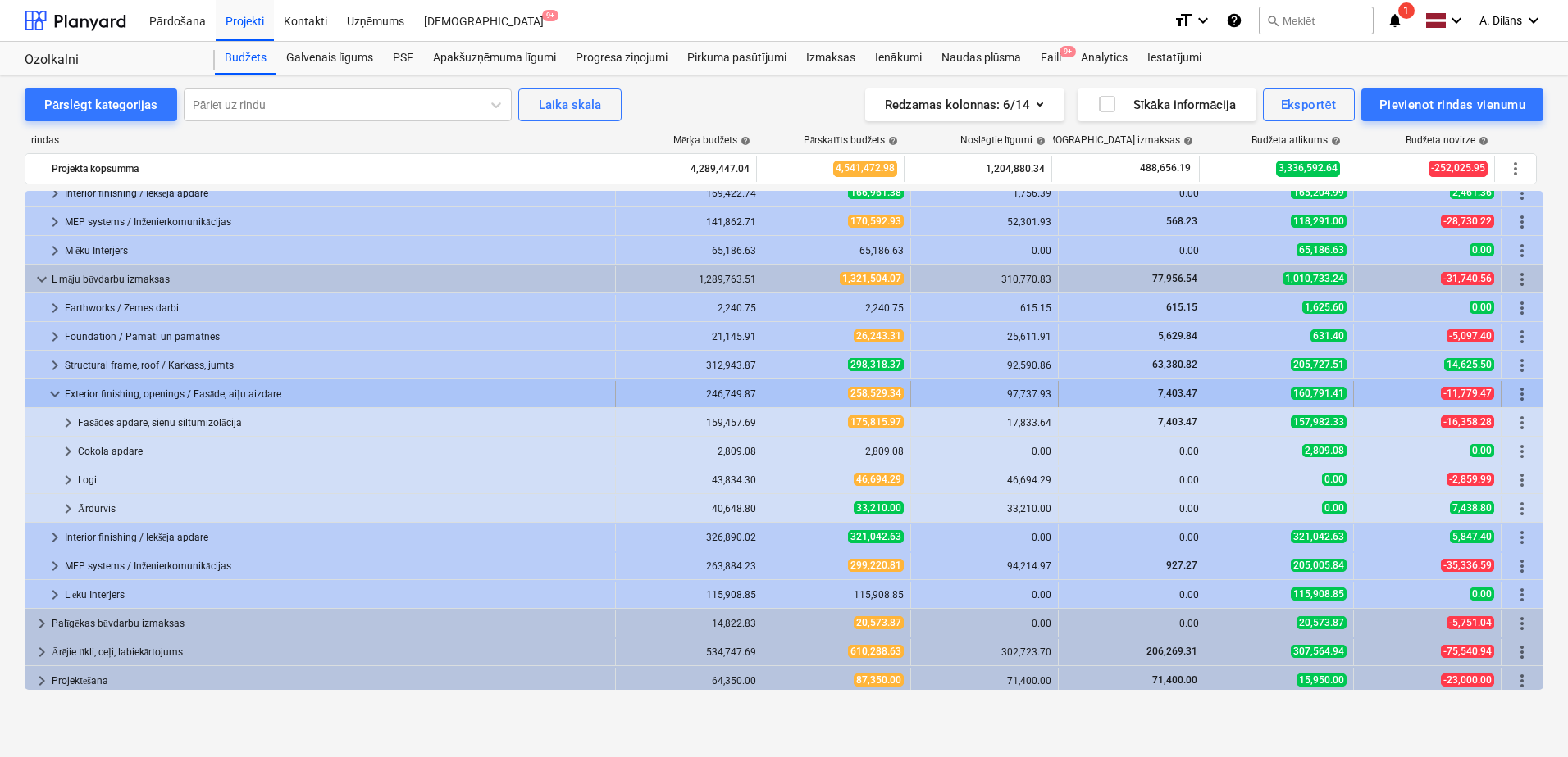
click at [52, 394] on span "keyboard_arrow_down" at bounding box center [55, 394] width 20 height 20
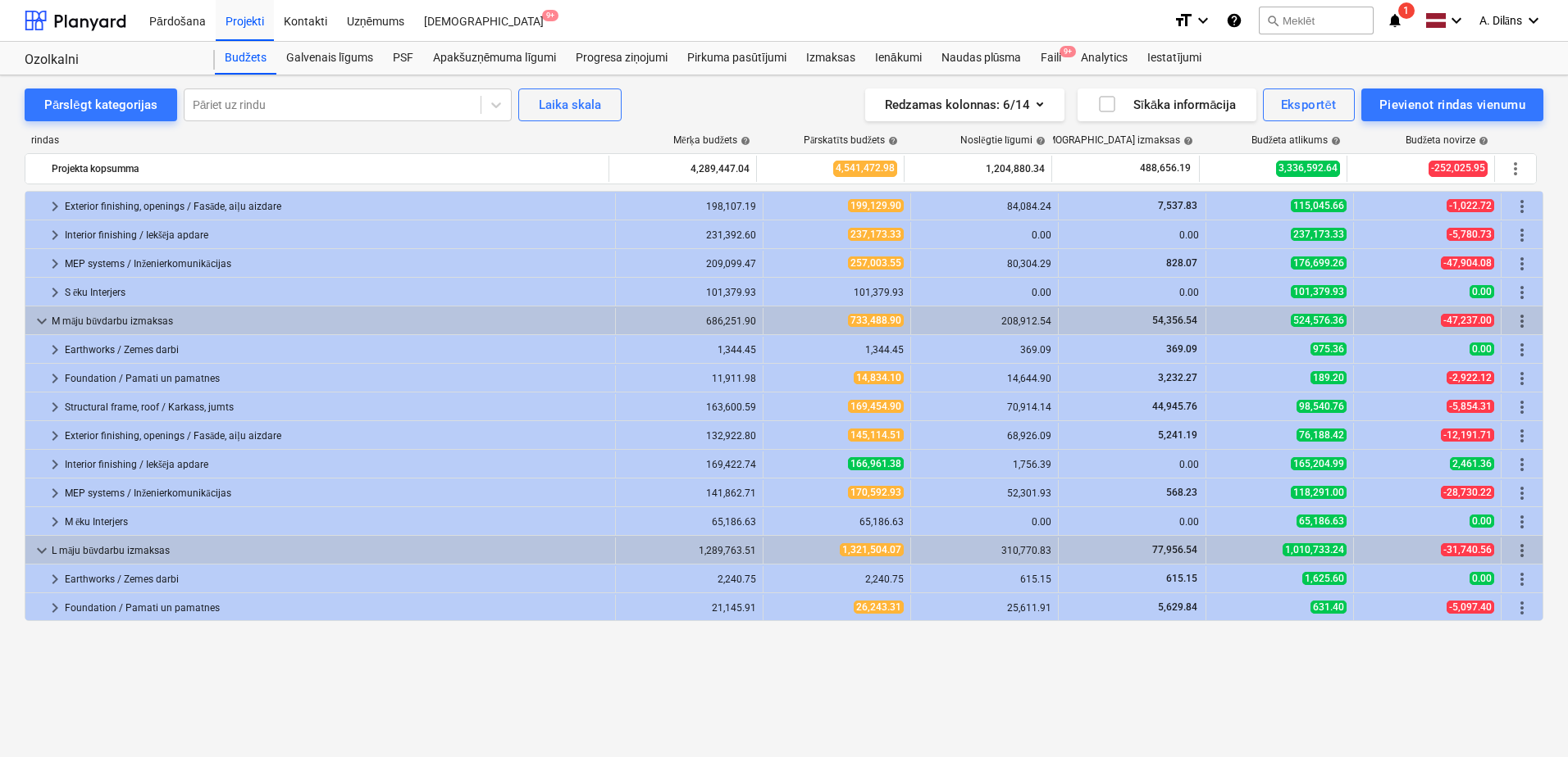
scroll to position [0, 0]
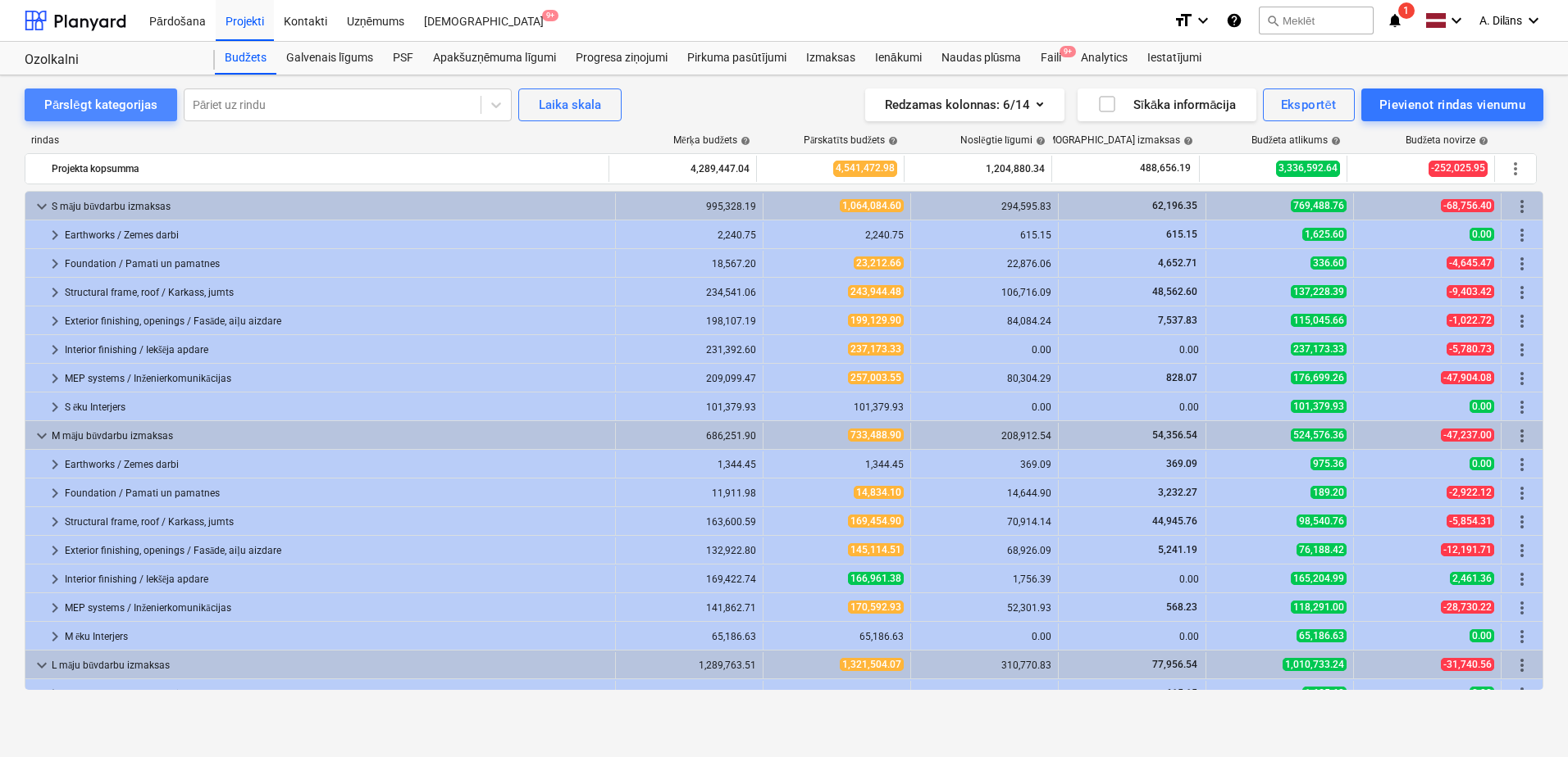
click at [119, 94] on div "Pārslēgt kategorijas" at bounding box center [100, 105] width 113 height 22
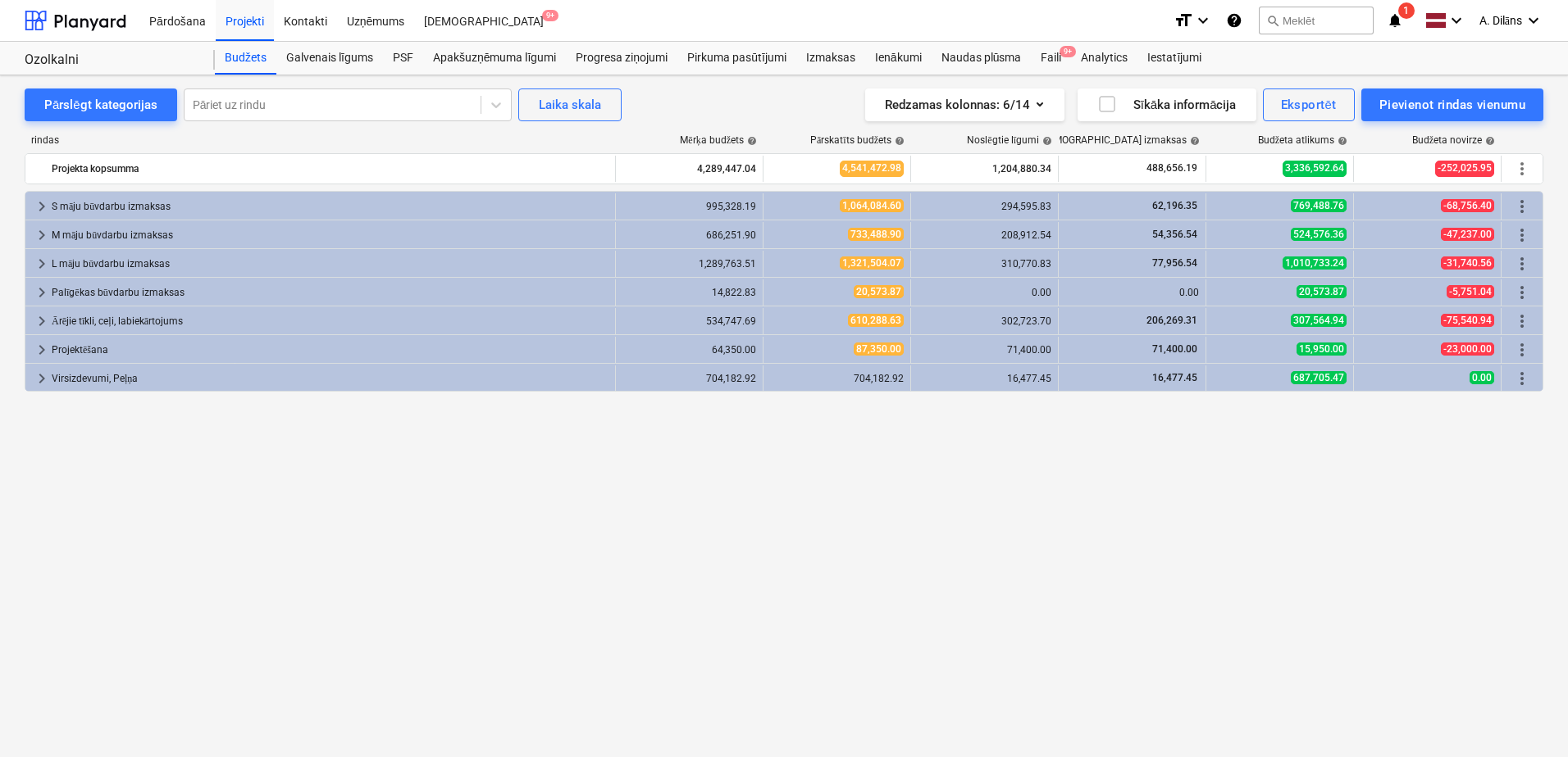
click at [904, 524] on div "keyboard_arrow_right S māju būvdarbu izmaksas 995,328.19 1,064,084.60 294,595.8…" at bounding box center [784, 440] width 1519 height 499
drag, startPoint x: 905, startPoint y: 523, endPoint x: 829, endPoint y: 504, distance: 78.3
drag, startPoint x: 829, startPoint y: 504, endPoint x: 749, endPoint y: 493, distance: 80.8
drag, startPoint x: 749, startPoint y: 493, endPoint x: 679, endPoint y: 493, distance: 70.0
click at [679, 493] on div "keyboard_arrow_right S māju būvdarbu izmaksas 995,328.19 1,064,084.60 294,595.8…" at bounding box center [784, 440] width 1519 height 499
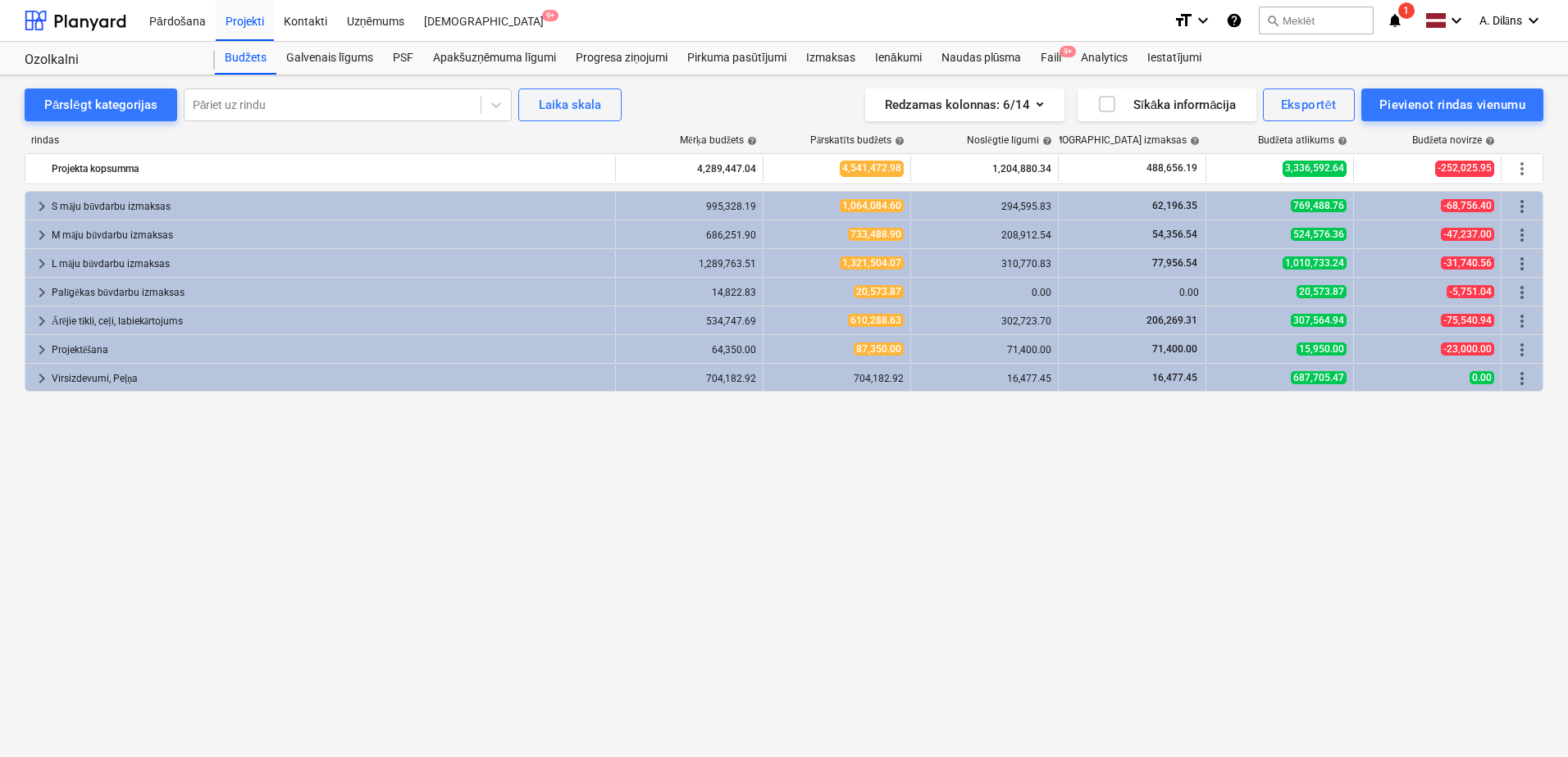
click at [855, 570] on div "keyboard_arrow_right S māju būvdarbu izmaksas 995,328.19 1,064,084.60 294,595.8…" at bounding box center [784, 440] width 1519 height 499
drag, startPoint x: 723, startPoint y: 501, endPoint x: 625, endPoint y: 475, distance: 101.4
drag, startPoint x: 625, startPoint y: 475, endPoint x: 532, endPoint y: 473, distance: 93.0
drag, startPoint x: 532, startPoint y: 473, endPoint x: 414, endPoint y: 473, distance: 118.0
click at [414, 473] on div "keyboard_arrow_right S māju būvdarbu izmaksas 995,328.19 1,064,084.60 294,595.8…" at bounding box center [784, 440] width 1519 height 499
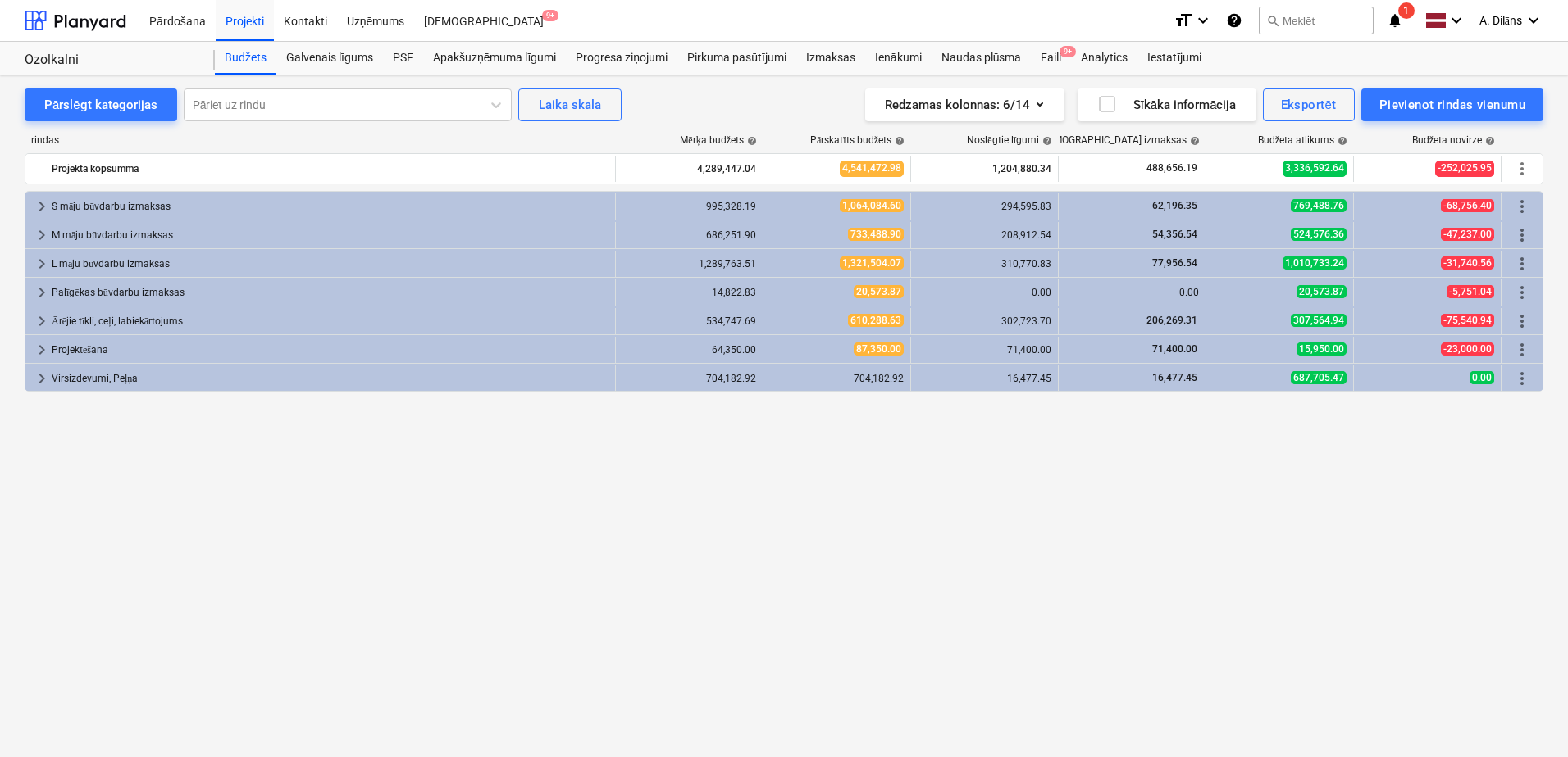
drag, startPoint x: 831, startPoint y: 429, endPoint x: 747, endPoint y: 431, distance: 84.0
drag, startPoint x: 747, startPoint y: 431, endPoint x: 704, endPoint y: 430, distance: 43.0
click at [702, 430] on div "keyboard_arrow_right S māju būvdarbu izmaksas 995,328.19 1,064,084.60 294,595.8…" at bounding box center [784, 440] width 1519 height 499
